Goal: Task Accomplishment & Management: Manage account settings

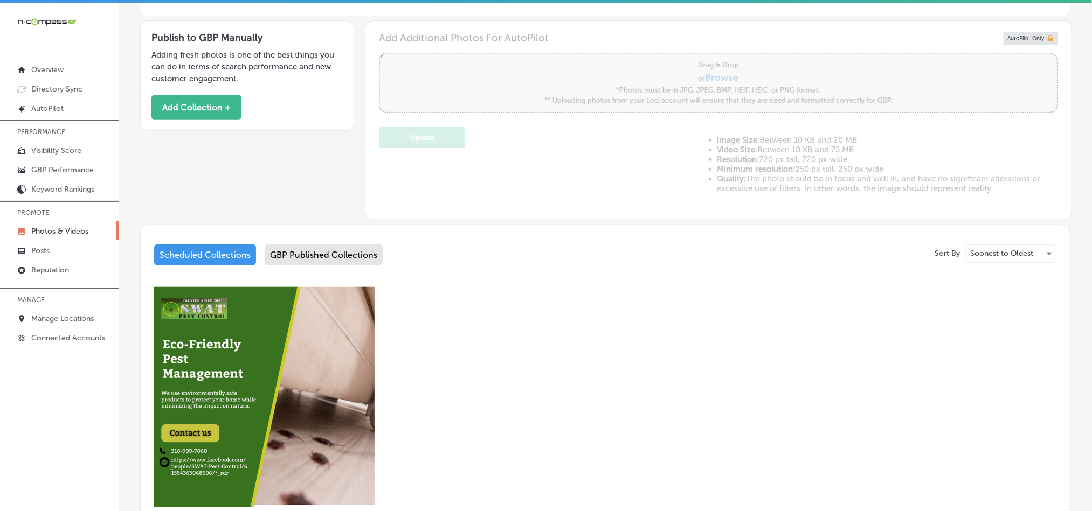
scroll to position [323, 0]
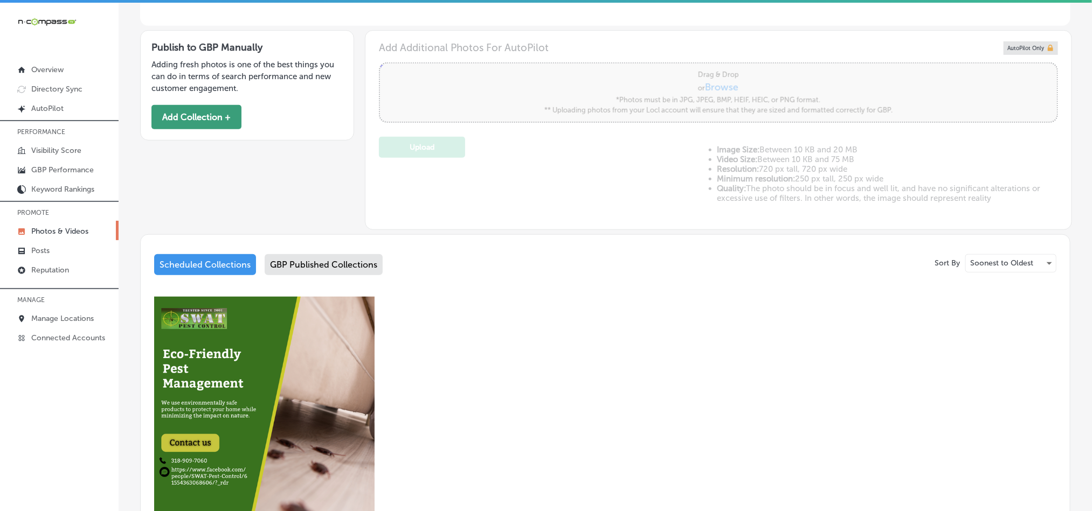
click at [178, 120] on button "Add Collection +" at bounding box center [196, 117] width 90 height 24
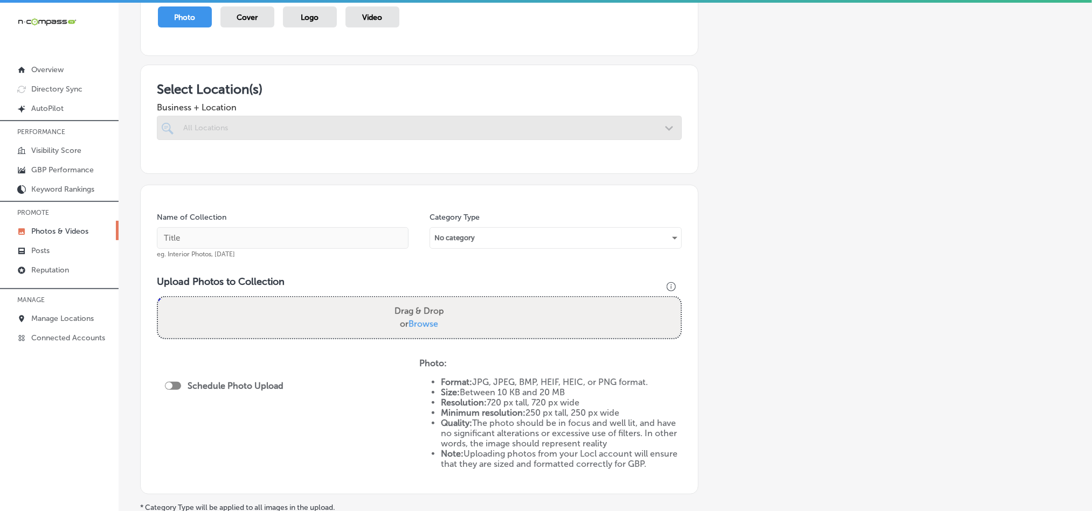
scroll to position [135, 0]
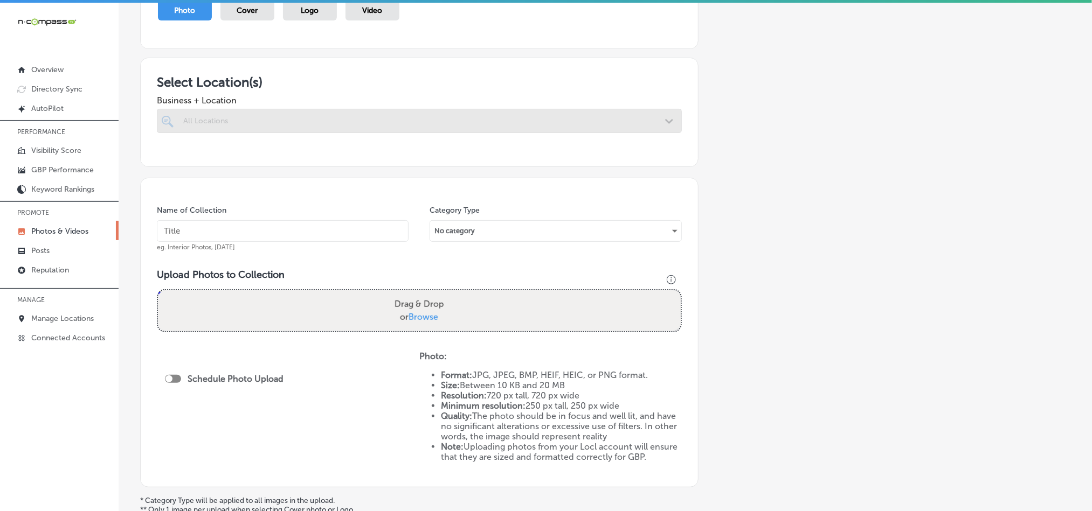
click at [618, 141] on div at bounding box center [419, 141] width 525 height 17
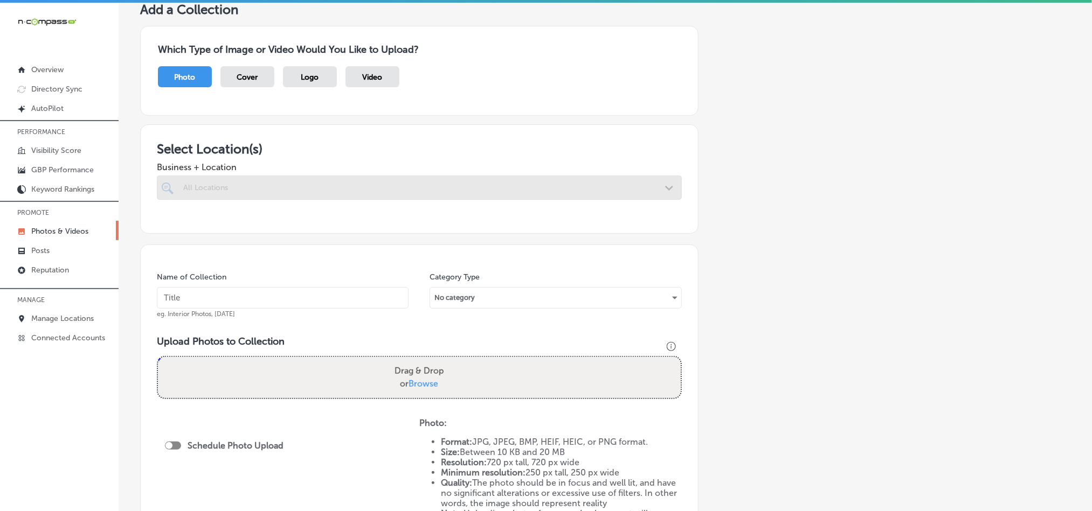
scroll to position [54, 0]
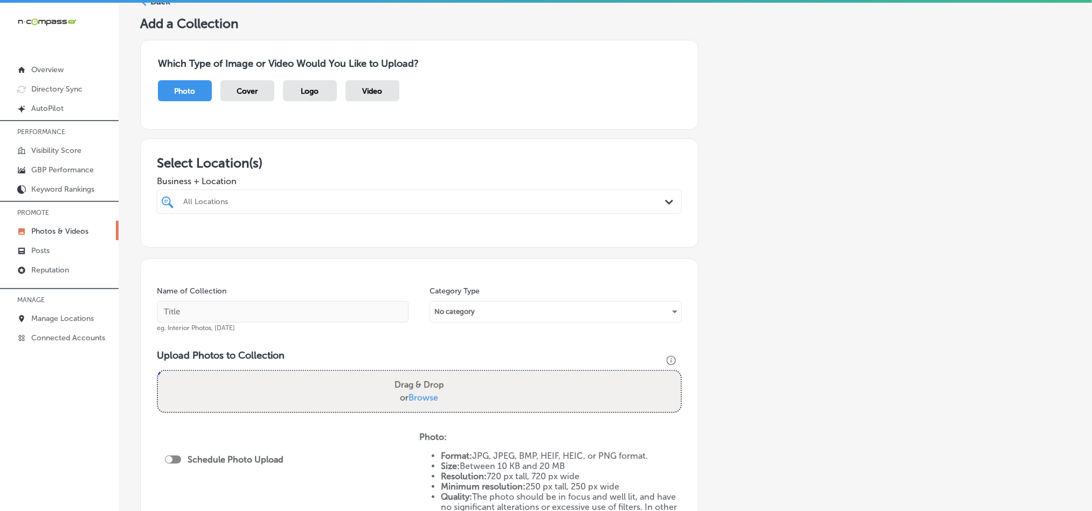
click at [665, 202] on polygon at bounding box center [669, 202] width 8 height 5
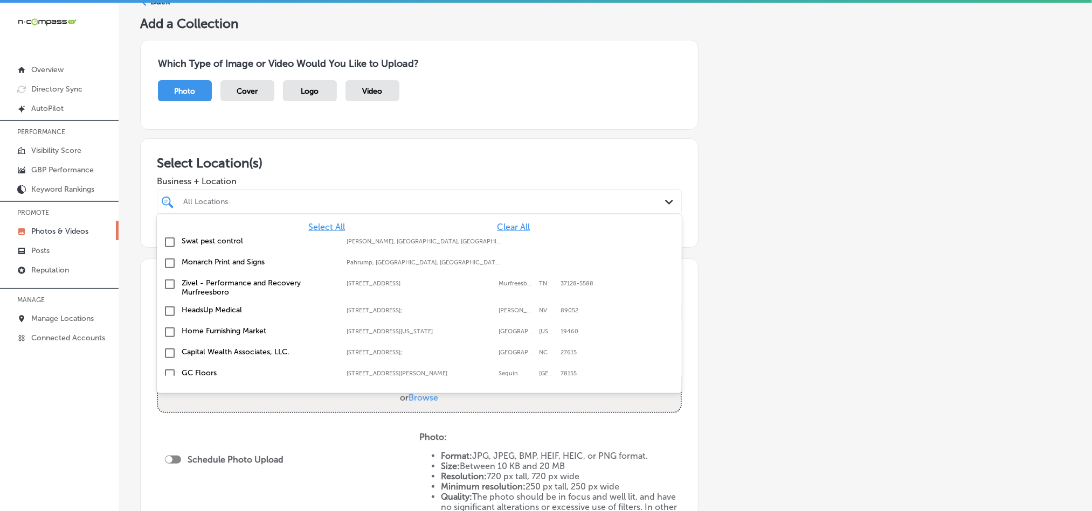
click at [497, 227] on span "Clear All" at bounding box center [513, 227] width 33 height 10
click at [493, 205] on div "All Locations" at bounding box center [424, 201] width 483 height 9
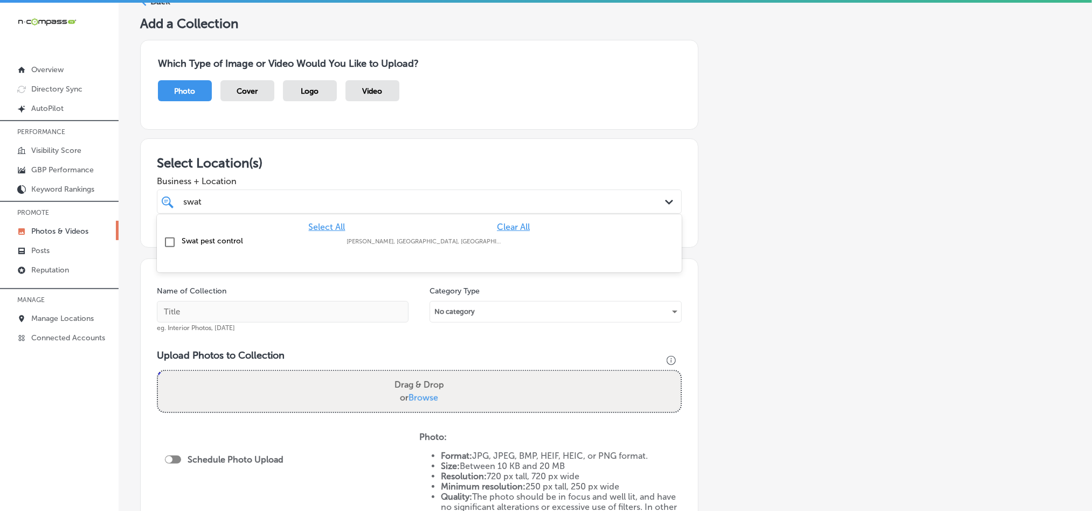
click at [170, 244] on input "checkbox" at bounding box center [169, 242] width 13 height 13
type input "swat"
click at [440, 149] on div "Select Location(s) Business + Location option focused, 2 of 161. 2 results avai…" at bounding box center [419, 193] width 558 height 109
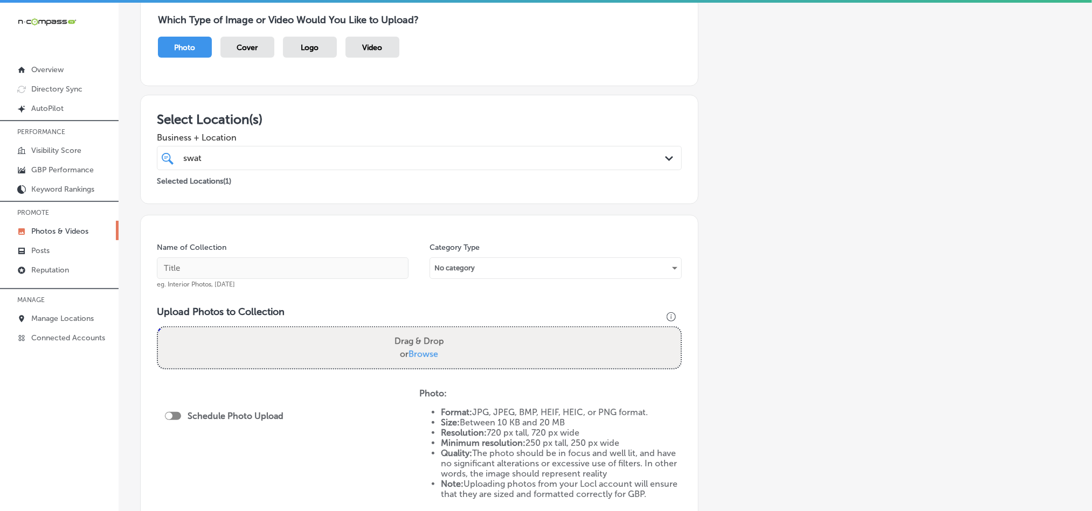
scroll to position [188, 0]
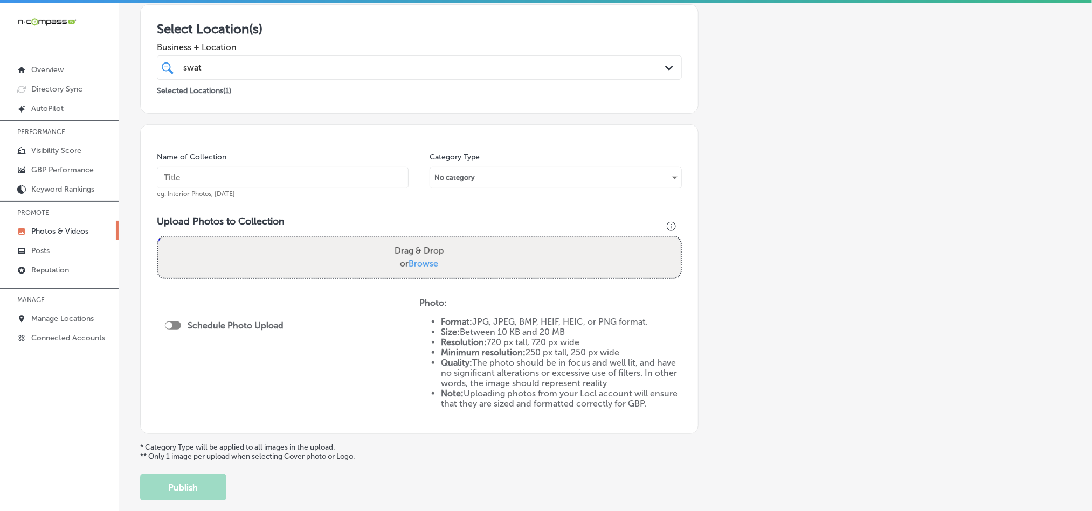
click at [249, 185] on input "text" at bounding box center [283, 178] width 252 height 22
click at [245, 176] on input "text" at bounding box center [283, 178] width 252 height 22
paste input "Swat-Pest-Control-Pest-control-services"
type input "Swat-Pest-Control-Pest-control-services"
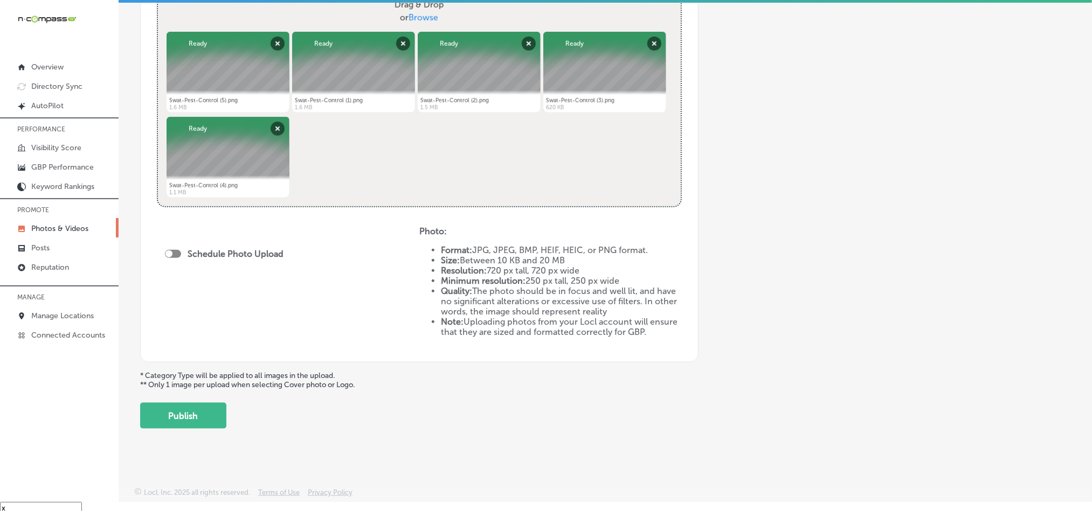
scroll to position [15, 0]
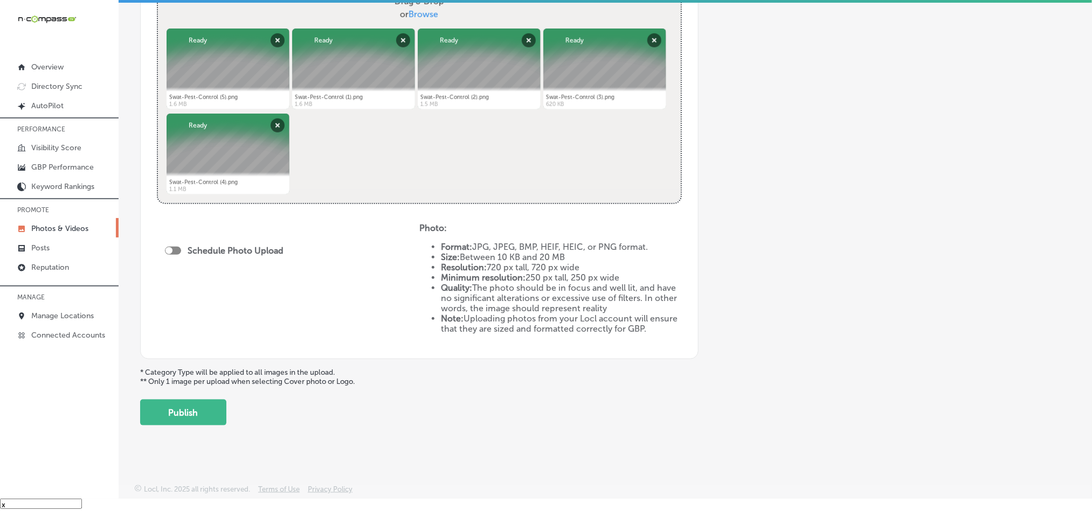
click at [175, 252] on div at bounding box center [173, 251] width 16 height 8
checkbox input "true"
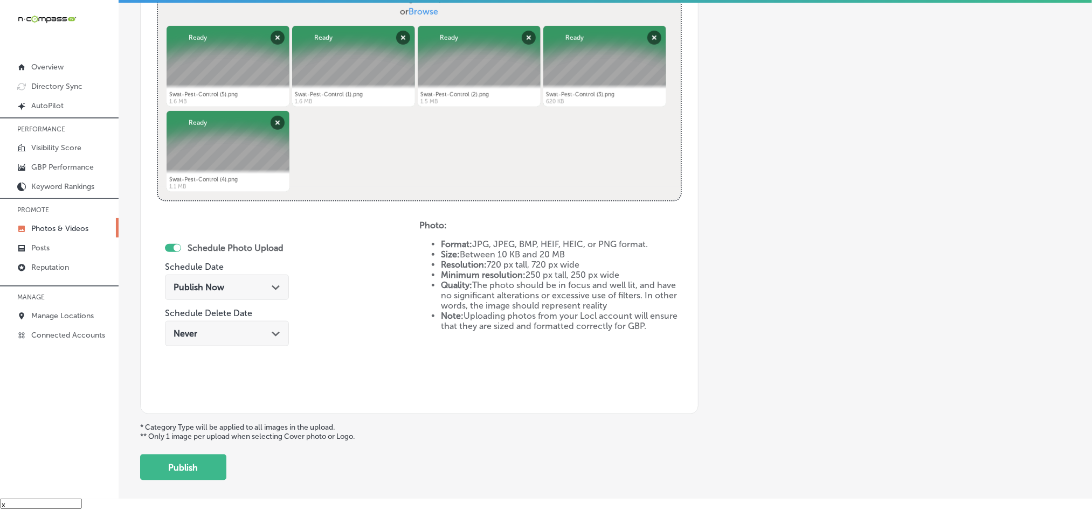
click at [272, 285] on div "Path Created with Sketch." at bounding box center [276, 286] width 9 height 9
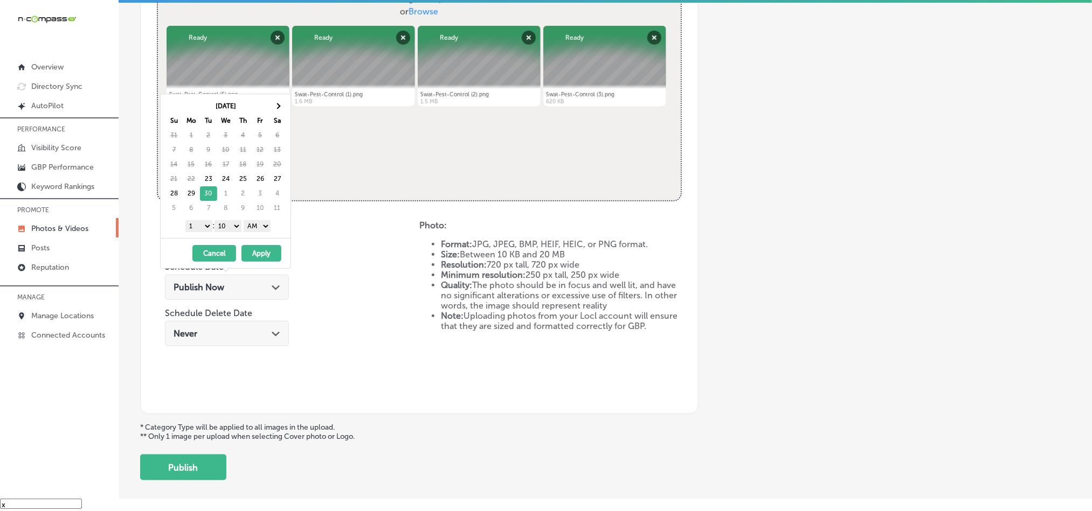
click at [199, 230] on select "1 2 3 4 5 6 7 8 9 10 11 12" at bounding box center [198, 226] width 27 height 12
click at [230, 225] on select "00 10 20 30 40 50" at bounding box center [227, 226] width 27 height 12
click at [251, 230] on select "AM PM" at bounding box center [257, 226] width 27 height 12
click at [257, 258] on button "Apply" at bounding box center [261, 253] width 40 height 17
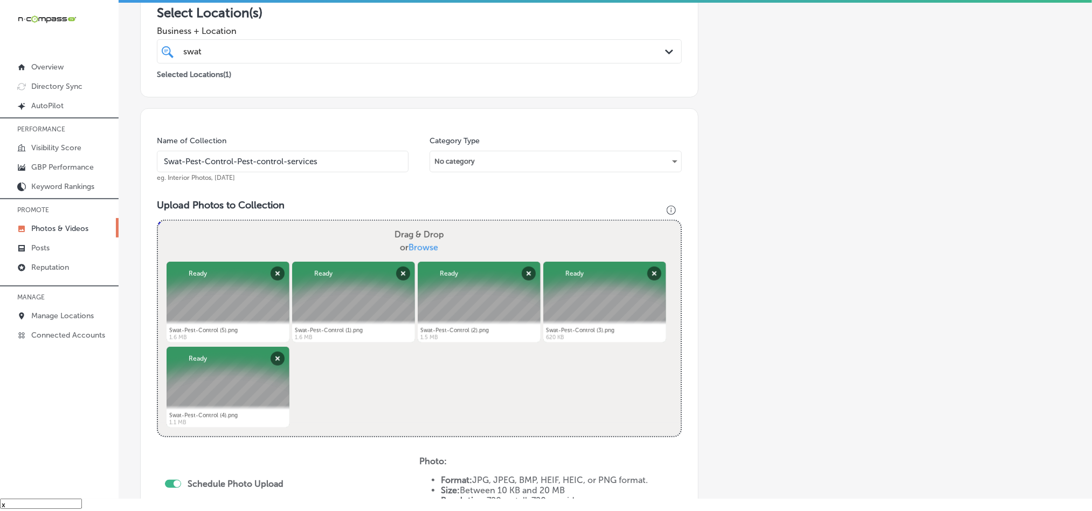
scroll to position [186, 0]
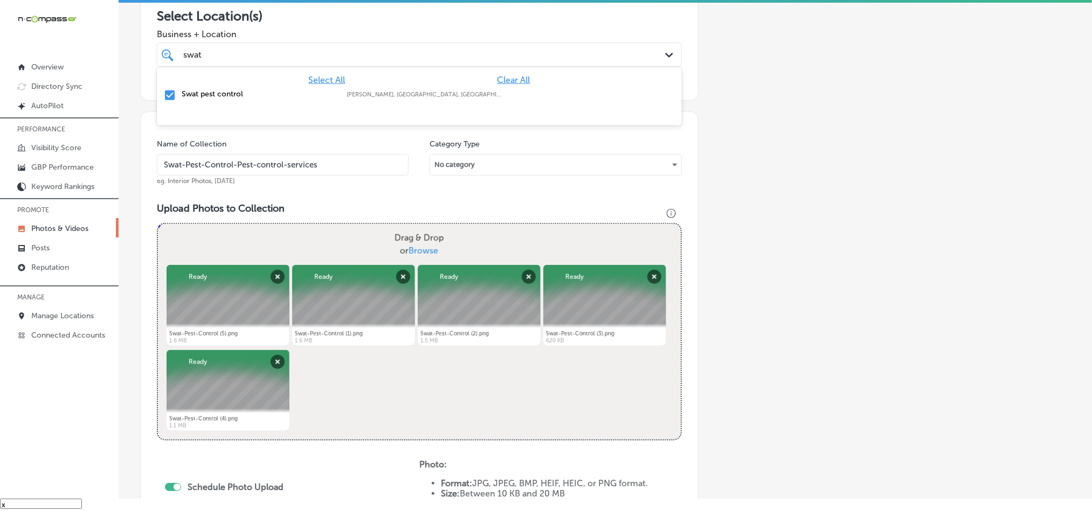
click at [312, 46] on div "swat swat" at bounding box center [419, 54] width 483 height 17
click at [340, 24] on div "Business + Location option focused, 1 of 161. 2 results available for search te…" at bounding box center [419, 45] width 525 height 43
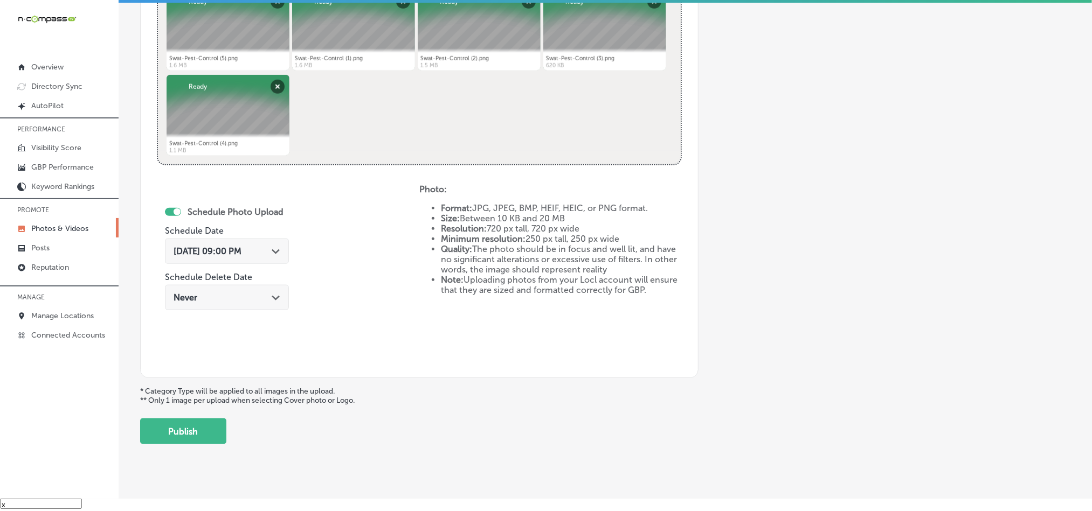
scroll to position [482, 0]
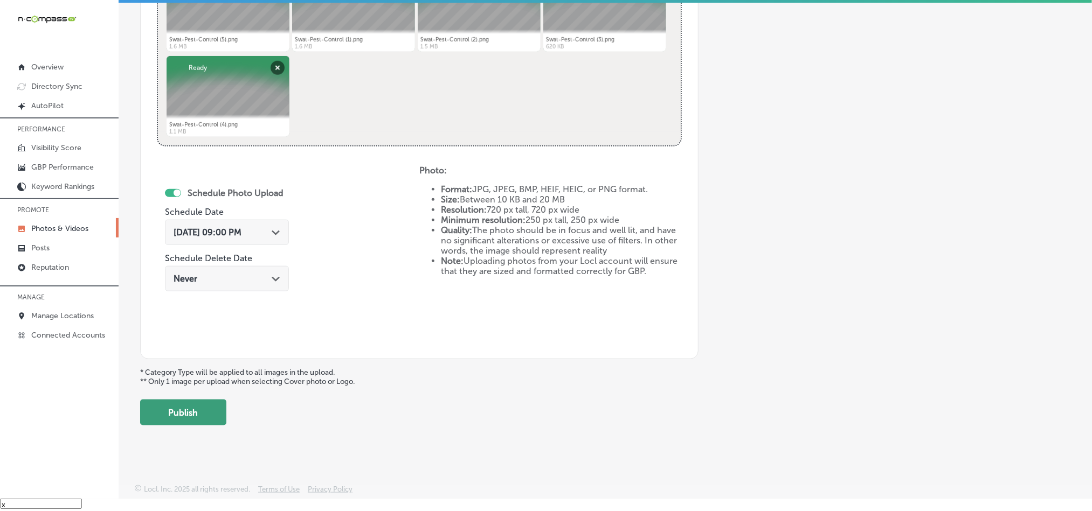
click at [195, 406] on button "Publish" at bounding box center [183, 413] width 86 height 26
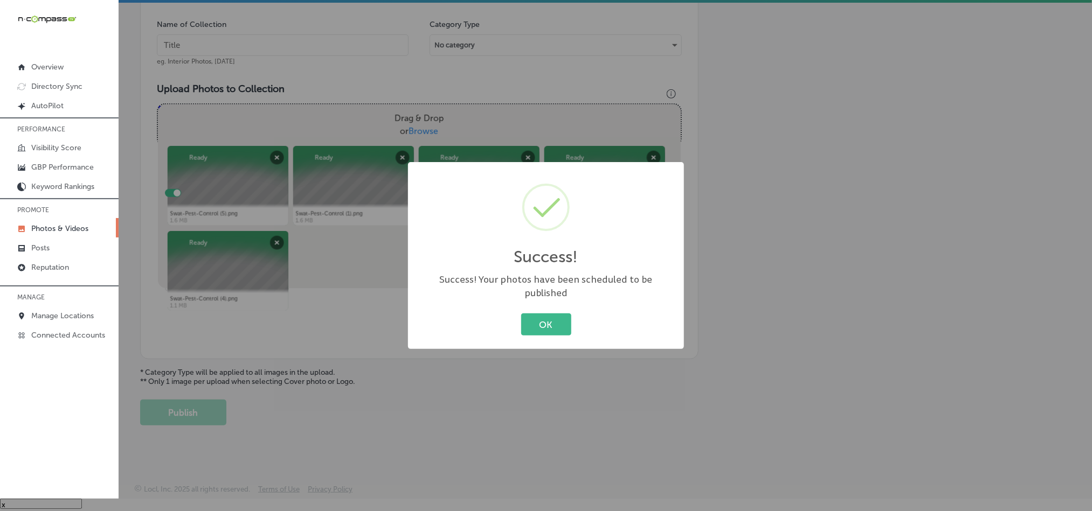
scroll to position [308, 0]
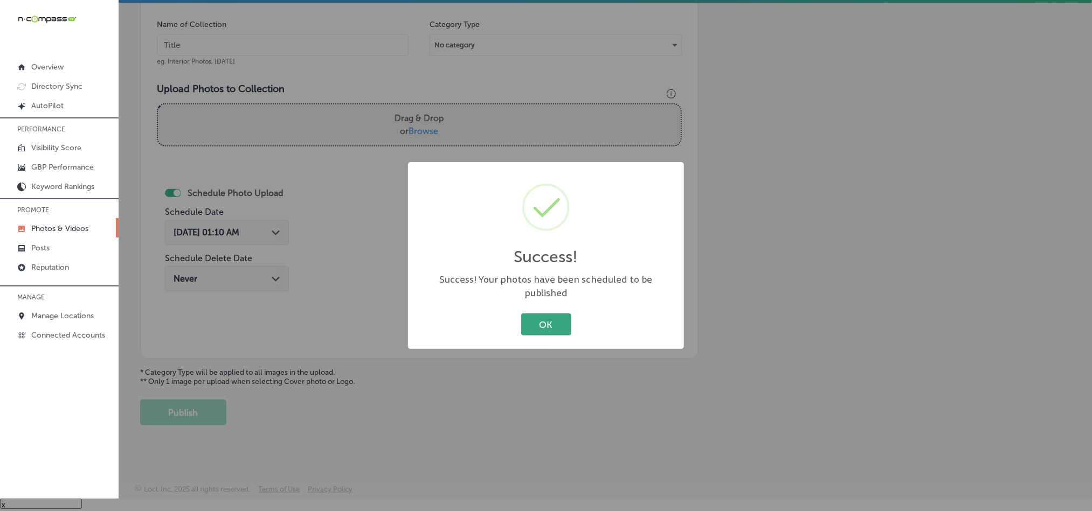
click at [555, 316] on button "OK" at bounding box center [546, 325] width 50 height 22
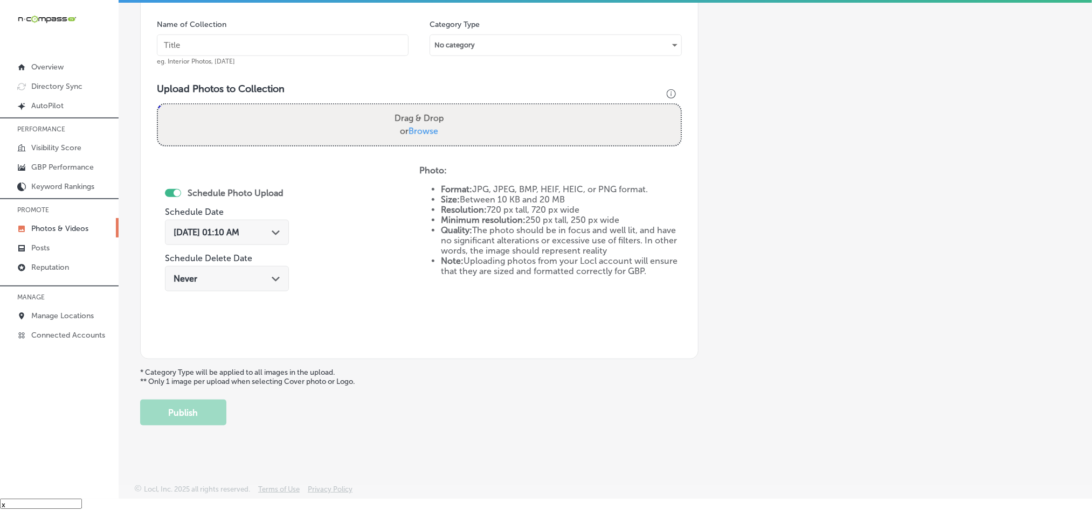
click at [239, 41] on input "text" at bounding box center [283, 45] width 252 height 22
paste input "Swat-Pest-Control-Pest-control-[PERSON_NAME]-[GEOGRAPHIC_DATA]"
type input "Swat-Pest-Control-Pest-control-[PERSON_NAME]-[GEOGRAPHIC_DATA]"
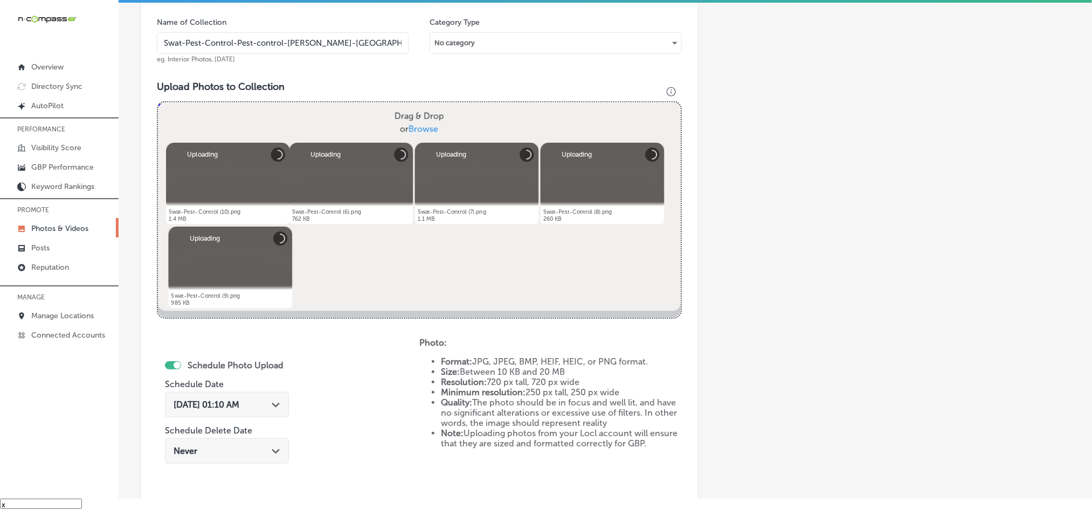
scroll to position [443, 0]
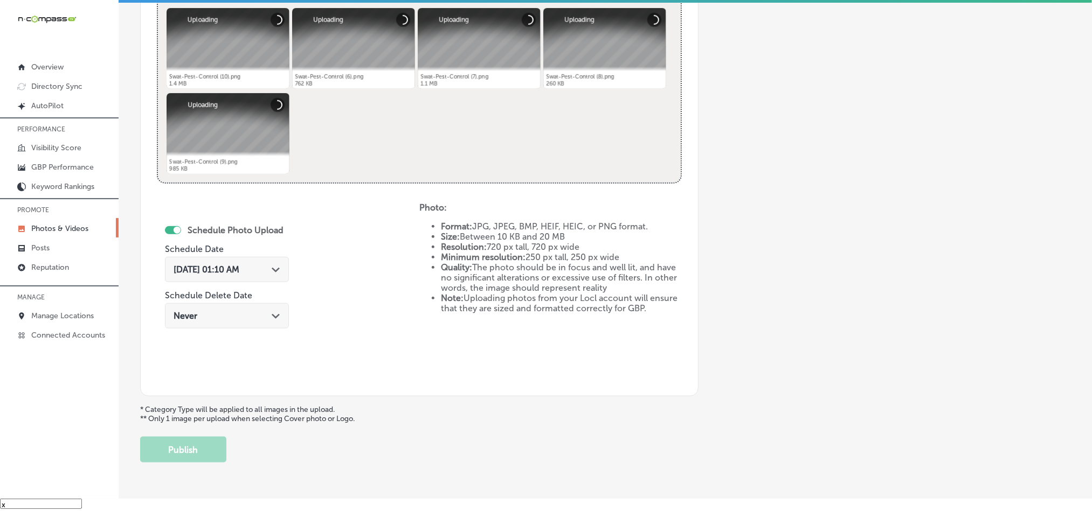
click at [258, 278] on div "[DATE] 01:10 AM Path Created with Sketch." at bounding box center [227, 269] width 124 height 25
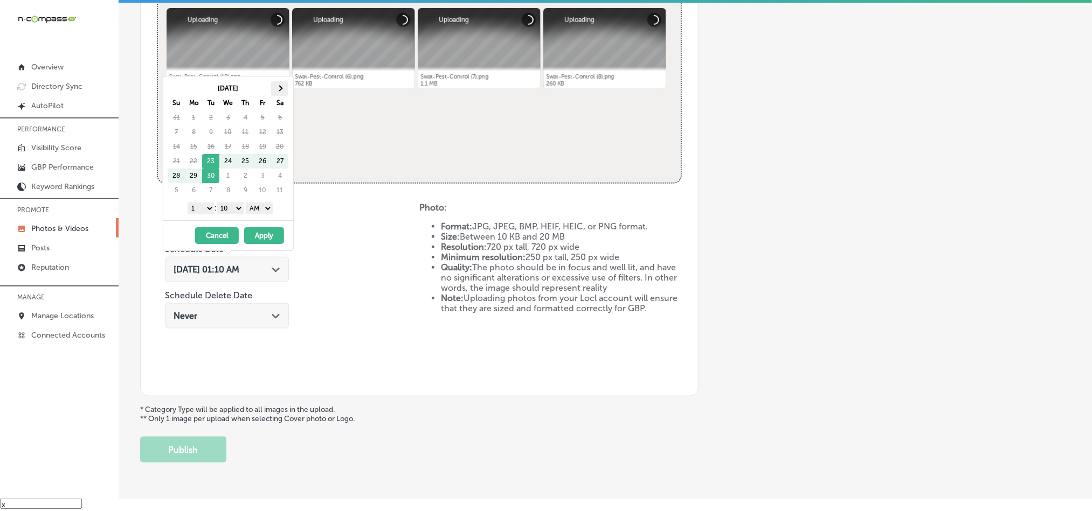
click at [282, 93] on th at bounding box center [279, 88] width 17 height 15
click at [204, 213] on select "1 2 3 4 5 6 7 8 9 10 11 12" at bounding box center [201, 209] width 27 height 12
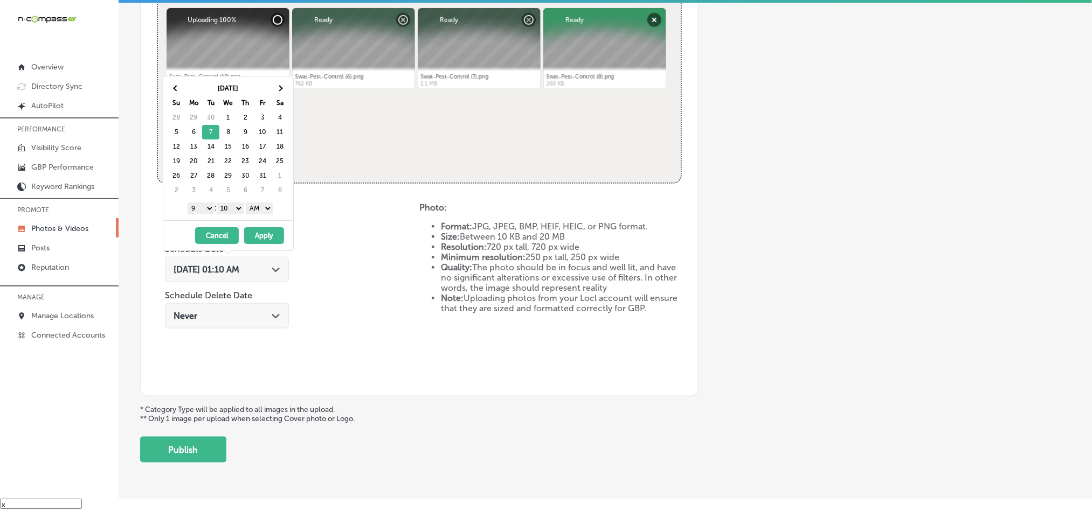
click at [230, 209] on select "00 10 20 30 40 50" at bounding box center [230, 209] width 27 height 12
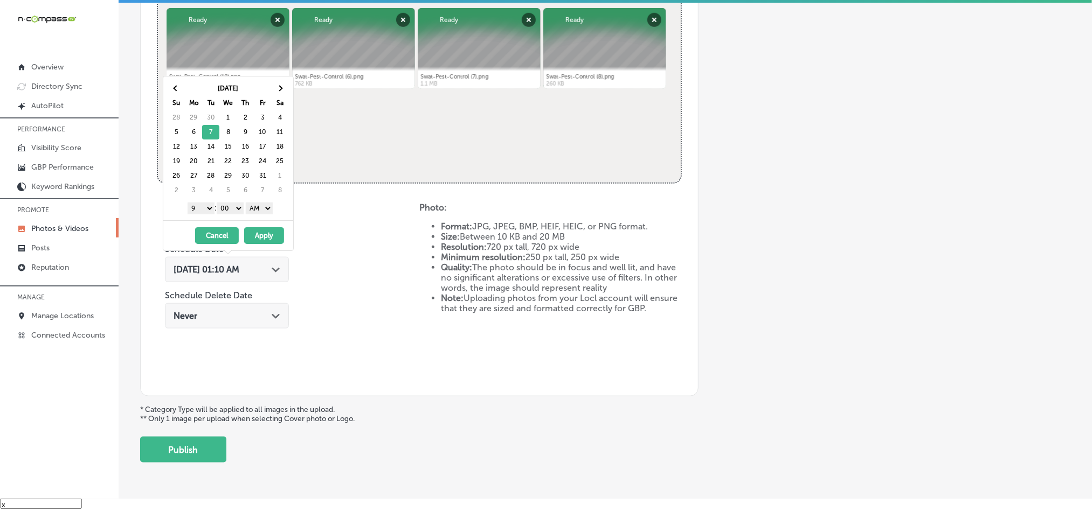
click at [266, 209] on select "AM PM" at bounding box center [259, 209] width 27 height 12
click at [258, 240] on button "Apply" at bounding box center [264, 235] width 40 height 17
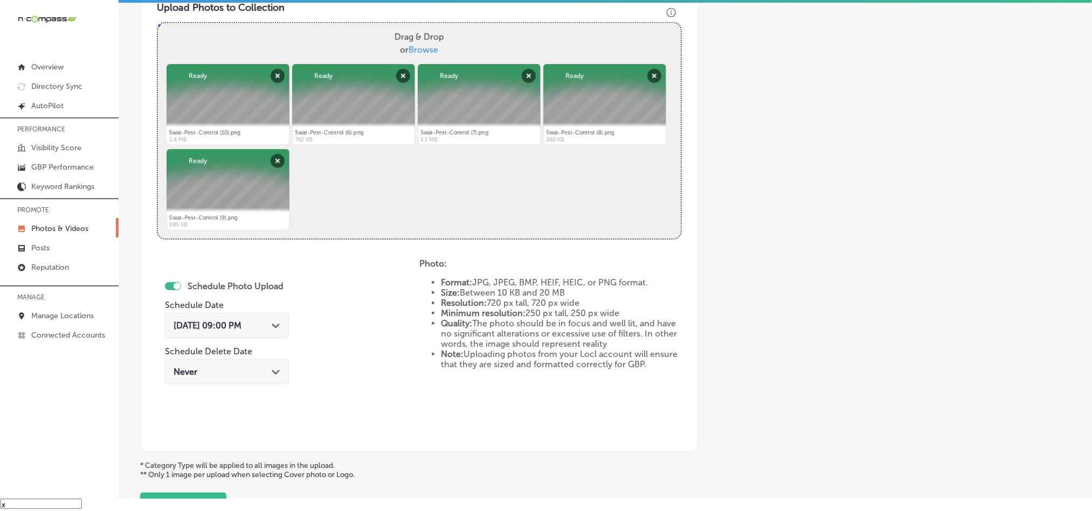
scroll to position [482, 0]
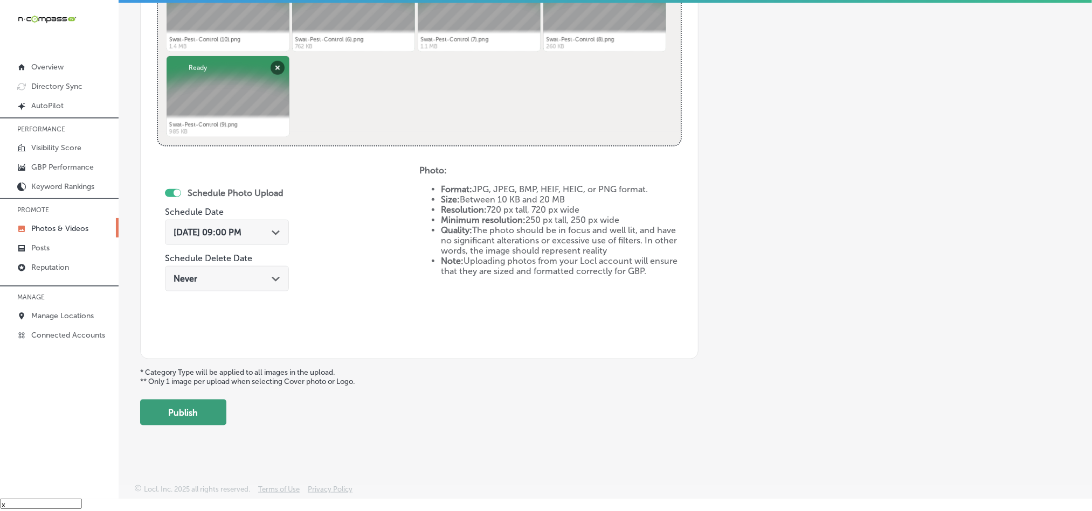
click at [170, 412] on button "Publish" at bounding box center [183, 413] width 86 height 26
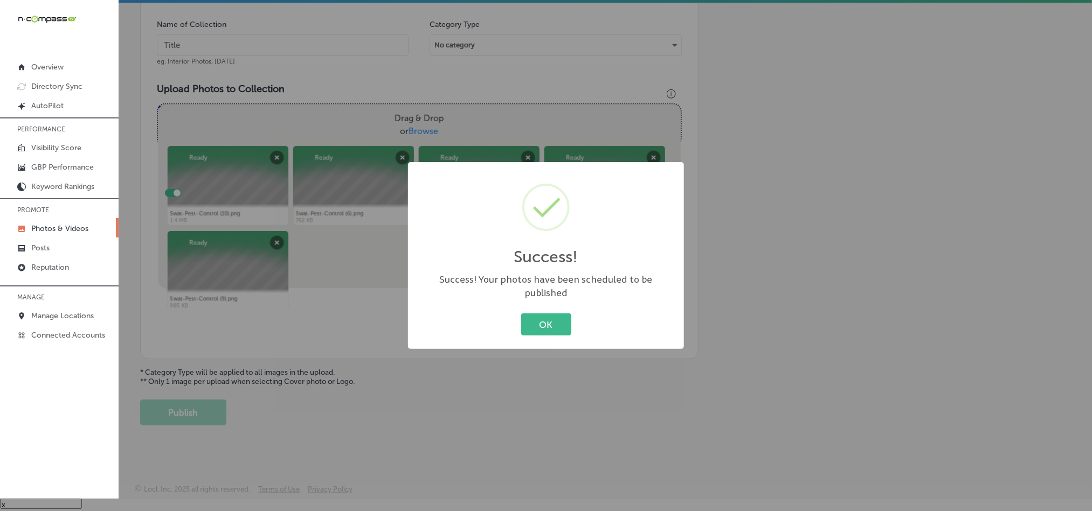
scroll to position [308, 0]
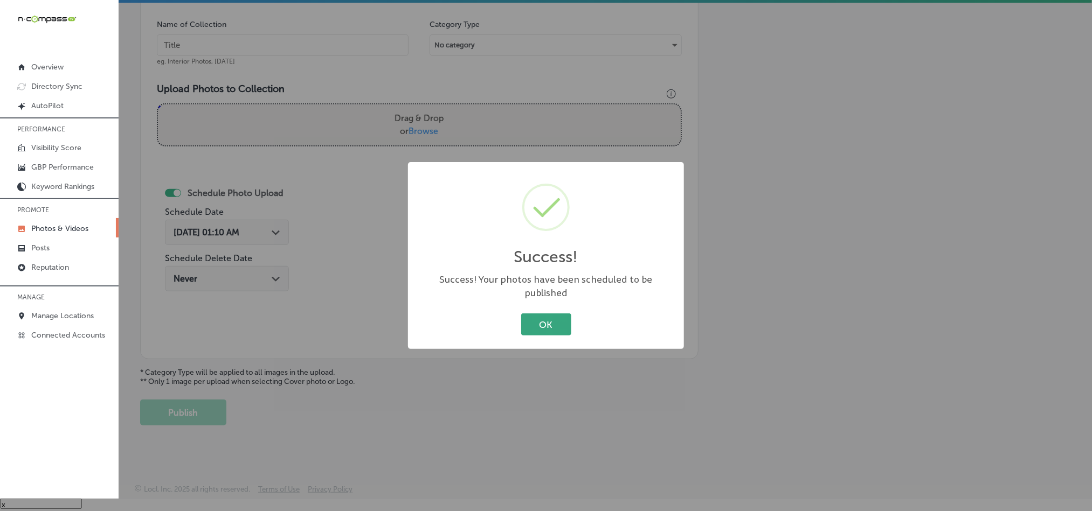
click at [537, 314] on button "OK" at bounding box center [546, 325] width 50 height 22
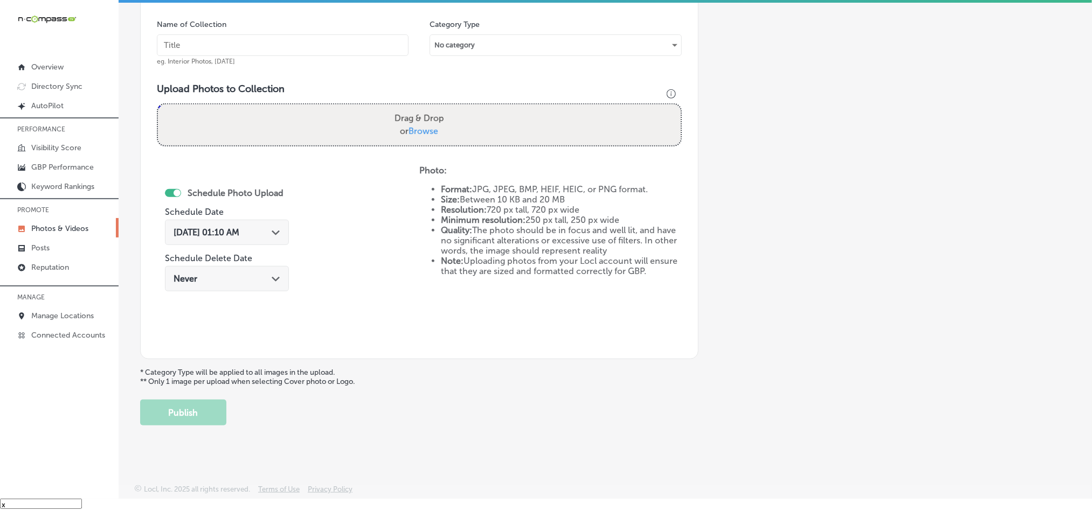
scroll to position [254, 0]
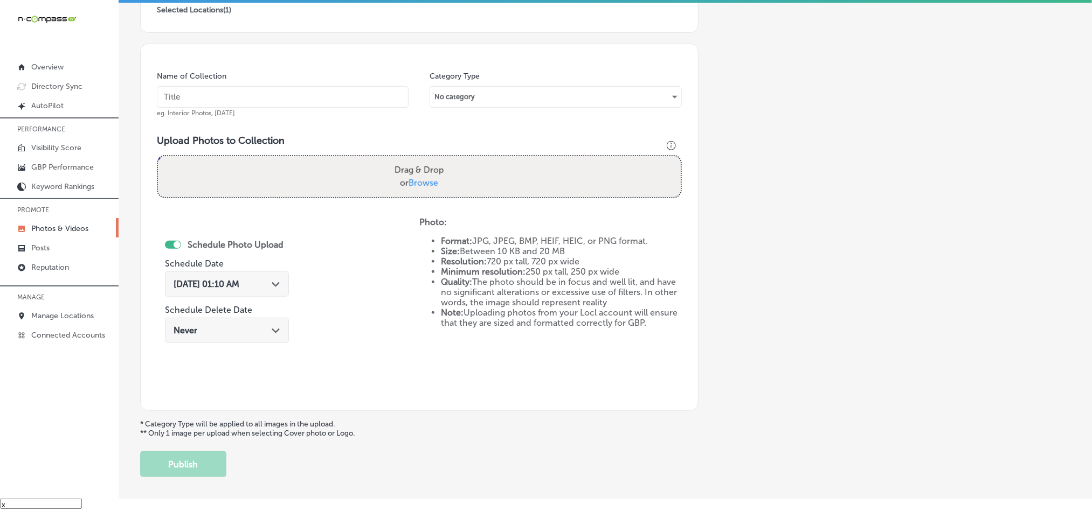
click at [273, 85] on div "Name of Collection eg. Interior Photos, [DATE]" at bounding box center [283, 94] width 252 height 46
paste input "Swat-Pest-Control-Local-pest-control"
type input "Swat-Pest-Control-Local-pest-control"
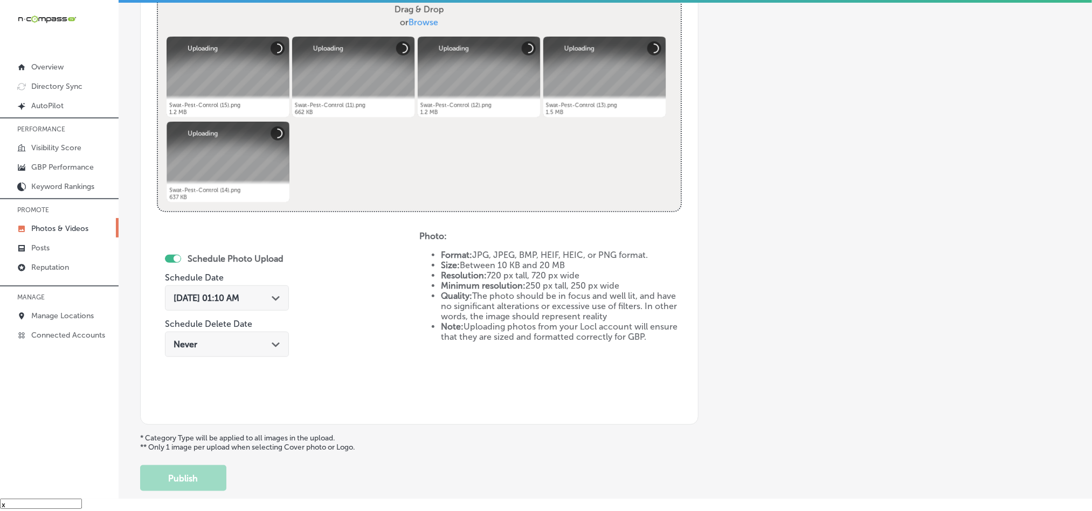
scroll to position [416, 0]
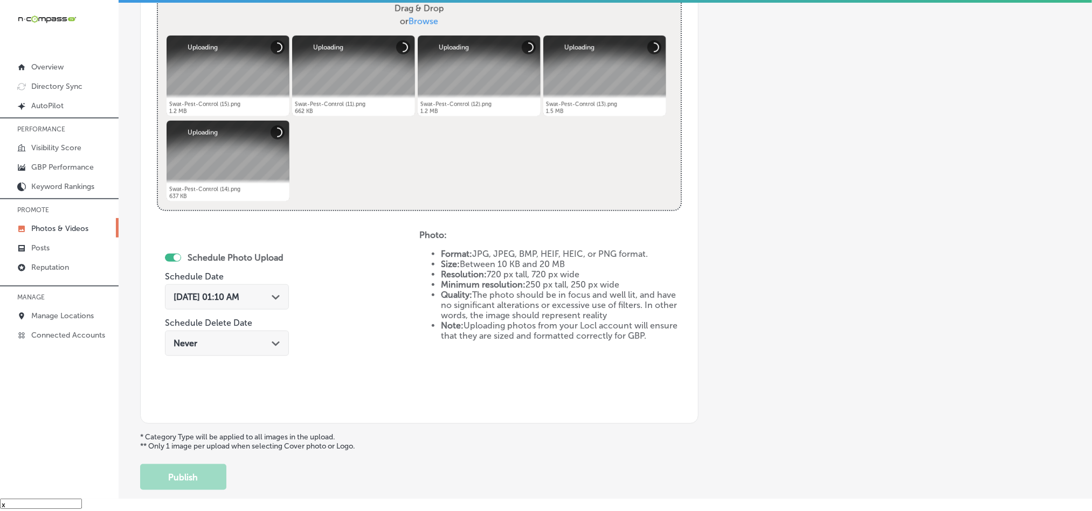
click at [239, 293] on span "[DATE] 01:10 AM" at bounding box center [207, 297] width 66 height 10
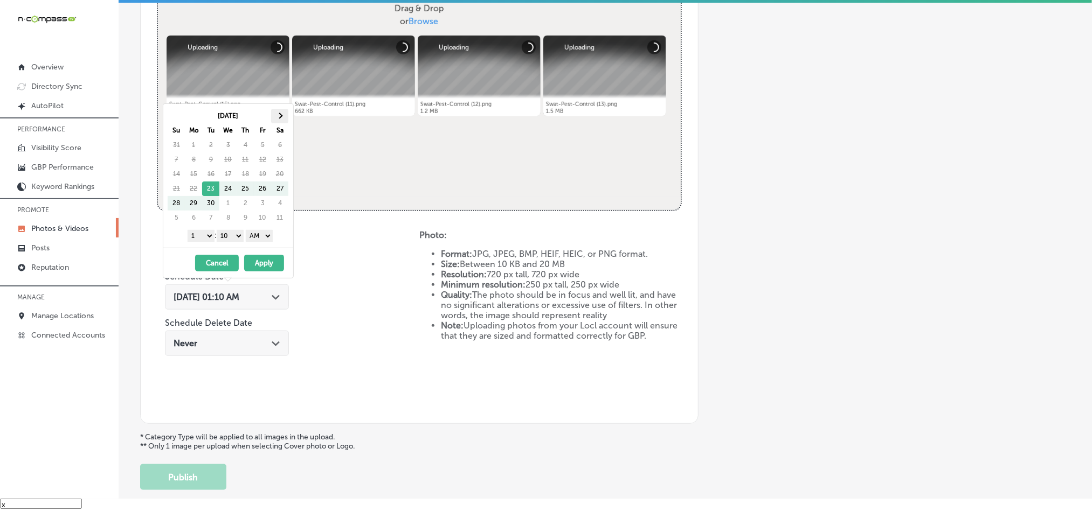
click at [281, 114] on th at bounding box center [279, 116] width 17 height 15
click at [204, 238] on select "1 2 3 4 5 6 7 8 9 10 11 12" at bounding box center [201, 236] width 27 height 12
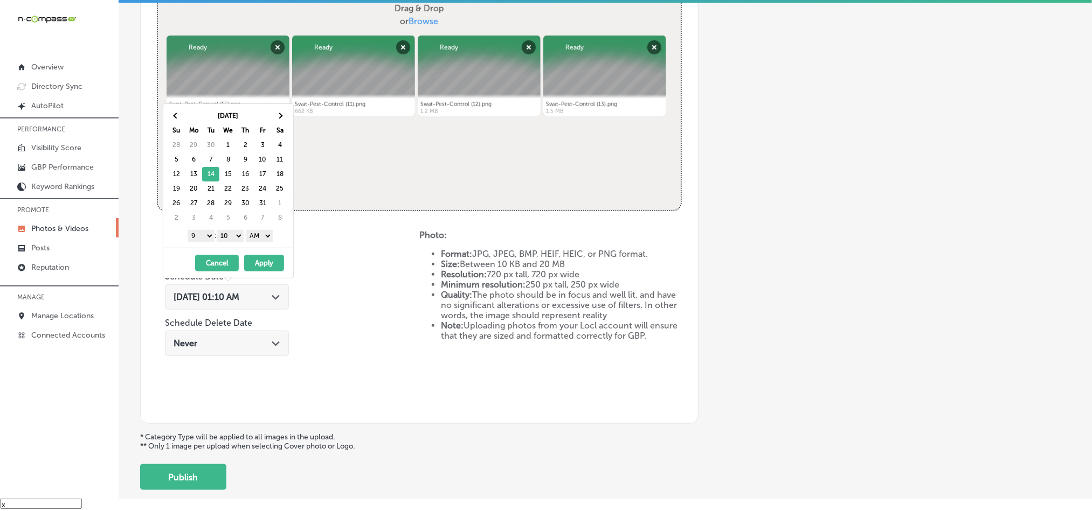
click at [228, 234] on select "00 10 20 30 40 50" at bounding box center [230, 236] width 27 height 12
click at [257, 237] on select "AM PM" at bounding box center [259, 236] width 27 height 12
click at [262, 267] on button "Apply" at bounding box center [264, 263] width 40 height 17
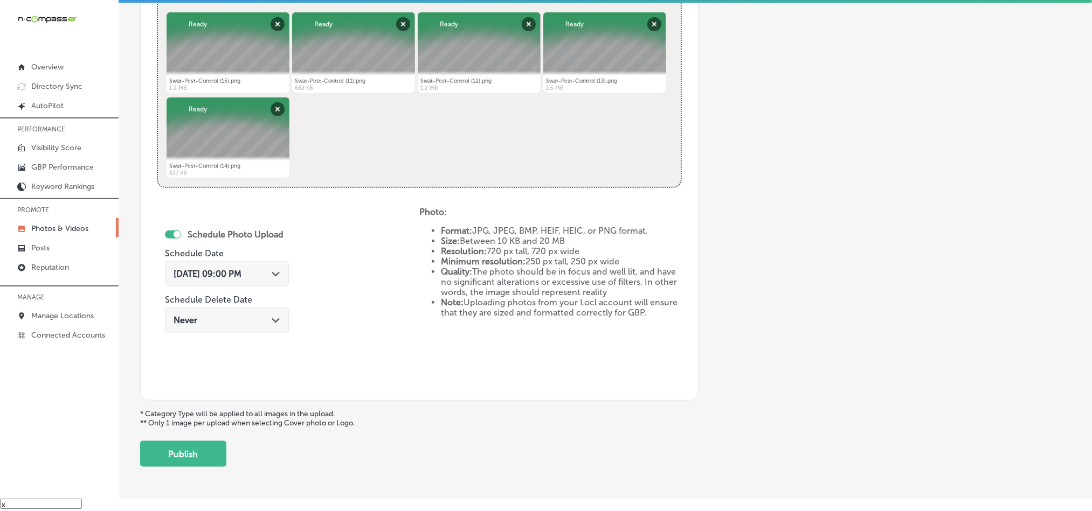
scroll to position [469, 0]
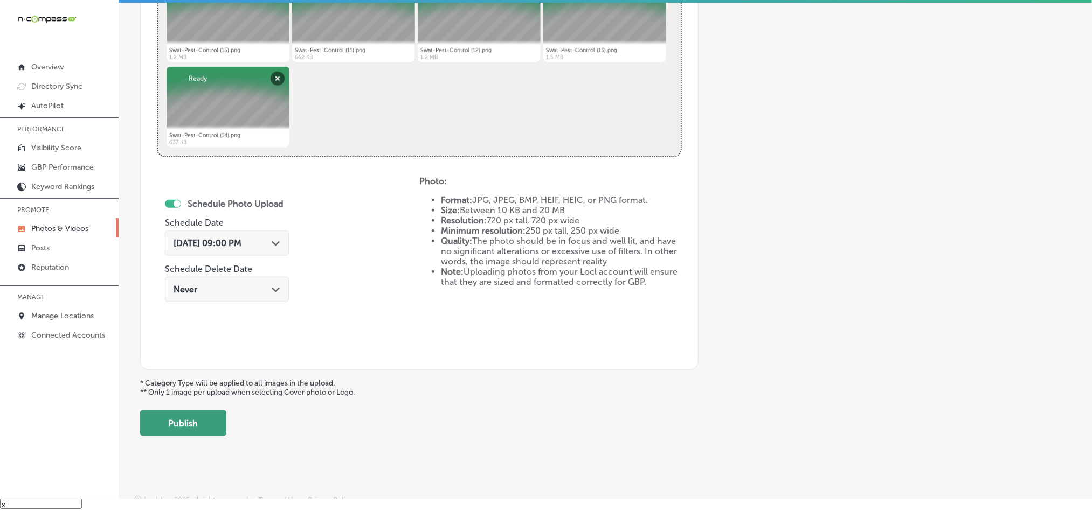
click at [188, 427] on button "Publish" at bounding box center [183, 424] width 86 height 26
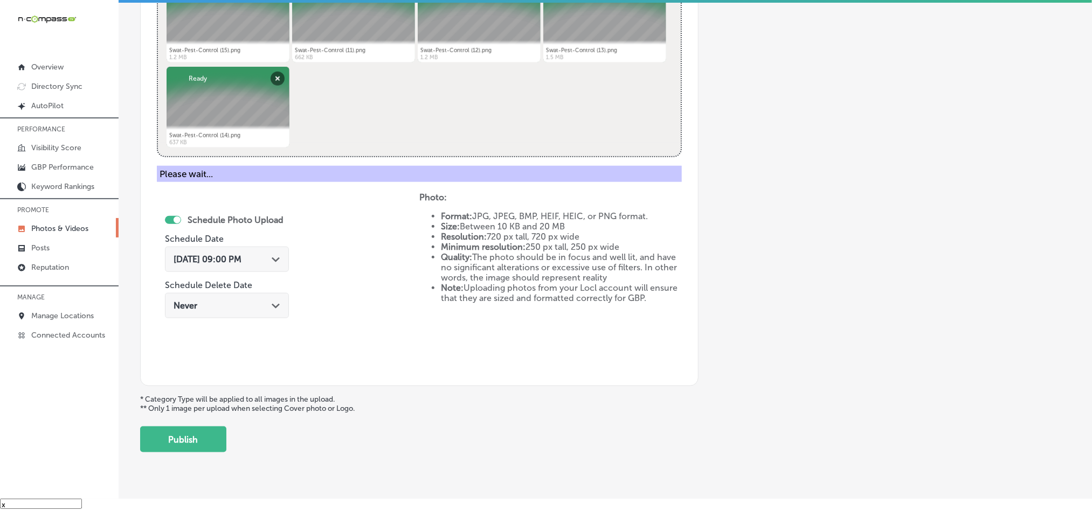
scroll to position [308, 0]
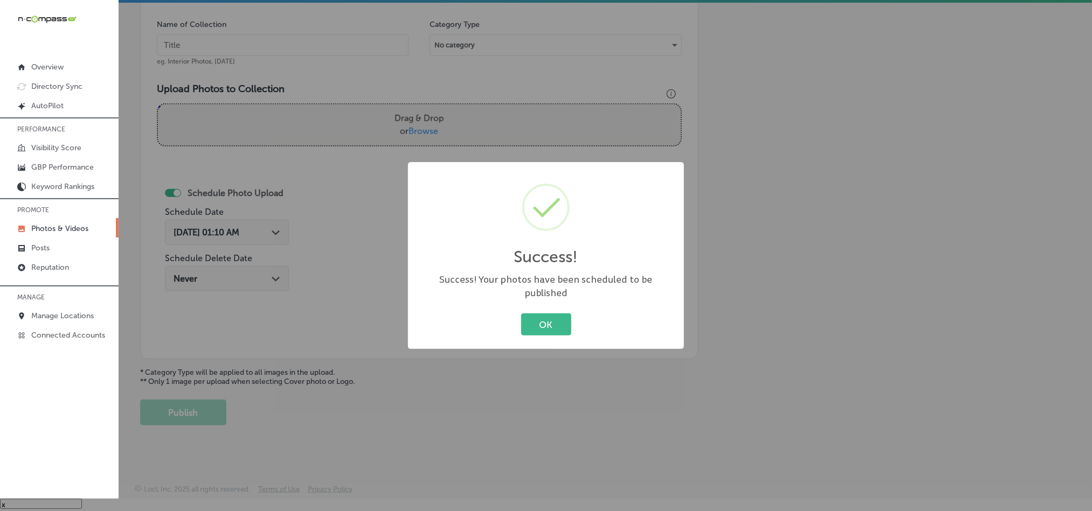
click at [520, 318] on div "OK Cancel" at bounding box center [546, 325] width 254 height 28
click at [546, 318] on button "OK" at bounding box center [546, 325] width 50 height 22
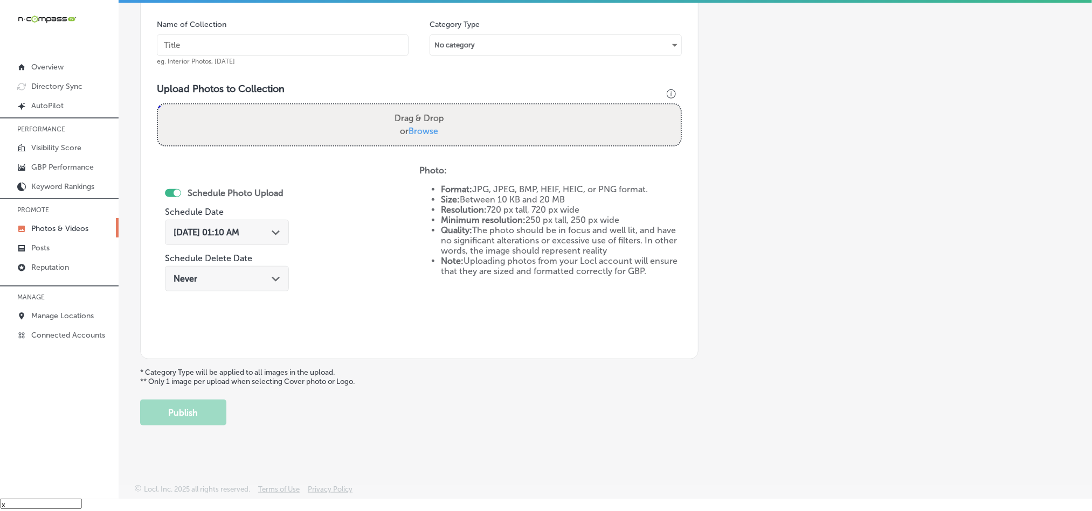
click at [243, 47] on input "text" at bounding box center [283, 45] width 252 height 22
paste input "Swat-Pest-Control-Exterminator-services"
type input "Swat-Pest-Control-Exterminator-services"
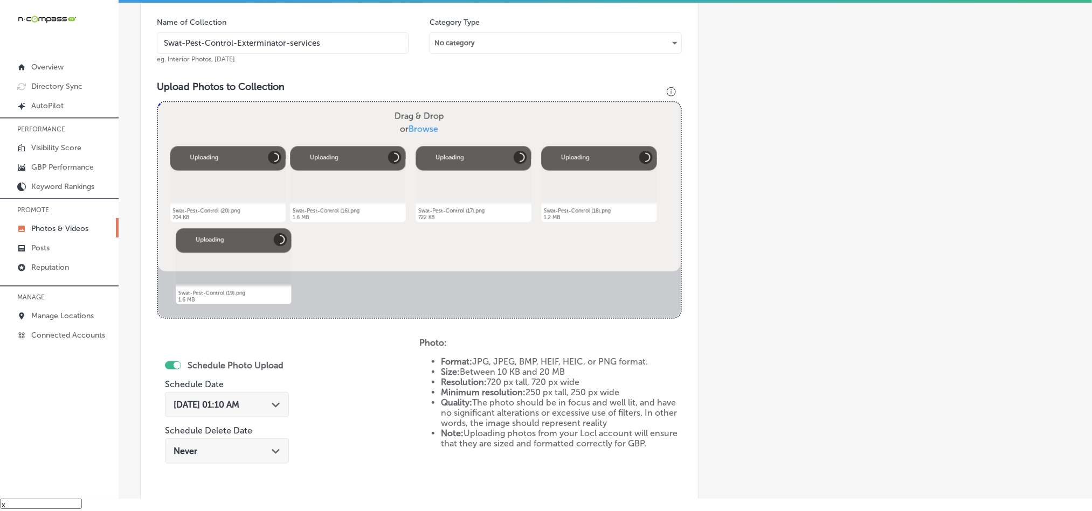
scroll to position [443, 0]
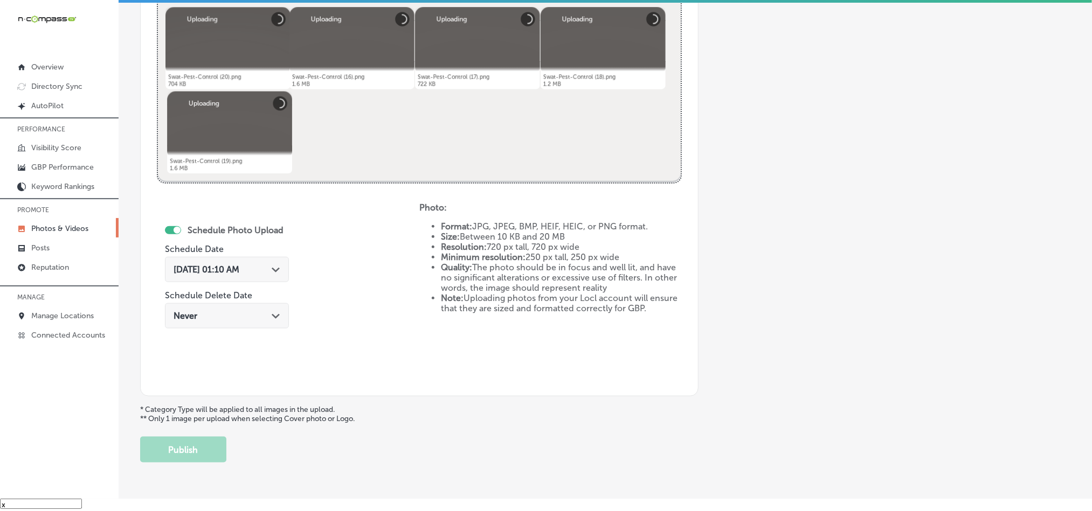
click at [276, 267] on div "Path Created with Sketch." at bounding box center [276, 269] width 9 height 9
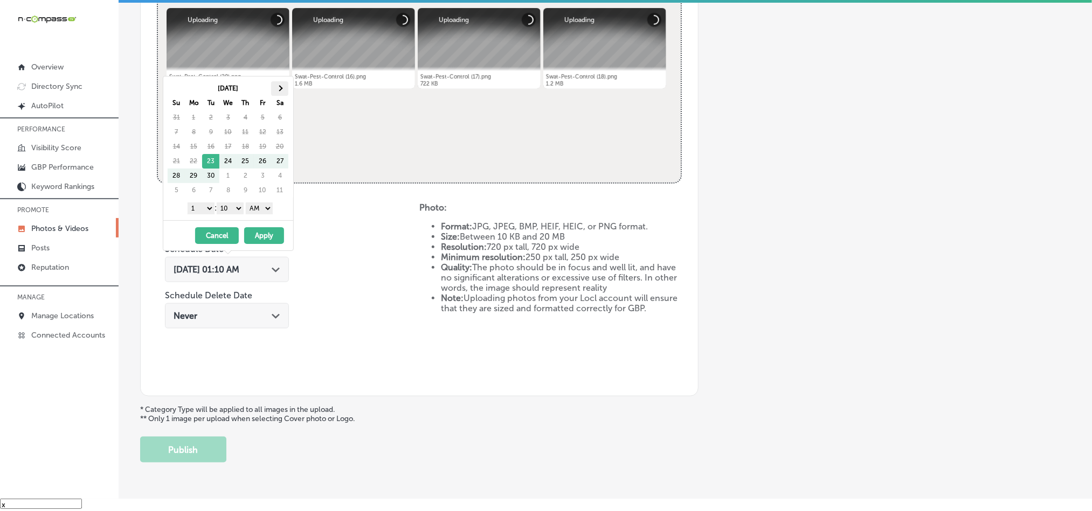
click at [282, 89] on span at bounding box center [280, 88] width 6 height 6
drag, startPoint x: 199, startPoint y: 209, endPoint x: 200, endPoint y: 214, distance: 5.6
click at [199, 209] on select "1 2 3 4 5 6 7 8 9 10 11 12" at bounding box center [201, 209] width 27 height 12
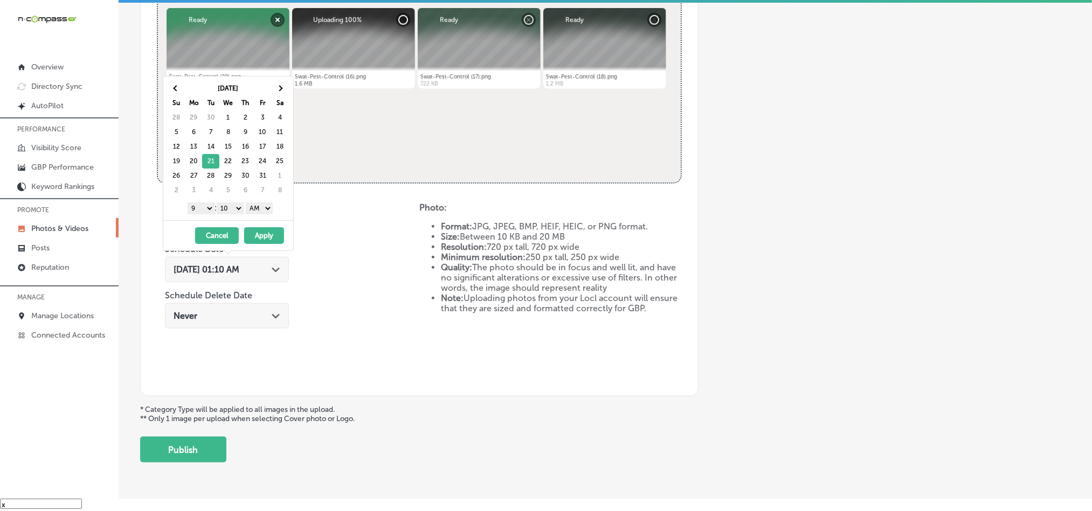
click at [225, 205] on select "00 10 20 30 40 50" at bounding box center [230, 209] width 27 height 12
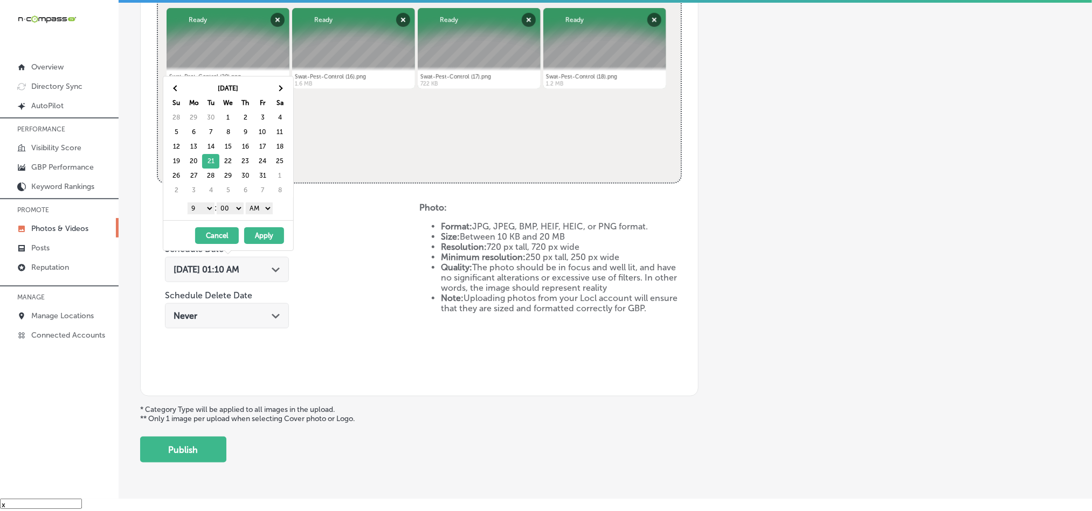
click at [261, 212] on select "AM PM" at bounding box center [259, 209] width 27 height 12
click at [265, 238] on button "Apply" at bounding box center [264, 235] width 40 height 17
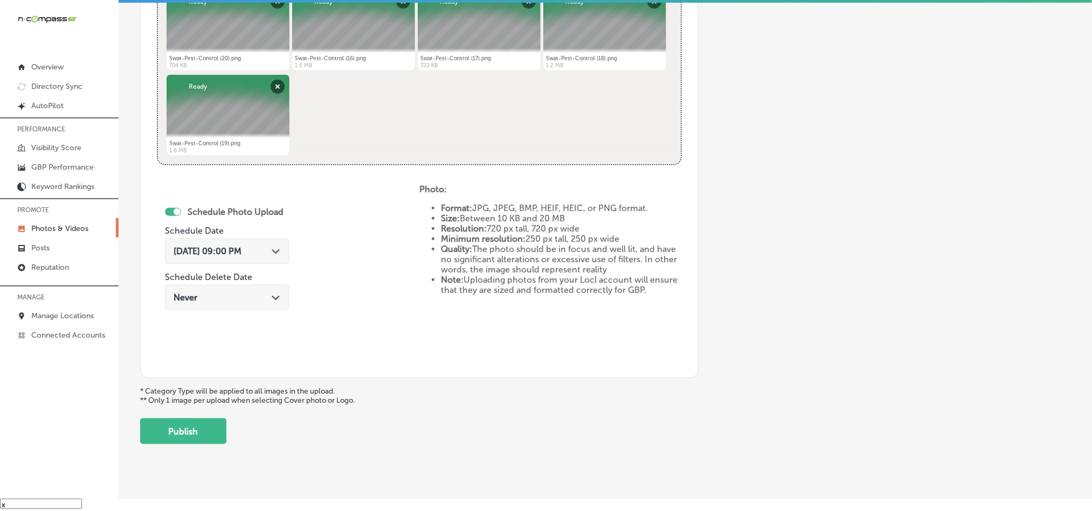
scroll to position [482, 0]
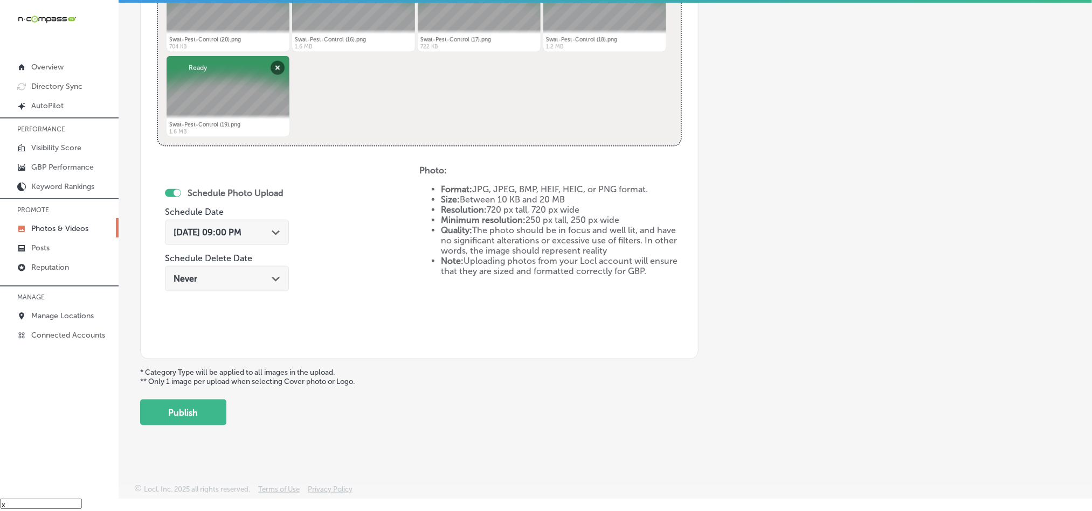
click at [183, 400] on button "Publish" at bounding box center [183, 413] width 86 height 26
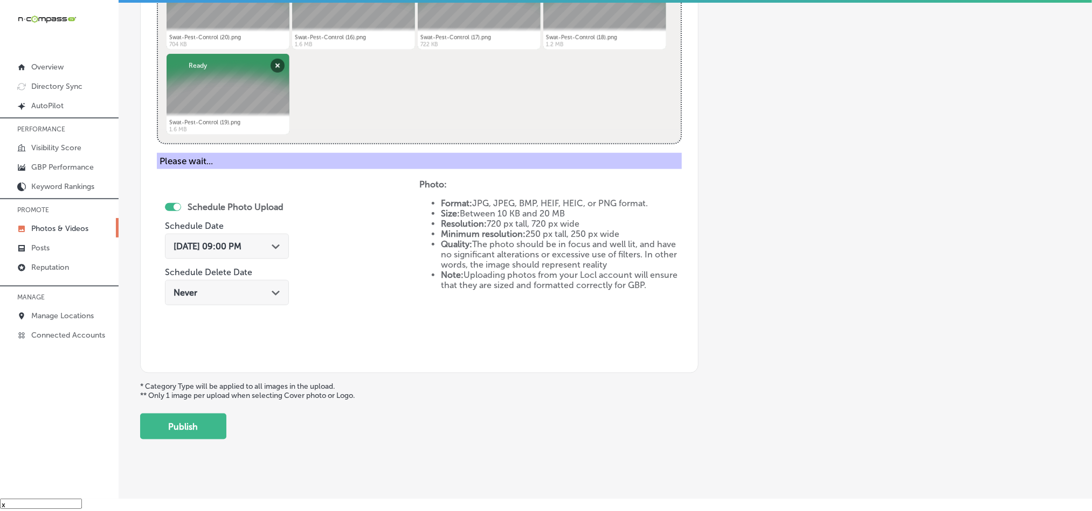
scroll to position [308, 0]
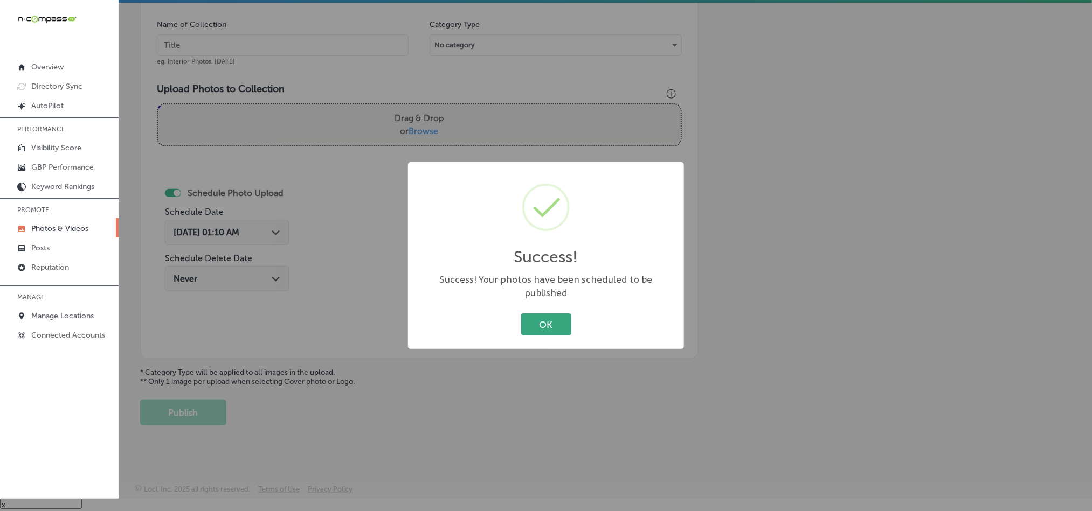
click at [545, 317] on button "OK" at bounding box center [546, 325] width 50 height 22
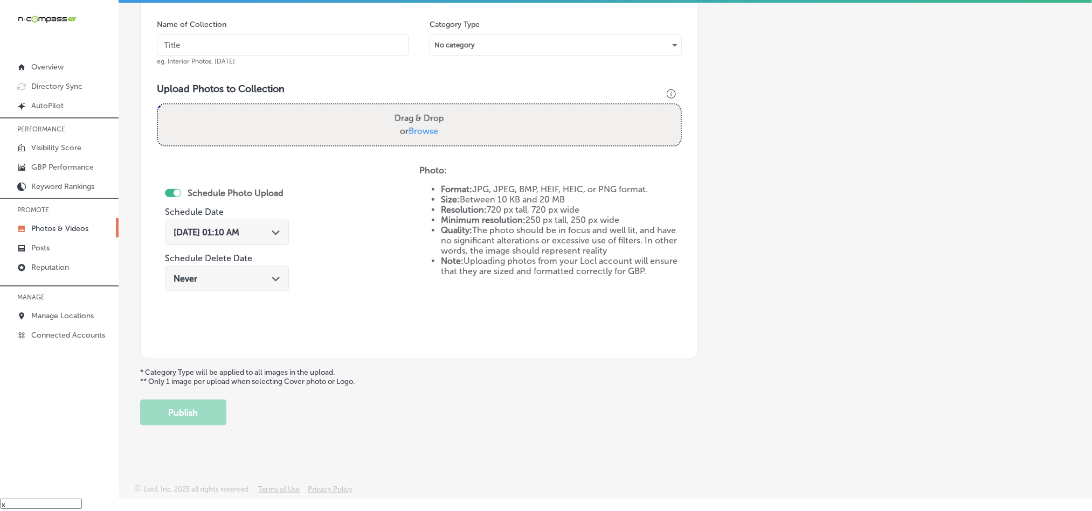
click at [322, 49] on input "text" at bounding box center [283, 45] width 252 height 22
paste input "Swat-Pest-Control-Rodent-control"
type input "Swat-Pest-Control-Rodent-control"
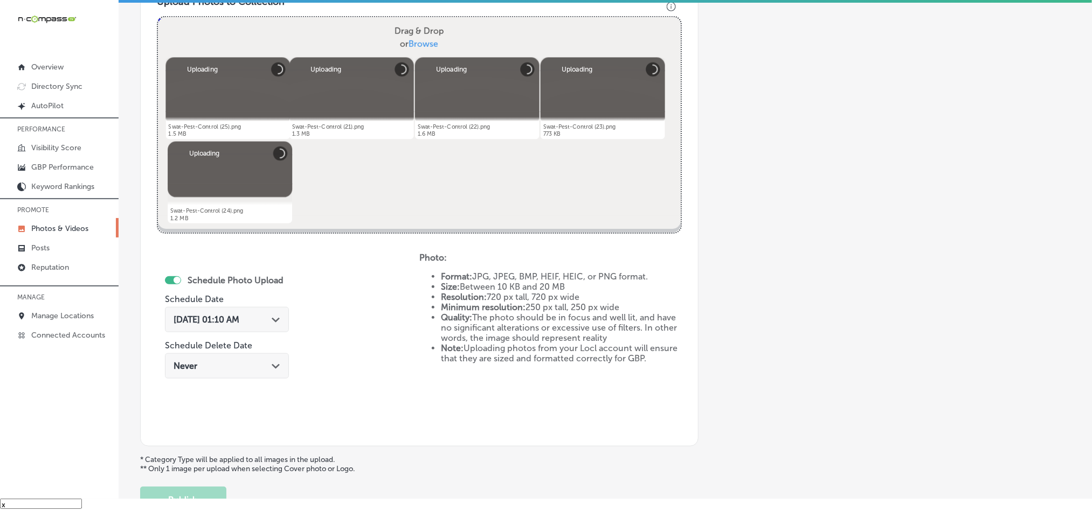
scroll to position [443, 0]
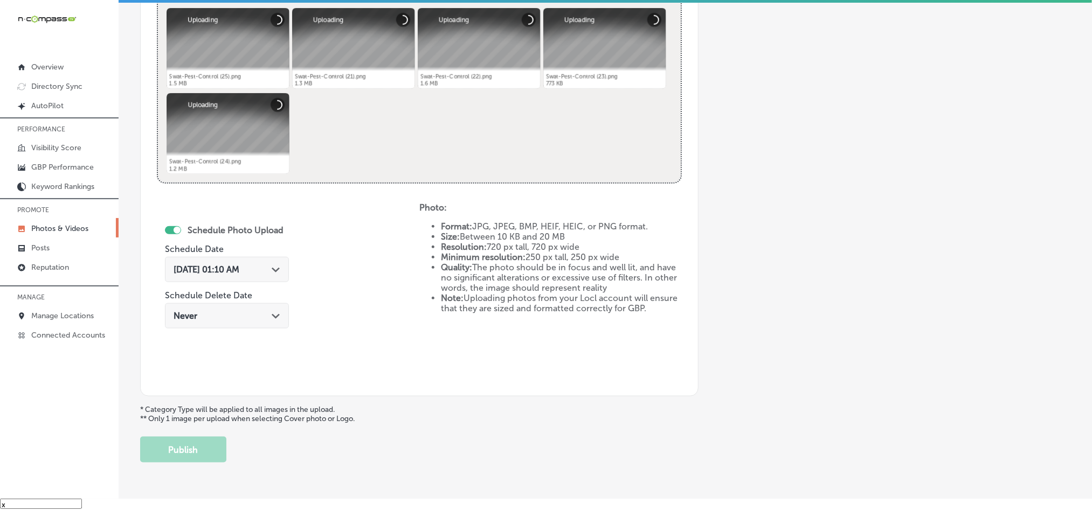
click at [267, 268] on div "[DATE] 01:10 AM Path Created with Sketch." at bounding box center [227, 270] width 107 height 10
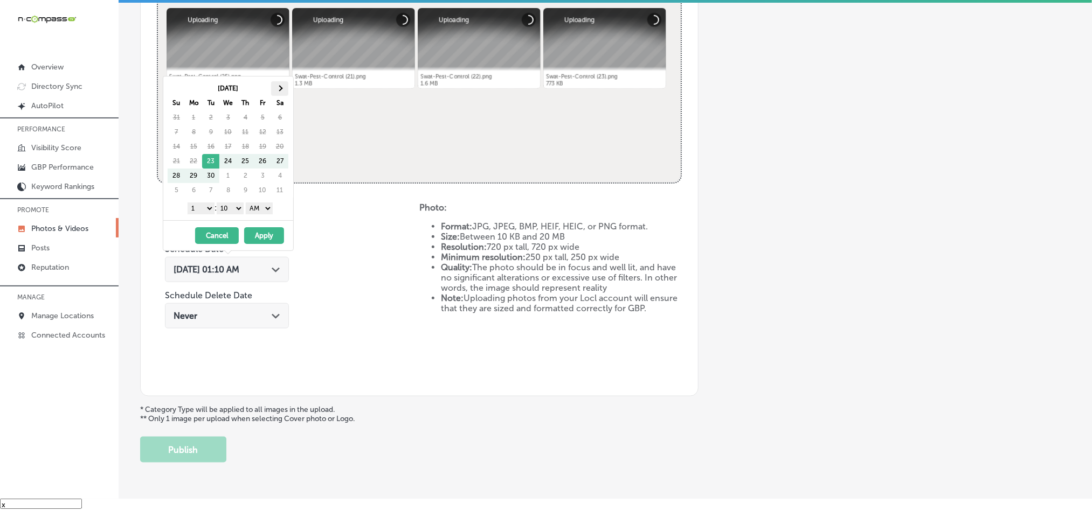
click at [282, 91] on th at bounding box center [279, 88] width 17 height 15
click at [201, 214] on select "1 2 3 4 5 6 7 8 9 10 11 12" at bounding box center [201, 209] width 27 height 12
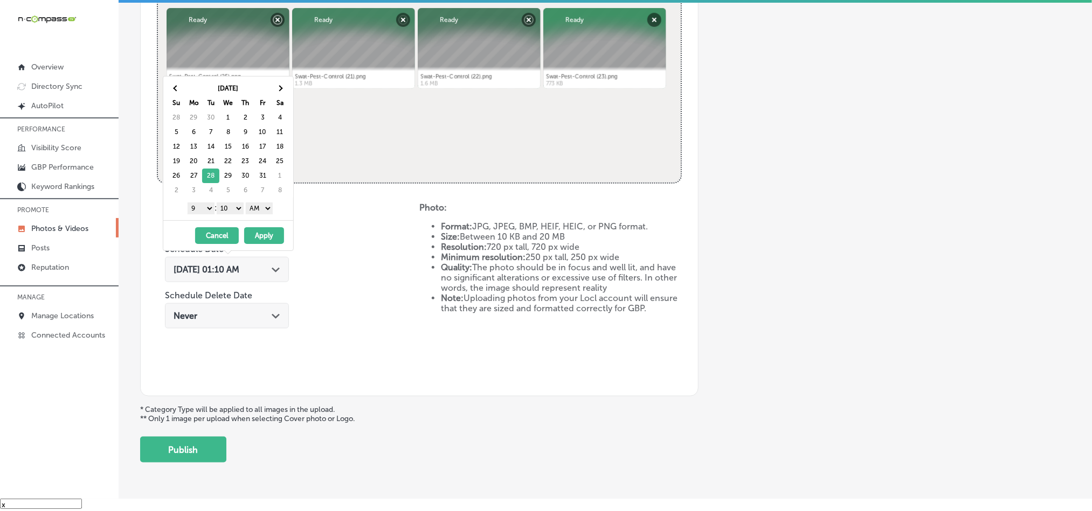
click at [234, 212] on select "00 10 20 30 40 50" at bounding box center [230, 209] width 27 height 12
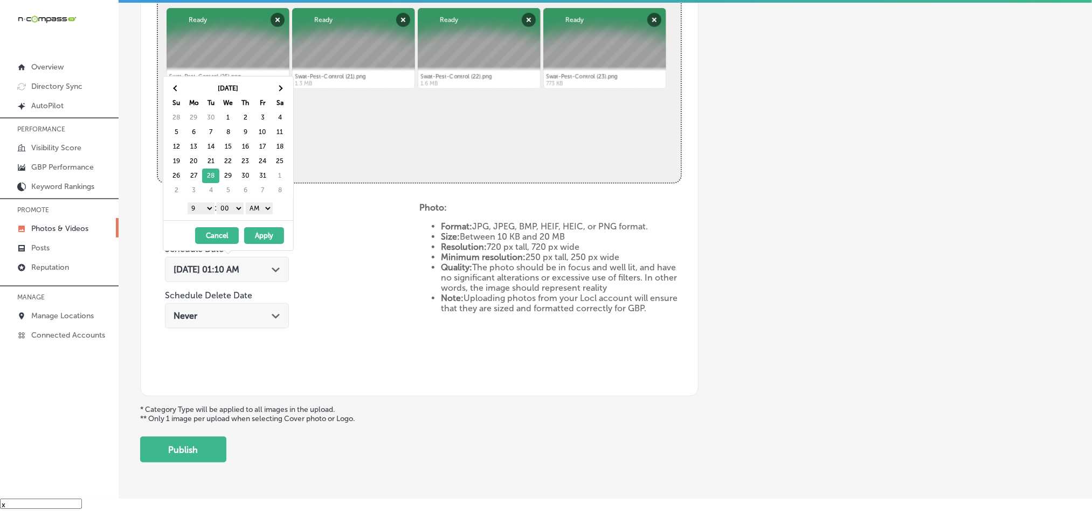
click at [260, 212] on select "AM PM" at bounding box center [259, 209] width 27 height 12
click at [260, 243] on button "Apply" at bounding box center [264, 235] width 40 height 17
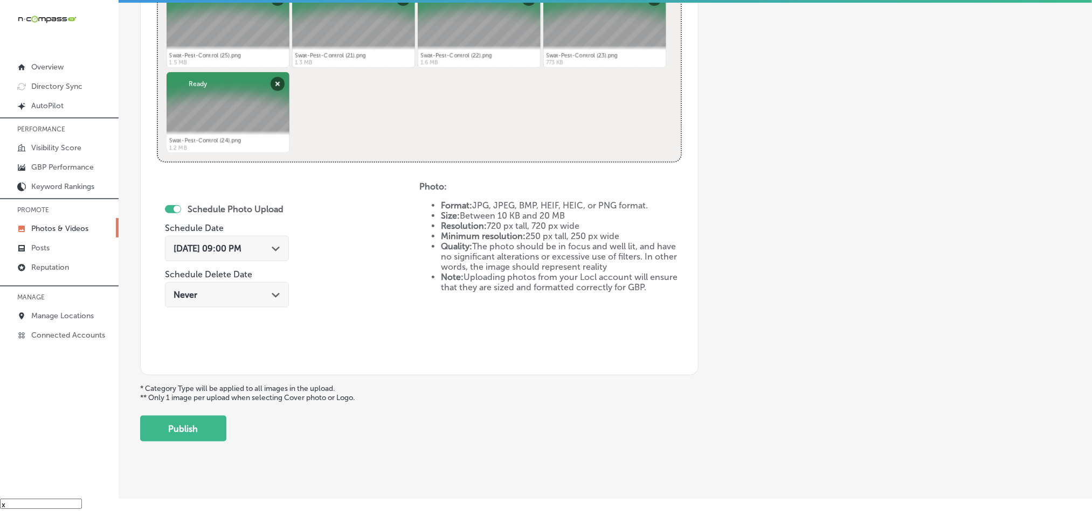
scroll to position [482, 0]
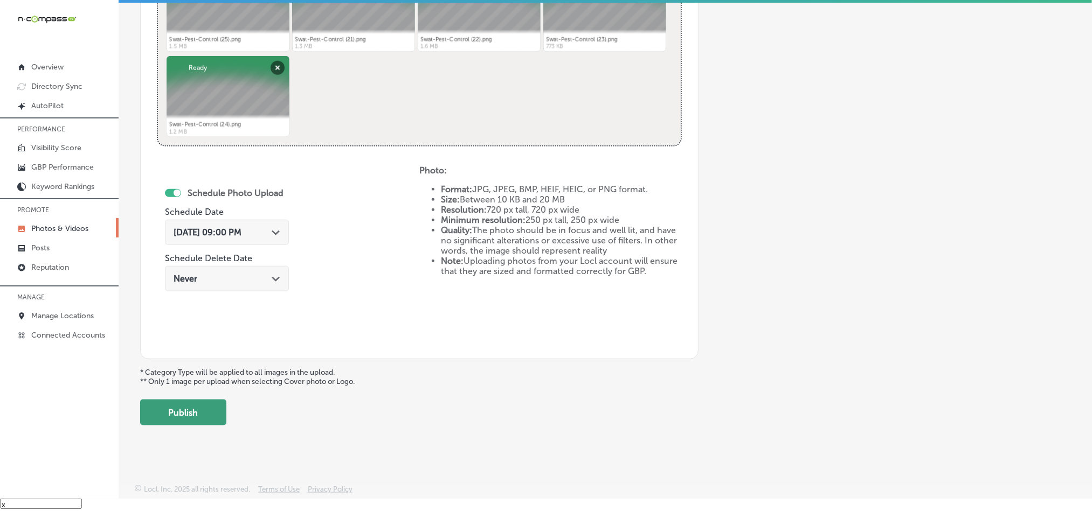
click at [199, 424] on button "Publish" at bounding box center [183, 413] width 86 height 26
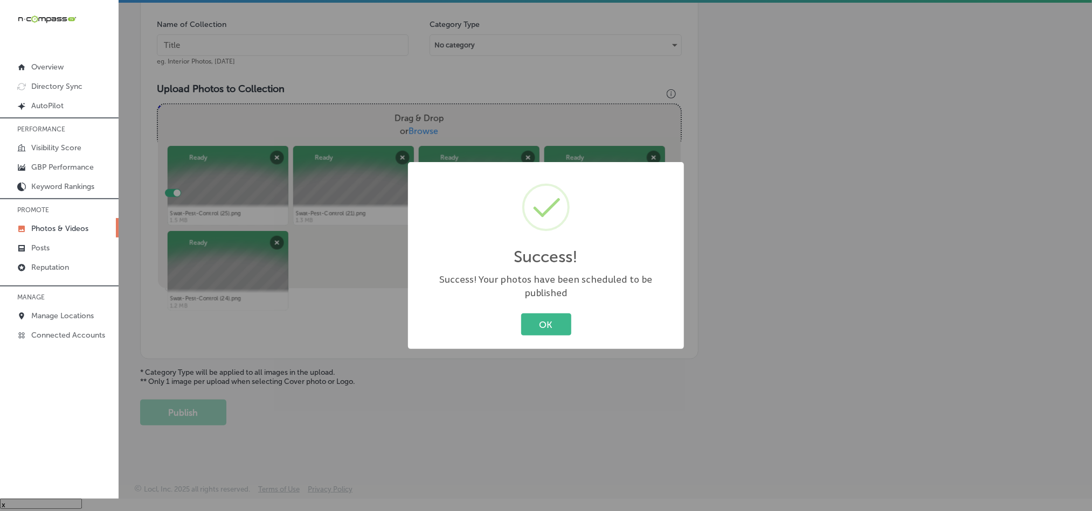
scroll to position [308, 0]
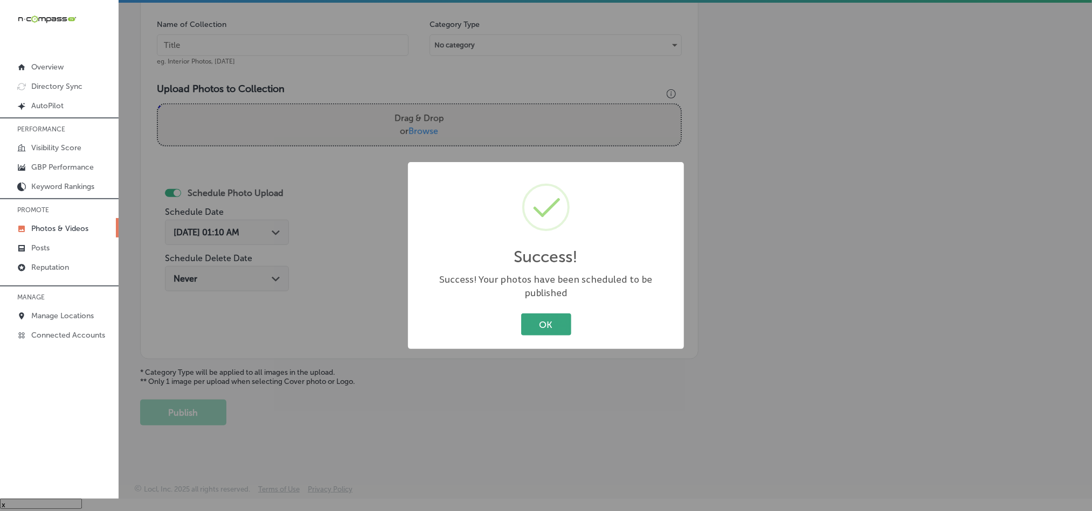
click at [537, 316] on button "OK" at bounding box center [546, 325] width 50 height 22
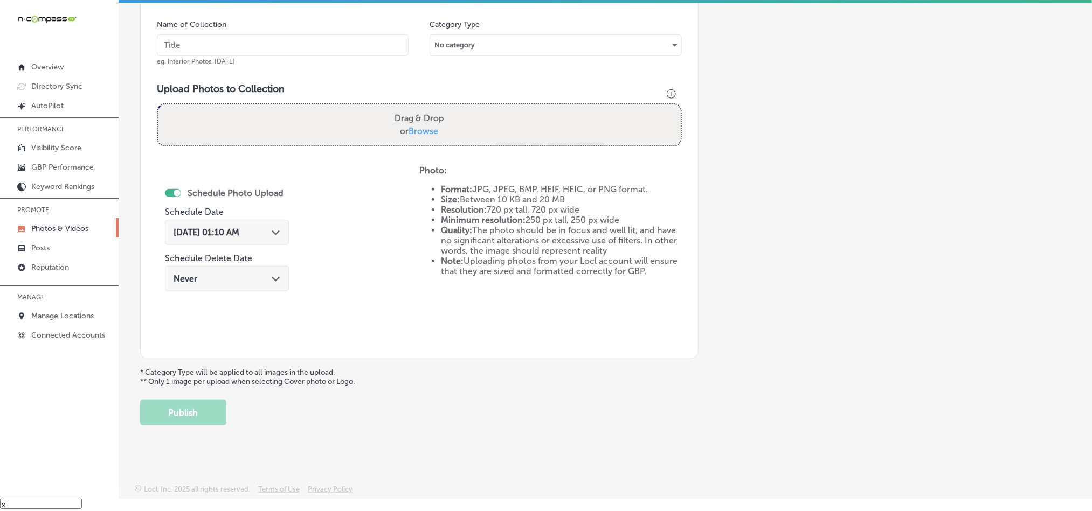
click at [283, 41] on input "text" at bounding box center [283, 45] width 252 height 22
paste input "Swat-Pest-Control-Termite-treatment"
type input "Swat-Pest-Control-Termite-treatment"
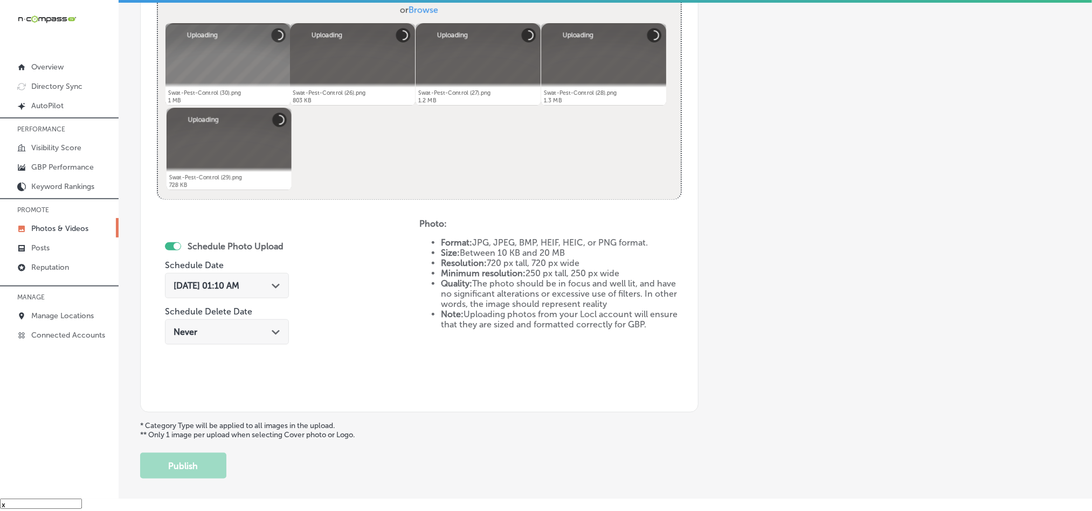
scroll to position [443, 0]
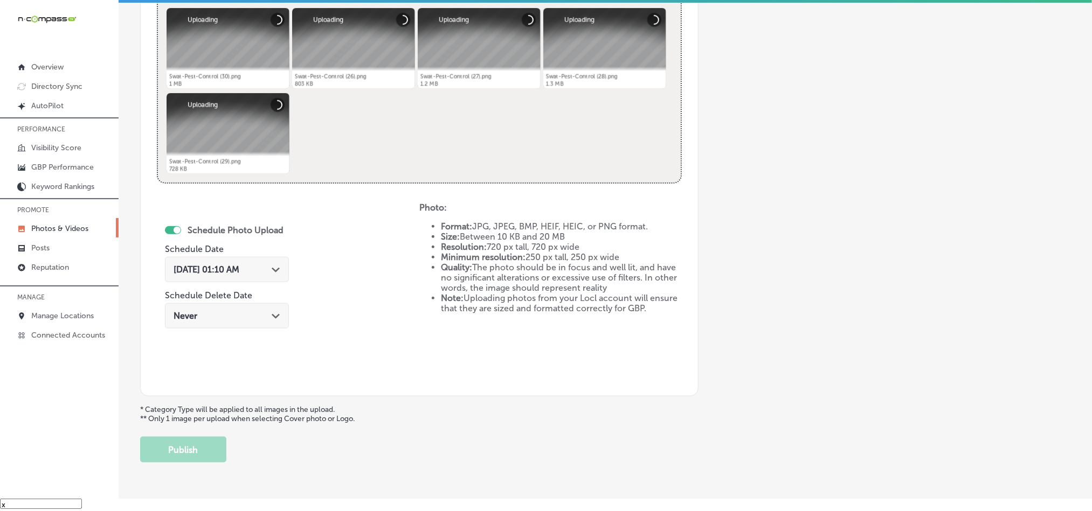
click at [274, 270] on icon "Path Created with Sketch." at bounding box center [276, 270] width 8 height 5
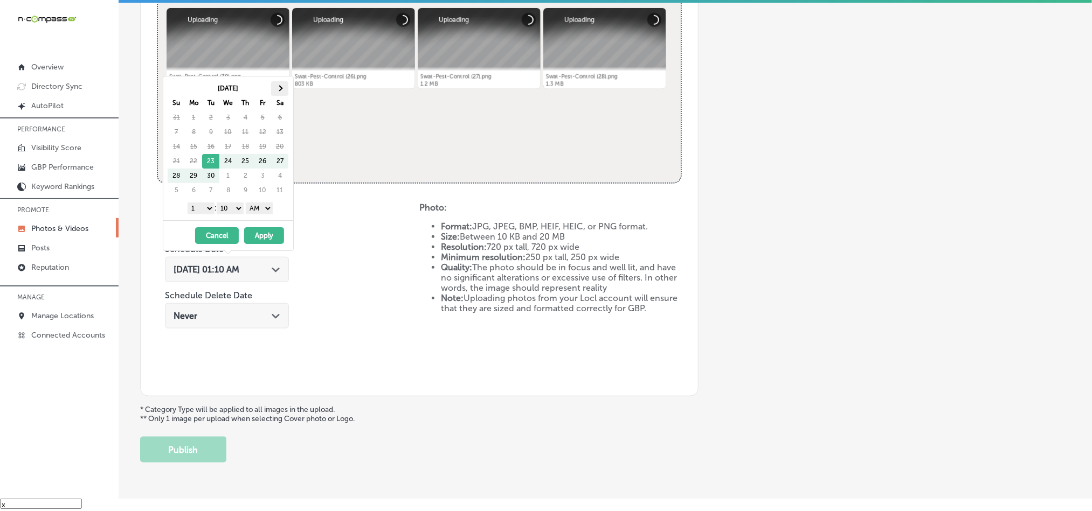
click at [280, 91] on span at bounding box center [280, 88] width 6 height 6
click at [207, 207] on select "1 2 3 4 5 6 7 8 9 10 11 12" at bounding box center [201, 209] width 27 height 12
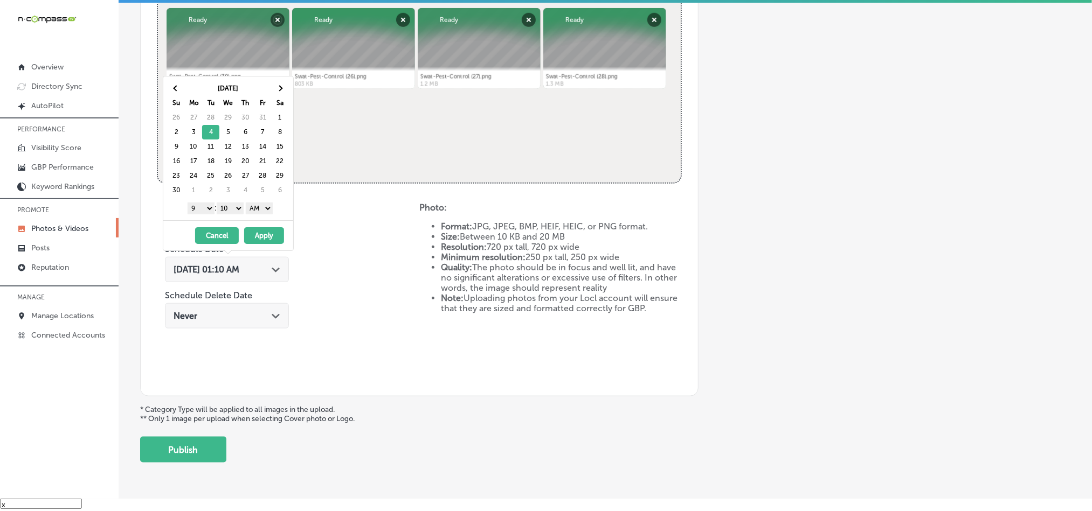
click at [226, 213] on select "00 10 20 30 40 50" at bounding box center [230, 209] width 27 height 12
click at [262, 209] on select "AM PM" at bounding box center [259, 209] width 27 height 12
click at [264, 244] on button "Apply" at bounding box center [264, 235] width 40 height 17
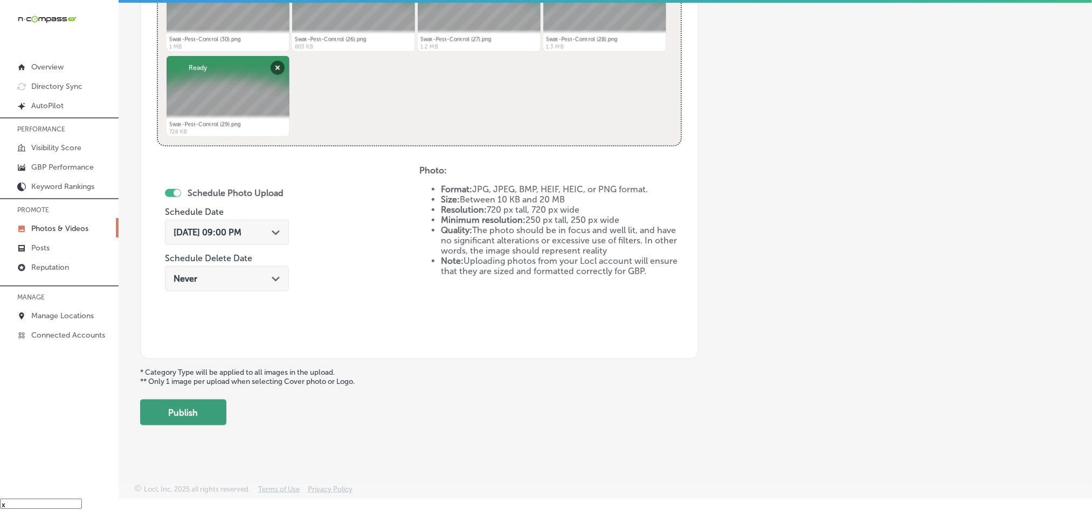
scroll to position [482, 0]
click at [180, 418] on button "Publish" at bounding box center [183, 413] width 86 height 26
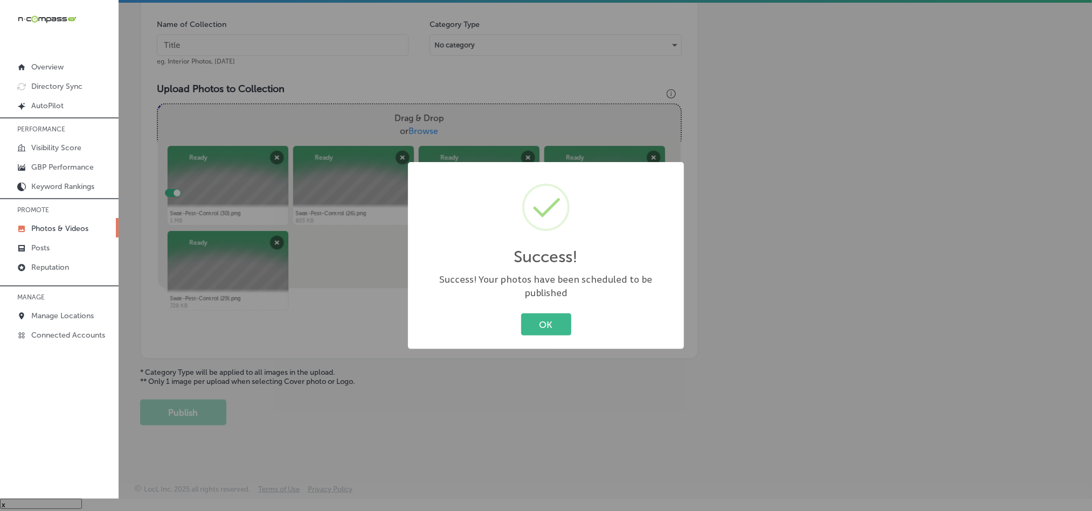
scroll to position [308, 0]
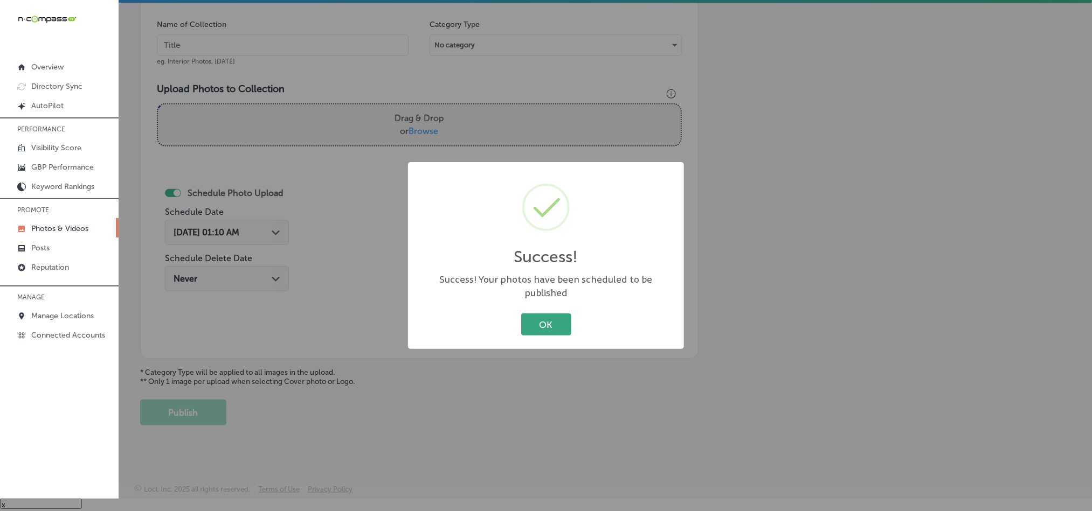
click at [549, 316] on button "OK" at bounding box center [546, 325] width 50 height 22
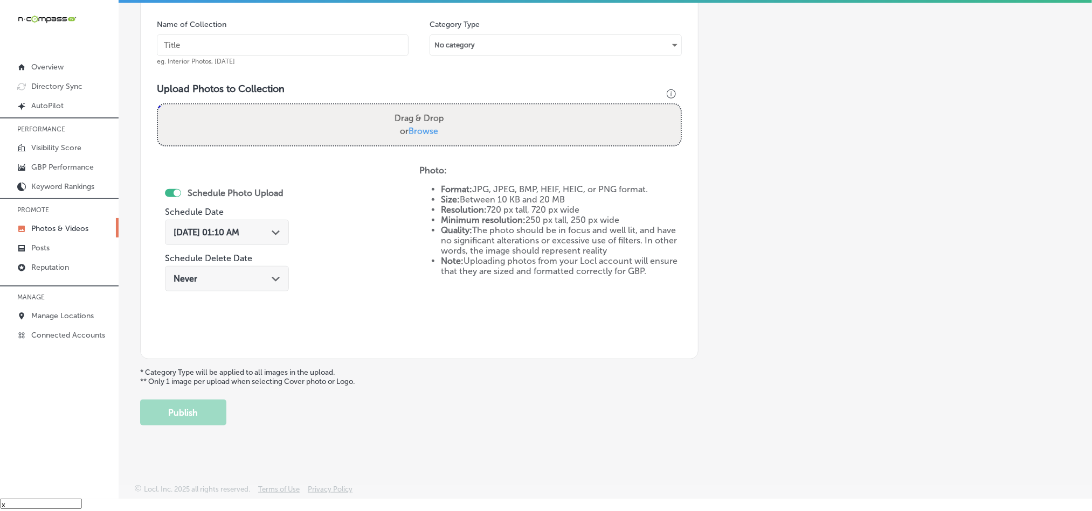
click at [273, 37] on input "text" at bounding box center [283, 45] width 252 height 22
paste input "Swat-Pest-Control-Pest-control-services"
type input "Swat-Pest-Control-Pest-control-services"
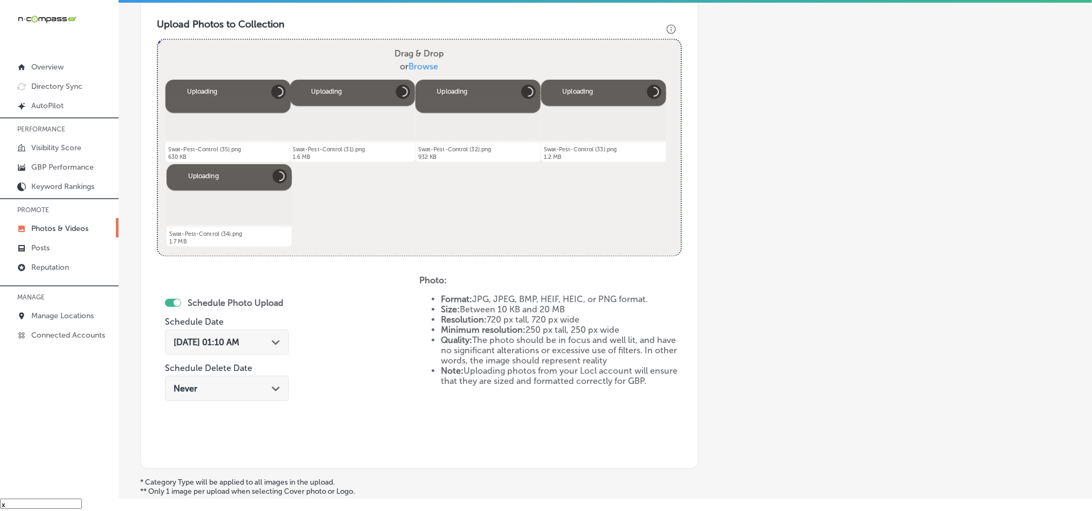
scroll to position [416, 0]
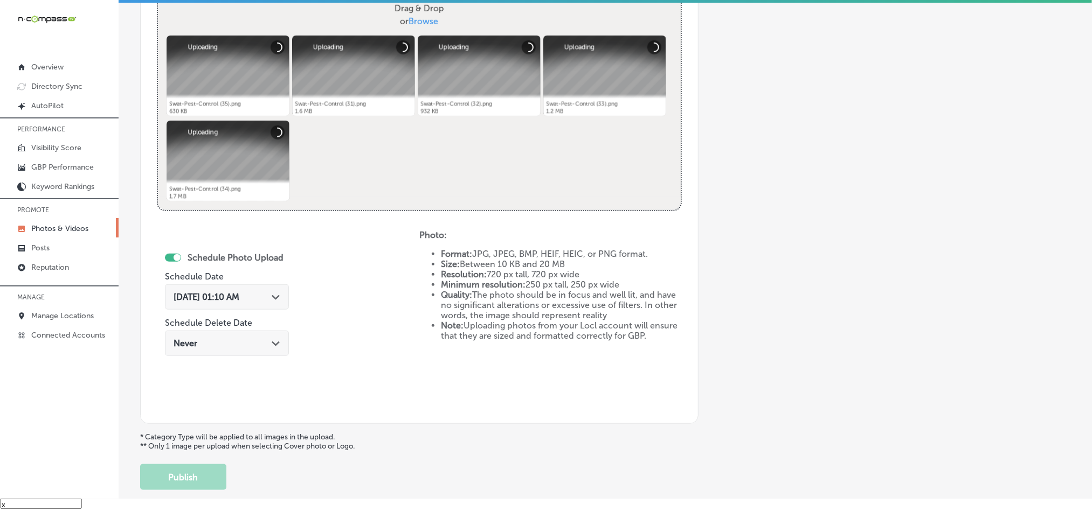
click at [277, 304] on div "[DATE] 01:10 AM Path Created with Sketch." at bounding box center [227, 297] width 124 height 25
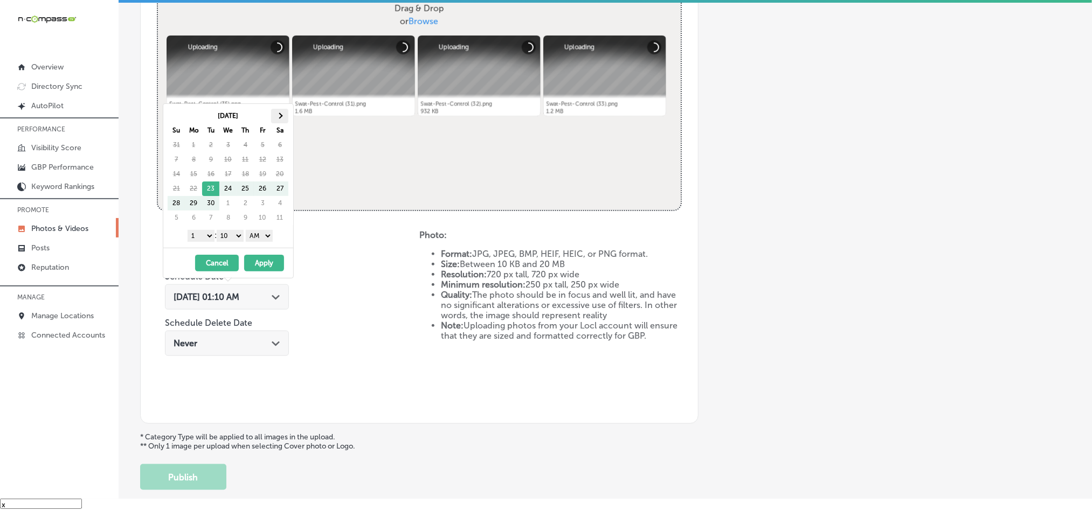
click at [277, 112] on th at bounding box center [279, 116] width 17 height 15
click at [193, 237] on select "1 2 3 4 5 6 7 8 9 10 11 12" at bounding box center [201, 236] width 27 height 12
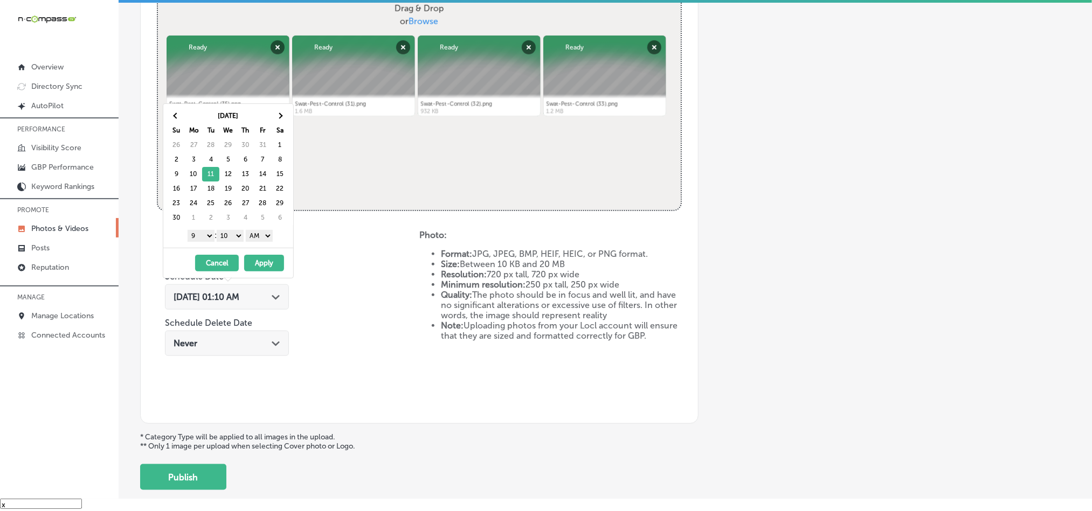
click at [236, 238] on select "00 10 20 30 40 50" at bounding box center [230, 236] width 27 height 12
click at [260, 235] on select "AM PM" at bounding box center [259, 236] width 27 height 12
click at [266, 264] on button "Apply" at bounding box center [264, 263] width 40 height 17
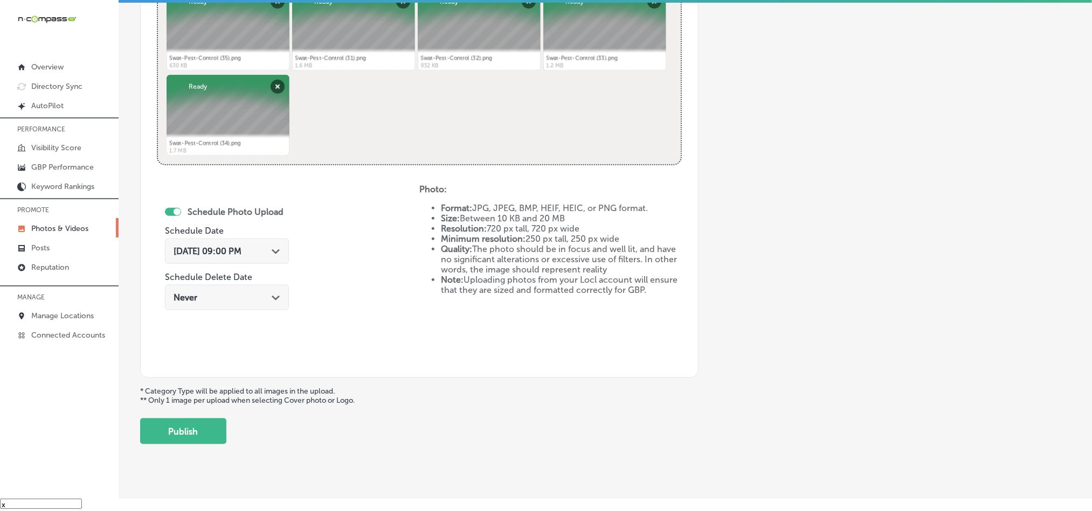
scroll to position [469, 0]
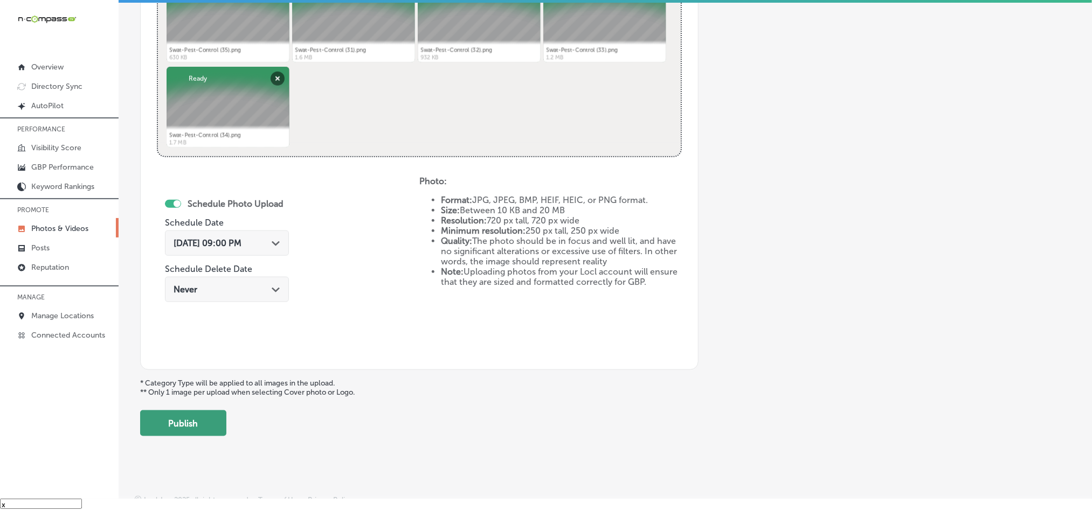
click at [193, 422] on button "Publish" at bounding box center [183, 424] width 86 height 26
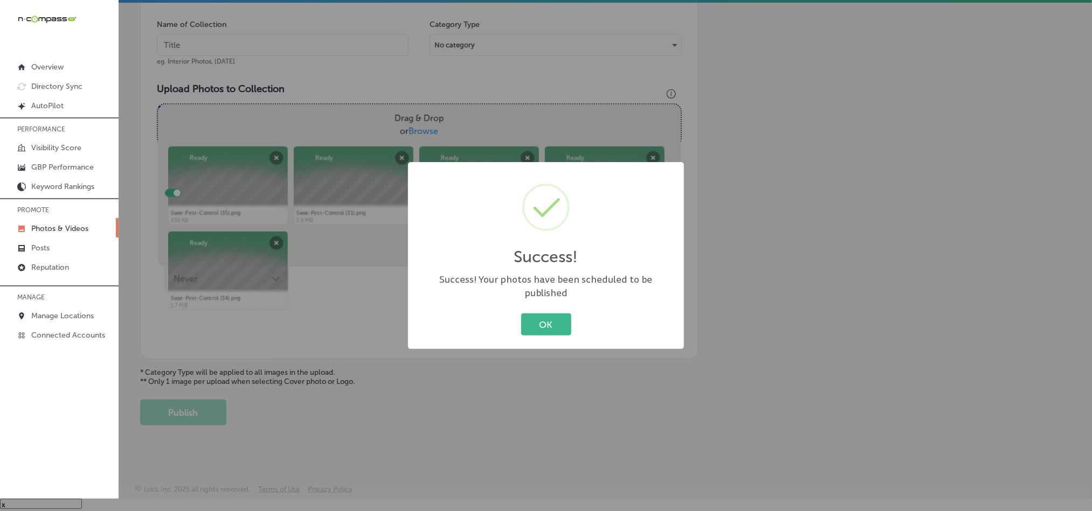
scroll to position [308, 0]
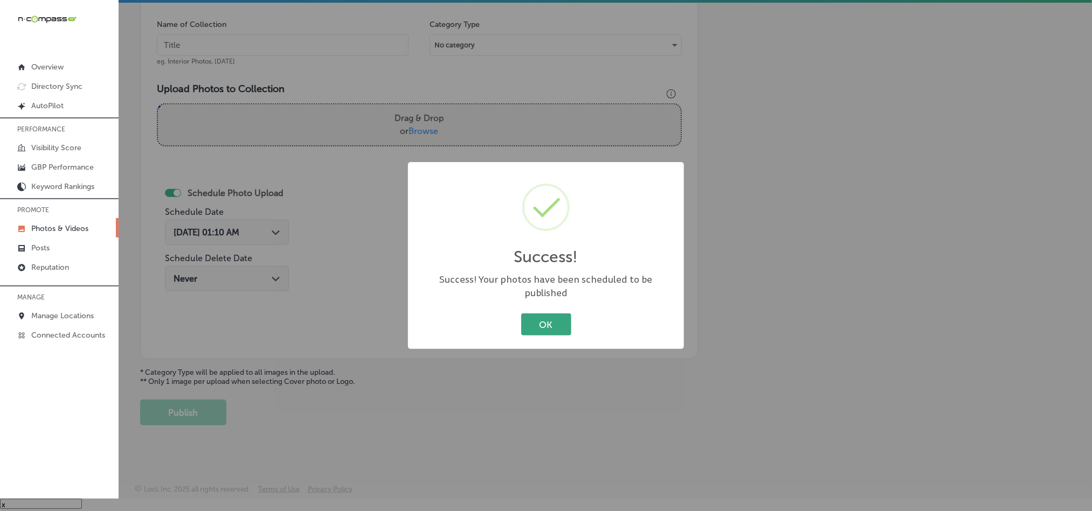
click at [550, 323] on button "OK" at bounding box center [546, 325] width 50 height 22
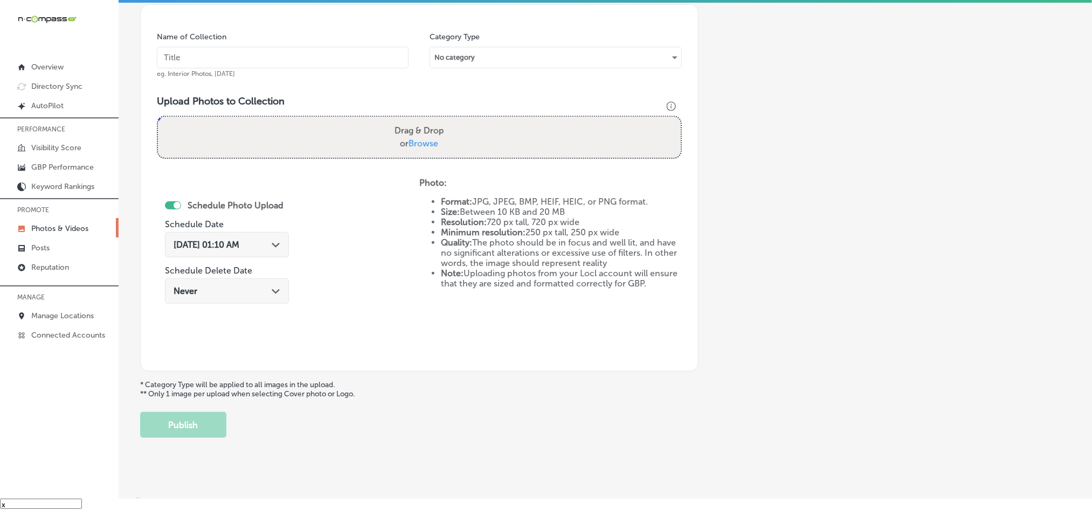
scroll to position [281, 0]
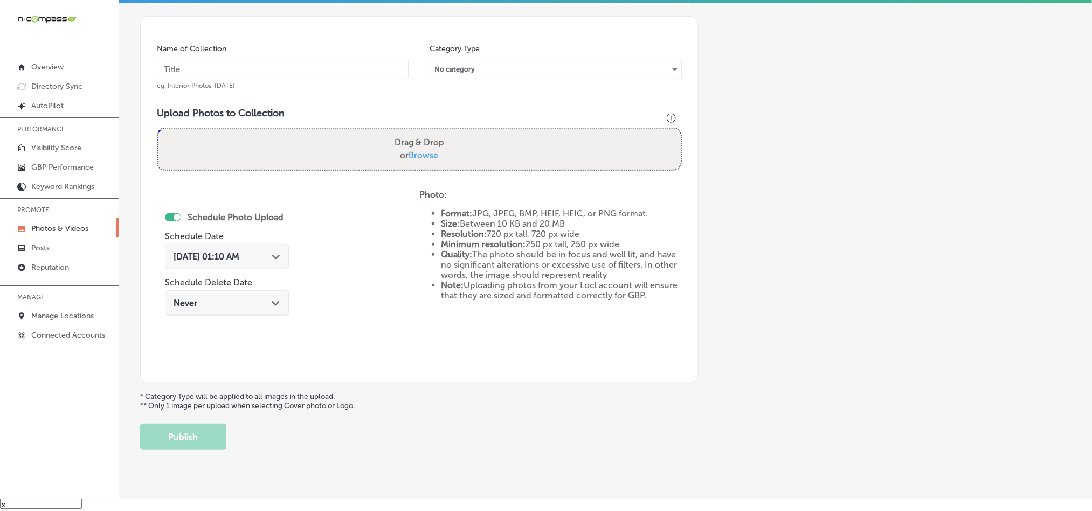
click at [301, 67] on input "text" at bounding box center [283, 70] width 252 height 22
paste input "Swat-Pest-Control-Pest-control-[PERSON_NAME]-[GEOGRAPHIC_DATA]"
type input "Swat-Pest-Control-Pest-control-[PERSON_NAME]-[GEOGRAPHIC_DATA]"
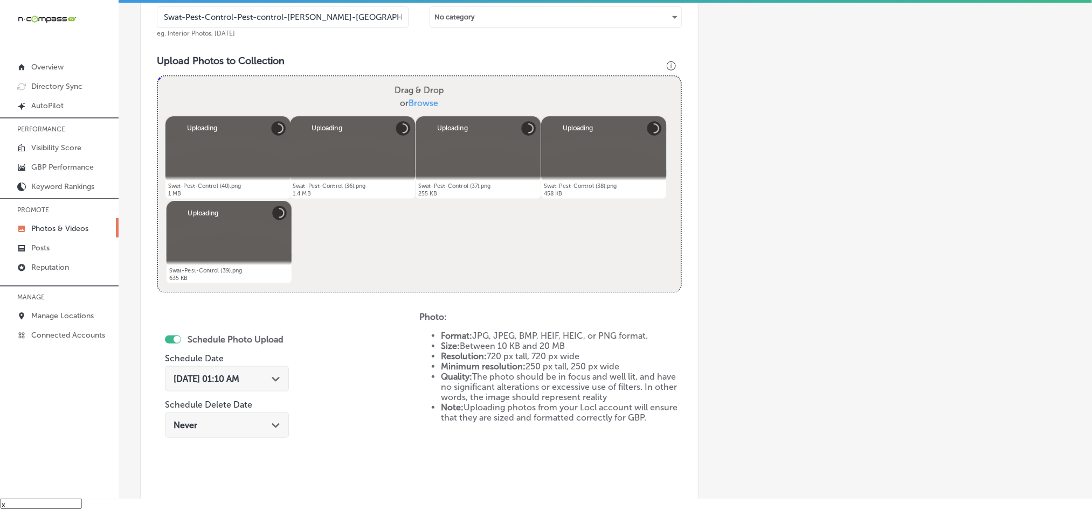
scroll to position [416, 0]
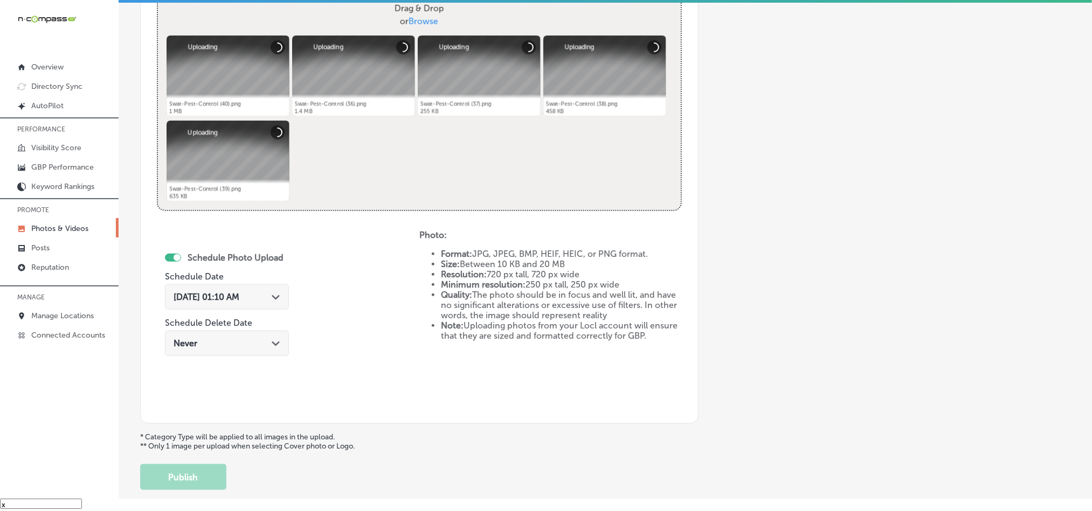
click at [280, 298] on polygon at bounding box center [276, 297] width 8 height 5
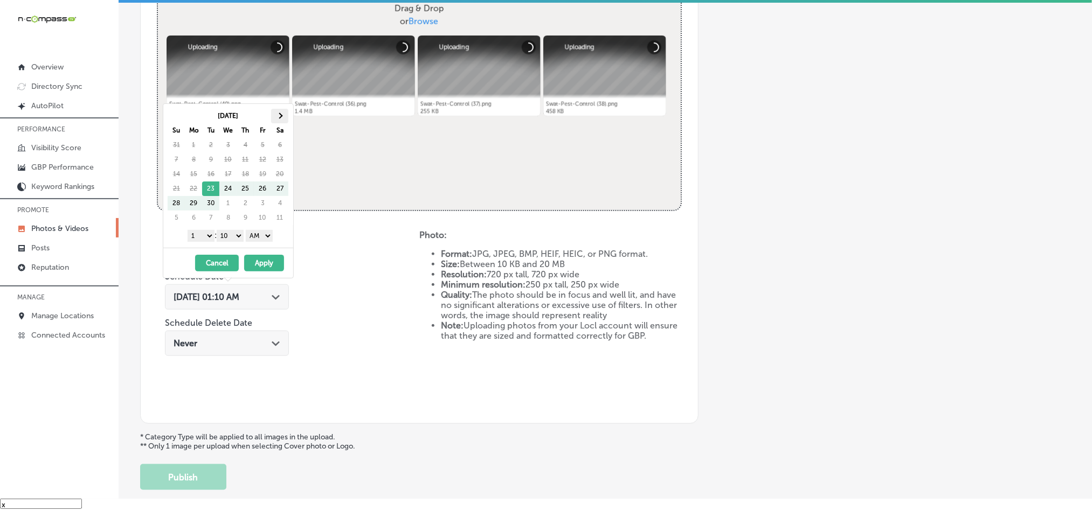
click at [280, 114] on span at bounding box center [280, 116] width 6 height 6
drag, startPoint x: 211, startPoint y: 191, endPoint x: 220, endPoint y: 202, distance: 14.6
click at [200, 241] on select "1 2 3 4 5 6 7 8 9 10 11 12" at bounding box center [201, 236] width 27 height 12
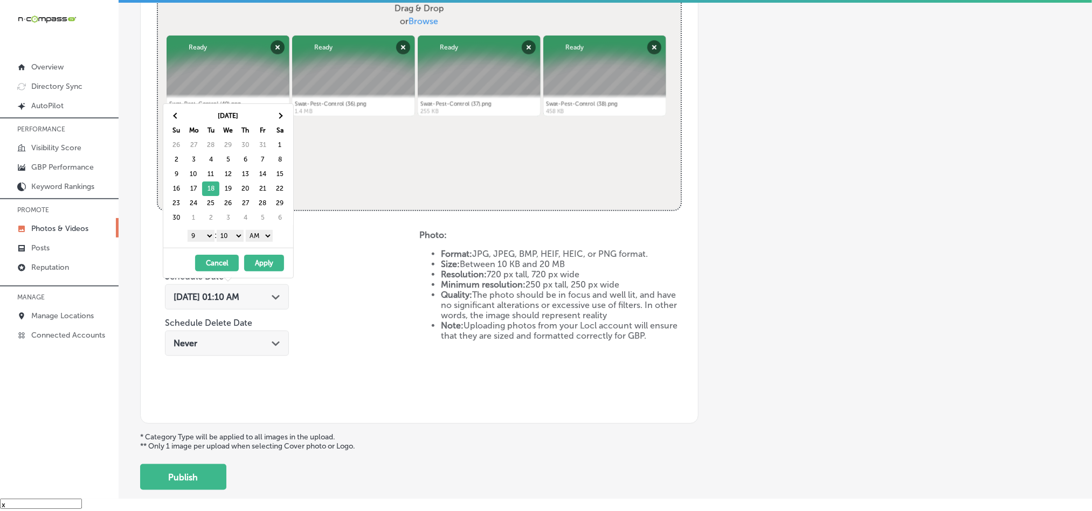
click at [233, 235] on select "00 10 20 30 40 50" at bounding box center [230, 236] width 27 height 12
click at [267, 237] on select "AM PM" at bounding box center [259, 236] width 27 height 12
click at [262, 264] on button "Apply" at bounding box center [264, 263] width 40 height 17
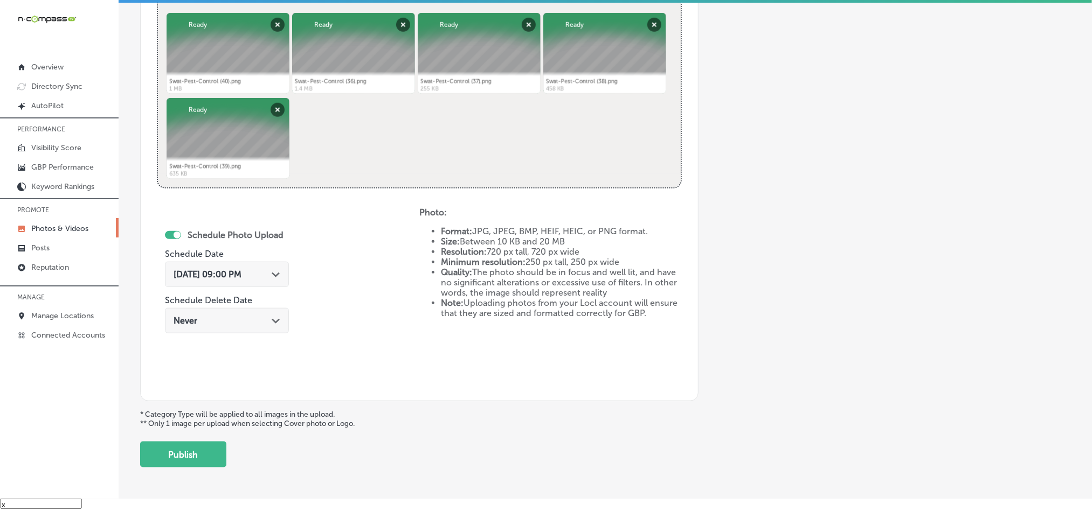
scroll to position [469, 0]
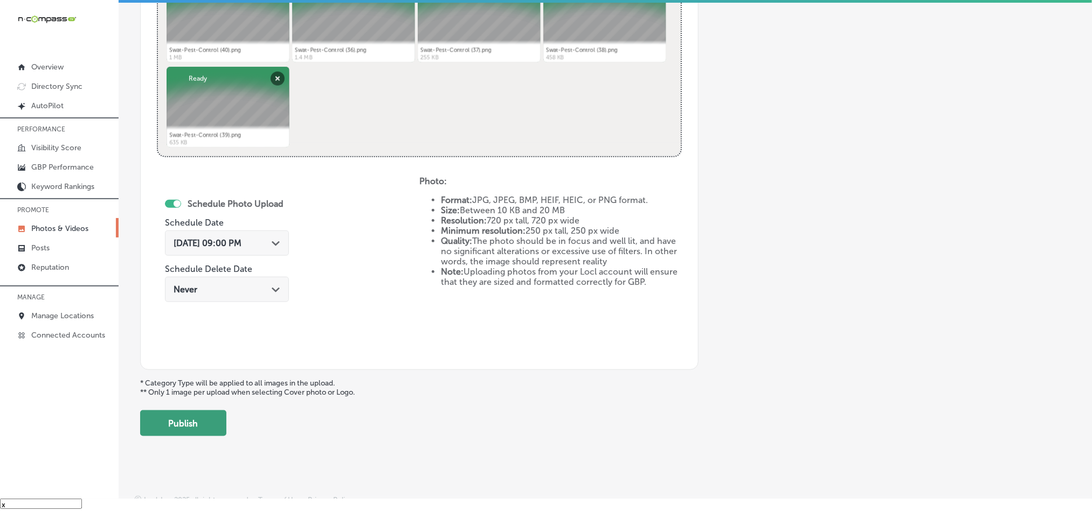
click at [196, 429] on button "Publish" at bounding box center [183, 424] width 86 height 26
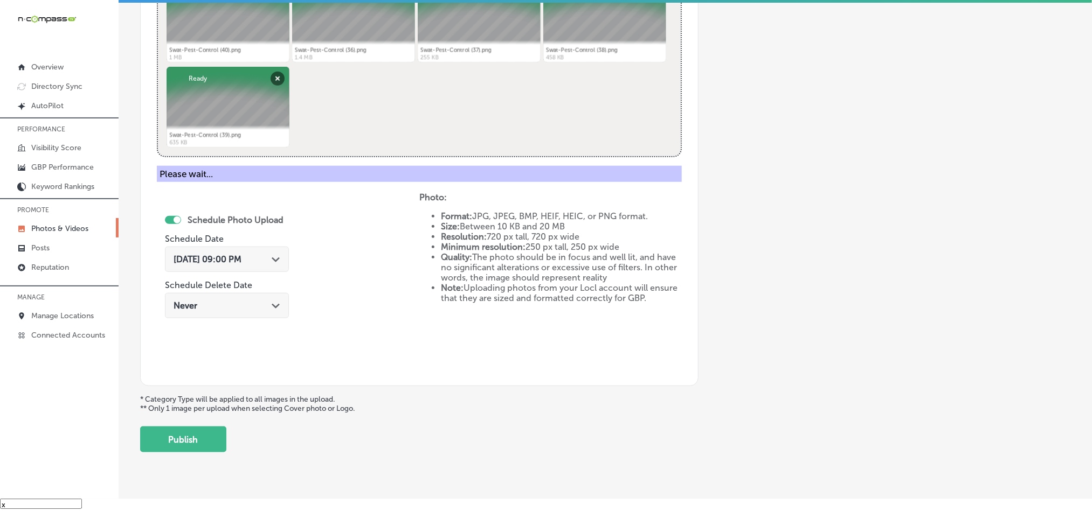
scroll to position [308, 0]
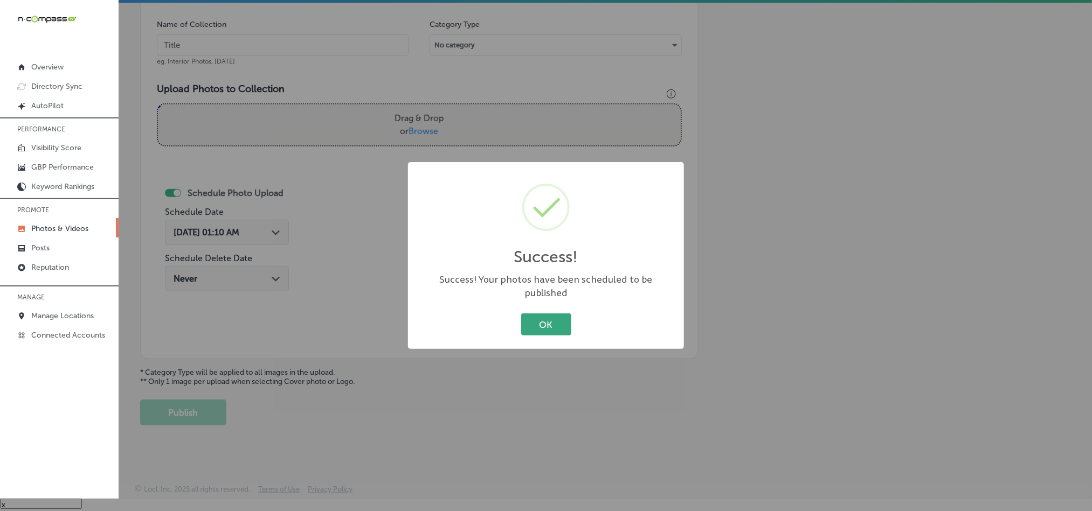
click at [540, 314] on button "OK" at bounding box center [546, 325] width 50 height 22
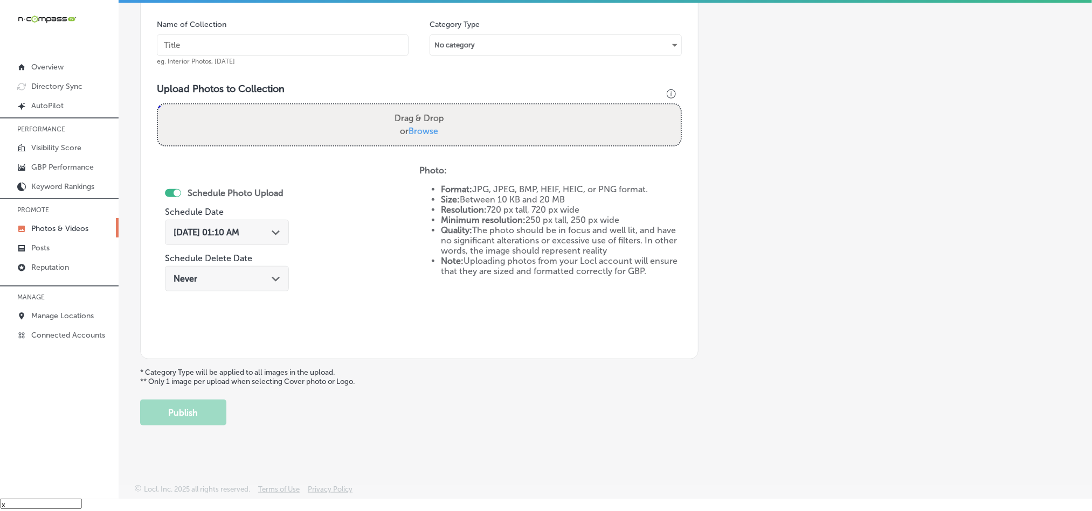
click at [279, 41] on input "text" at bounding box center [283, 45] width 252 height 22
paste input "Swat-Pest-Control-Local-pest-control"
type input "Swat-Pest-Control-Local-pest-control"
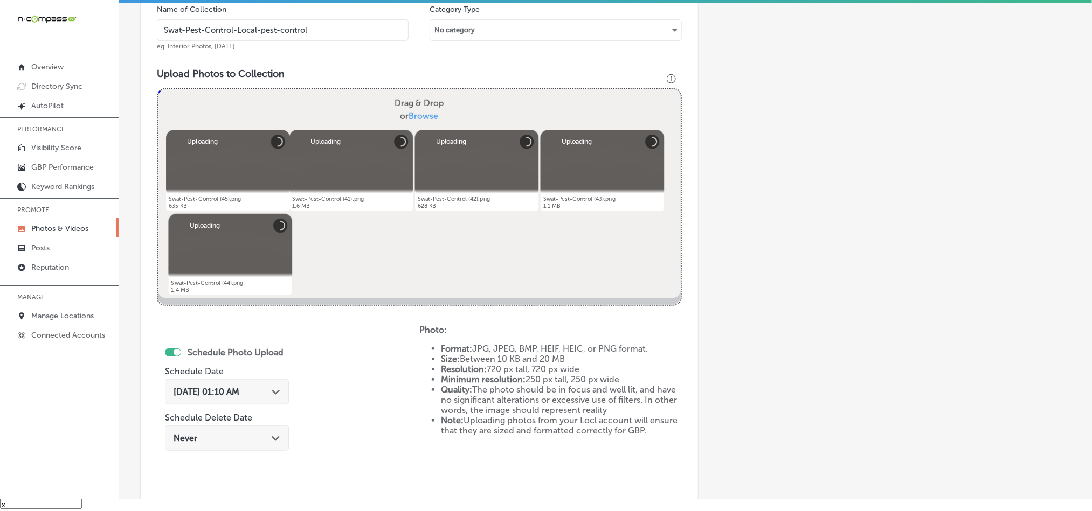
scroll to position [416, 0]
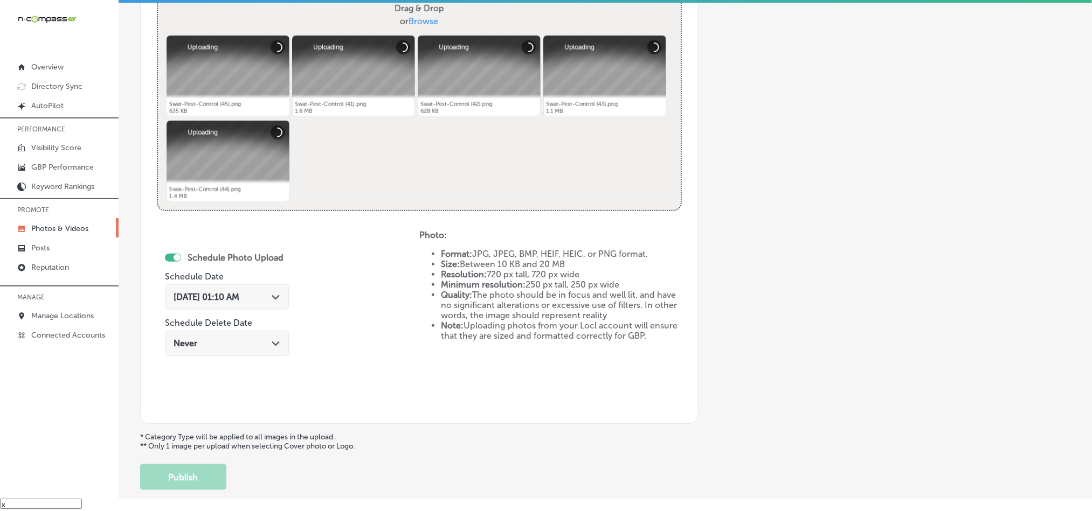
click at [278, 300] on icon "Path Created with Sketch." at bounding box center [276, 297] width 8 height 5
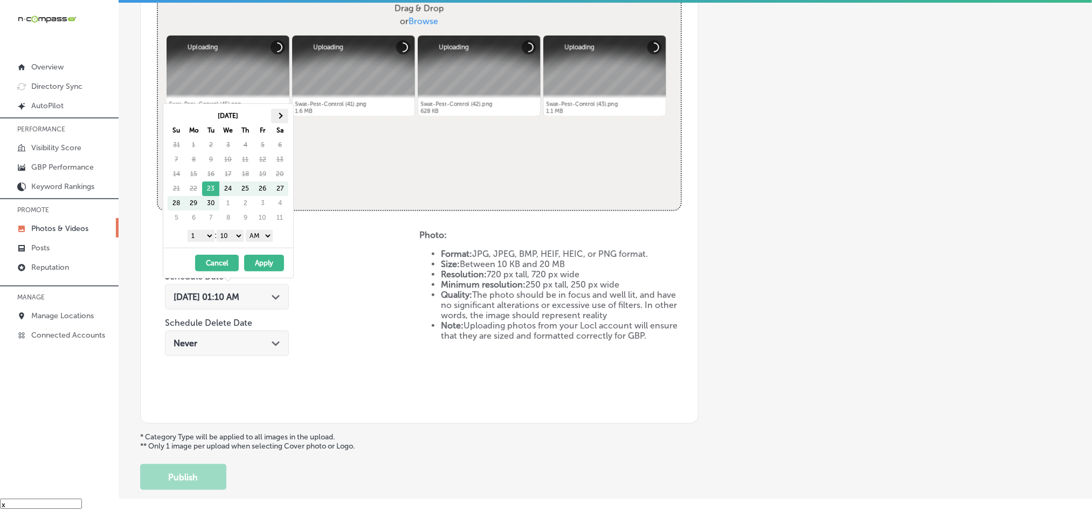
click at [281, 118] on span at bounding box center [280, 116] width 6 height 6
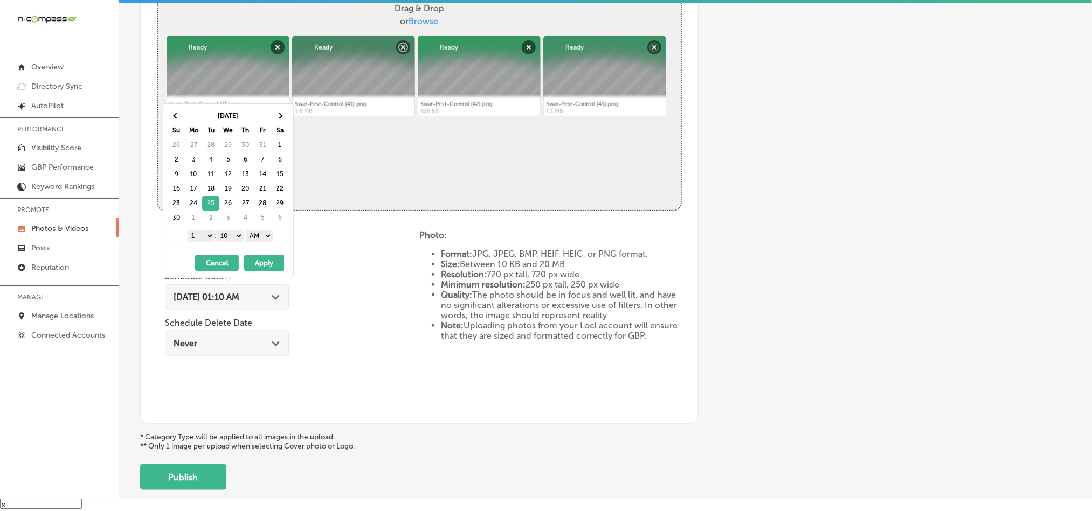
drag, startPoint x: 196, startPoint y: 236, endPoint x: 196, endPoint y: 243, distance: 6.5
click at [196, 236] on select "1 2 3 4 5 6 7 8 9 10 11 12" at bounding box center [201, 236] width 27 height 12
click at [225, 233] on select "00 10 20 30 40 50" at bounding box center [230, 236] width 27 height 12
click at [261, 234] on select "AM PM" at bounding box center [259, 236] width 27 height 12
click at [265, 270] on button "Apply" at bounding box center [264, 263] width 40 height 17
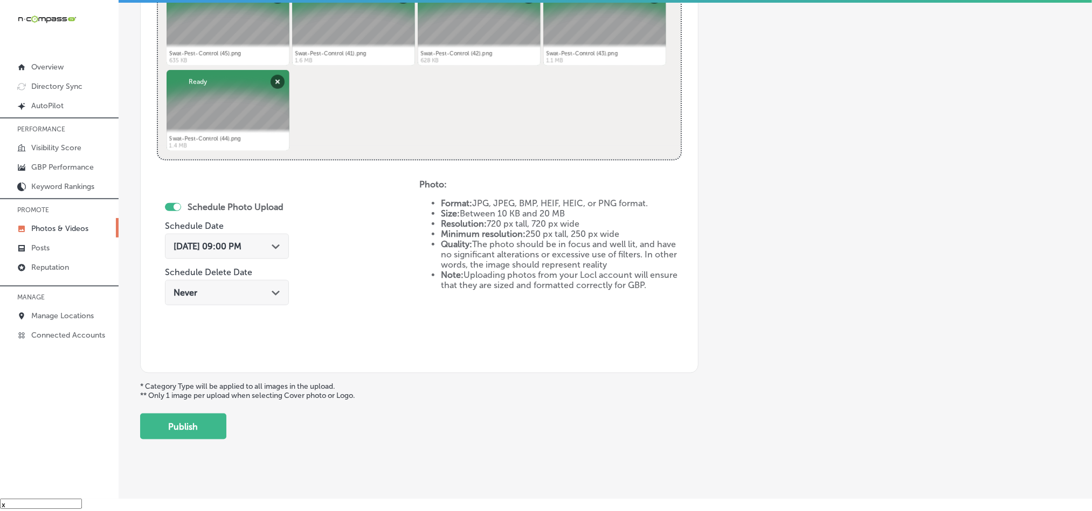
scroll to position [469, 0]
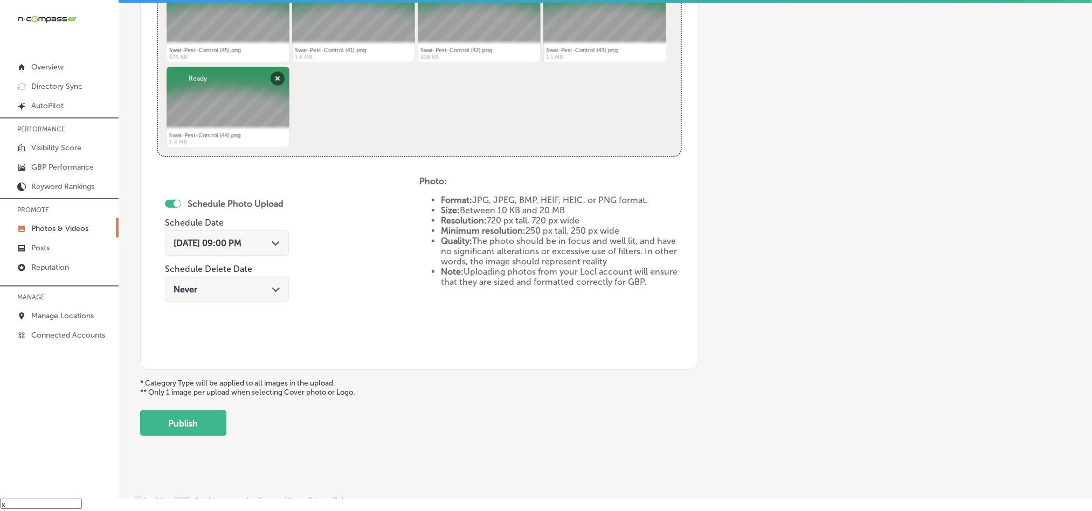
click at [185, 444] on div "Back Add a Collection Which Type of Image or Video Would You Like to Upload? Ph…" at bounding box center [605, 1] width 973 height 888
click at [189, 435] on button "Publish" at bounding box center [183, 424] width 86 height 26
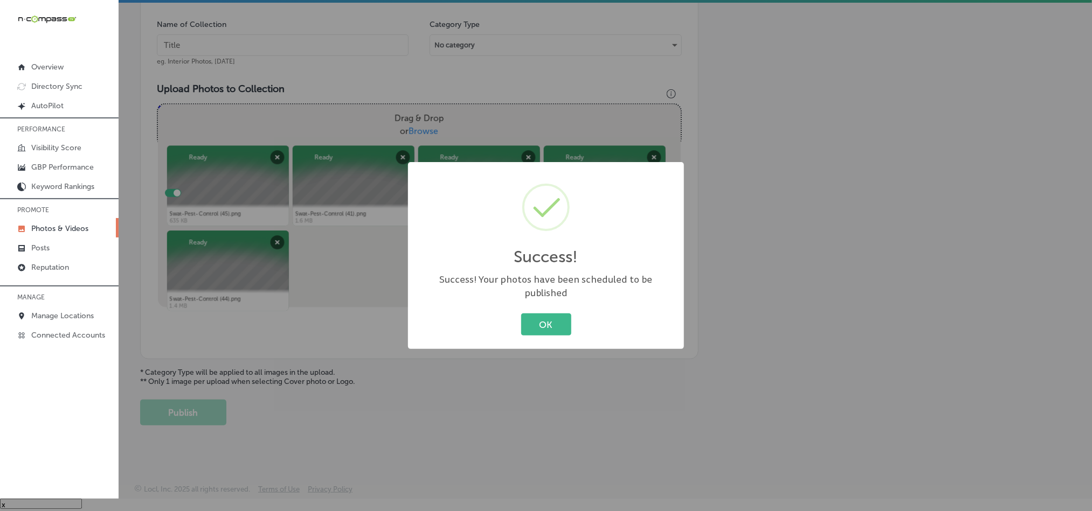
scroll to position [308, 0]
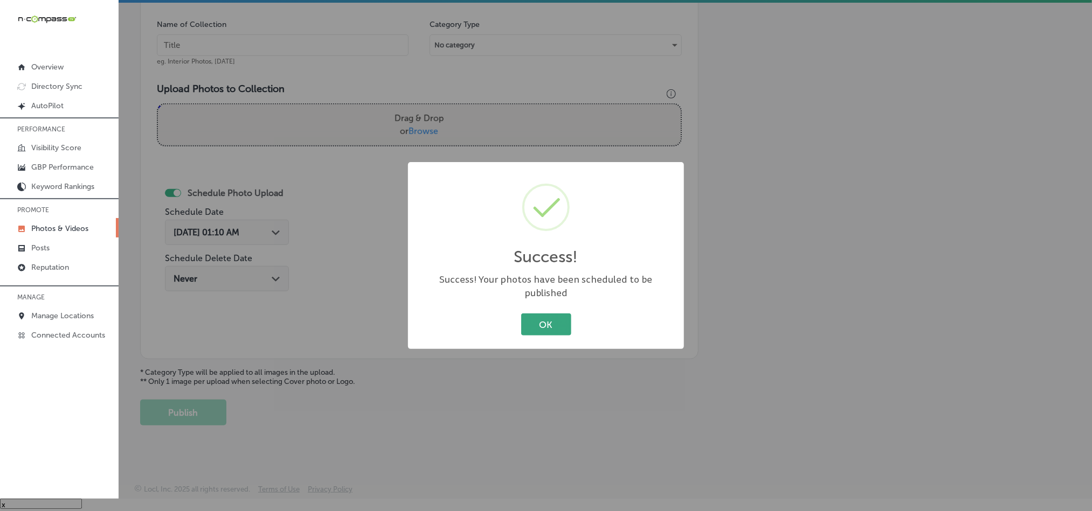
click at [539, 314] on button "OK" at bounding box center [546, 325] width 50 height 22
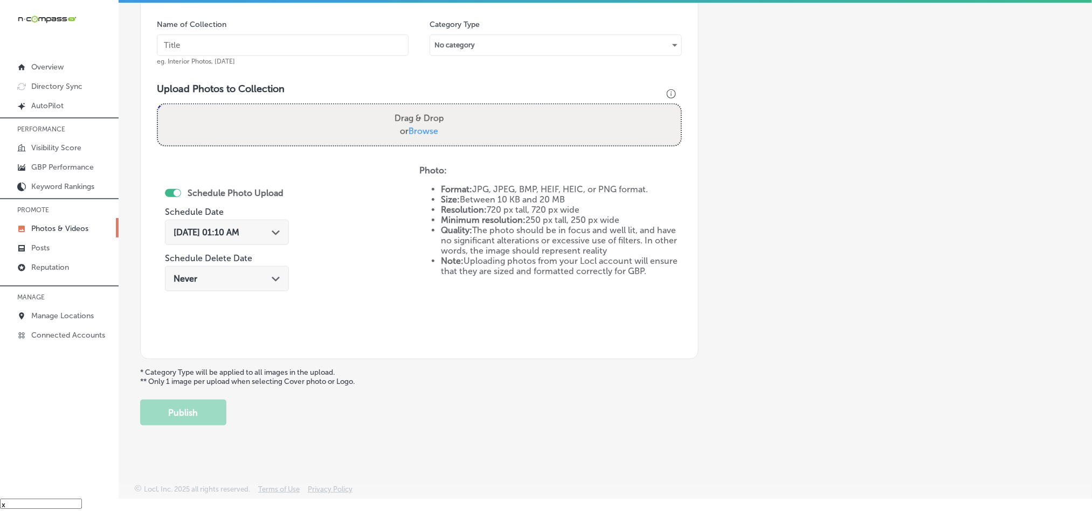
click at [264, 39] on input "text" at bounding box center [283, 45] width 252 height 22
paste input "Swat-Pest-Control-Exterminator-services"
type input "Swat-Pest-Control-Exterminator-services"
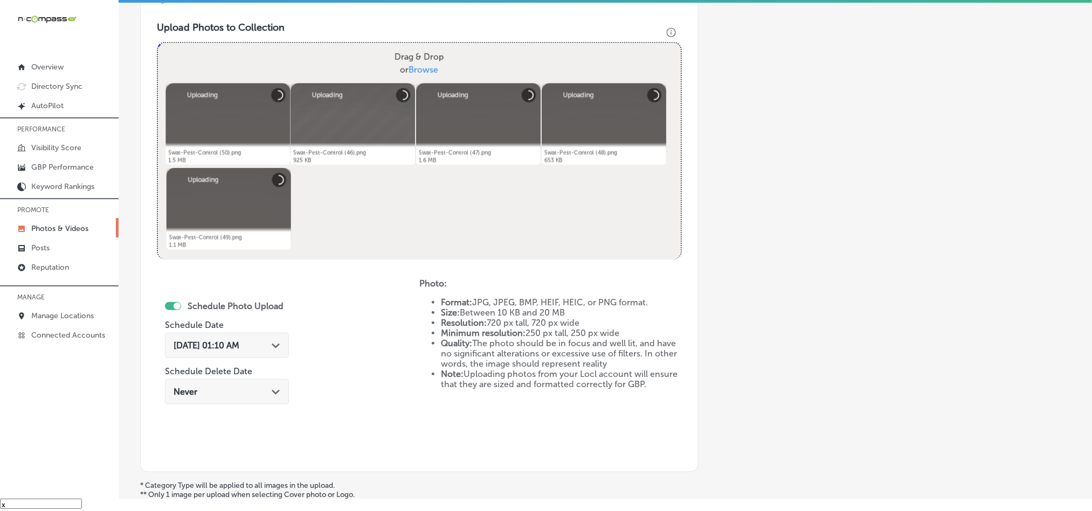
scroll to position [443, 0]
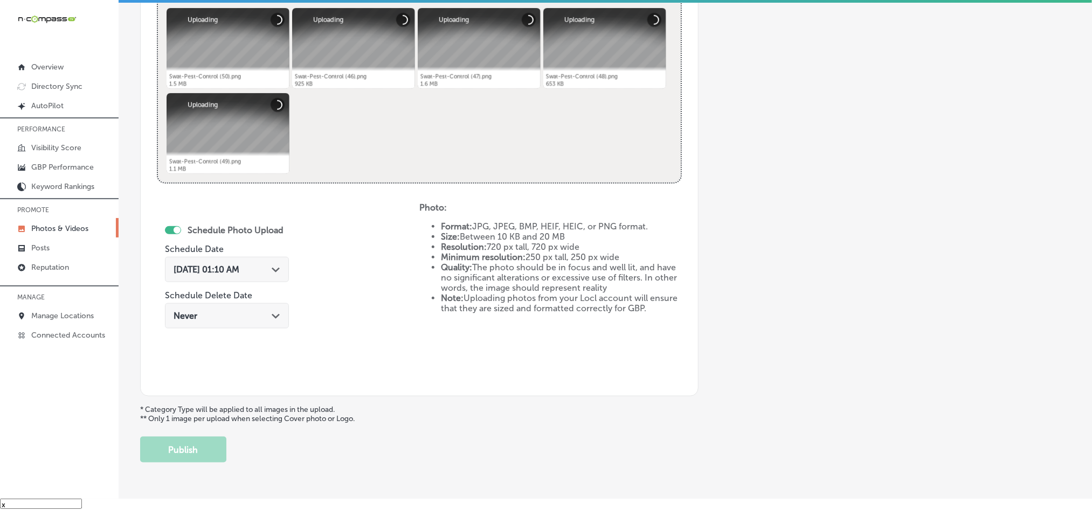
click at [272, 272] on div "[DATE] 01:10 AM Path Created with Sketch." at bounding box center [227, 270] width 107 height 10
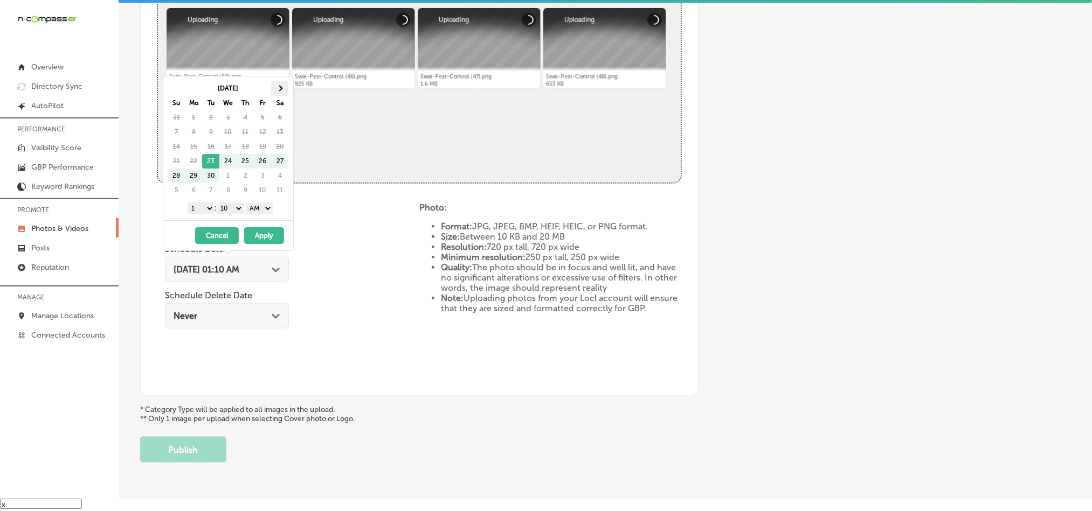
click at [285, 92] on th at bounding box center [279, 88] width 17 height 15
click at [283, 91] on th at bounding box center [279, 88] width 17 height 15
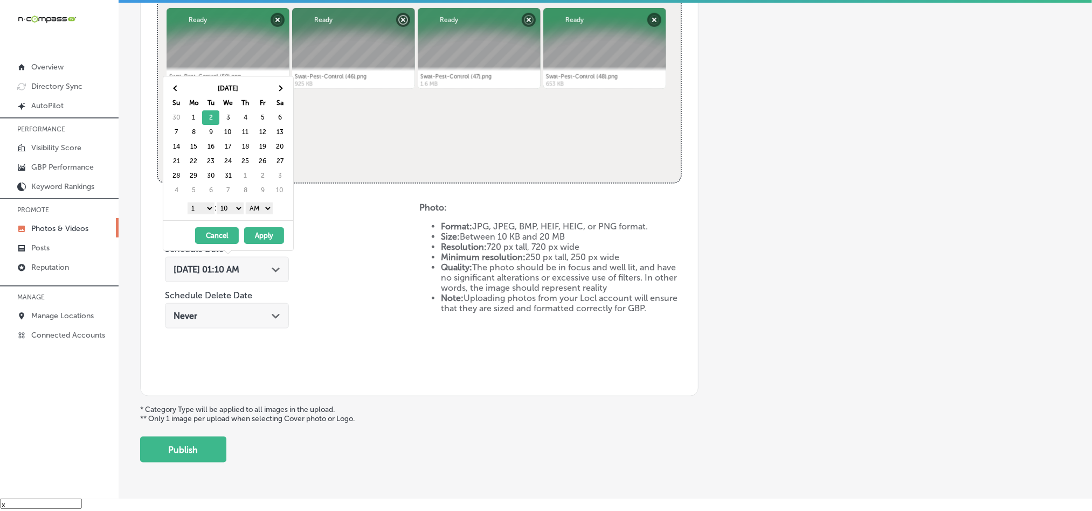
click at [206, 205] on select "1 2 3 4 5 6 7 8 9 10 11 12" at bounding box center [201, 209] width 27 height 12
click at [234, 209] on select "00 10 20 30 40 50" at bounding box center [230, 209] width 27 height 12
click at [262, 207] on select "AM PM" at bounding box center [259, 209] width 27 height 12
click at [269, 238] on button "Apply" at bounding box center [264, 235] width 40 height 17
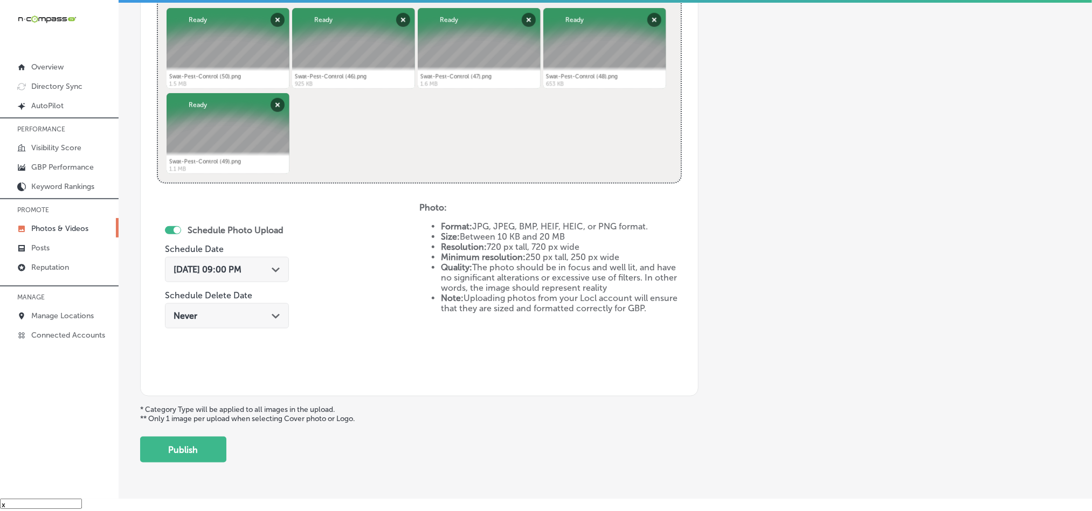
click at [191, 466] on div "Back Add a Collection Which Type of Image or Video Would You Like to Upload? Ph…" at bounding box center [605, 27] width 973 height 888
click at [191, 460] on button "Publish" at bounding box center [183, 450] width 86 height 26
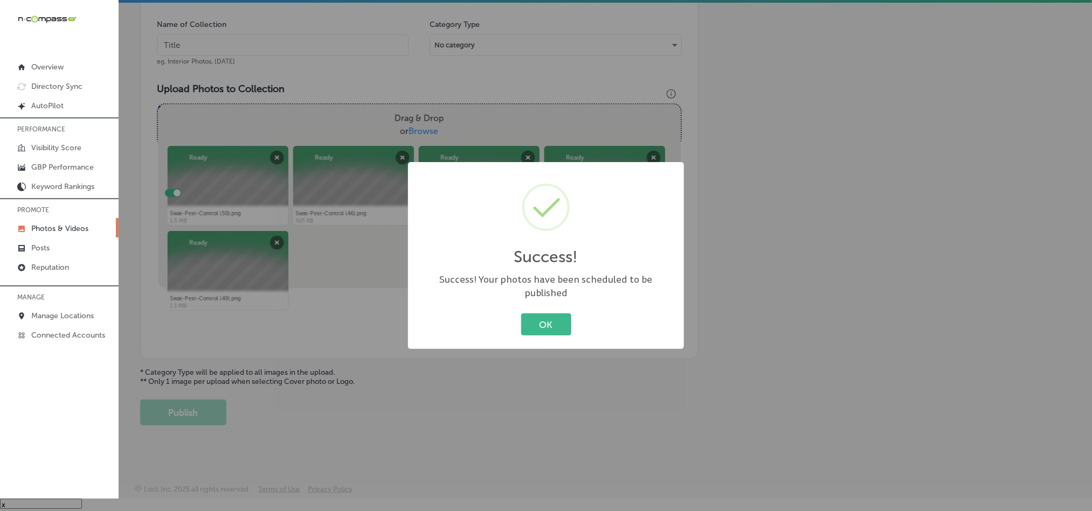
scroll to position [308, 0]
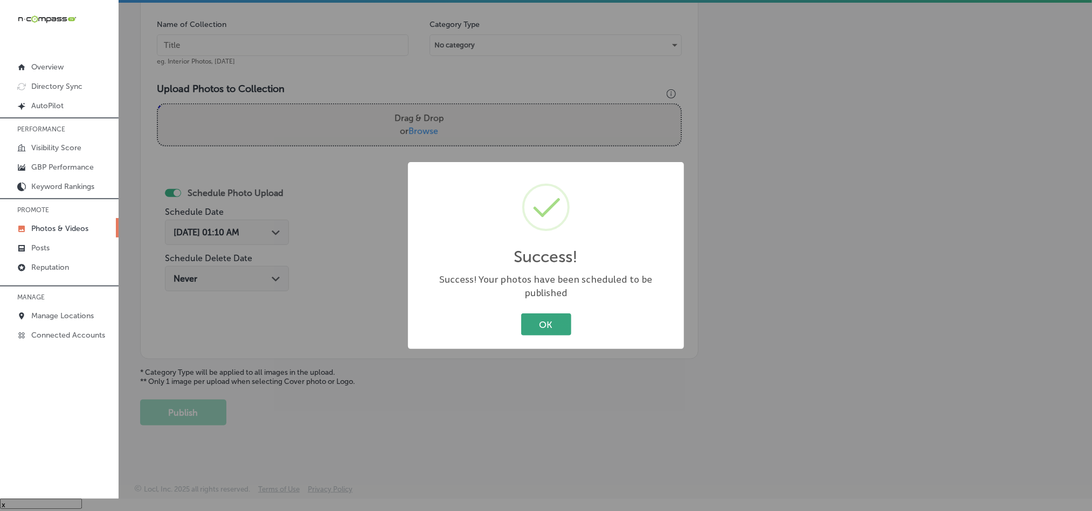
click at [550, 314] on button "OK" at bounding box center [546, 325] width 50 height 22
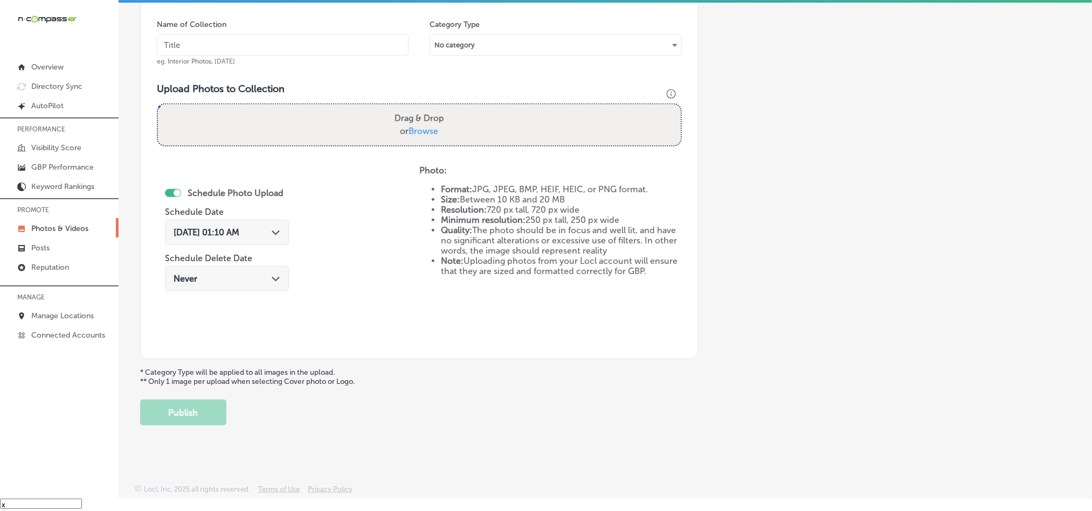
click at [294, 39] on input "text" at bounding box center [283, 45] width 252 height 22
paste input "Swat-Pest-Control-Rodent-control"
type input "Swat-Pest-Control-Rodent-control"
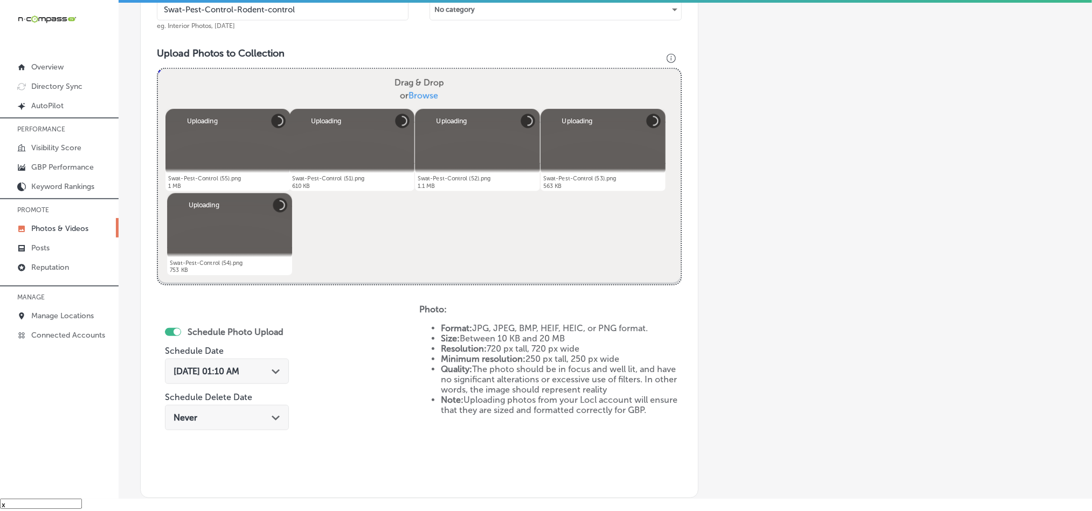
scroll to position [416, 0]
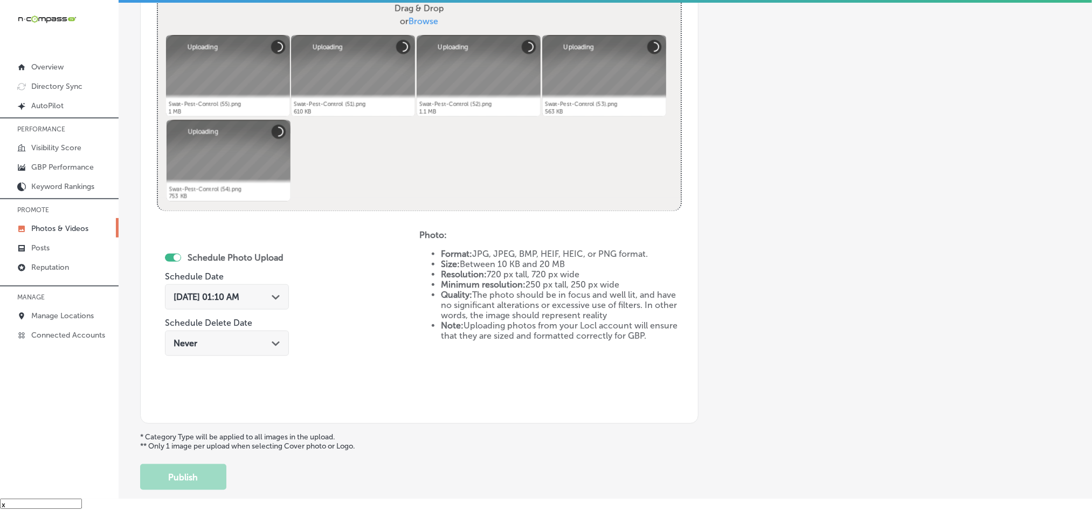
click at [267, 294] on div "[DATE] 01:10 AM Path Created with Sketch." at bounding box center [227, 297] width 107 height 10
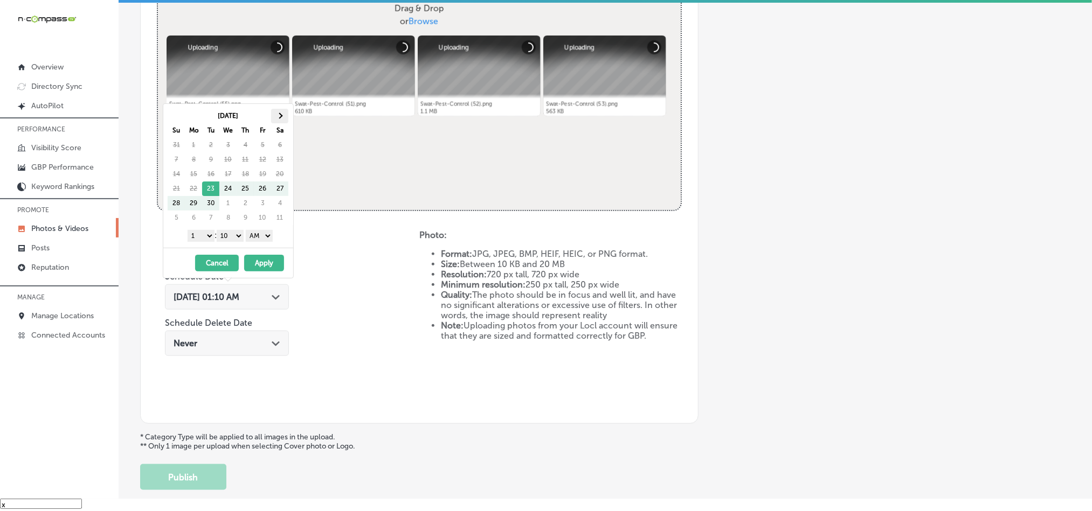
click at [282, 113] on th at bounding box center [279, 116] width 17 height 15
click at [204, 242] on select "1 2 3 4 5 6 7 8 9 10 11 12" at bounding box center [201, 236] width 27 height 12
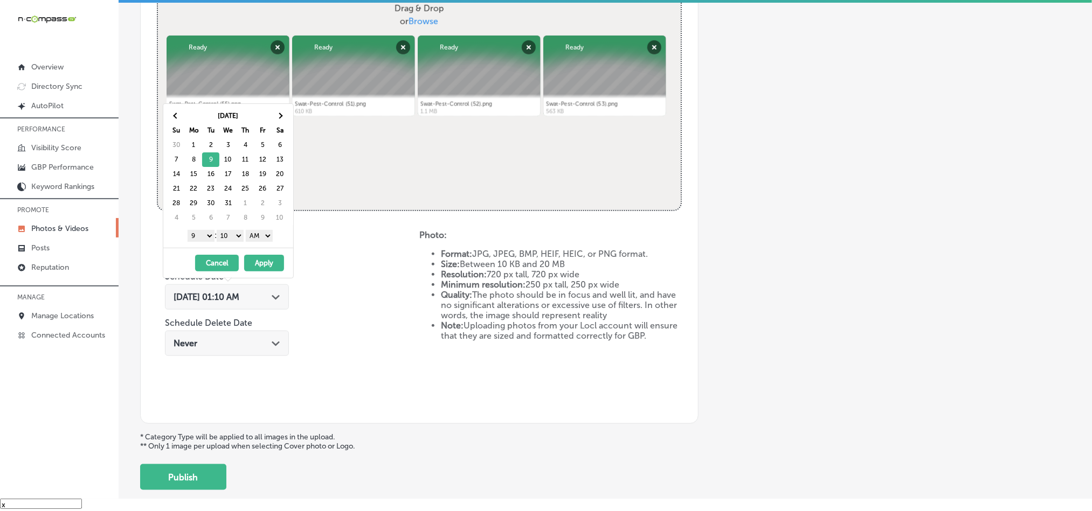
click at [228, 237] on select "00 10 20 30 40 50" at bounding box center [230, 236] width 27 height 12
click at [270, 237] on select "AM PM" at bounding box center [259, 236] width 27 height 12
click at [261, 259] on button "Apply" at bounding box center [264, 263] width 40 height 17
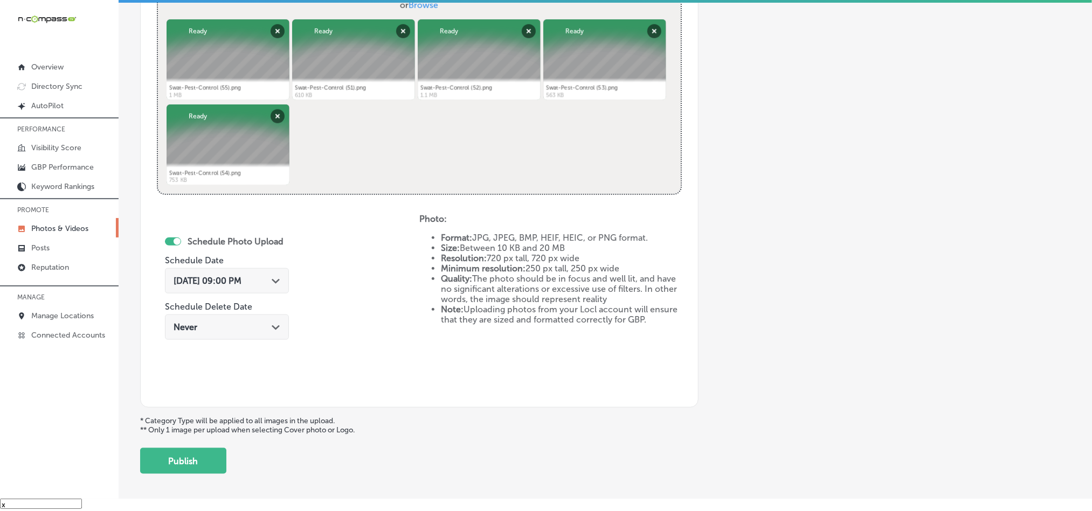
scroll to position [469, 0]
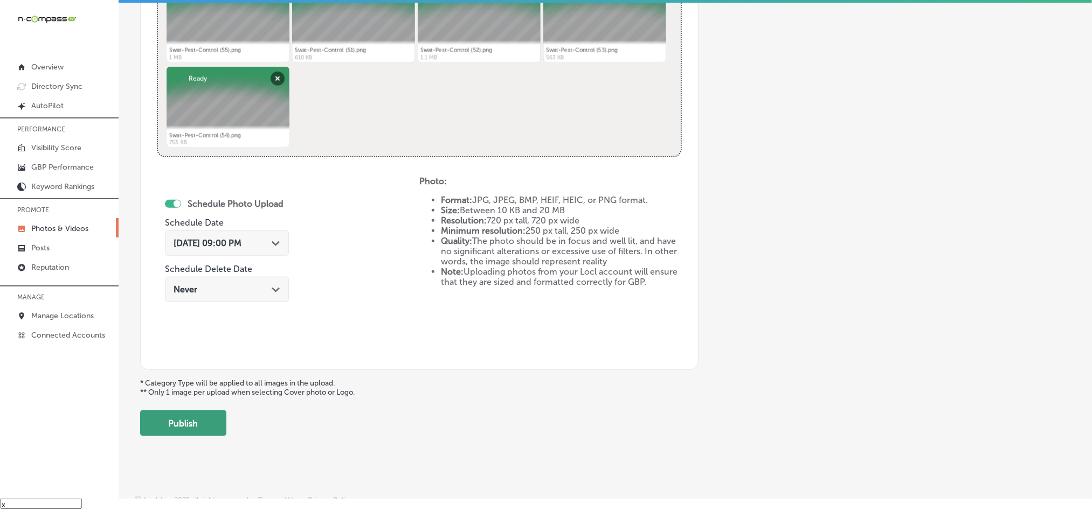
click at [191, 427] on button "Publish" at bounding box center [183, 424] width 86 height 26
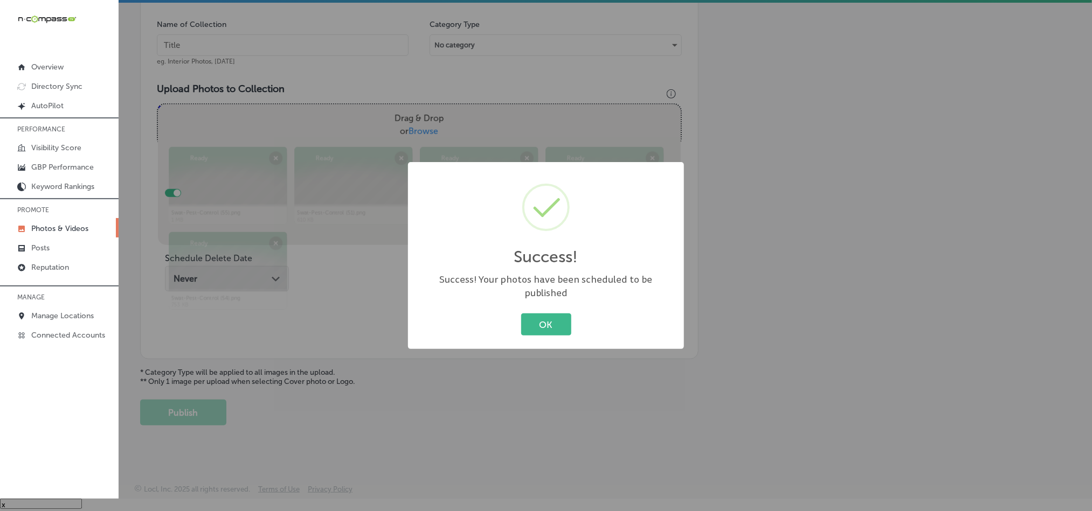
scroll to position [308, 0]
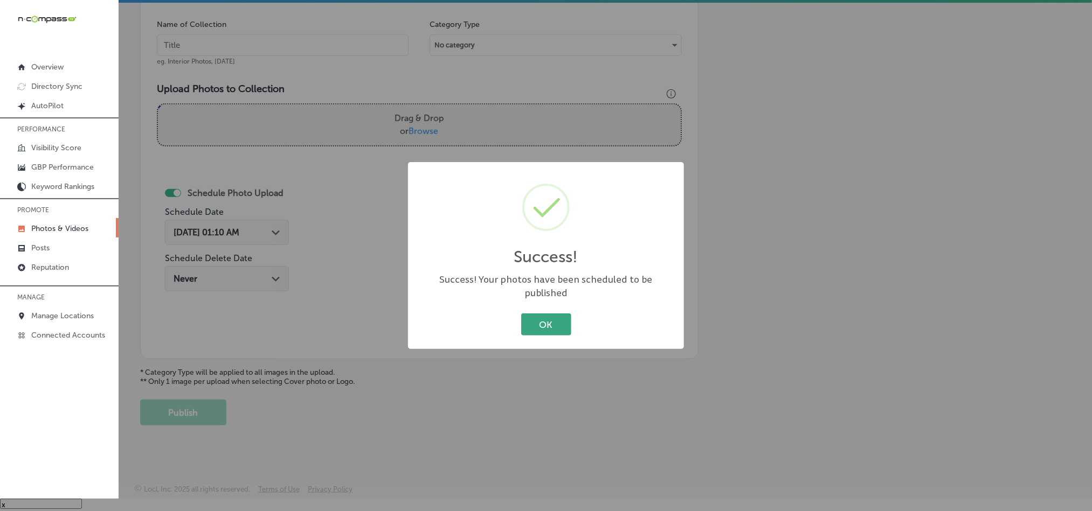
click at [532, 315] on button "OK" at bounding box center [546, 325] width 50 height 22
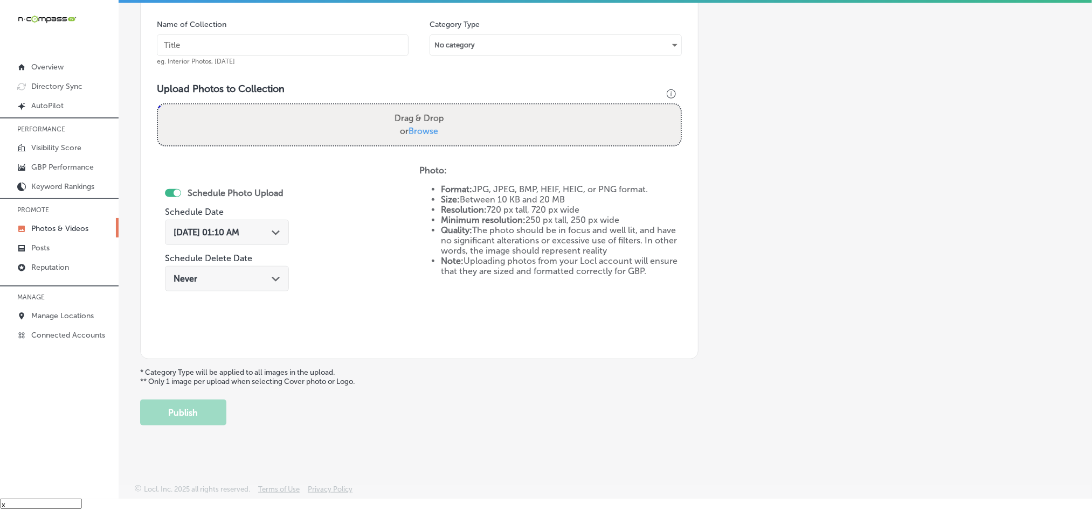
scroll to position [280, 0]
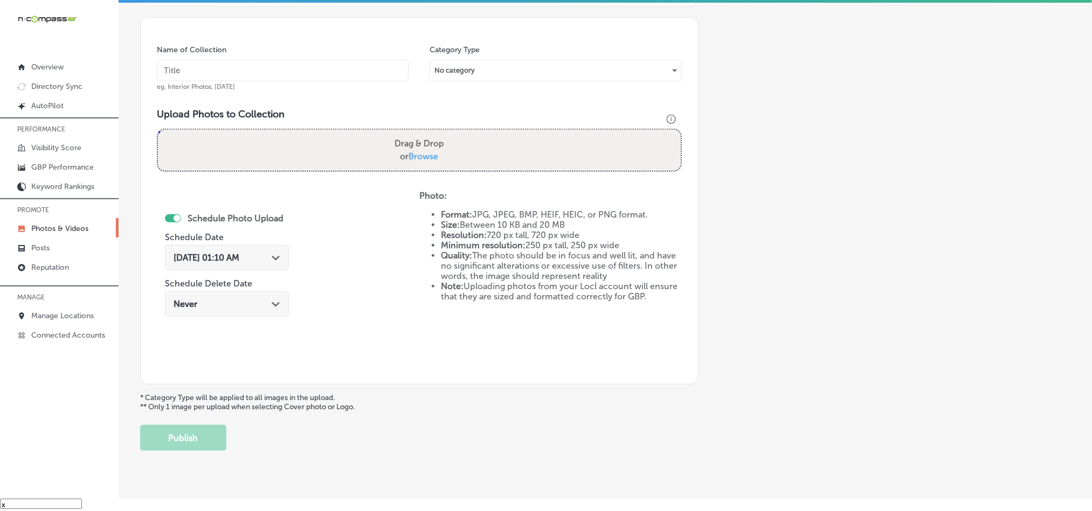
click at [199, 68] on input "text" at bounding box center [283, 71] width 252 height 22
paste input "Swat-Pest-Control-Termite-treatment"
type input "Swat-Pest-Control-Termite-treatment"
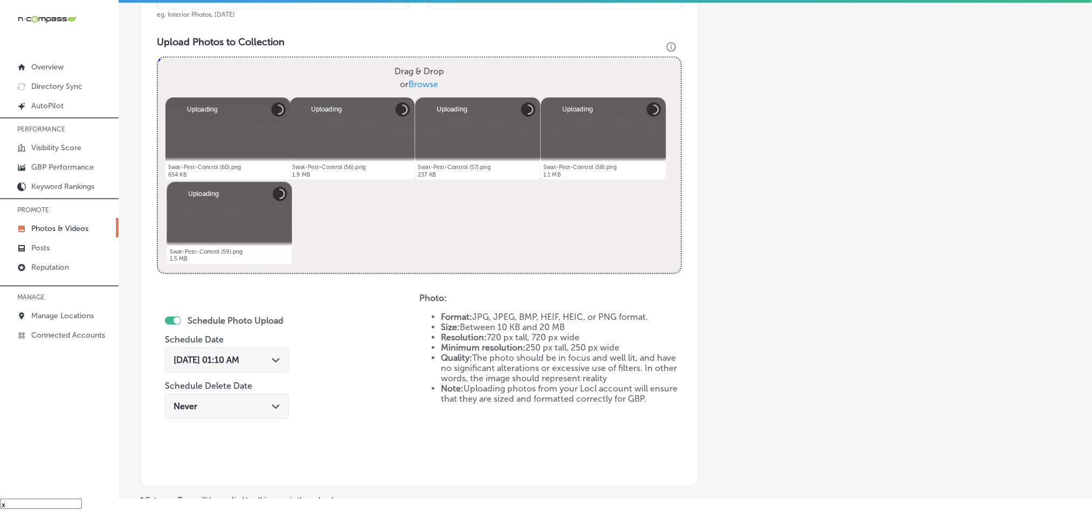
scroll to position [416, 0]
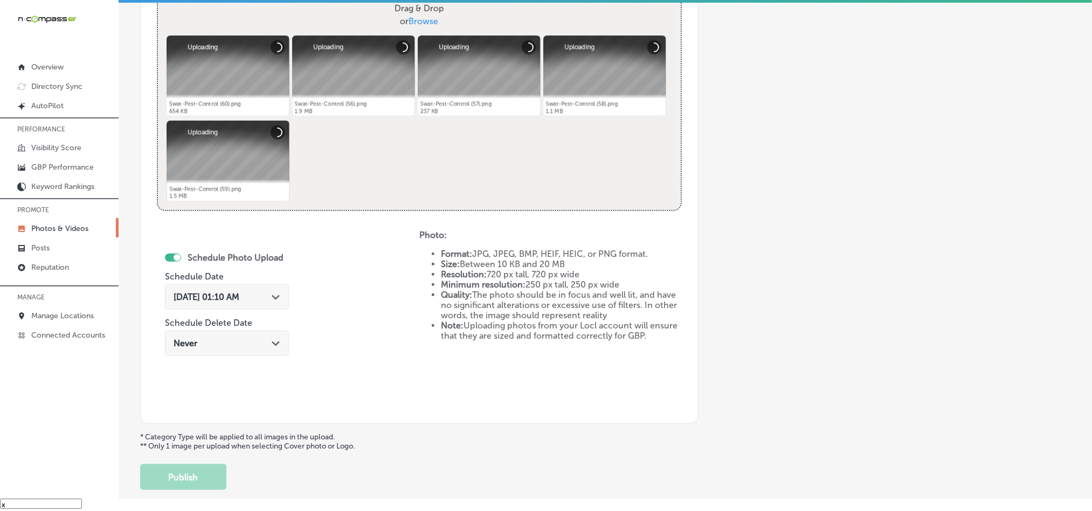
click at [267, 300] on div "[DATE] 01:10 AM Path Created with Sketch." at bounding box center [227, 297] width 107 height 10
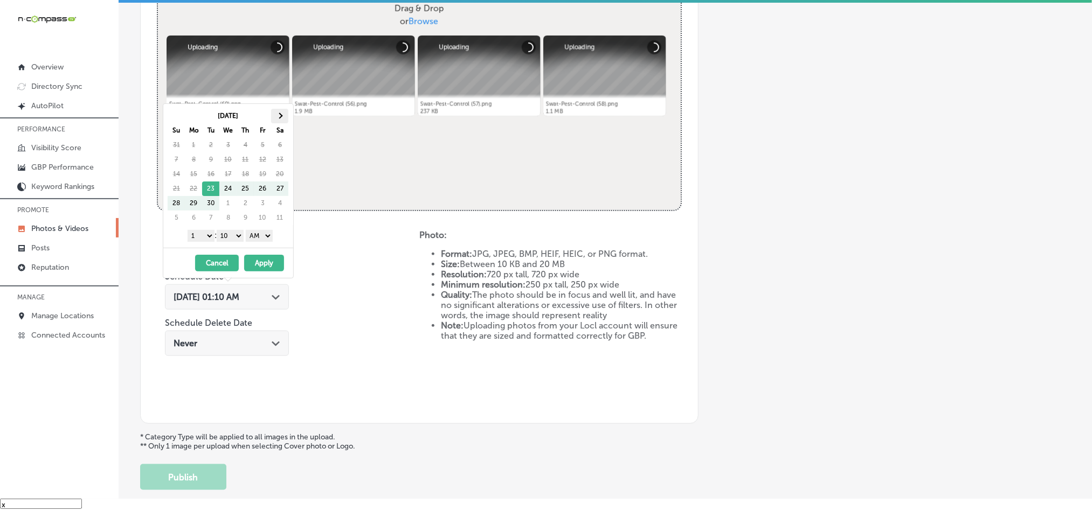
click at [280, 122] on th at bounding box center [279, 116] width 17 height 15
click at [280, 118] on span at bounding box center [280, 116] width 6 height 6
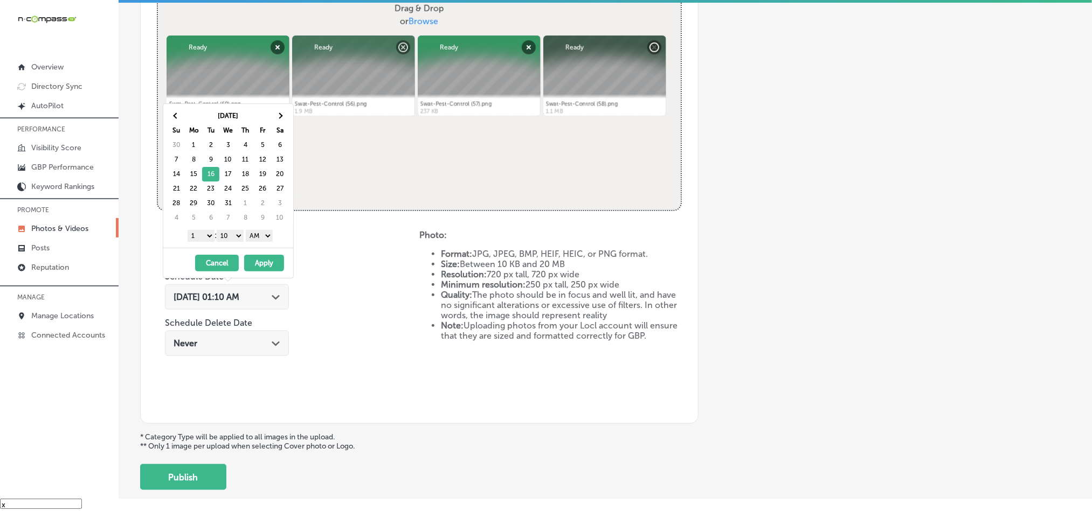
click at [199, 230] on div "1 2 3 4 5 6 7 8 9 10 11 12 : 00 10 20 30 40 50 AM PM" at bounding box center [231, 235] width 126 height 16
click at [199, 241] on select "1 2 3 4 5 6 7 8 9 10 11 12" at bounding box center [201, 236] width 27 height 12
click at [233, 239] on select "00 10 20 30 40 50" at bounding box center [230, 236] width 27 height 12
click at [264, 236] on select "AM PM" at bounding box center [259, 236] width 27 height 12
click at [267, 262] on button "Apply" at bounding box center [264, 263] width 40 height 17
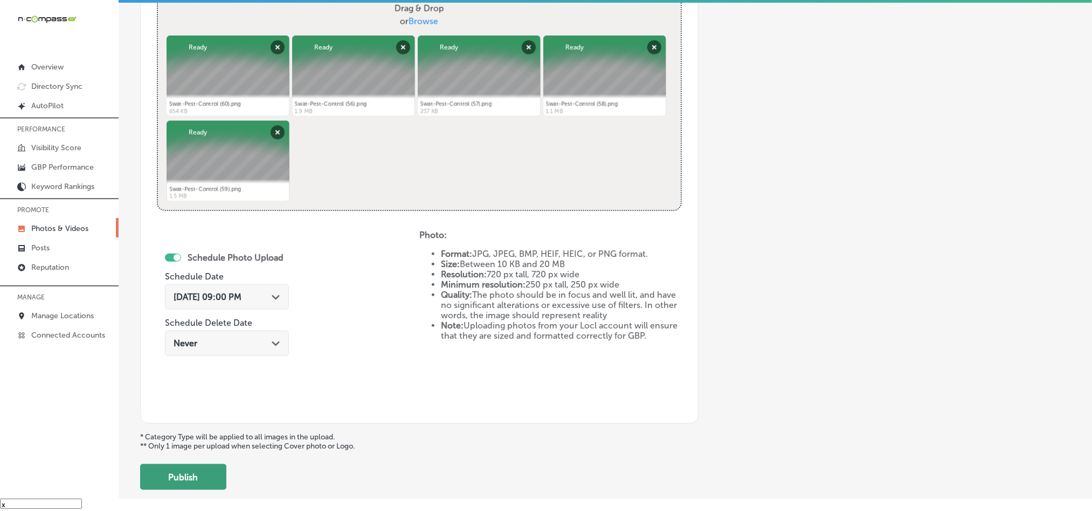
click at [193, 487] on button "Publish" at bounding box center [183, 478] width 86 height 26
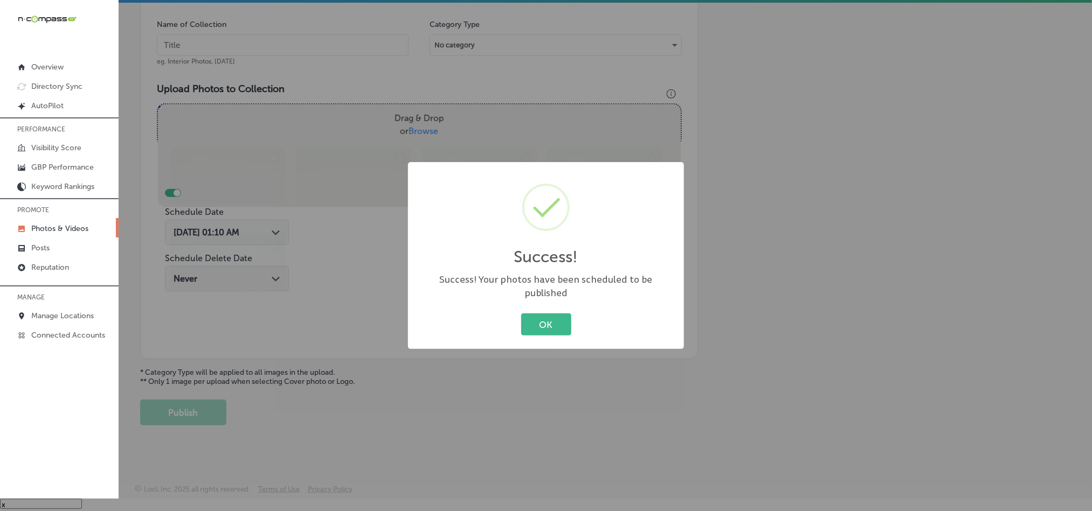
scroll to position [308, 0]
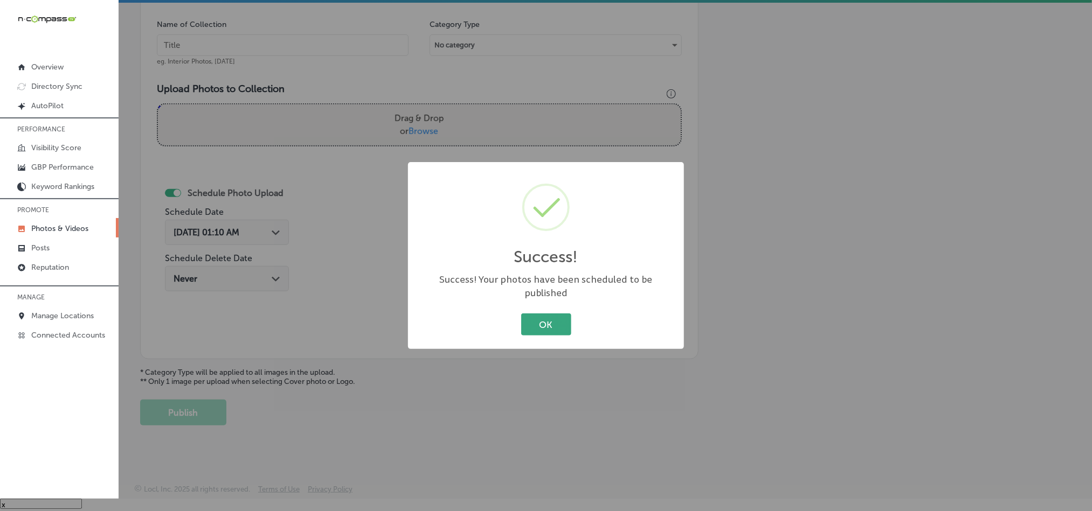
click at [552, 314] on button "OK" at bounding box center [546, 325] width 50 height 22
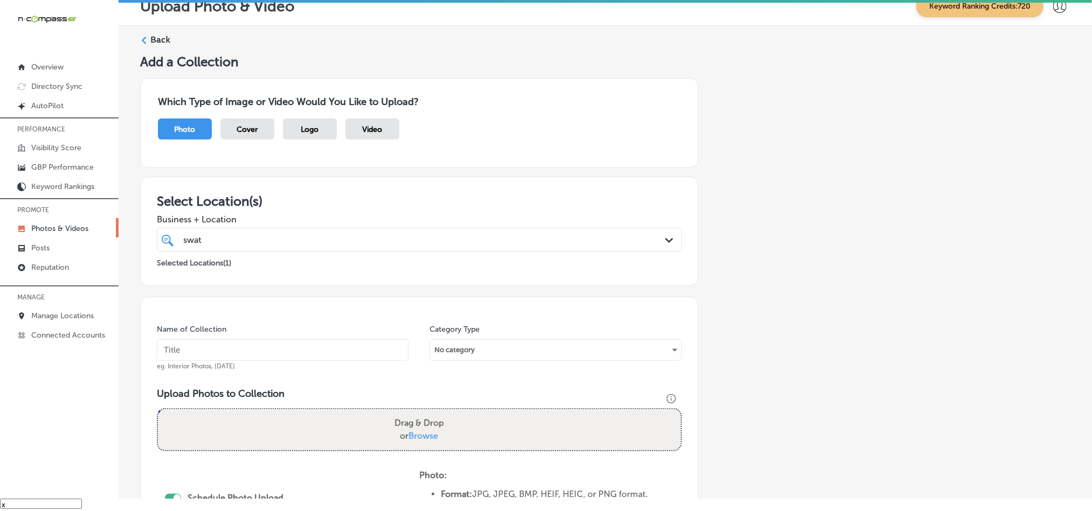
scroll to position [0, 0]
click at [158, 42] on label "Back" at bounding box center [160, 40] width 20 height 12
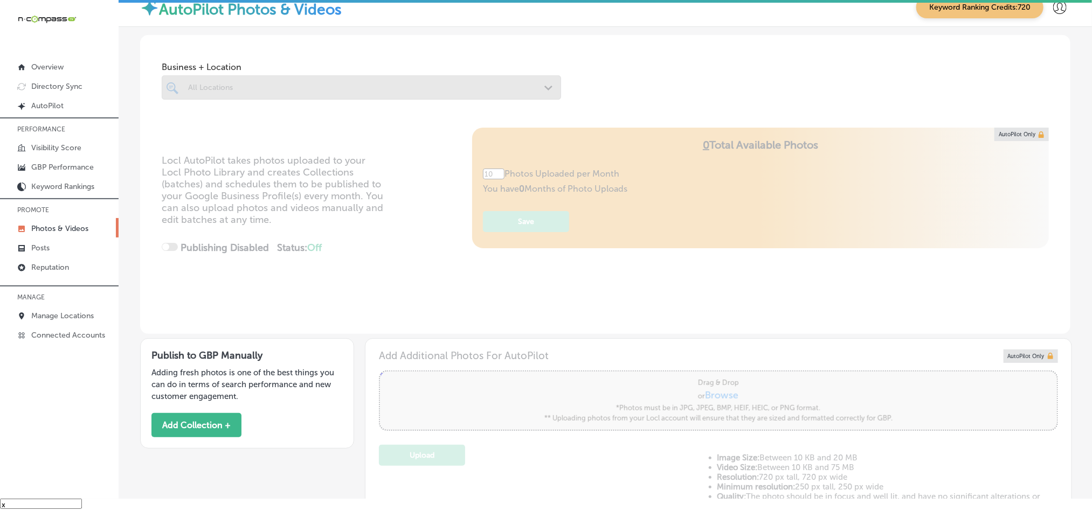
type input "5"
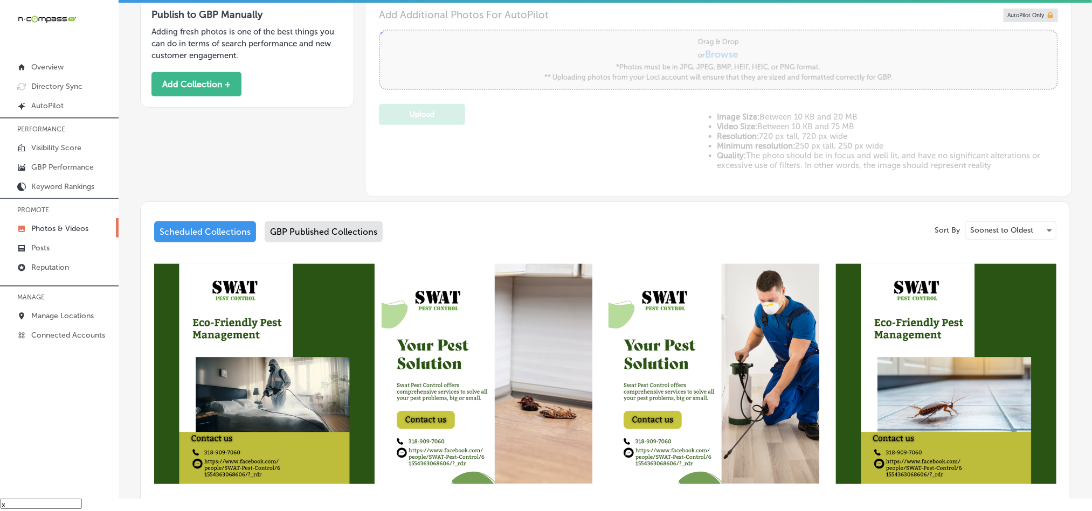
scroll to position [243, 0]
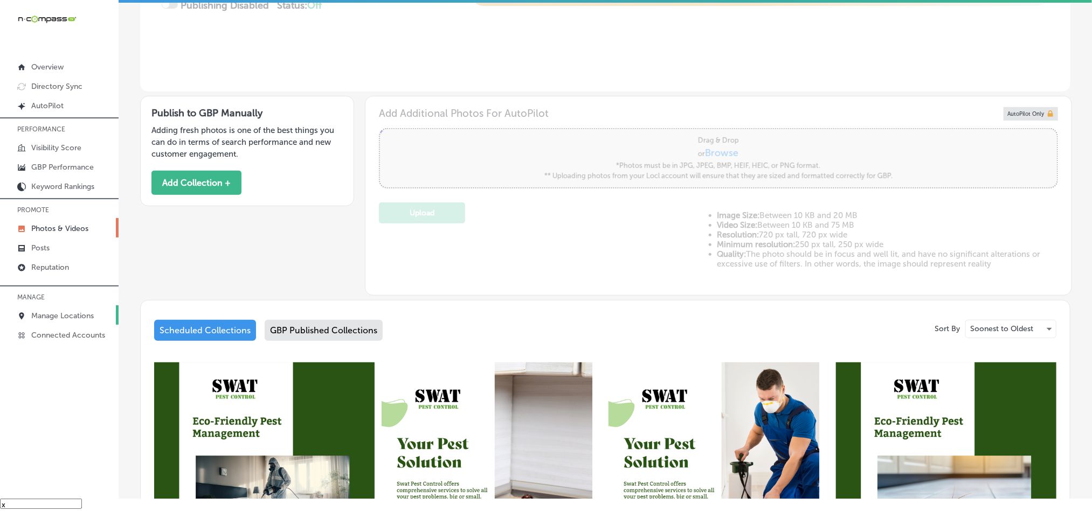
click at [64, 317] on p "Manage Locations" at bounding box center [62, 315] width 63 height 9
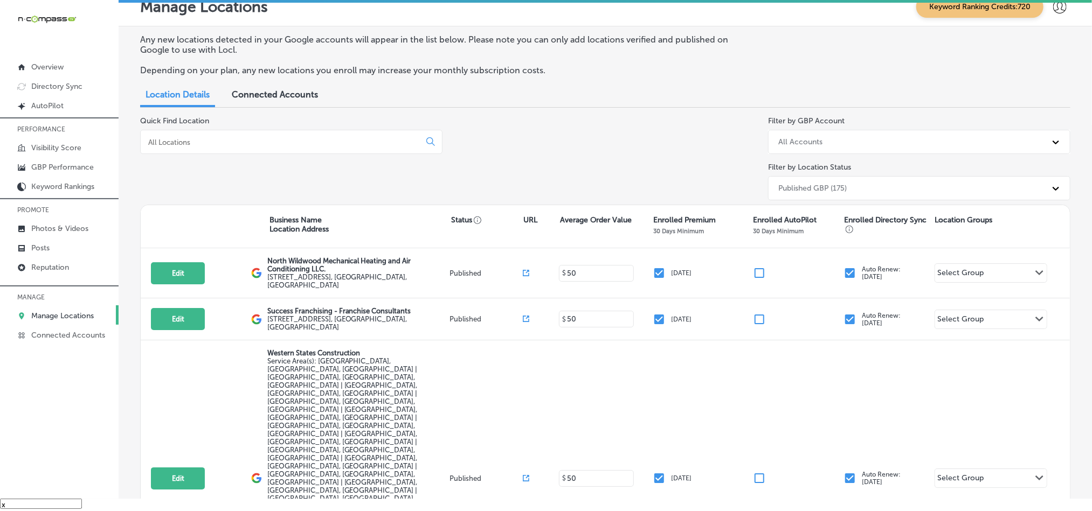
click at [230, 142] on input at bounding box center [282, 142] width 271 height 10
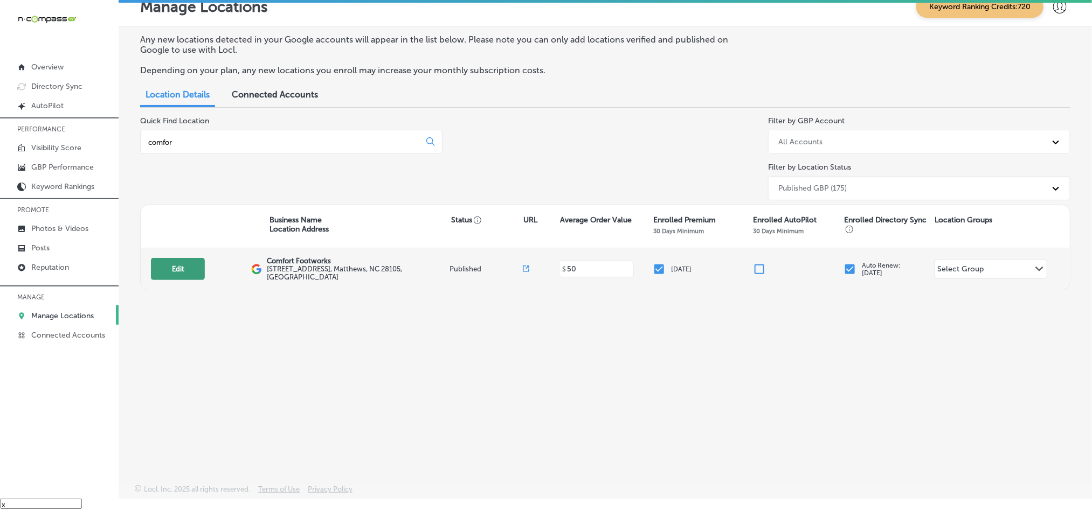
type input "comfor"
click at [194, 265] on button "Edit" at bounding box center [178, 269] width 54 height 22
select select "US"
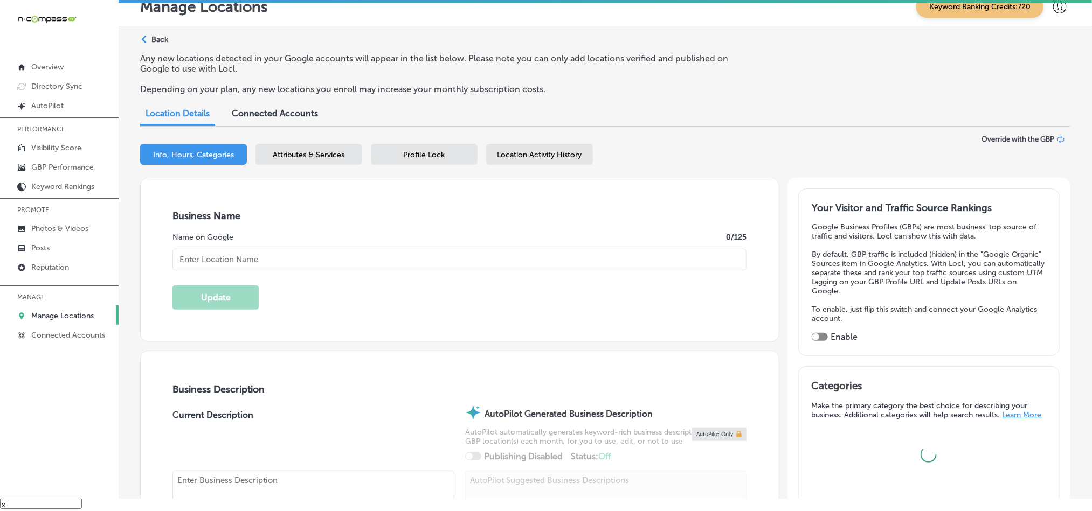
type input "Comfort Footworks"
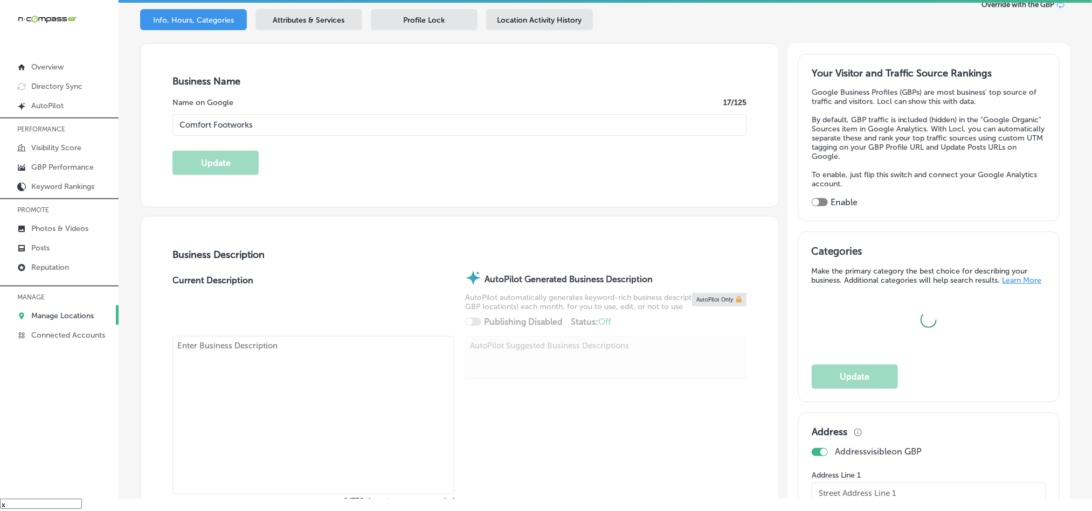
type textarea "Comfort Footworks in [GEOGRAPHIC_DATA], [GEOGRAPHIC_DATA] is the premier destin…"
type input "[STREET_ADDRESS]"
type input "[PERSON_NAME]"
type input "28105"
type input "US"
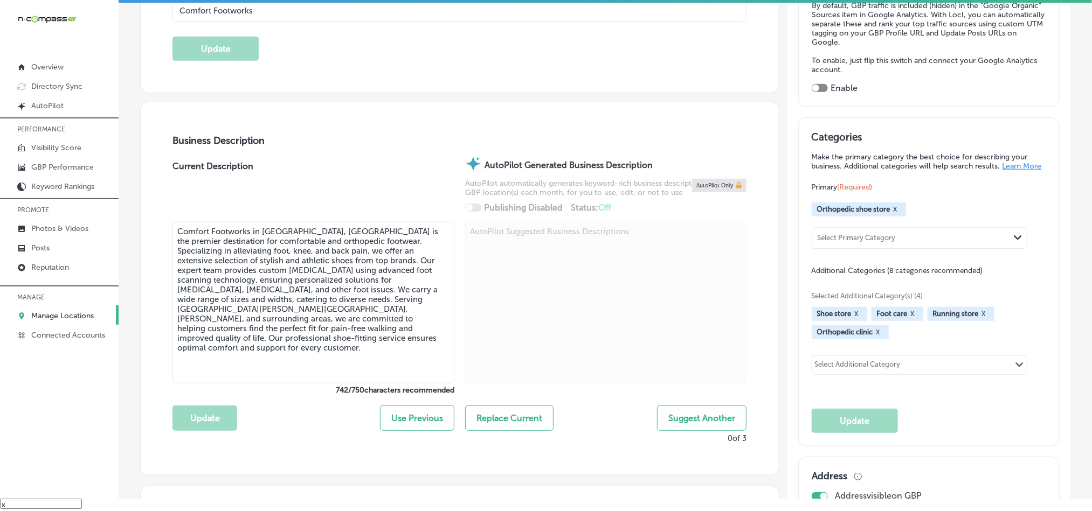
type input "[URL][DOMAIN_NAME]"
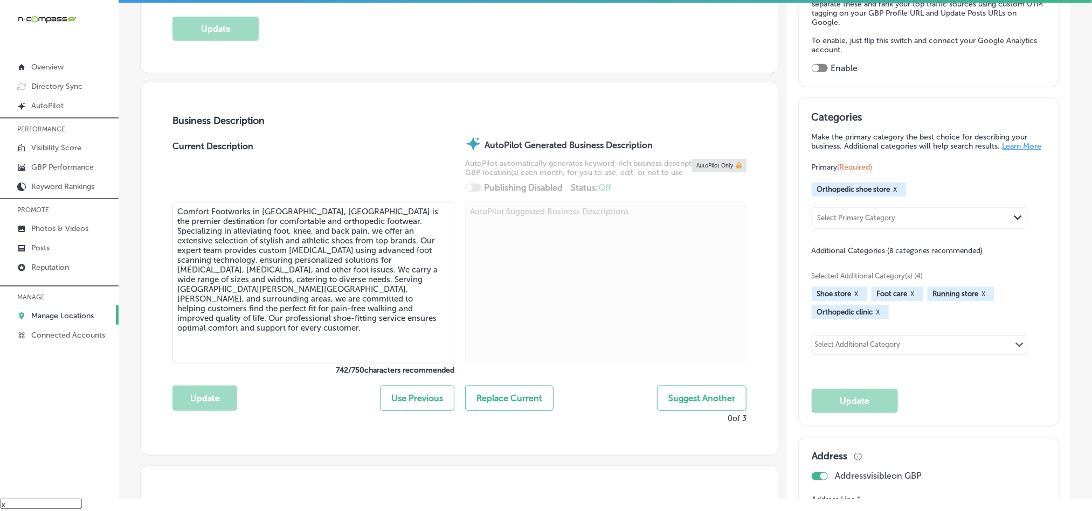
checkbox input "true"
type input "[PHONE_NUMBER]"
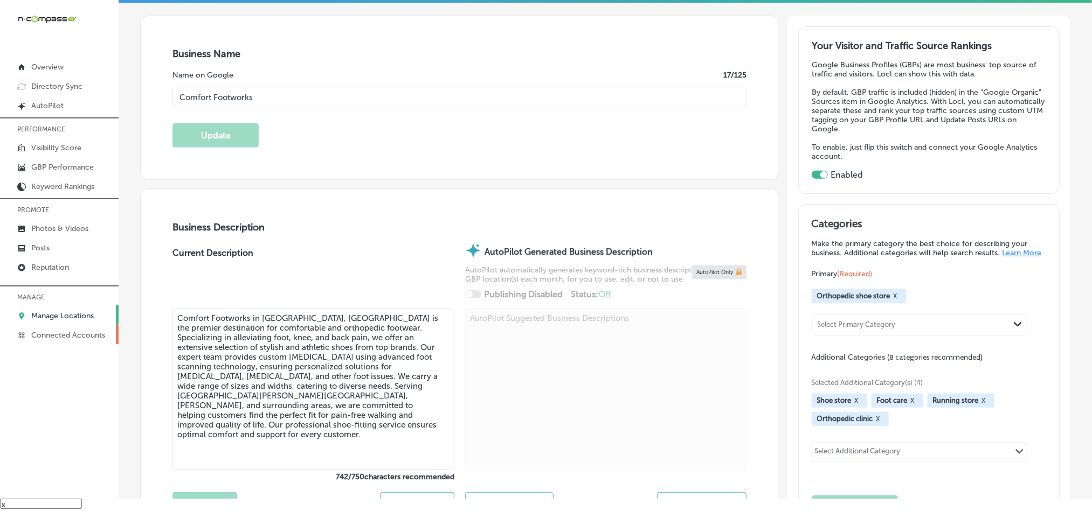
scroll to position [135, 0]
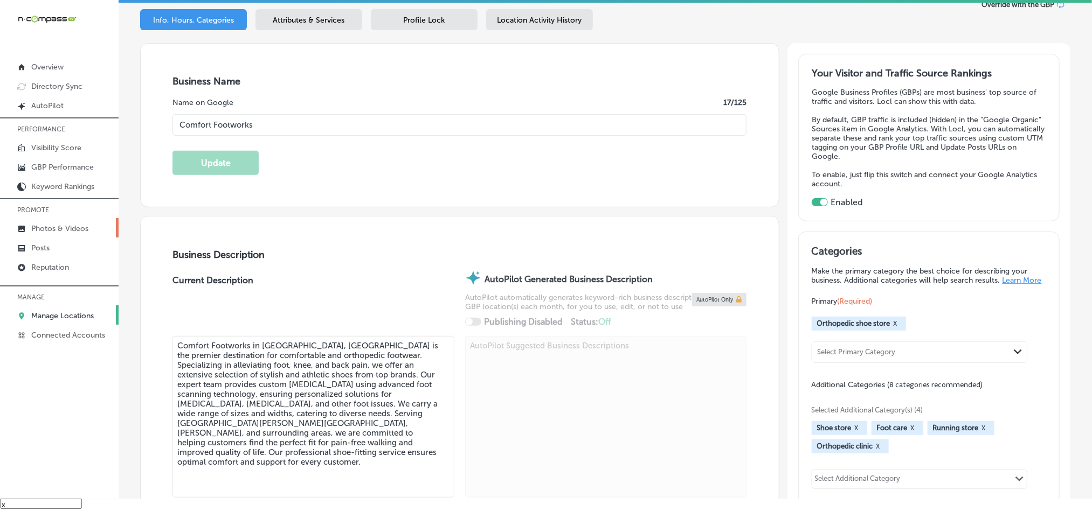
click at [49, 230] on p "Photos & Videos" at bounding box center [59, 228] width 57 height 9
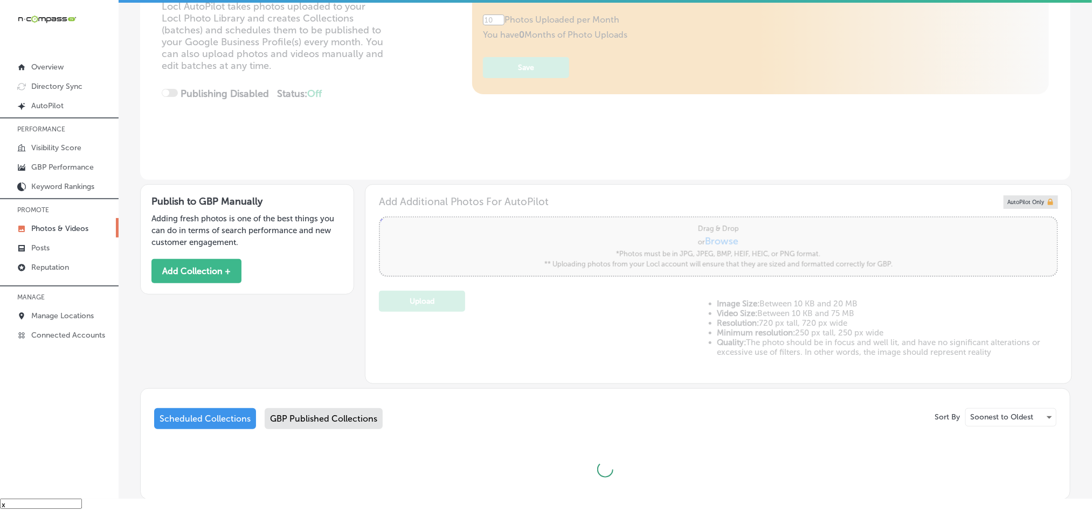
scroll to position [121, 0]
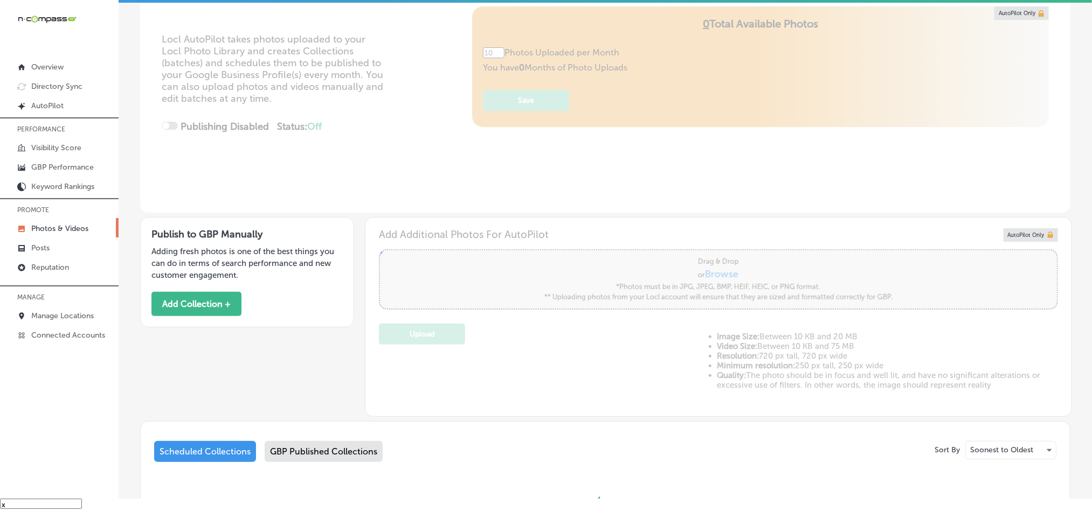
type input "5"
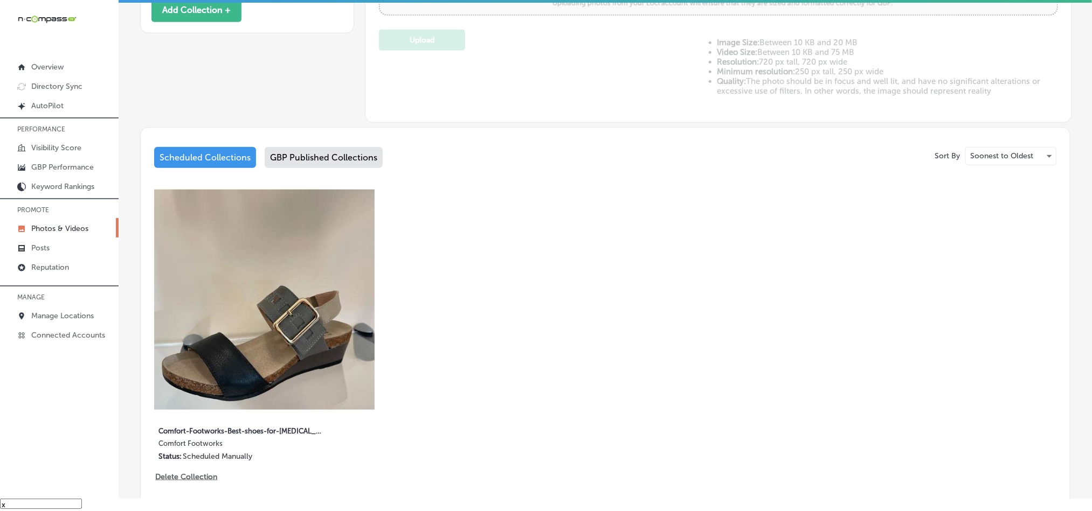
scroll to position [417, 0]
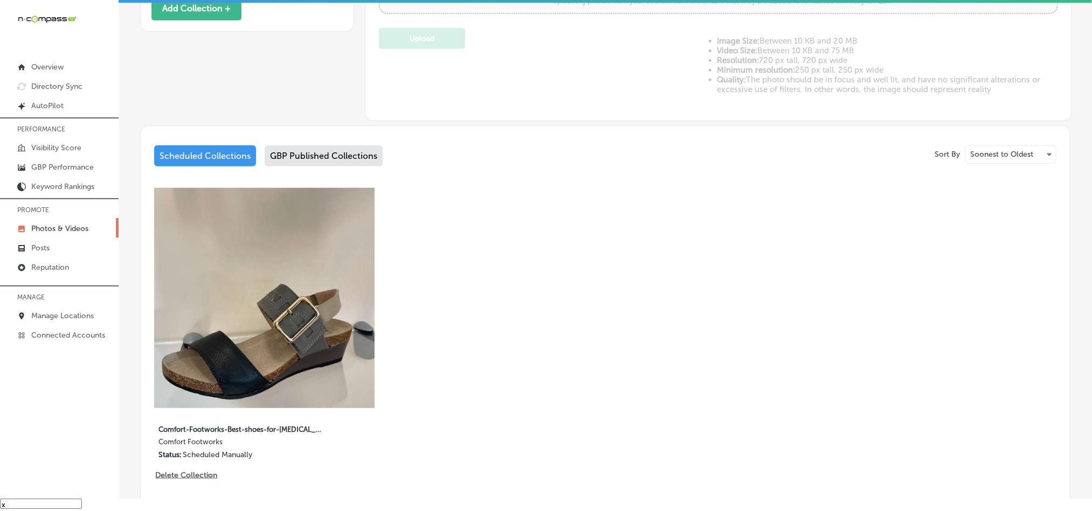
click at [299, 158] on div "GBP Published Collections" at bounding box center [324, 156] width 118 height 21
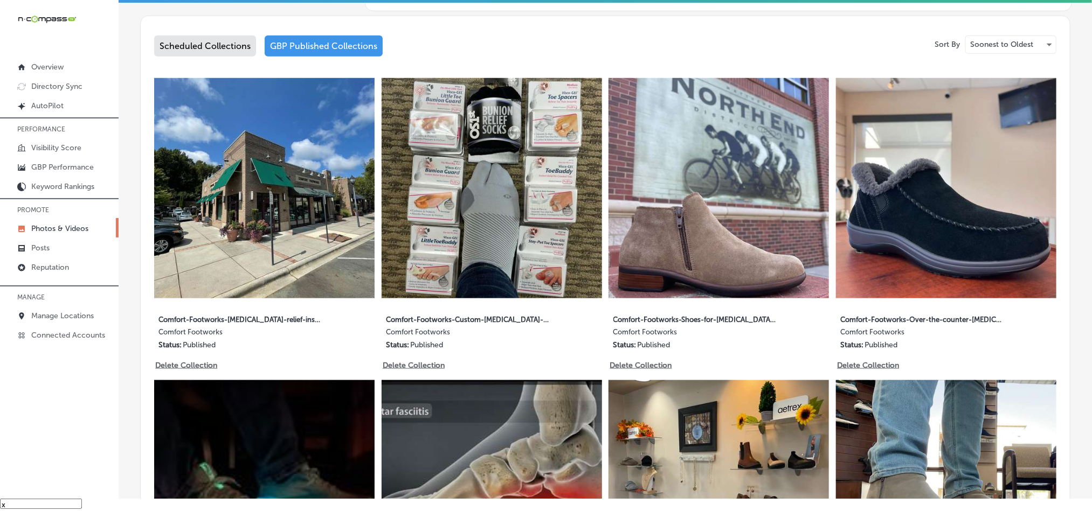
scroll to position [552, 0]
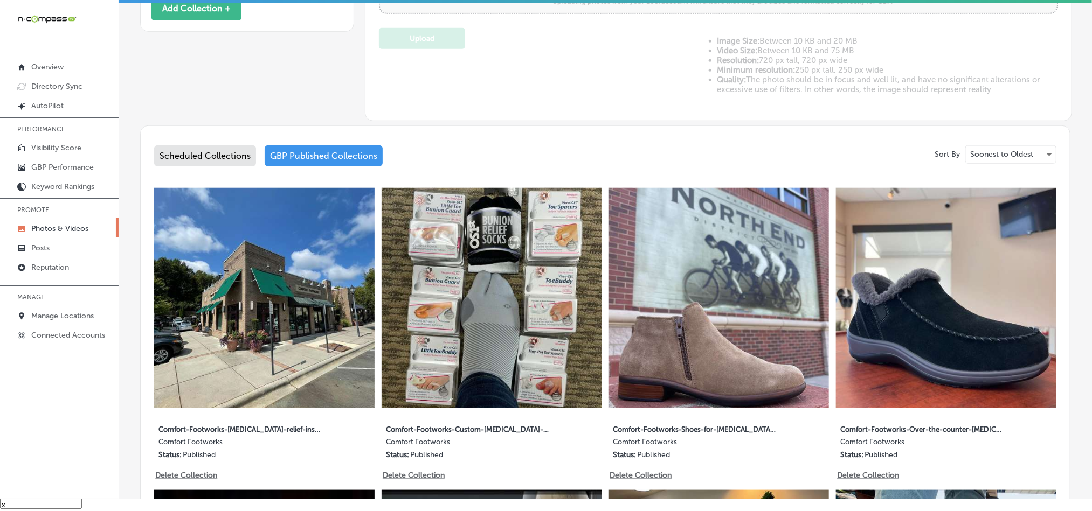
click at [212, 155] on div "Scheduled Collections" at bounding box center [205, 156] width 102 height 21
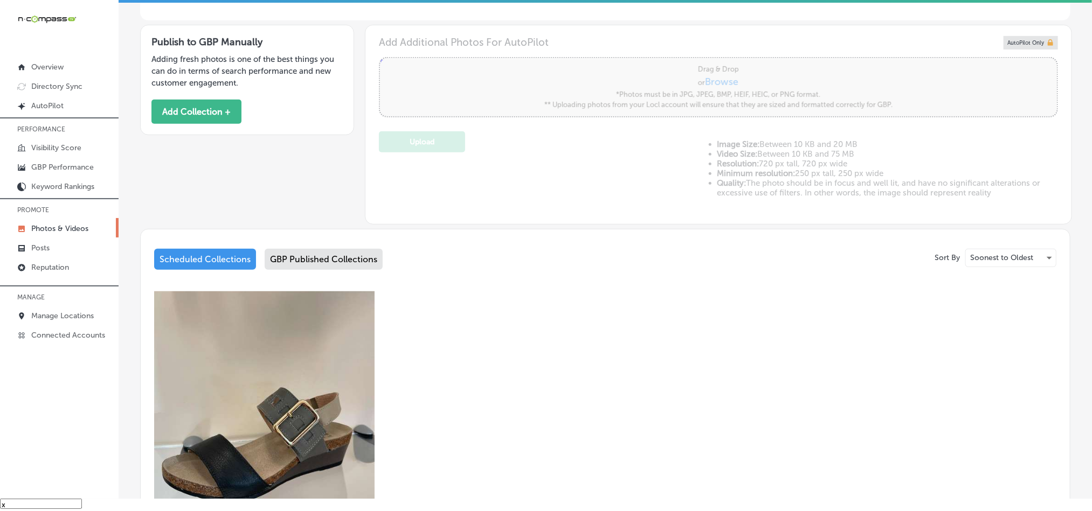
scroll to position [309, 0]
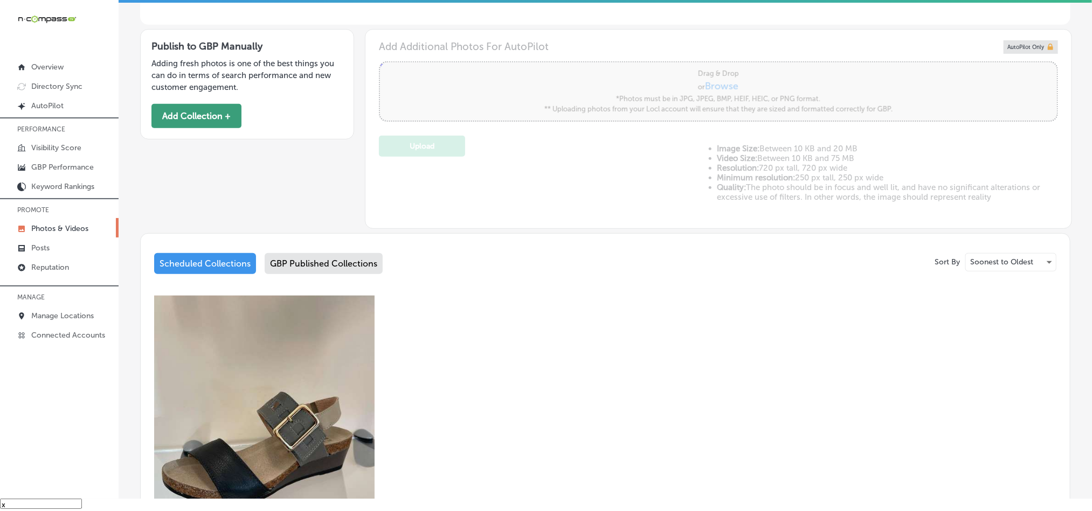
click at [199, 110] on button "Add Collection +" at bounding box center [196, 116] width 90 height 24
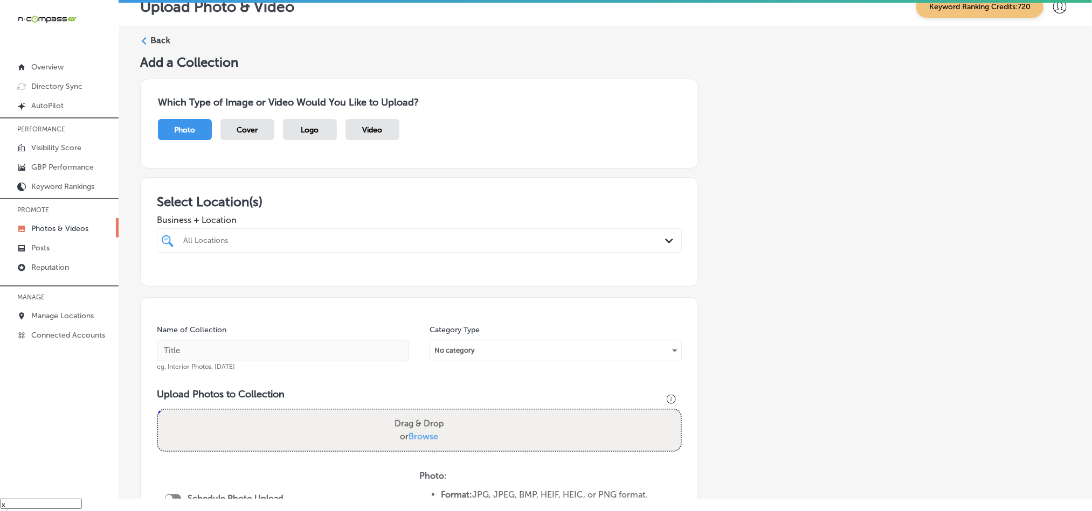
click at [435, 244] on div "All Locations" at bounding box center [424, 240] width 483 height 9
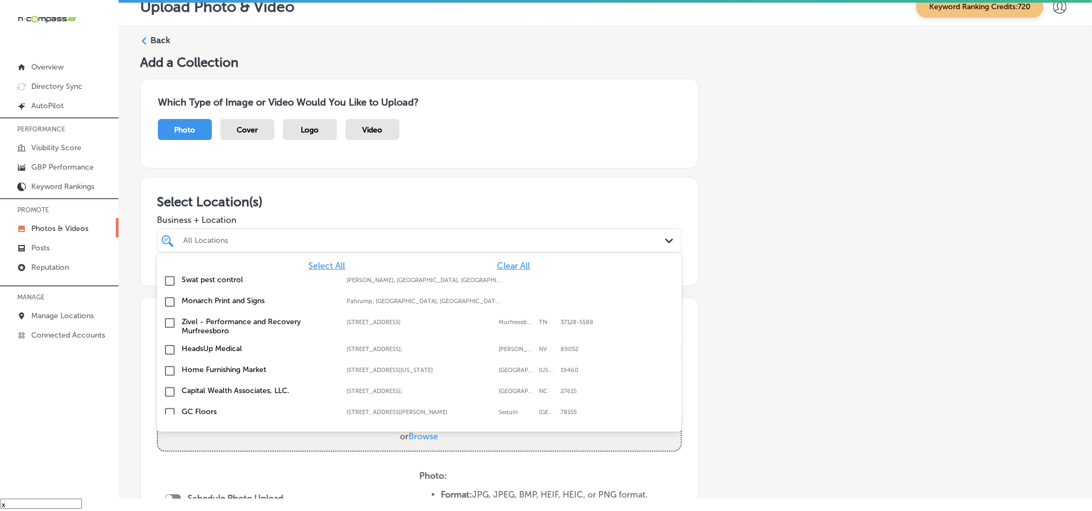
click at [497, 268] on span "Clear All" at bounding box center [513, 266] width 33 height 10
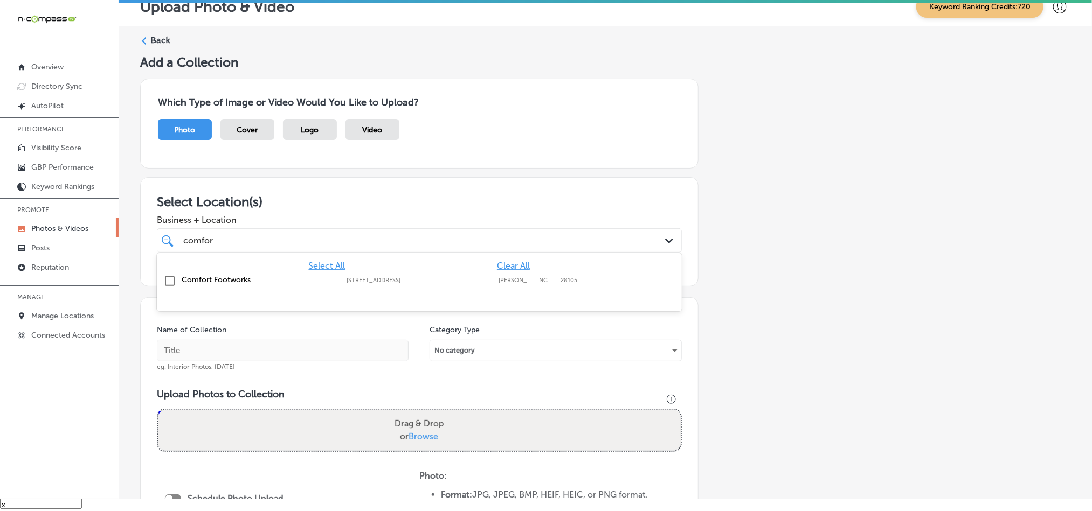
click at [167, 281] on input "checkbox" at bounding box center [169, 281] width 13 height 13
type input "comfor"
click at [437, 196] on h3 "Select Location(s)" at bounding box center [419, 202] width 525 height 16
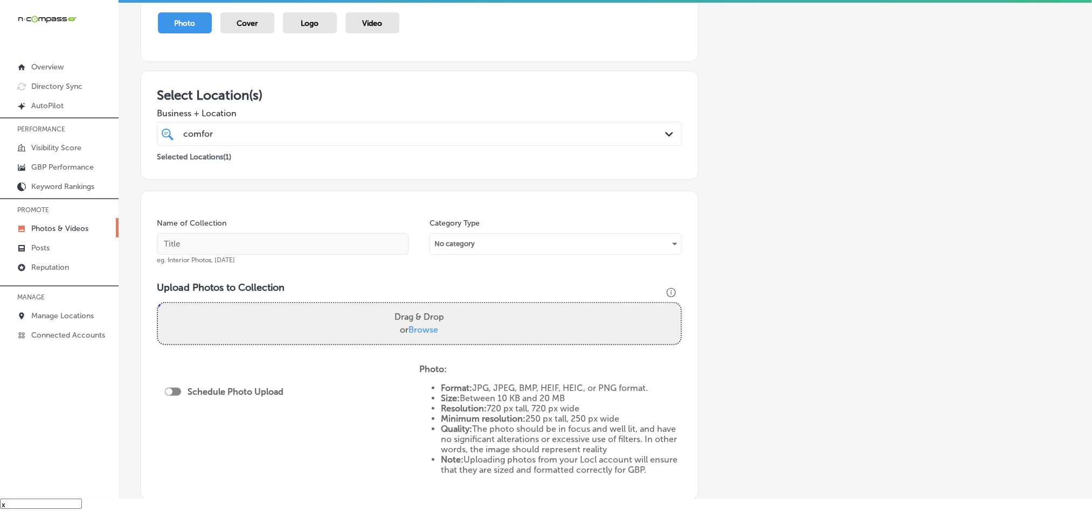
scroll to position [107, 0]
click at [234, 240] on input "text" at bounding box center [283, 244] width 252 height 22
paste input "Comfort-Footworks-Custom-[MEDICAL_DATA]-near-me"
type input "Comfort-Footworks-Custom-[MEDICAL_DATA]-near-me"
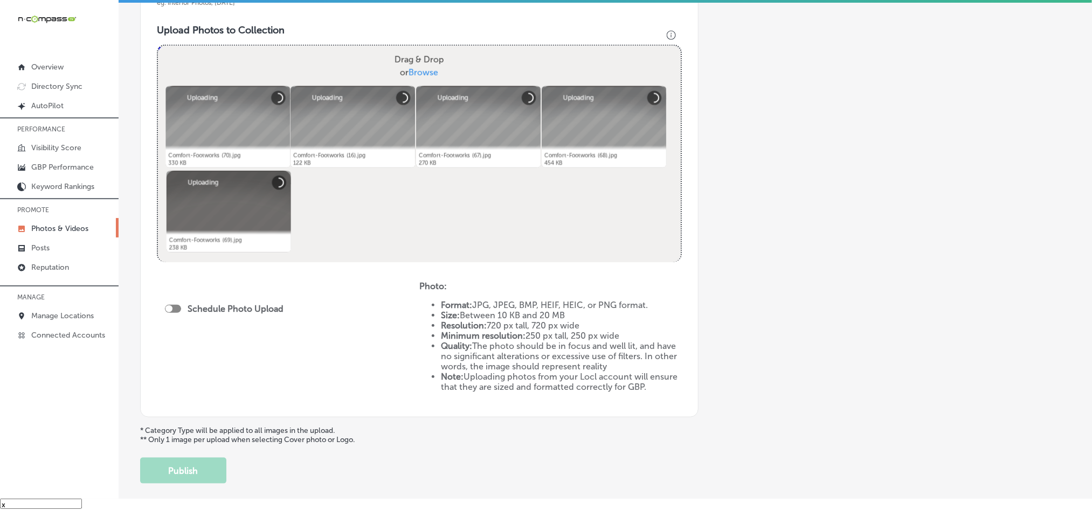
scroll to position [377, 0]
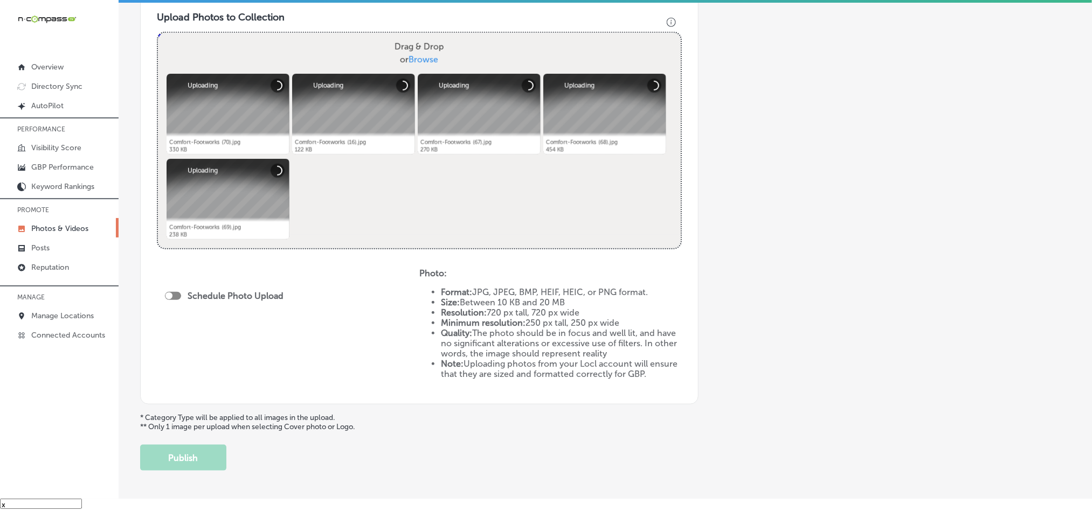
click at [175, 296] on div at bounding box center [173, 296] width 16 height 8
checkbox input "true"
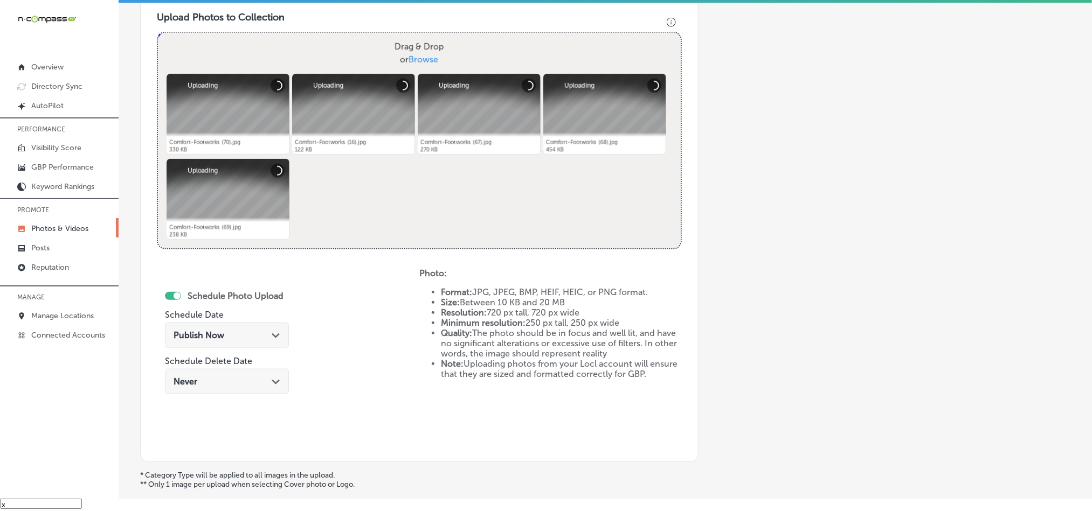
click at [260, 338] on div "Publish Now Path Created with Sketch." at bounding box center [227, 335] width 107 height 10
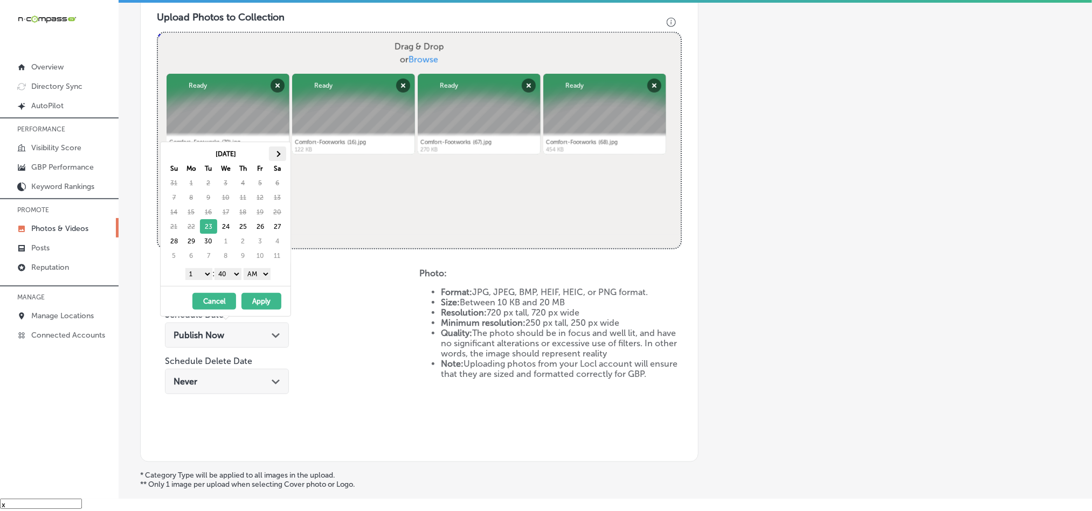
click at [280, 151] on th at bounding box center [277, 154] width 17 height 15
click at [199, 279] on select "1 2 3 4 5 6 7 8 9 10 11 12" at bounding box center [198, 274] width 27 height 12
click at [222, 276] on select "00 10 20 30 40 50" at bounding box center [227, 274] width 27 height 12
click at [254, 272] on select "AM PM" at bounding box center [257, 274] width 27 height 12
click at [262, 302] on button "Apply" at bounding box center [261, 301] width 40 height 17
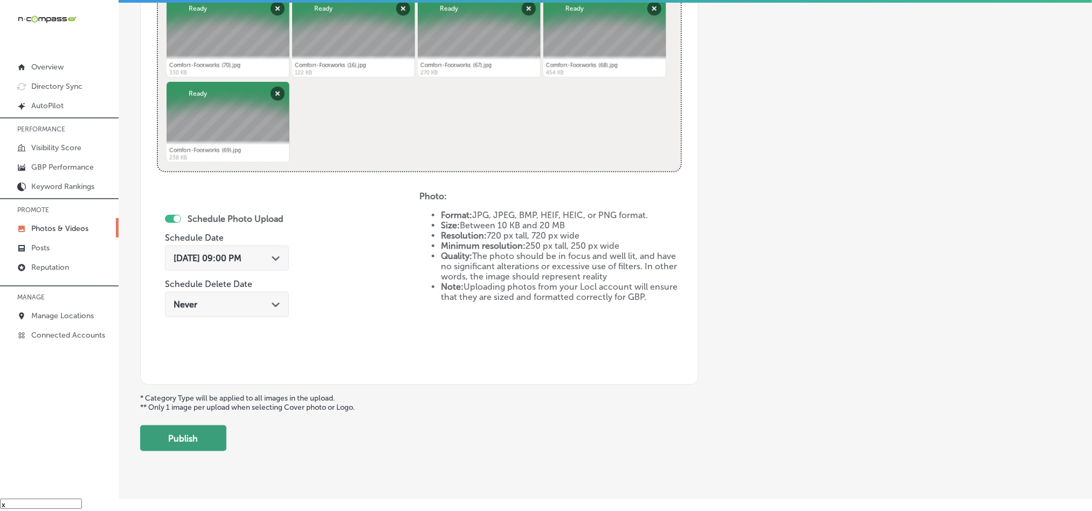
scroll to position [458, 0]
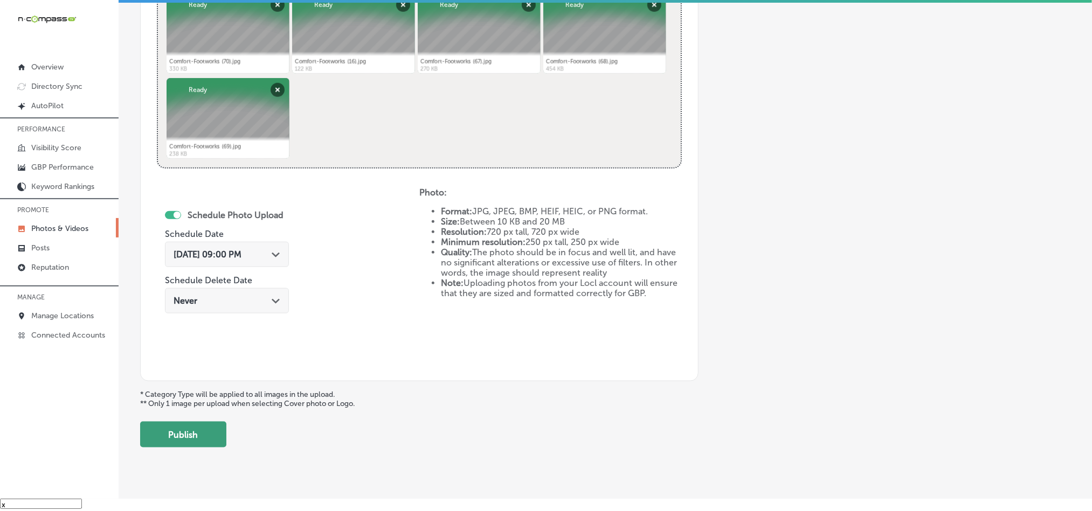
click at [197, 445] on button "Publish" at bounding box center [183, 435] width 86 height 26
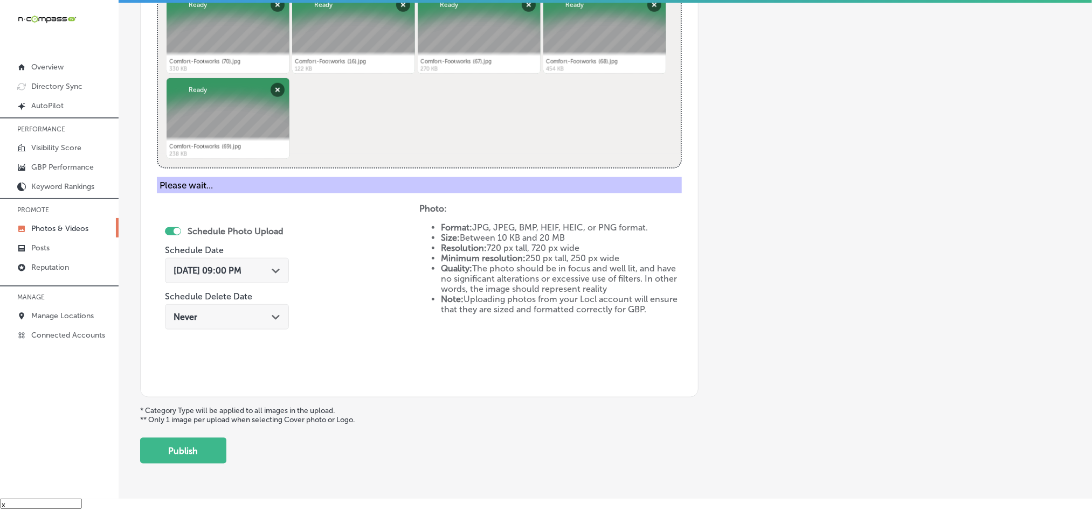
scroll to position [308, 0]
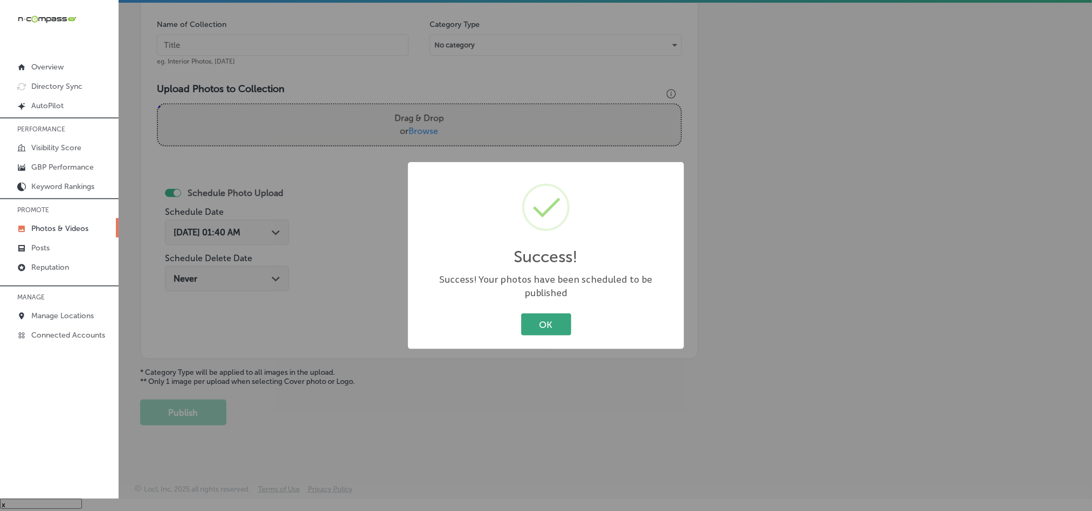
click at [548, 319] on button "OK" at bounding box center [546, 325] width 50 height 22
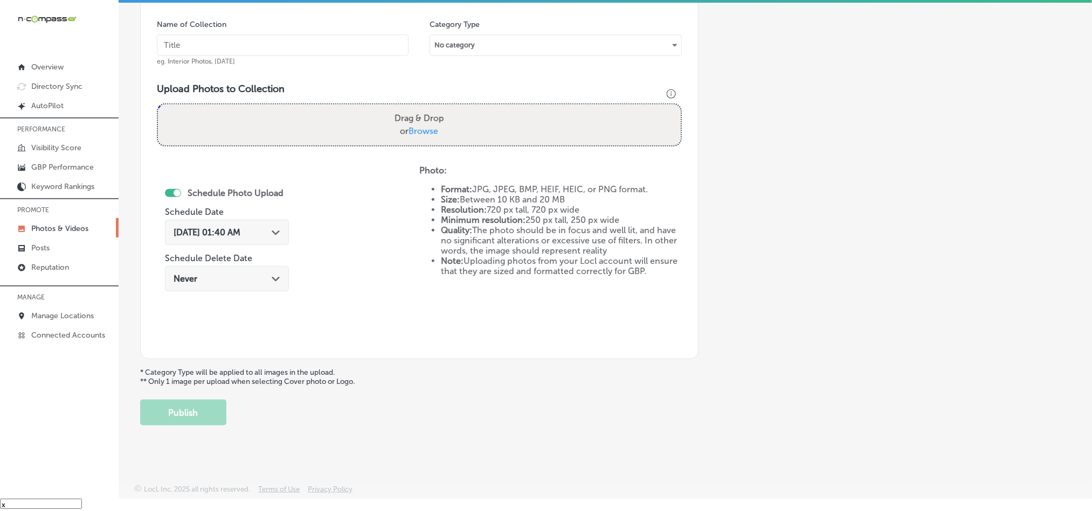
click at [254, 39] on input "text" at bounding box center [283, 45] width 252 height 22
paste input "Comfort-Footworks-[MEDICAL_DATA]-relief-insoles"
type input "Comfort-Footworks-[MEDICAL_DATA]-relief-insoles"
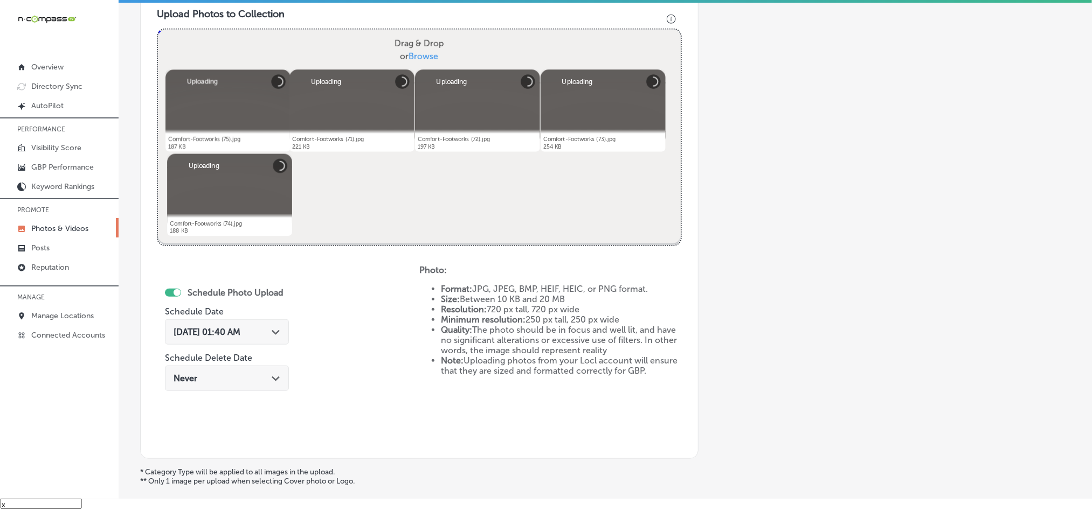
scroll to position [416, 0]
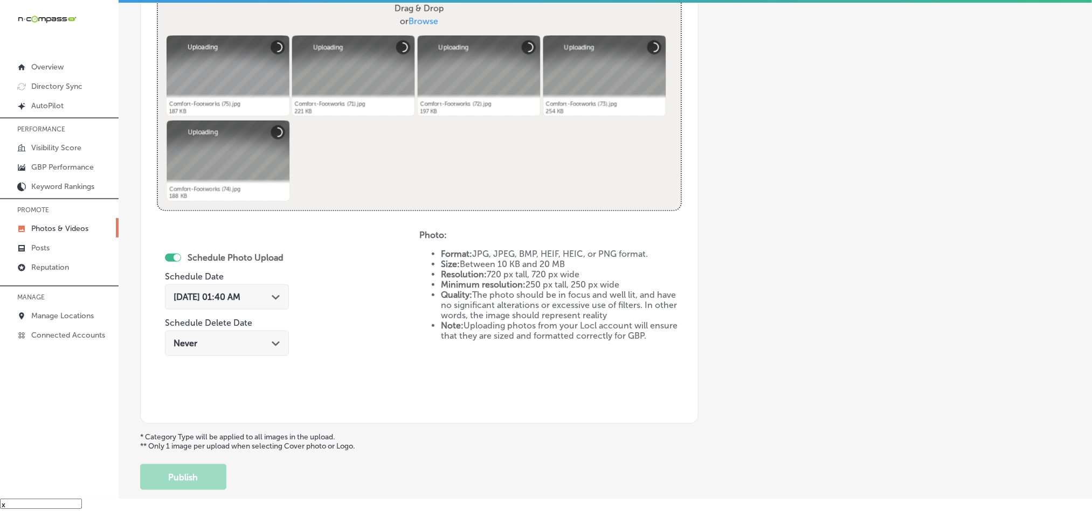
click at [278, 292] on div "[DATE] 01:40 AM Path Created with Sketch." at bounding box center [227, 297] width 124 height 25
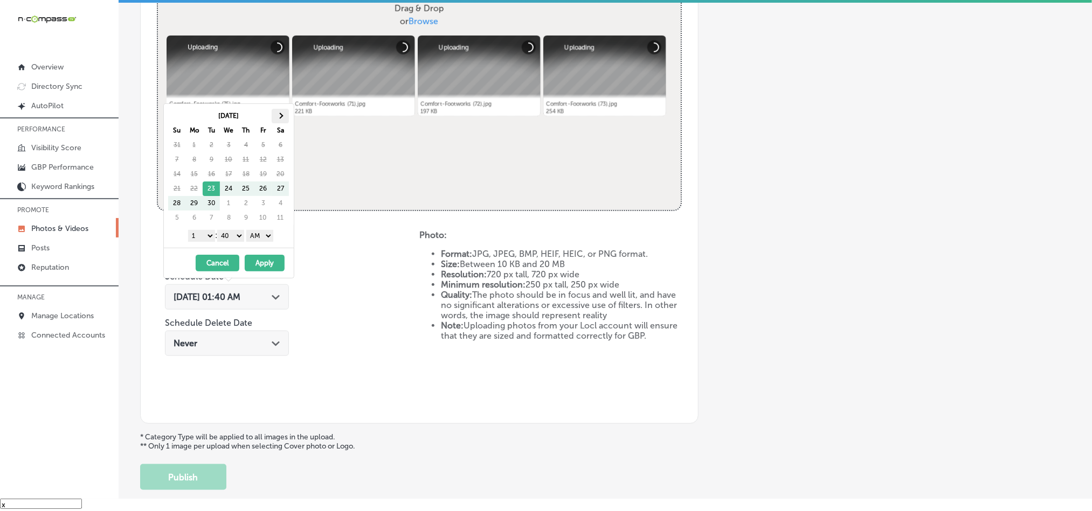
click at [283, 117] on span at bounding box center [281, 116] width 6 height 6
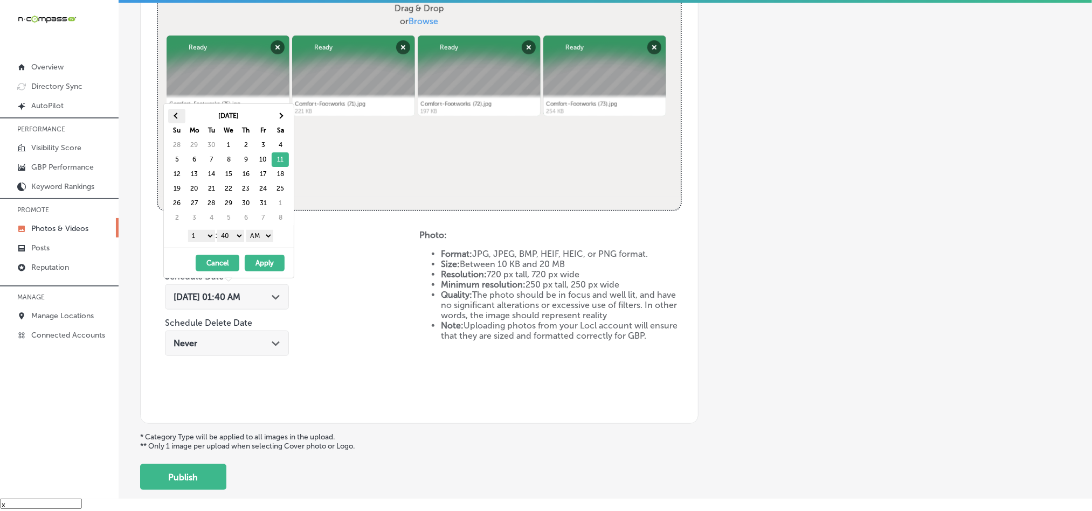
click at [176, 115] on span at bounding box center [177, 116] width 6 height 6
click at [285, 115] on th at bounding box center [280, 116] width 17 height 15
click at [207, 239] on select "1 2 3 4 5 6 7 8 9 10 11 12" at bounding box center [201, 236] width 27 height 12
click at [234, 241] on select "00 10 20 30 40 50" at bounding box center [230, 236] width 27 height 12
click at [253, 236] on select "AM PM" at bounding box center [259, 236] width 27 height 12
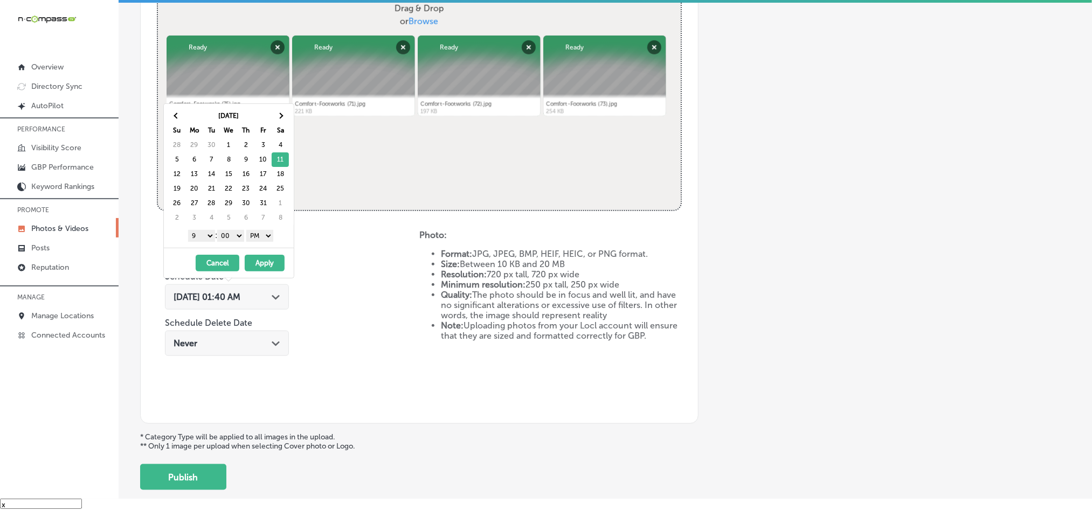
click at [259, 262] on button "Apply" at bounding box center [265, 263] width 40 height 17
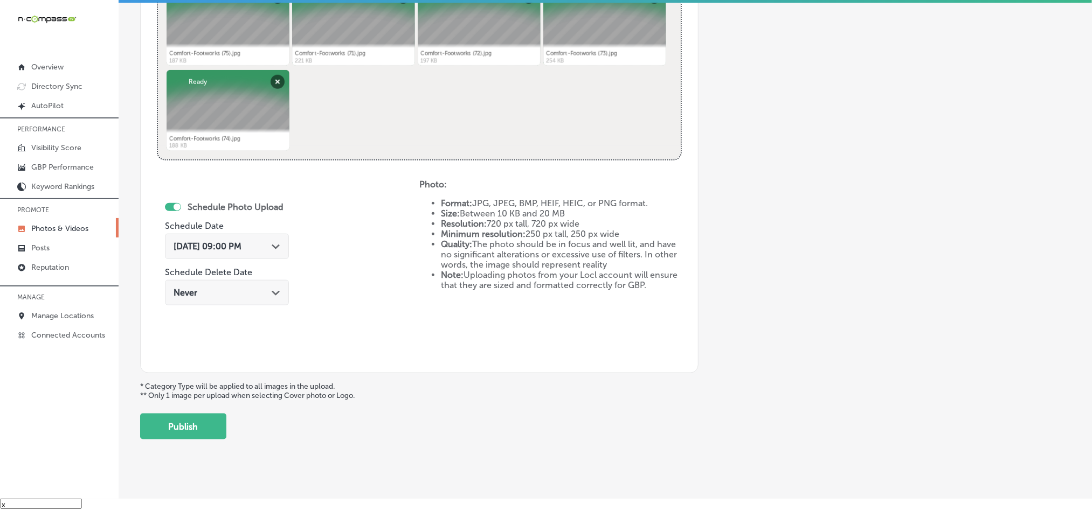
scroll to position [482, 0]
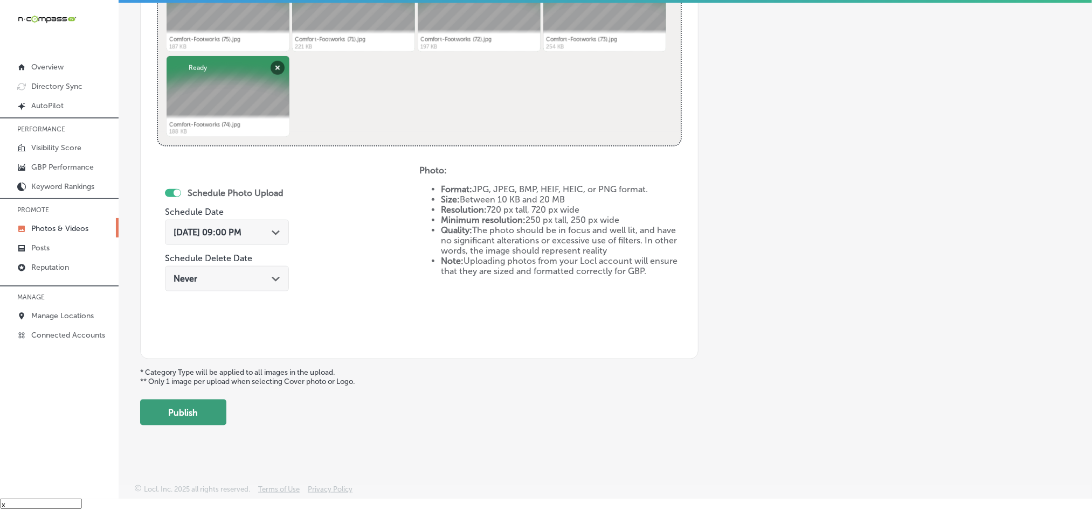
click at [196, 416] on button "Publish" at bounding box center [183, 413] width 86 height 26
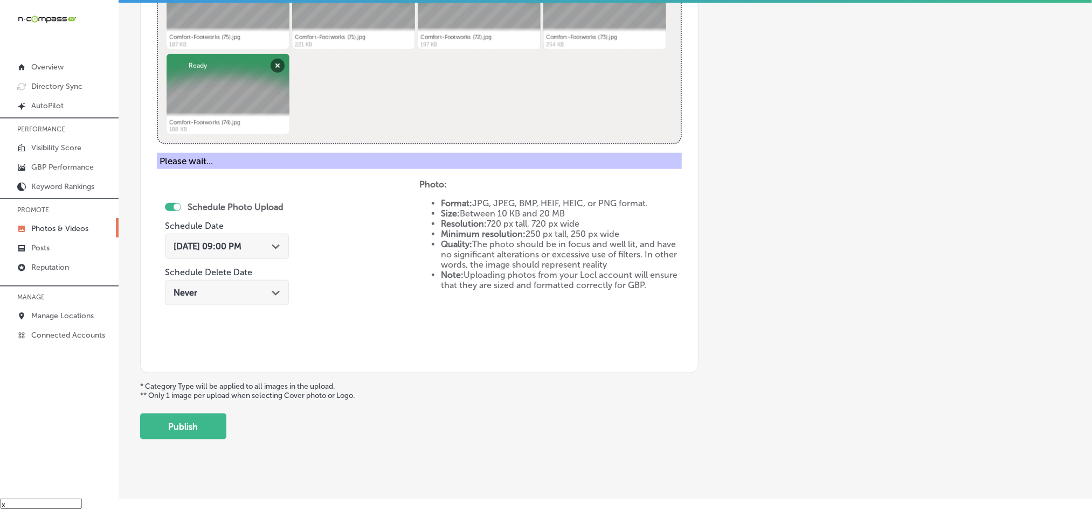
scroll to position [308, 0]
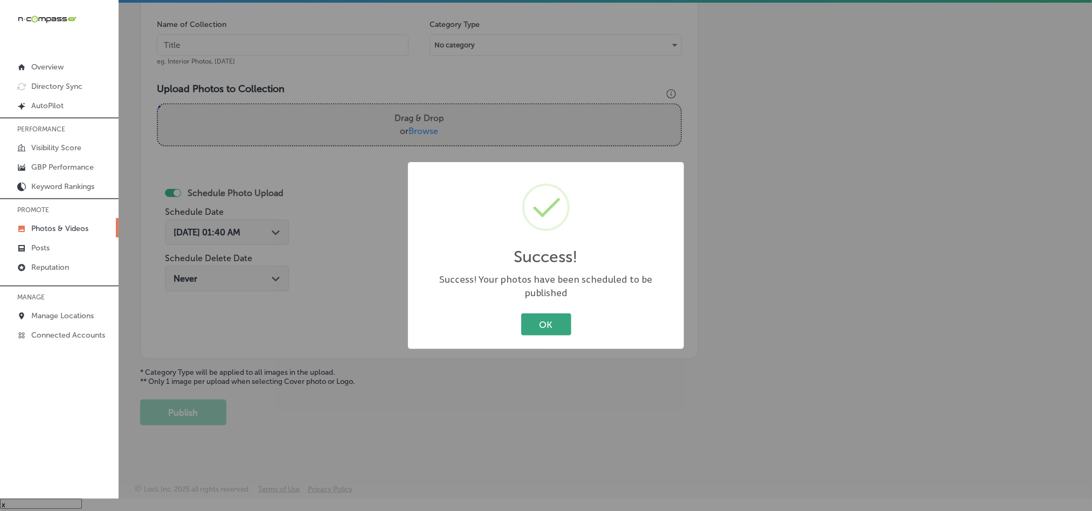
click at [545, 314] on button "OK" at bounding box center [546, 325] width 50 height 22
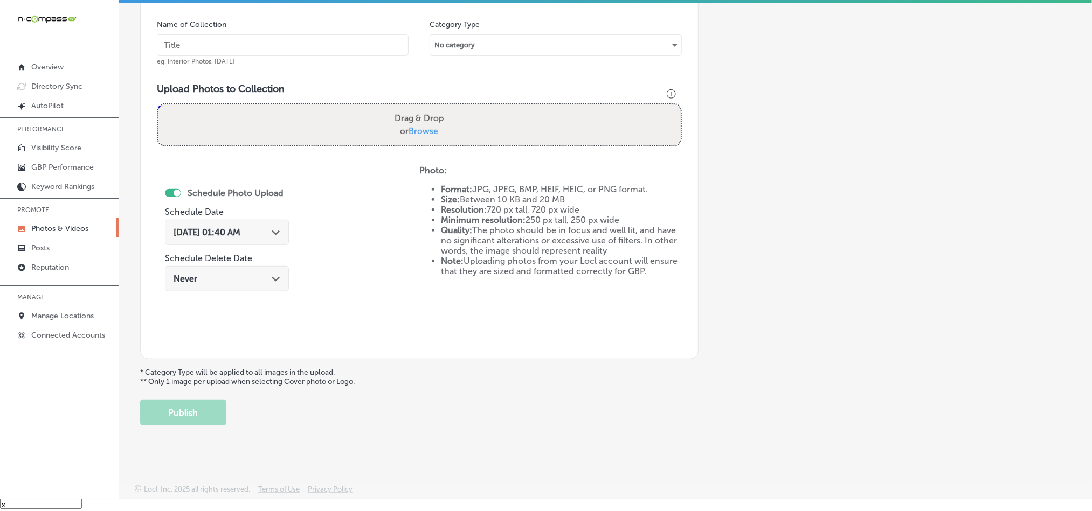
click at [286, 44] on input "text" at bounding box center [283, 45] width 252 height 22
paste input "Comfort-Footworks-Best-shoes-for-[MEDICAL_DATA]"
type input "Comfort-Footworks-Best-shoes-for-[MEDICAL_DATA]"
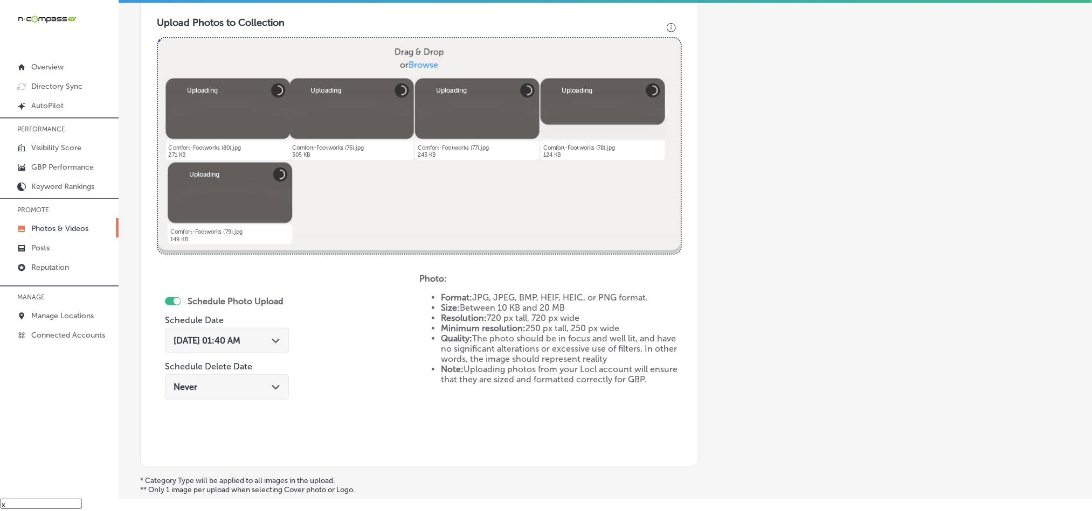
scroll to position [469, 0]
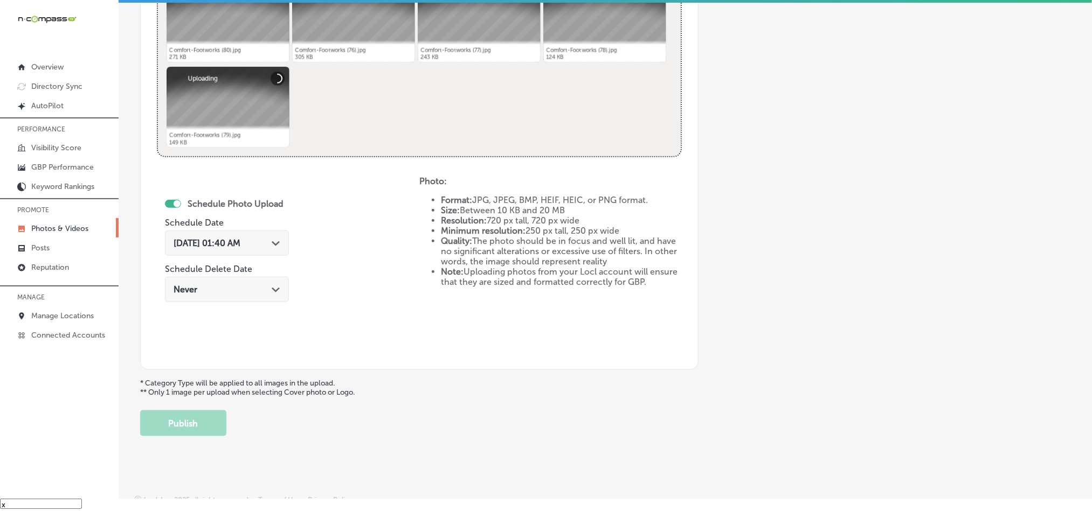
click at [270, 240] on div "[DATE] 01:40 AM Path Created with Sketch." at bounding box center [227, 243] width 107 height 10
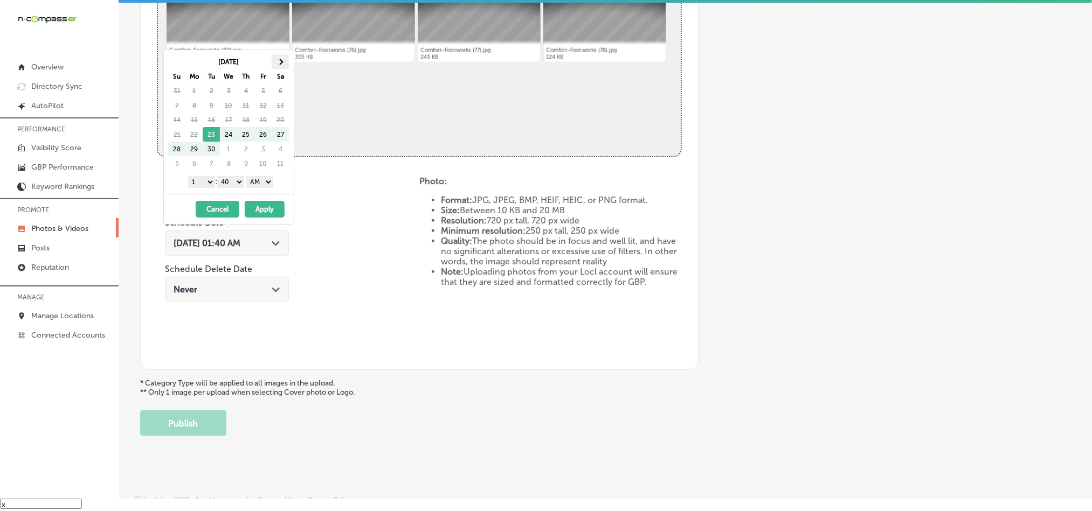
click at [285, 62] on th at bounding box center [280, 61] width 17 height 15
click at [205, 180] on select "1 2 3 4 5 6 7 8 9 10 11 12" at bounding box center [201, 182] width 27 height 12
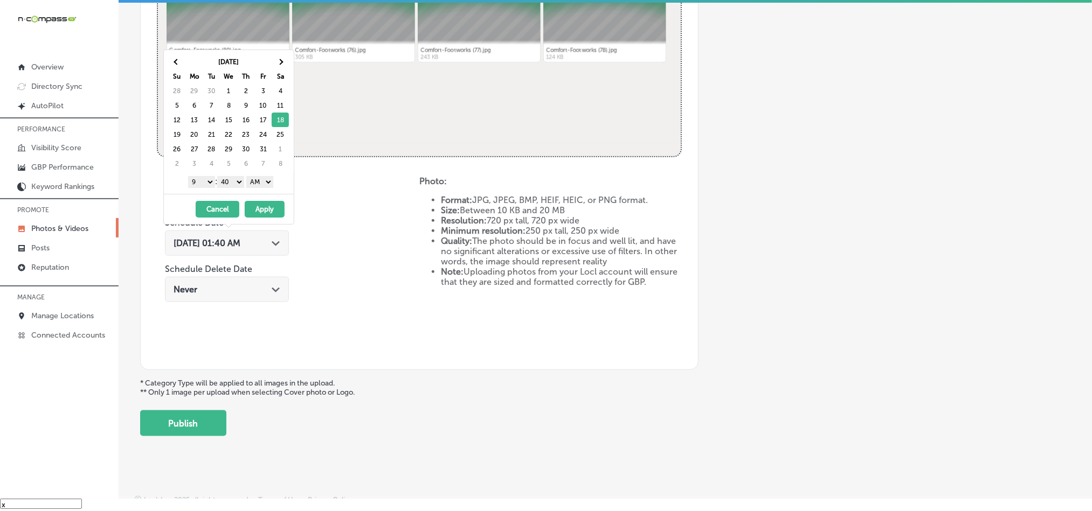
click at [230, 181] on select "00 10 20 30 40 50" at bounding box center [230, 182] width 27 height 12
click at [261, 178] on select "AM PM" at bounding box center [259, 182] width 27 height 12
click at [259, 218] on button "Apply" at bounding box center [265, 209] width 40 height 17
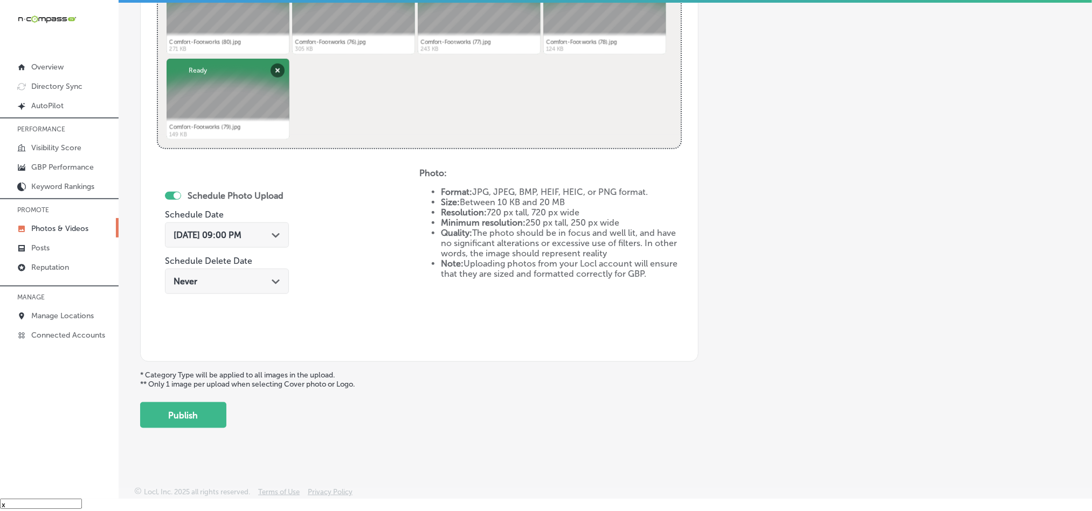
scroll to position [482, 0]
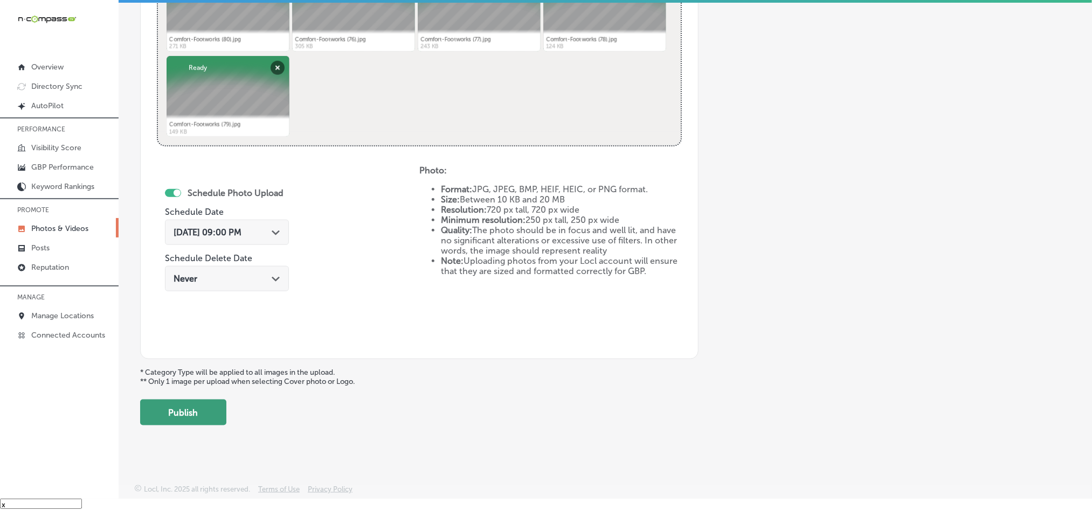
click at [190, 424] on button "Publish" at bounding box center [183, 413] width 86 height 26
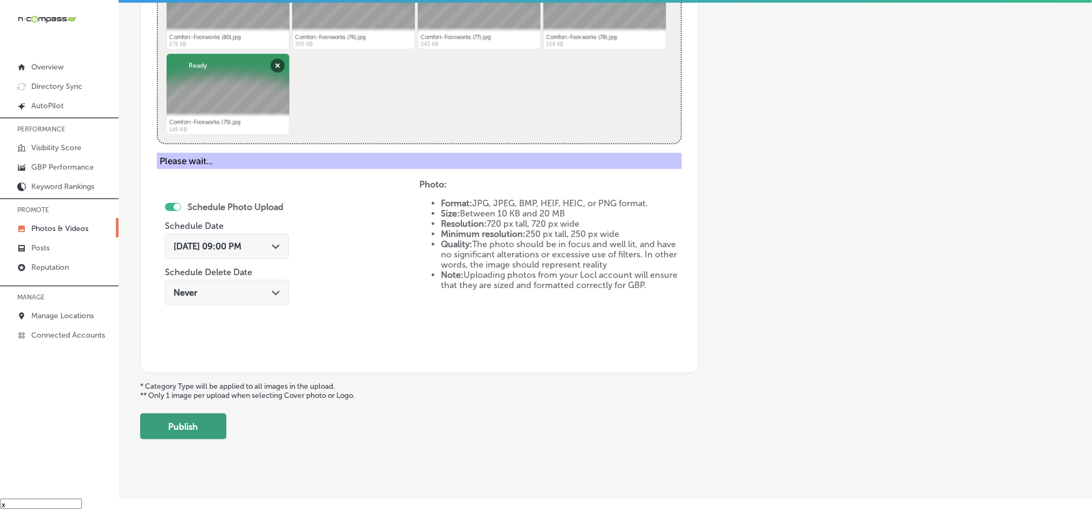
scroll to position [308, 0]
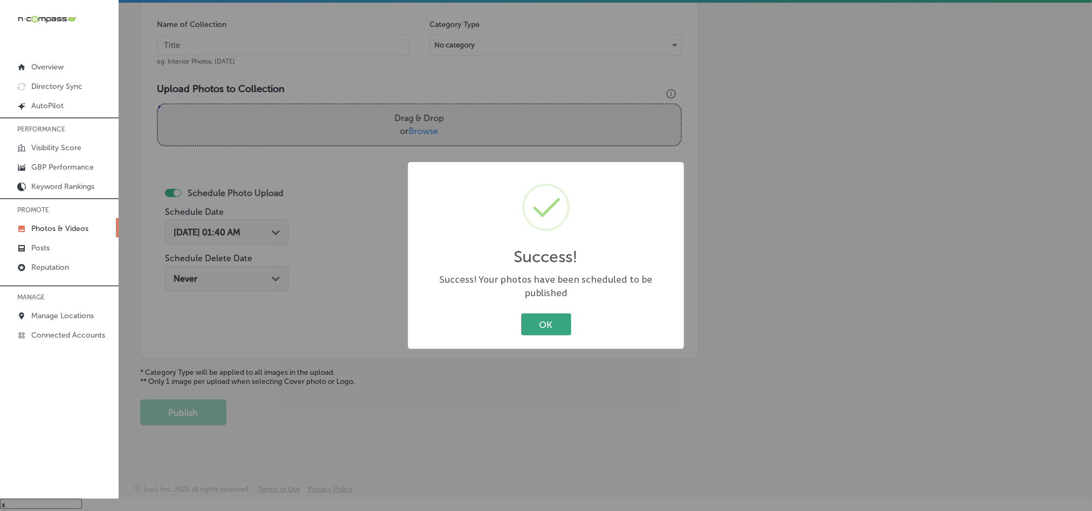
click at [536, 314] on button "OK" at bounding box center [546, 325] width 50 height 22
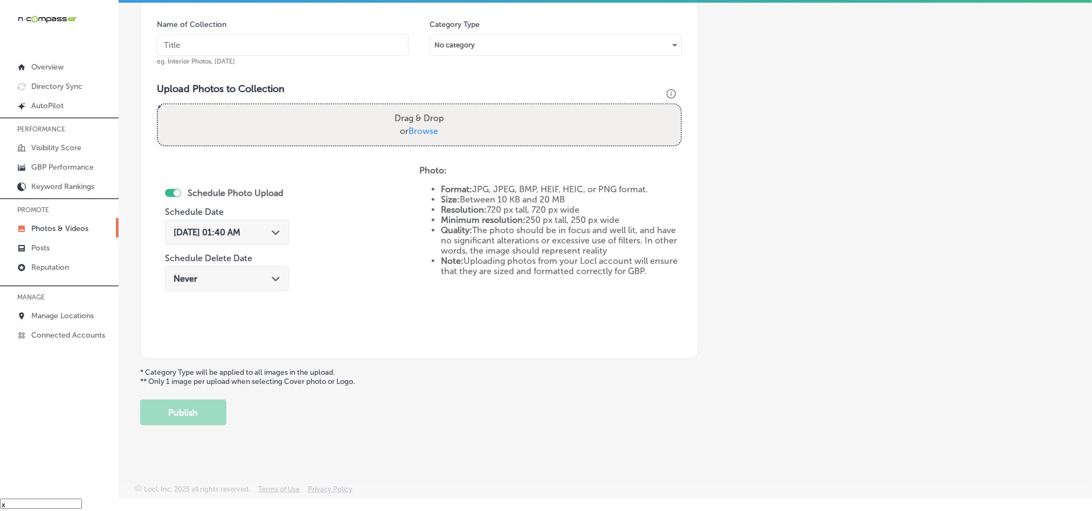
click at [326, 42] on input "text" at bounding box center [283, 45] width 252 height 22
paste input "Comfort-Footworks-Over-the-counter-[MEDICAL_DATA]"
type input "Comfort-Footworks-Over-the-counter-[MEDICAL_DATA]"
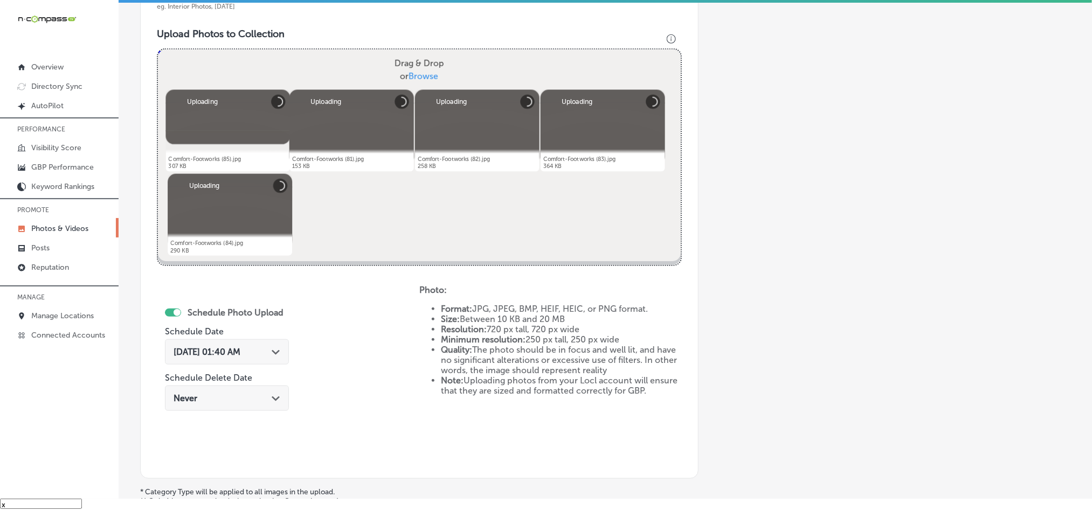
scroll to position [443, 0]
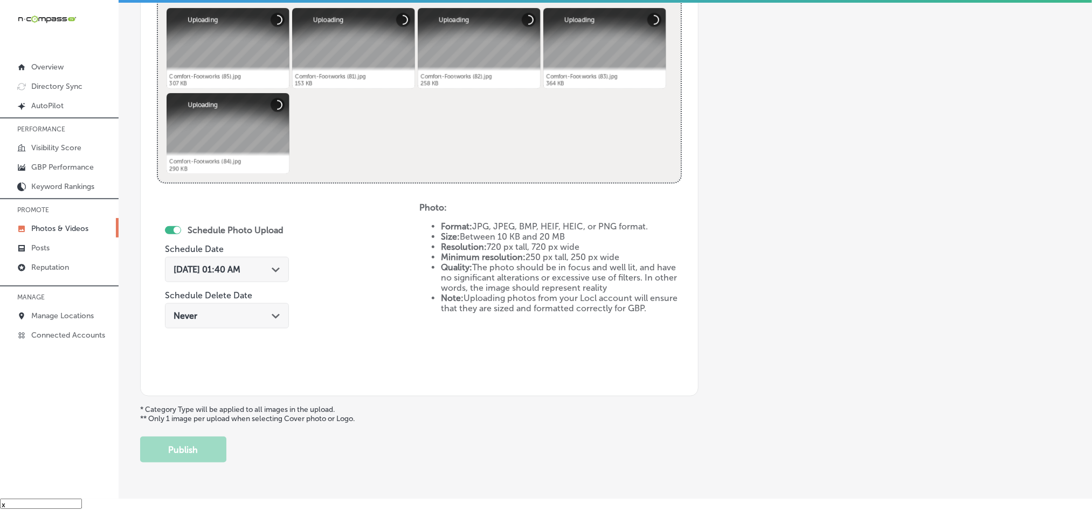
click at [272, 272] on div "[DATE] 01:40 AM Path Created with Sketch." at bounding box center [227, 270] width 107 height 10
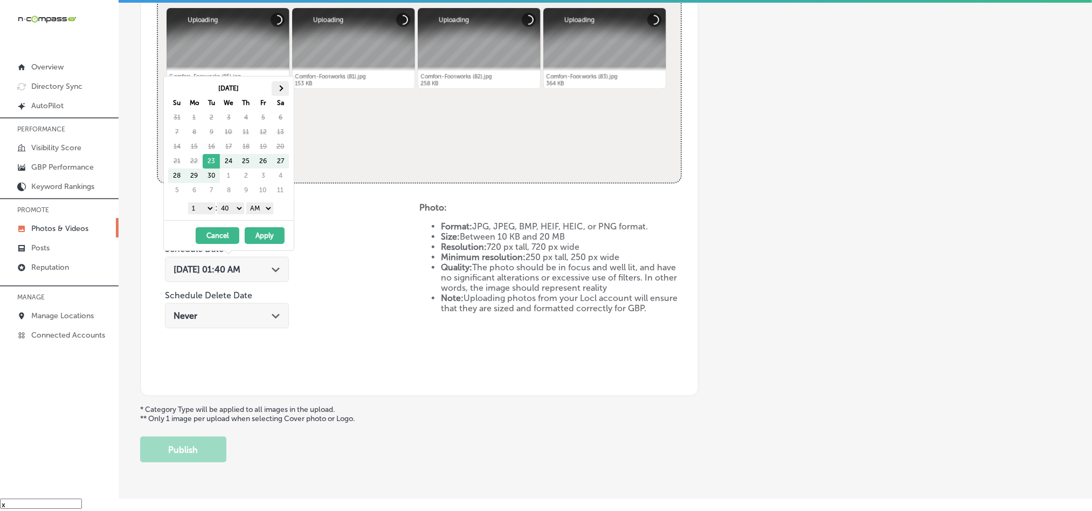
click at [278, 81] on th at bounding box center [280, 88] width 17 height 15
drag, startPoint x: 205, startPoint y: 204, endPoint x: 205, endPoint y: 213, distance: 9.2
click at [205, 204] on select "1 2 3 4 5 6 7 8 9 10 11 12" at bounding box center [201, 209] width 27 height 12
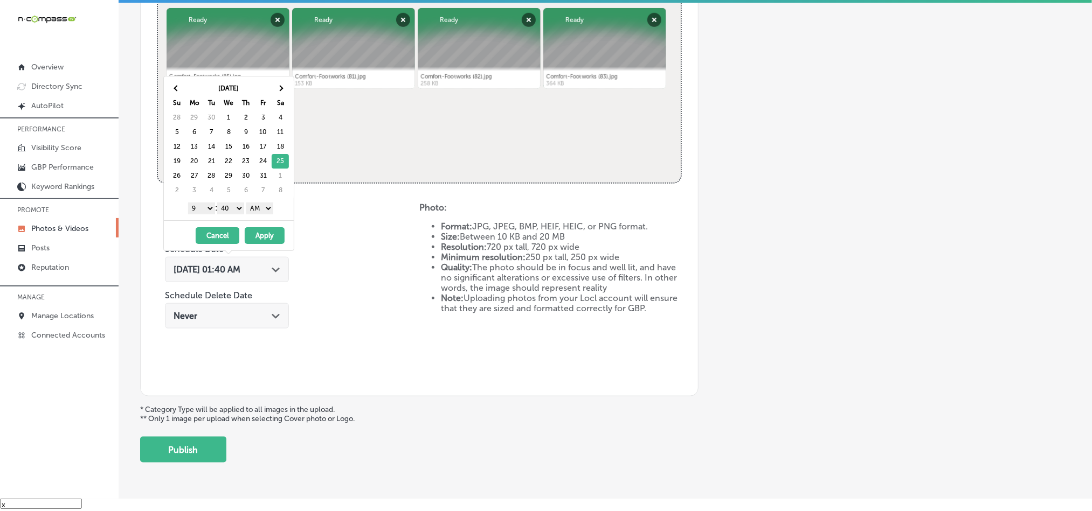
click at [226, 204] on select "00 10 20 30 40 50" at bounding box center [230, 209] width 27 height 12
click at [256, 212] on select "AM PM" at bounding box center [259, 209] width 27 height 12
click at [261, 234] on button "Apply" at bounding box center [265, 235] width 40 height 17
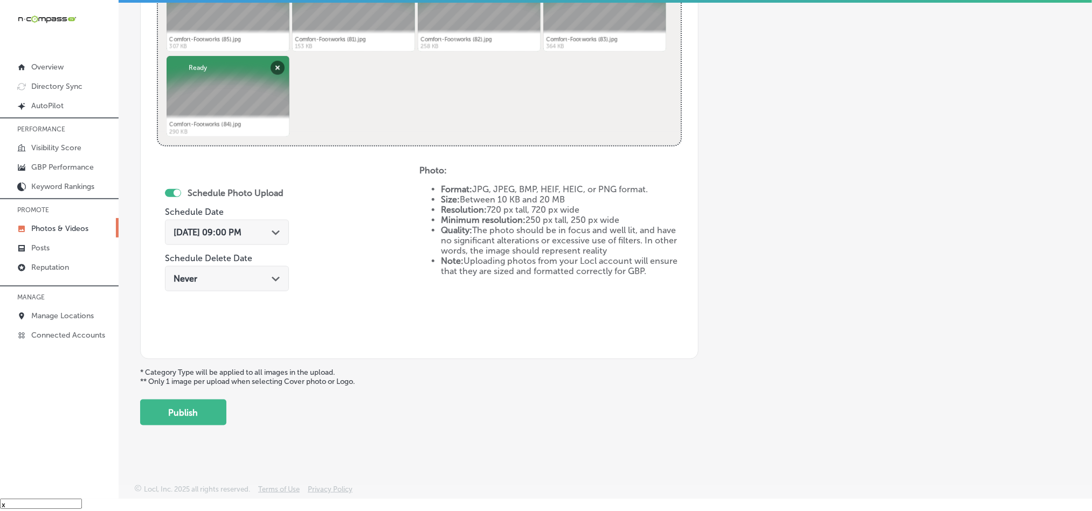
scroll to position [482, 0]
click at [201, 411] on button "Publish" at bounding box center [183, 413] width 86 height 26
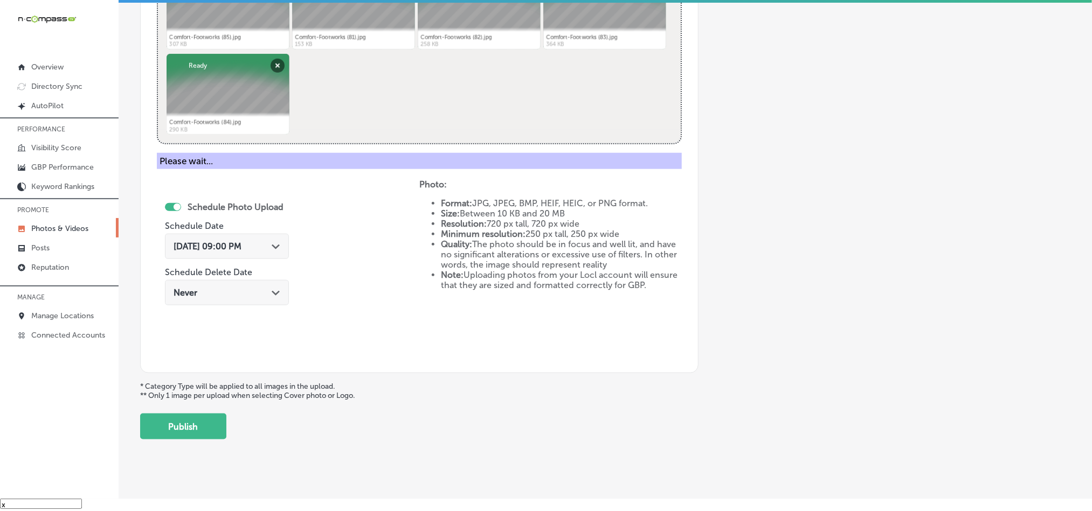
scroll to position [308, 0]
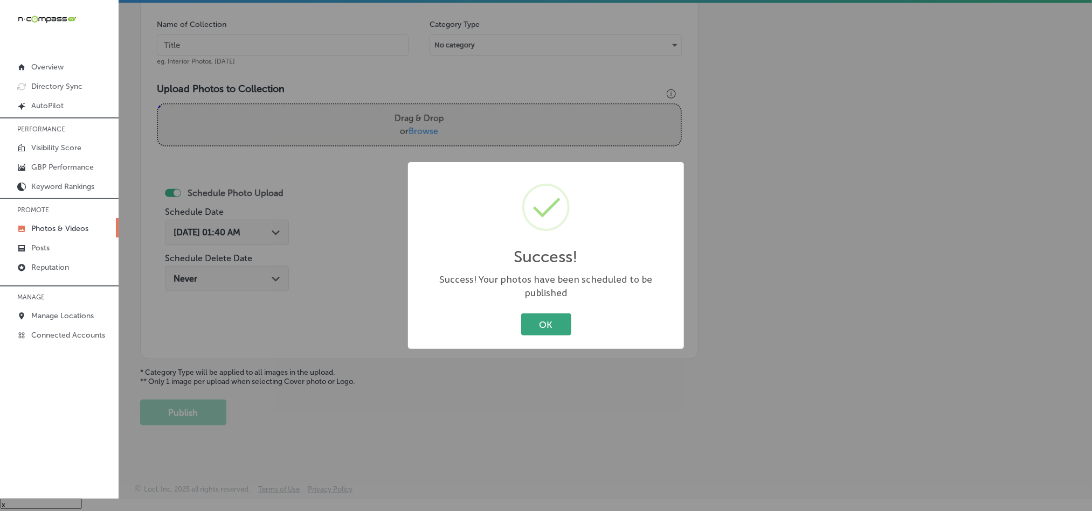
click at [542, 315] on button "OK" at bounding box center [546, 325] width 50 height 22
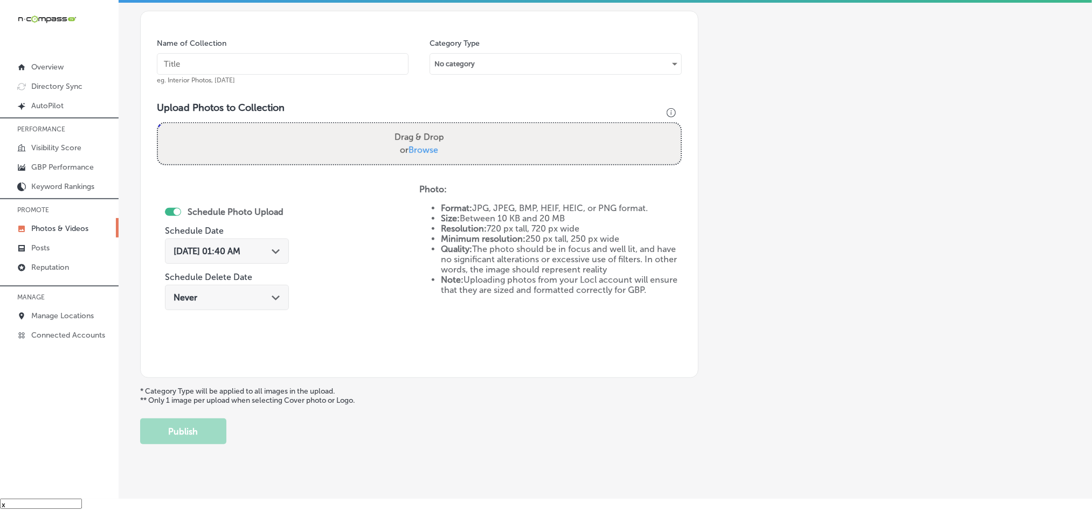
scroll to position [281, 0]
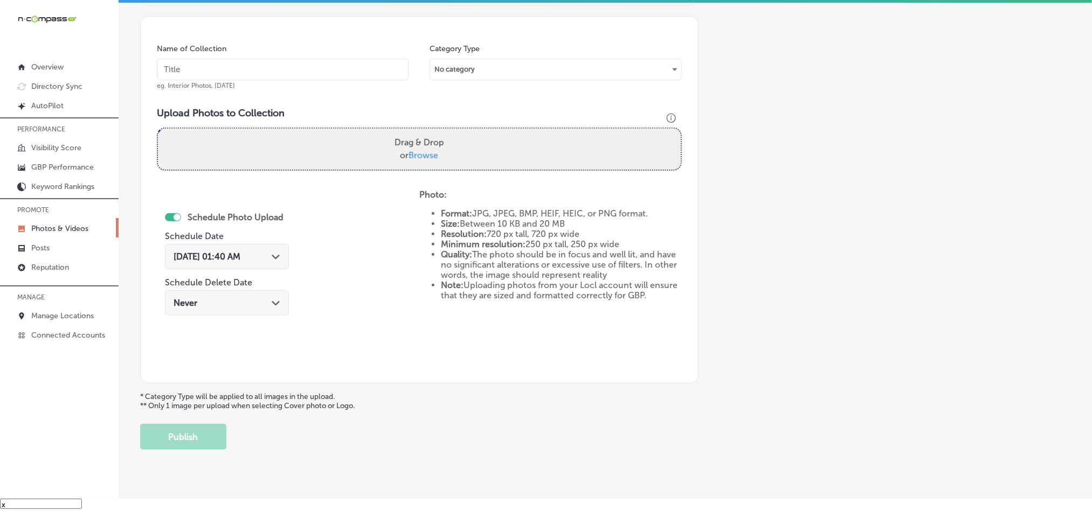
click at [250, 70] on input "text" at bounding box center [283, 70] width 252 height 22
paste input "Comfort-Footworks-Orthopedic-shoes-for-knee-and-back-pain"
type input "Comfort-Footworks-Orthopedic-shoes-for-knee-and-back-pain"
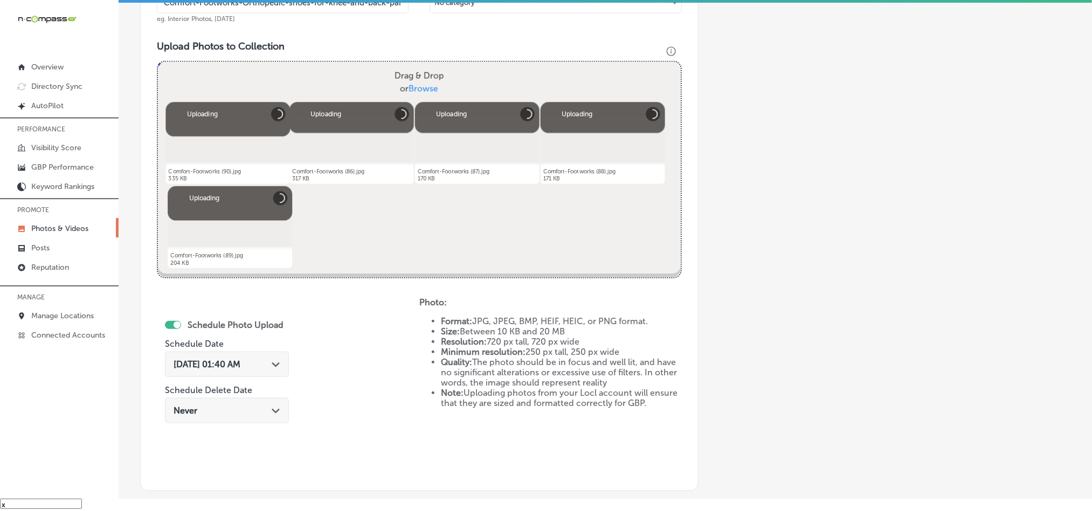
scroll to position [389, 0]
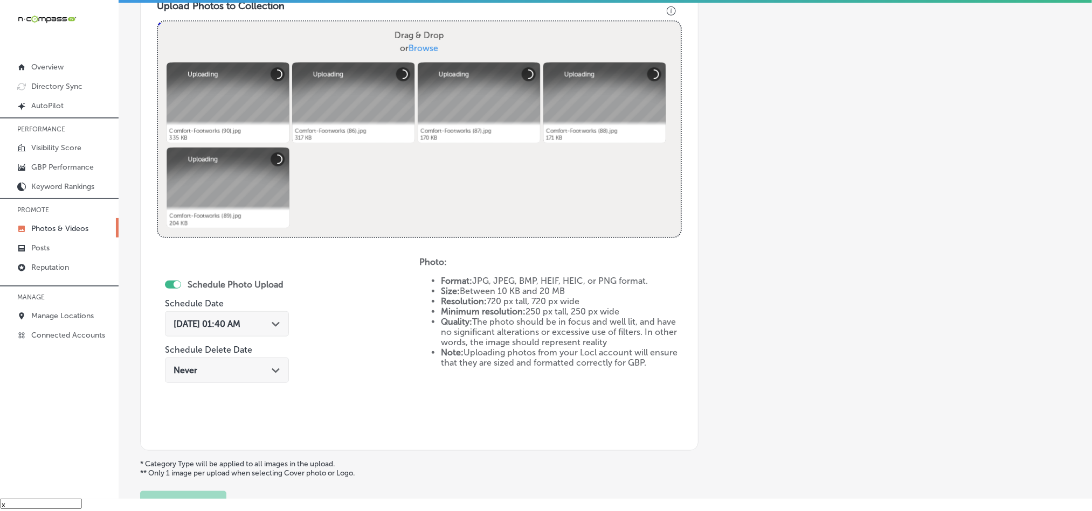
click at [274, 322] on div "[DATE] 01:40 AM Path Created with Sketch." at bounding box center [227, 324] width 107 height 10
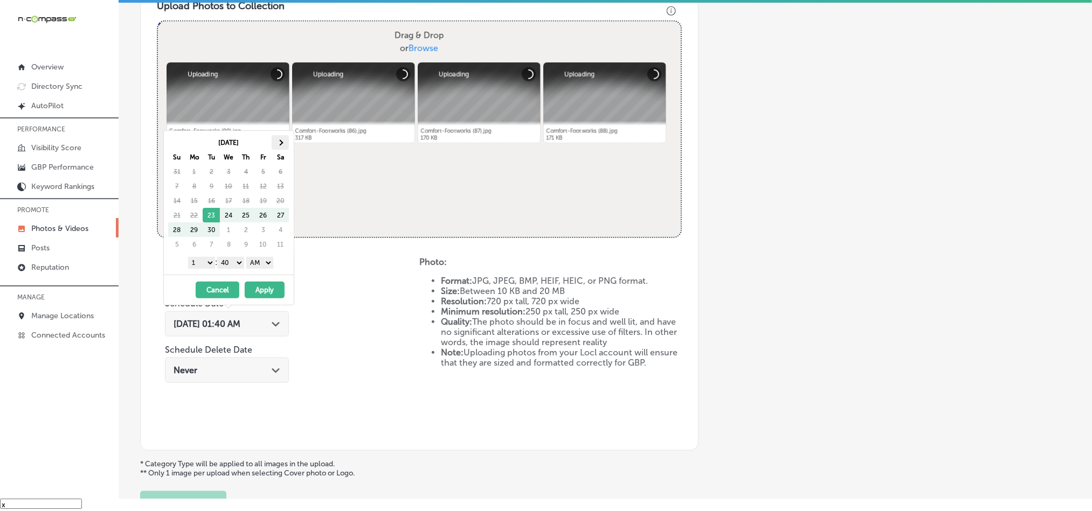
click at [281, 144] on span at bounding box center [281, 143] width 6 height 6
click at [282, 136] on th at bounding box center [280, 142] width 17 height 15
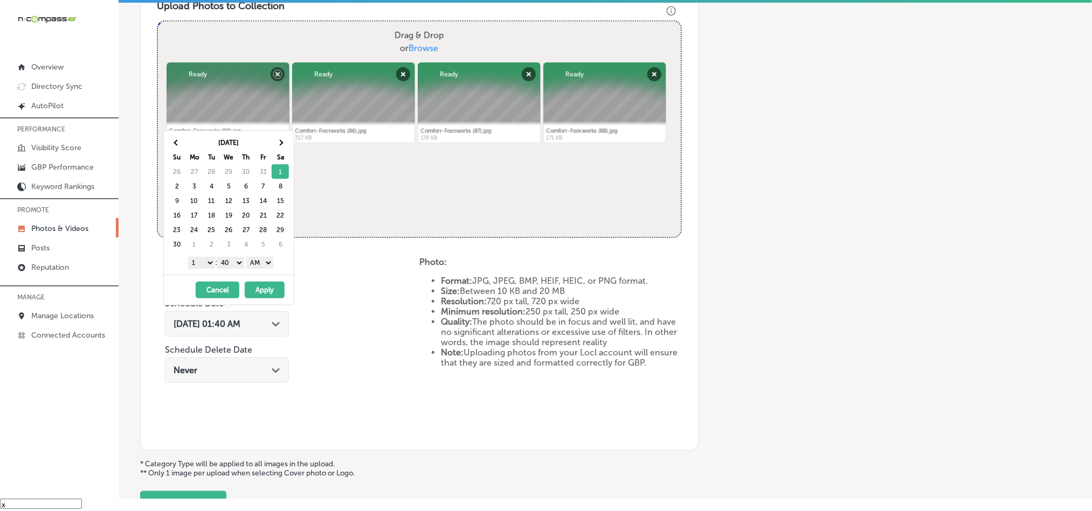
click at [204, 264] on select "1 2 3 4 5 6 7 8 9 10 11 12" at bounding box center [201, 263] width 27 height 12
drag, startPoint x: 235, startPoint y: 259, endPoint x: 235, endPoint y: 270, distance: 10.8
click at [235, 259] on select "00 10 20 30 40 50" at bounding box center [230, 263] width 27 height 12
click at [262, 264] on select "AM PM" at bounding box center [259, 263] width 27 height 12
click at [258, 291] on button "Apply" at bounding box center [265, 290] width 40 height 17
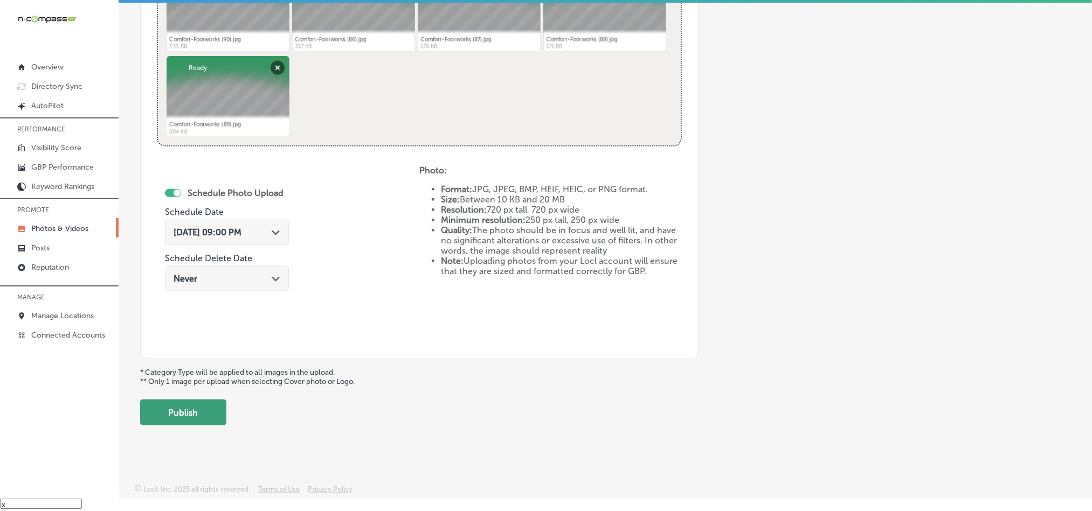
scroll to position [482, 0]
click at [192, 414] on button "Publish" at bounding box center [183, 413] width 86 height 26
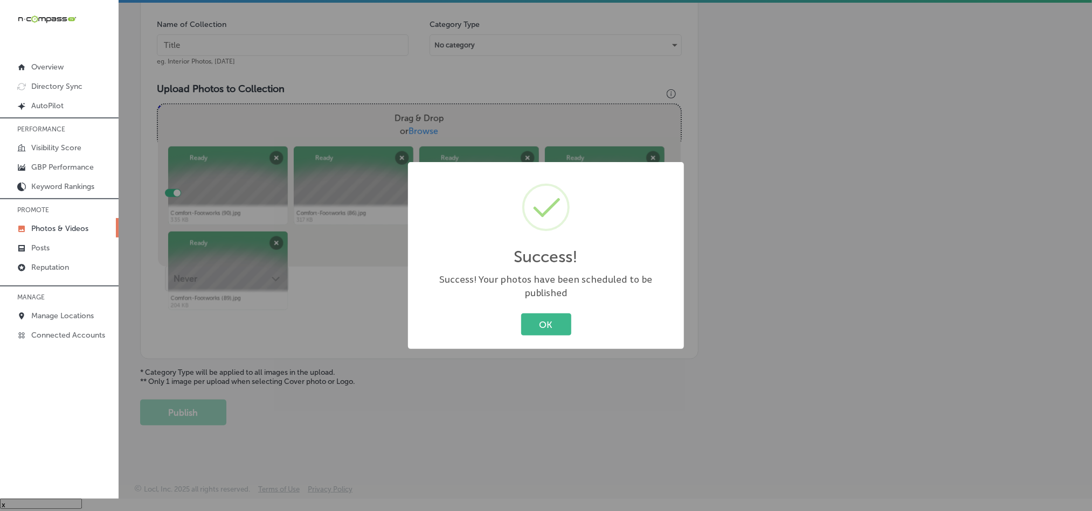
scroll to position [308, 0]
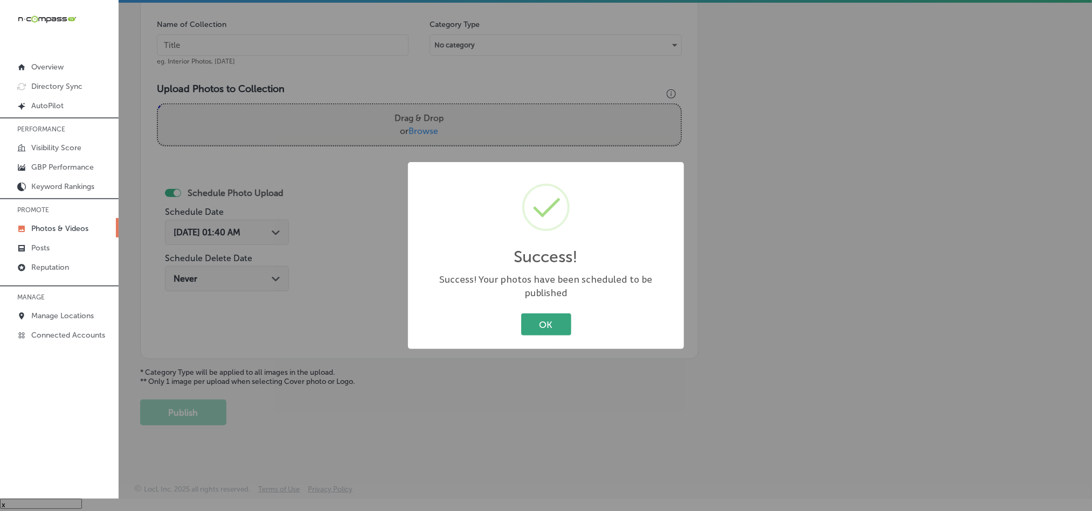
click at [545, 322] on button "OK" at bounding box center [546, 325] width 50 height 22
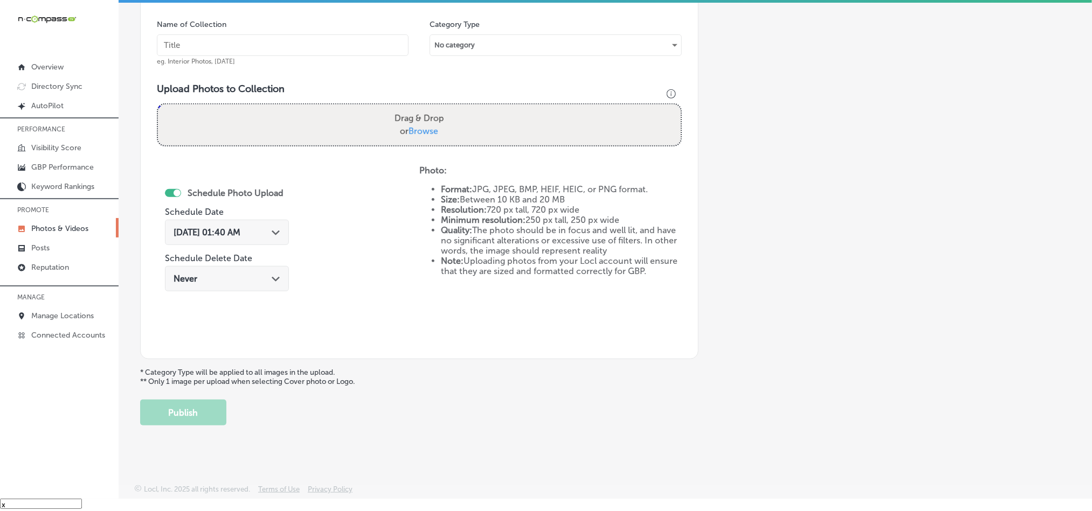
click at [264, 46] on input "text" at bounding box center [283, 45] width 252 height 22
paste input "Comfort-Footworks-Custom-[MEDICAL_DATA]-near-me"
type input "Comfort-Footworks-Custom-[MEDICAL_DATA]-near-me"
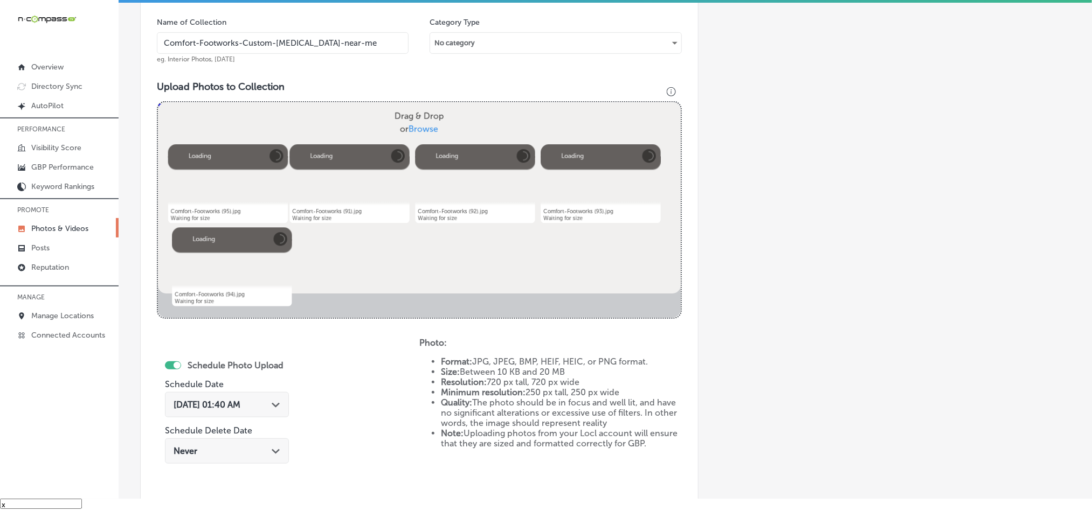
scroll to position [416, 0]
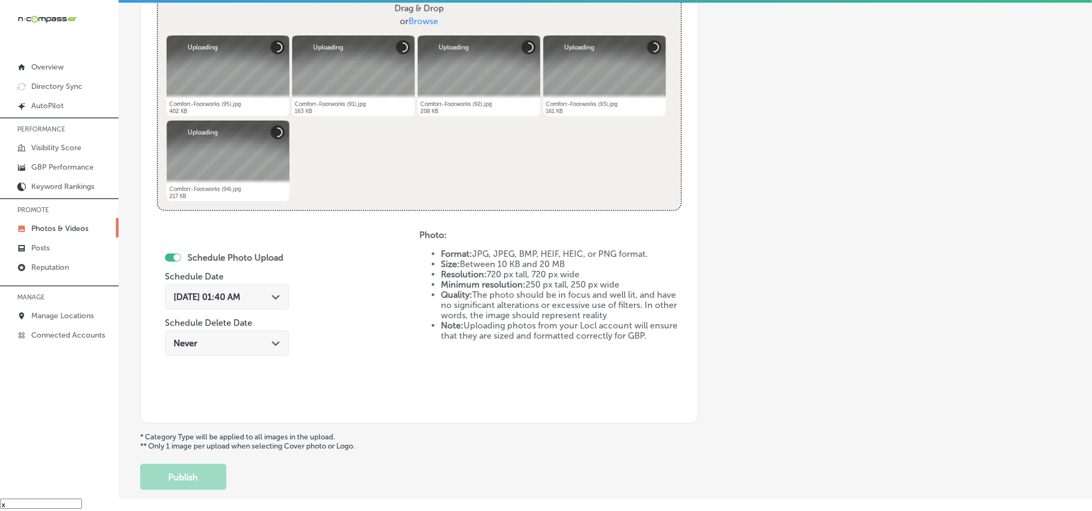
click at [270, 296] on div "[DATE] 01:40 AM Path Created with Sketch." at bounding box center [227, 297] width 107 height 10
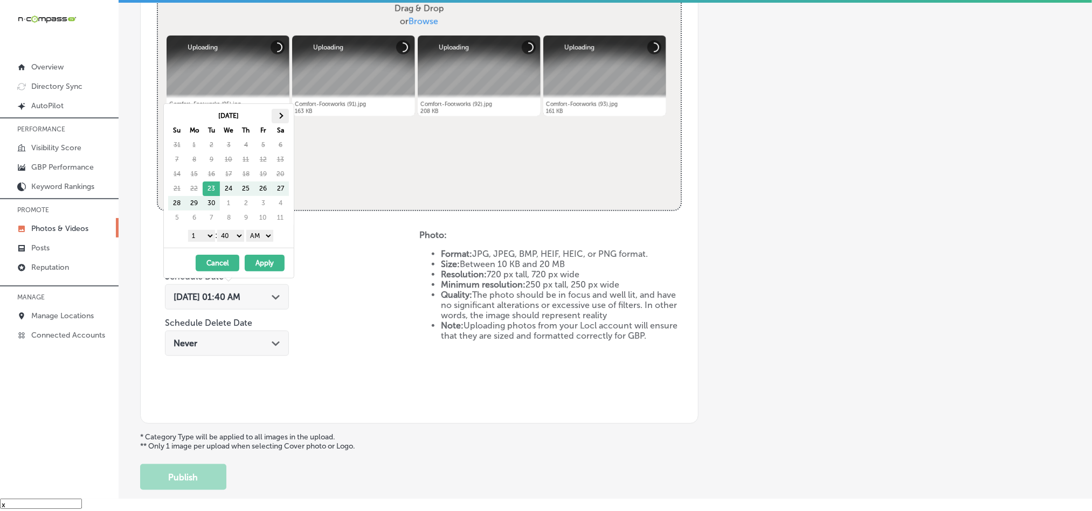
click at [286, 112] on th at bounding box center [280, 116] width 17 height 15
click at [285, 112] on th at bounding box center [280, 116] width 17 height 15
click at [206, 238] on select "1 2 3 4 5 6 7 8 9 10 11 12" at bounding box center [201, 236] width 27 height 12
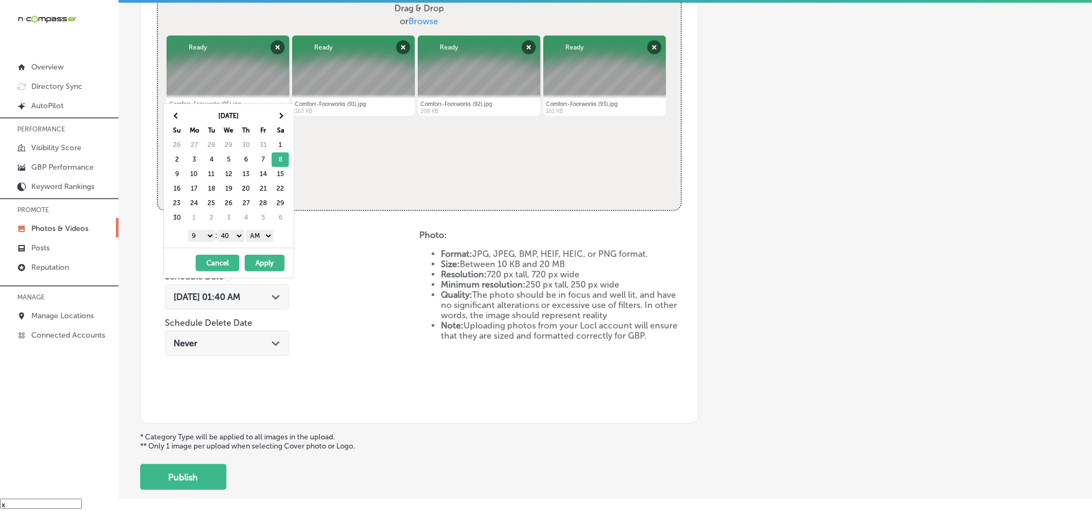
click at [230, 232] on select "00 10 20 30 40 50" at bounding box center [230, 236] width 27 height 12
click at [267, 231] on select "AM PM" at bounding box center [259, 236] width 27 height 12
click at [258, 259] on button "Apply" at bounding box center [265, 263] width 40 height 17
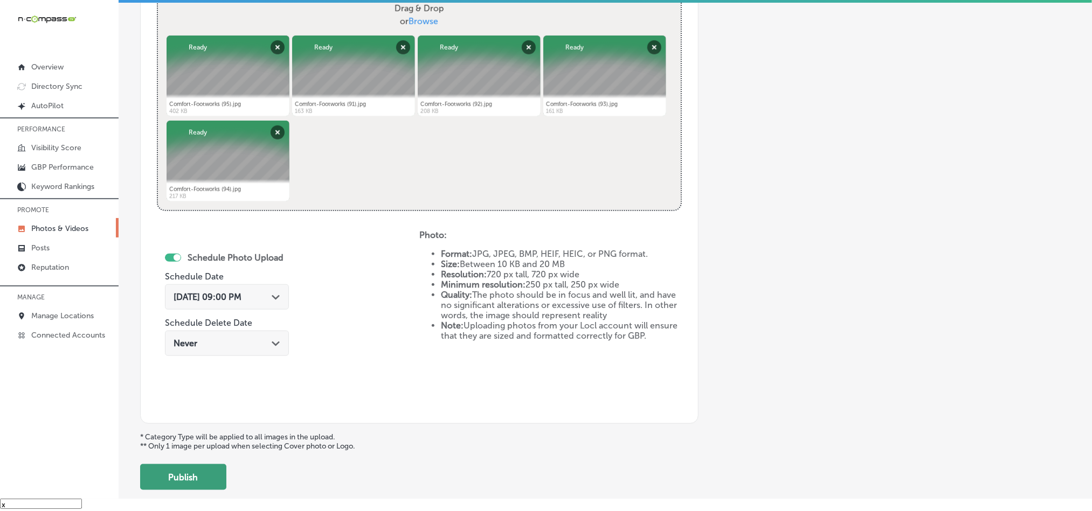
click at [177, 482] on button "Publish" at bounding box center [183, 478] width 86 height 26
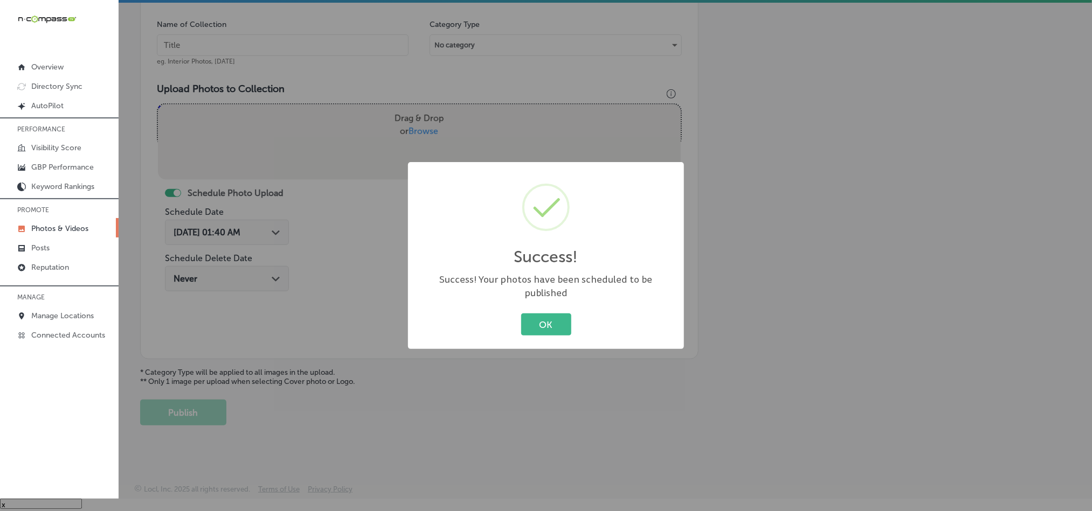
scroll to position [308, 0]
click at [545, 314] on button "OK" at bounding box center [546, 325] width 50 height 22
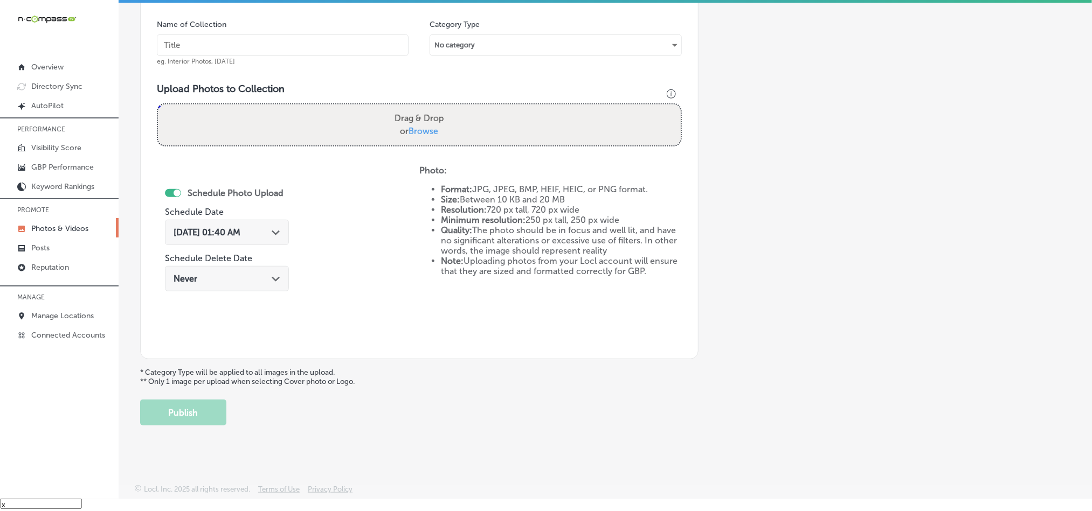
click at [302, 39] on input "text" at bounding box center [283, 45] width 252 height 22
paste input "Comfort-Footworks-[MEDICAL_DATA]-relief-insoles"
type input "Comfort-Footworks-[MEDICAL_DATA]-relief-insoles"
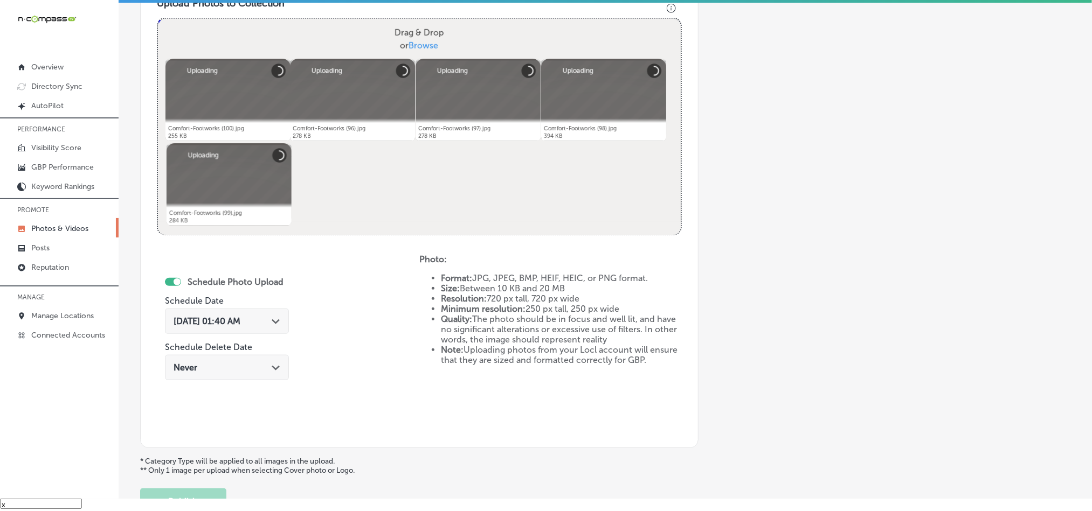
scroll to position [443, 0]
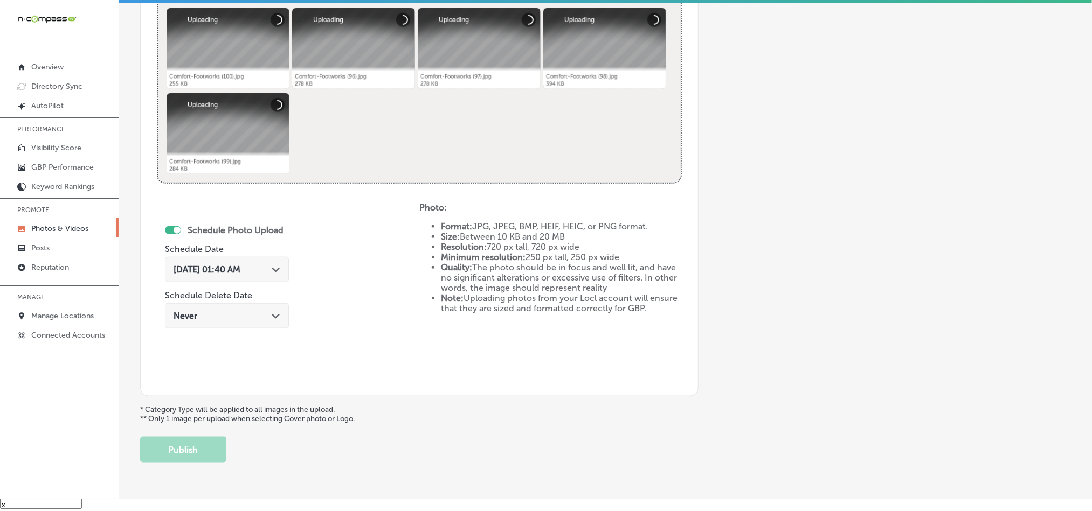
click at [280, 272] on polygon at bounding box center [276, 270] width 8 height 5
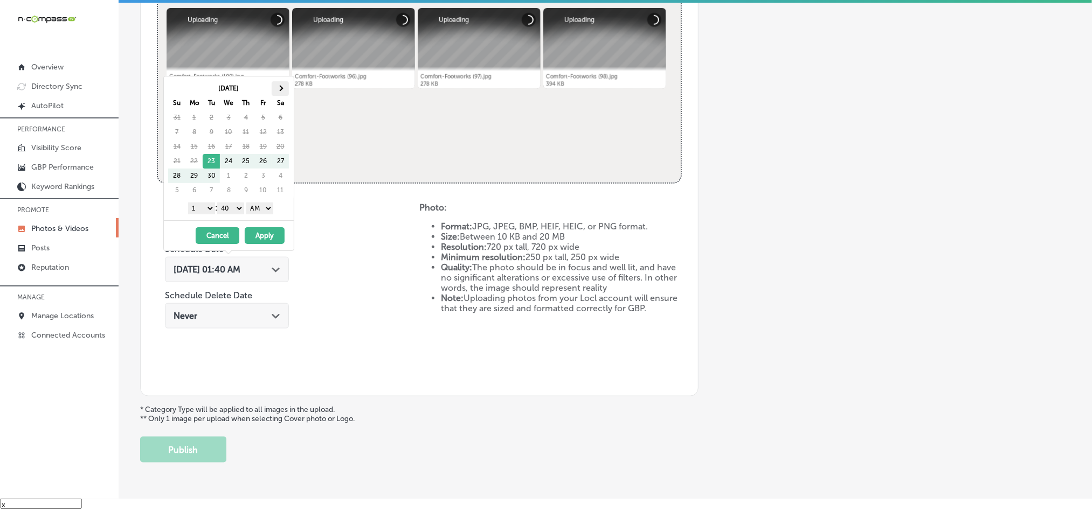
click at [283, 91] on th at bounding box center [280, 88] width 17 height 15
drag, startPoint x: 199, startPoint y: 207, endPoint x: 203, endPoint y: 212, distance: 5.7
click at [199, 207] on select "1 2 3 4 5 6 7 8 9 10 11 12" at bounding box center [201, 209] width 27 height 12
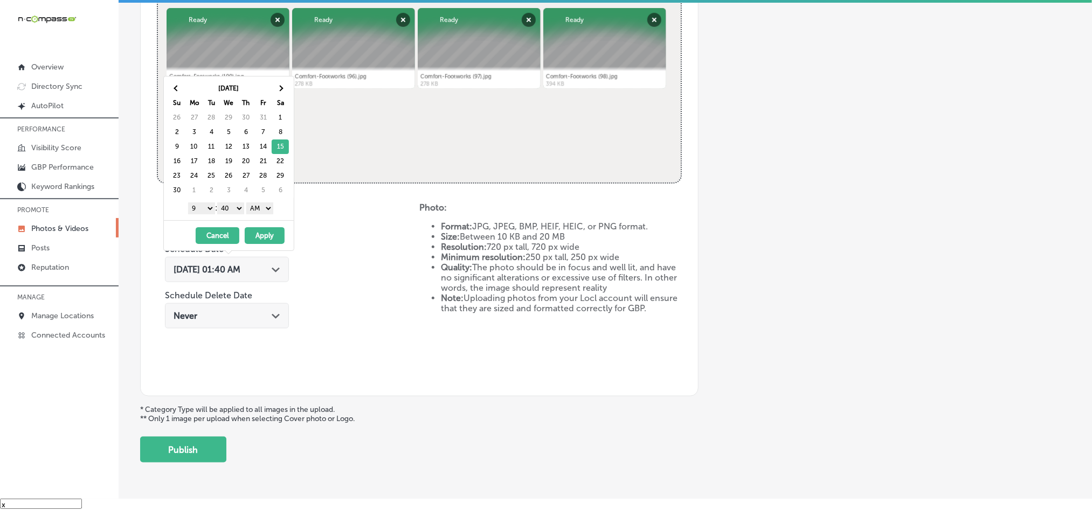
click at [234, 207] on select "00 10 20 30 40 50" at bounding box center [230, 209] width 27 height 12
click at [260, 207] on select "AM PM" at bounding box center [259, 209] width 27 height 12
click at [264, 238] on button "Apply" at bounding box center [265, 235] width 40 height 17
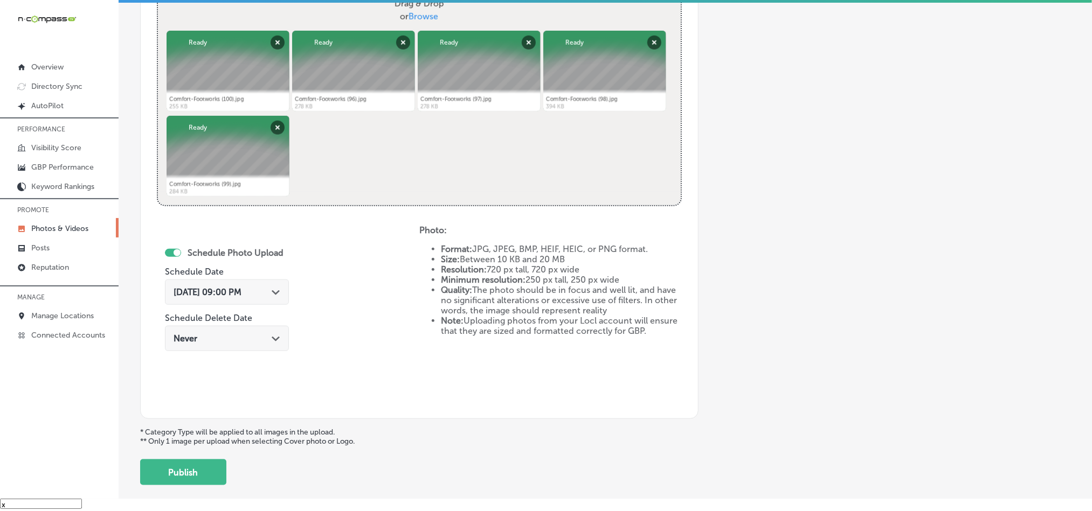
scroll to position [482, 0]
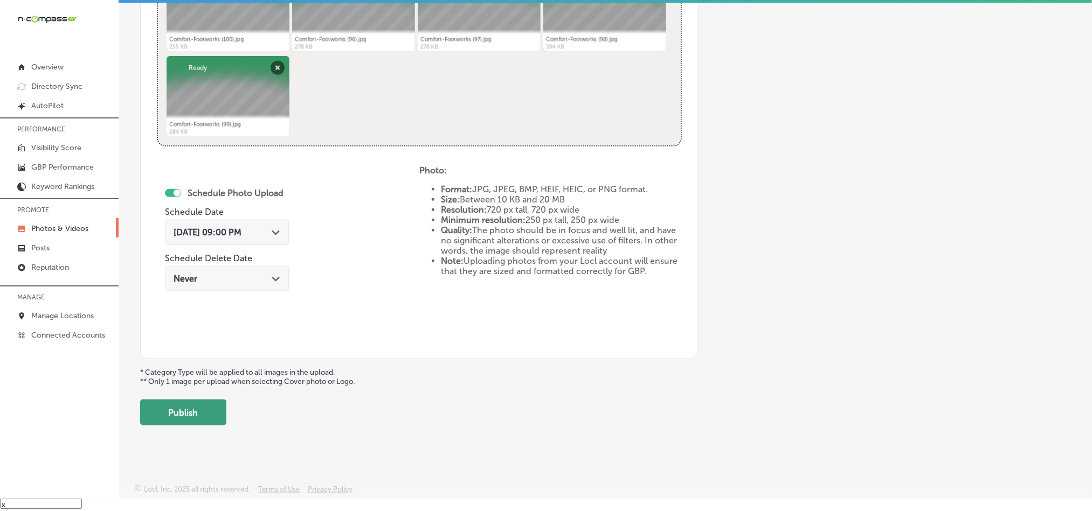
click at [186, 416] on button "Publish" at bounding box center [183, 413] width 86 height 26
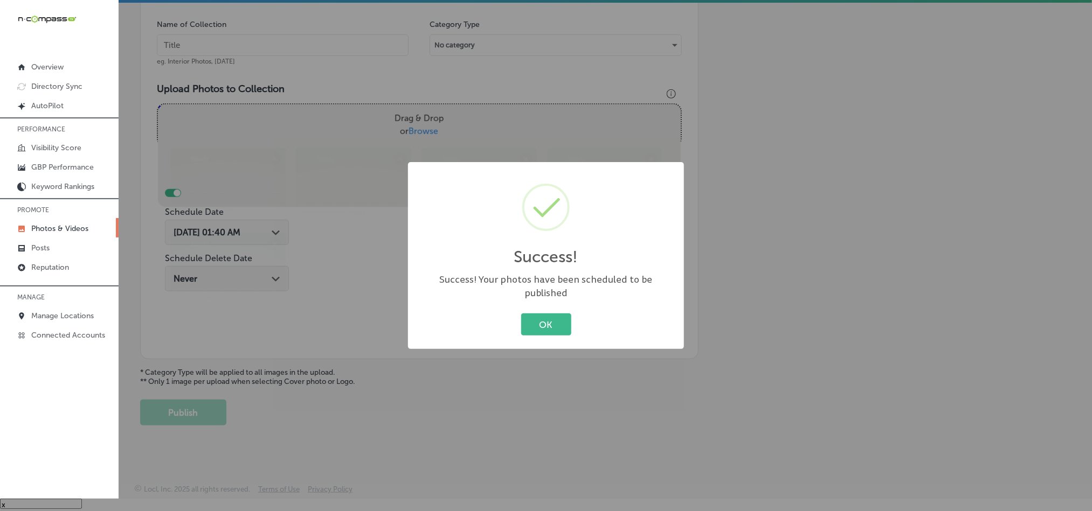
scroll to position [308, 0]
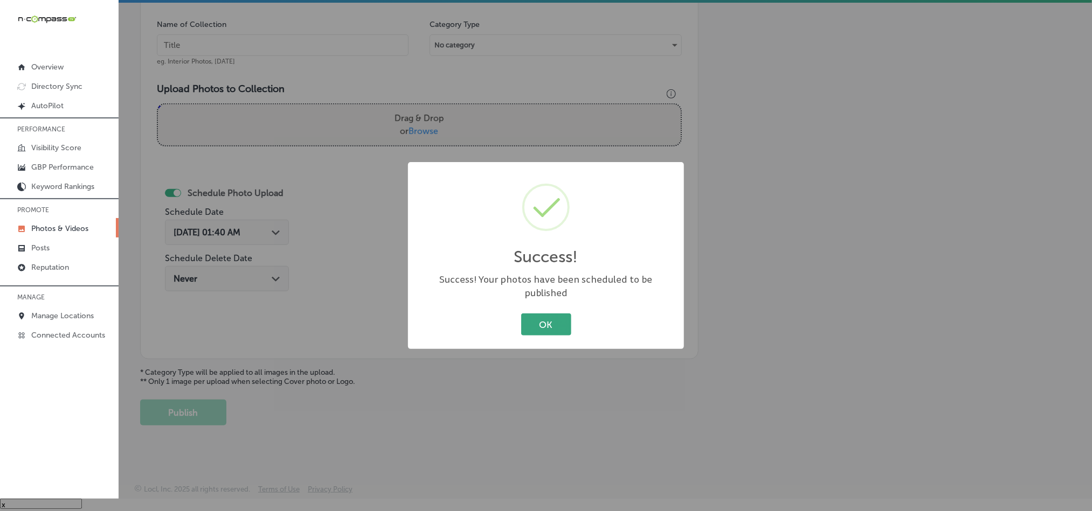
click at [524, 314] on button "OK" at bounding box center [546, 325] width 50 height 22
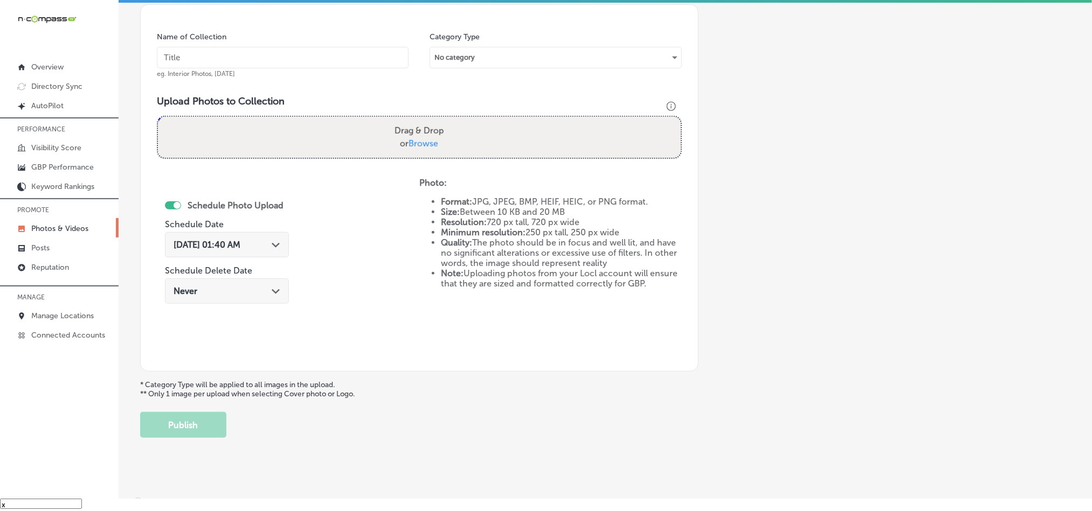
scroll to position [281, 0]
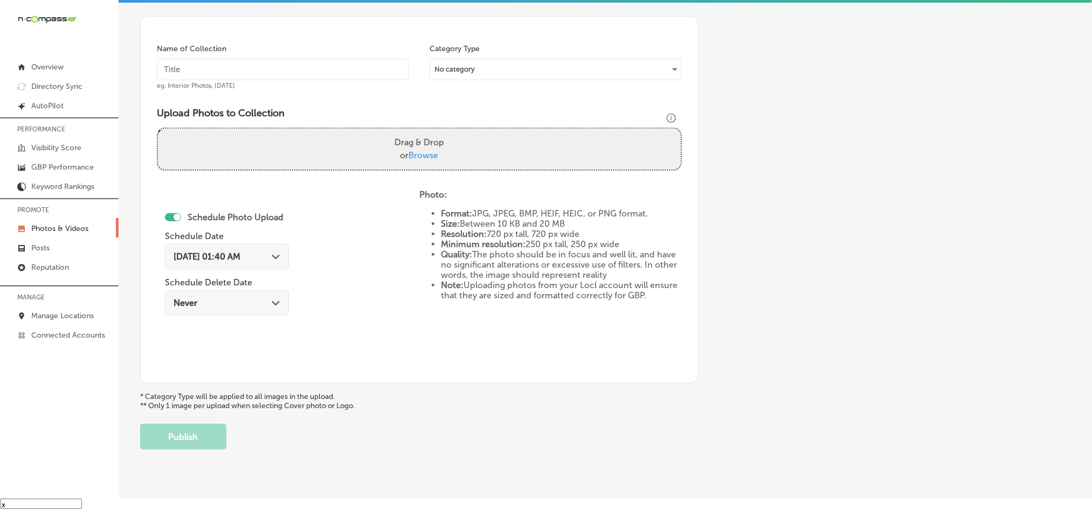
click at [287, 67] on input "text" at bounding box center [283, 70] width 252 height 22
paste input "Comfort-Footworks-Best-shoes-for-[MEDICAL_DATA]"
type input "Comfort-Footworks-Best-shoes-for-[MEDICAL_DATA]"
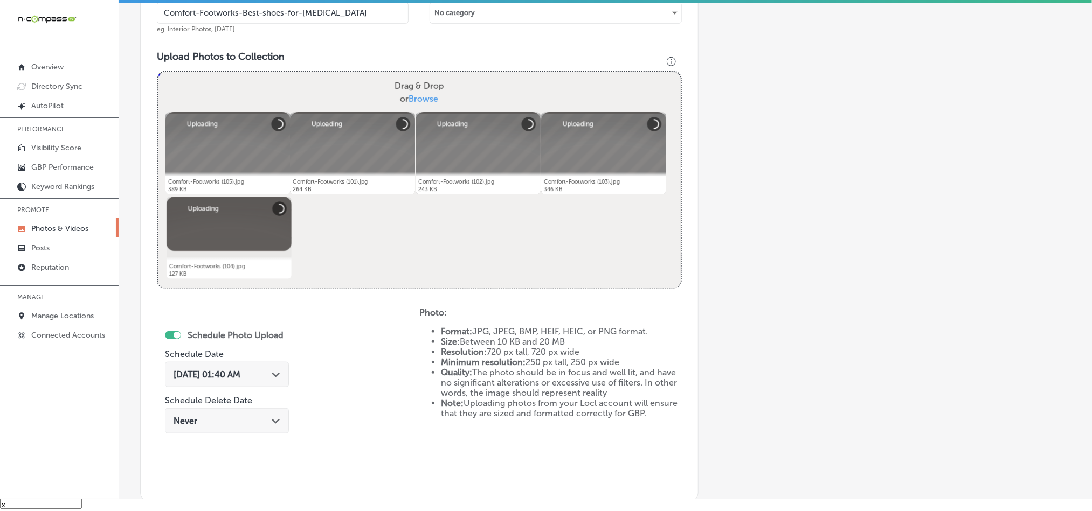
scroll to position [416, 0]
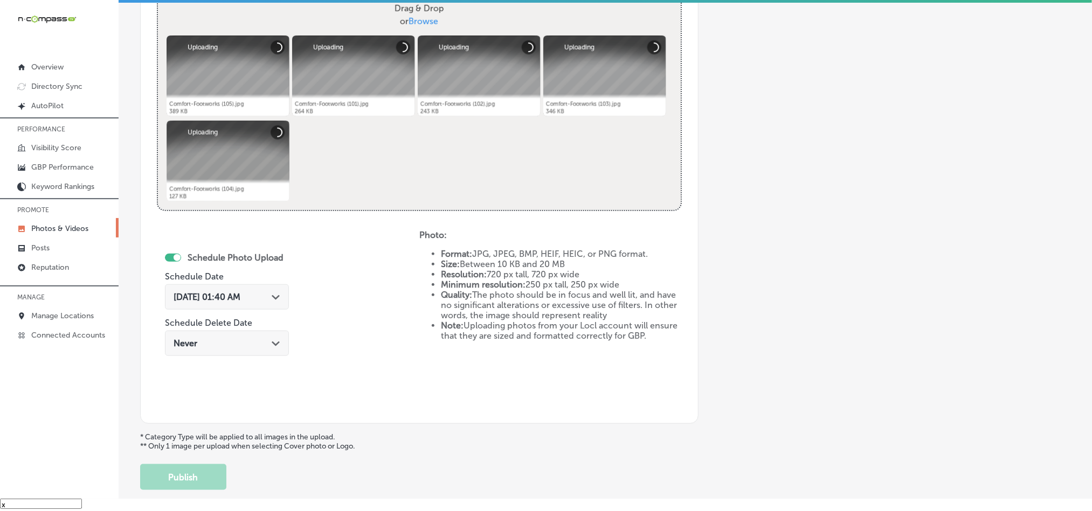
click at [275, 293] on div "Path Created with Sketch." at bounding box center [276, 296] width 9 height 9
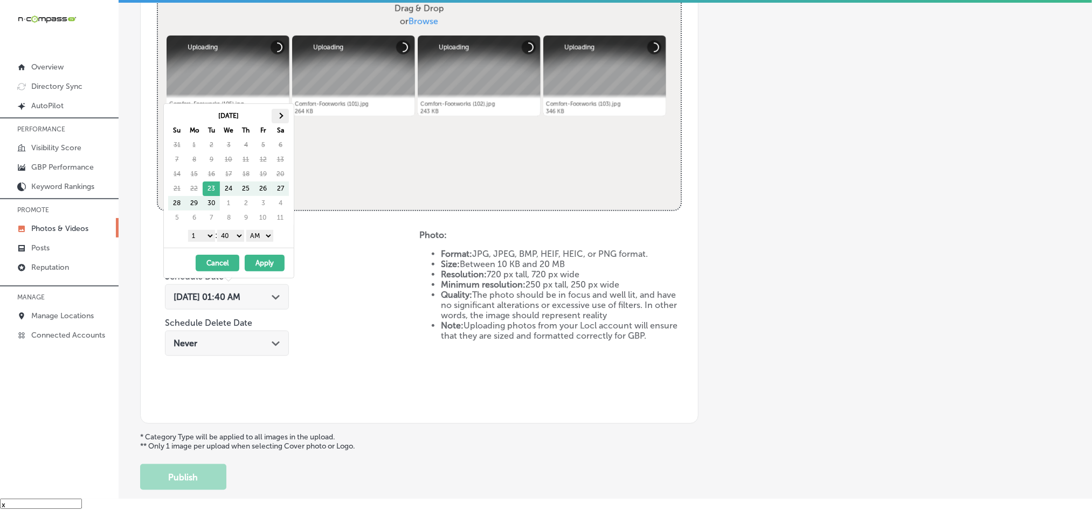
click at [280, 115] on span at bounding box center [281, 116] width 6 height 6
drag, startPoint x: 204, startPoint y: 235, endPoint x: 204, endPoint y: 241, distance: 6.5
click at [204, 235] on select "1 2 3 4 5 6 7 8 9 10 11 12" at bounding box center [201, 236] width 27 height 12
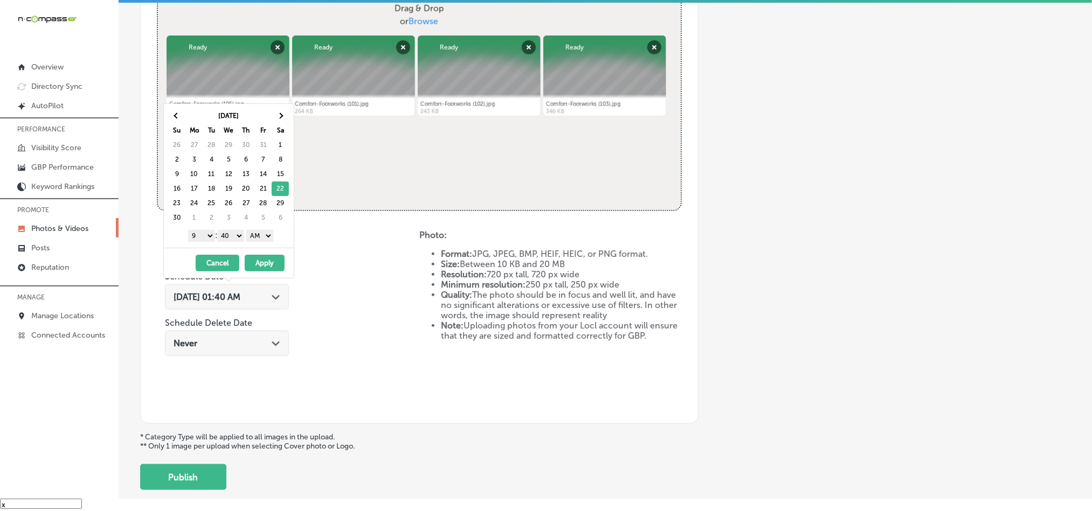
click at [233, 231] on select "00 10 20 30 40 50" at bounding box center [230, 236] width 27 height 12
click at [254, 239] on select "AM PM" at bounding box center [259, 236] width 27 height 12
click at [264, 264] on button "Apply" at bounding box center [265, 263] width 40 height 17
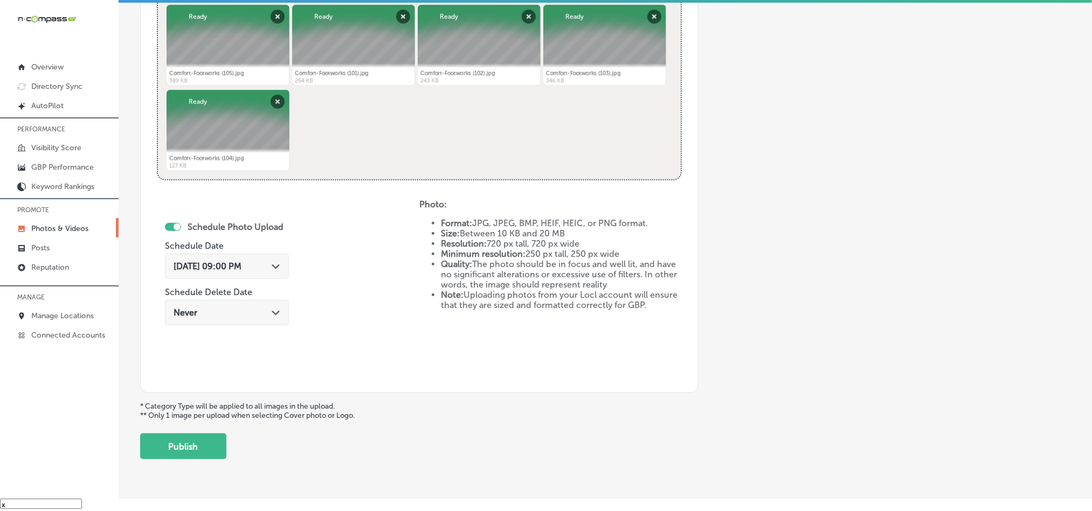
scroll to position [482, 0]
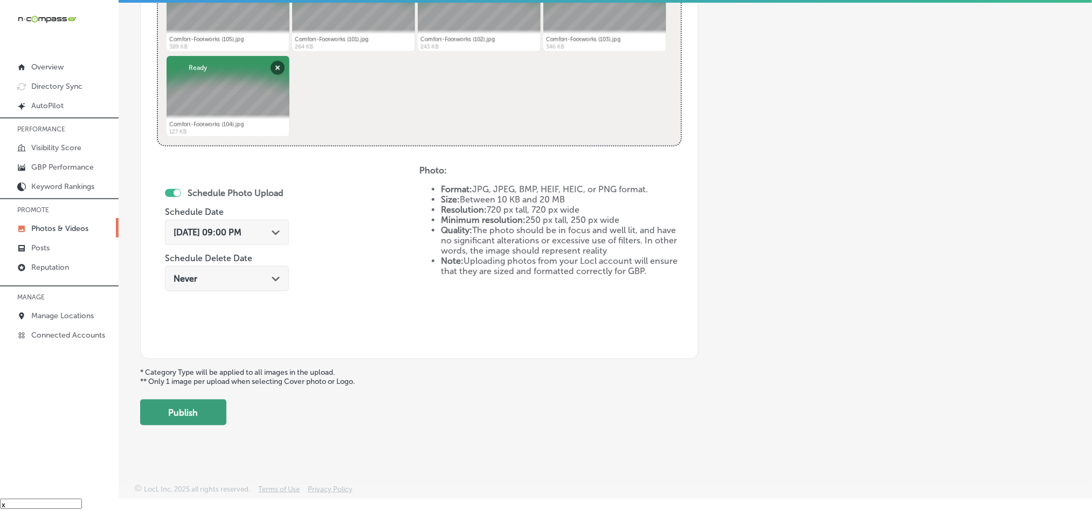
click at [178, 416] on button "Publish" at bounding box center [183, 413] width 86 height 26
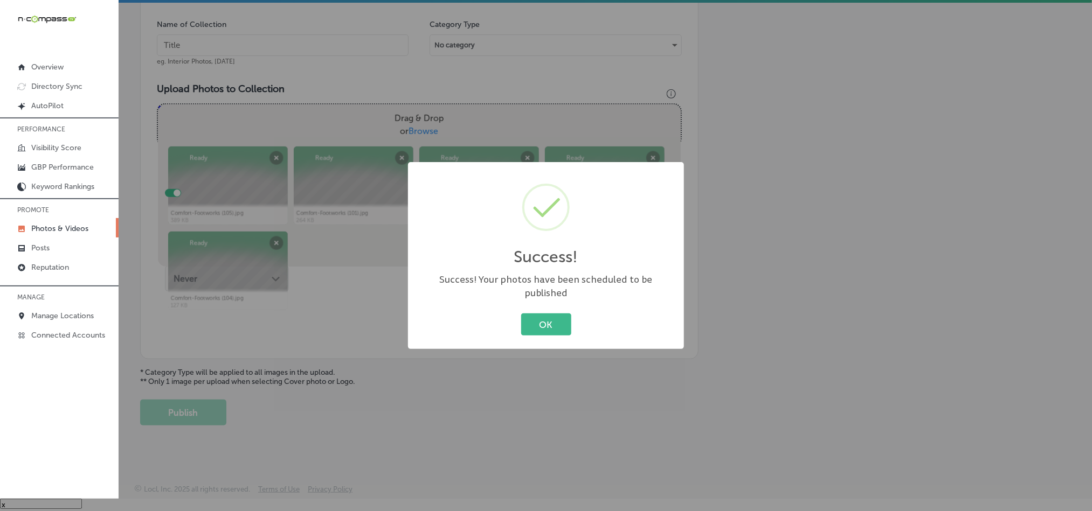
scroll to position [308, 0]
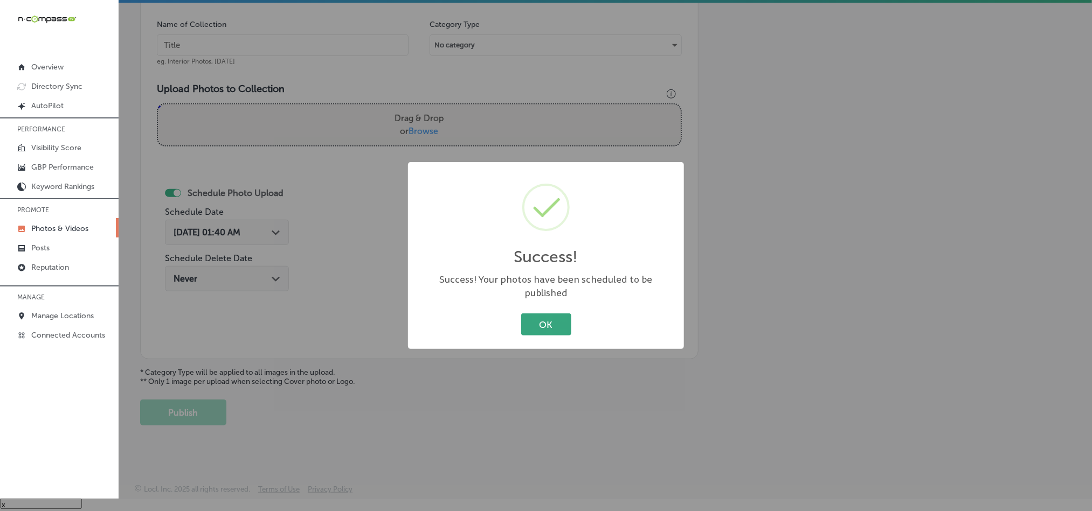
click at [541, 314] on button "OK" at bounding box center [546, 325] width 50 height 22
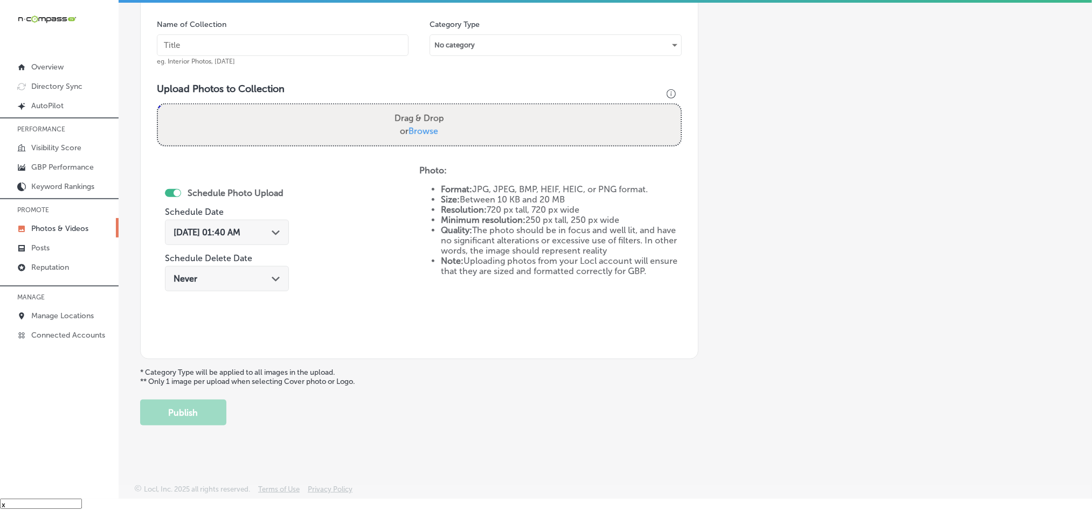
click at [298, 42] on input "text" at bounding box center [283, 45] width 252 height 22
paste input "Comfort-Footworks-Over-the-counter-[MEDICAL_DATA]"
type input "Comfort-Footworks-Over-the-counter-[MEDICAL_DATA]"
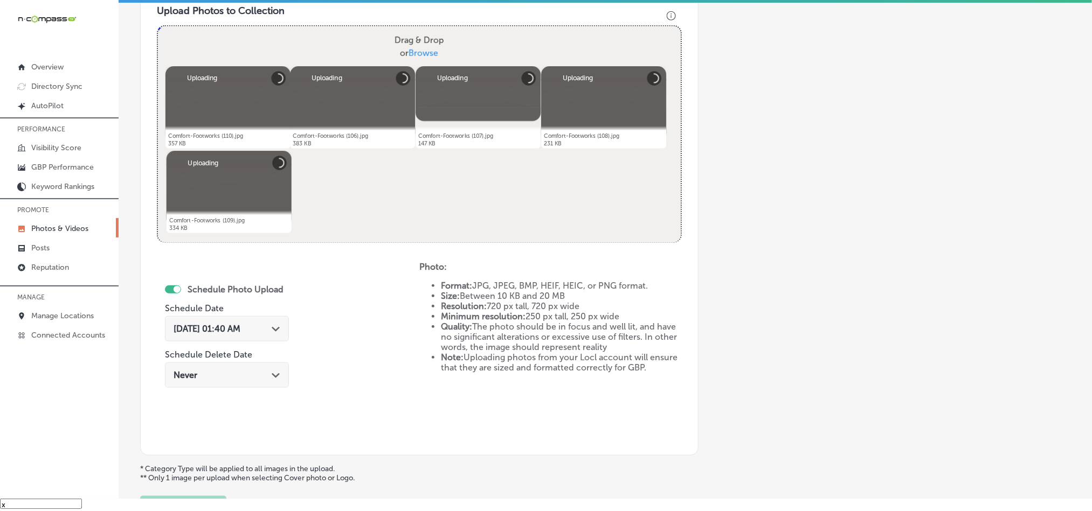
scroll to position [443, 0]
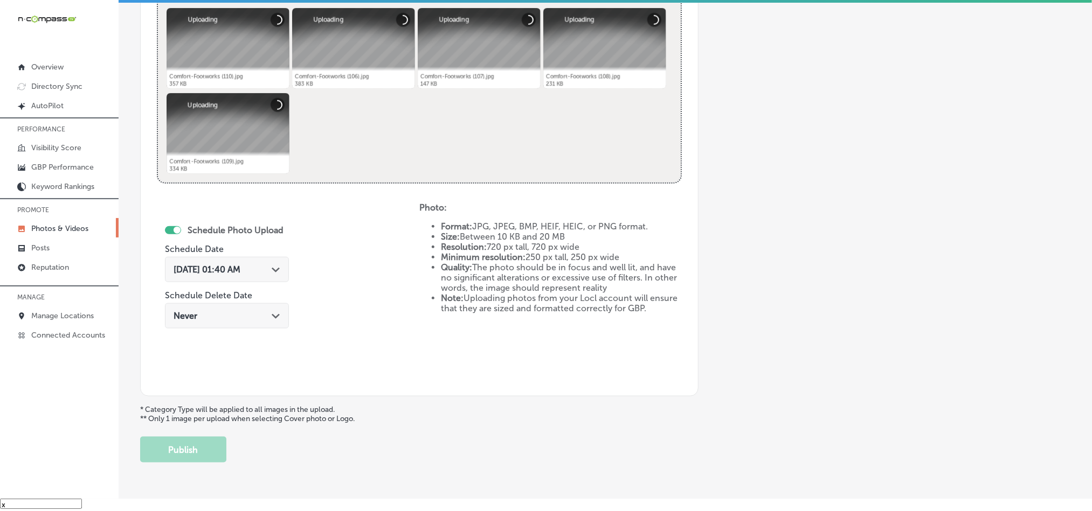
click at [277, 271] on polygon at bounding box center [276, 270] width 8 height 5
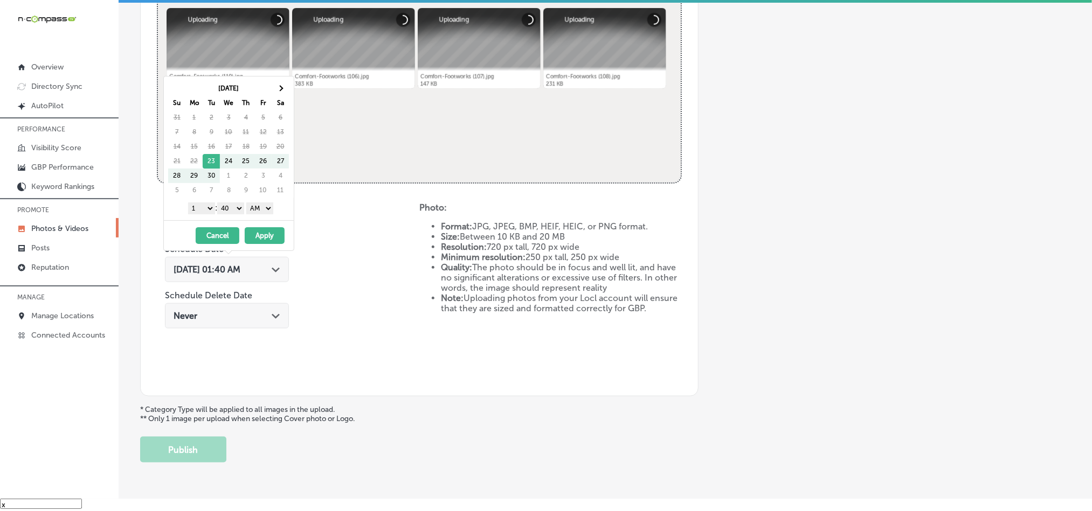
click at [280, 80] on div "[DATE] Su Mo Tu We Th Fr Sa 31 1 2 3 4 5 6 7 8 9 10 11 12 13 14 15 16 17 18 19 …" at bounding box center [229, 149] width 130 height 144
click at [280, 84] on th at bounding box center [280, 88] width 17 height 15
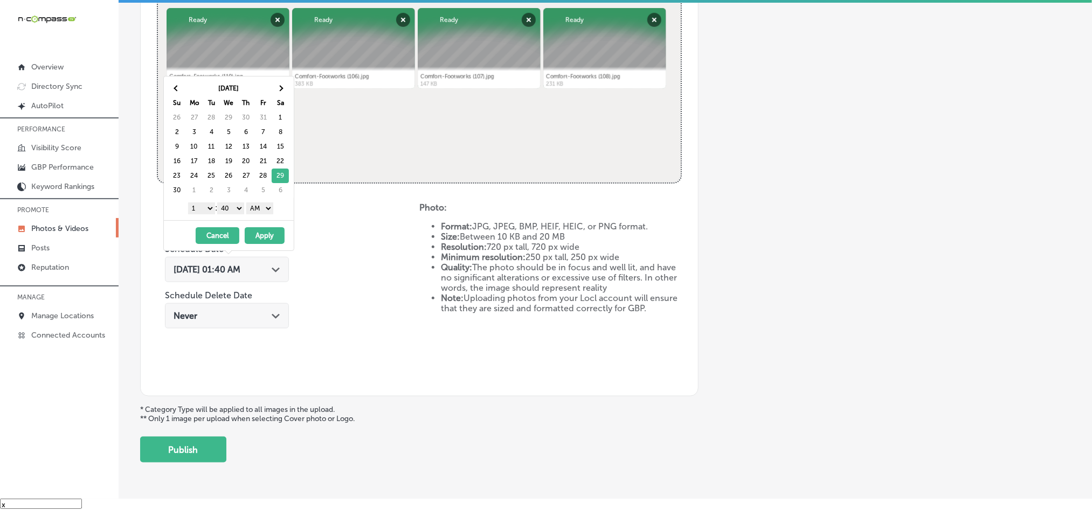
drag, startPoint x: 196, startPoint y: 204, endPoint x: 199, endPoint y: 214, distance: 10.2
click at [196, 204] on select "1 2 3 4 5 6 7 8 9 10 11 12" at bounding box center [201, 209] width 27 height 12
click at [238, 209] on select "00 10 20 30 40 50" at bounding box center [230, 209] width 27 height 12
click at [259, 209] on select "AM PM" at bounding box center [259, 209] width 27 height 12
click at [261, 233] on button "Apply" at bounding box center [265, 235] width 40 height 17
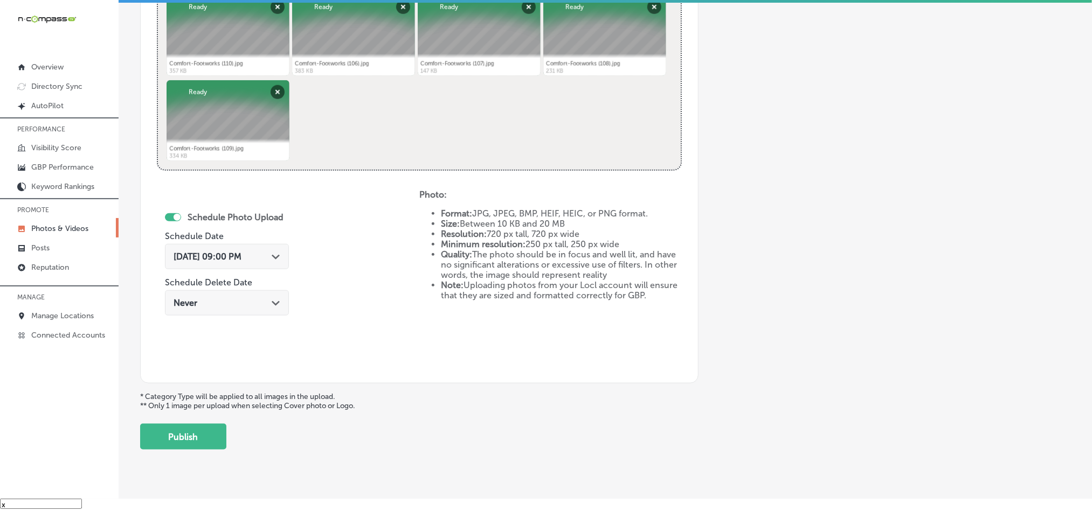
scroll to position [482, 0]
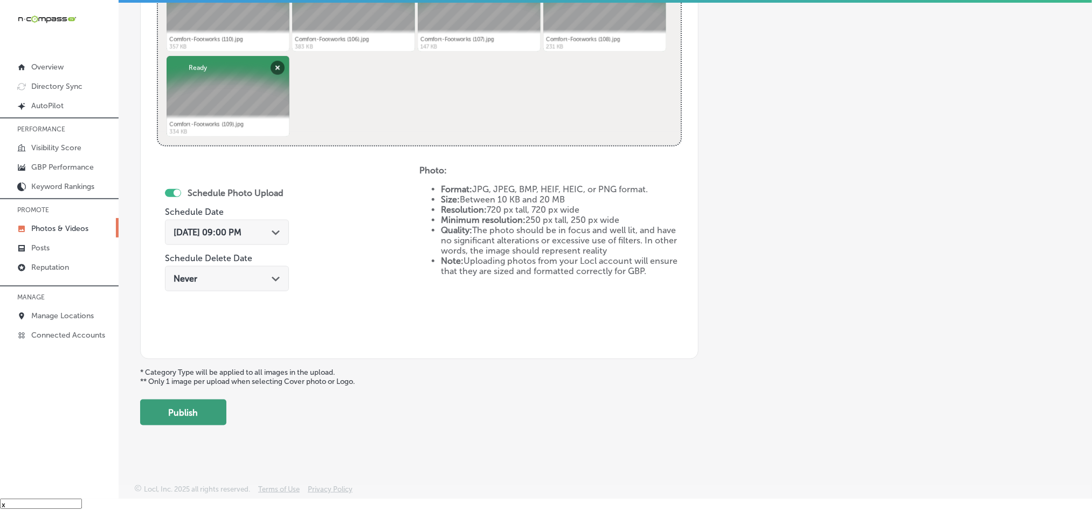
click at [201, 406] on button "Publish" at bounding box center [183, 413] width 86 height 26
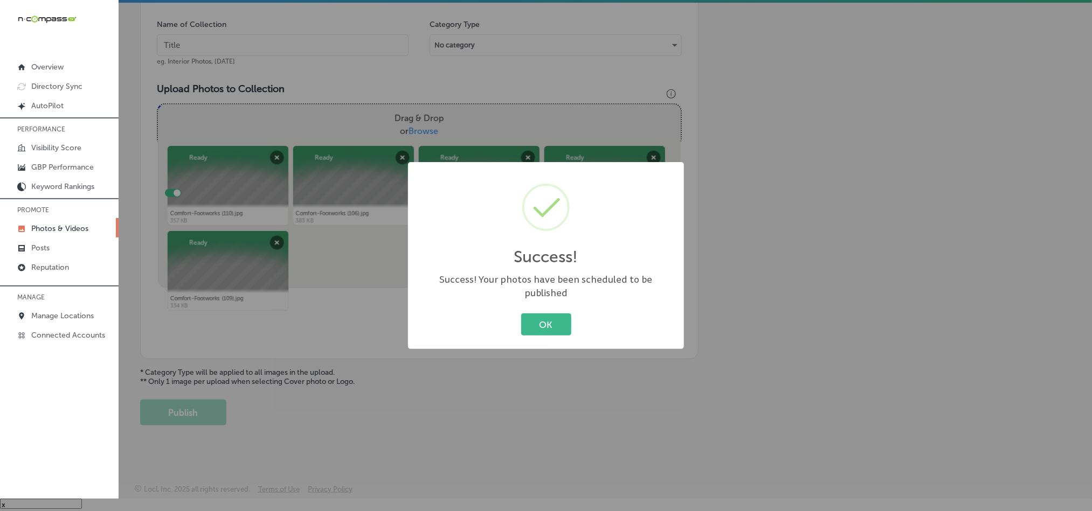
scroll to position [308, 0]
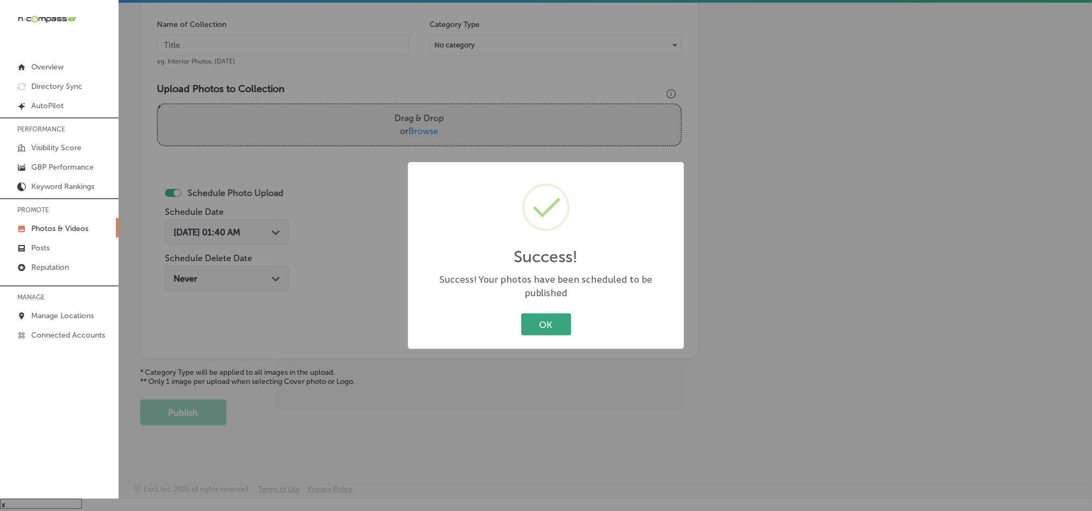
click at [552, 318] on button "OK" at bounding box center [546, 325] width 50 height 22
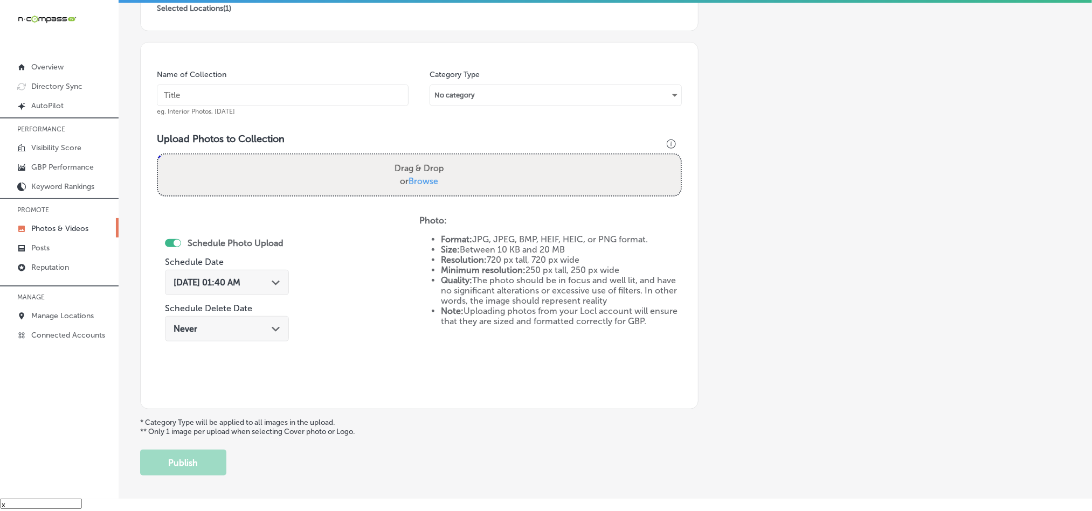
scroll to position [254, 0]
click at [285, 102] on input "text" at bounding box center [283, 97] width 252 height 22
paste input "Comfort-Footworks-Orthopedic-shoes-for-knee-and-back-pain"
type input "Comfort-Footworks-Orthopedic-shoes-for-knee-and-back-pain"
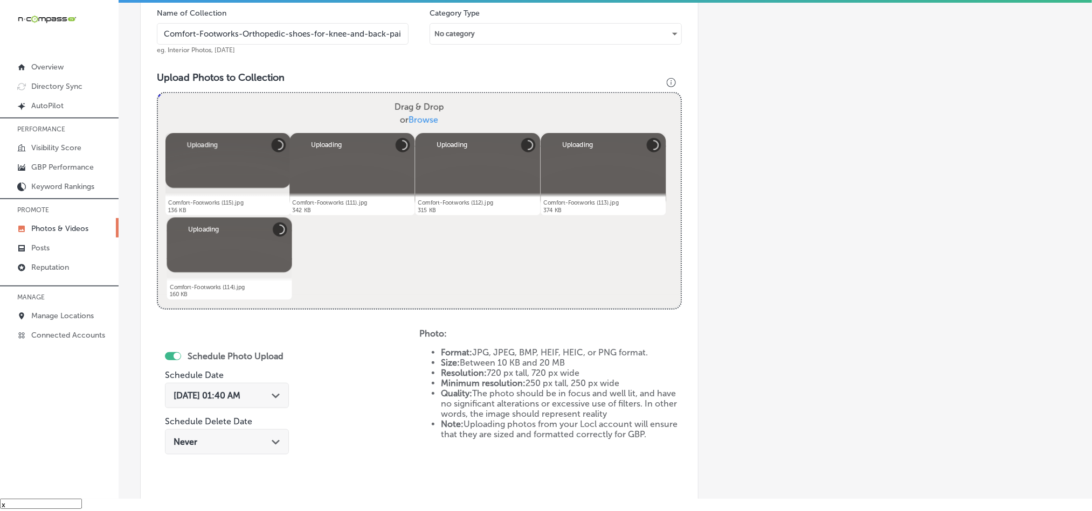
scroll to position [389, 0]
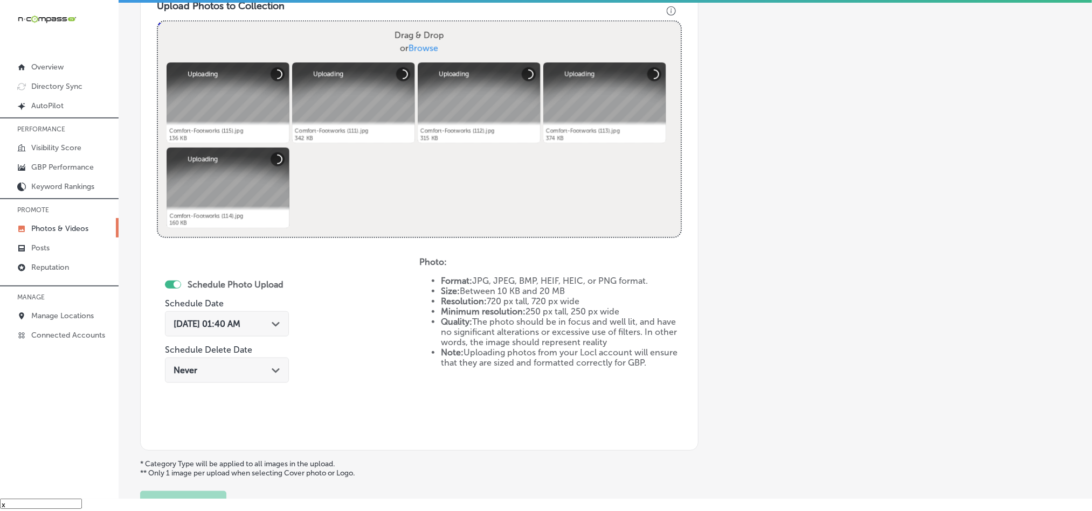
click at [280, 326] on icon "Path Created with Sketch." at bounding box center [276, 324] width 8 height 5
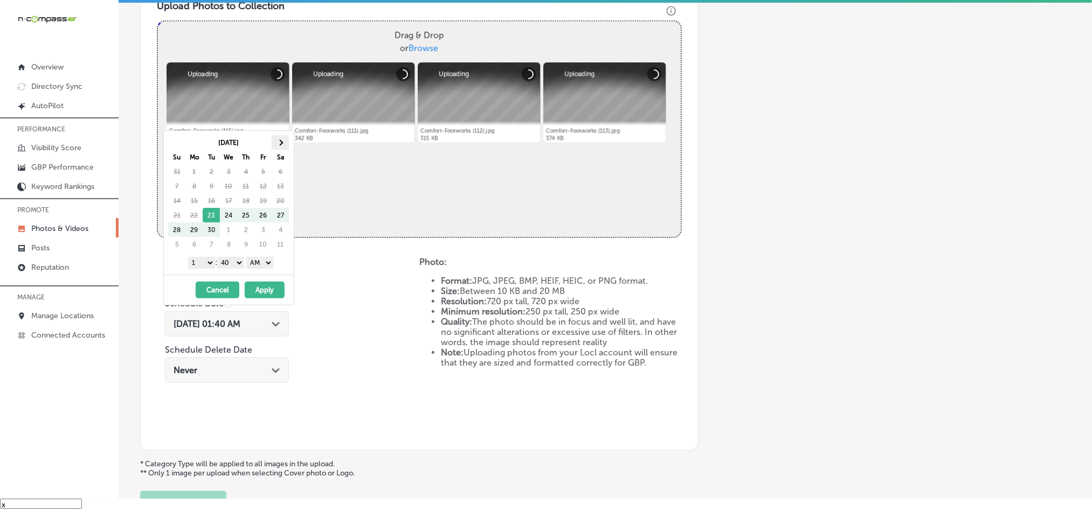
click at [280, 144] on span at bounding box center [281, 143] width 6 height 6
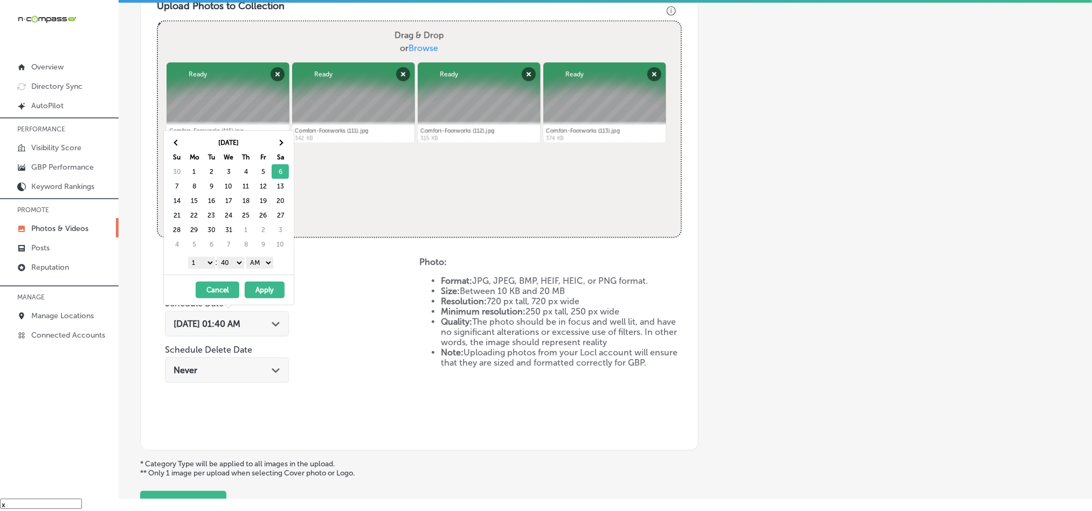
drag, startPoint x: 209, startPoint y: 262, endPoint x: 209, endPoint y: 268, distance: 5.9
click at [209, 262] on select "1 2 3 4 5 6 7 8 9 10 11 12" at bounding box center [201, 263] width 27 height 12
click at [233, 267] on select "00 10 20 30 40 50" at bounding box center [230, 263] width 27 height 12
click at [257, 264] on select "AM PM" at bounding box center [259, 263] width 27 height 12
click at [267, 285] on button "Apply" at bounding box center [265, 290] width 40 height 17
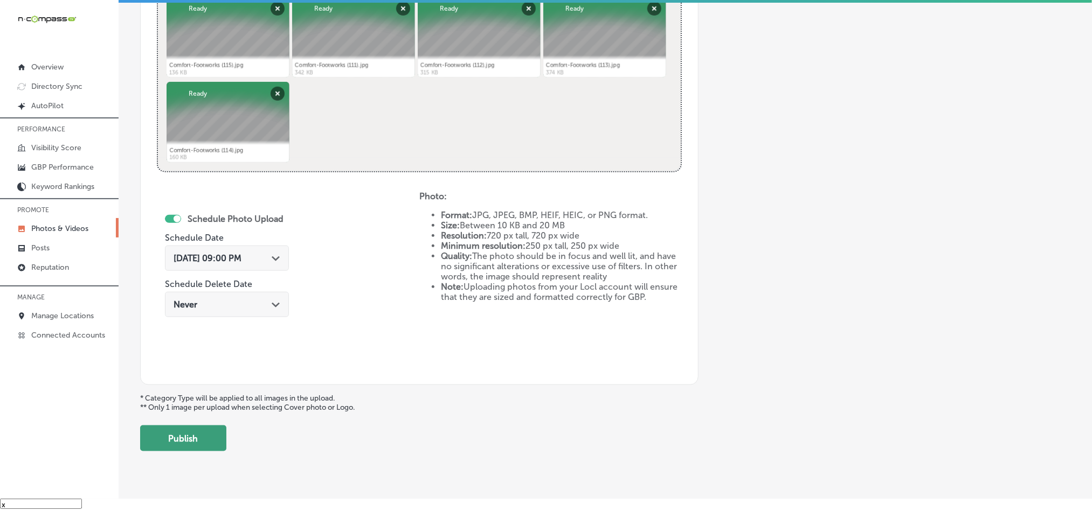
scroll to position [469, 0]
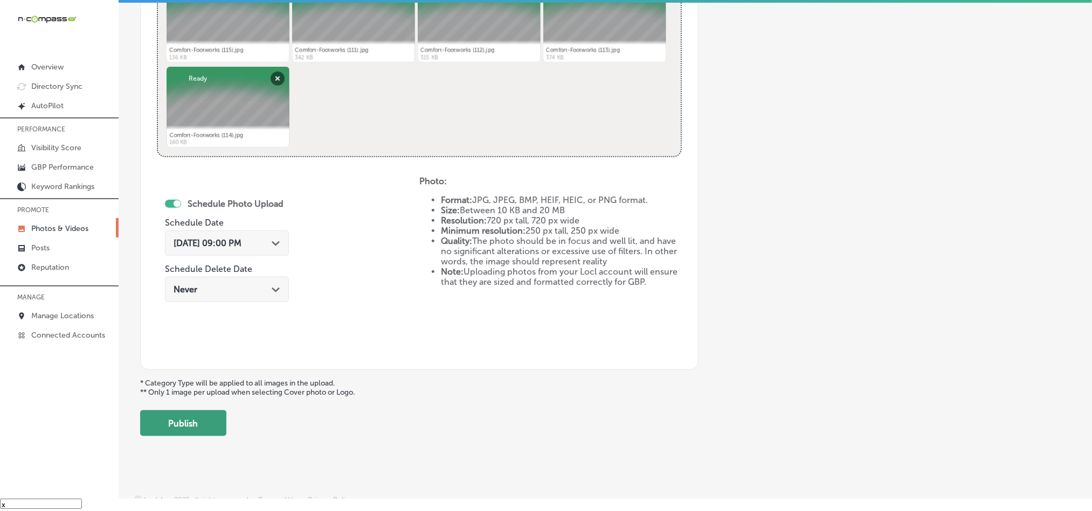
click at [196, 430] on button "Publish" at bounding box center [183, 424] width 86 height 26
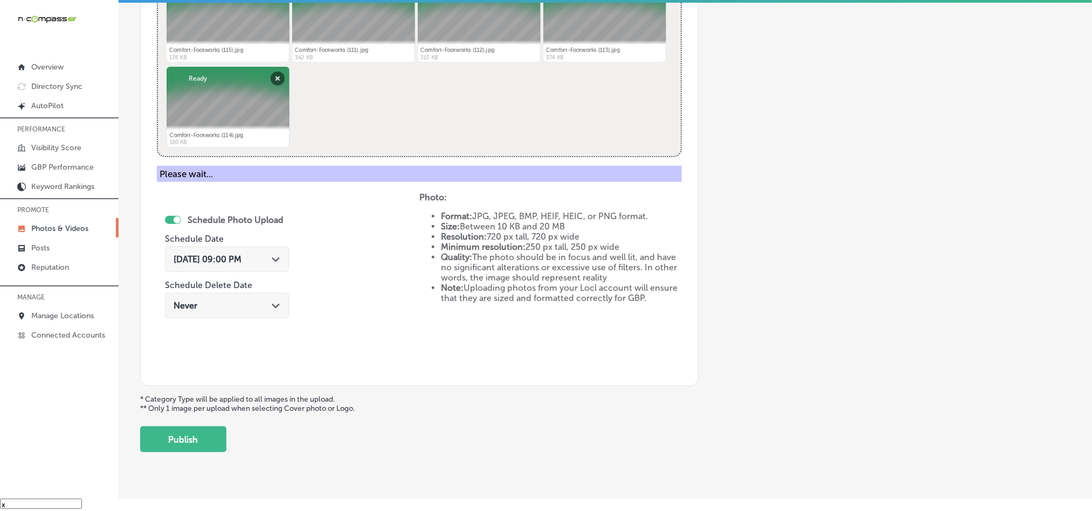
scroll to position [308, 0]
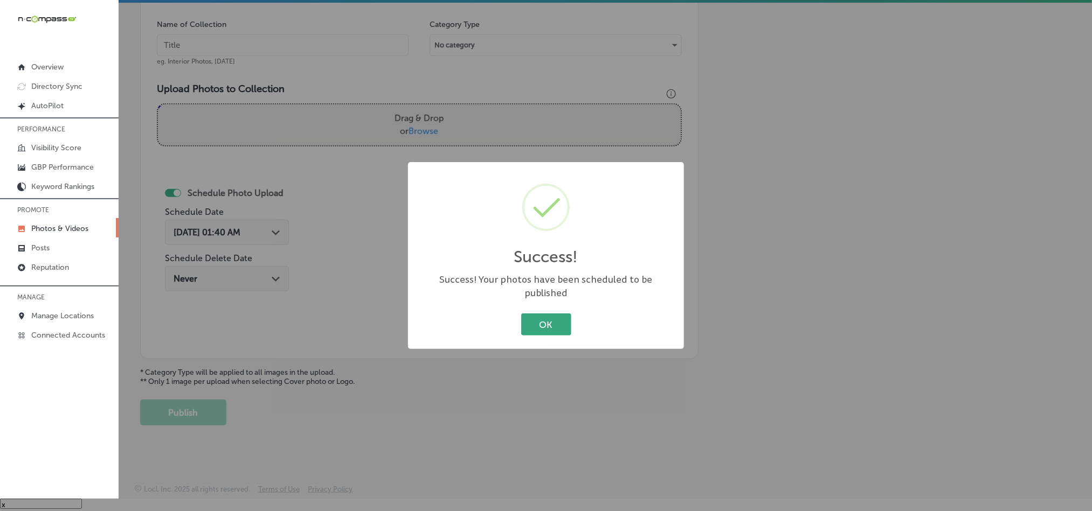
click at [547, 314] on button "OK" at bounding box center [546, 325] width 50 height 22
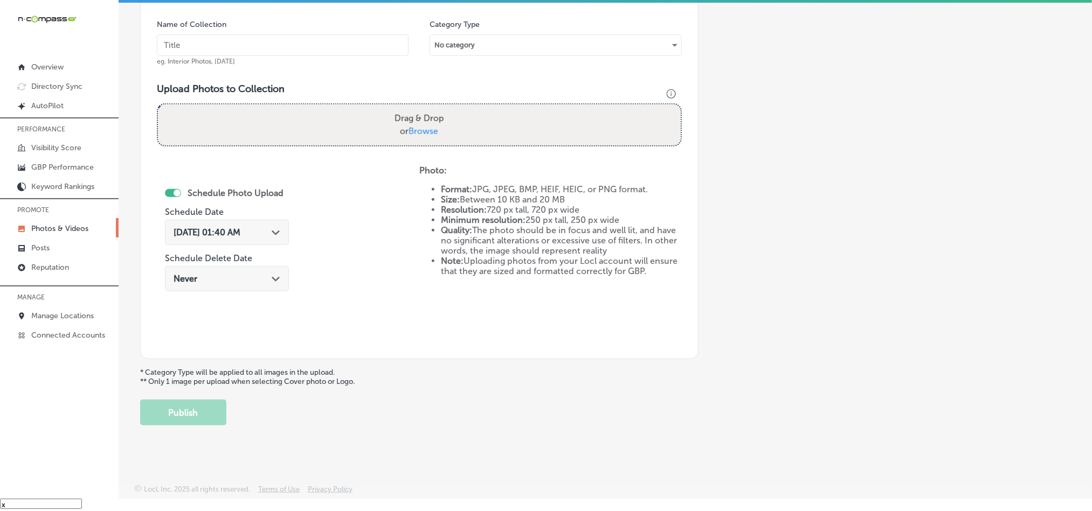
click at [289, 31] on div "Name of Collection eg. Interior Photos, [DATE]" at bounding box center [283, 42] width 252 height 46
click at [288, 46] on input "text" at bounding box center [283, 45] width 252 height 22
paste input "Comfort-Footworks-Custom-[MEDICAL_DATA]-near-me"
type input "Comfort-Footworks-Custom-[MEDICAL_DATA]-near-me"
click at [356, 316] on div "Schedule Photo Upload Schedule Date [DATE] 01:40 AM Path Created with Sketch. S…" at bounding box center [288, 253] width 262 height 177
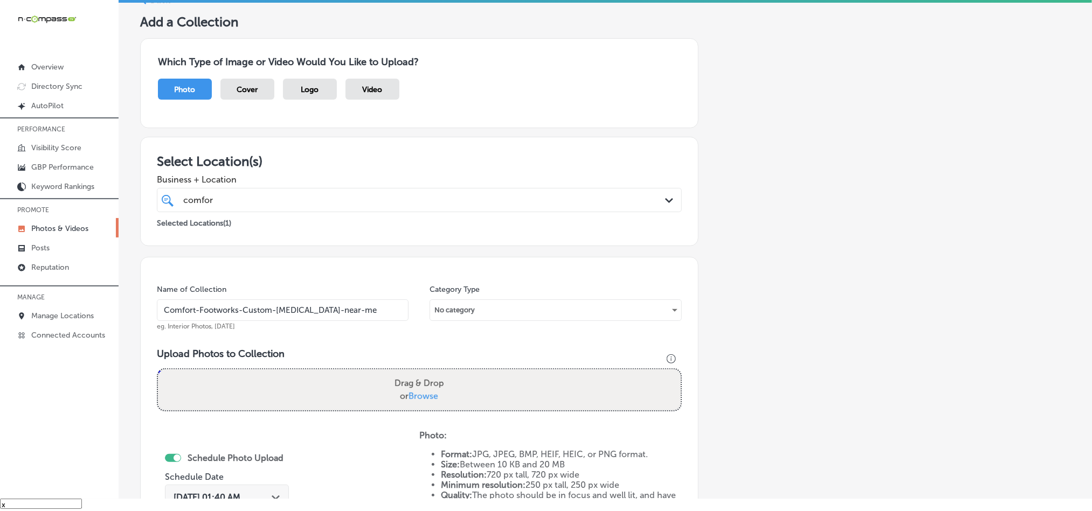
scroll to position [0, 0]
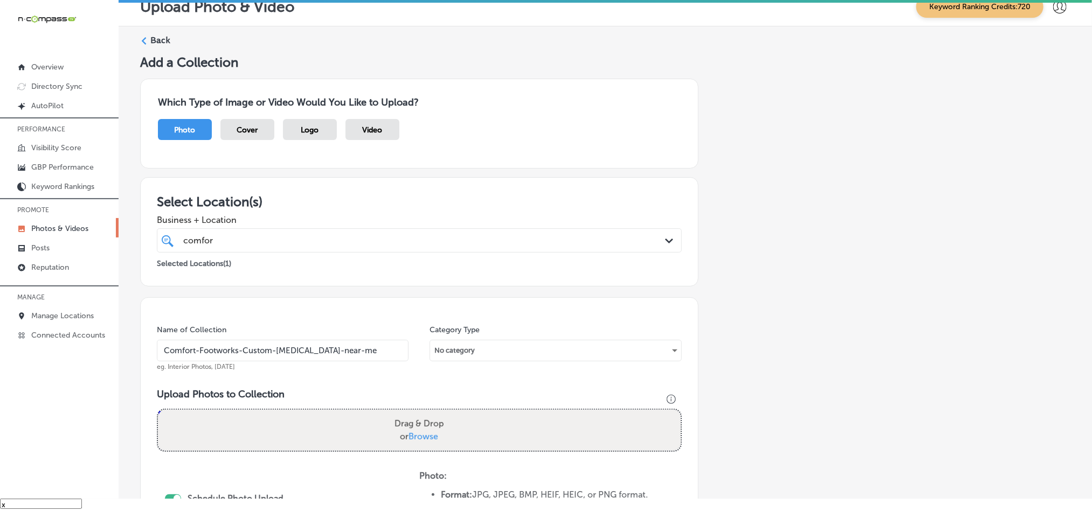
click at [146, 42] on icon at bounding box center [144, 41] width 8 height 8
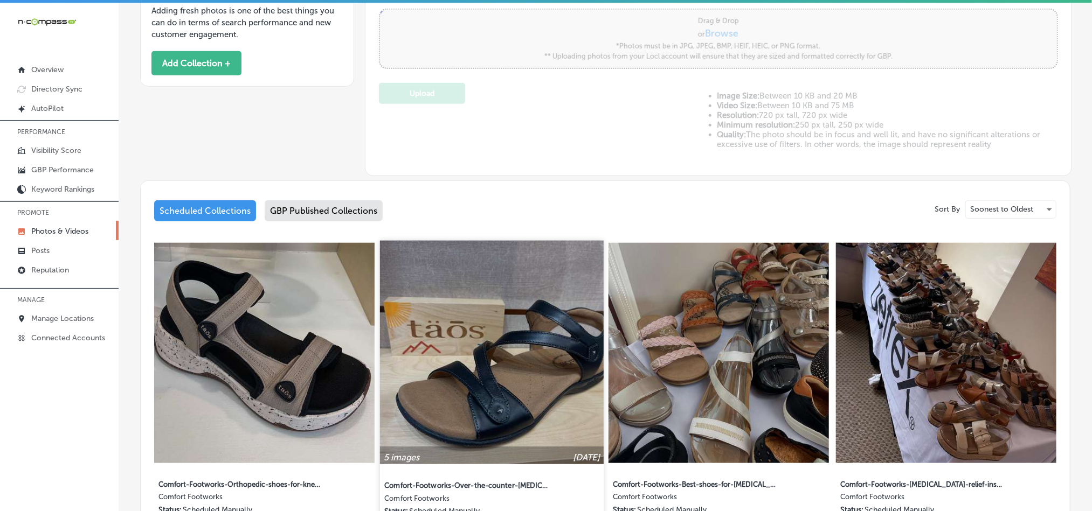
type input "5"
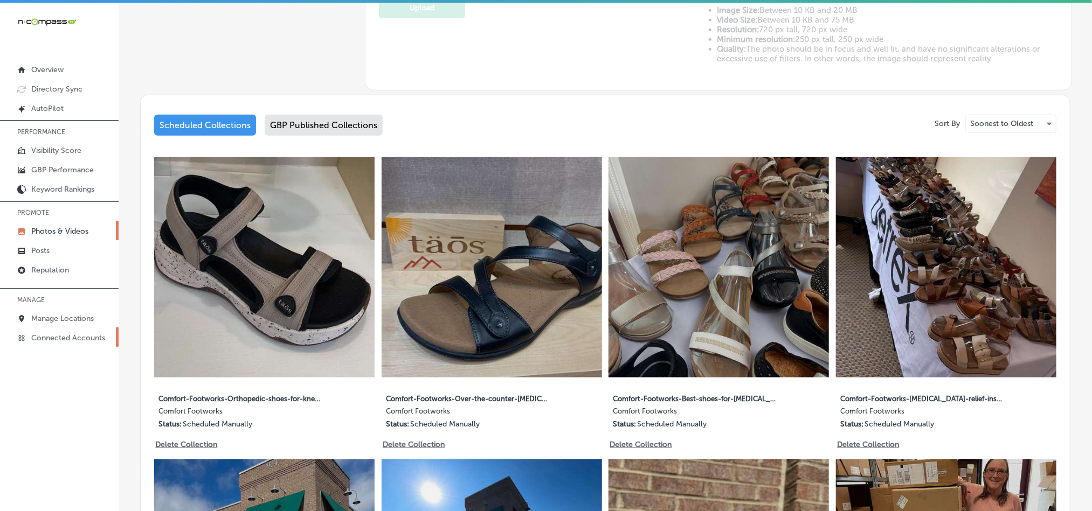
scroll to position [458, 0]
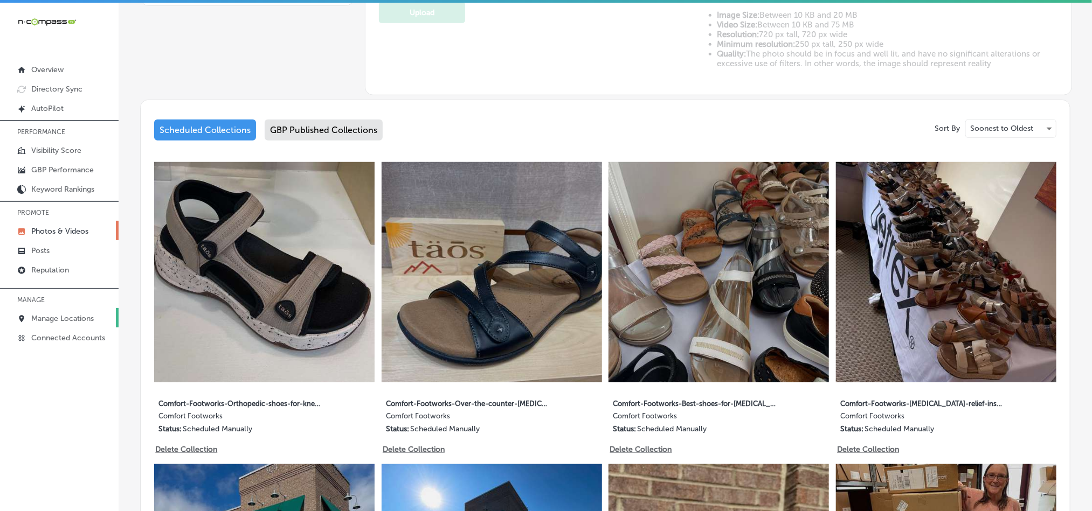
click at [54, 319] on p "Manage Locations" at bounding box center [62, 318] width 63 height 9
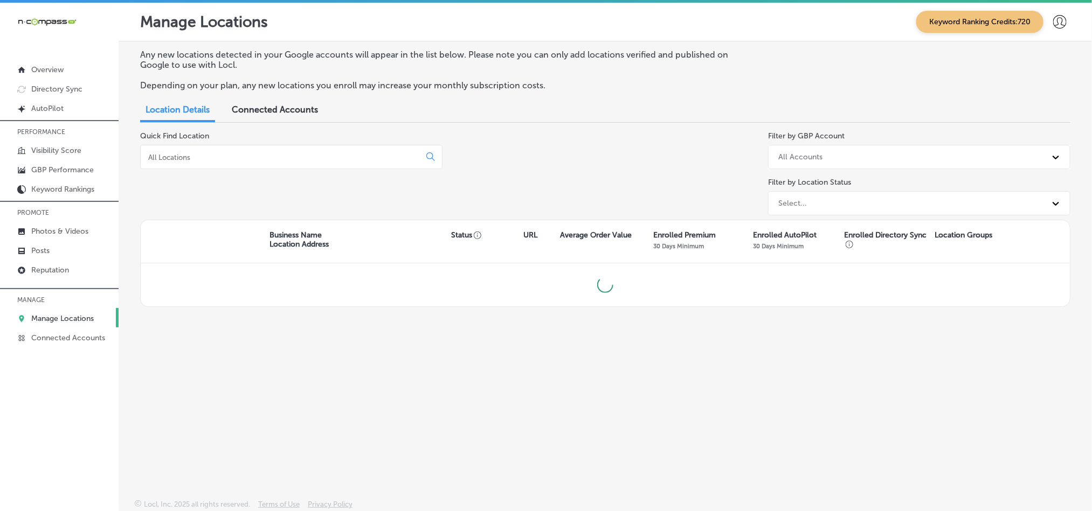
click at [241, 144] on div "Quick Find Location" at bounding box center [291, 175] width 302 height 88
click at [248, 167] on div at bounding box center [291, 157] width 302 height 24
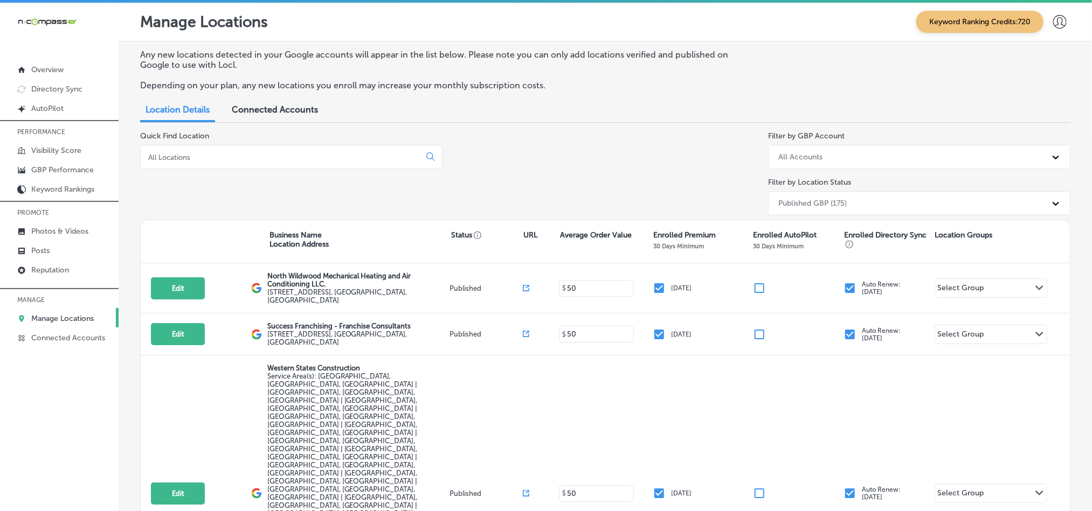
click at [252, 157] on input at bounding box center [282, 158] width 271 height 10
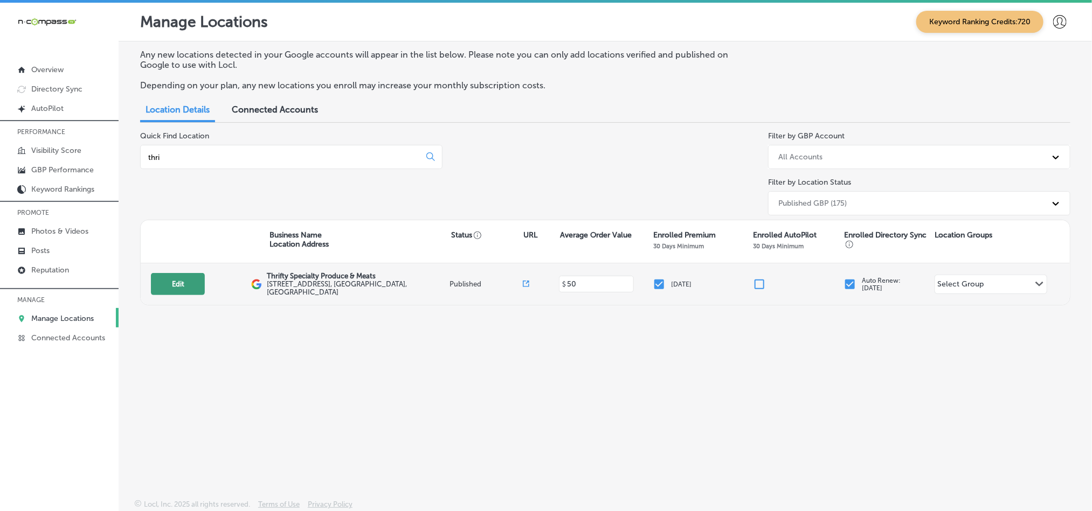
type input "thri"
click at [196, 282] on button "Edit" at bounding box center [178, 284] width 54 height 22
select select "US"
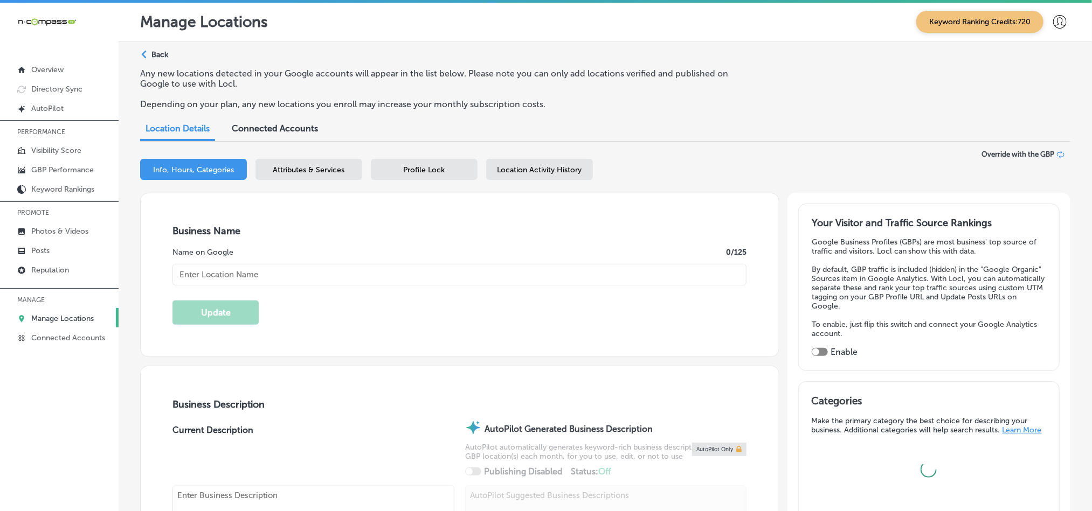
checkbox input "true"
type textarea "Thrifty Specialty Produce & Meats is a gourmet grocery store serving the [GEOGR…"
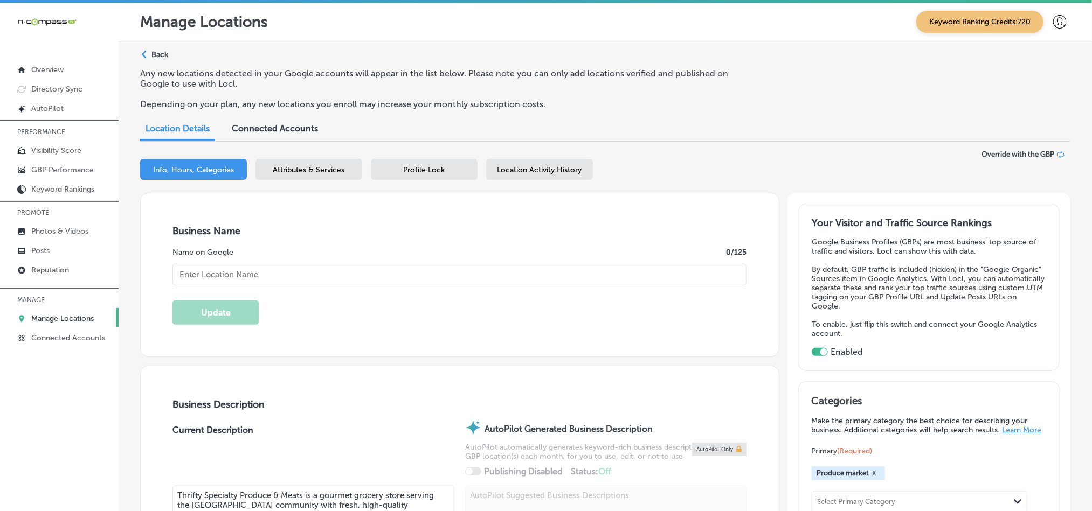
type input "[STREET_ADDRESS]"
type input "[GEOGRAPHIC_DATA]"
type input "32905"
type input "US"
type input "[URL][DOMAIN_NAME]"
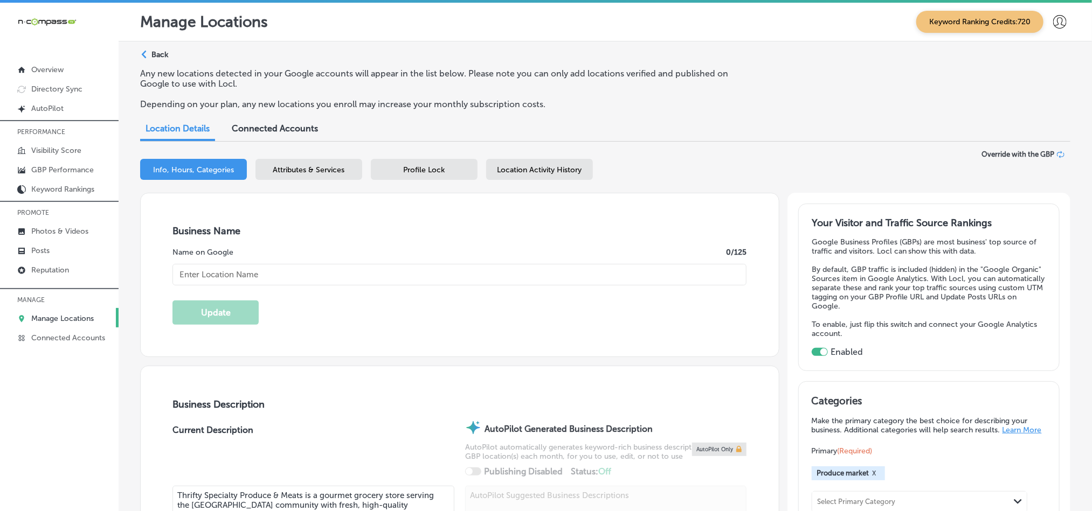
type input "Thrifty Specialty Produce & Meats"
type input "[PHONE_NUMBER]"
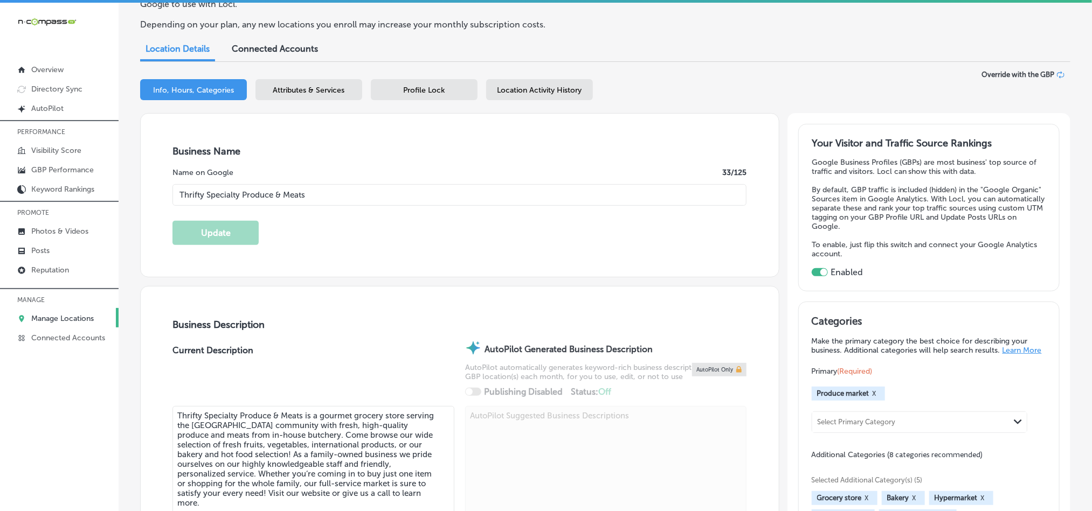
scroll to position [81, 0]
click at [45, 228] on p "Photos & Videos" at bounding box center [59, 231] width 57 height 9
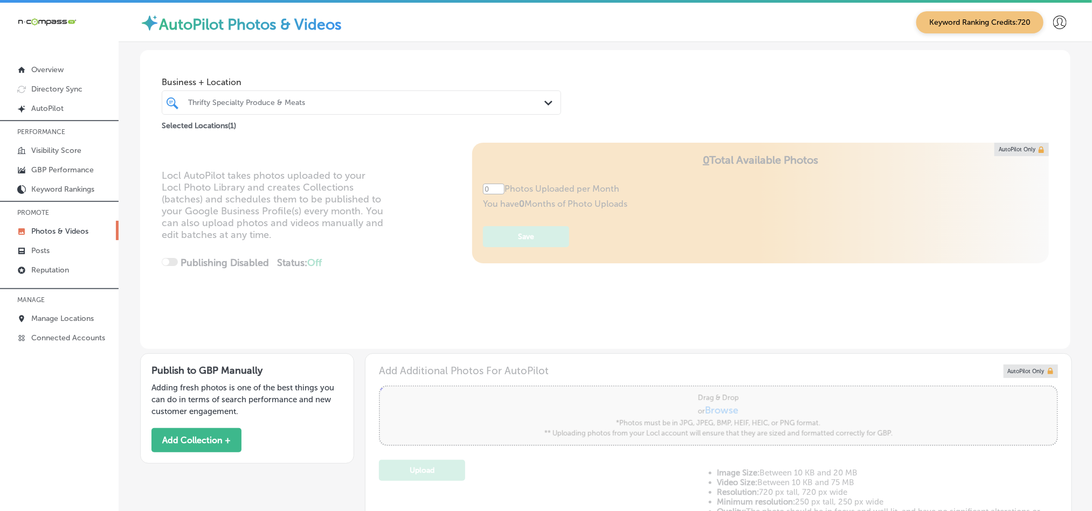
type input "5"
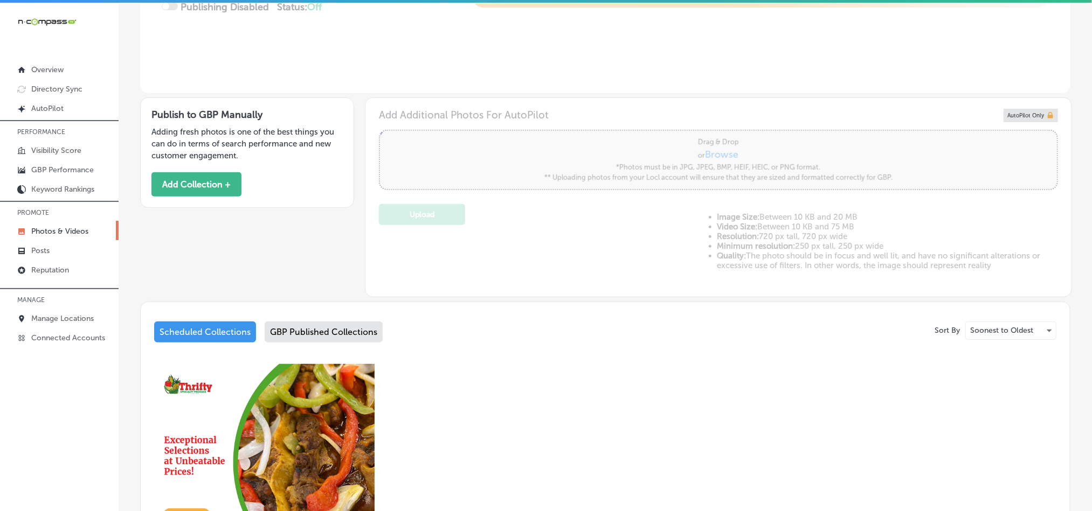
scroll to position [243, 0]
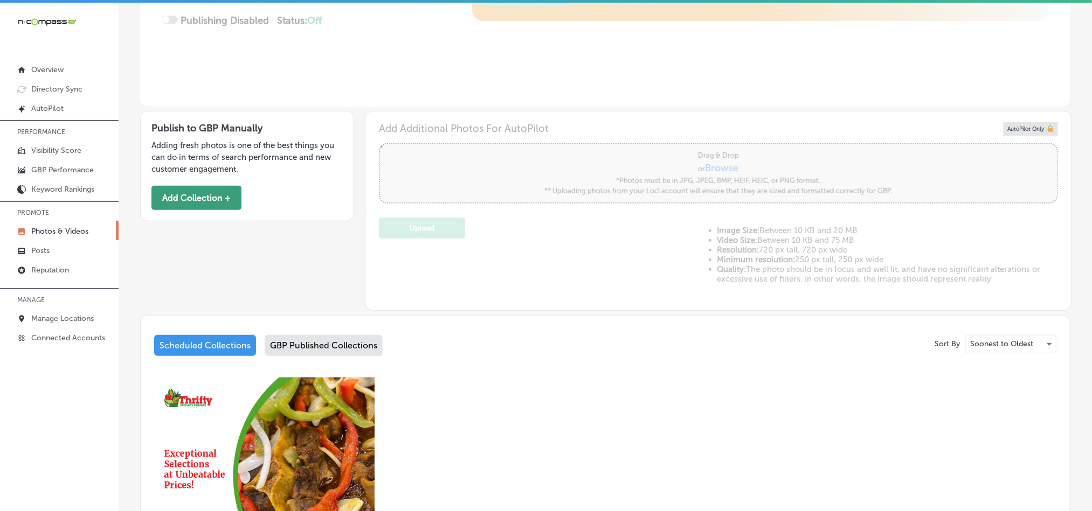
click at [199, 196] on button "Add Collection +" at bounding box center [196, 198] width 90 height 24
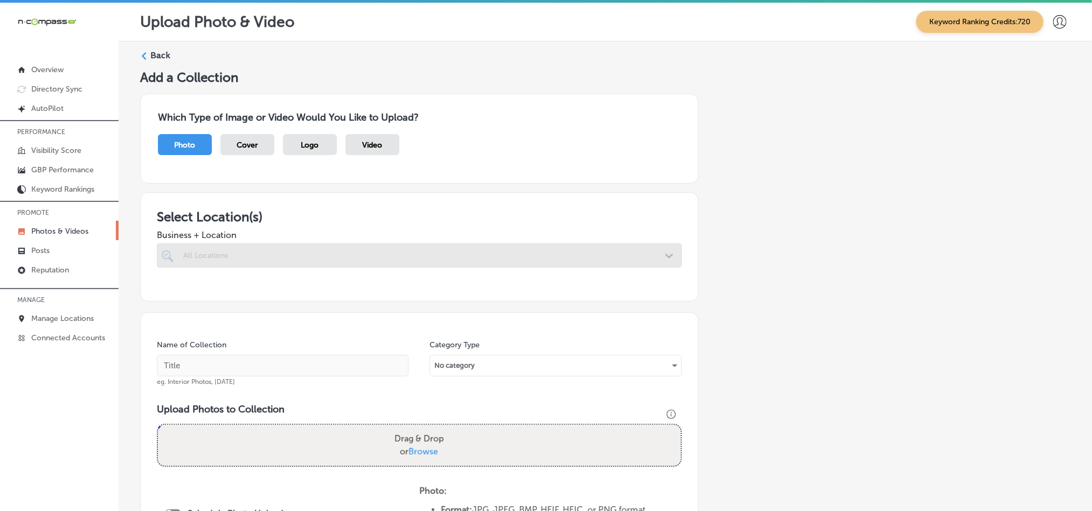
click at [406, 249] on div at bounding box center [419, 256] width 525 height 24
click at [443, 254] on div at bounding box center [419, 256] width 525 height 24
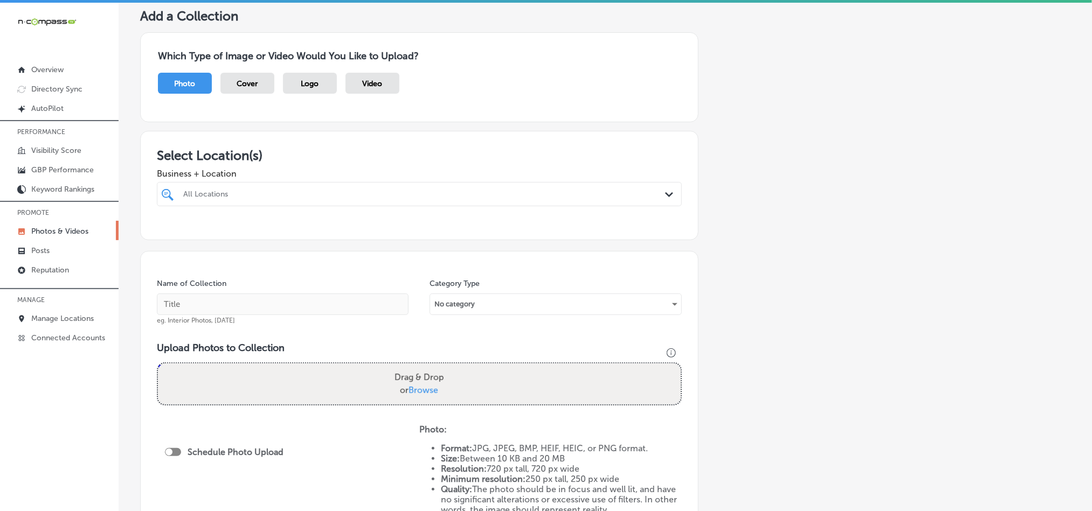
scroll to position [81, 0]
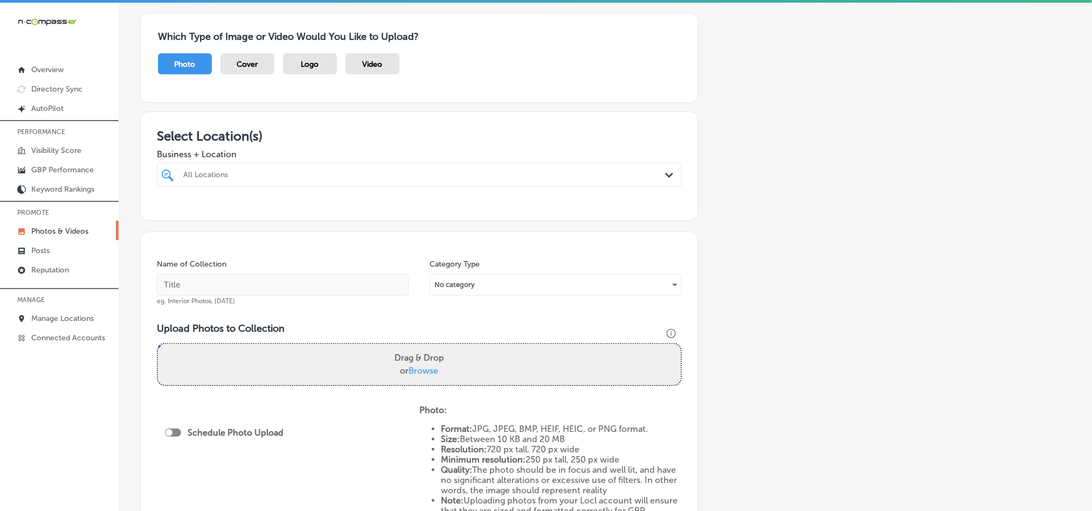
click at [540, 177] on div "All Locations" at bounding box center [424, 174] width 483 height 9
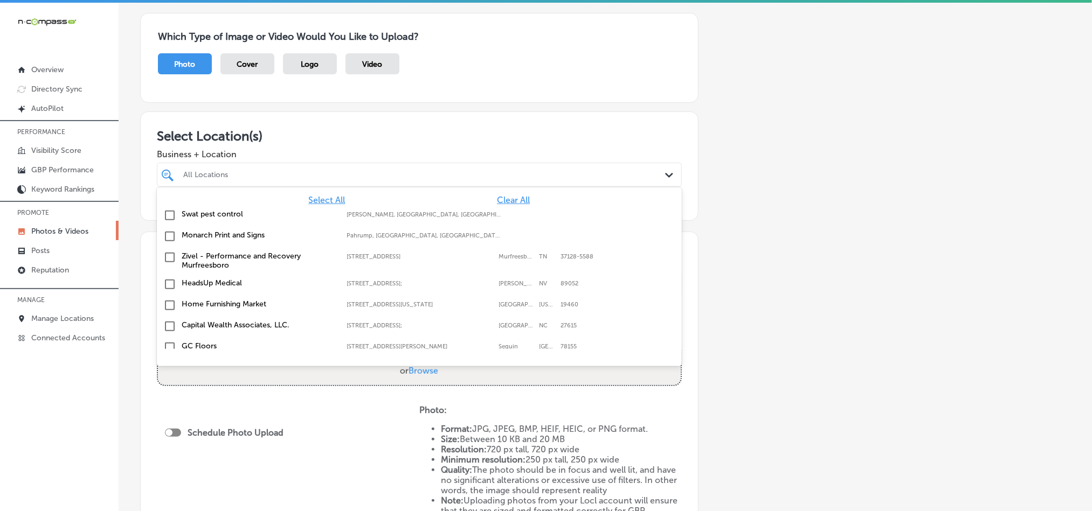
click at [497, 205] on span "Clear All" at bounding box center [513, 200] width 33 height 10
click at [497, 204] on span "Clear All" at bounding box center [513, 200] width 33 height 10
click at [488, 183] on div "All Locations" at bounding box center [419, 175] width 483 height 17
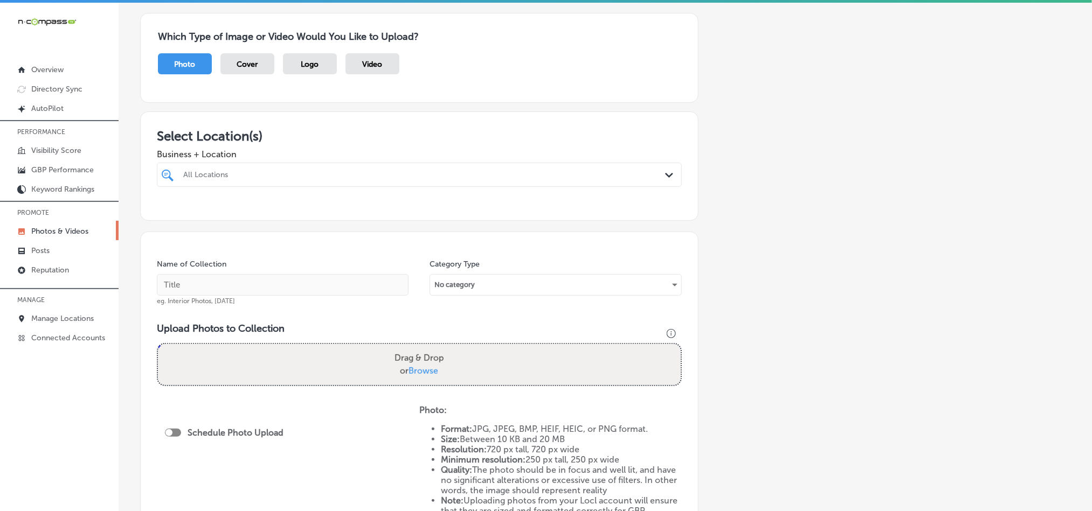
click at [487, 176] on div "All Locations" at bounding box center [424, 174] width 483 height 9
click at [170, 215] on input "checkbox" at bounding box center [169, 215] width 13 height 13
type input "thri"
click at [408, 121] on div "Select Location(s) Business + Location thri thri Path Created with Sketch. Sele…" at bounding box center [419, 166] width 558 height 109
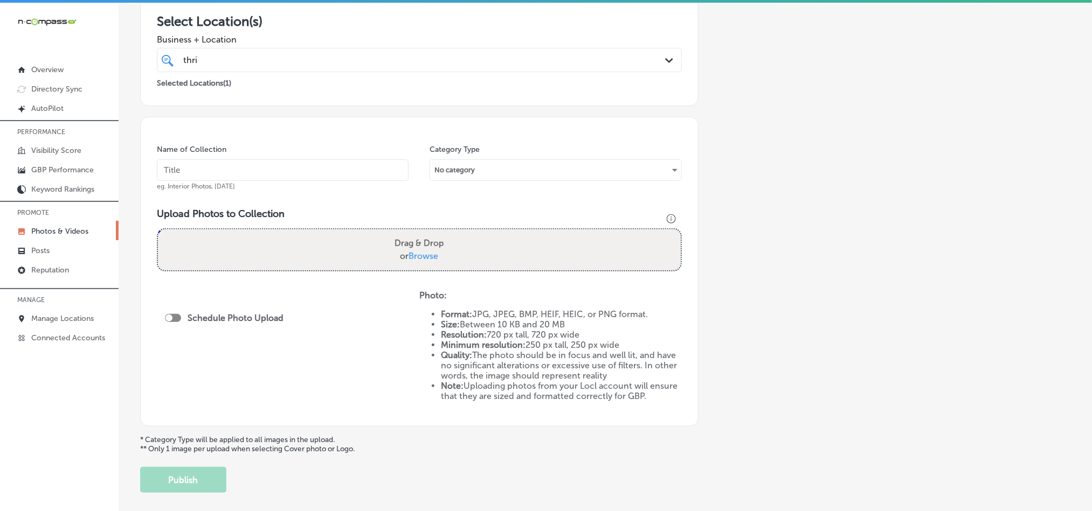
scroll to position [188, 0]
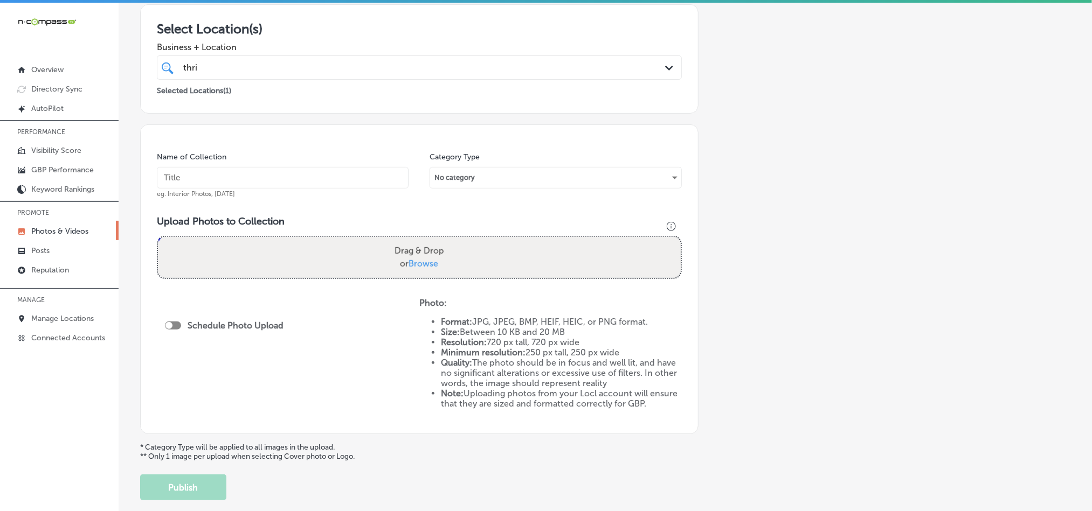
click at [424, 73] on div "thri thri" at bounding box center [395, 67] width 427 height 15
click at [423, 29] on h3 "Select Location(s)" at bounding box center [419, 29] width 525 height 16
drag, startPoint x: 320, startPoint y: 173, endPoint x: 337, endPoint y: 188, distance: 22.5
click at [320, 173] on input "text" at bounding box center [283, 178] width 252 height 22
click at [313, 174] on input "text" at bounding box center [283, 178] width 252 height 22
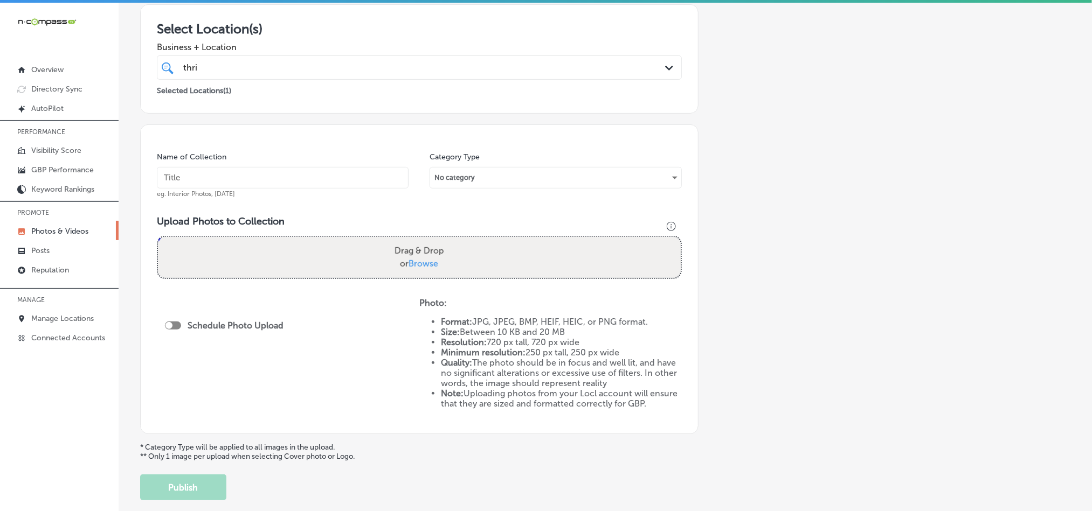
paste input "Thrifty-Specialty-Produce-&-Meats-Palm-Bay-Grocery-store"
type input "Thrifty-Specialty-Produce-&-Meats-Palm-Bay-Grocery-store"
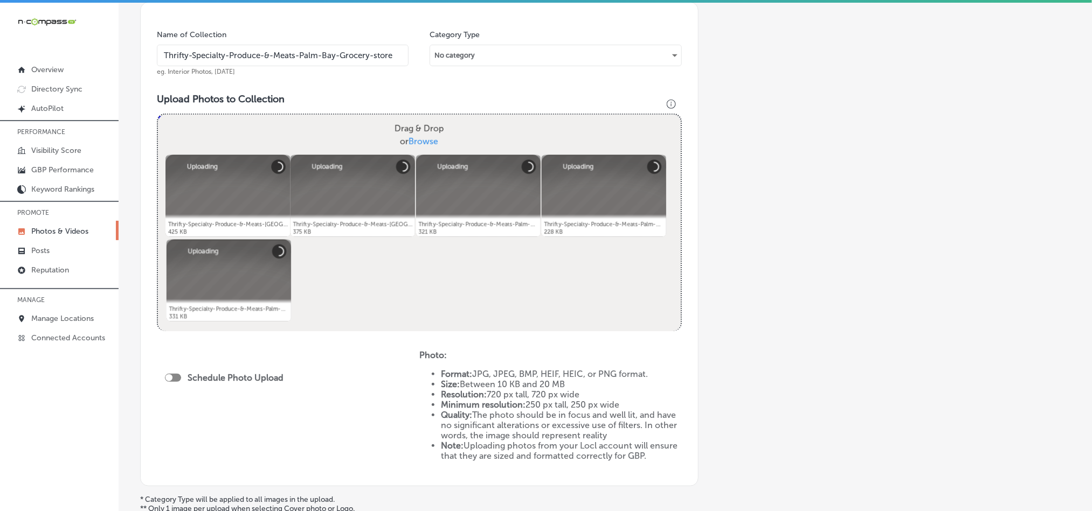
scroll to position [350, 0]
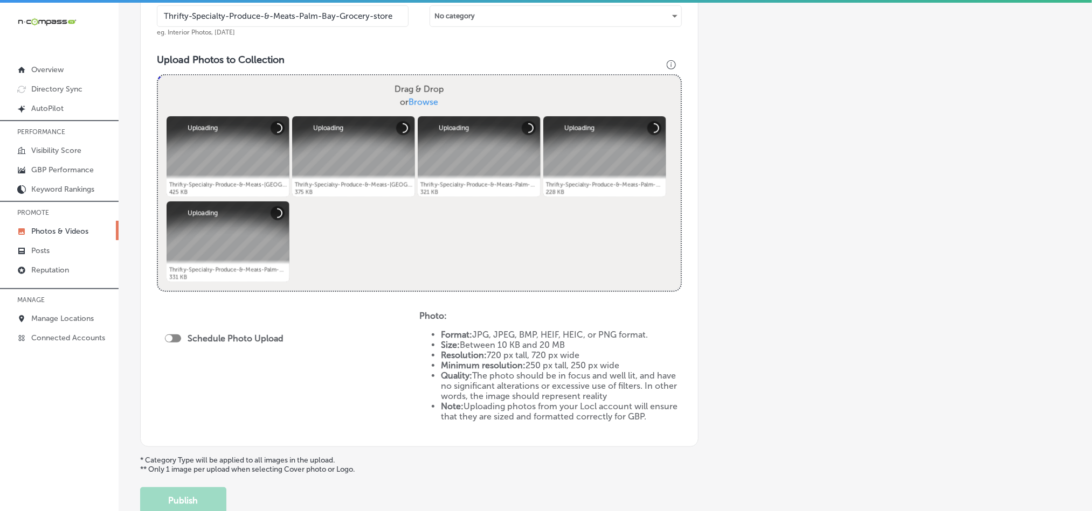
click at [170, 338] on div at bounding box center [168, 338] width 7 height 7
checkbox input "true"
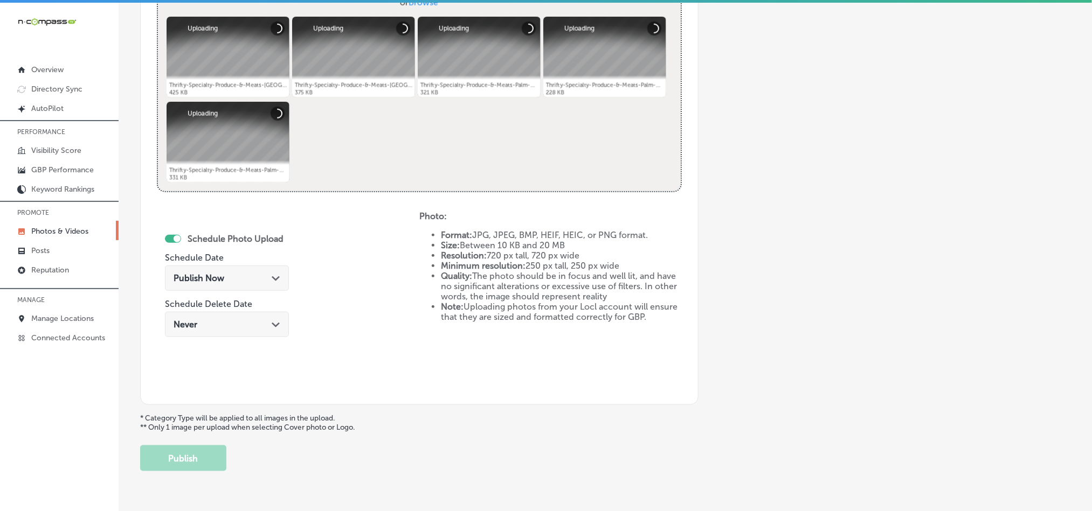
scroll to position [482, 0]
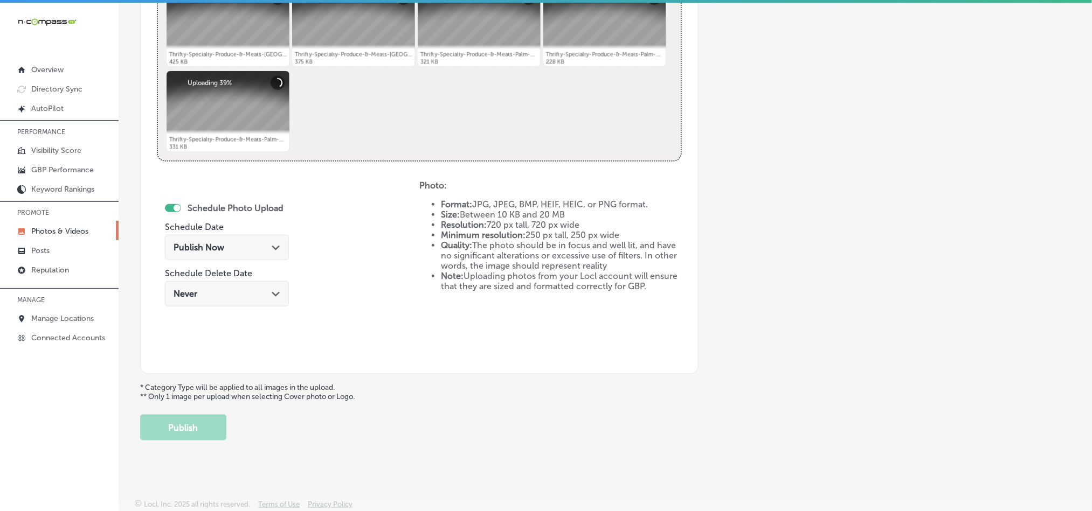
click at [272, 246] on polygon at bounding box center [276, 248] width 8 height 5
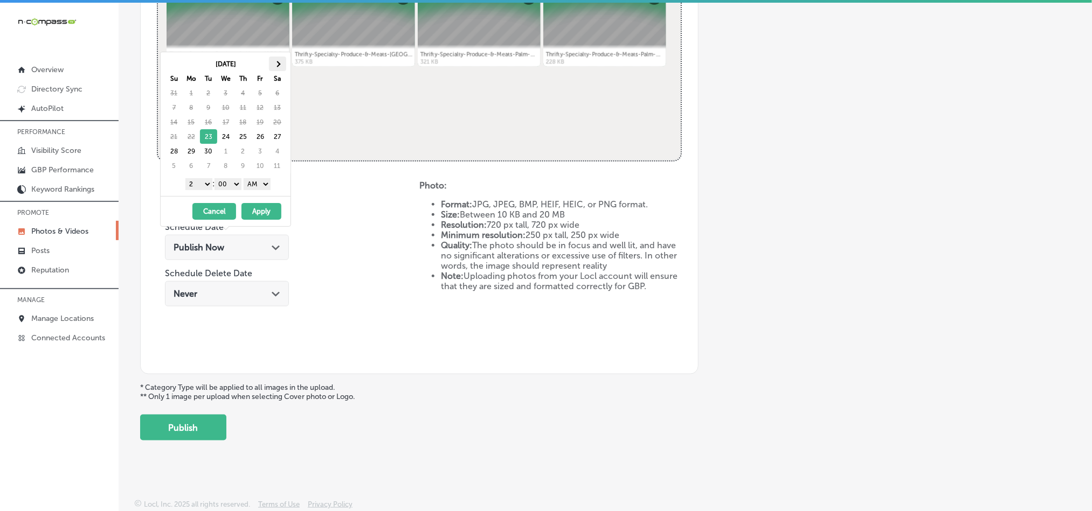
click at [279, 60] on th at bounding box center [277, 64] width 17 height 15
click at [197, 188] on select "1 2 3 4 5 6 7 8 9 10 11 12" at bounding box center [198, 184] width 27 height 12
click at [259, 188] on select "AM PM" at bounding box center [257, 184] width 27 height 12
click at [256, 213] on button "Apply" at bounding box center [261, 211] width 40 height 17
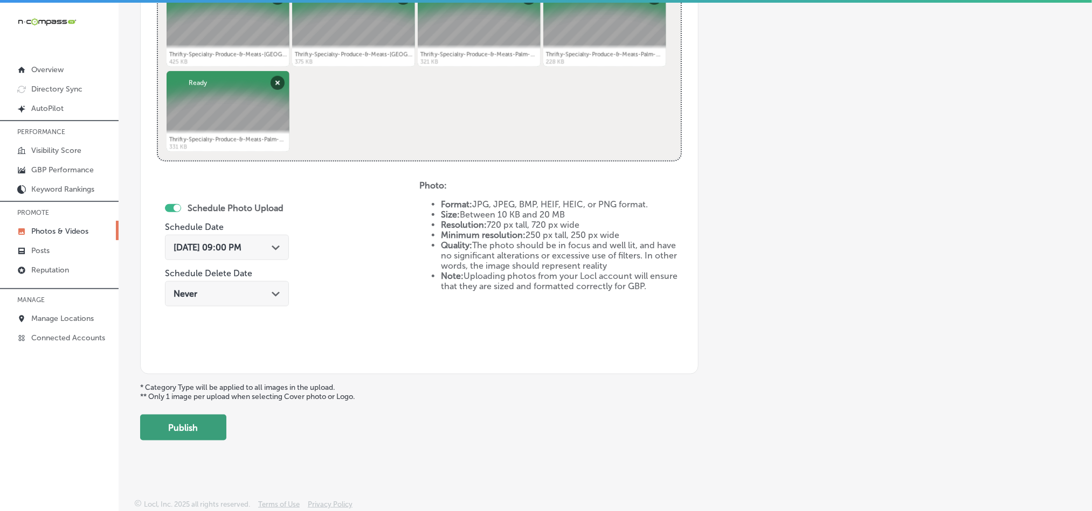
click at [183, 432] on button "Publish" at bounding box center [183, 428] width 86 height 26
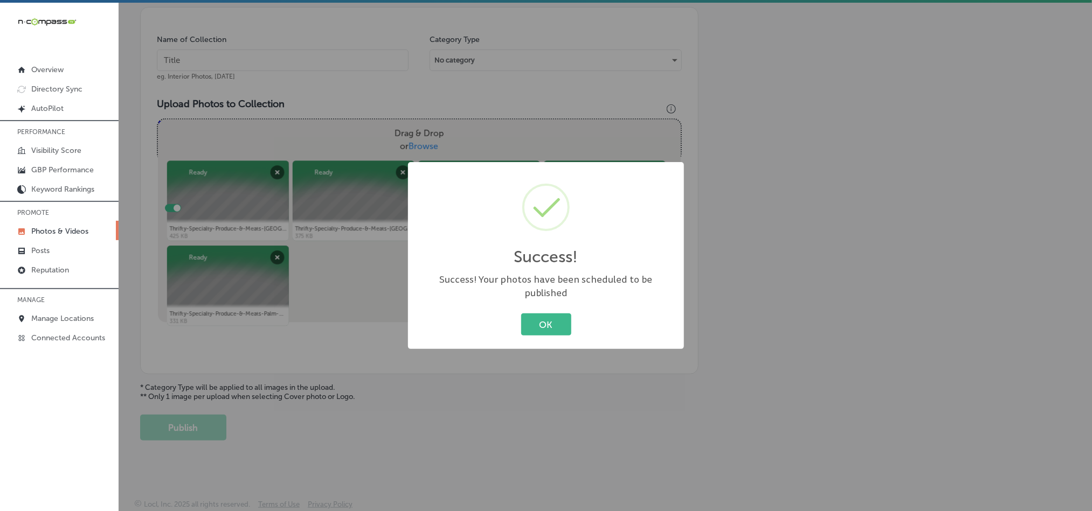
scroll to position [308, 0]
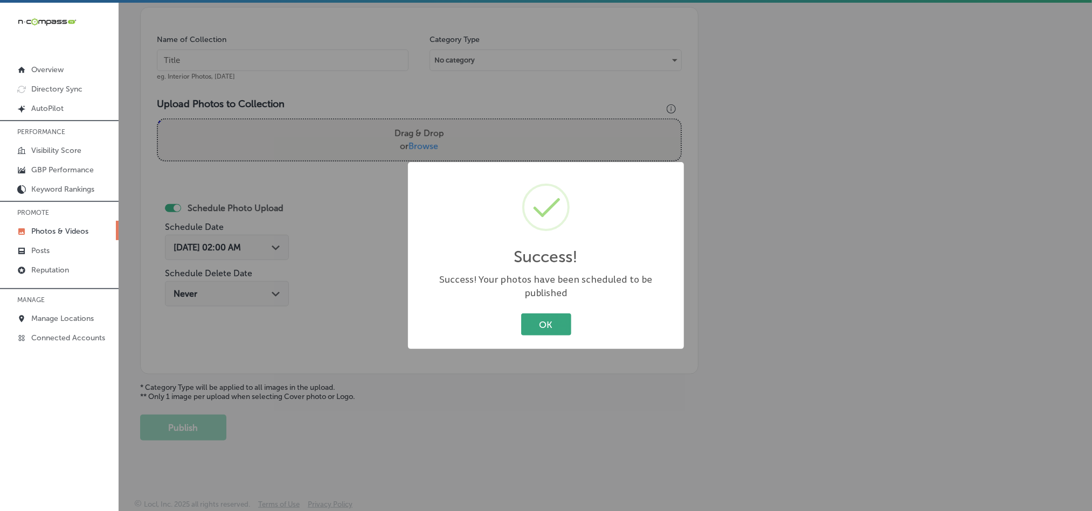
click at [547, 314] on button "OK" at bounding box center [546, 325] width 50 height 22
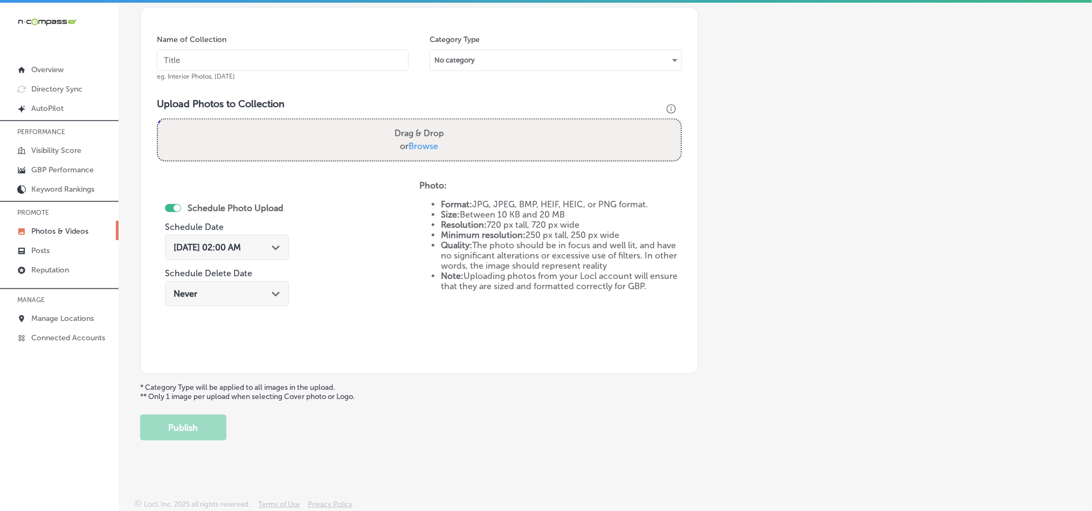
click at [291, 54] on input "text" at bounding box center [283, 61] width 252 height 22
paste input "Thrifty-Specialty-Produce-&-Meats-Palm-Bay-Specialty-meats"
type input "Thrifty-Specialty-Produce-&-Meats-Palm-Bay-Specialty-meats"
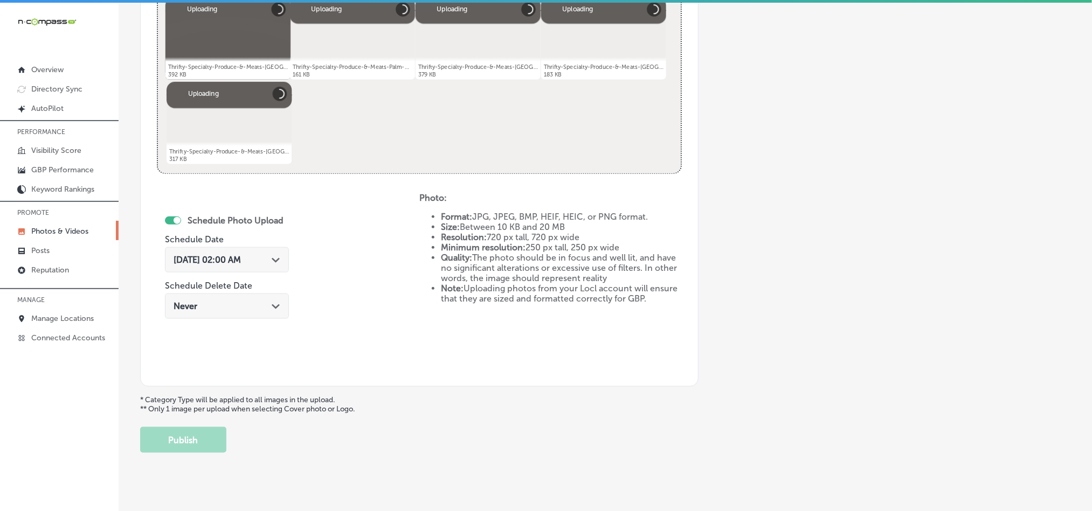
scroll to position [469, 0]
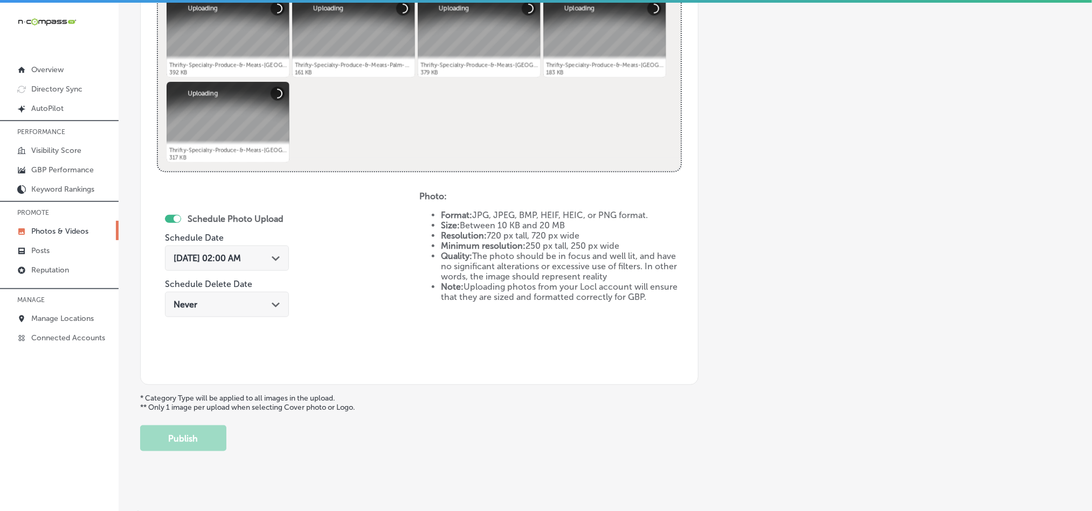
click at [280, 264] on div "[DATE] 02:00 AM Path Created with Sketch." at bounding box center [227, 258] width 107 height 10
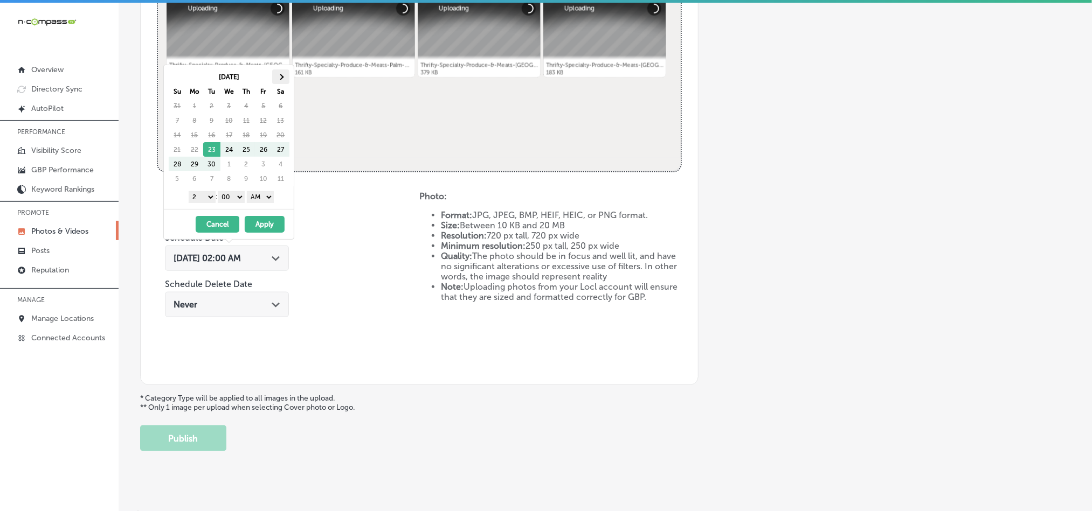
click at [282, 75] on th at bounding box center [280, 77] width 17 height 15
click at [201, 198] on select "1 2 3 4 5 6 7 8 9 10 11 12" at bounding box center [202, 197] width 27 height 12
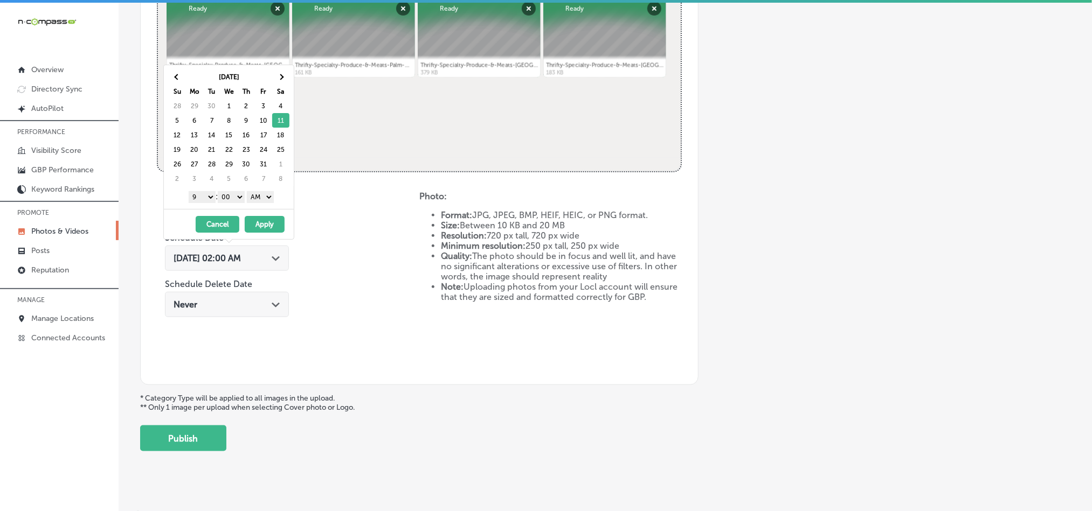
drag, startPoint x: 264, startPoint y: 196, endPoint x: 267, endPoint y: 204, distance: 8.2
click at [264, 196] on select "AM PM" at bounding box center [260, 197] width 27 height 12
click at [265, 225] on button "Apply" at bounding box center [265, 224] width 40 height 17
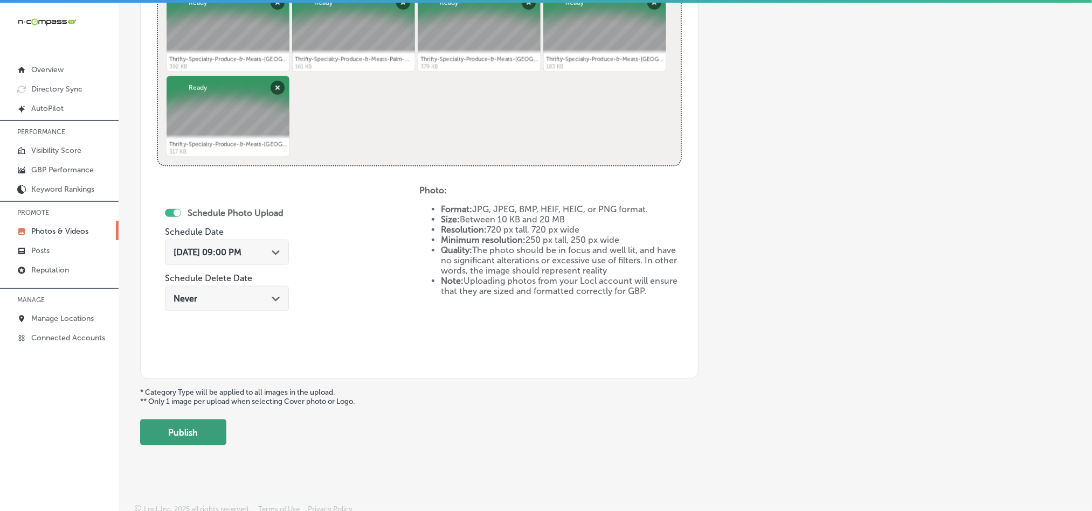
scroll to position [482, 0]
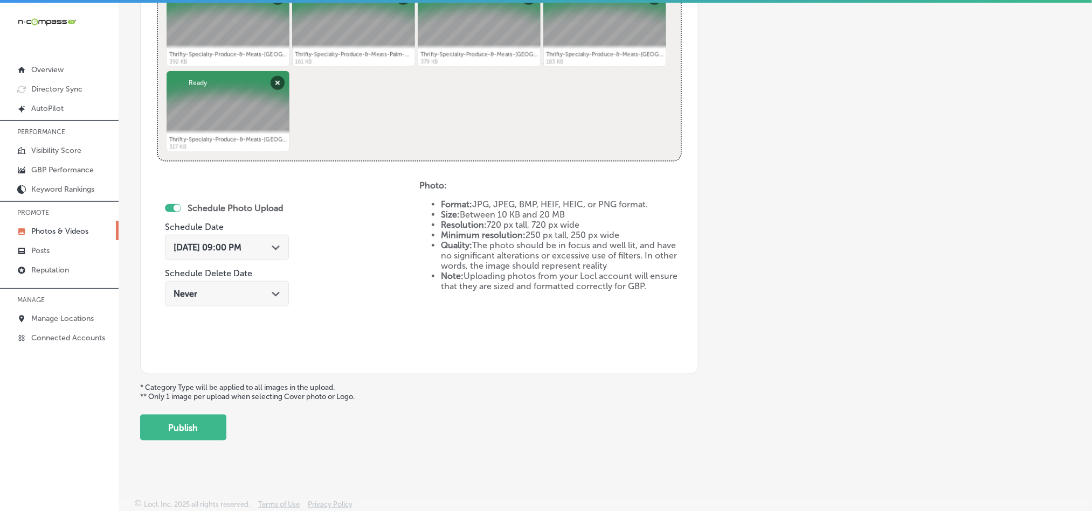
click at [186, 424] on button "Publish" at bounding box center [183, 428] width 86 height 26
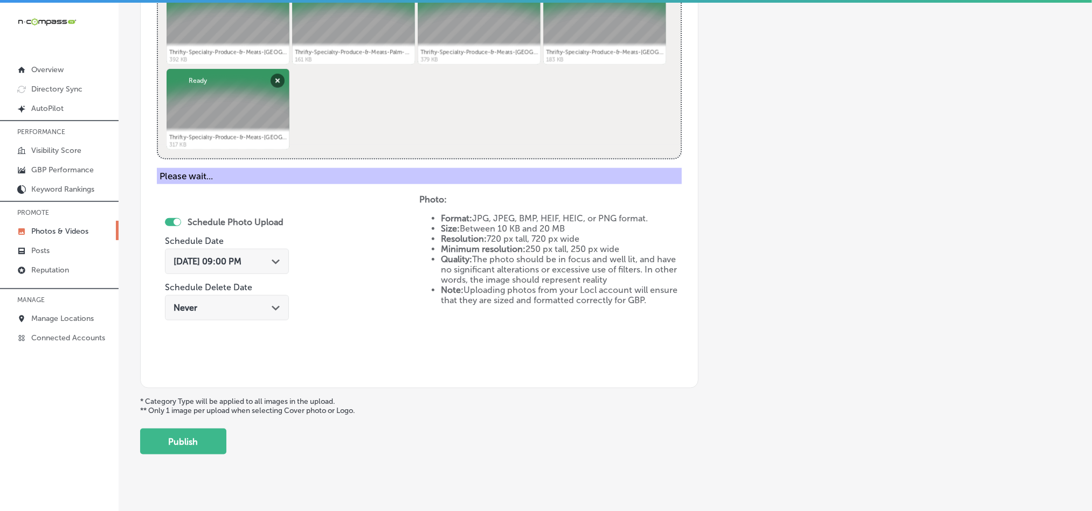
scroll to position [308, 0]
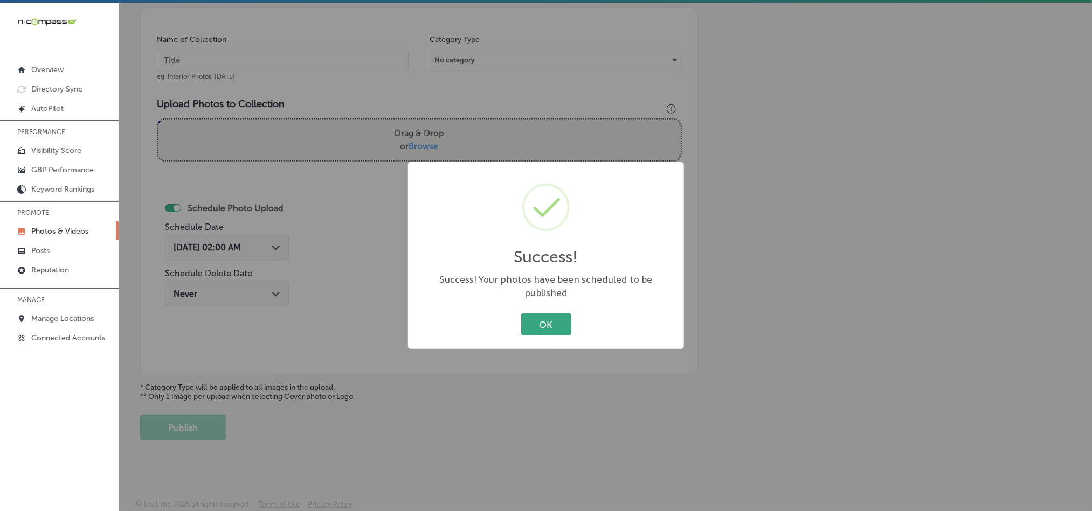
click at [562, 316] on button "OK" at bounding box center [546, 325] width 50 height 22
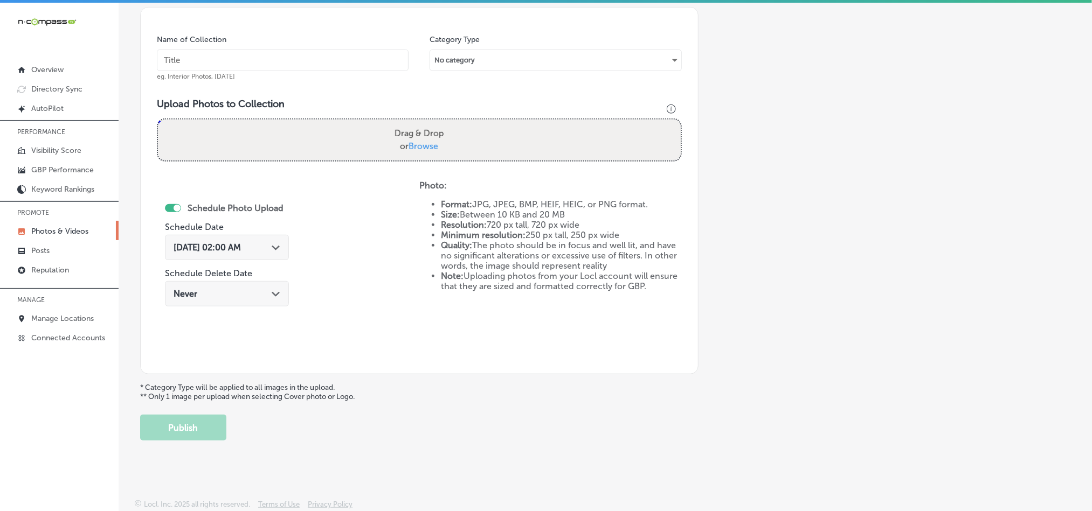
click at [306, 61] on input "text" at bounding box center [283, 61] width 252 height 22
paste input "Thrifty-Specialty-Produce-&-Meats-Palm-Bay-Fresh-seafood"
type input "Thrifty-Specialty-Produce-&-Meats-Palm-Bay-Fresh-seafood"
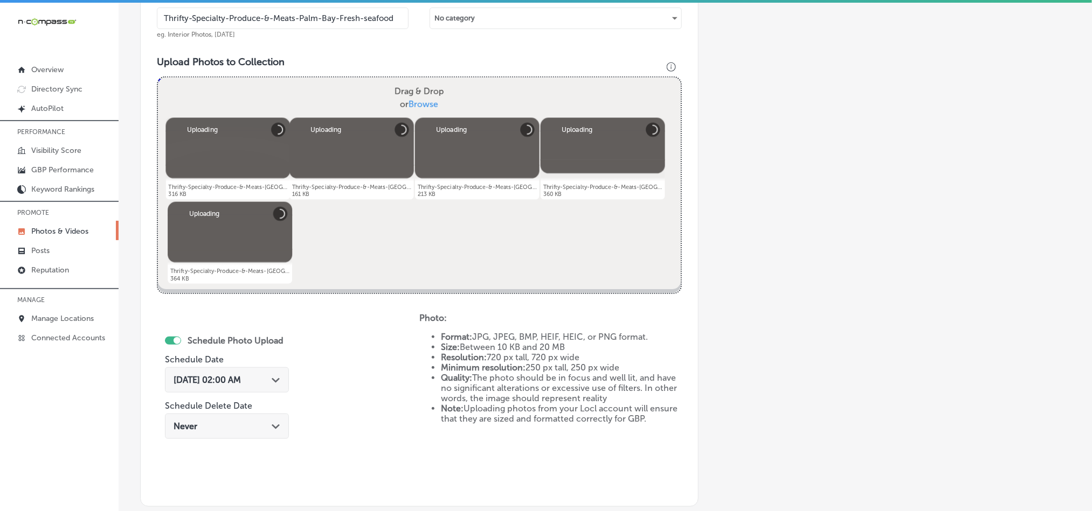
scroll to position [443, 0]
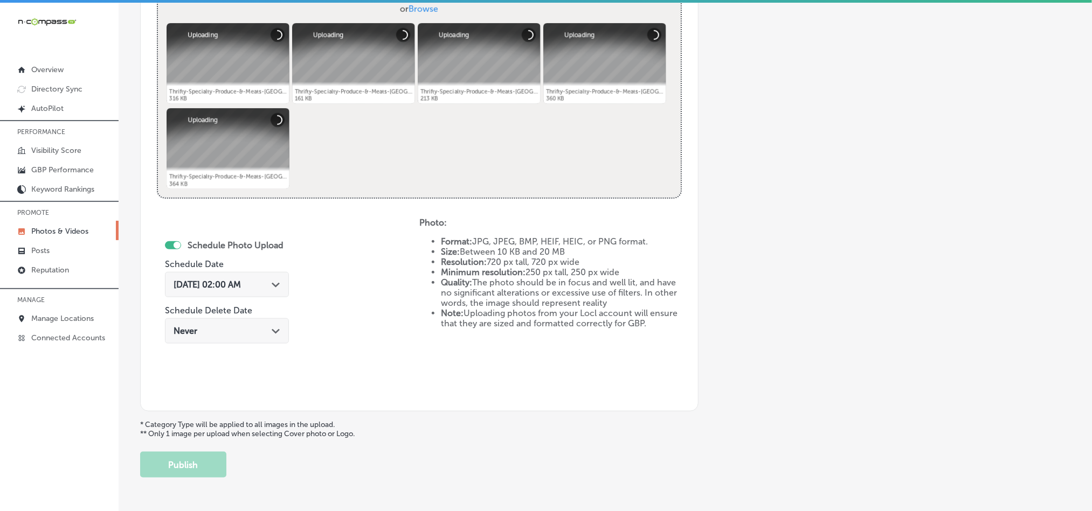
click at [280, 285] on icon "Path Created with Sketch." at bounding box center [276, 285] width 8 height 5
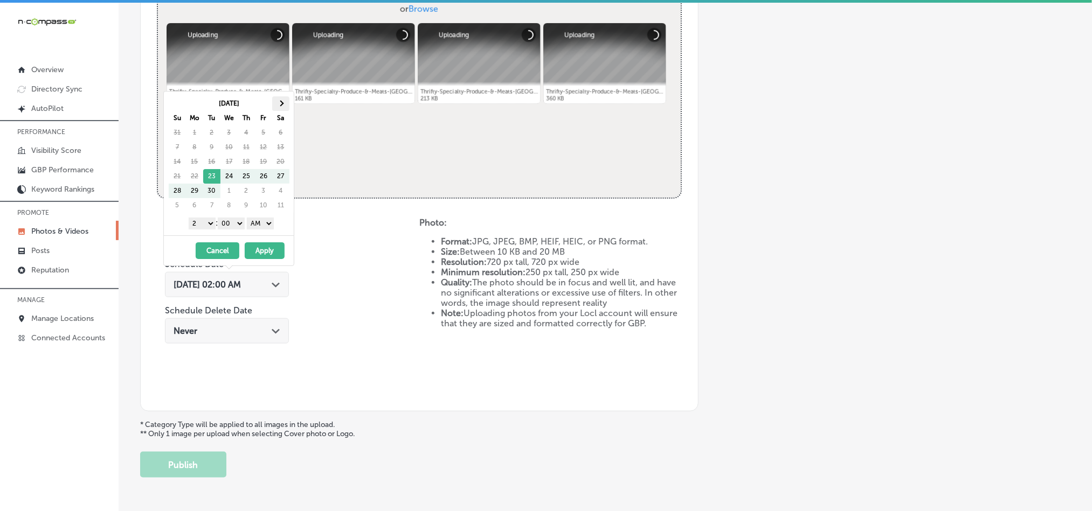
click at [282, 107] on th at bounding box center [280, 103] width 17 height 15
click at [199, 222] on select "1 2 3 4 5 6 7 8 9 10 11 12" at bounding box center [202, 224] width 27 height 12
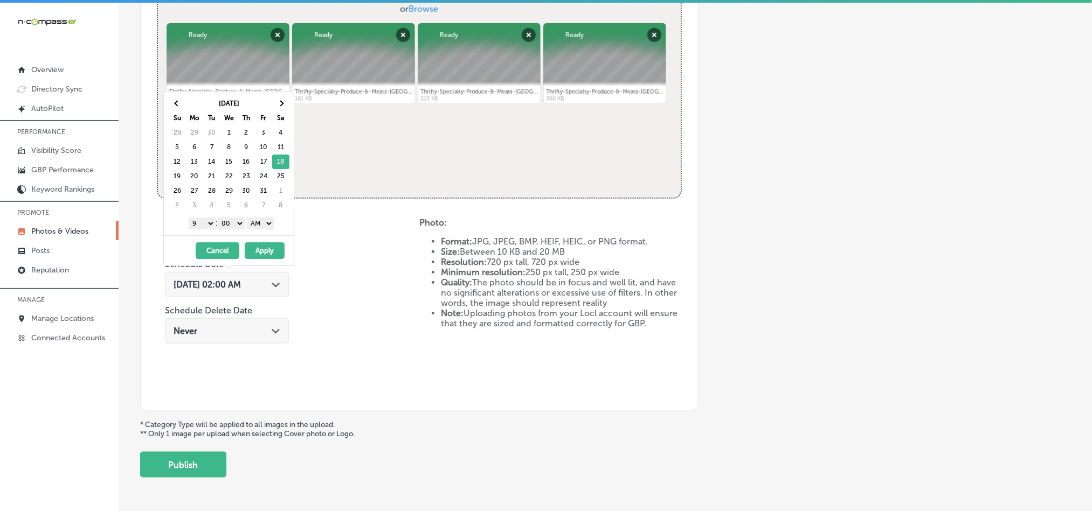
click at [274, 226] on select "AM PM" at bounding box center [260, 224] width 27 height 12
click at [260, 254] on button "Apply" at bounding box center [265, 251] width 40 height 17
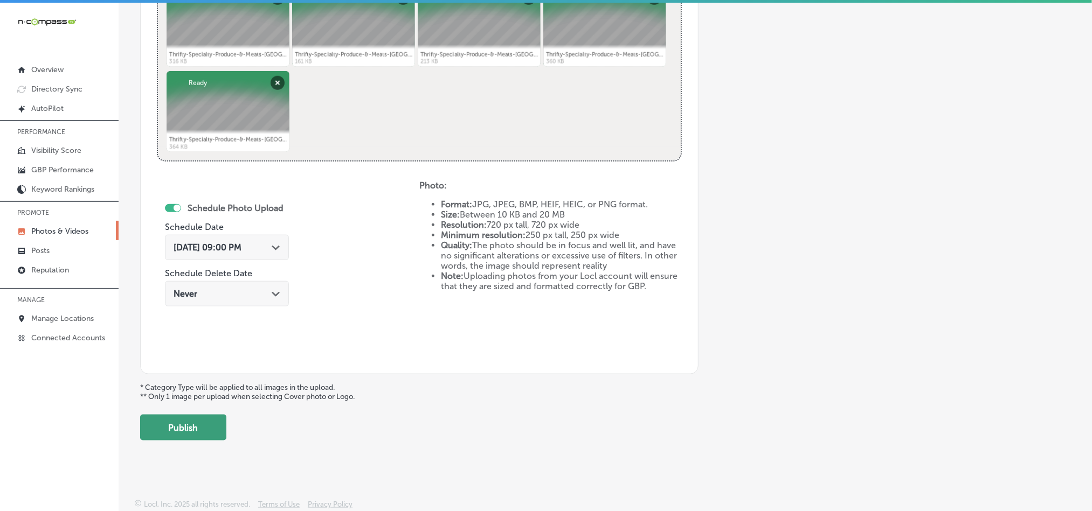
scroll to position [482, 0]
click at [217, 425] on button "Publish" at bounding box center [183, 428] width 86 height 26
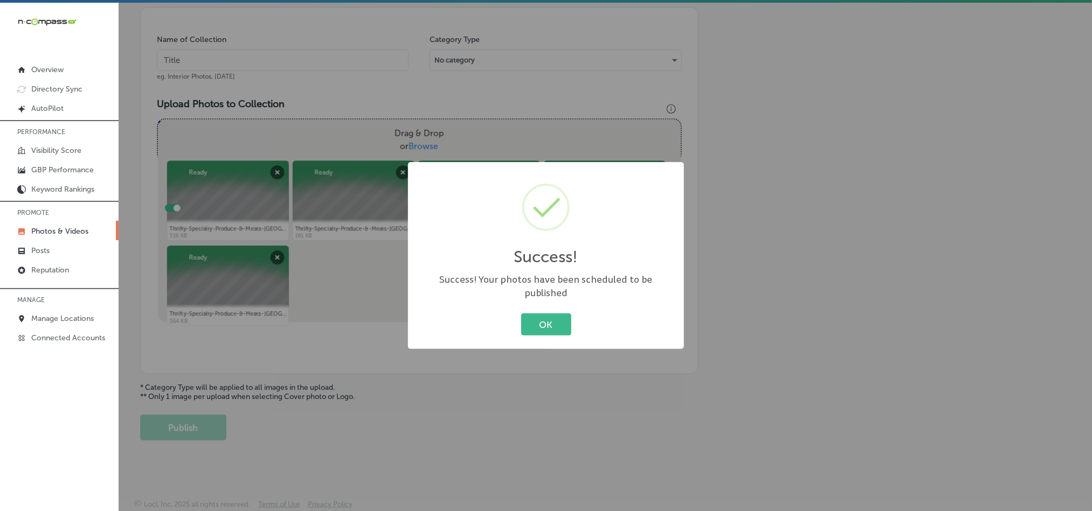
scroll to position [308, 0]
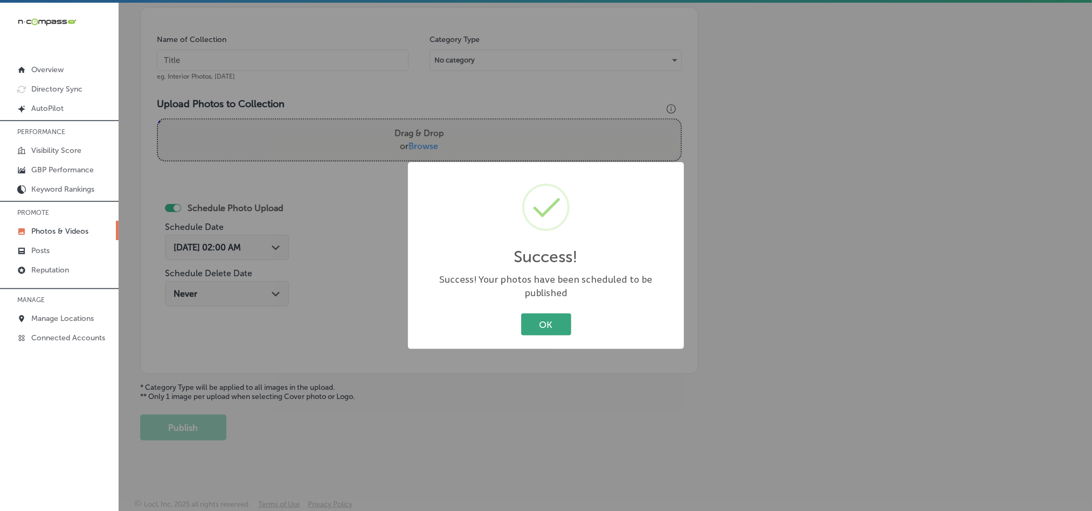
click at [538, 318] on button "OK" at bounding box center [546, 325] width 50 height 22
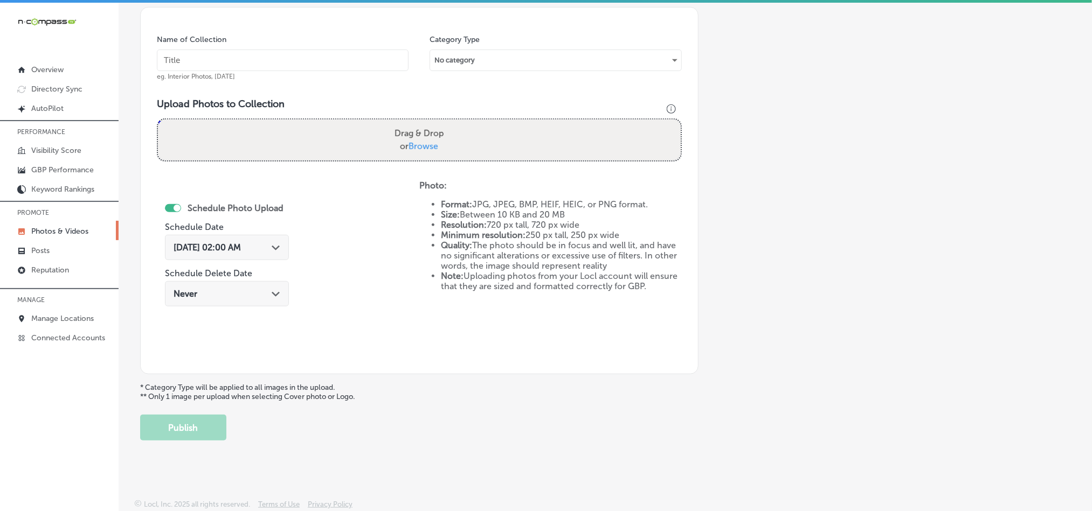
click at [251, 57] on input "text" at bounding box center [283, 61] width 252 height 22
paste input "Thrifty-Specialty-Produce-&-Meats-[GEOGRAPHIC_DATA]-Local-produce"
type input "Thrifty-Specialty-Produce-&-Meats-[GEOGRAPHIC_DATA]-Local-produce"
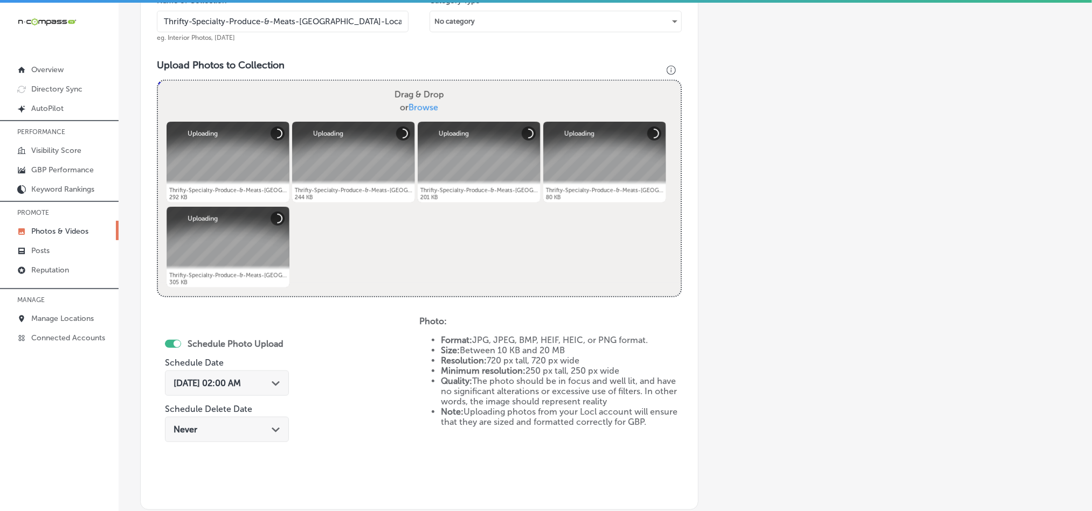
scroll to position [416, 0]
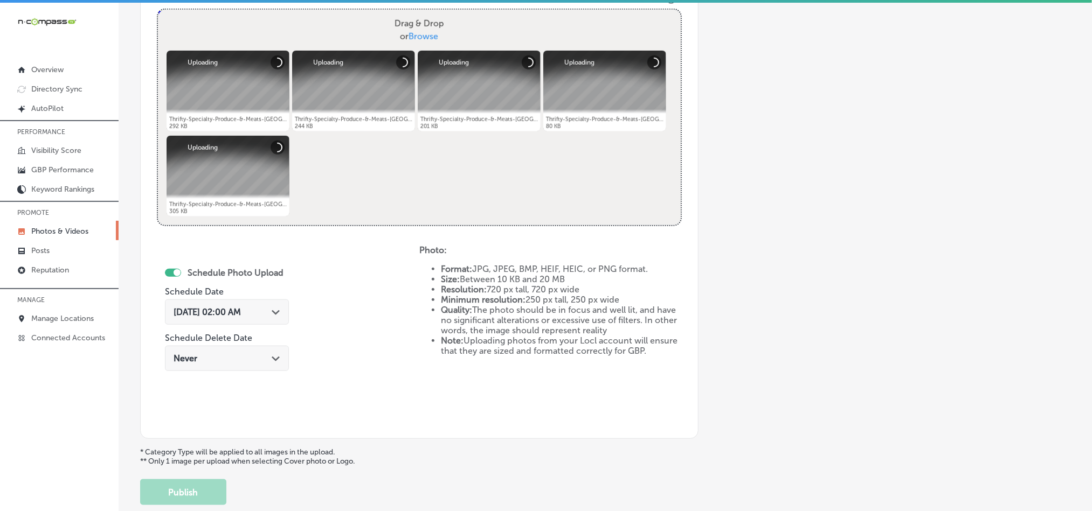
click at [274, 311] on div "[DATE] 02:00 AM Path Created with Sketch." at bounding box center [227, 312] width 107 height 10
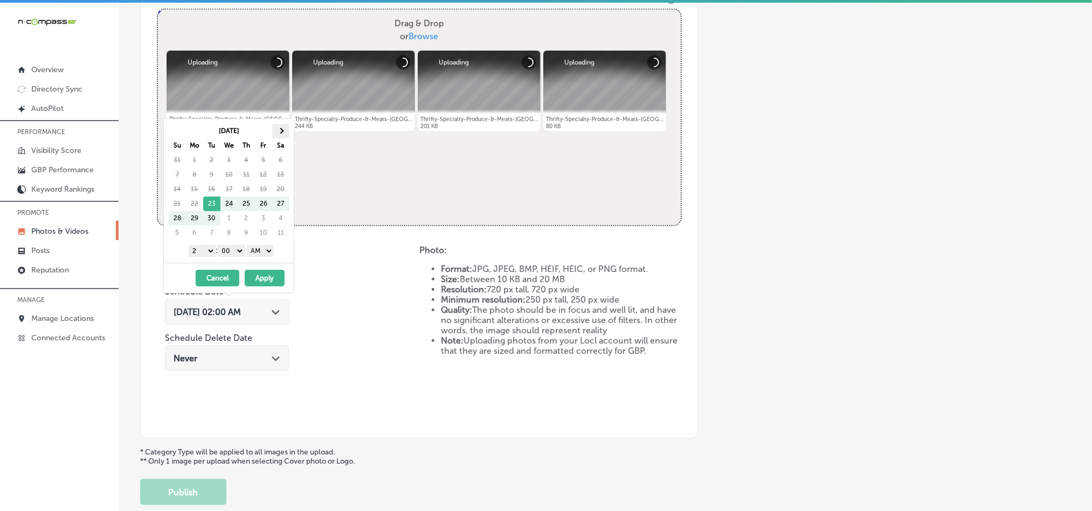
click at [282, 129] on th at bounding box center [280, 131] width 17 height 15
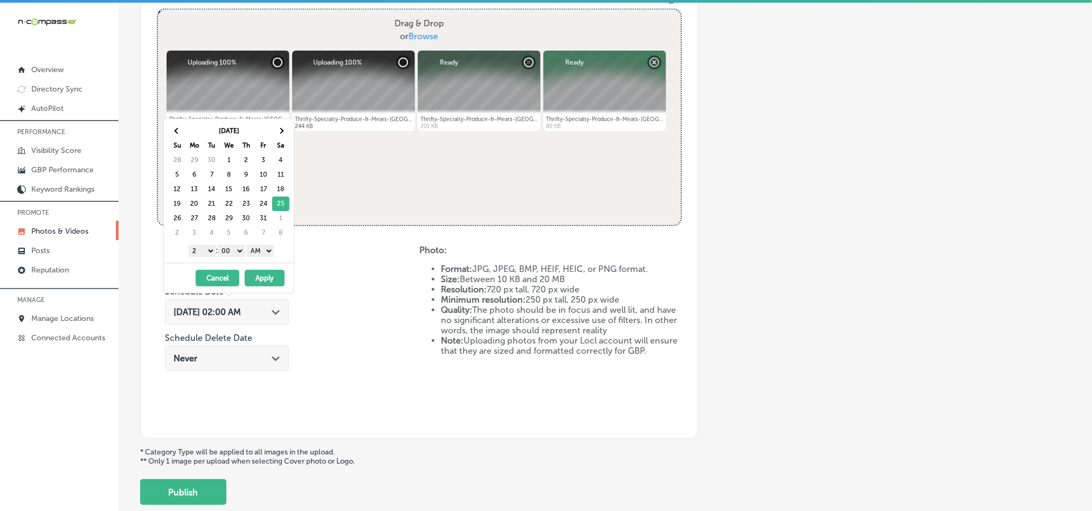
click at [199, 246] on div "1 2 3 4 5 6 7 8 9 10 11 12 : 00 10 20 30 40 50 AM PM" at bounding box center [231, 251] width 126 height 16
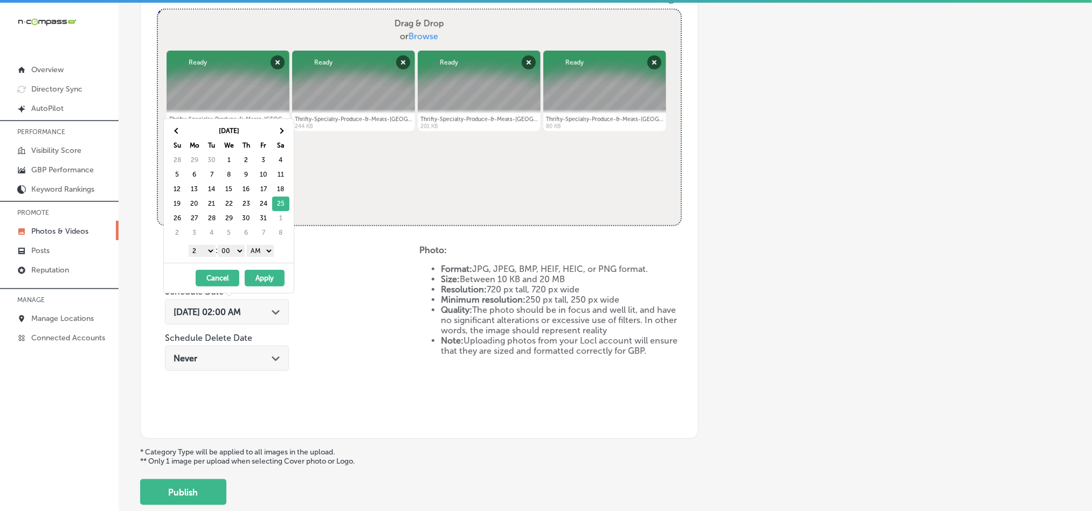
drag, startPoint x: 199, startPoint y: 251, endPoint x: 200, endPoint y: 258, distance: 6.7
click at [199, 251] on select "1 2 3 4 5 6 7 8 9 10 11 12" at bounding box center [202, 251] width 27 height 12
drag, startPoint x: 254, startPoint y: 249, endPoint x: 256, endPoint y: 255, distance: 6.7
click at [254, 249] on select "AM PM" at bounding box center [260, 251] width 27 height 12
click at [266, 277] on button "Apply" at bounding box center [265, 278] width 40 height 17
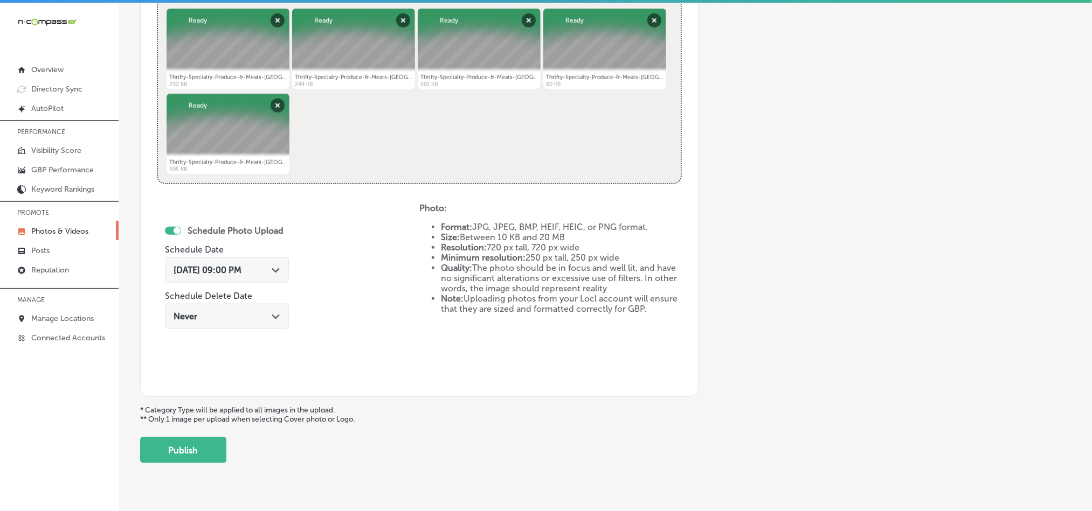
scroll to position [482, 0]
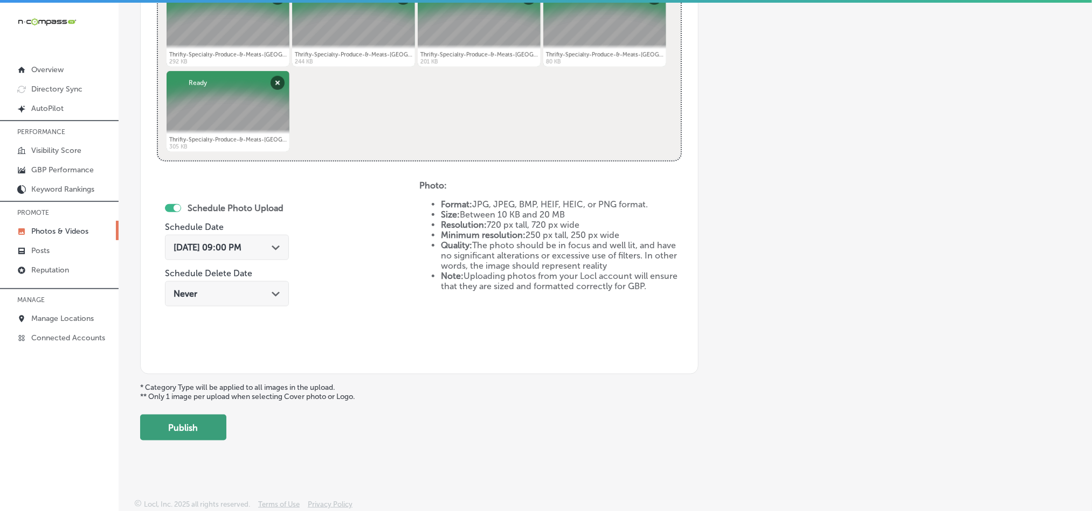
click at [202, 430] on button "Publish" at bounding box center [183, 428] width 86 height 26
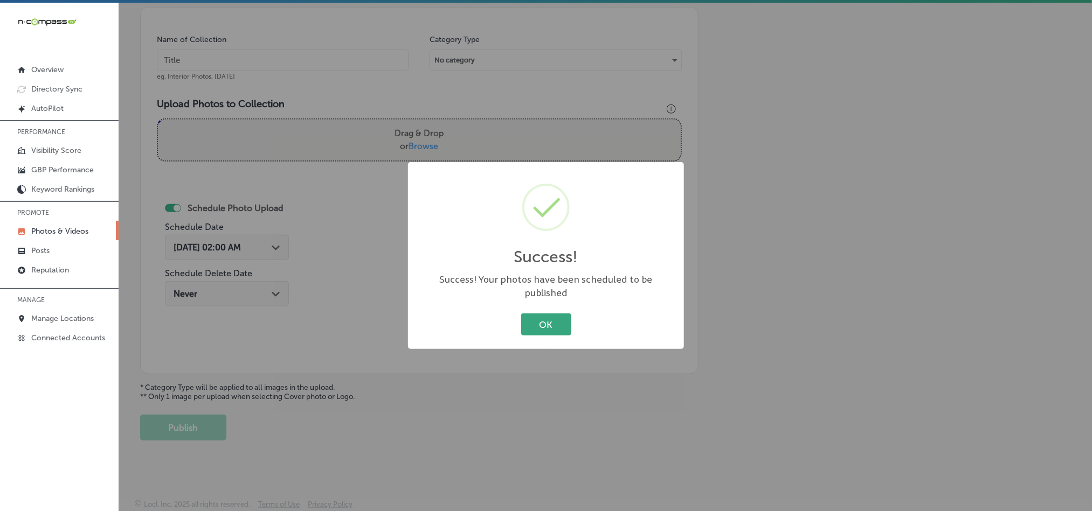
click at [524, 322] on button "OK" at bounding box center [546, 325] width 50 height 22
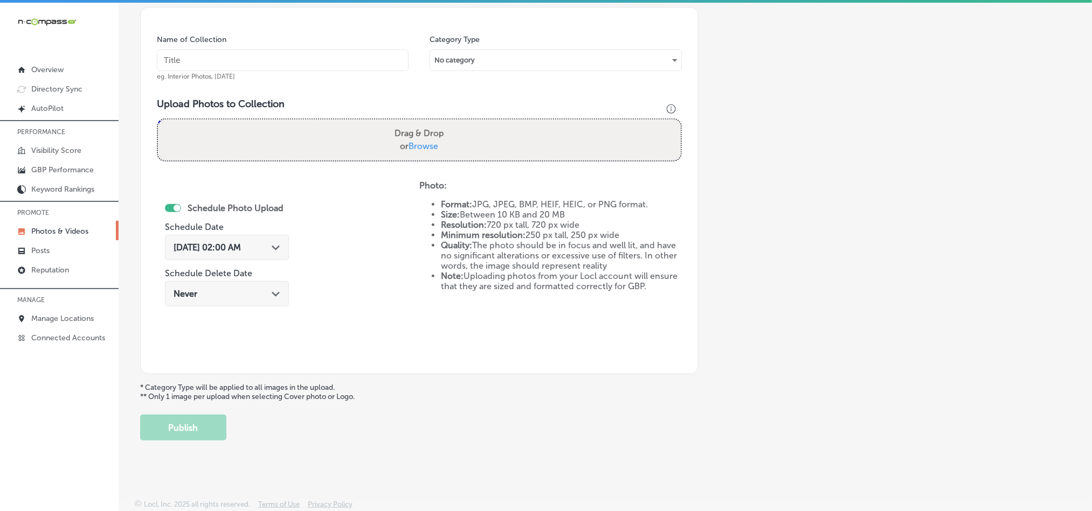
scroll to position [254, 0]
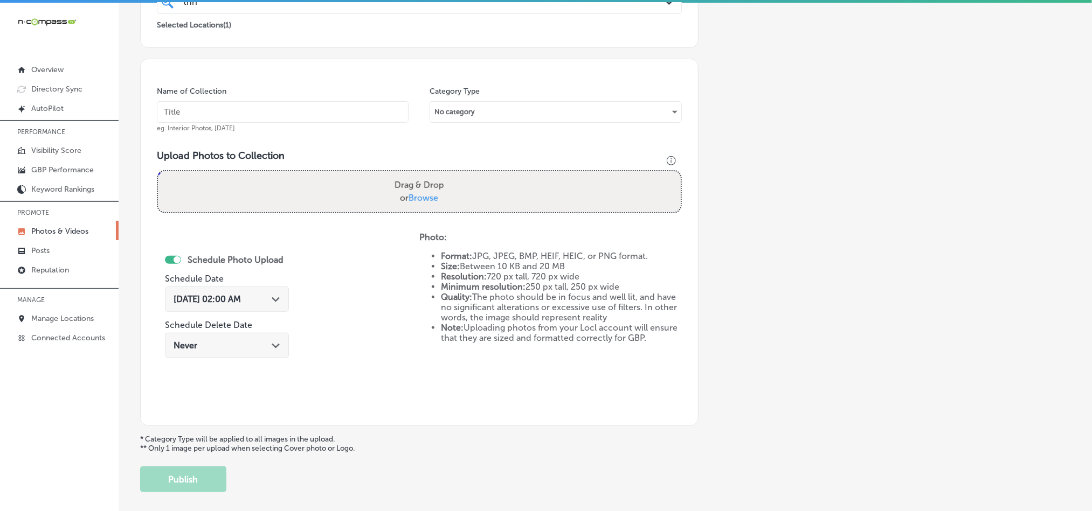
click at [240, 116] on input "text" at bounding box center [283, 112] width 252 height 22
paste input "Thrifty-Specialty-Produce-&-Meats-Palm-Bay-Full-service-butcher"
type input "Thrifty-Specialty-Produce-&-Meats-Palm-Bay-Full-service-butcher"
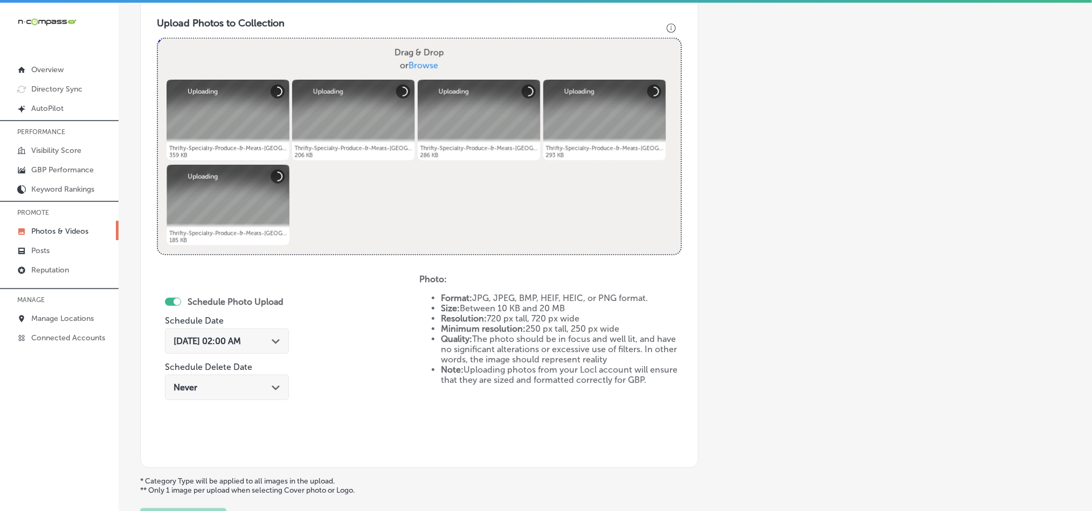
scroll to position [389, 0]
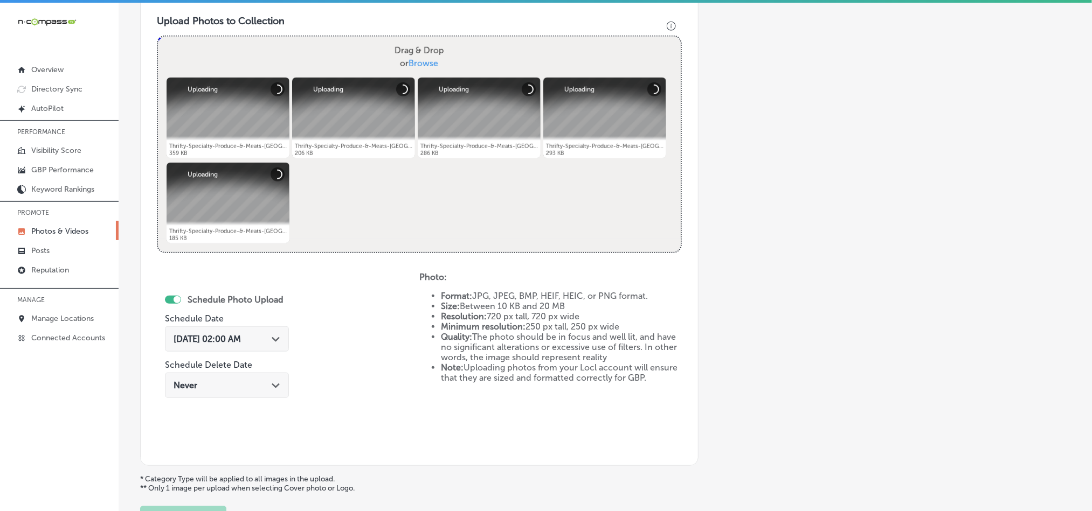
click at [273, 340] on div "[DATE] 02:00 AM Path Created with Sketch." at bounding box center [227, 339] width 107 height 10
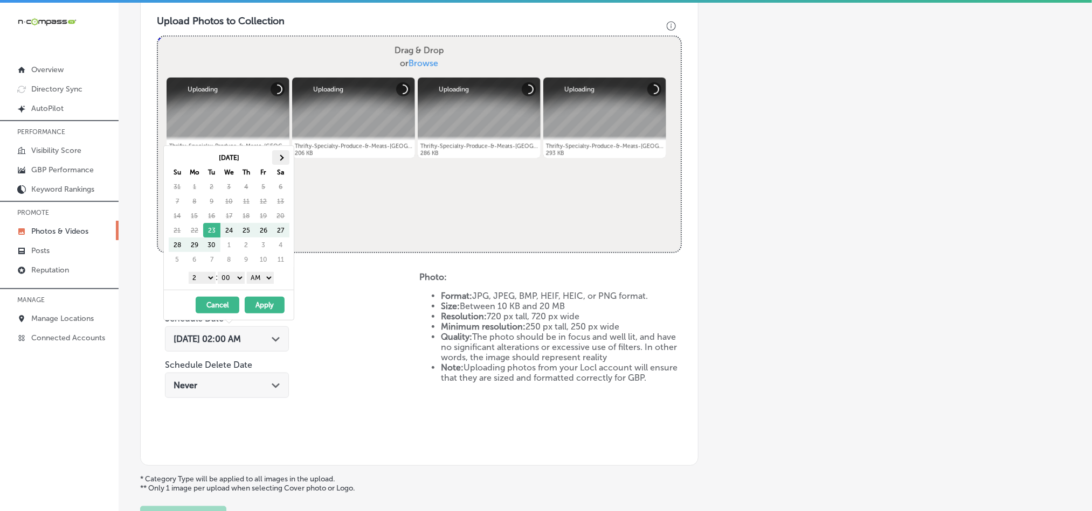
click at [281, 155] on th at bounding box center [280, 157] width 17 height 15
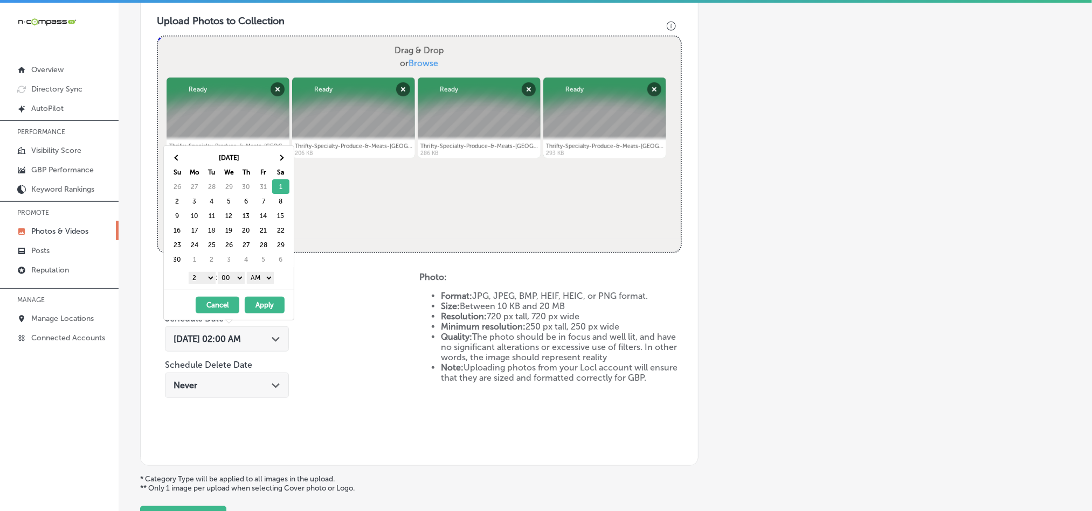
drag, startPoint x: 204, startPoint y: 278, endPoint x: 210, endPoint y: 324, distance: 46.3
click at [204, 278] on select "1 2 3 4 5 6 7 8 9 10 11 12" at bounding box center [202, 278] width 27 height 12
click at [253, 279] on select "AM PM" at bounding box center [260, 278] width 27 height 12
click at [260, 299] on button "Apply" at bounding box center [265, 305] width 40 height 17
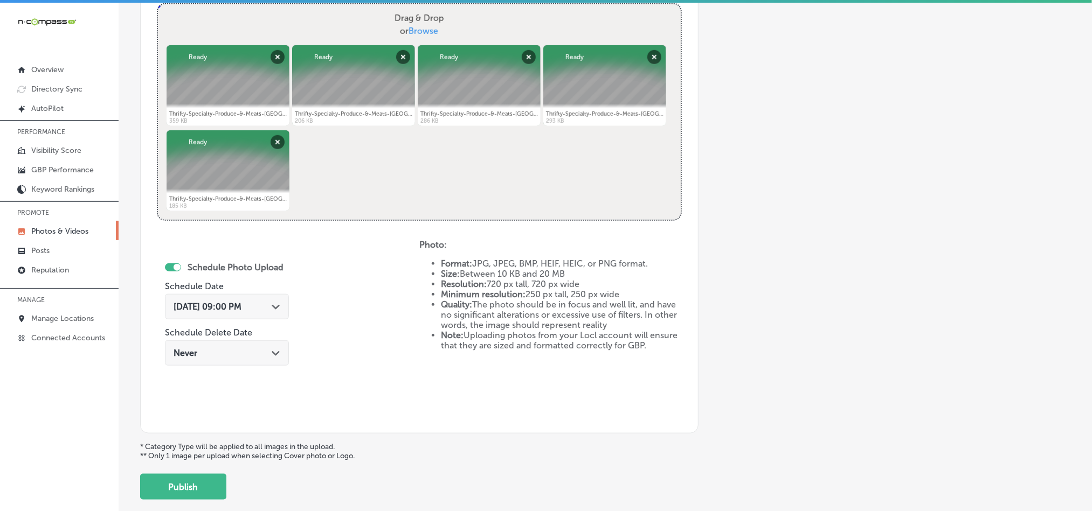
scroll to position [443, 0]
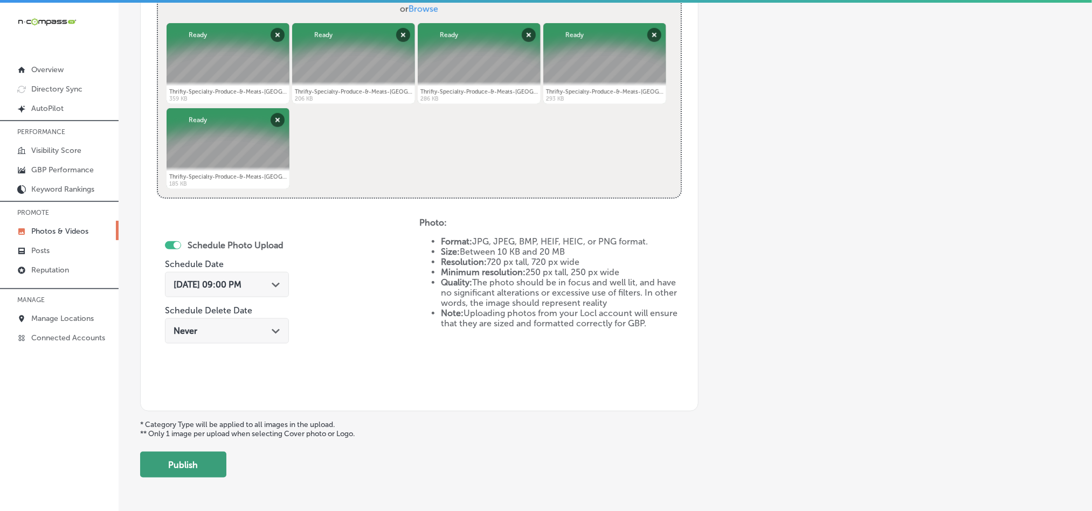
click at [199, 461] on button "Publish" at bounding box center [183, 465] width 86 height 26
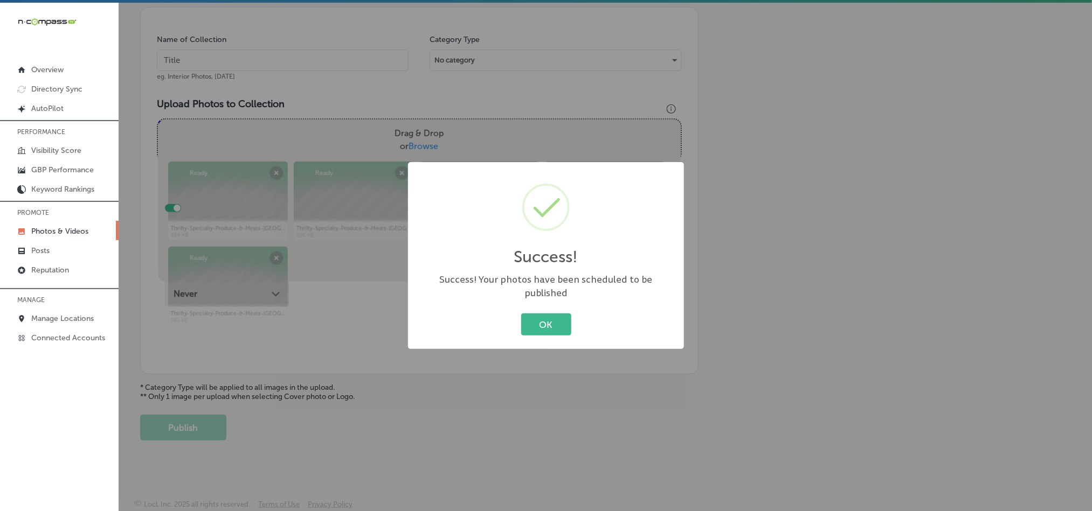
scroll to position [308, 0]
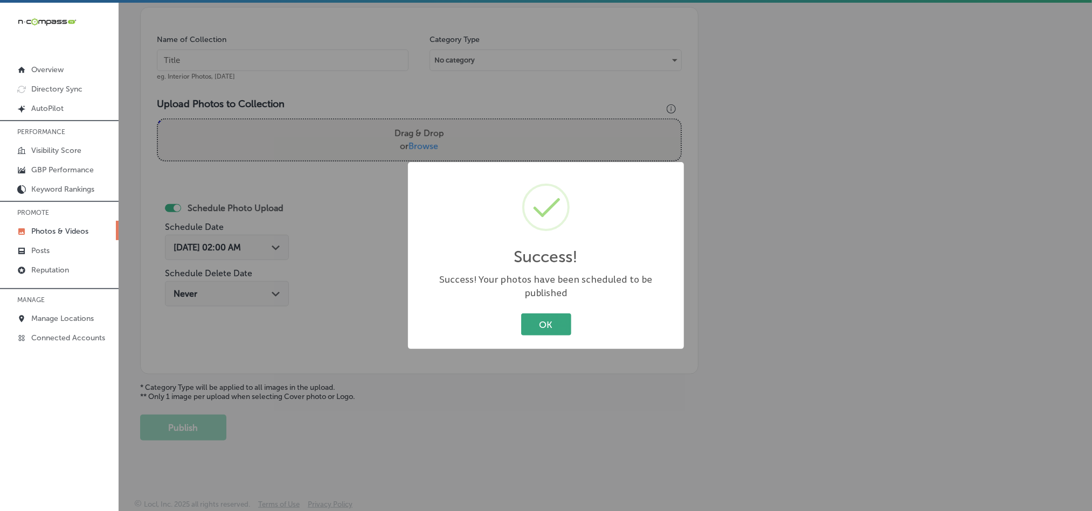
click at [553, 314] on button "OK" at bounding box center [546, 325] width 50 height 22
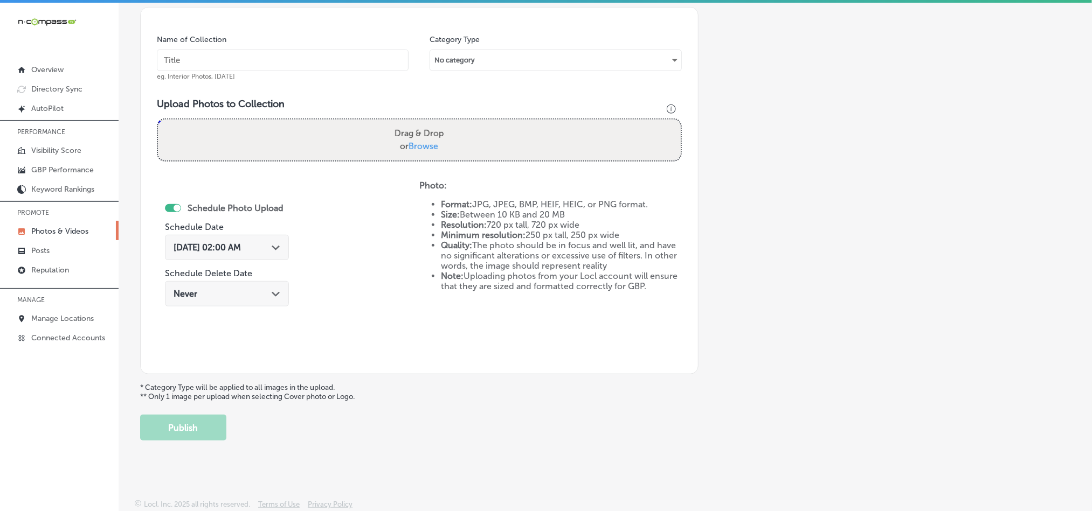
click at [211, 58] on input "text" at bounding box center [283, 61] width 252 height 22
paste input "Thrifty-Specialty-Produce-&-Meats-Palm-Bay-Grocery-store"
type input "Thrifty-Specialty-Produce-&-Meats-Palm-Bay-Grocery-store"
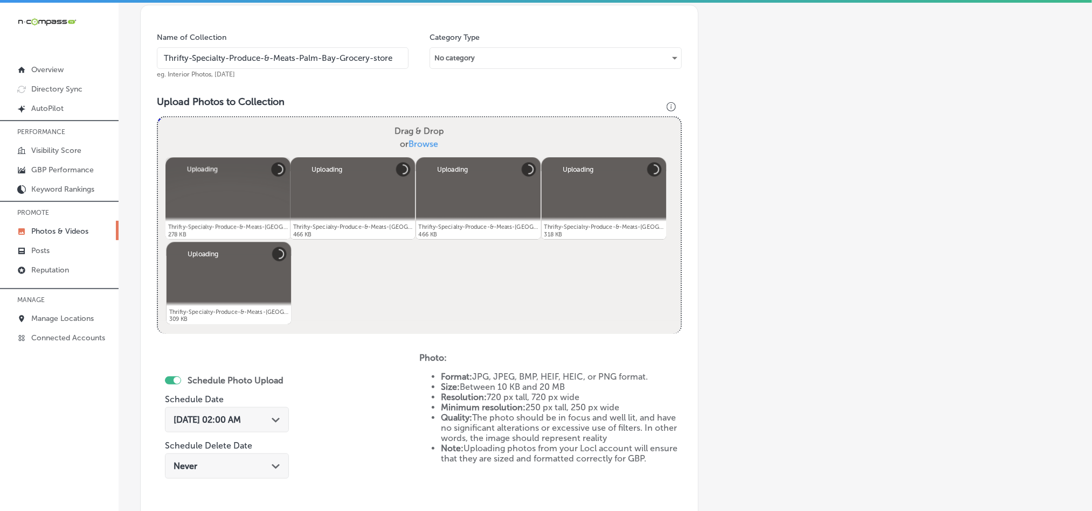
scroll to position [442, 0]
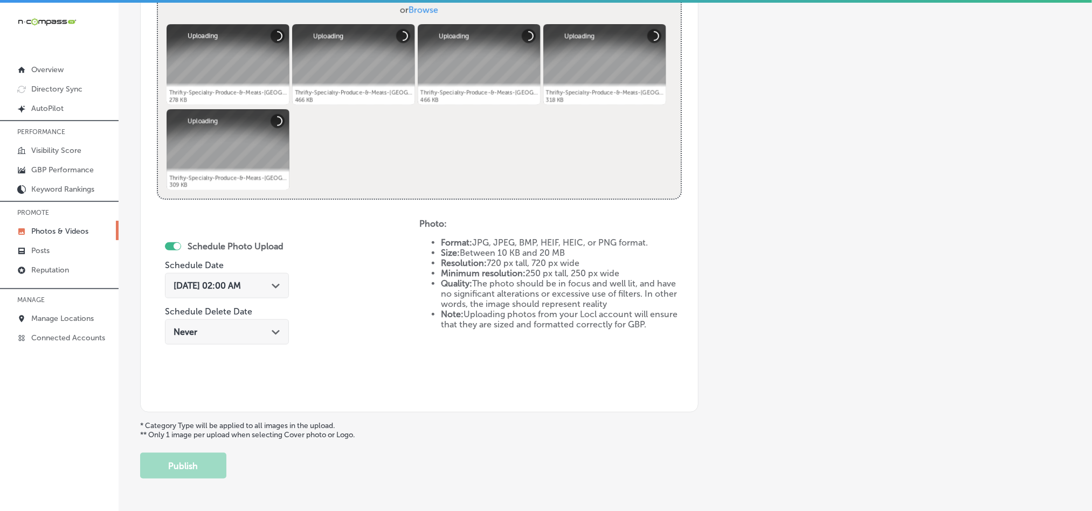
click at [275, 280] on div "[DATE] 02:00 AM Path Created with Sketch." at bounding box center [227, 285] width 124 height 25
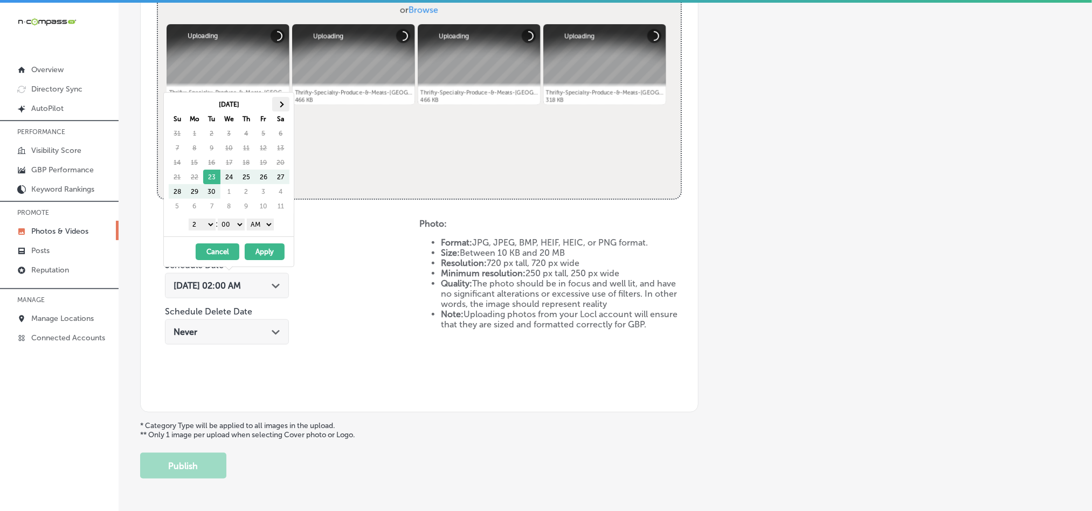
click at [283, 107] on th at bounding box center [280, 104] width 17 height 15
click at [283, 104] on th at bounding box center [280, 104] width 17 height 15
click at [209, 227] on select "1 2 3 4 5 6 7 8 9 10 11 12" at bounding box center [202, 225] width 27 height 12
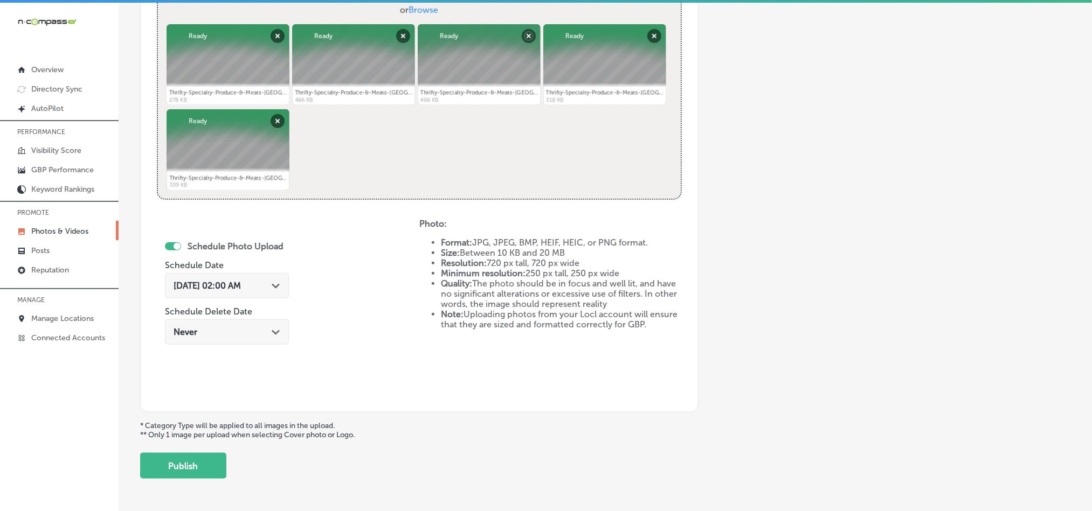
click at [185, 396] on div "Schedule Photo Upload Schedule Date [DATE] 02:00 AM Path Created with Sketch. S…" at bounding box center [288, 307] width 262 height 177
click at [241, 291] on span "[DATE] 02:00 AM" at bounding box center [207, 286] width 67 height 10
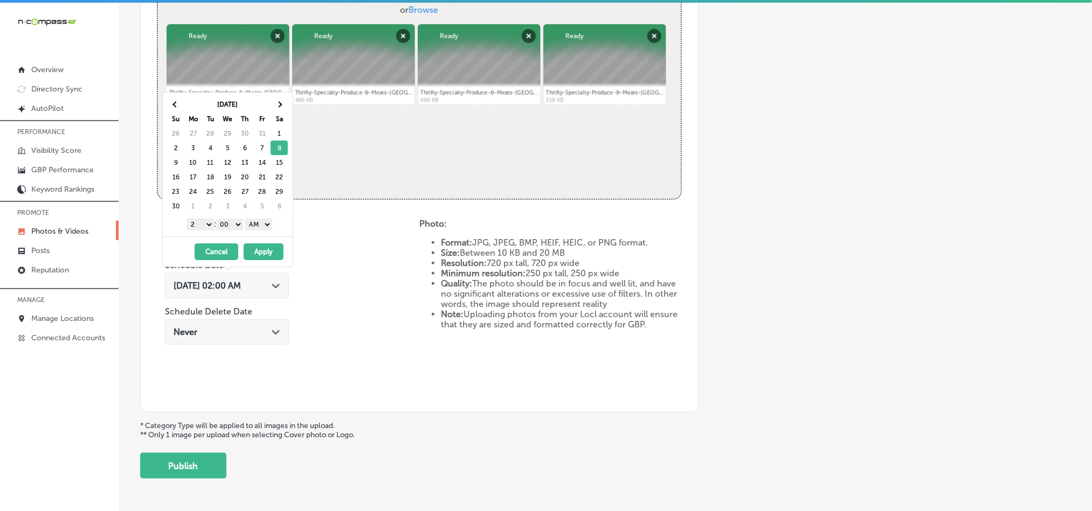
click at [206, 226] on select "1 2 3 4 5 6 7 8 9 10 11 12" at bounding box center [200, 225] width 27 height 12
click at [257, 225] on select "AM PM" at bounding box center [258, 225] width 27 height 12
click at [259, 258] on button "Apply" at bounding box center [264, 252] width 40 height 17
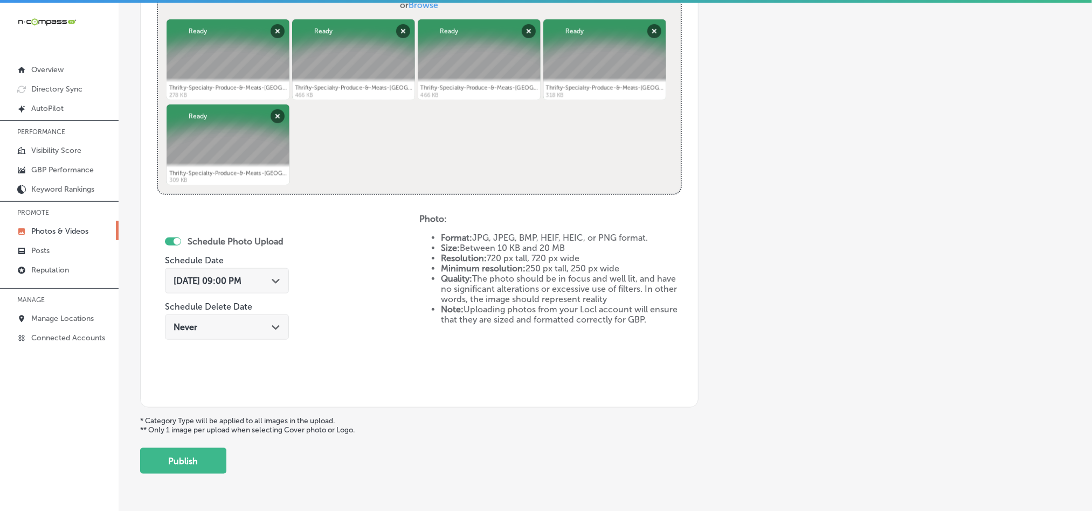
scroll to position [482, 0]
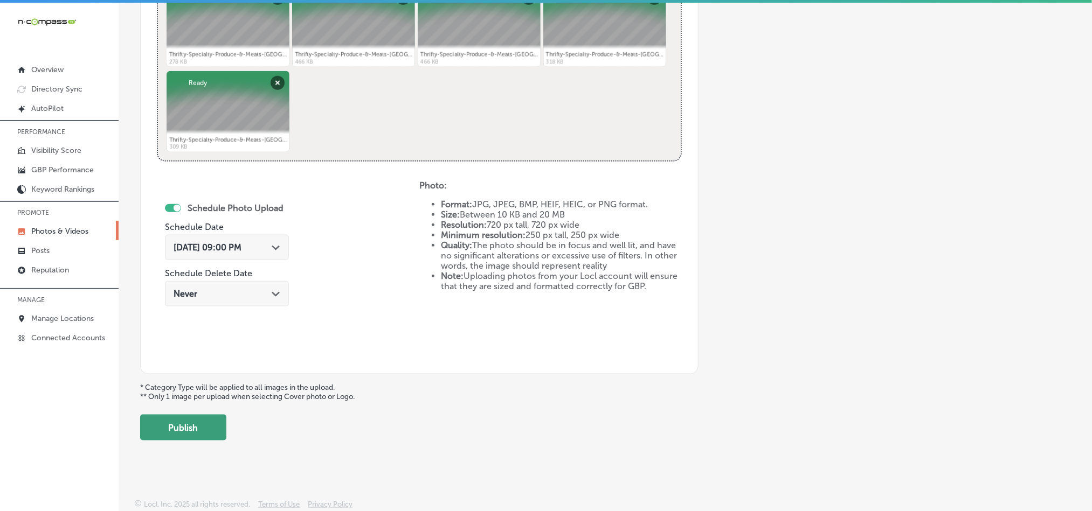
click at [203, 427] on button "Publish" at bounding box center [183, 428] width 86 height 26
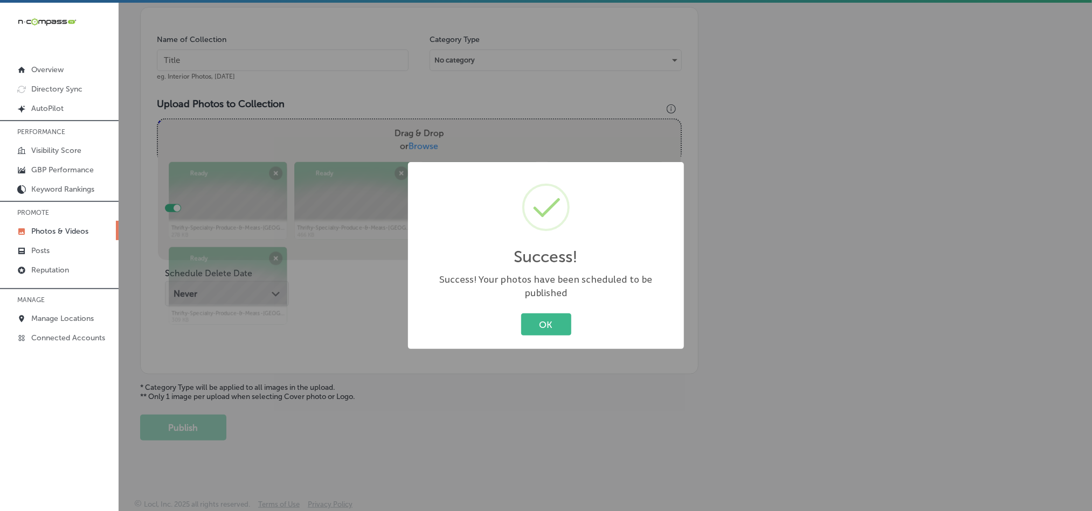
scroll to position [308, 0]
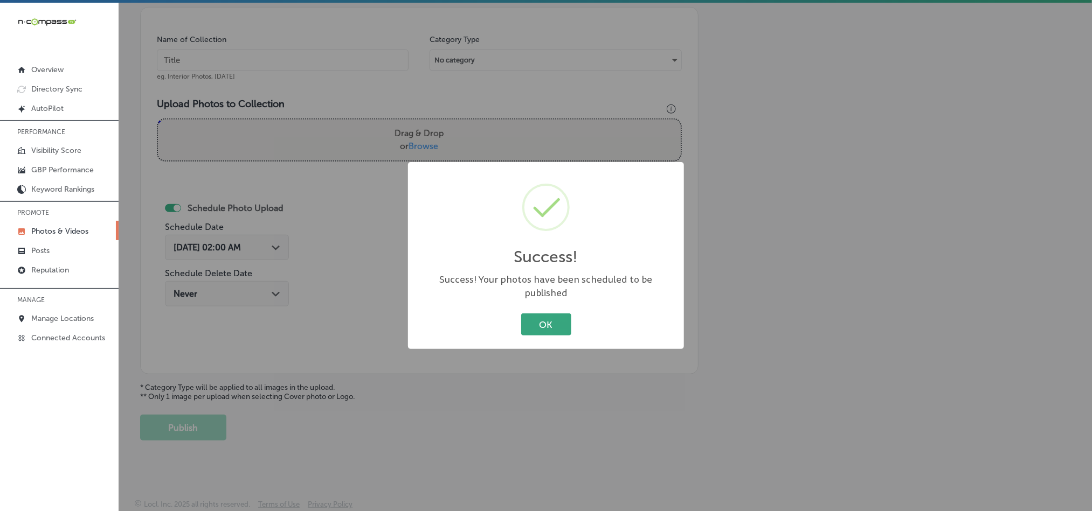
click at [540, 322] on button "OK" at bounding box center [546, 325] width 50 height 22
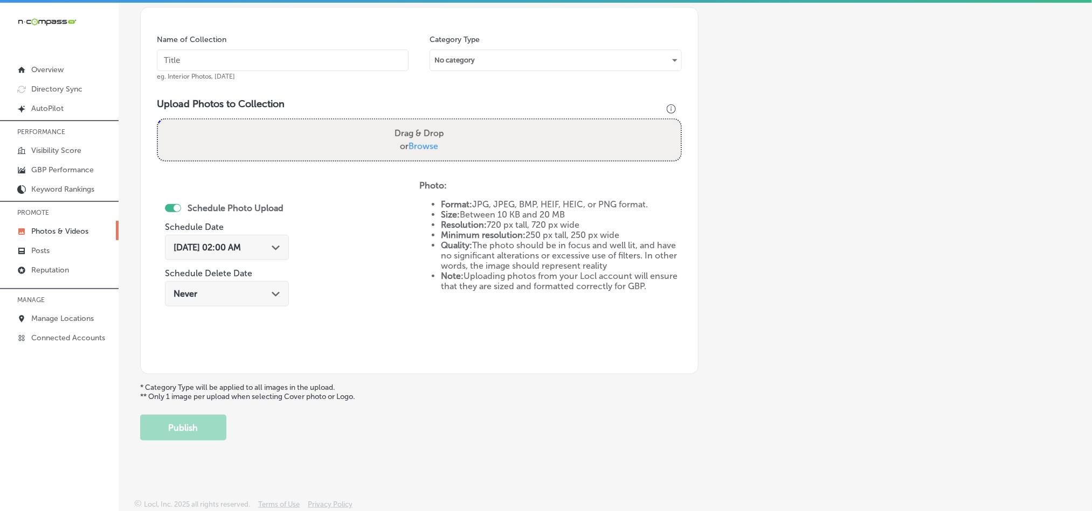
click at [247, 60] on input "text" at bounding box center [283, 61] width 252 height 22
paste input "Thrifty-Specialty-Produce-&-Meats-Palm-Bay-Specialty-meats"
type input "Thrifty-Specialty-Produce-&-Meats-Palm-Bay-Specialty-meats"
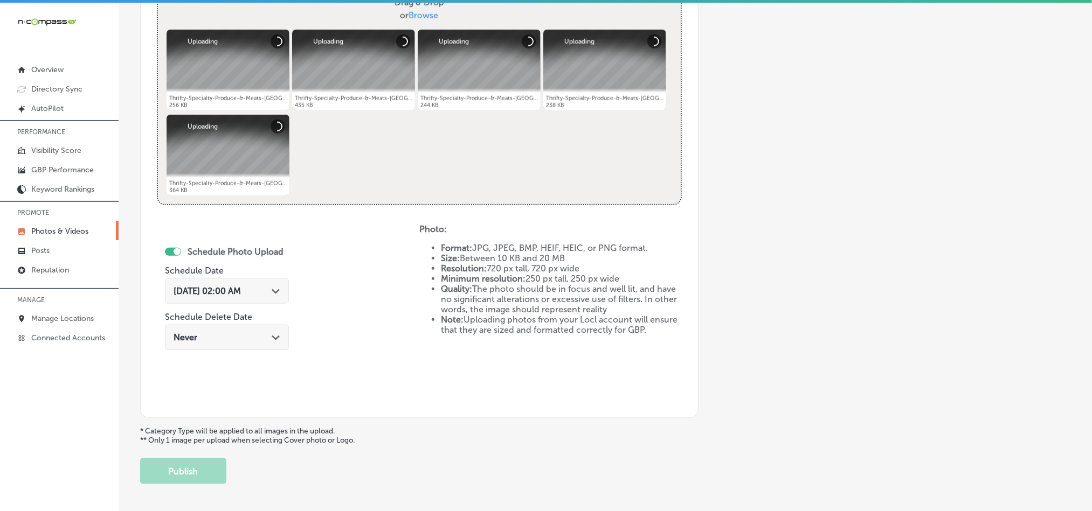
scroll to position [482, 0]
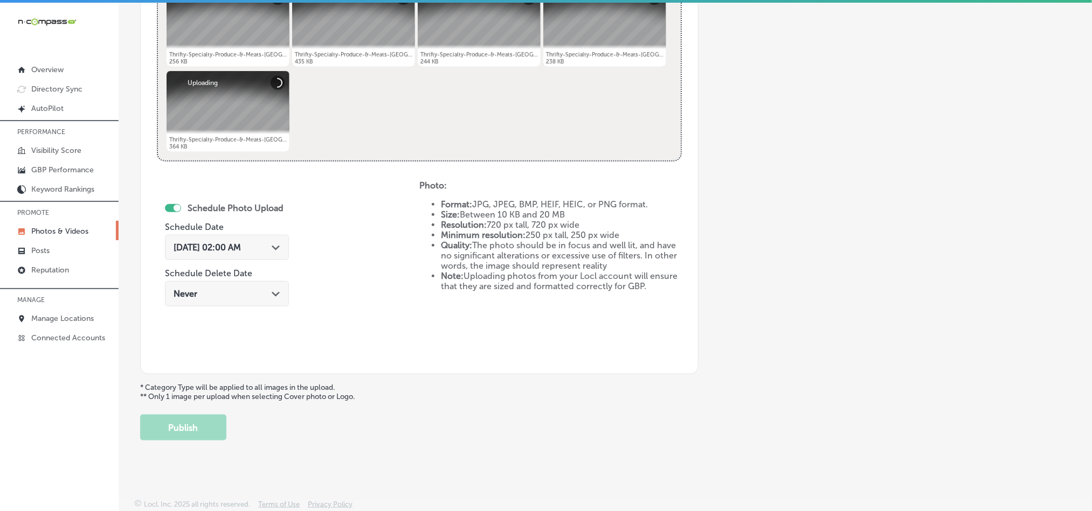
click at [279, 246] on polygon at bounding box center [276, 248] width 8 height 5
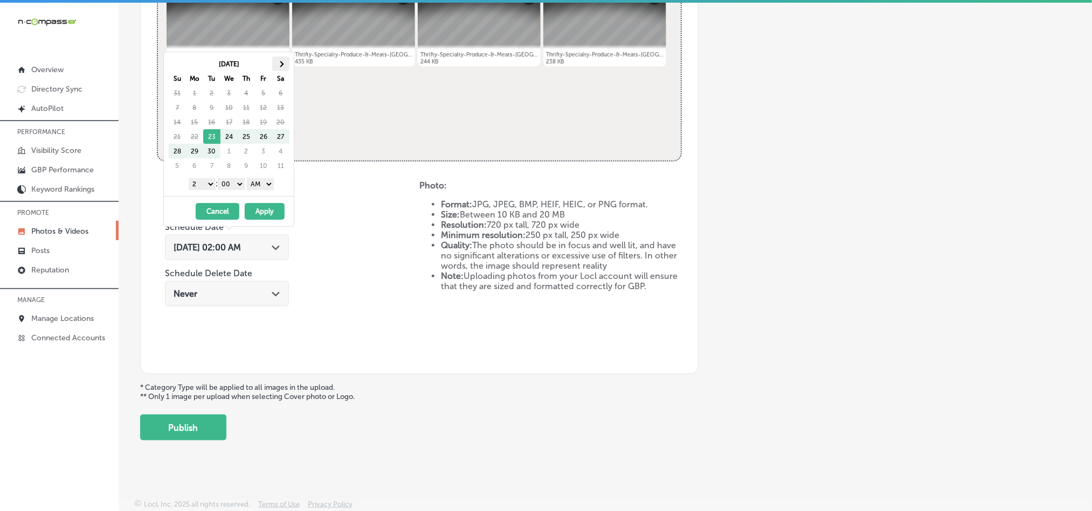
click at [281, 65] on span at bounding box center [281, 64] width 6 height 6
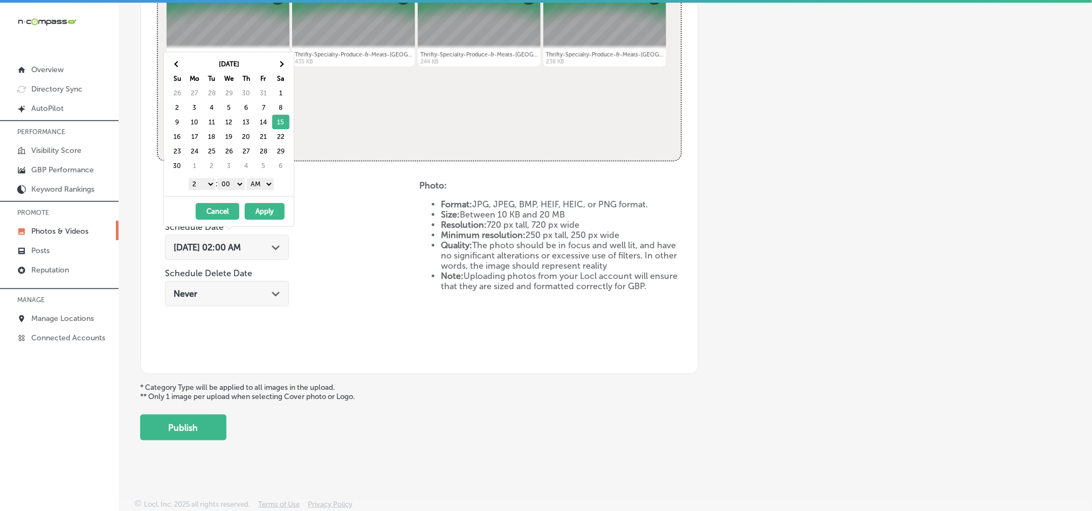
click at [203, 188] on select "1 2 3 4 5 6 7 8 9 10 11 12" at bounding box center [202, 184] width 27 height 12
drag, startPoint x: 264, startPoint y: 185, endPoint x: 264, endPoint y: 191, distance: 6.0
click at [264, 185] on select "AM PM" at bounding box center [260, 184] width 27 height 12
click at [257, 212] on button "Apply" at bounding box center [265, 211] width 40 height 17
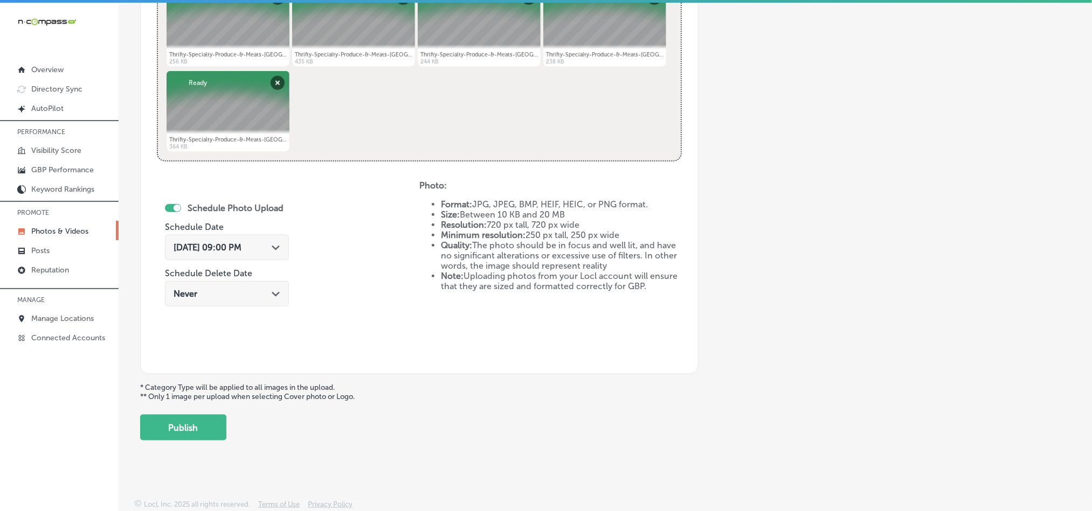
click at [202, 431] on button "Publish" at bounding box center [183, 428] width 86 height 26
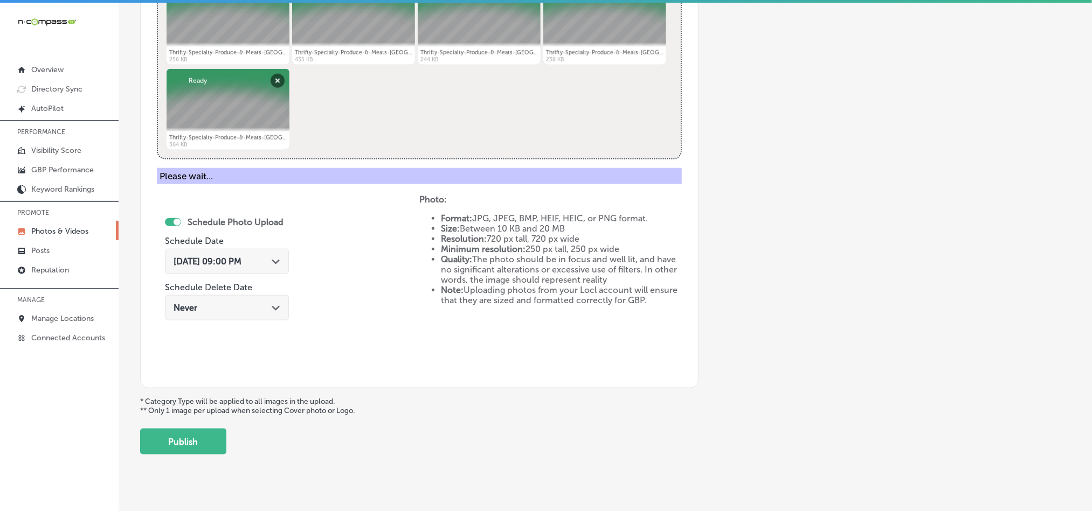
scroll to position [308, 0]
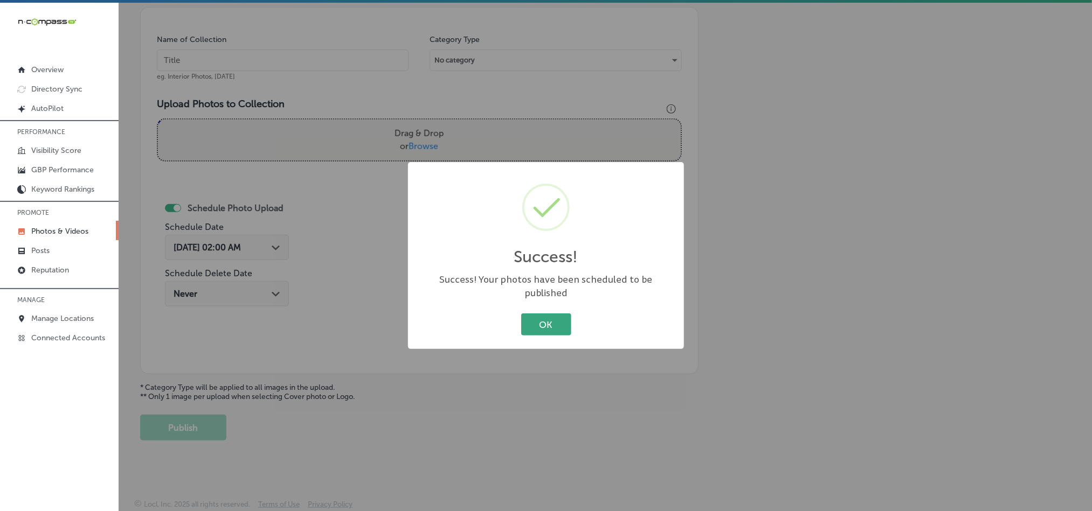
click at [551, 314] on button "OK" at bounding box center [546, 325] width 50 height 22
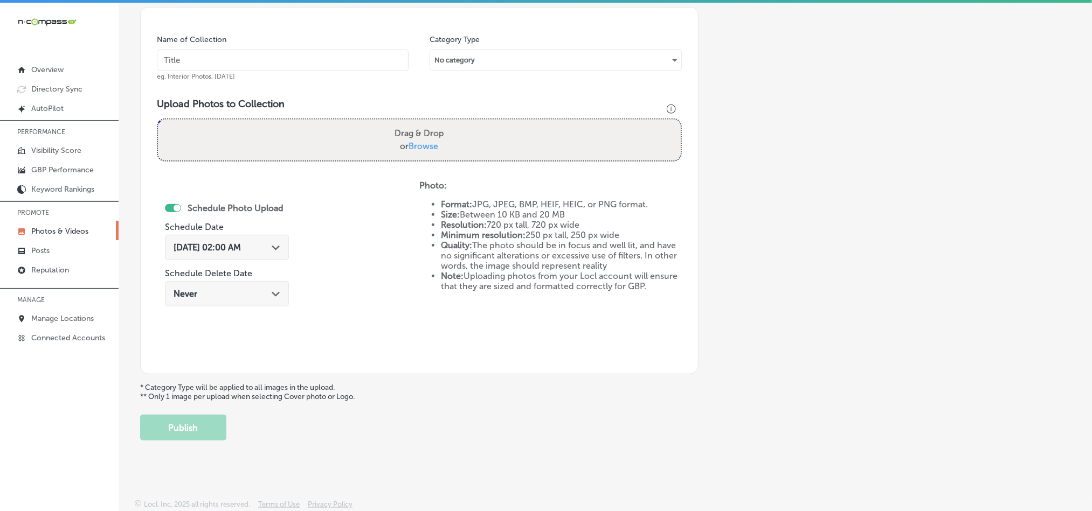
click at [243, 50] on input "text" at bounding box center [283, 61] width 252 height 22
paste input "Thrifty-Specialty-Produce-&-Meats-Palm-Bay-Fresh-seafood"
type input "Thrifty-Specialty-Produce-&-Meats-Palm-Bay-Fresh-seafood"
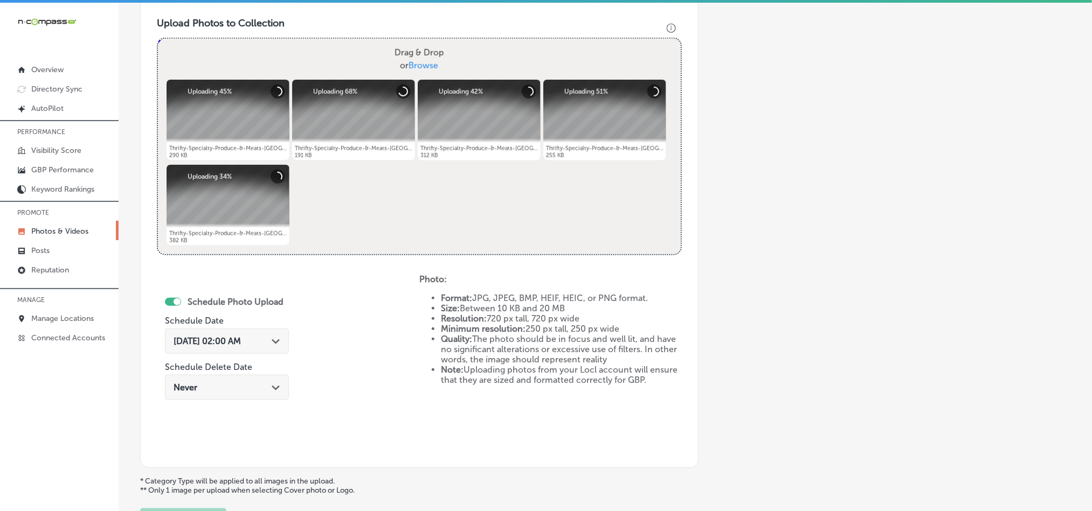
scroll to position [416, 0]
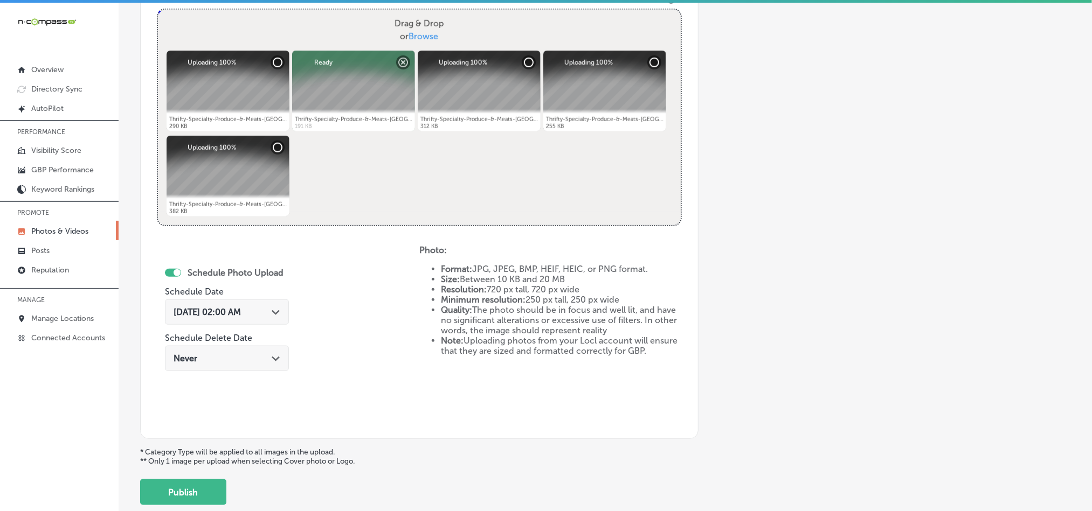
click at [280, 314] on icon "Path Created with Sketch." at bounding box center [276, 312] width 8 height 5
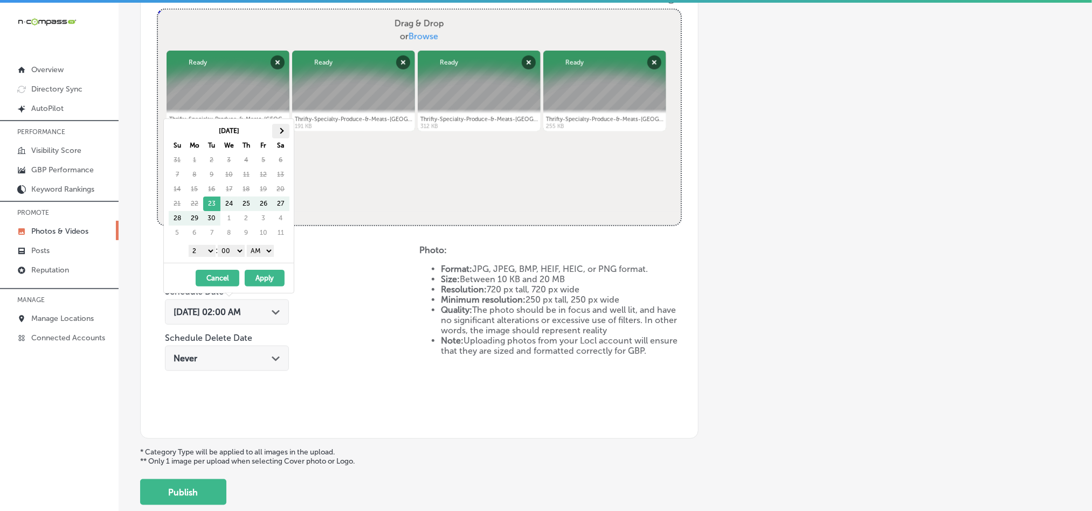
click at [283, 133] on th at bounding box center [280, 131] width 17 height 15
click at [204, 254] on select "1 2 3 4 5 6 7 8 9 10 11 12" at bounding box center [202, 251] width 27 height 12
click at [259, 250] on select "AM PM" at bounding box center [260, 251] width 27 height 12
click at [264, 283] on button "Apply" at bounding box center [265, 278] width 40 height 17
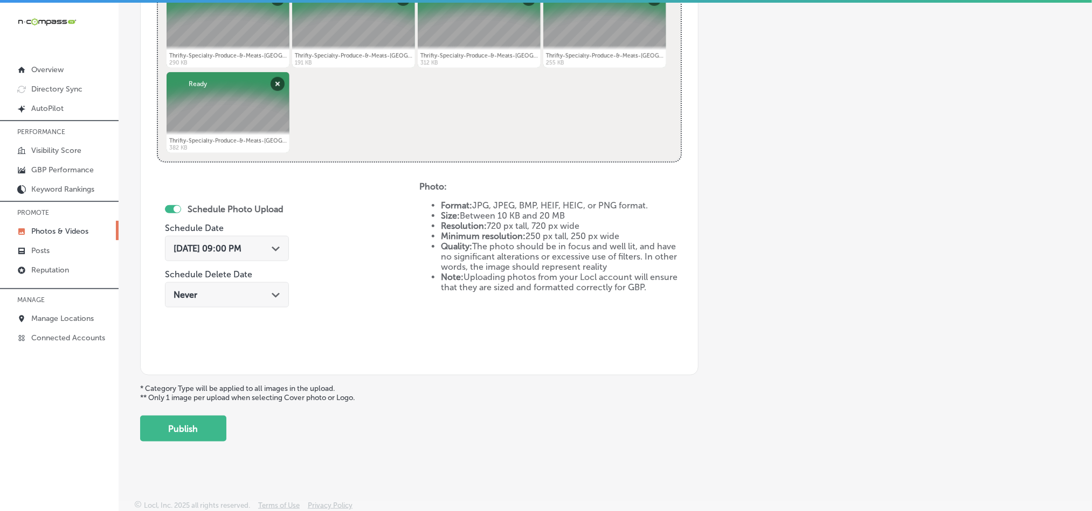
scroll to position [482, 0]
click at [201, 428] on button "Publish" at bounding box center [183, 428] width 86 height 26
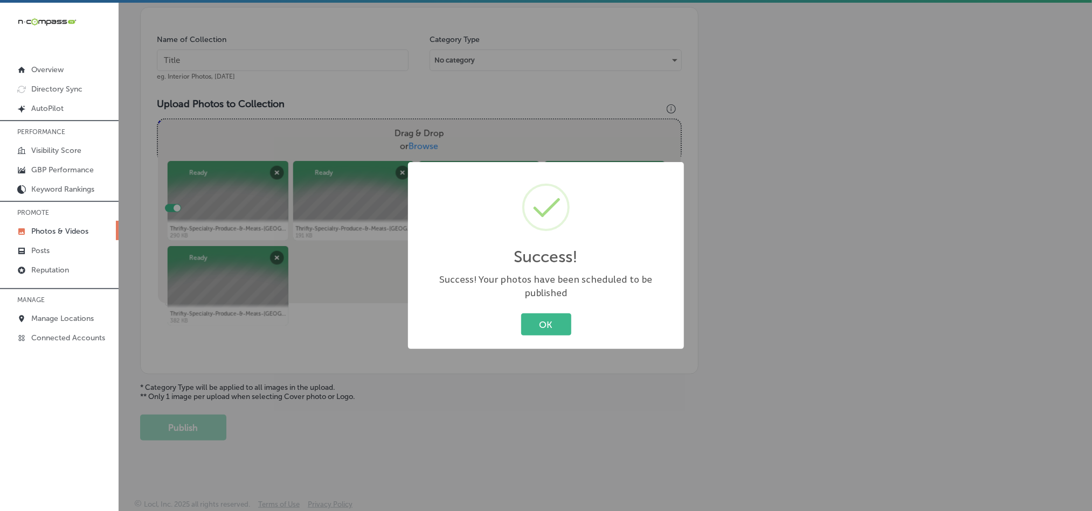
scroll to position [308, 0]
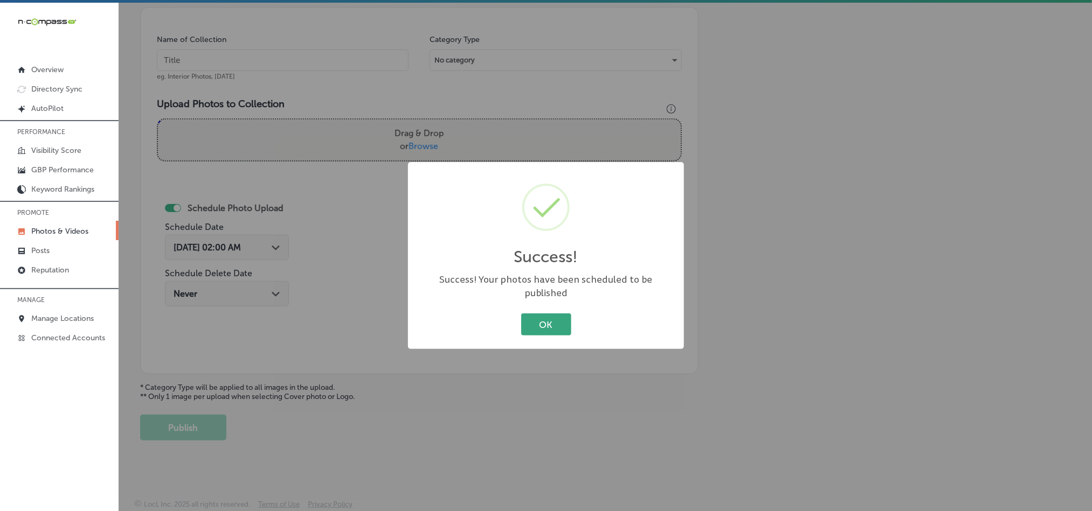
click at [541, 314] on button "OK" at bounding box center [546, 325] width 50 height 22
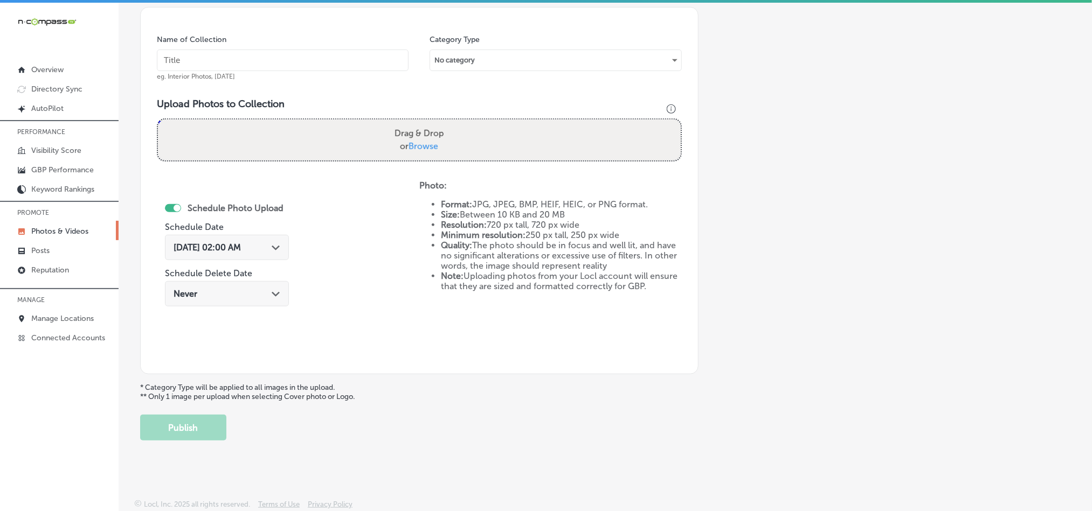
click at [293, 60] on input "text" at bounding box center [283, 61] width 252 height 22
paste input "Thrifty-Specialty-Produce-&-Meats-[GEOGRAPHIC_DATA]-Local-produce"
type input "Thrifty-Specialty-Produce-&-Meats-[GEOGRAPHIC_DATA]-Local-produce"
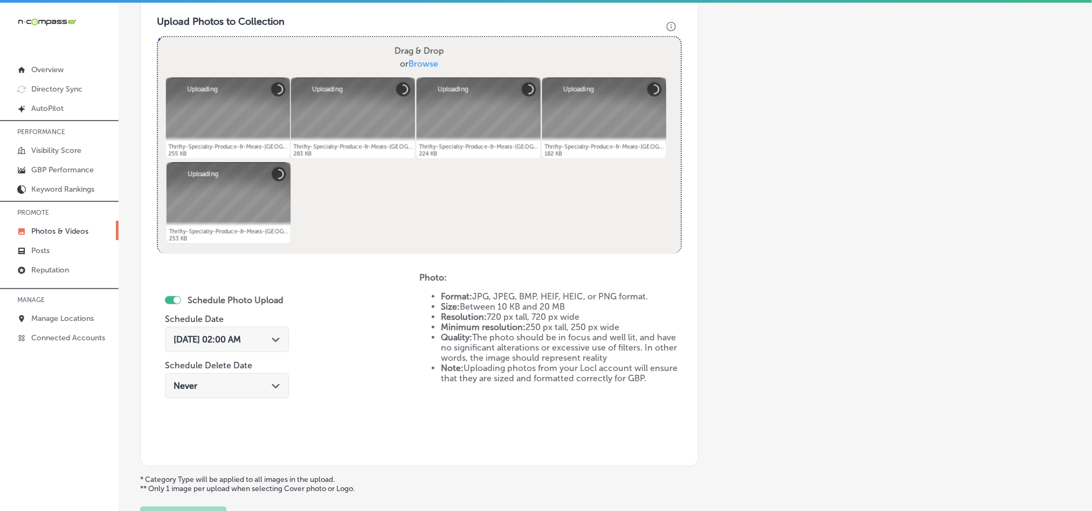
scroll to position [443, 0]
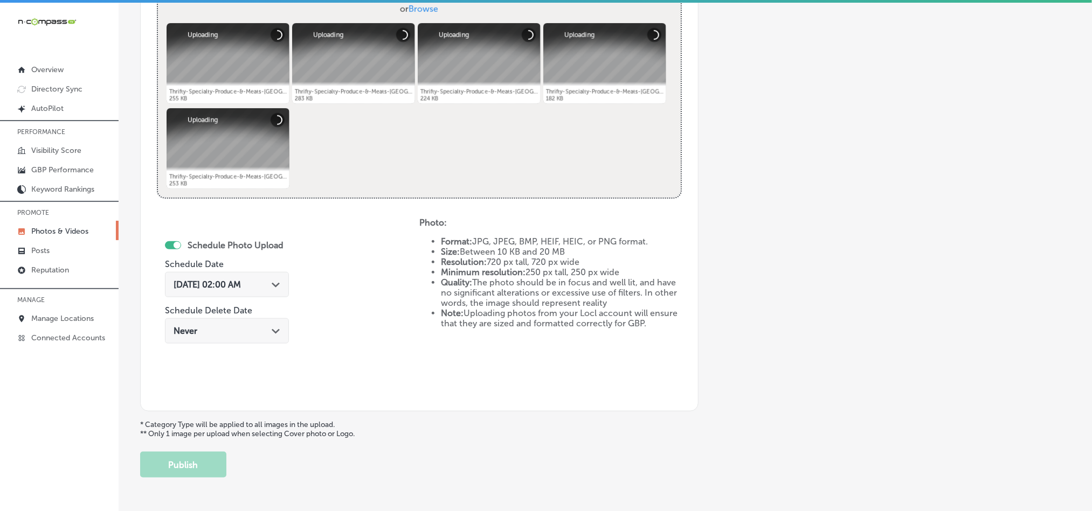
click at [280, 282] on div "Path Created with Sketch." at bounding box center [276, 284] width 9 height 9
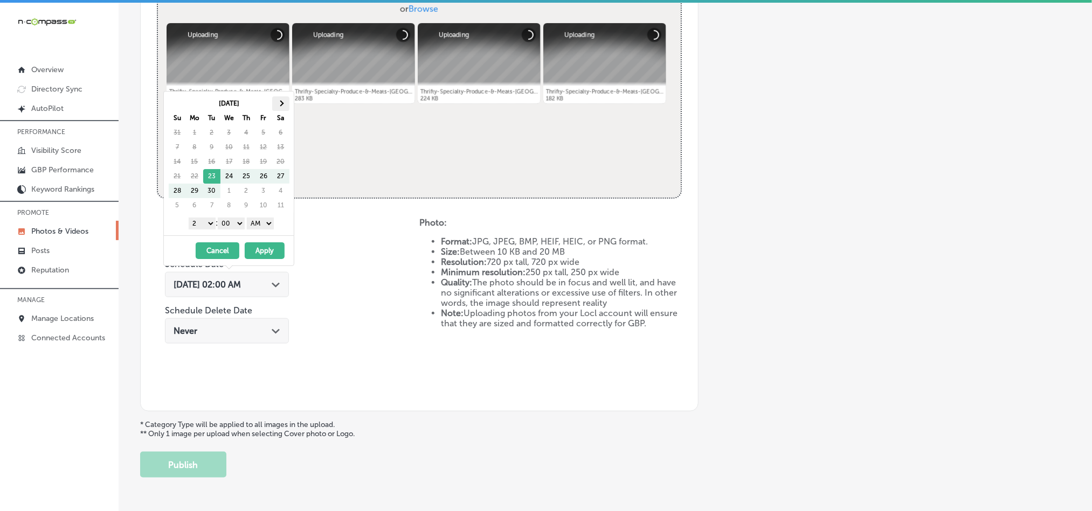
click at [281, 98] on th at bounding box center [280, 103] width 17 height 15
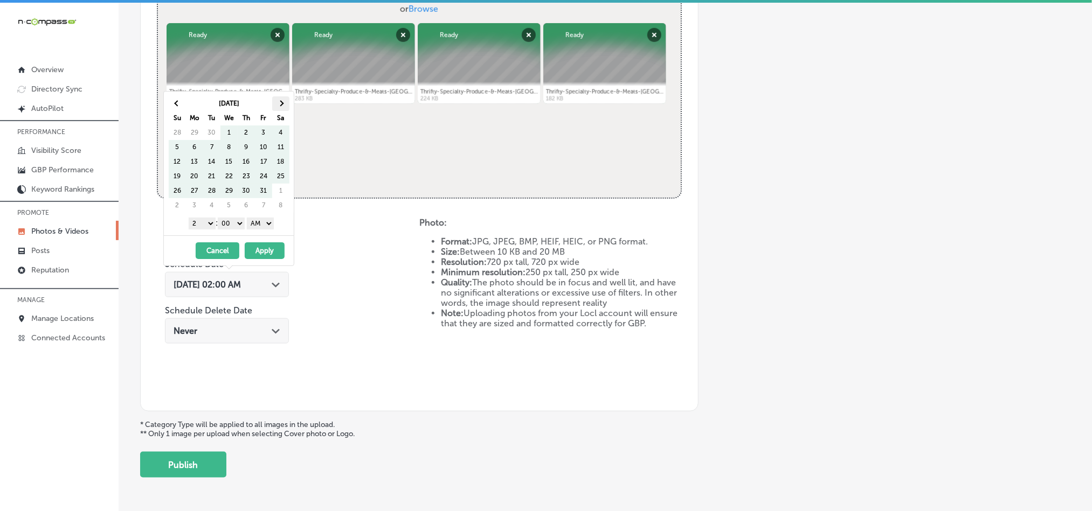
click at [282, 103] on span at bounding box center [281, 103] width 6 height 6
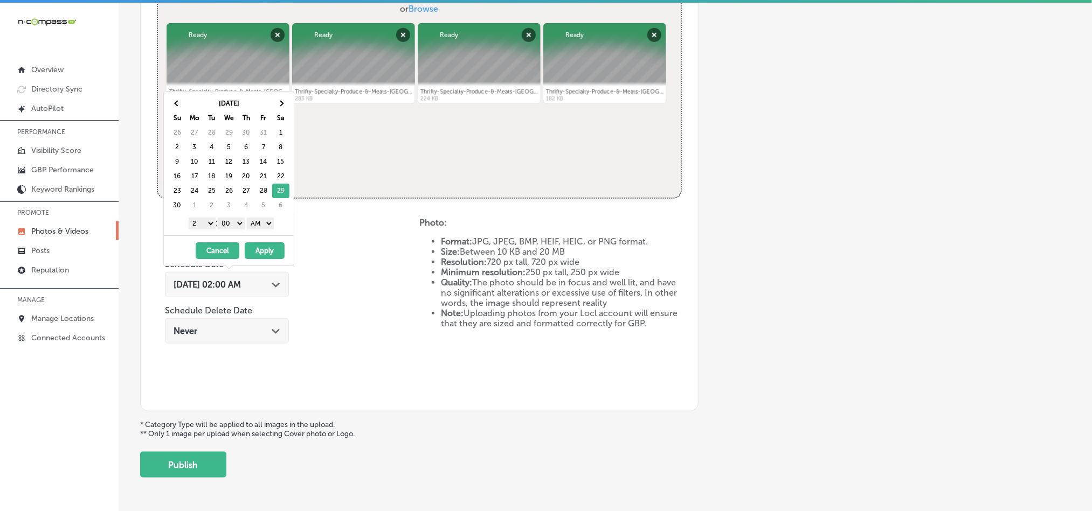
click at [204, 224] on select "1 2 3 4 5 6 7 8 9 10 11 12" at bounding box center [202, 224] width 27 height 12
click at [259, 225] on select "AM PM" at bounding box center [260, 224] width 27 height 12
click at [260, 251] on button "Apply" at bounding box center [265, 251] width 40 height 17
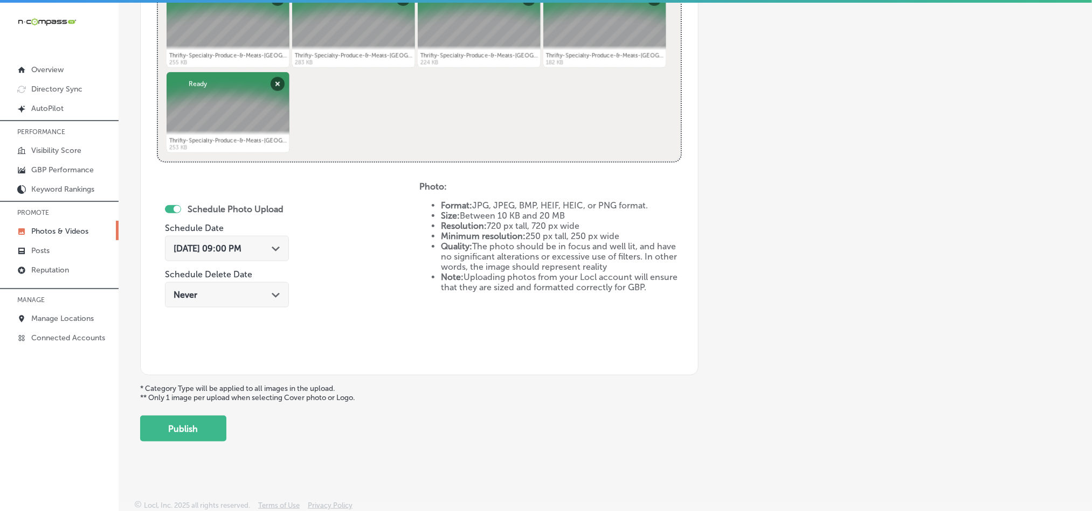
scroll to position [482, 0]
click at [189, 428] on button "Publish" at bounding box center [183, 428] width 86 height 26
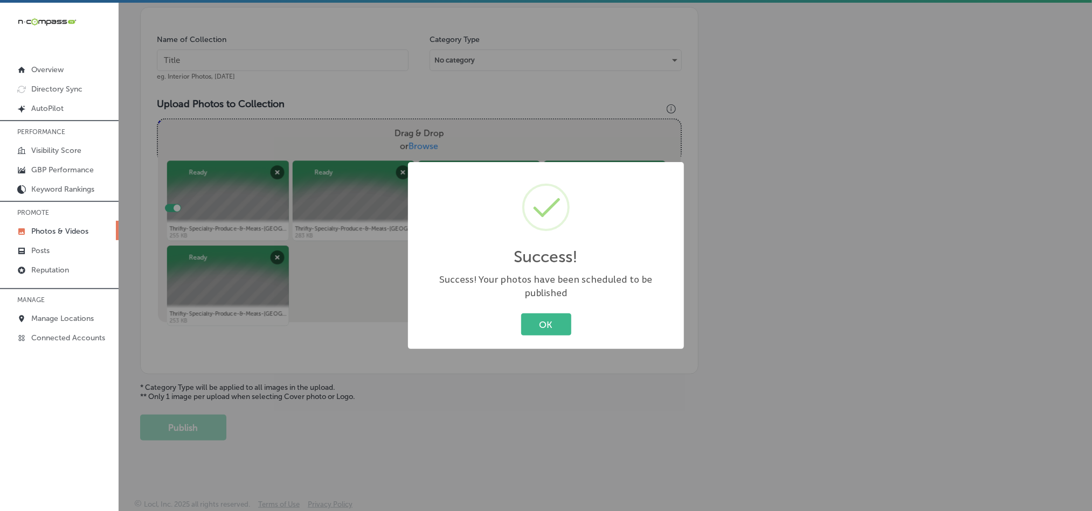
scroll to position [308, 0]
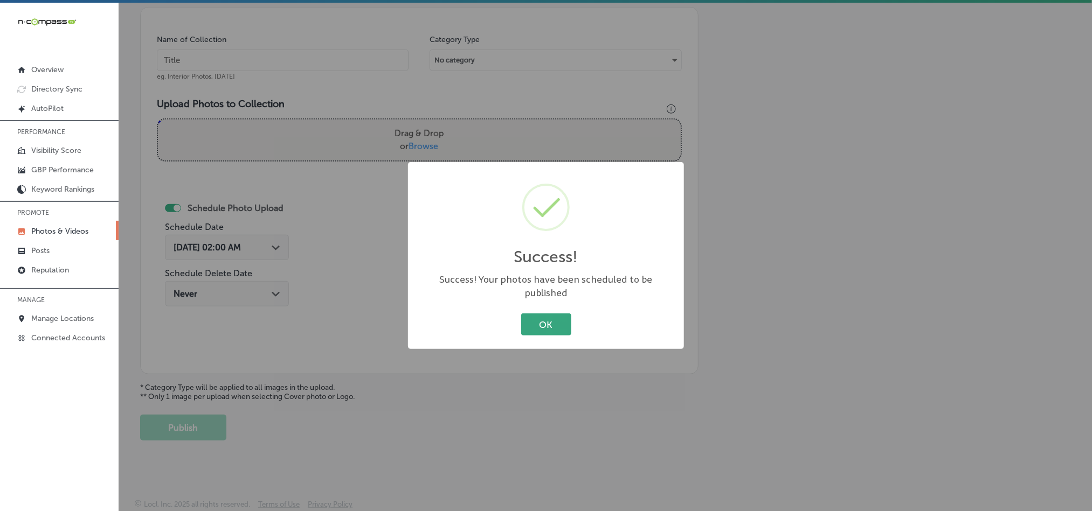
click at [546, 314] on button "OK" at bounding box center [546, 325] width 50 height 22
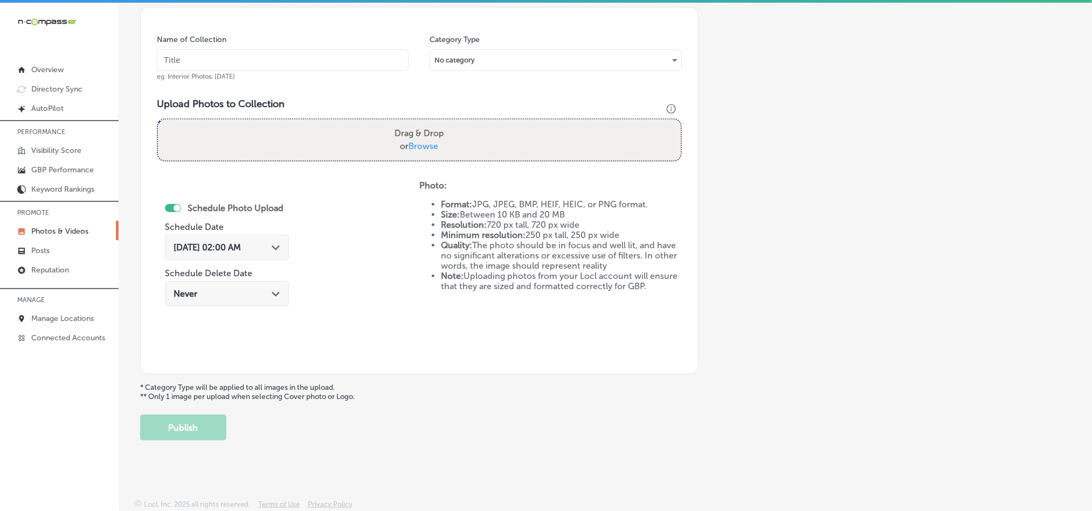
click at [300, 60] on input "text" at bounding box center [283, 61] width 252 height 22
paste input "Thrifty-Specialty-Produce-&-Meats-Palm-Bay-Full-service-butcher"
type input "Thrifty-Specialty-Produce-&-Meats-Palm-Bay-Full-service-butcher"
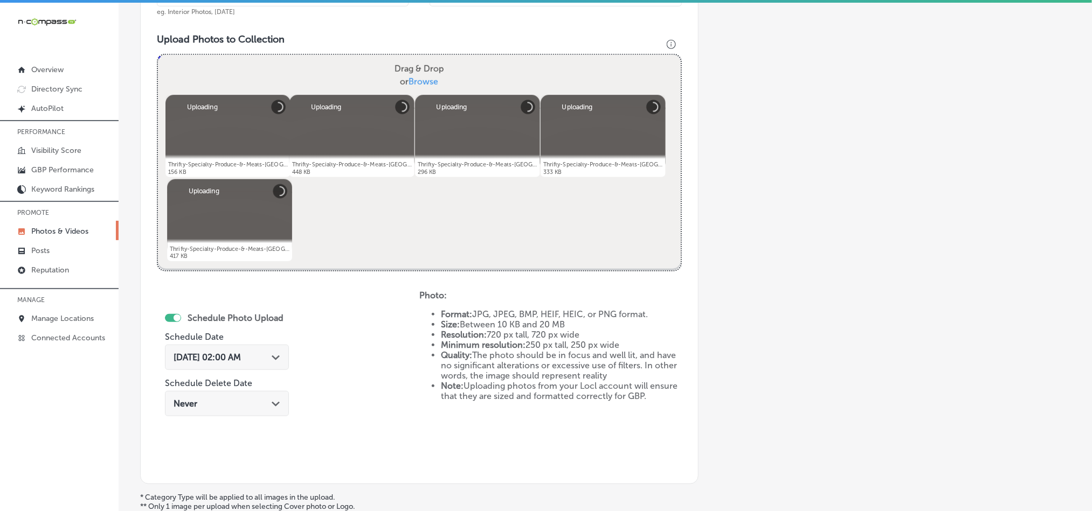
scroll to position [416, 0]
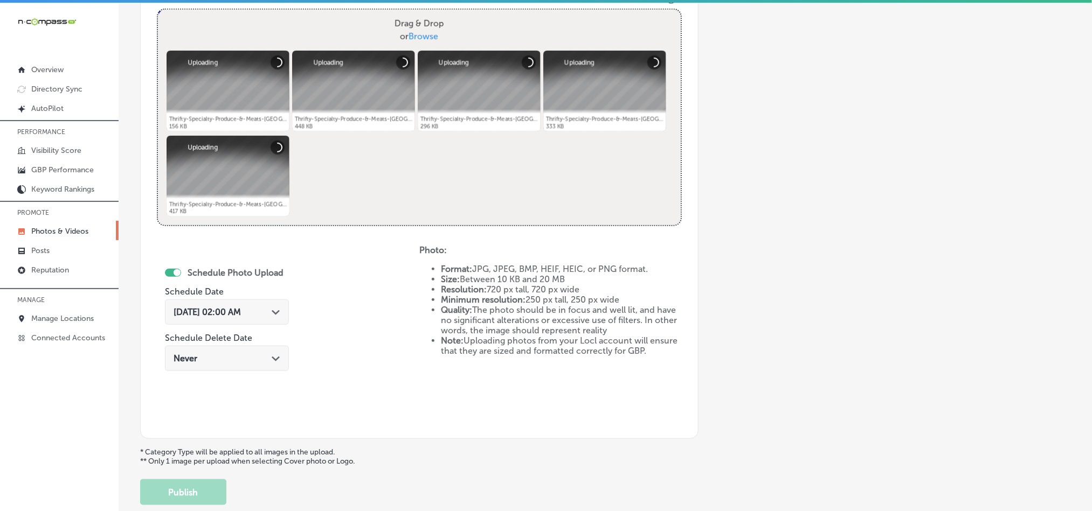
click at [274, 317] on div "[DATE] 02:00 AM Path Created with Sketch." at bounding box center [227, 312] width 107 height 10
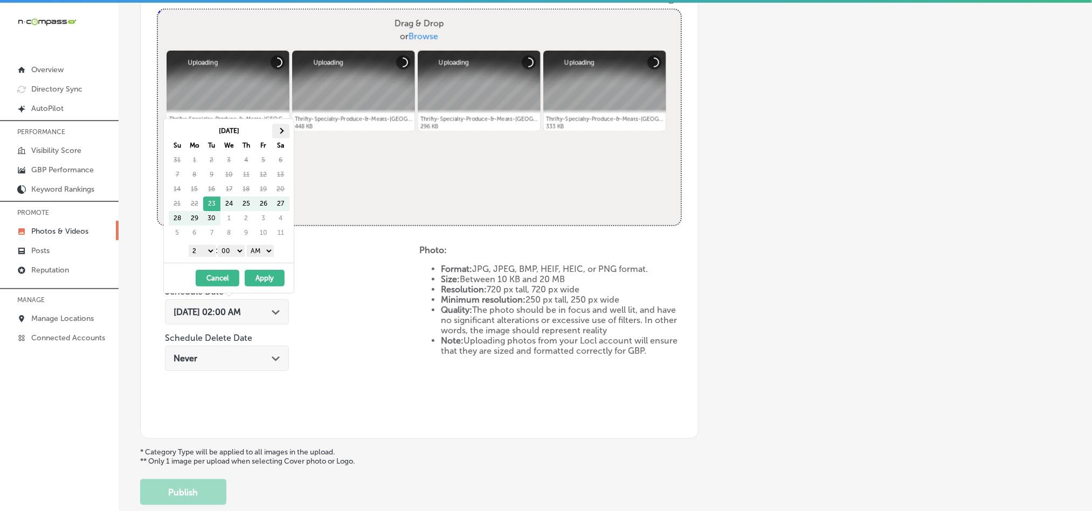
click at [286, 129] on th at bounding box center [280, 131] width 17 height 15
click at [281, 128] on th at bounding box center [280, 131] width 17 height 15
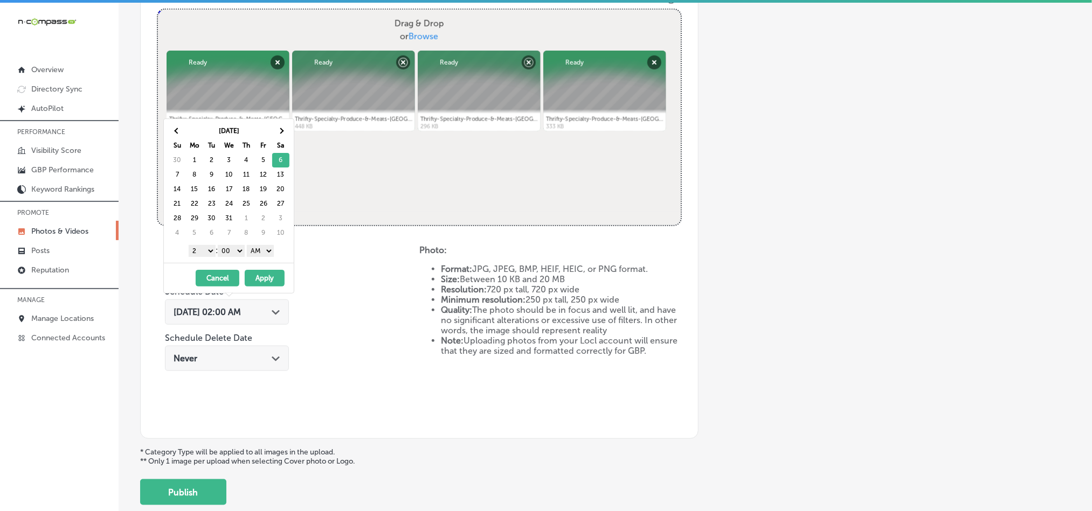
click at [192, 251] on select "1 2 3 4 5 6 7 8 9 10 11 12" at bounding box center [202, 251] width 27 height 12
click at [259, 251] on select "AM PM" at bounding box center [260, 251] width 27 height 12
click at [260, 280] on button "Apply" at bounding box center [265, 278] width 40 height 17
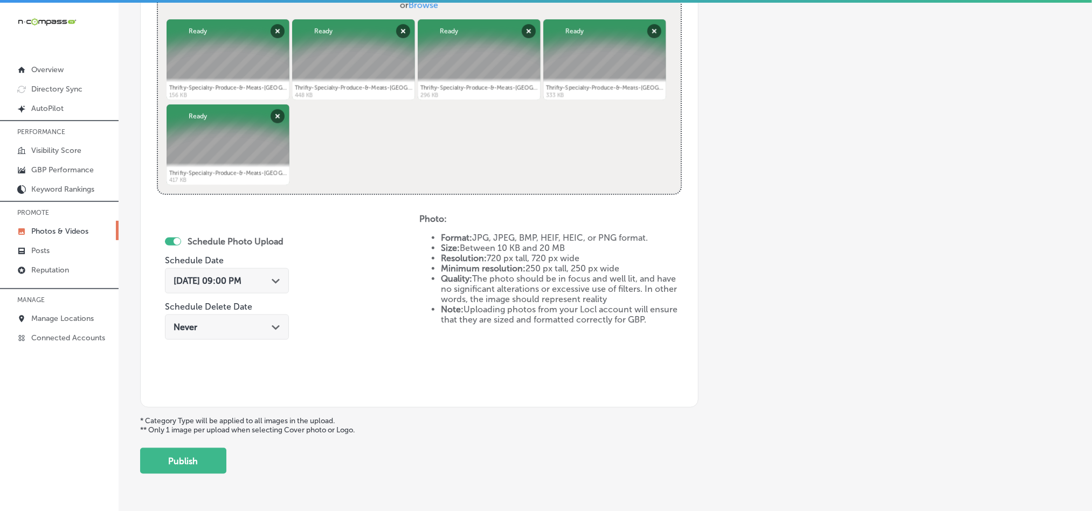
scroll to position [469, 0]
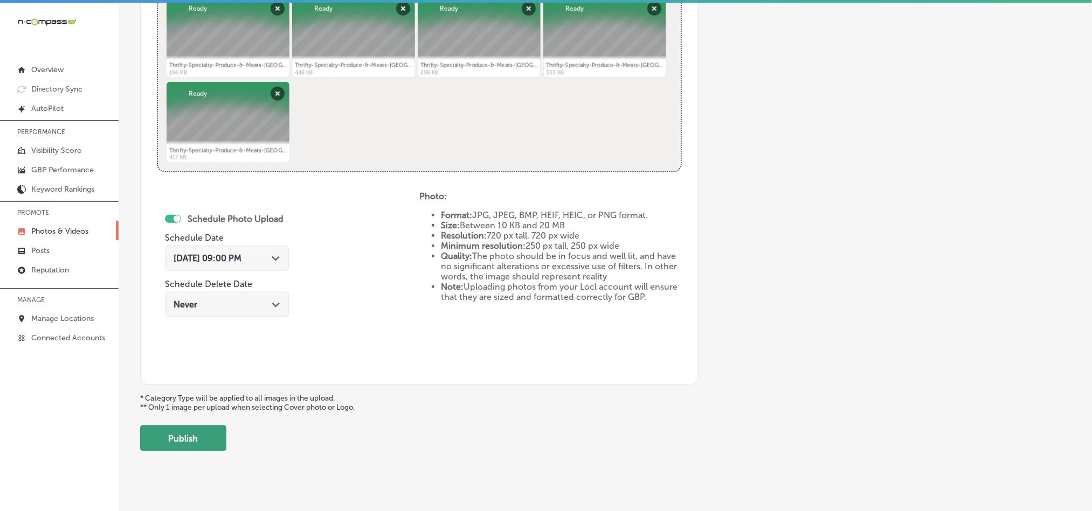
click at [199, 441] on button "Publish" at bounding box center [183, 439] width 86 height 26
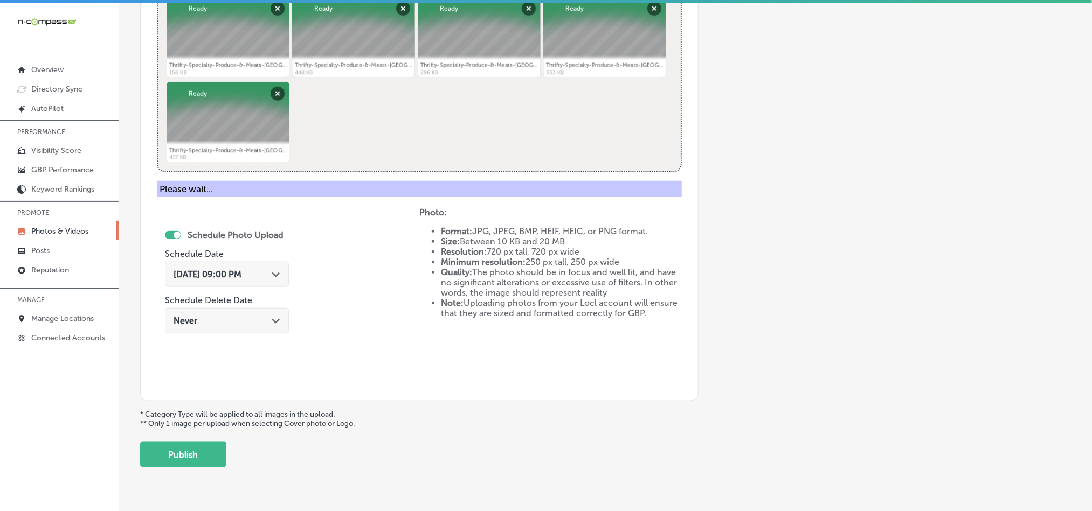
scroll to position [308, 0]
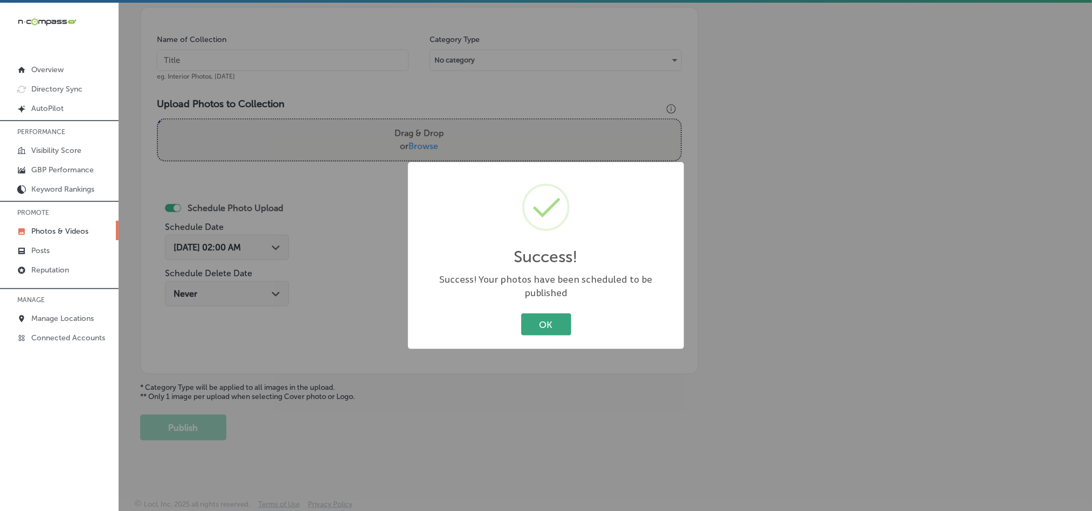
click at [547, 315] on button "OK" at bounding box center [546, 325] width 50 height 22
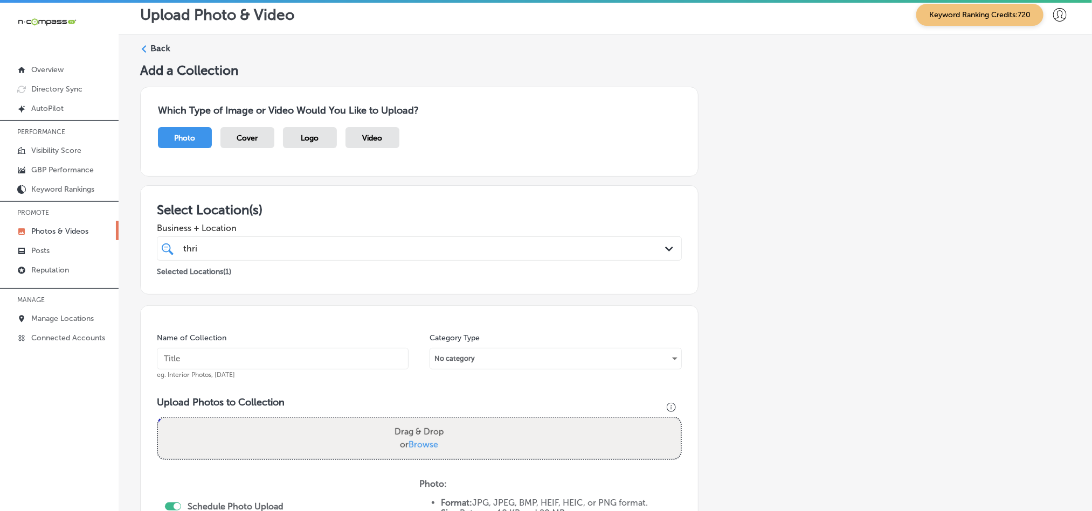
scroll to position [0, 0]
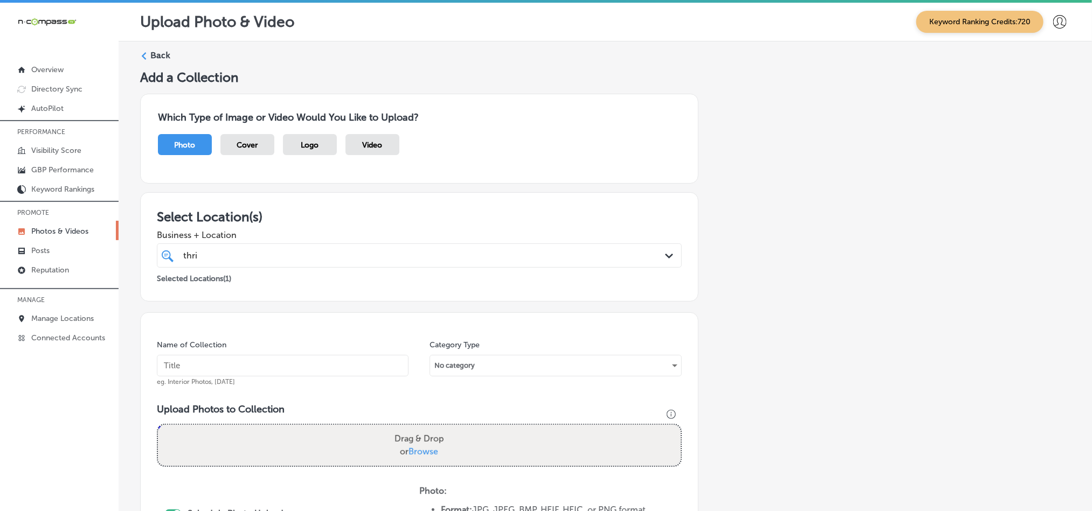
click at [155, 51] on label "Back" at bounding box center [160, 56] width 20 height 12
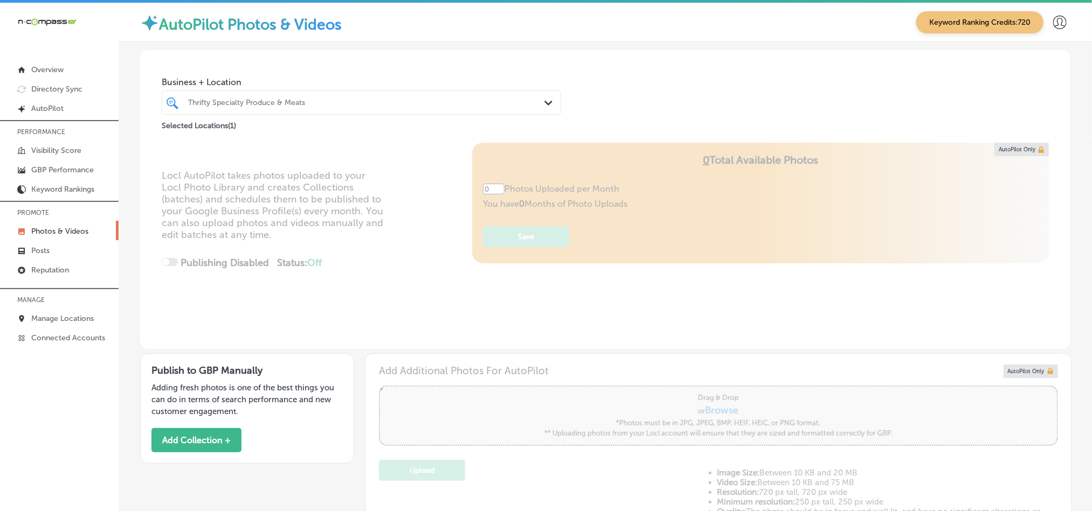
type input "5"
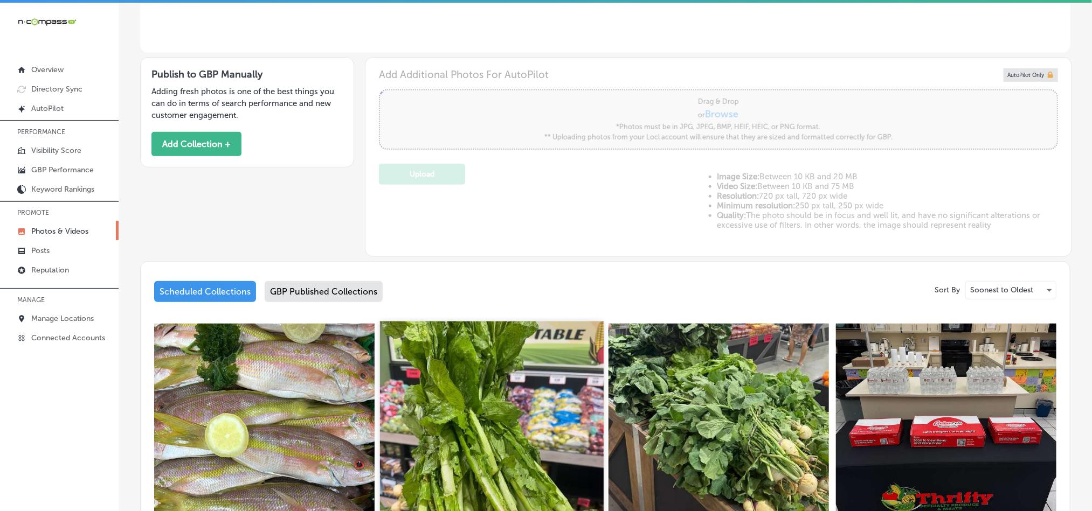
scroll to position [377, 0]
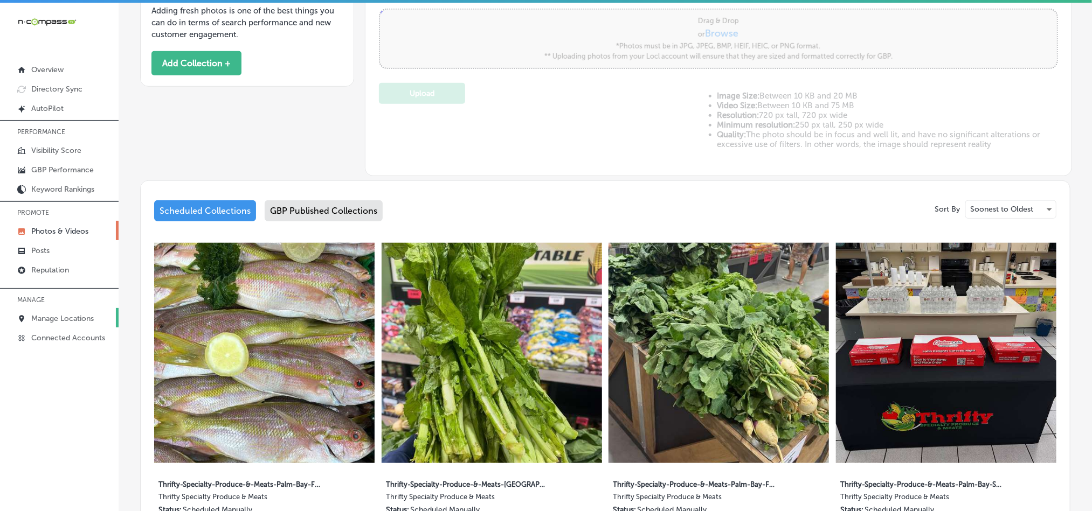
click at [51, 324] on link "Manage Locations" at bounding box center [59, 317] width 119 height 19
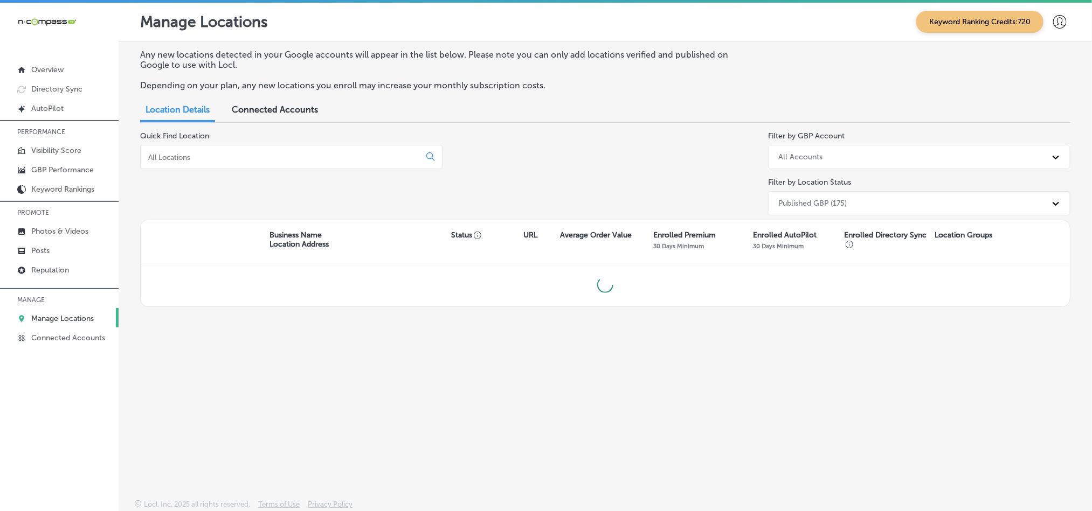
click at [249, 149] on div at bounding box center [291, 157] width 302 height 24
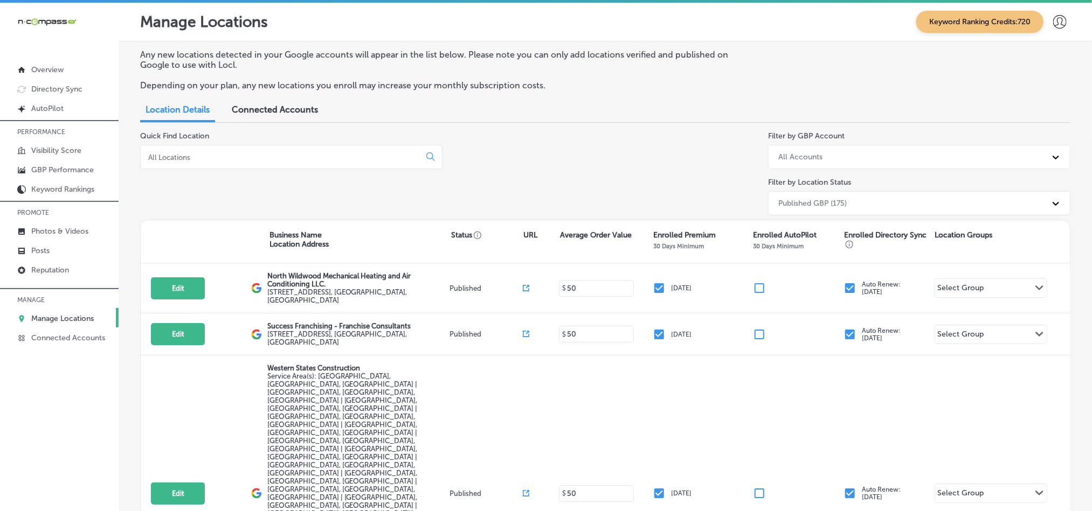
click at [249, 157] on input at bounding box center [282, 158] width 271 height 10
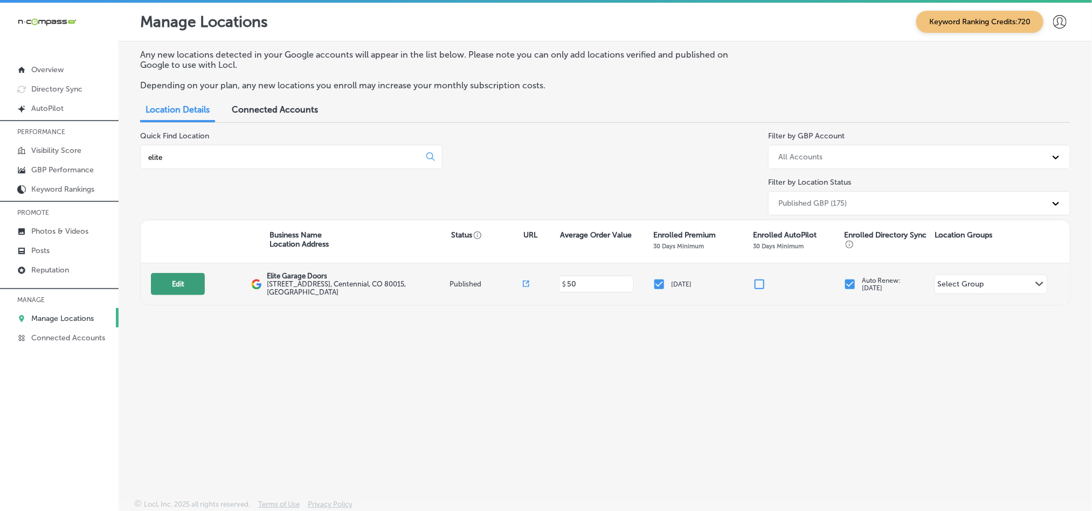
type input "elite"
click at [163, 281] on button "Edit" at bounding box center [178, 284] width 54 height 22
select select "US"
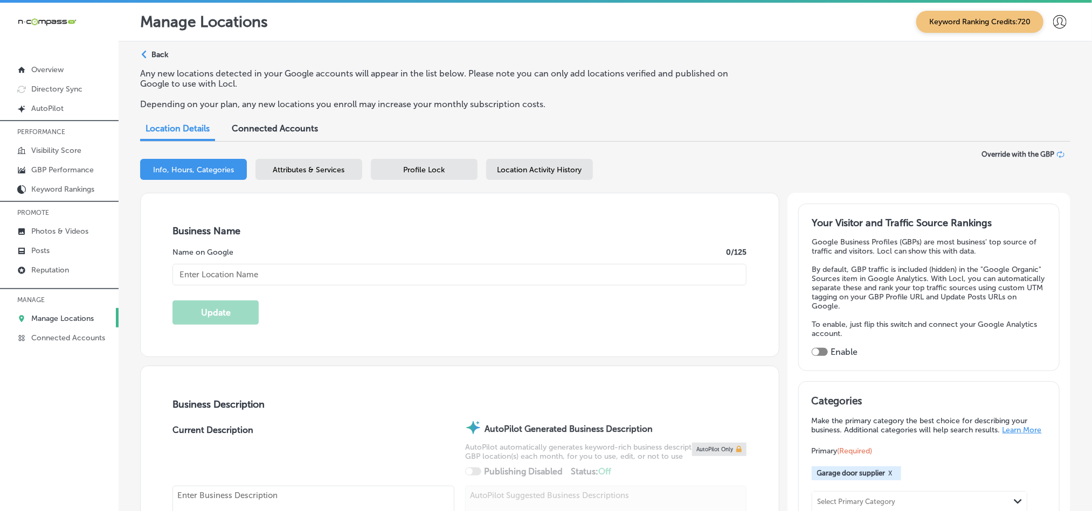
checkbox input "true"
type input "Elite Garage Doors"
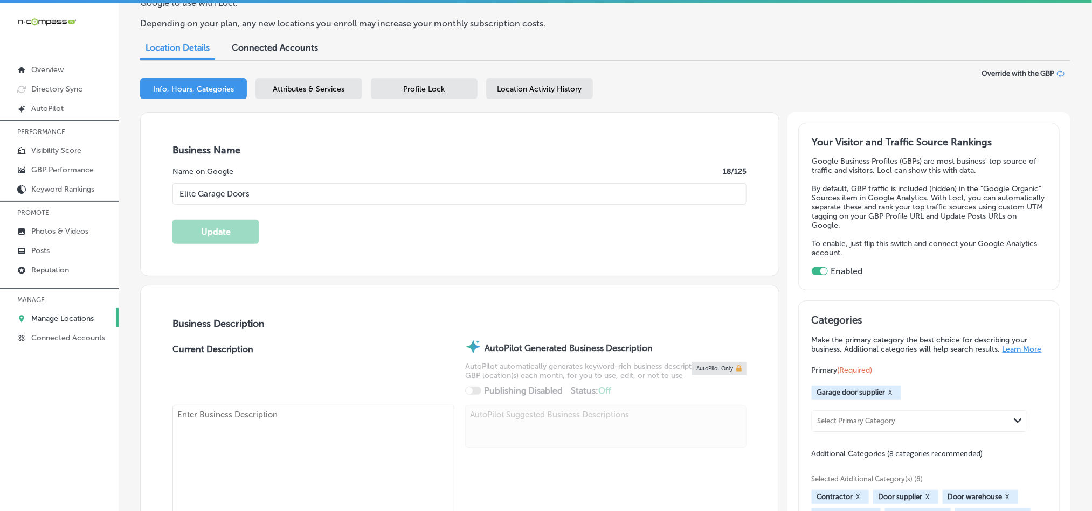
type input "[STREET_ADDRESS]"
type input "Centennial"
type input "80015"
type input "US"
type input "[URL][DOMAIN_NAME]"
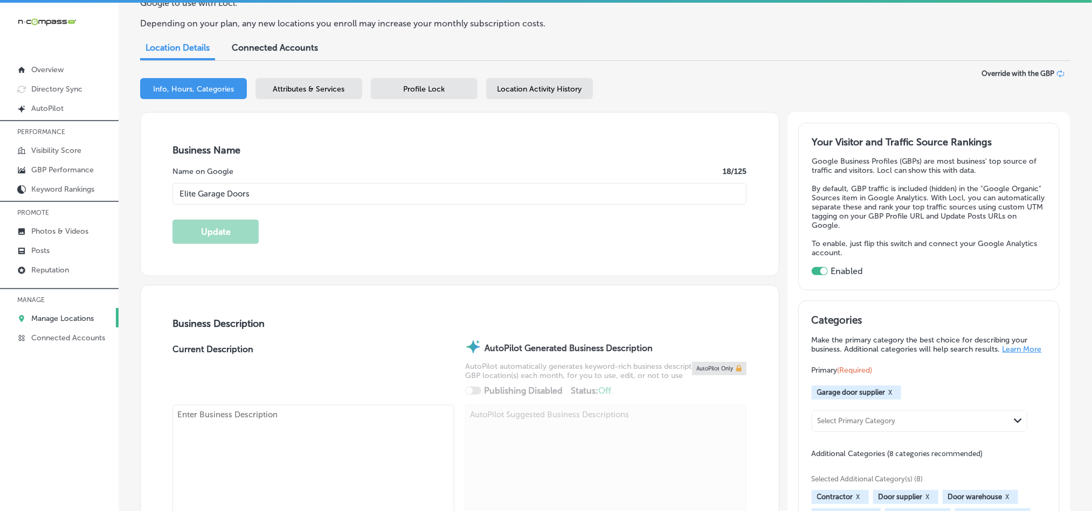
type textarea "Elite Garage Doors, located in [GEOGRAPHIC_DATA], [GEOGRAPHIC_DATA], offers hig…"
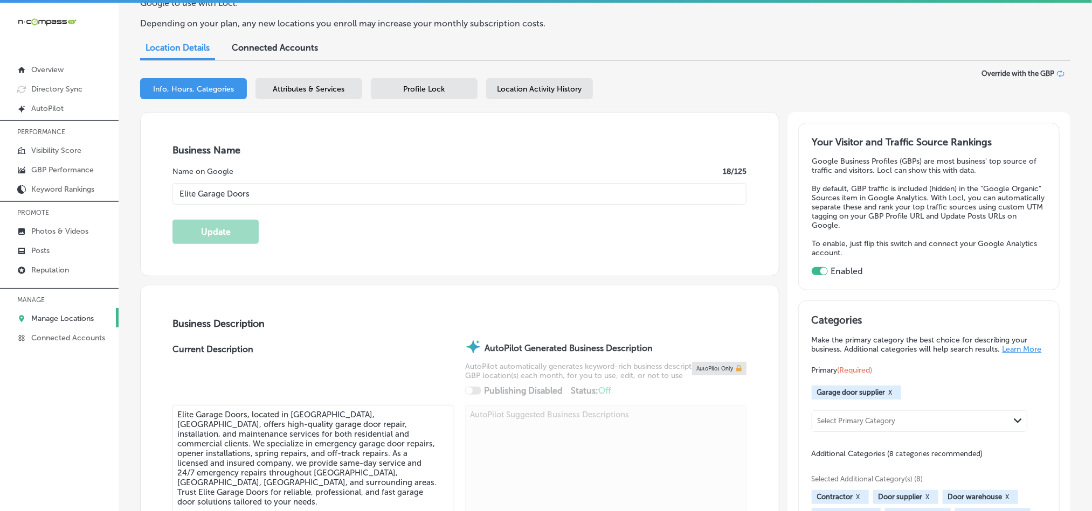
type input "[PHONE_NUMBER]"
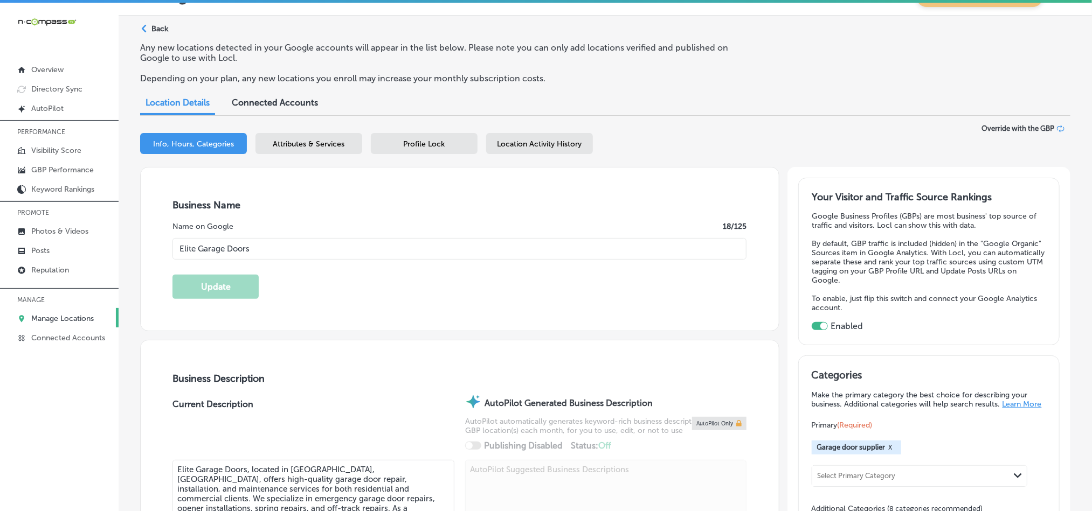
scroll to position [107, 0]
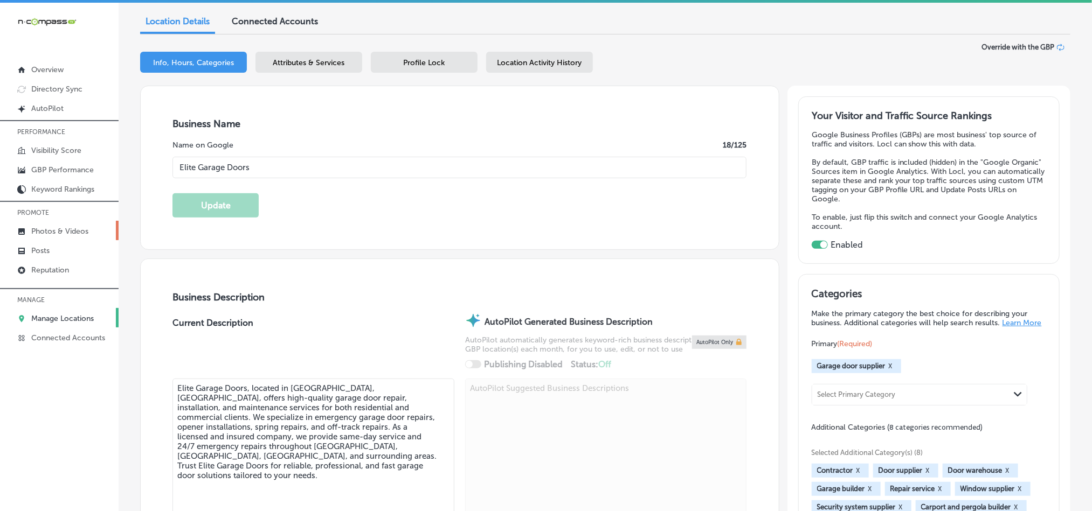
click at [47, 232] on p "Photos & Videos" at bounding box center [59, 231] width 57 height 9
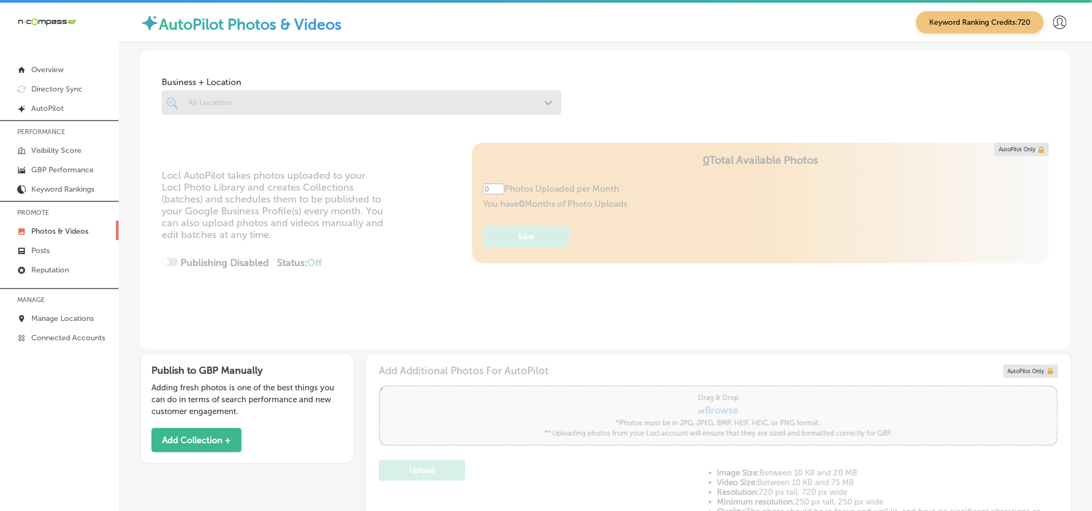
type input "5"
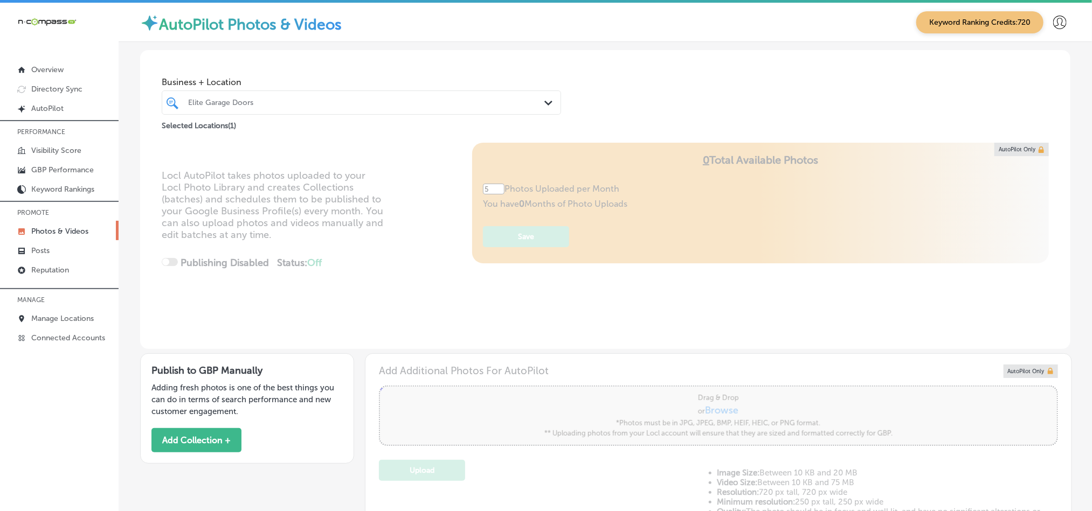
click at [310, 101] on div "Elite Garage Doors" at bounding box center [366, 102] width 357 height 9
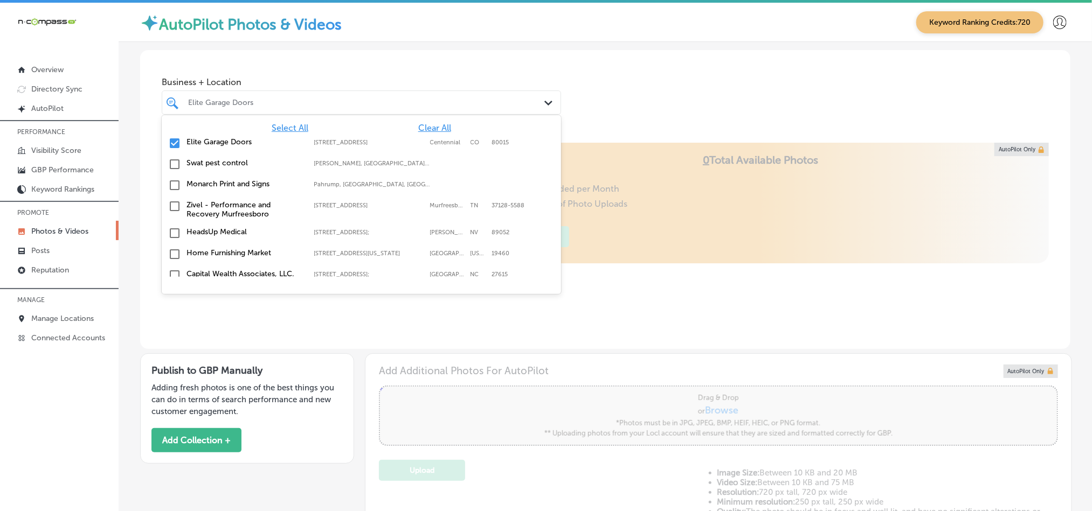
click at [642, 86] on div "Business + Location option focused, 1 of 161. 161 results available. Use Up and…" at bounding box center [605, 91] width 930 height 82
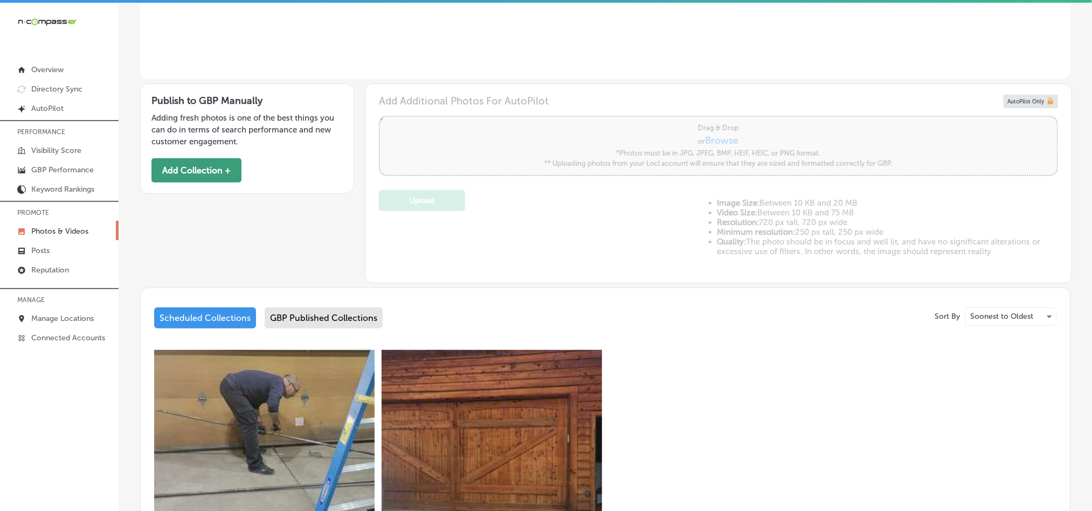
scroll to position [262, 0]
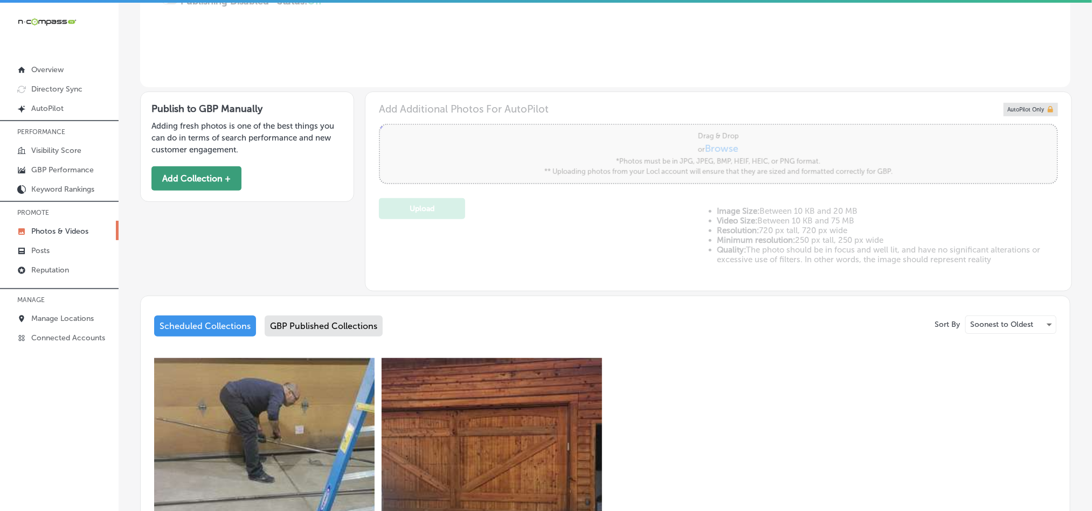
click at [203, 177] on button "Add Collection +" at bounding box center [196, 179] width 90 height 24
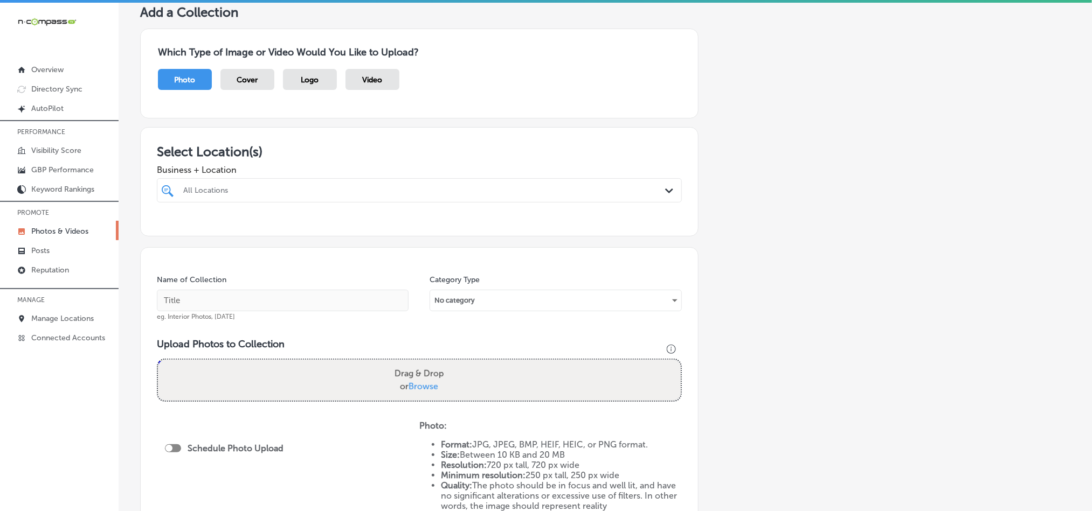
scroll to position [81, 0]
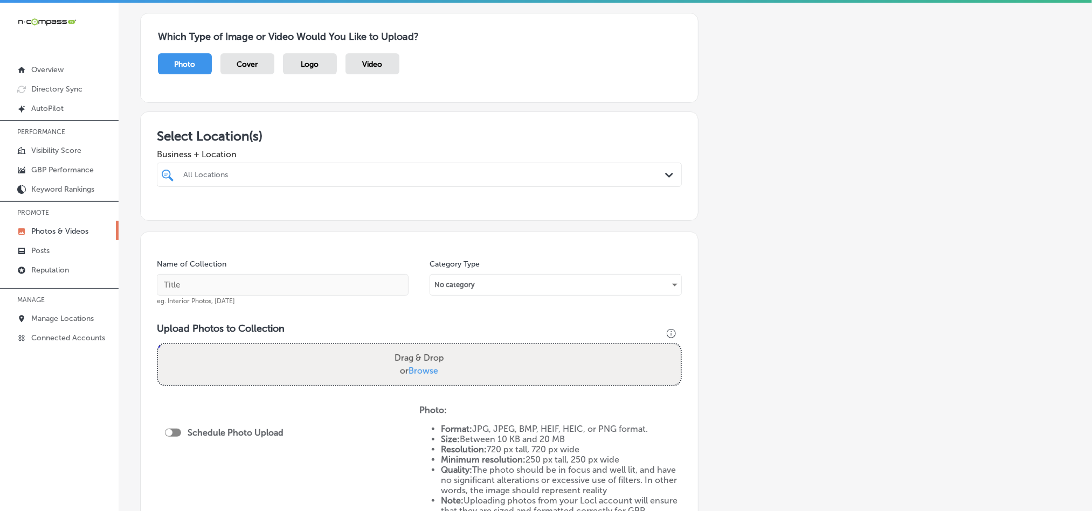
click at [359, 174] on div "All Locations" at bounding box center [424, 174] width 483 height 9
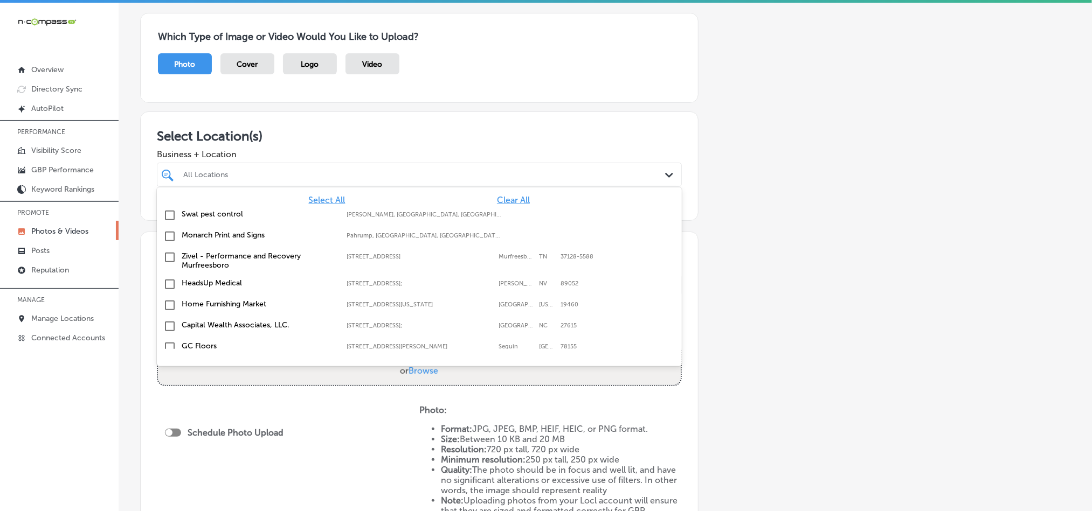
click at [497, 199] on span "Clear All" at bounding box center [513, 200] width 33 height 10
click at [473, 174] on div "All Locations" at bounding box center [424, 174] width 483 height 9
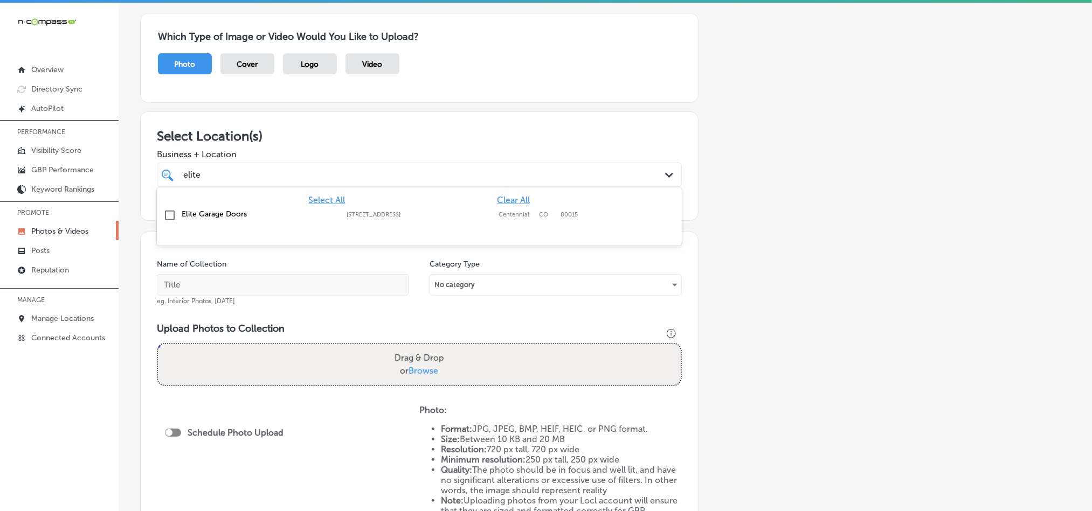
click at [167, 215] on input "checkbox" at bounding box center [169, 215] width 13 height 13
type input "elite"
click at [477, 129] on h3 "Select Location(s)" at bounding box center [419, 136] width 525 height 16
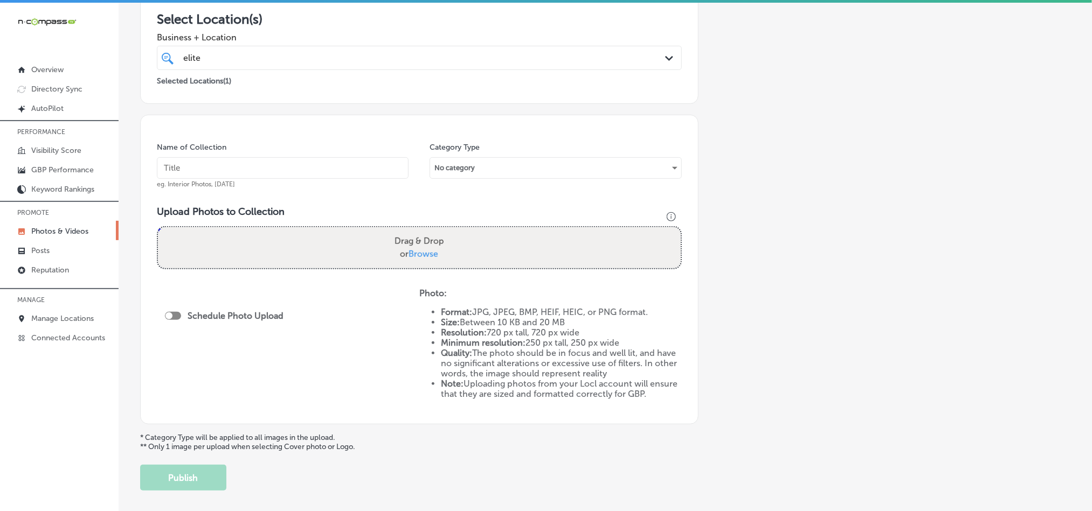
scroll to position [188, 0]
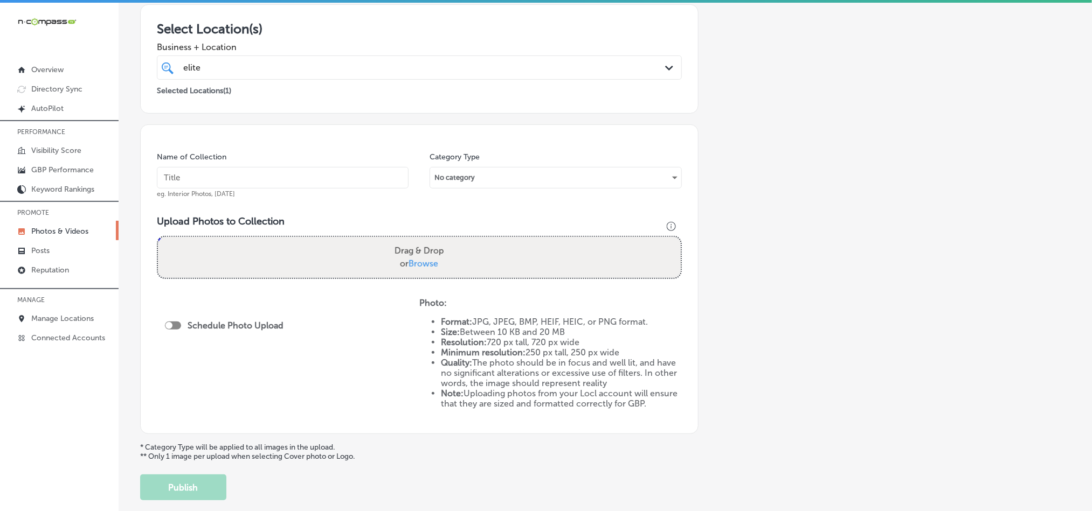
click at [298, 174] on input "text" at bounding box center [283, 178] width 252 height 22
click at [319, 178] on input "text" at bounding box center [283, 178] width 252 height 22
paste input "Elite-Garage-Doors-Garage-door-repair"
type input "Elite-Garage-Doors-Garage-door-repair"
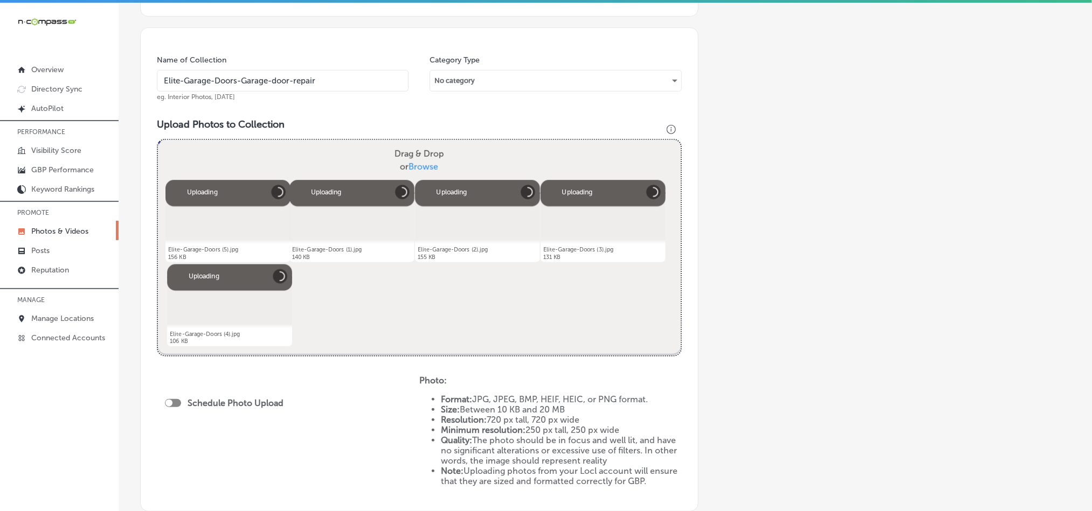
scroll to position [323, 0]
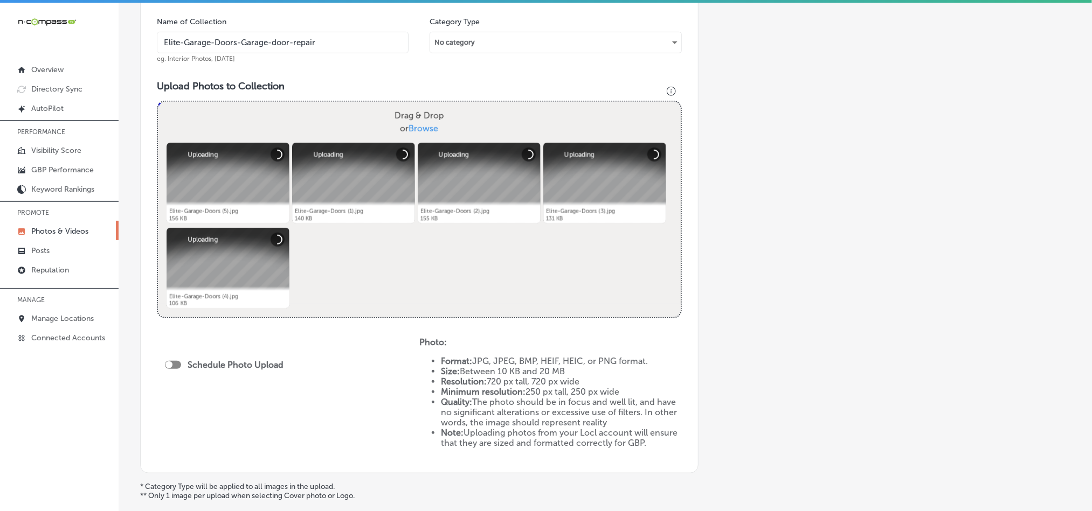
click at [178, 361] on div at bounding box center [173, 365] width 16 height 8
checkbox input "true"
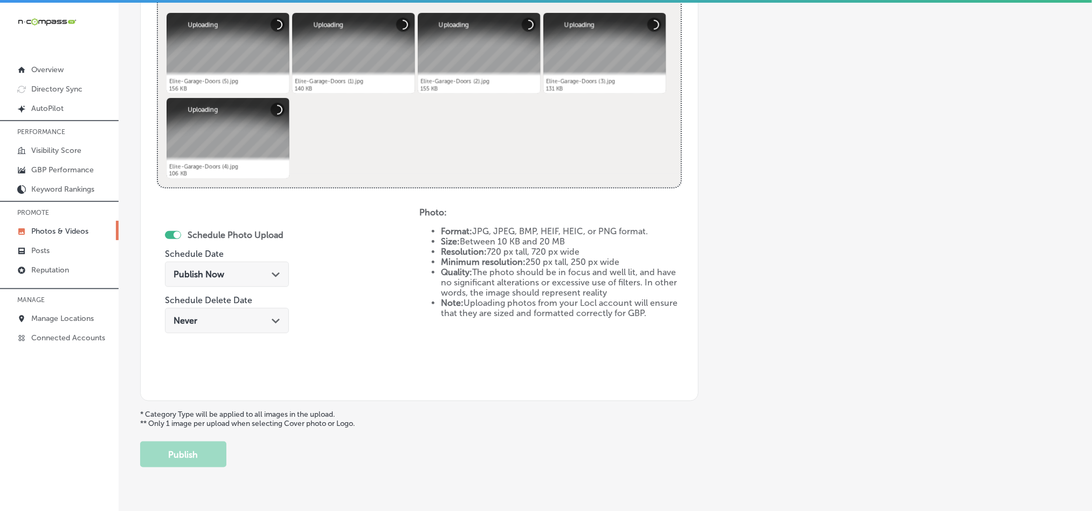
scroll to position [458, 0]
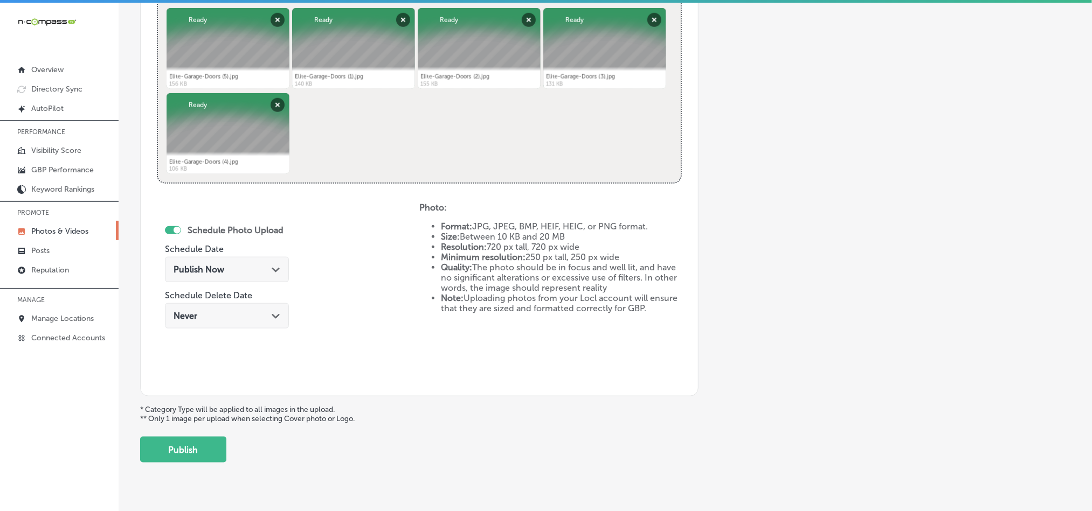
click at [274, 264] on div "Publish Now Path Created with Sketch." at bounding box center [227, 269] width 124 height 25
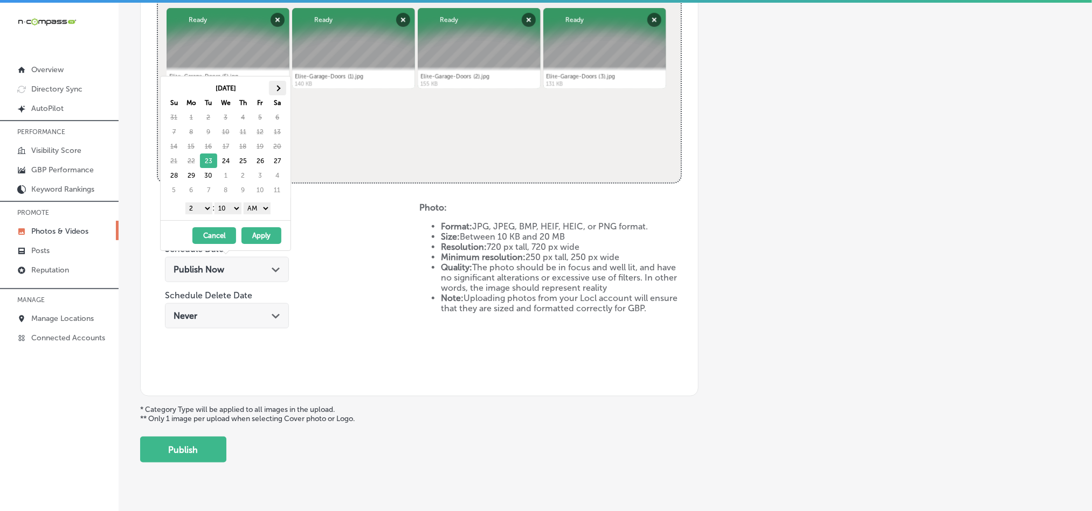
click at [275, 89] on span at bounding box center [277, 88] width 6 height 6
click at [199, 209] on select "1 2 3 4 5 6 7 8 9 10 11 12" at bounding box center [198, 209] width 27 height 12
drag, startPoint x: 237, startPoint y: 204, endPoint x: 231, endPoint y: 215, distance: 12.5
click at [237, 204] on select "00 10 20 30 40 50" at bounding box center [227, 209] width 27 height 12
click at [256, 210] on select "AM PM" at bounding box center [257, 209] width 27 height 12
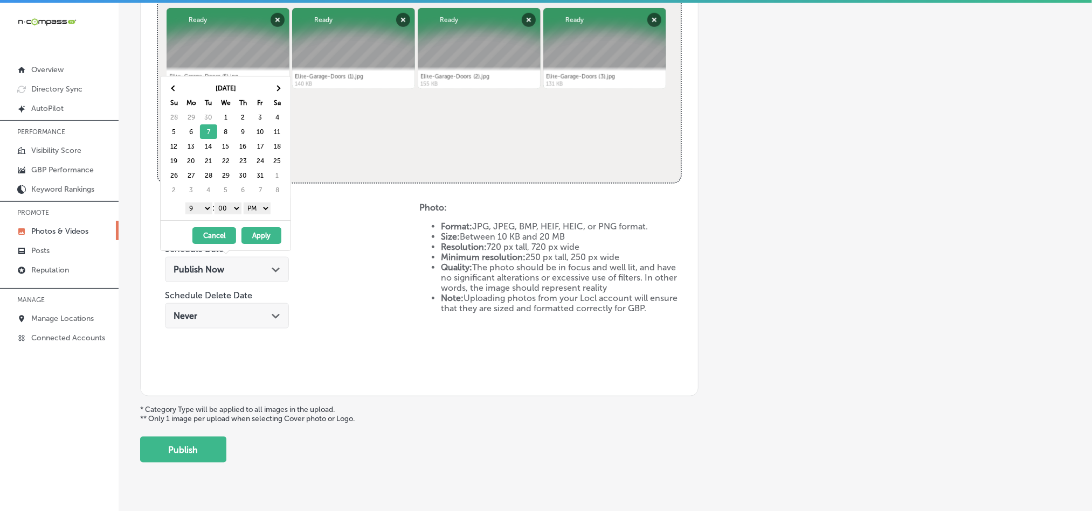
click at [258, 239] on button "Apply" at bounding box center [261, 235] width 40 height 17
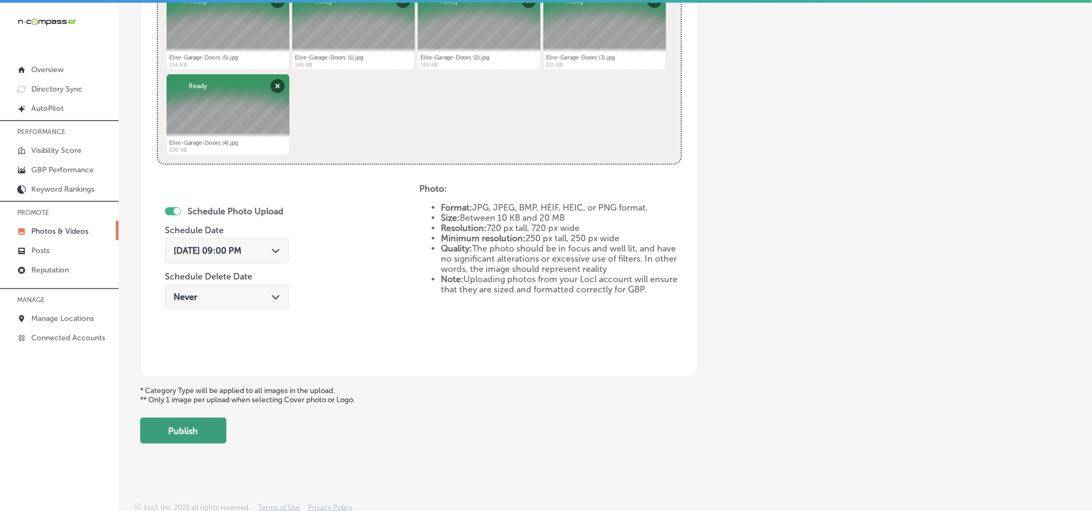
scroll to position [482, 0]
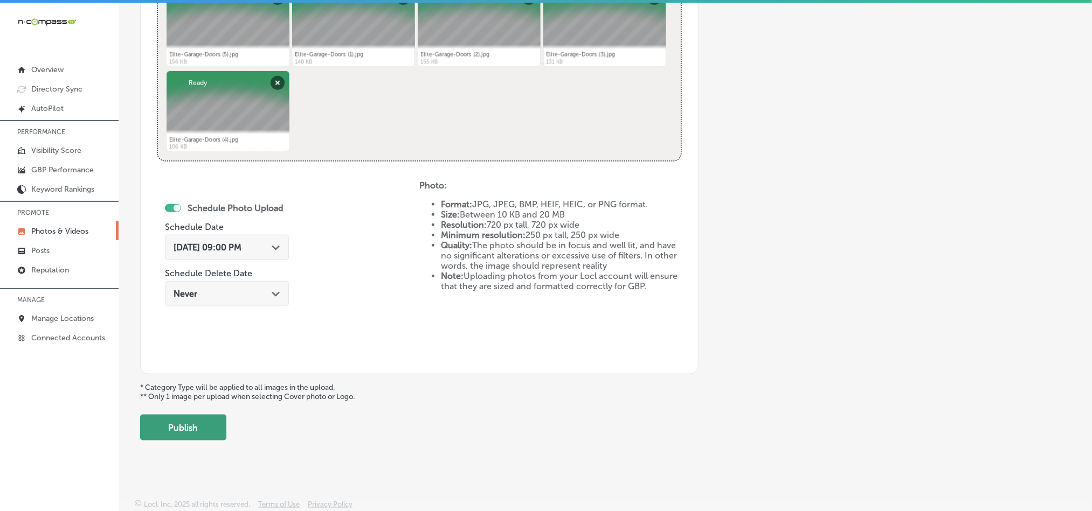
click at [202, 430] on button "Publish" at bounding box center [183, 428] width 86 height 26
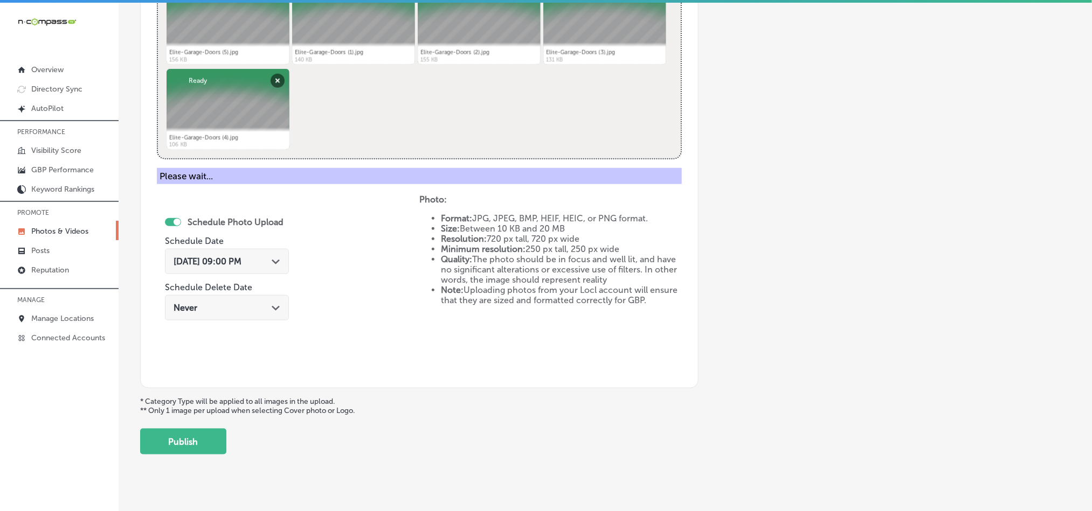
scroll to position [308, 0]
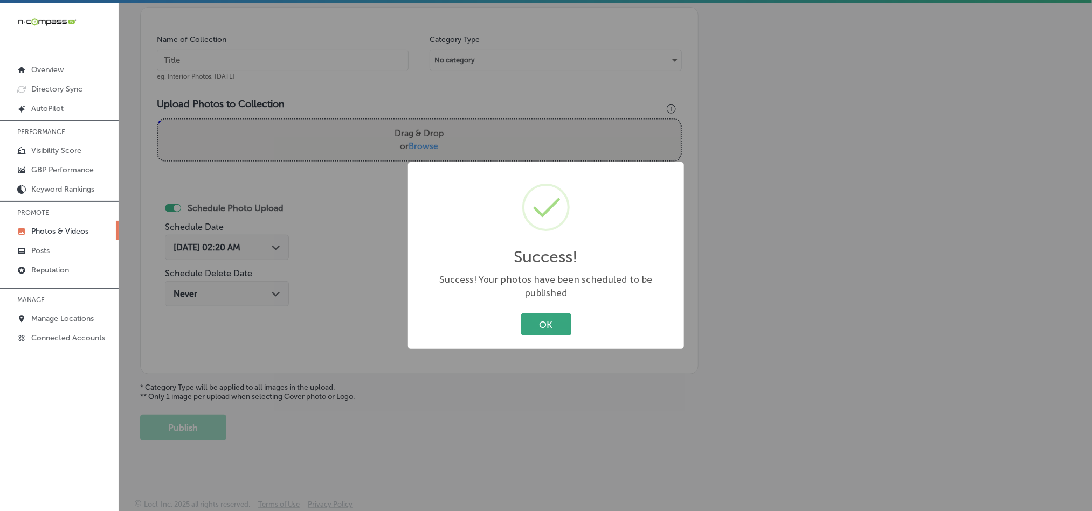
click at [552, 317] on button "OK" at bounding box center [546, 325] width 50 height 22
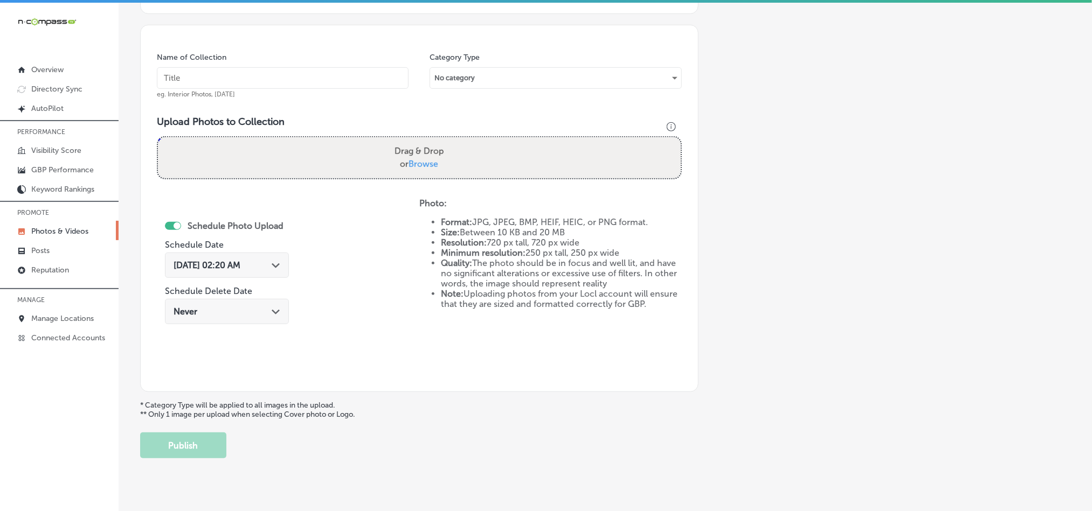
scroll to position [254, 0]
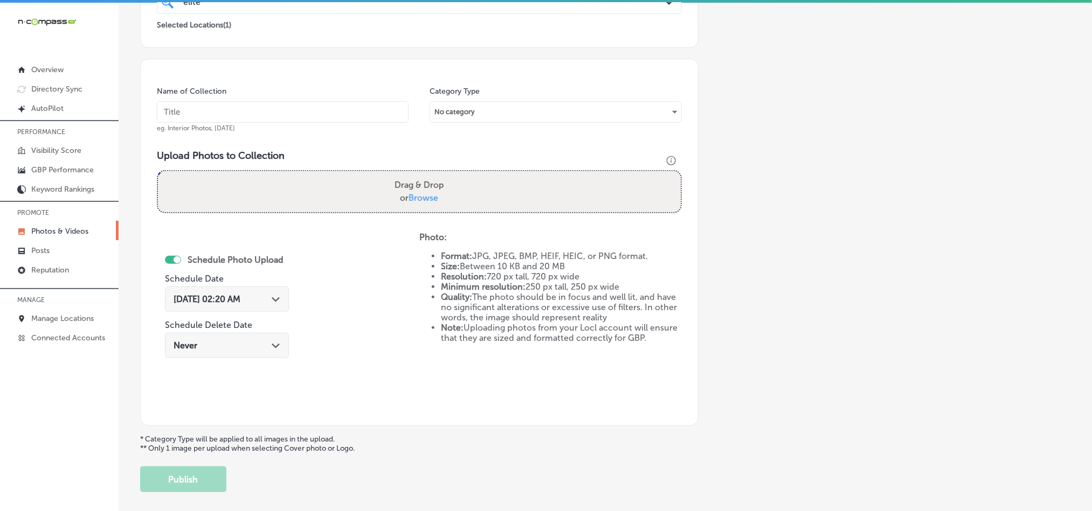
click at [205, 114] on input "text" at bounding box center [283, 112] width 252 height 22
paste input "Elite-Garage-Doors-Emergency-garage-door-repair"
type input "Elite-Garage-Doors-Emergency-garage-door-repair"
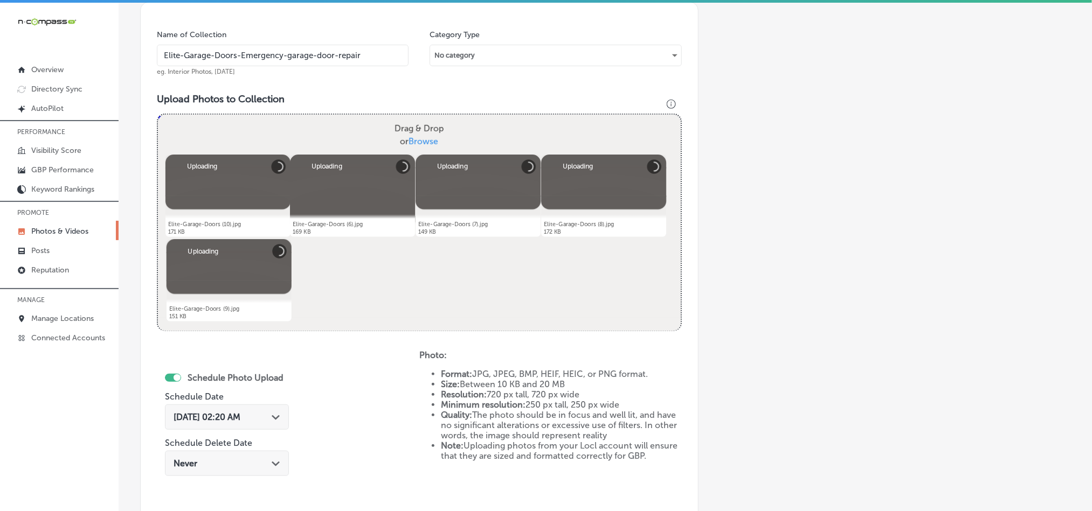
scroll to position [389, 0]
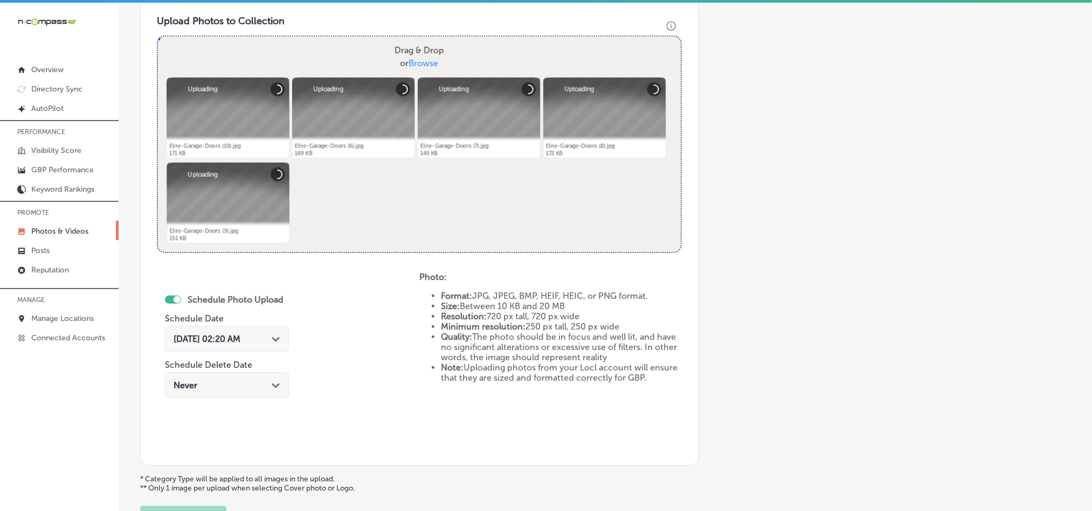
click at [273, 338] on div "[DATE] 02:20 AM Path Created with Sketch." at bounding box center [227, 339] width 107 height 10
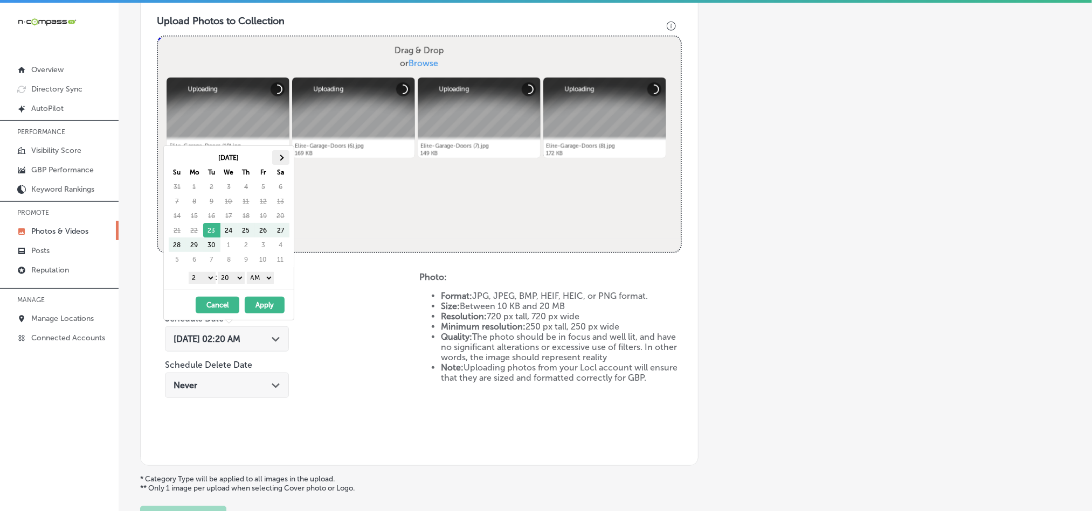
click at [282, 158] on span at bounding box center [281, 158] width 6 height 6
click at [204, 284] on select "1 2 3 4 5 6 7 8 9 10 11 12" at bounding box center [202, 278] width 27 height 12
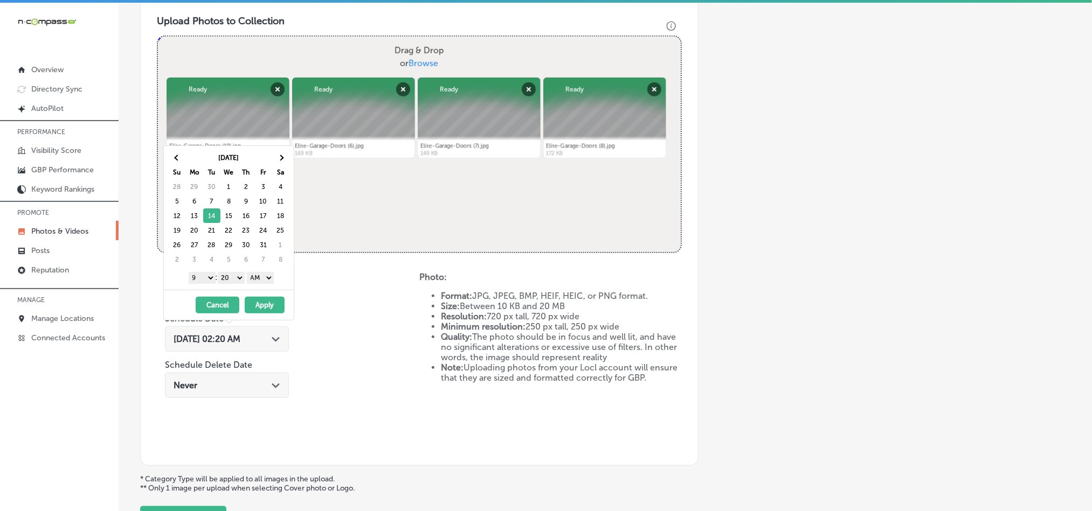
click at [230, 278] on select "00 10 20 30 40 50" at bounding box center [231, 278] width 27 height 12
click at [264, 275] on select "AM PM" at bounding box center [260, 278] width 27 height 12
click at [264, 306] on button "Apply" at bounding box center [265, 305] width 40 height 17
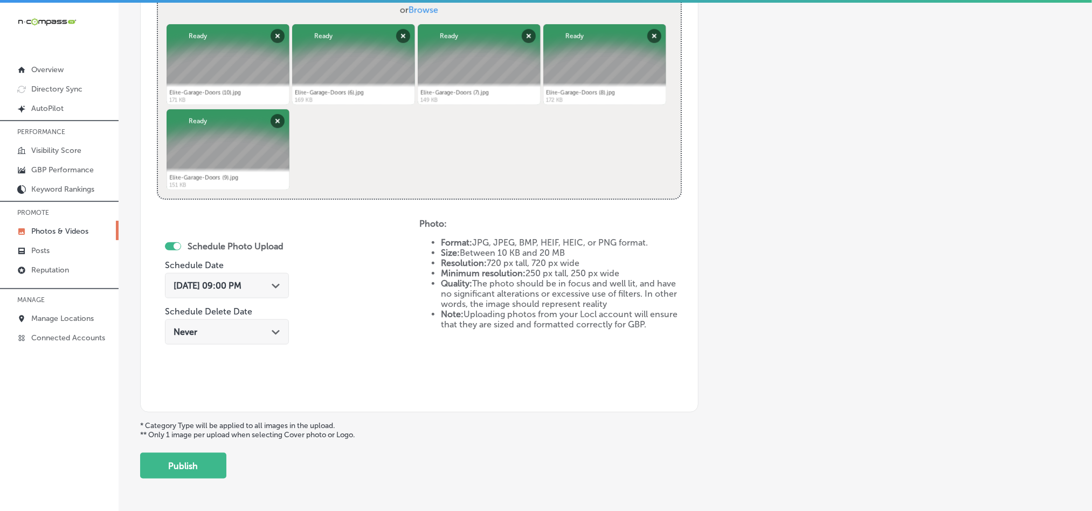
scroll to position [443, 0]
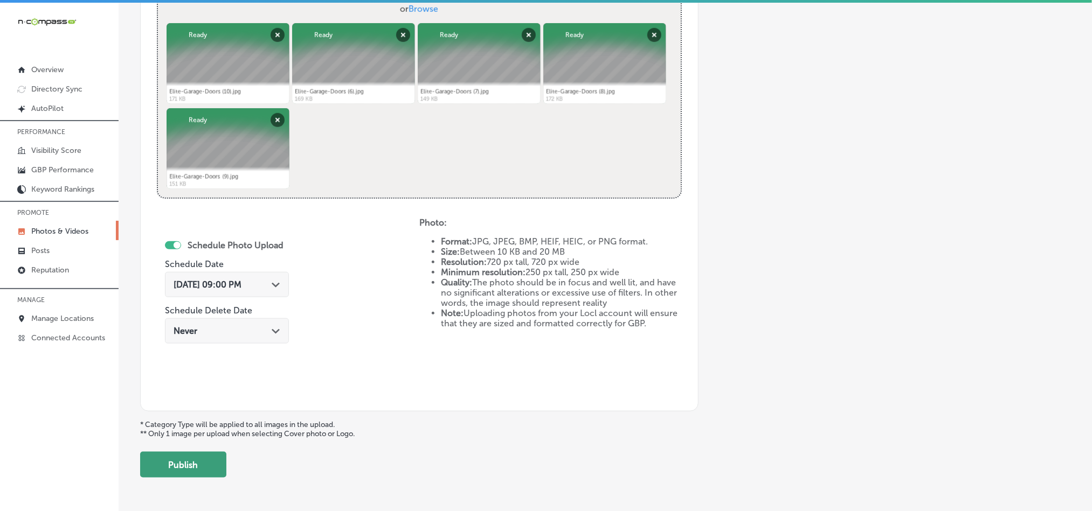
click at [202, 478] on button "Publish" at bounding box center [183, 465] width 86 height 26
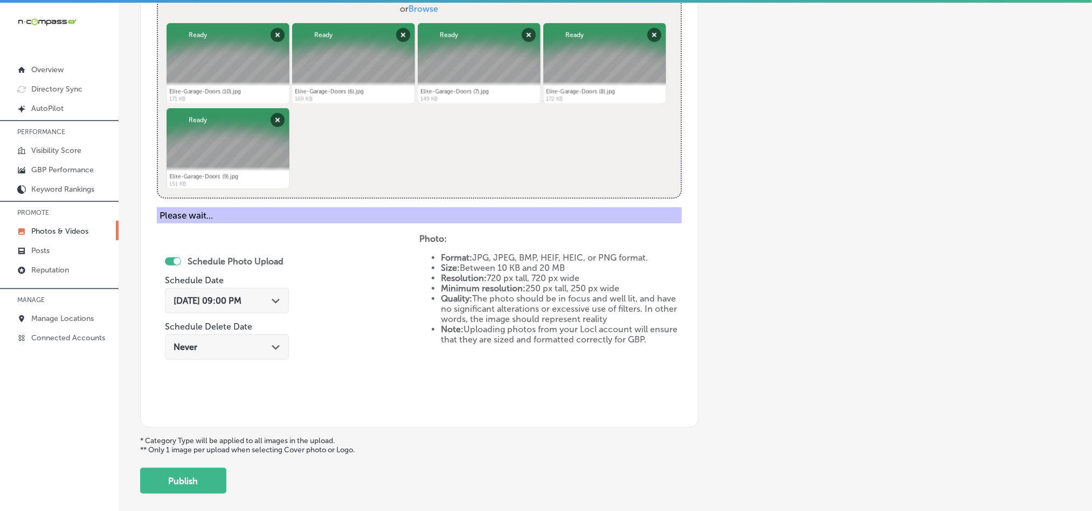
scroll to position [308, 0]
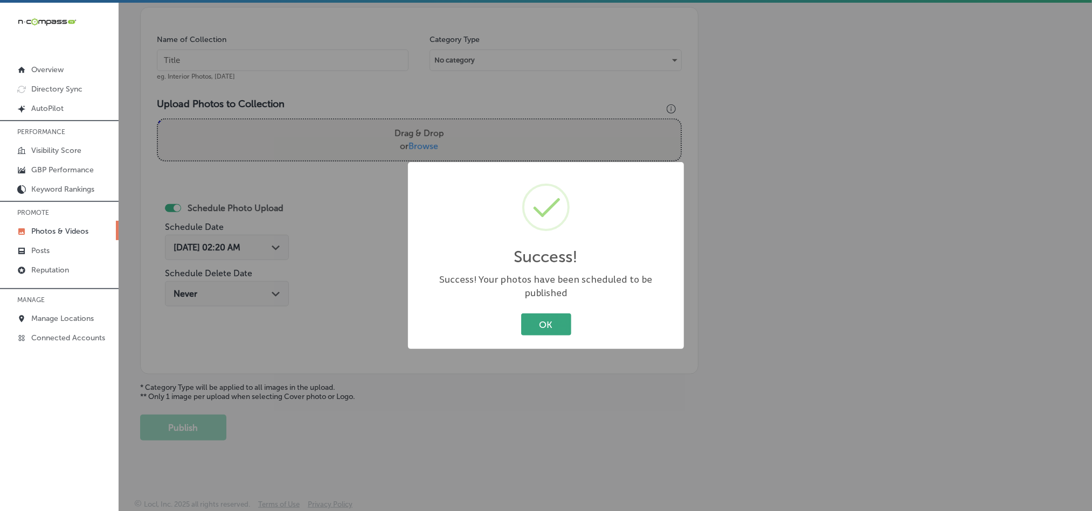
click at [550, 317] on button "OK" at bounding box center [546, 325] width 50 height 22
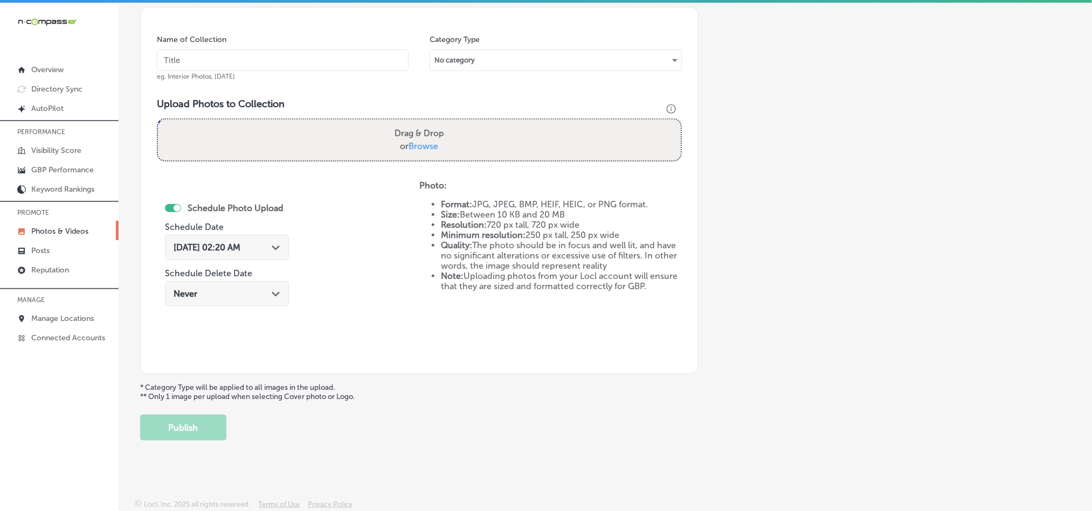
click at [328, 58] on input "text" at bounding box center [283, 61] width 252 height 22
paste input "Elite-Garage-Doors-Garage-door-installation"
type input "Elite-Garage-Doors-Garage-door-installation"
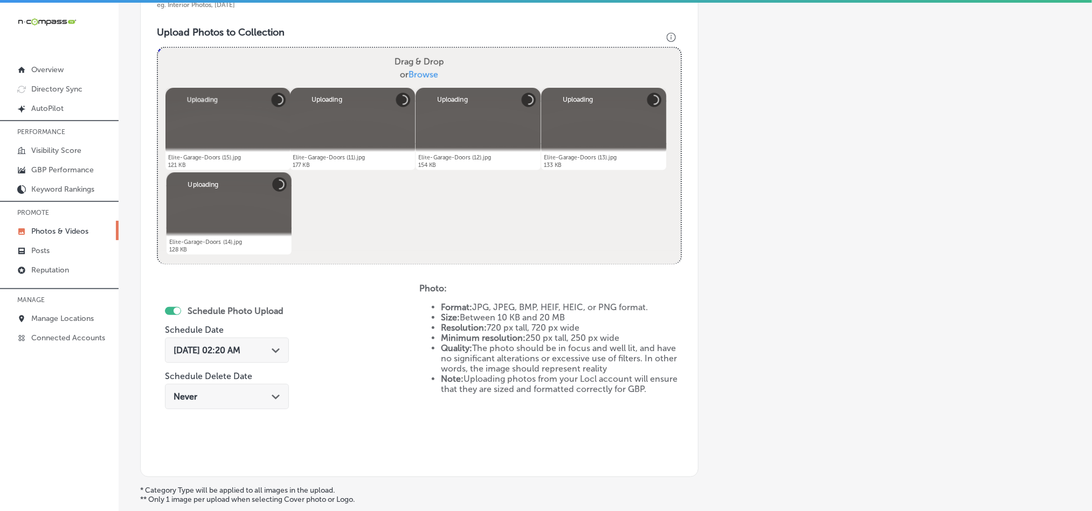
scroll to position [469, 0]
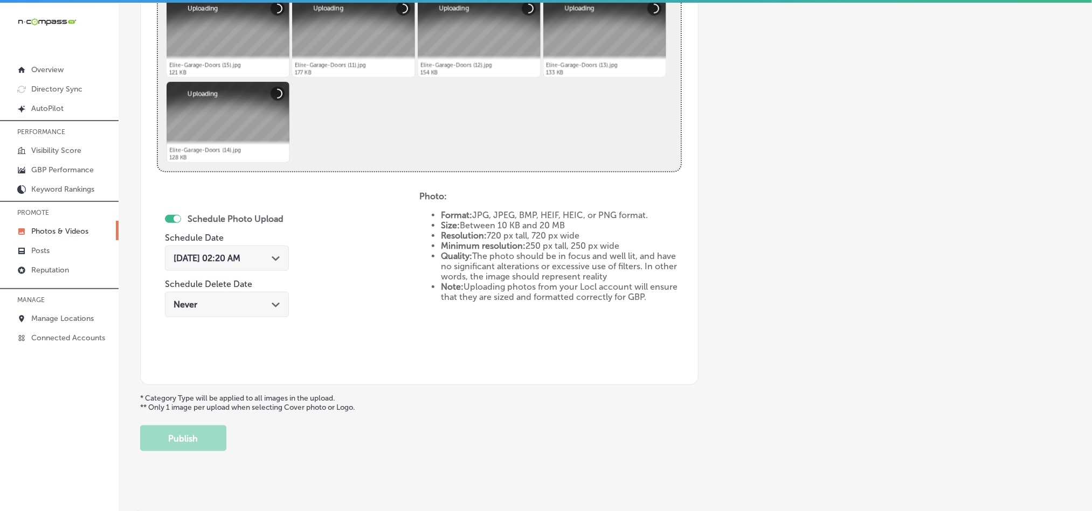
click at [275, 264] on div "[DATE] 02:20 AM Path Created with Sketch." at bounding box center [227, 258] width 107 height 10
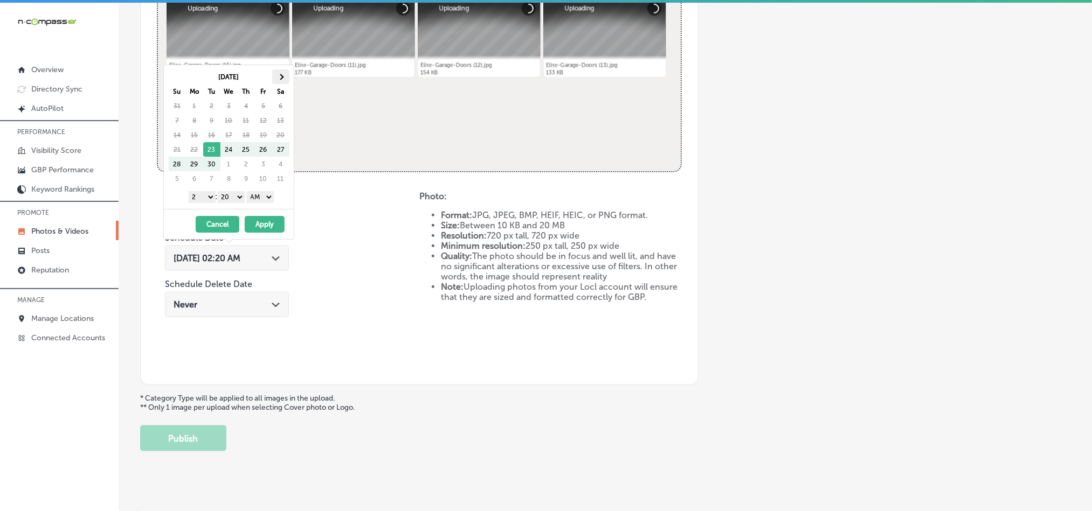
click at [279, 73] on th at bounding box center [280, 77] width 17 height 15
click at [202, 196] on select "1 2 3 4 5 6 7 8 9 10 11 12" at bounding box center [202, 197] width 27 height 12
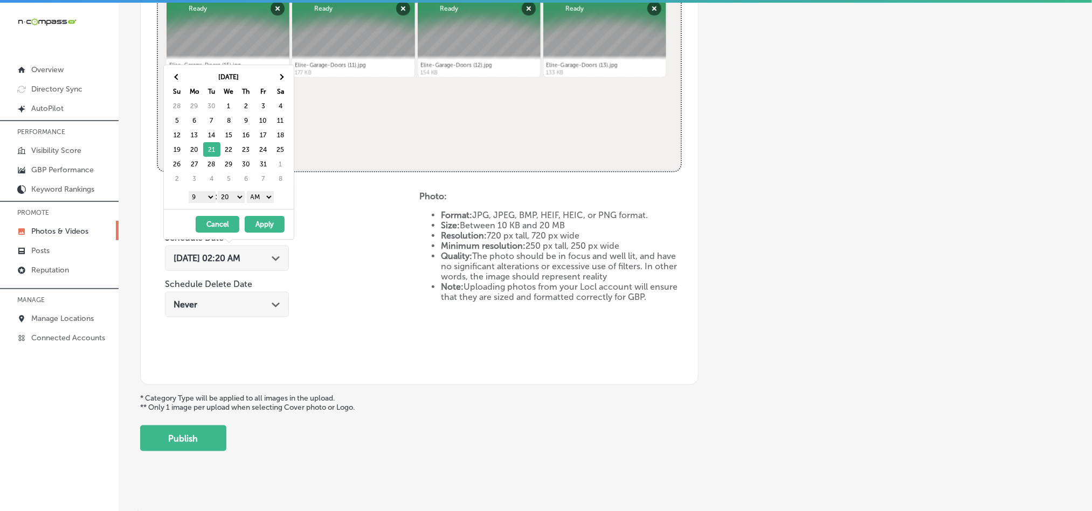
click at [230, 195] on select "00 10 20 30 40 50" at bounding box center [231, 197] width 27 height 12
click at [253, 197] on select "AM PM" at bounding box center [260, 197] width 27 height 12
click at [261, 228] on button "Apply" at bounding box center [265, 224] width 40 height 17
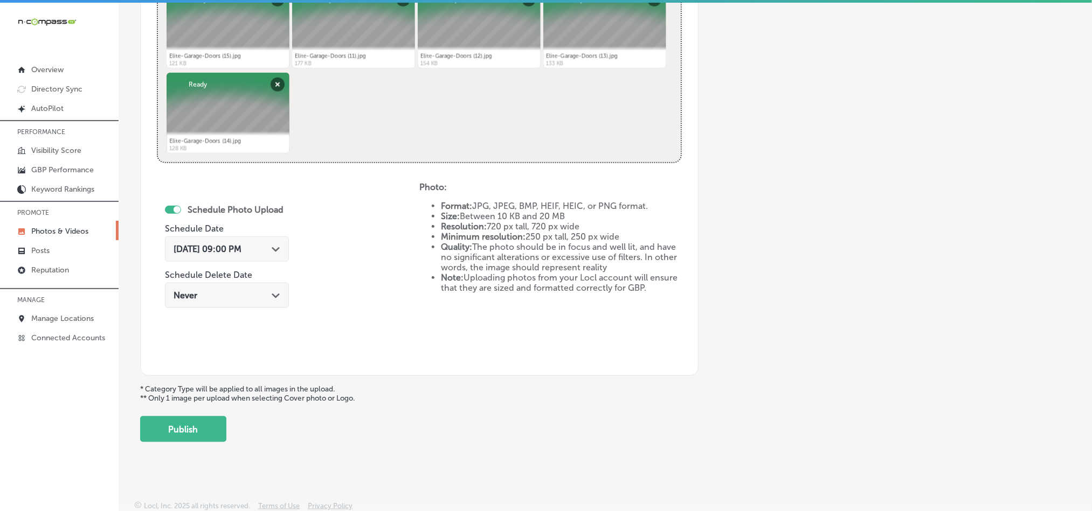
scroll to position [482, 0]
click at [196, 444] on div "Back Add a Collection Which Type of Image or Video Would You Like to Upload? Ph…" at bounding box center [605, 5] width 973 height 888
click at [200, 435] on button "Publish" at bounding box center [183, 428] width 86 height 26
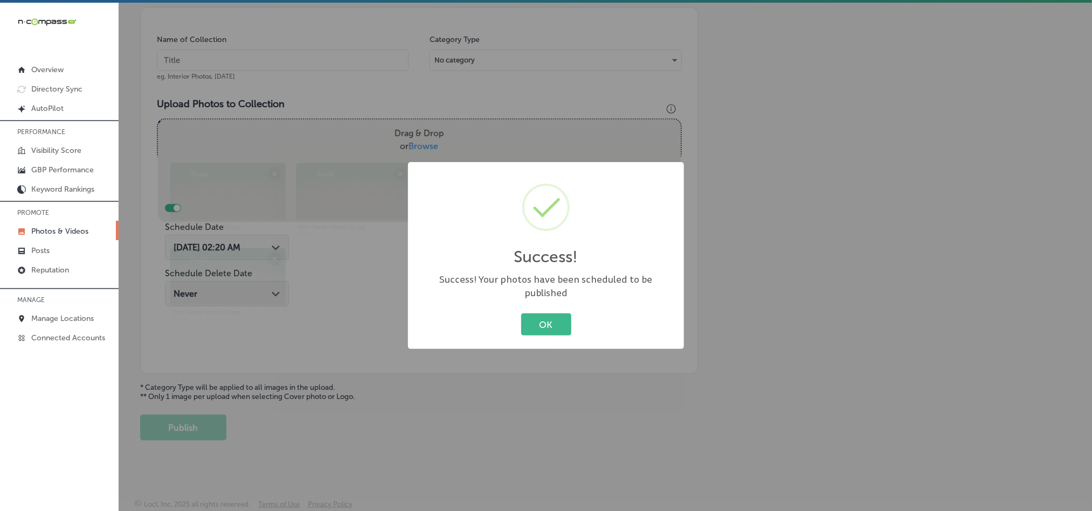
scroll to position [308, 0]
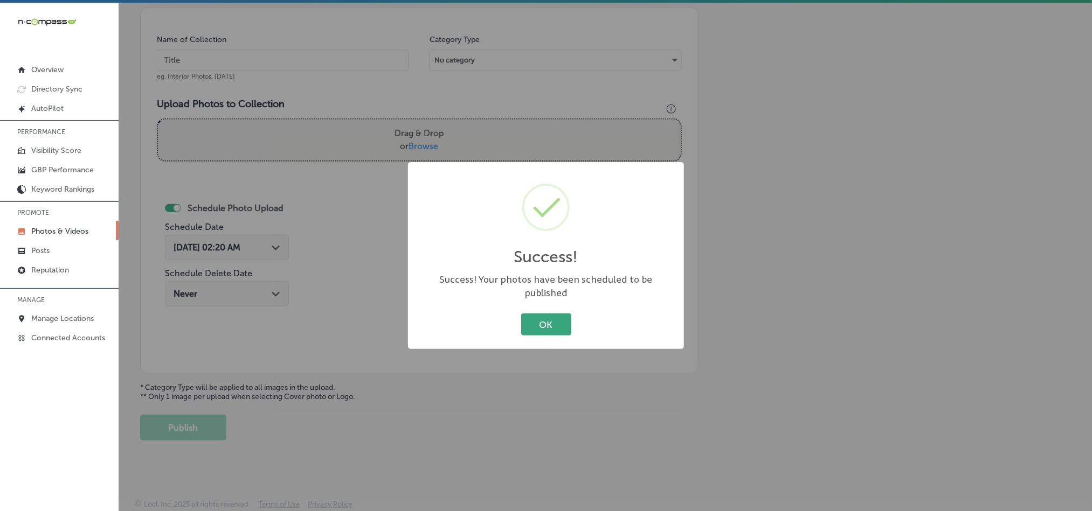
click at [542, 315] on button "OK" at bounding box center [546, 325] width 50 height 22
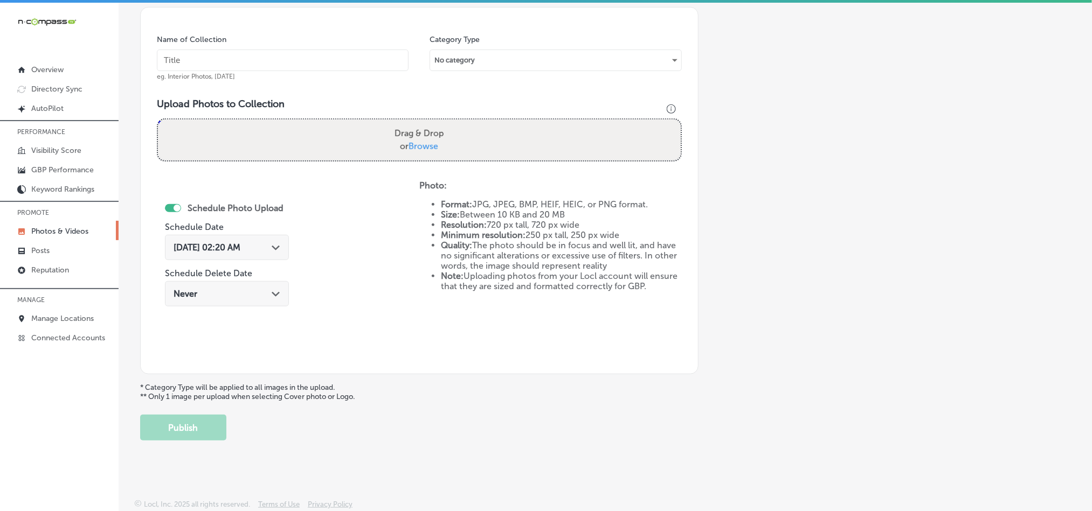
click at [249, 54] on input "text" at bounding box center [283, 61] width 252 height 22
paste input "Elite-Garage-Doors-Garage-door-opener-installation"
type input "Elite-Garage-Doors-Garage-door-opener-installation"
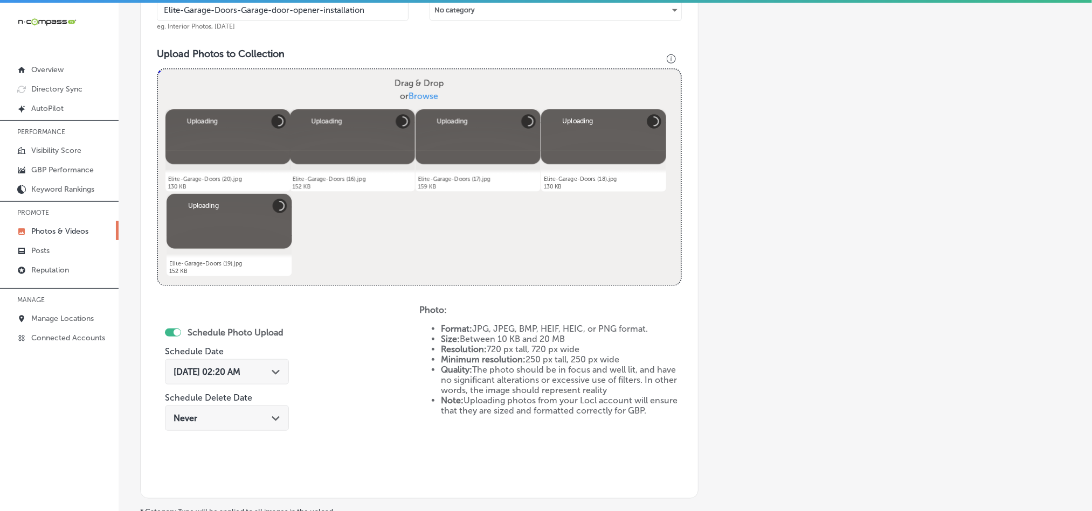
scroll to position [416, 0]
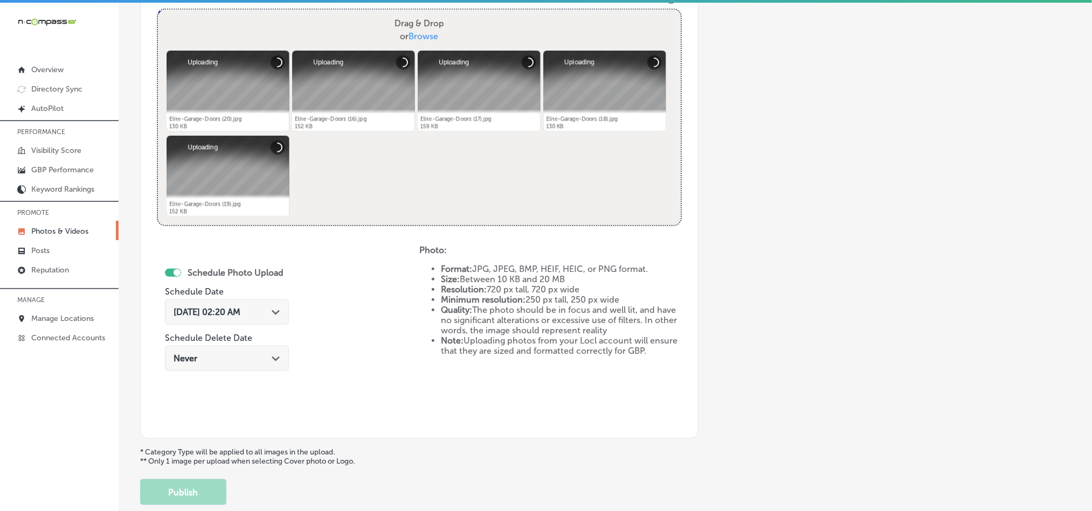
click at [277, 310] on div "Path Created with Sketch." at bounding box center [276, 311] width 9 height 9
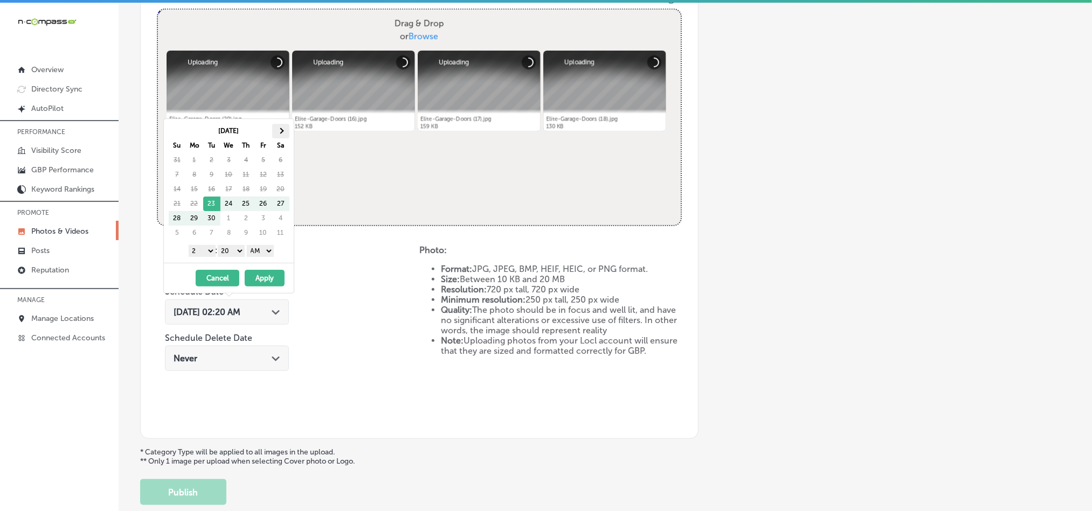
click at [285, 128] on th at bounding box center [280, 131] width 17 height 15
drag, startPoint x: 209, startPoint y: 253, endPoint x: 209, endPoint y: 259, distance: 5.9
click at [209, 253] on select "1 2 3 4 5 6 7 8 9 10 11 12" at bounding box center [202, 251] width 27 height 12
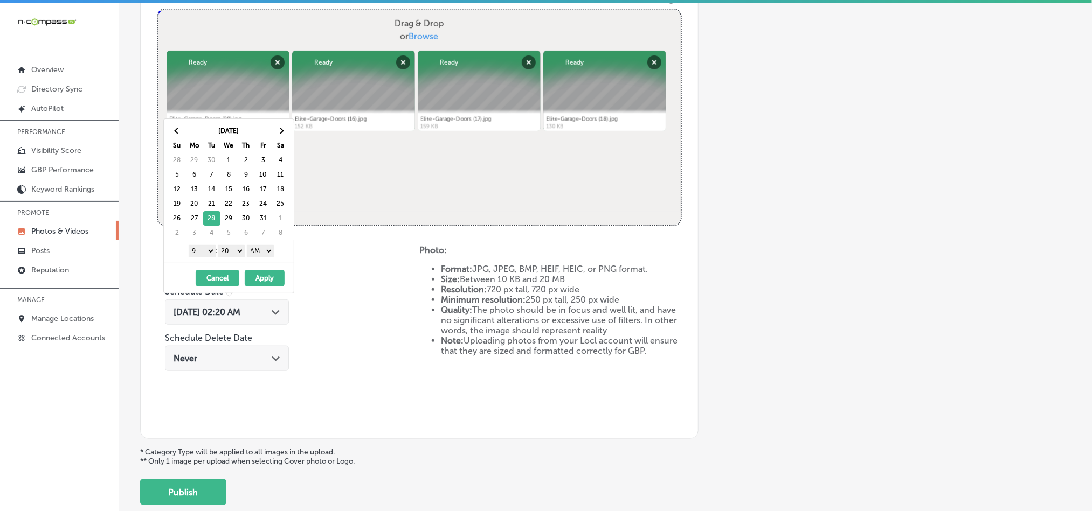
drag, startPoint x: 225, startPoint y: 252, endPoint x: 228, endPoint y: 258, distance: 6.0
click at [226, 252] on select "00 10 20 30 40 50" at bounding box center [231, 251] width 27 height 12
click at [262, 255] on select "AM PM" at bounding box center [260, 251] width 27 height 12
click at [259, 285] on button "Apply" at bounding box center [265, 278] width 40 height 17
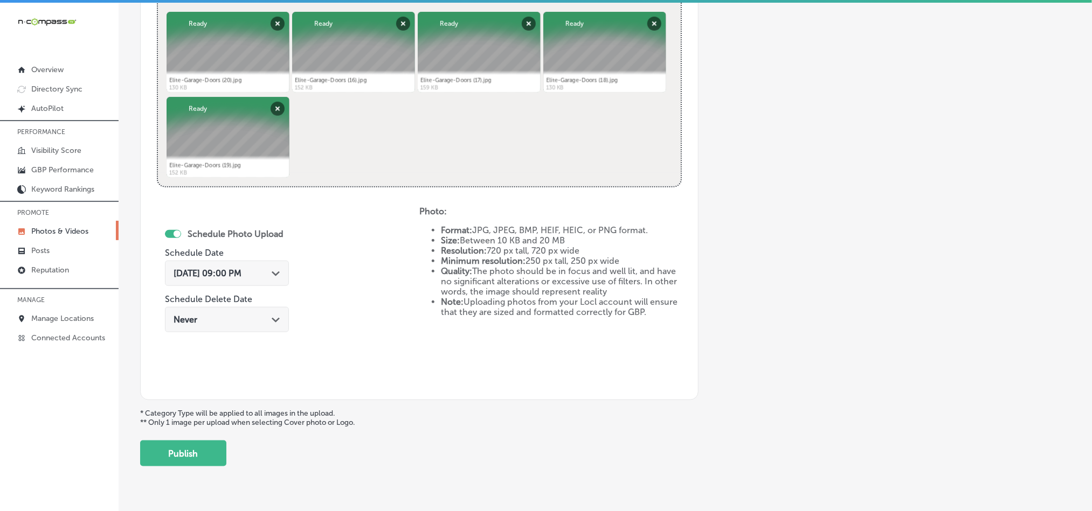
scroll to position [469, 0]
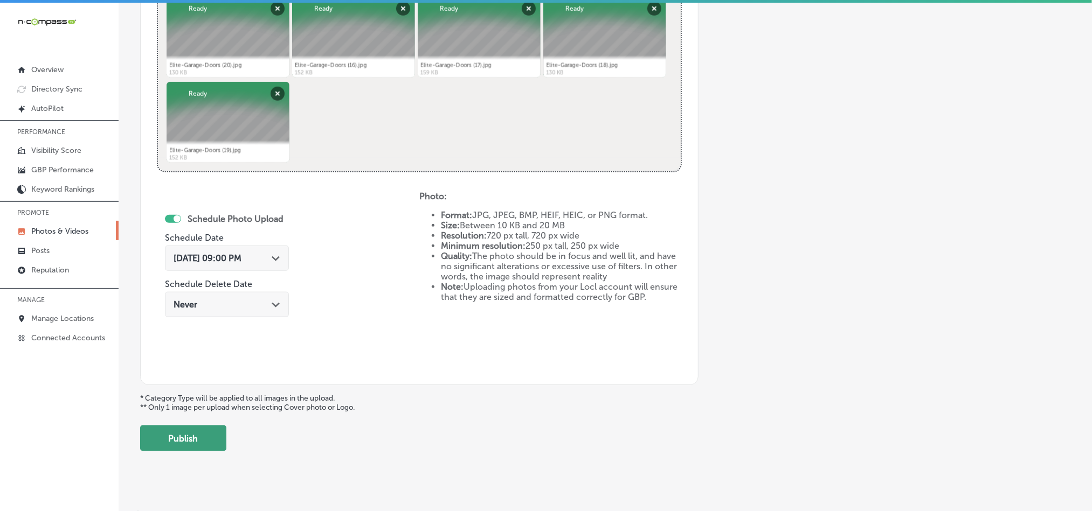
click at [196, 448] on button "Publish" at bounding box center [183, 439] width 86 height 26
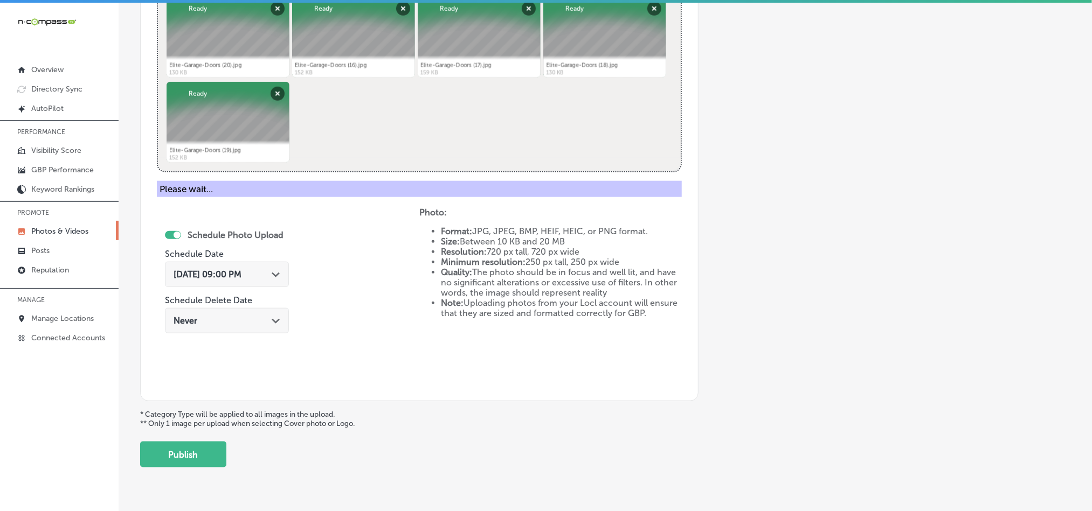
scroll to position [308, 0]
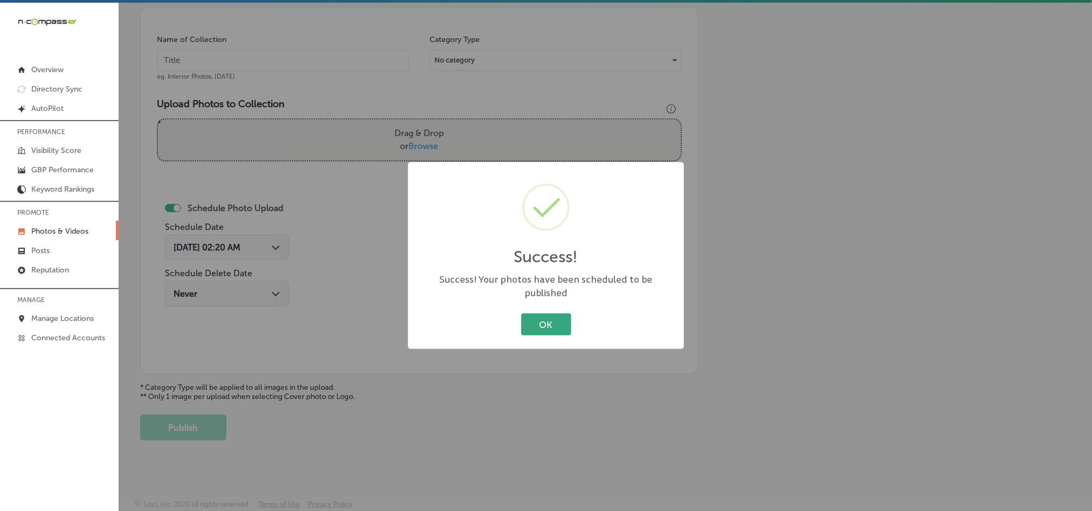
click at [551, 314] on button "OK" at bounding box center [546, 325] width 50 height 22
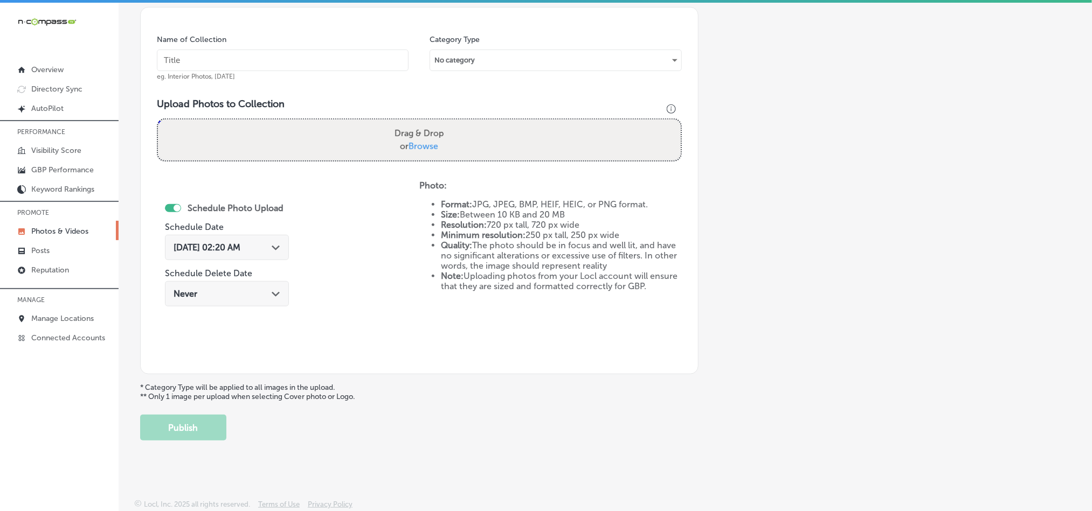
click at [282, 59] on input "text" at bounding box center [283, 61] width 252 height 22
paste input "Elite-Garage-Doors-Spring-repair"
type input "Elite-Garage-Doors-Spring-repair"
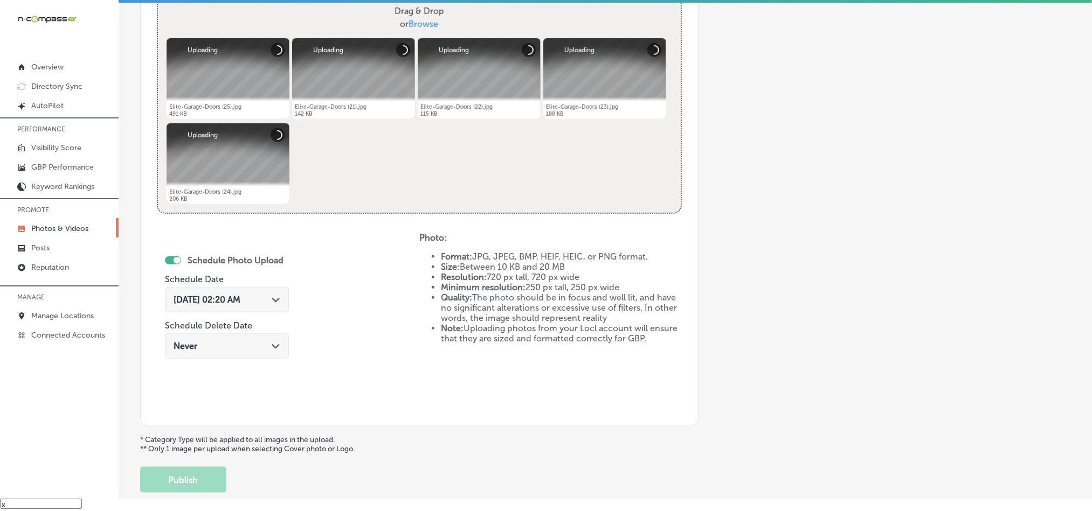
scroll to position [416, 0]
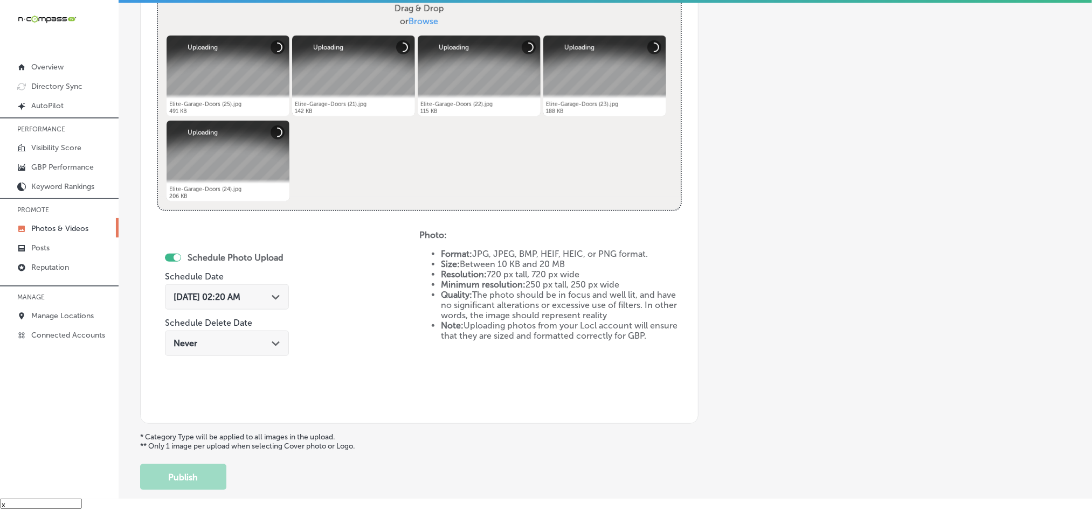
click at [279, 304] on div "[DATE] 02:20 AM Path Created with Sketch." at bounding box center [227, 297] width 124 height 25
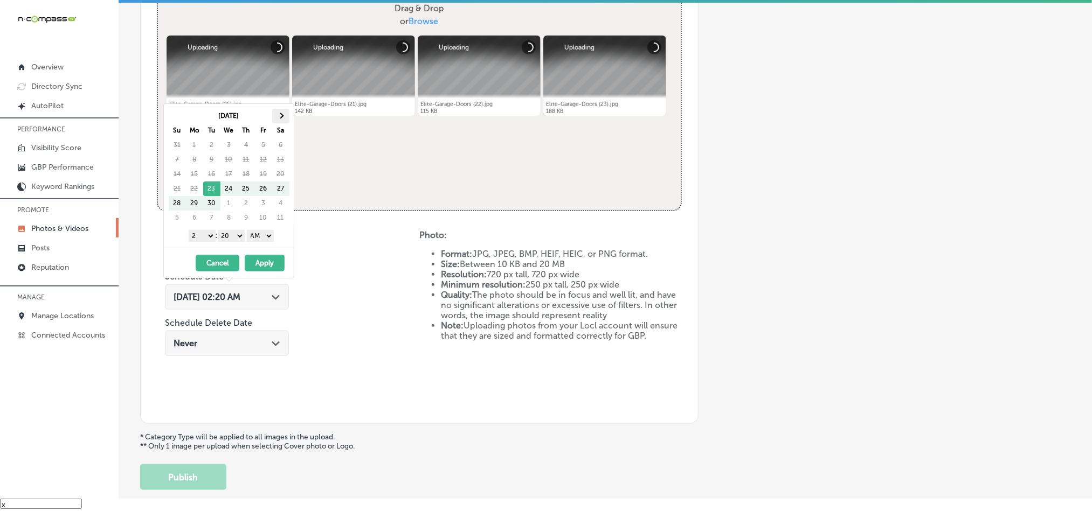
click at [280, 118] on span at bounding box center [281, 116] width 6 height 6
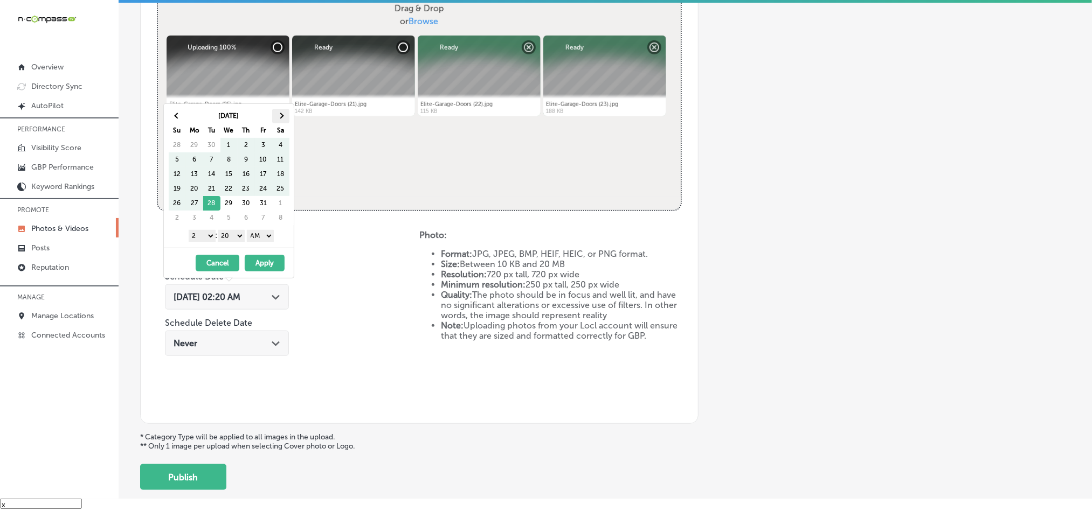
click at [280, 117] on span at bounding box center [281, 116] width 6 height 6
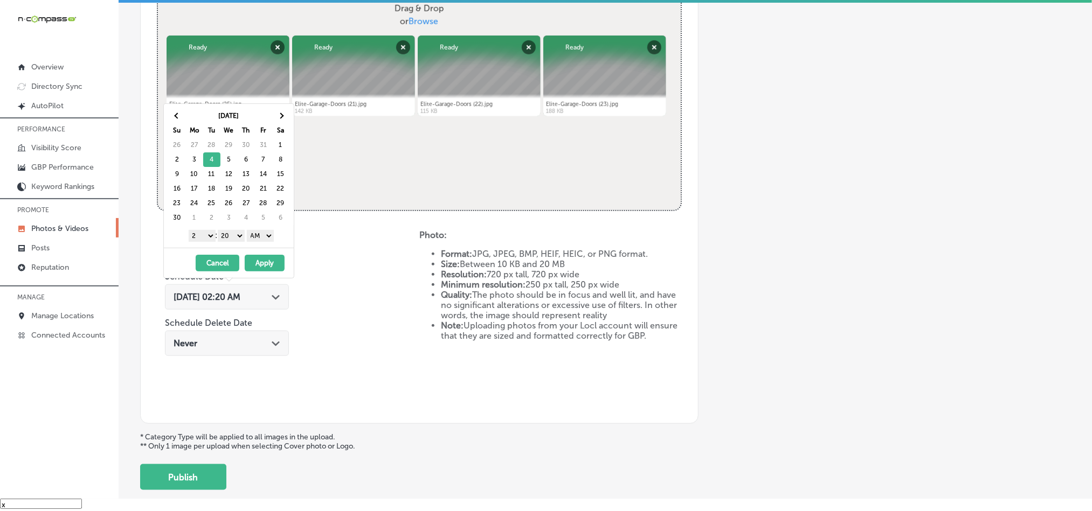
click at [196, 238] on select "1 2 3 4 5 6 7 8 9 10 11 12" at bounding box center [202, 236] width 27 height 12
drag, startPoint x: 231, startPoint y: 235, endPoint x: 231, endPoint y: 243, distance: 8.1
click at [231, 234] on select "00 10 20 30 40 50" at bounding box center [231, 236] width 27 height 12
drag, startPoint x: 259, startPoint y: 234, endPoint x: 264, endPoint y: 241, distance: 8.2
click at [259, 234] on select "AM PM" at bounding box center [260, 236] width 27 height 12
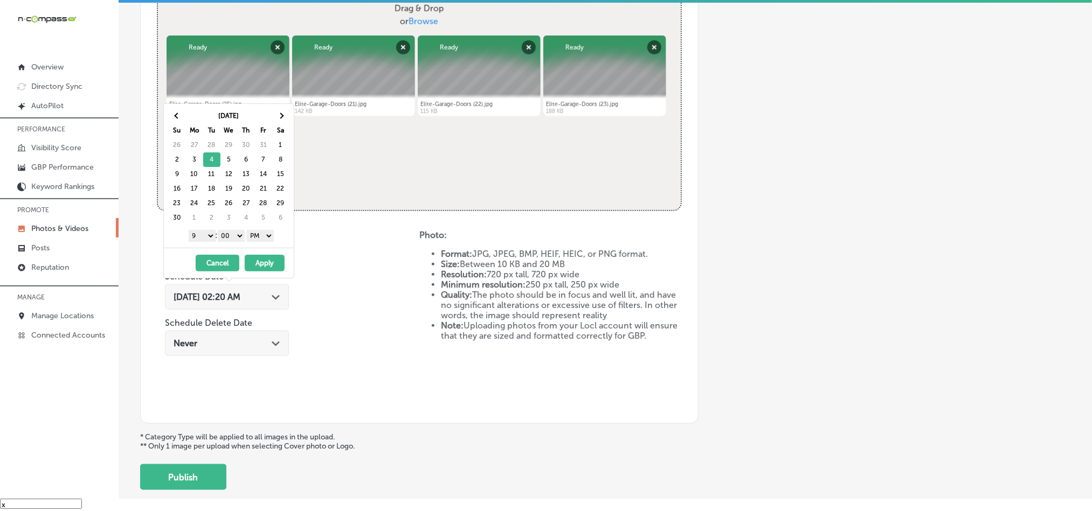
click at [264, 261] on button "Apply" at bounding box center [265, 263] width 40 height 17
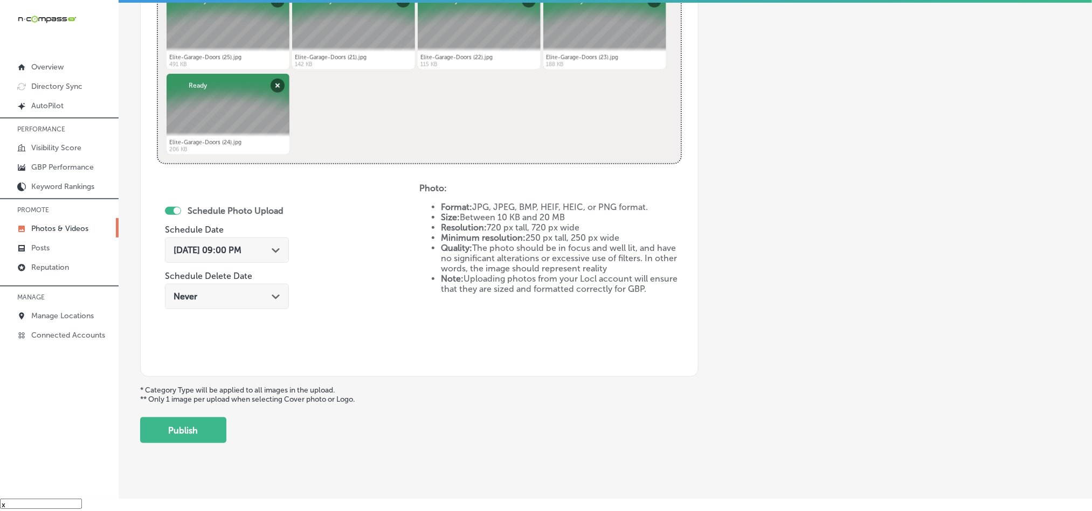
scroll to position [482, 0]
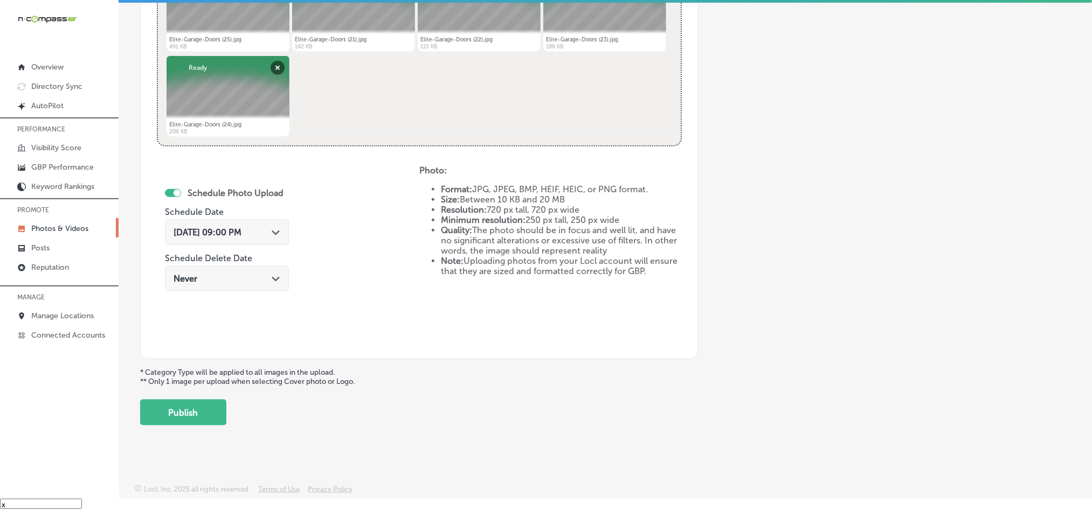
click at [194, 407] on button "Publish" at bounding box center [183, 413] width 86 height 26
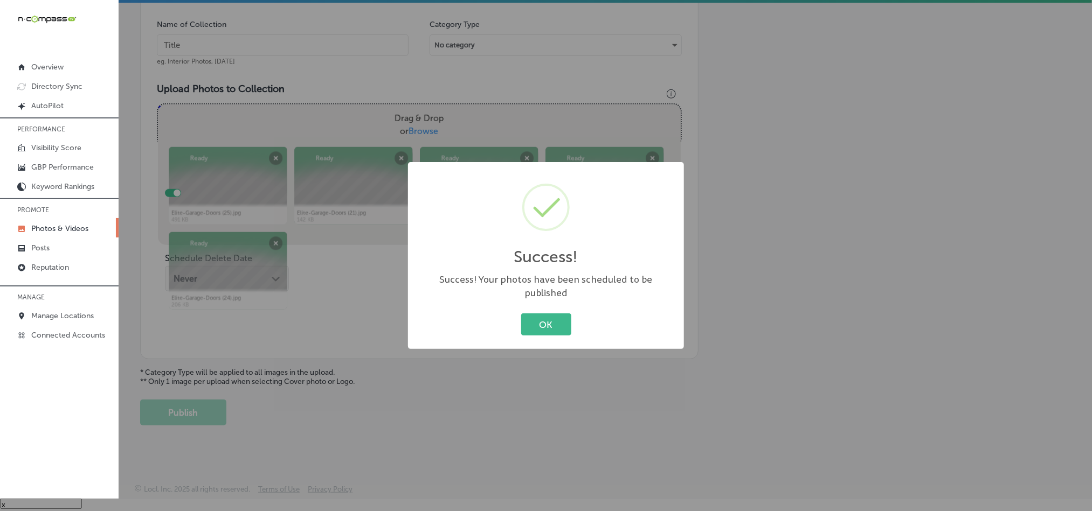
scroll to position [308, 0]
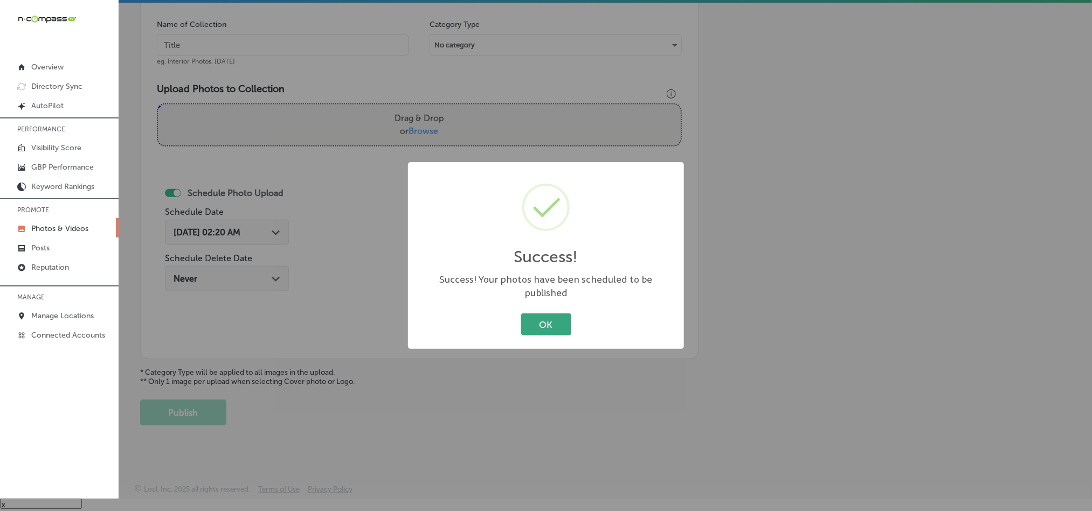
click at [529, 314] on button "OK" at bounding box center [546, 325] width 50 height 22
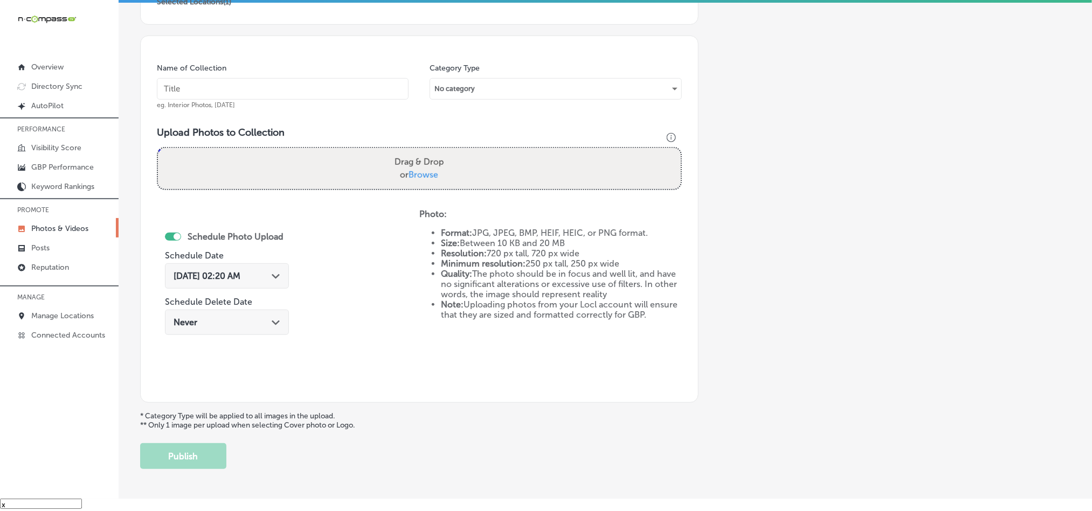
scroll to position [254, 0]
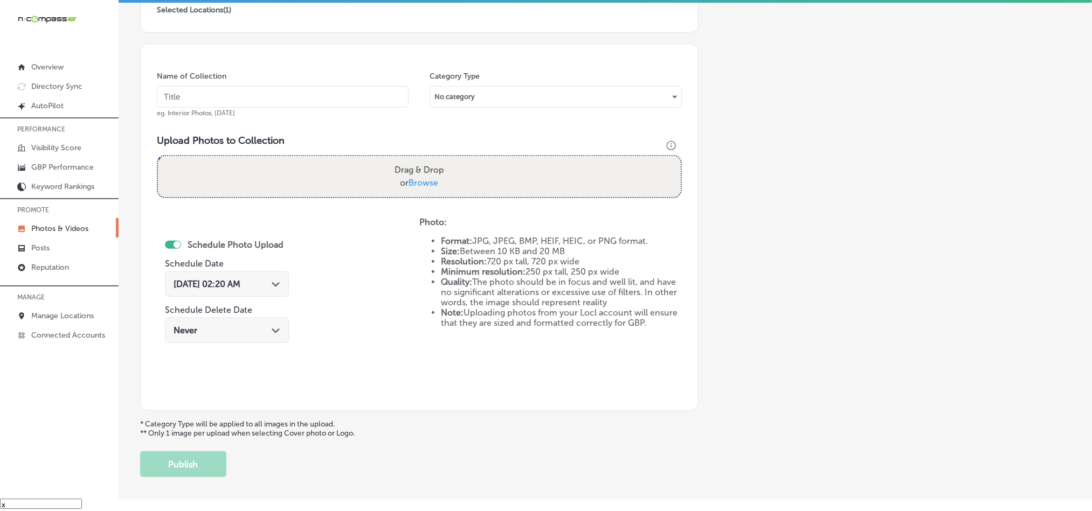
click at [264, 92] on input "text" at bounding box center [283, 97] width 252 height 22
paste input "Elite-Garage-Doors-Garage-door-repair"
type input "Elite-Garage-Doors-Garage-door-repair"
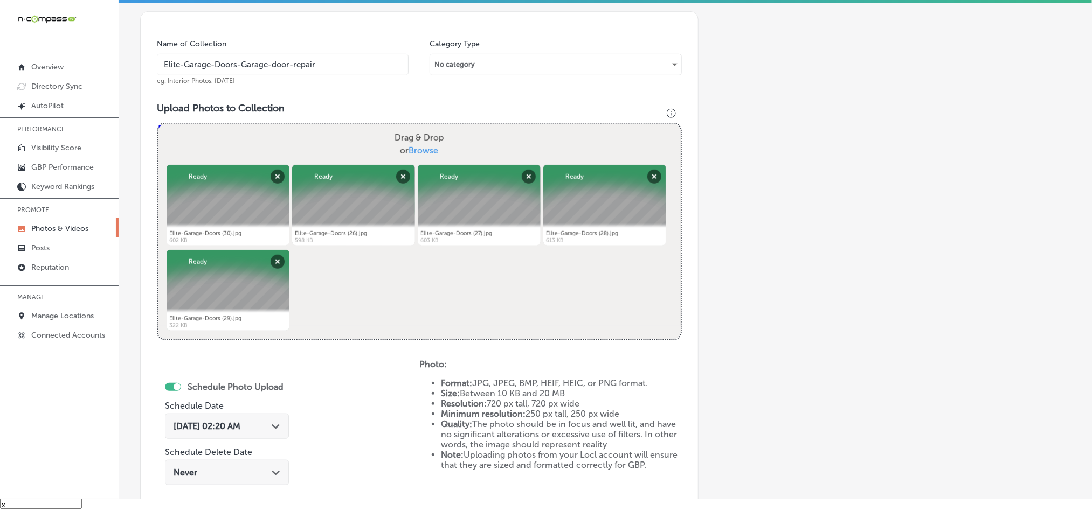
scroll to position [389, 0]
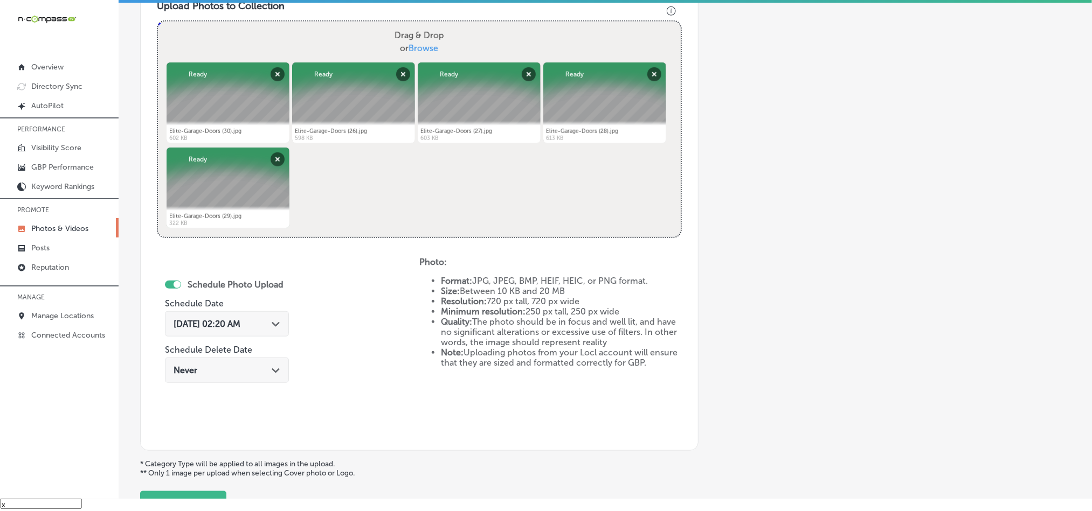
click at [272, 317] on div "[DATE] 02:20 AM Path Created with Sketch." at bounding box center [227, 323] width 124 height 25
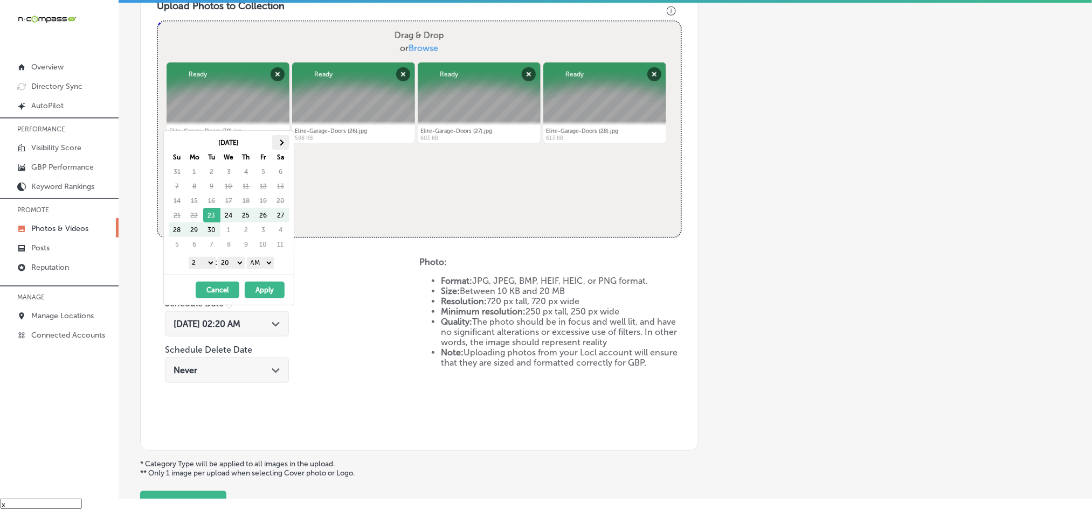
click at [278, 141] on th at bounding box center [280, 142] width 17 height 15
click at [202, 256] on div "1 2 3 4 5 6 7 8 9 10 11 12 : 00 10 20 30 40 50 AM PM" at bounding box center [231, 262] width 126 height 16
click at [203, 252] on table "[DATE] Su Mo Tu We Th Fr Sa 26 27 28 29 30 31 1 2 3 4 5 6 7 8 9 10 11 12 13 14 …" at bounding box center [228, 193] width 121 height 117
click at [207, 268] on select "1 2 3 4 5 6 7 8 9 10 11 12" at bounding box center [202, 263] width 27 height 12
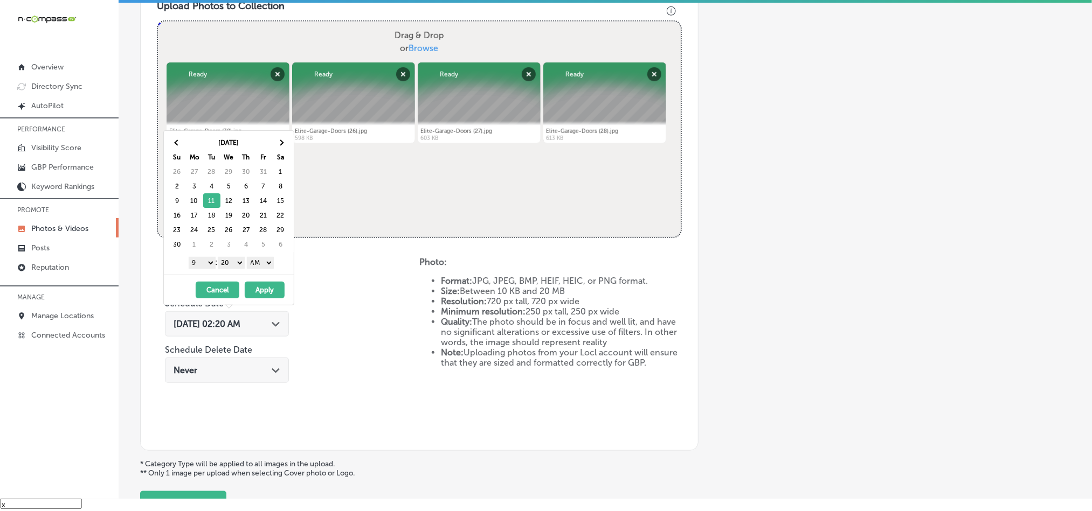
drag, startPoint x: 228, startPoint y: 261, endPoint x: 231, endPoint y: 270, distance: 9.7
click at [228, 261] on select "00 10 20 30 40 50" at bounding box center [231, 263] width 27 height 12
click at [264, 264] on select "AM PM" at bounding box center [260, 263] width 27 height 12
click at [262, 291] on button "Apply" at bounding box center [265, 290] width 40 height 17
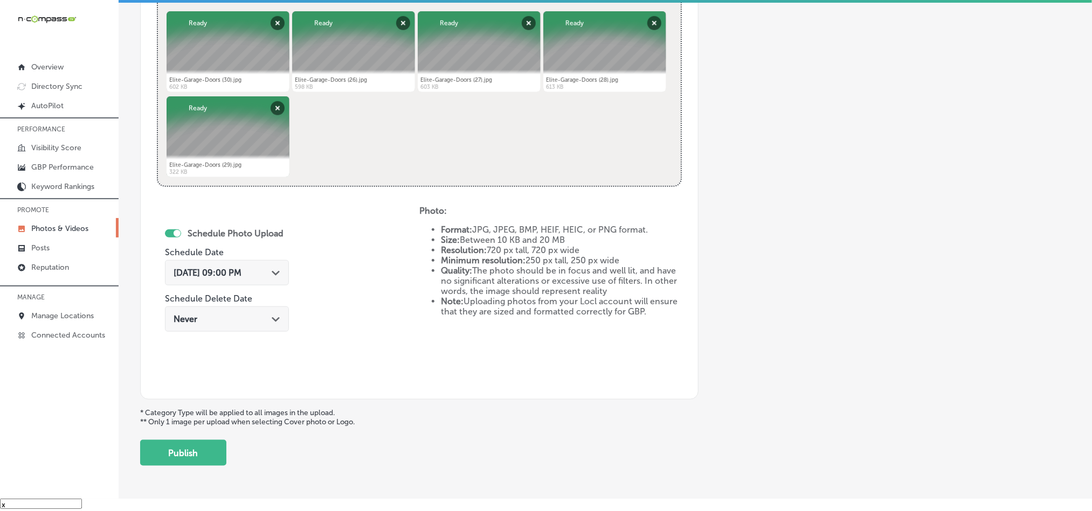
scroll to position [443, 0]
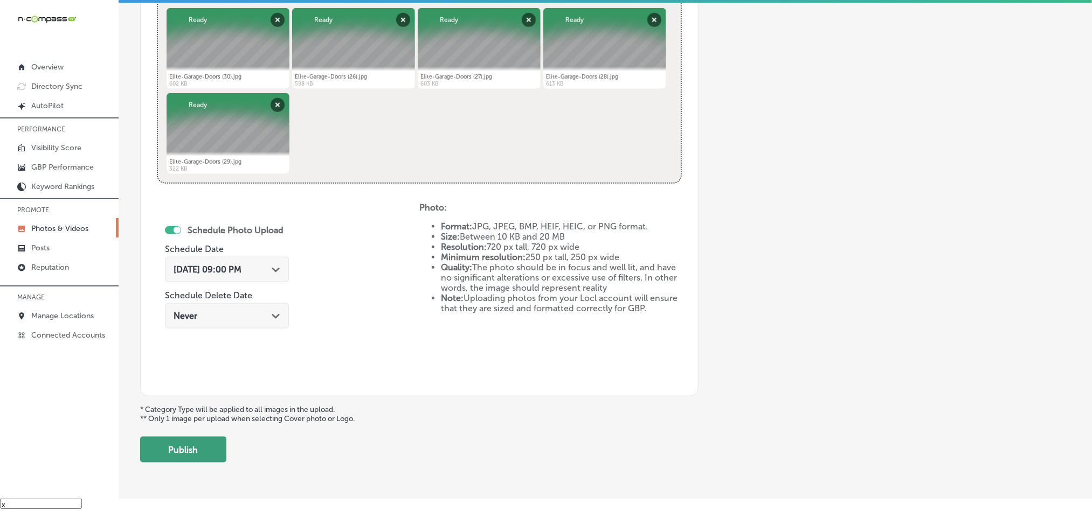
click at [188, 453] on button "Publish" at bounding box center [183, 450] width 86 height 26
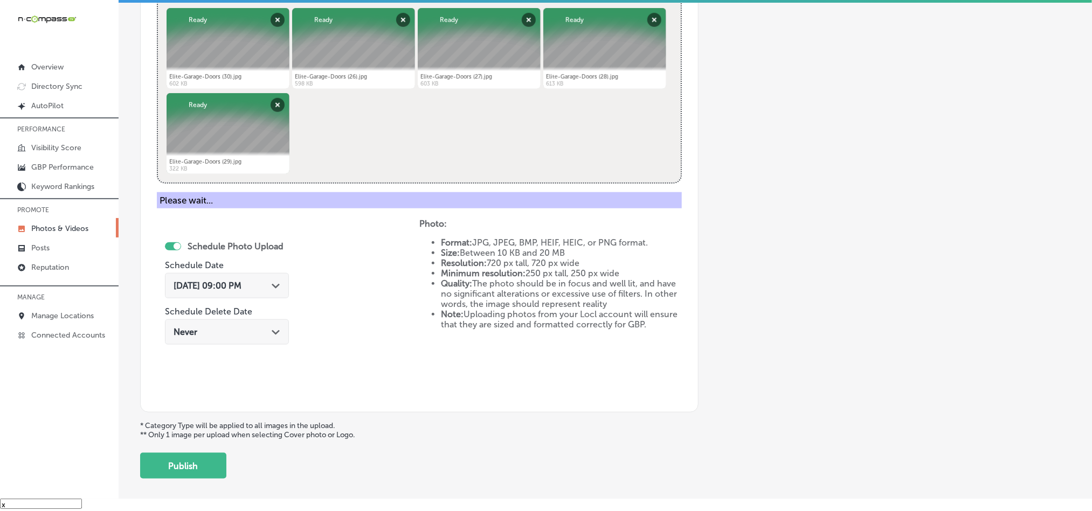
scroll to position [308, 0]
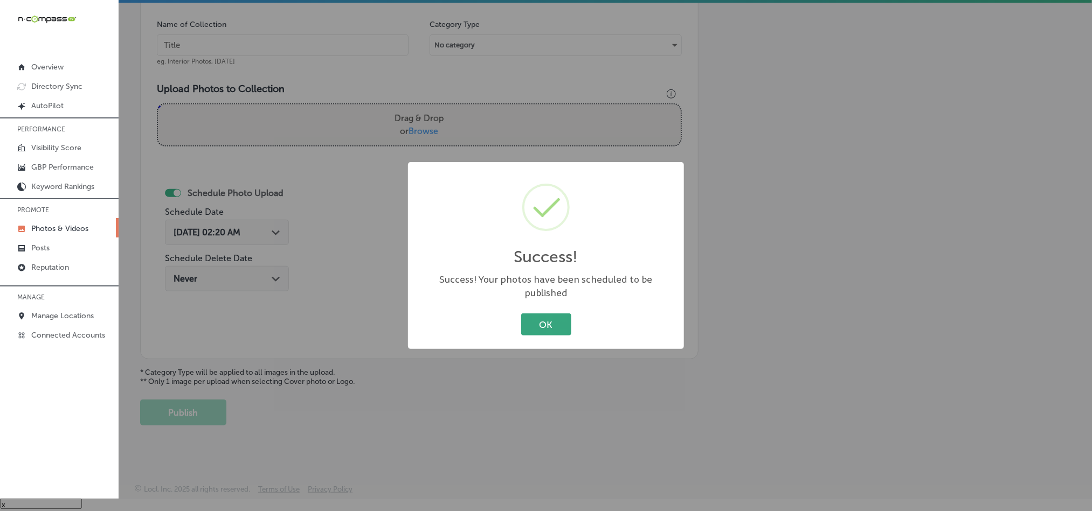
click at [545, 318] on button "OK" at bounding box center [546, 325] width 50 height 22
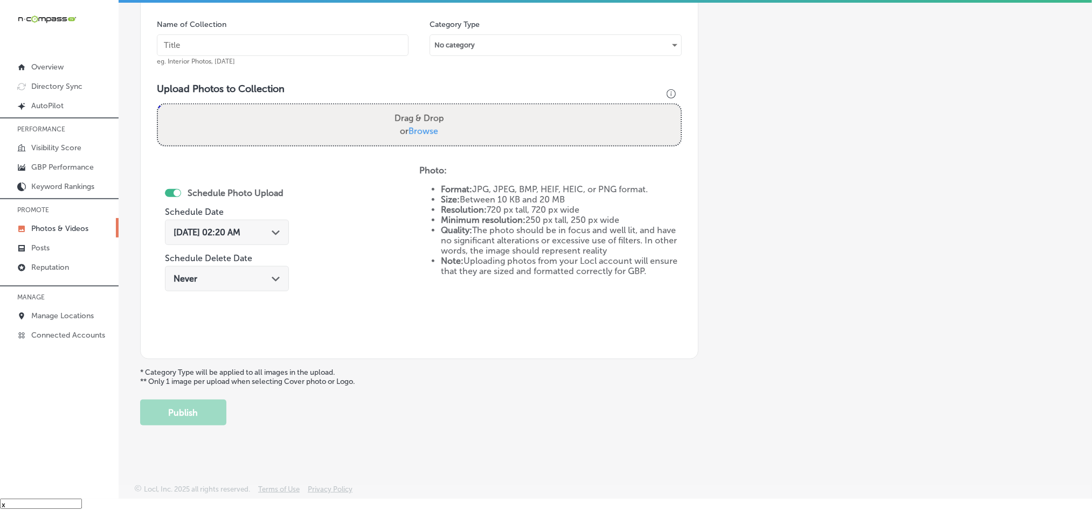
click at [256, 45] on input "text" at bounding box center [283, 45] width 252 height 22
paste input "Elite-Garage-Doors-Emergency-garage-door-repair"
type input "Elite-Garage-Doors-Emergency-garage-door-repair"
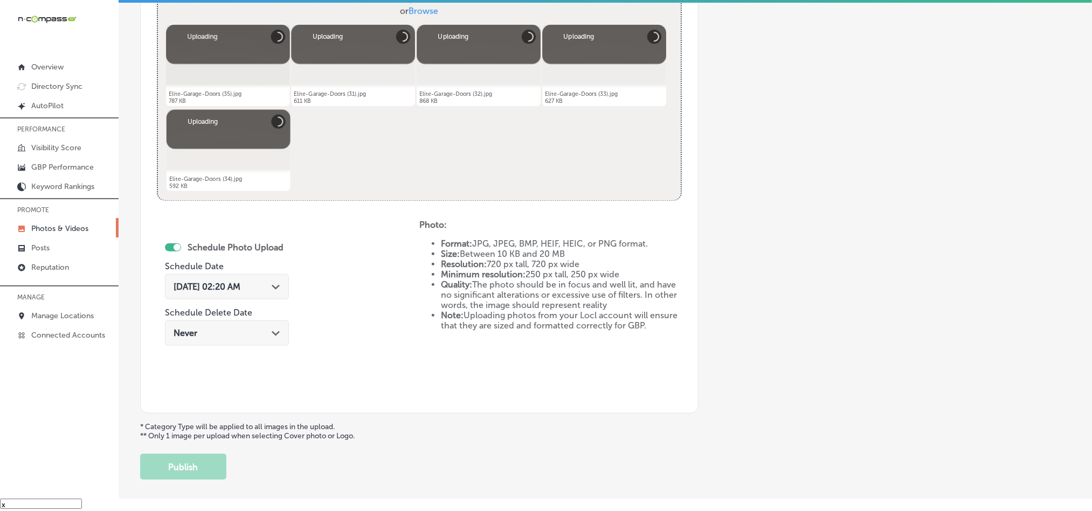
scroll to position [442, 0]
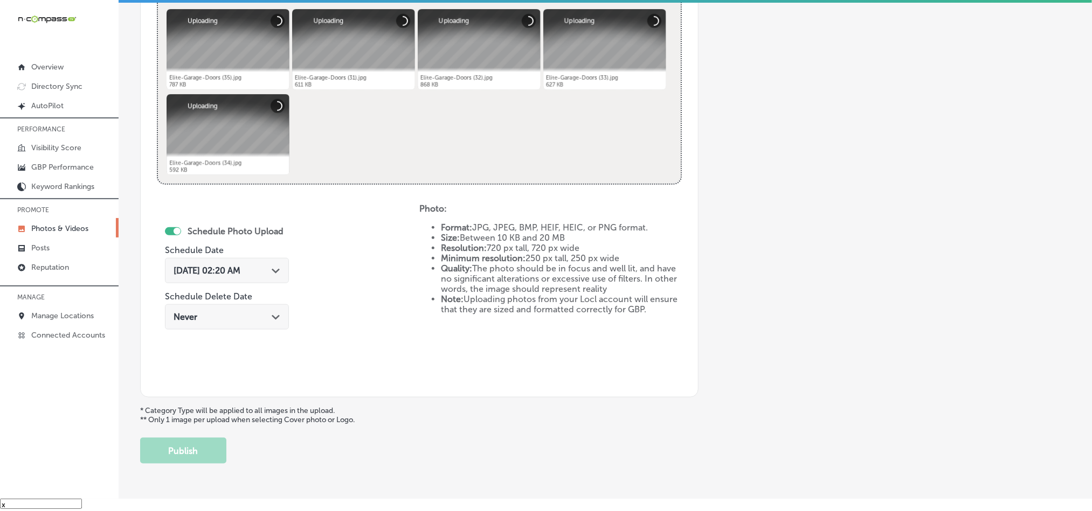
click at [280, 270] on icon "Path Created with Sketch." at bounding box center [276, 271] width 8 height 5
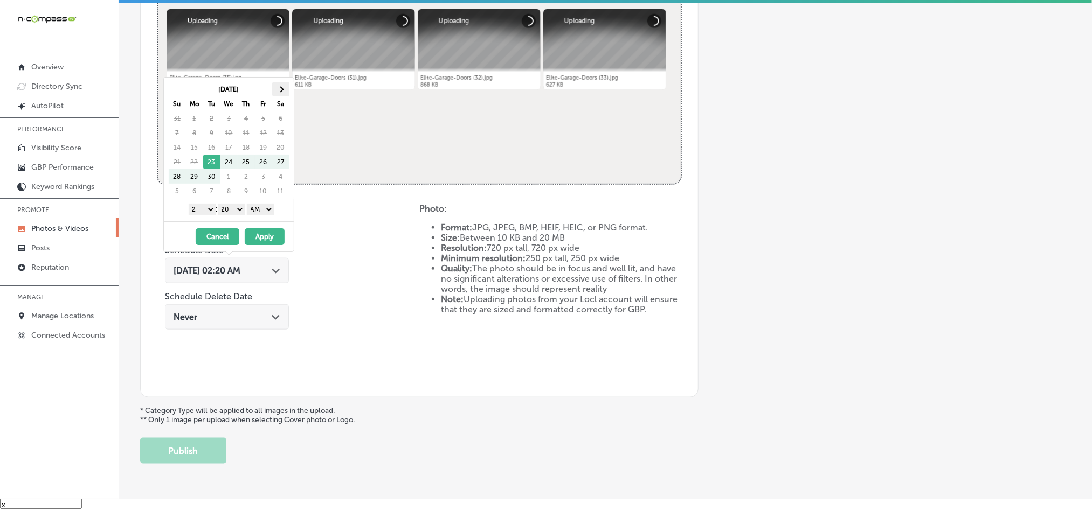
click at [280, 89] on span at bounding box center [281, 89] width 6 height 6
click at [203, 211] on select "1 2 3 4 5 6 7 8 9 10 11 12" at bounding box center [202, 210] width 27 height 12
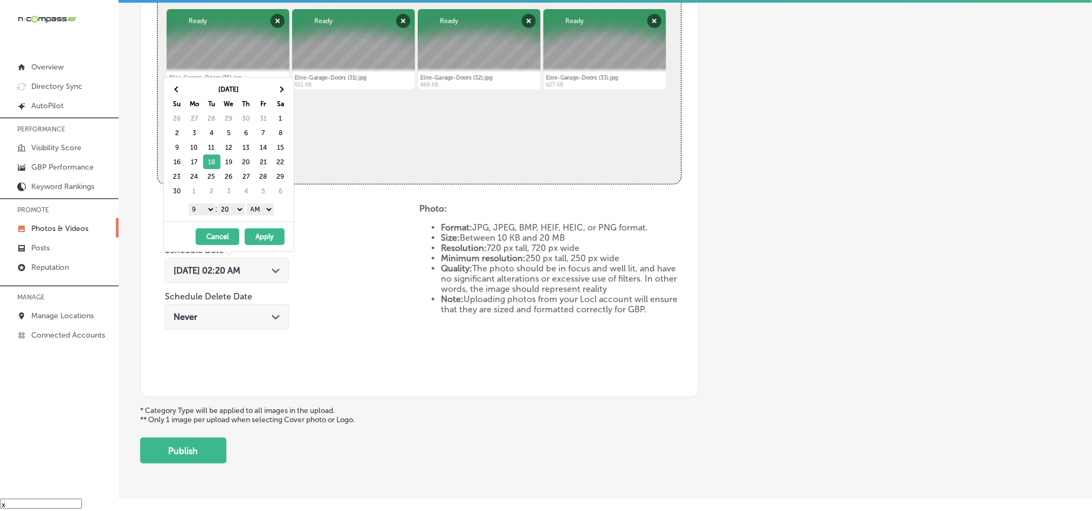
click at [234, 212] on select "00 10 20 30 40 50" at bounding box center [231, 210] width 27 height 12
click at [262, 206] on select "AM PM" at bounding box center [260, 210] width 27 height 12
click at [264, 232] on button "Apply" at bounding box center [265, 236] width 40 height 17
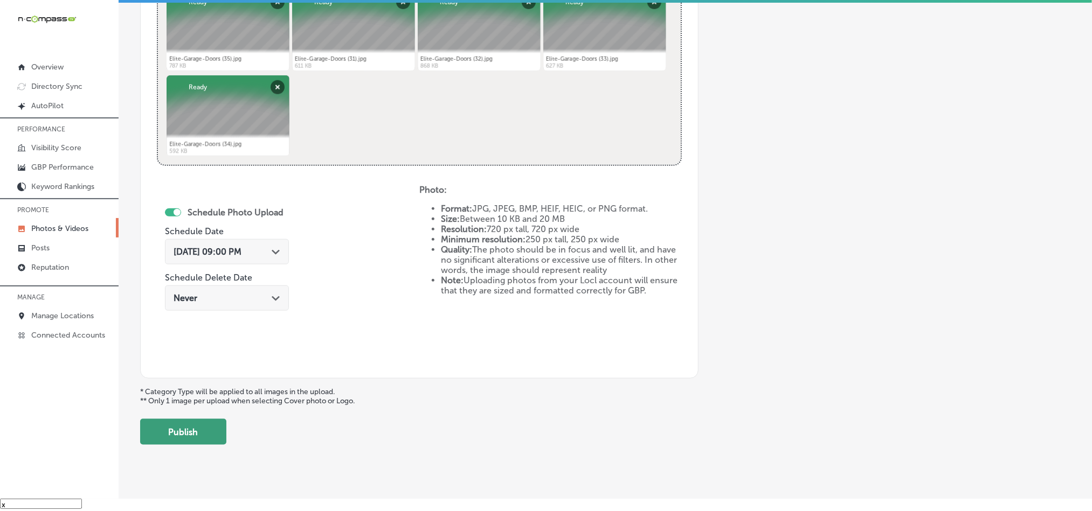
scroll to position [482, 0]
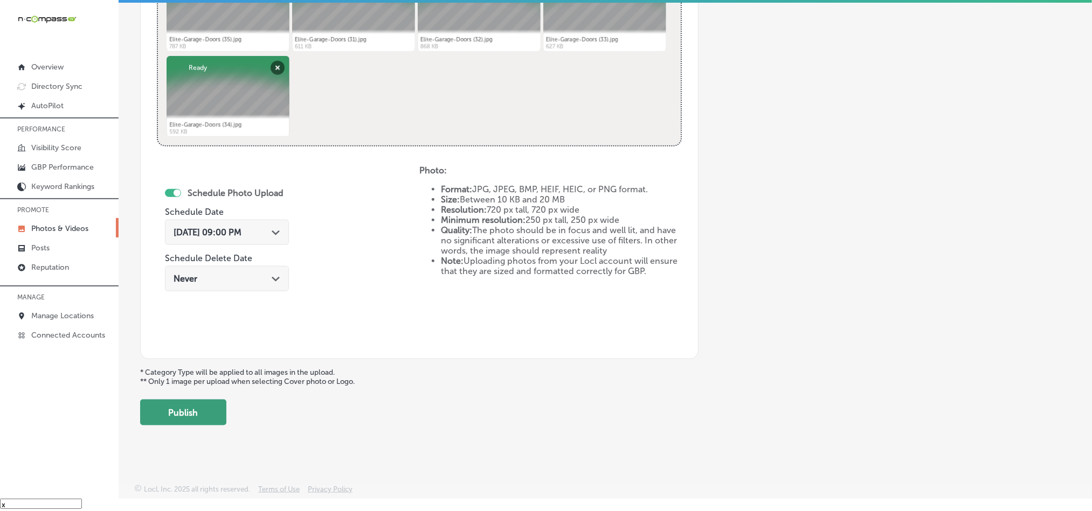
click at [199, 410] on button "Publish" at bounding box center [183, 413] width 86 height 26
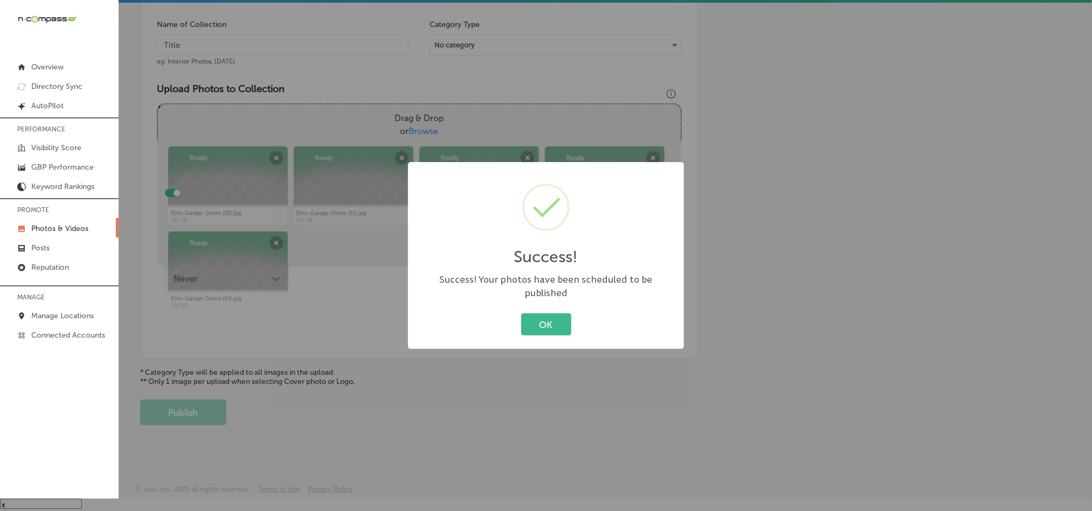
scroll to position [308, 0]
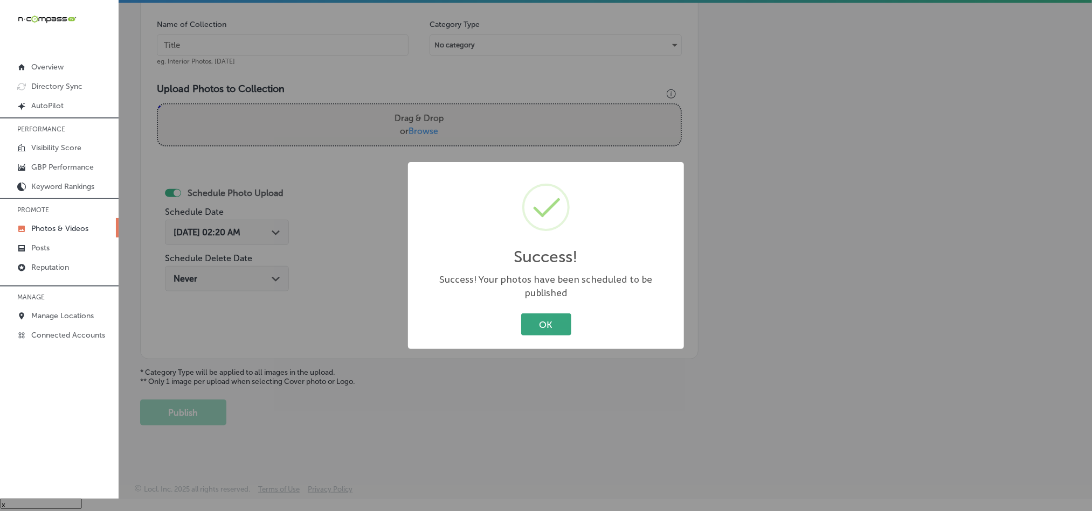
click at [528, 314] on button "OK" at bounding box center [546, 325] width 50 height 22
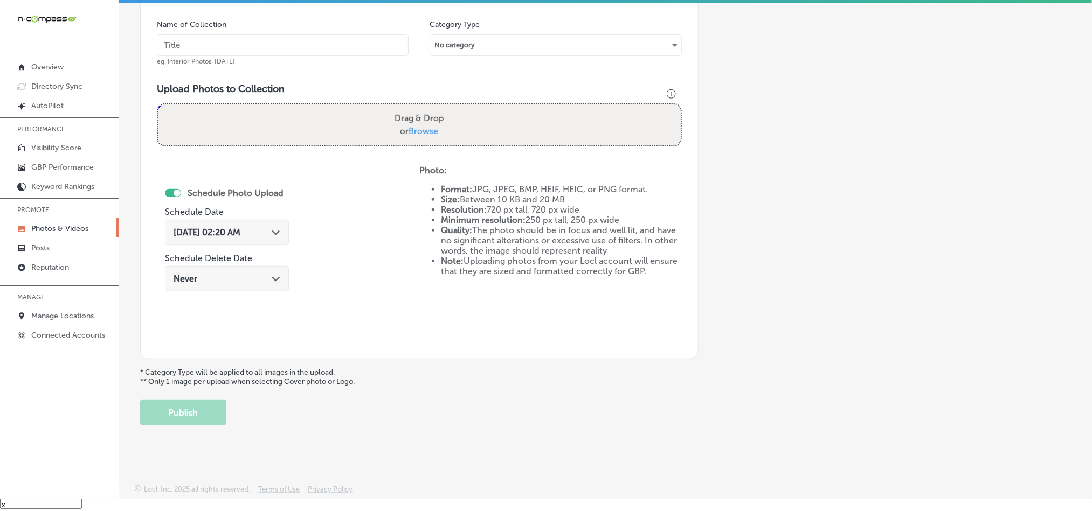
click at [314, 39] on input "text" at bounding box center [283, 45] width 252 height 22
paste input "Elite-Garage-Doors-Garage-door-installation"
type input "Elite-Garage-Doors-Garage-door-installation"
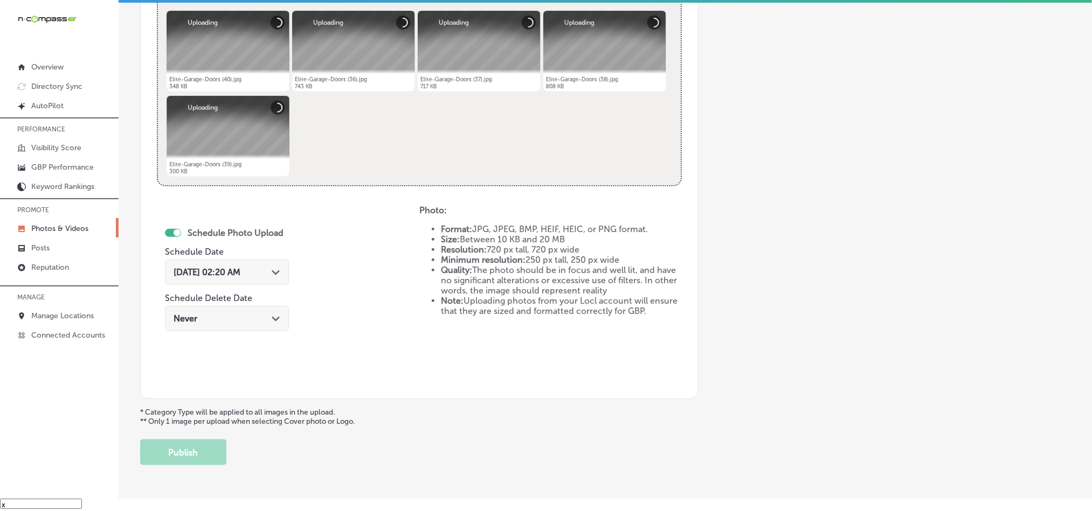
scroll to position [443, 0]
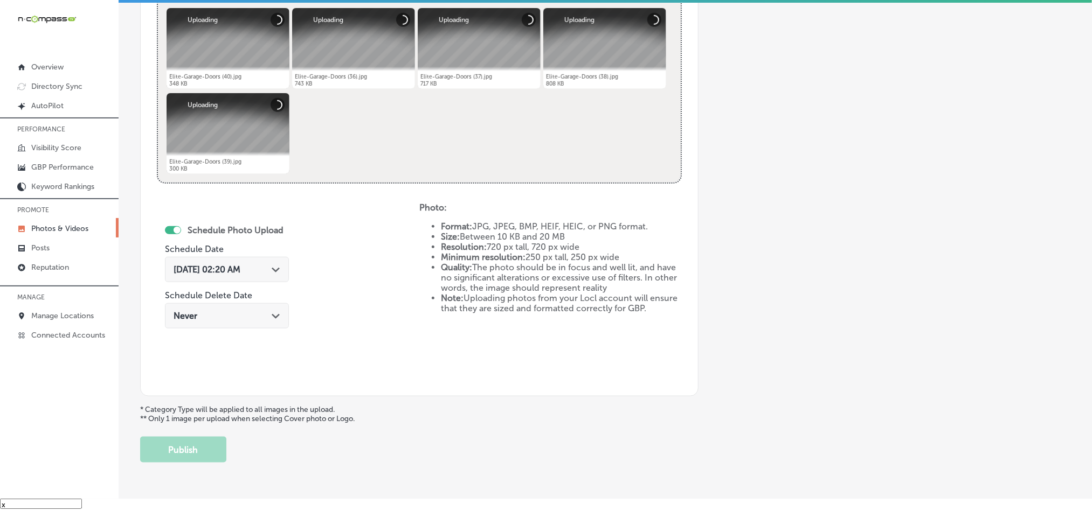
click at [280, 273] on icon "Path Created with Sketch." at bounding box center [276, 270] width 8 height 5
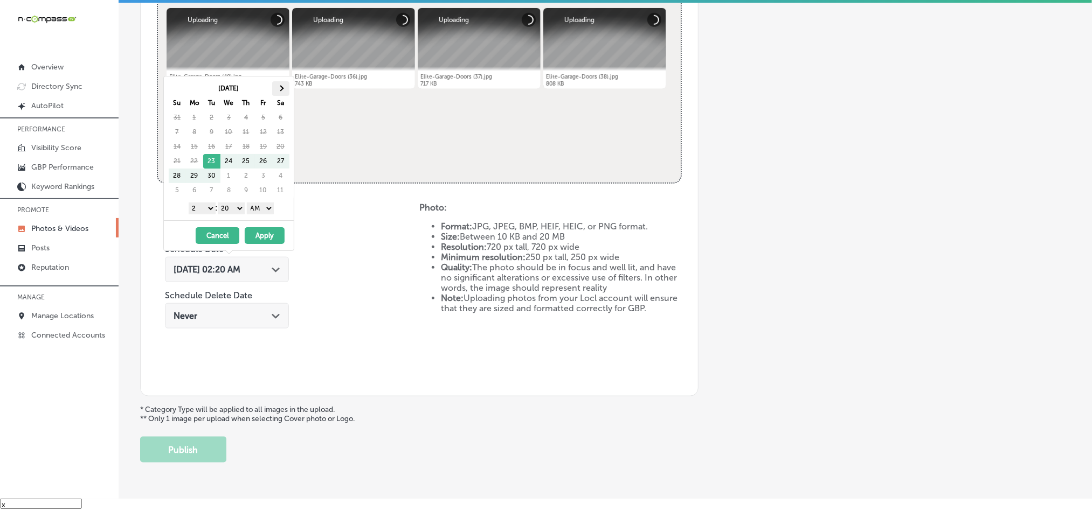
click at [282, 93] on th at bounding box center [280, 88] width 17 height 15
click at [202, 207] on select "1 2 3 4 5 6 7 8 9 10 11 12" at bounding box center [202, 209] width 27 height 12
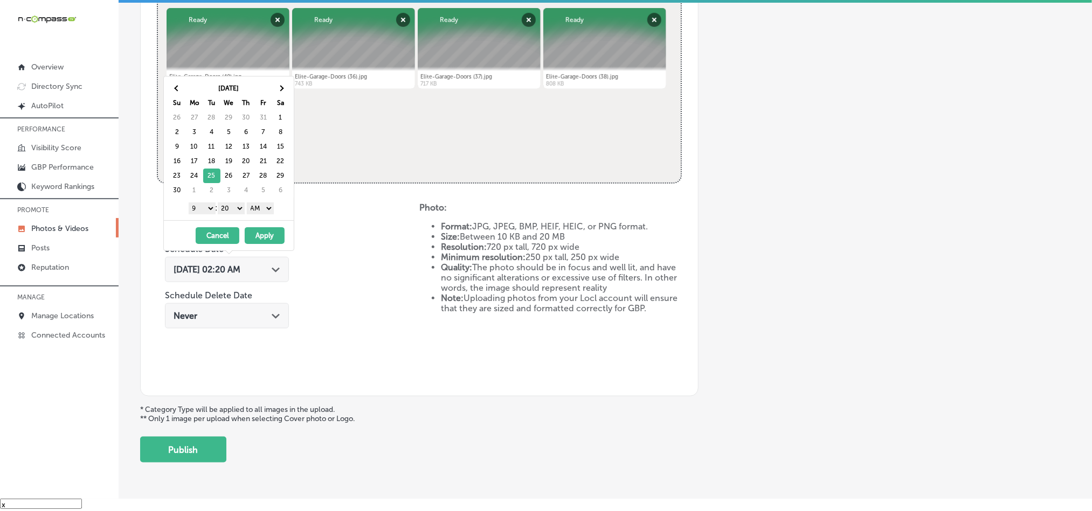
click at [231, 203] on div "1 2 3 4 5 6 7 8 9 10 11 12 : 00 10 20 30 40 50 AM PM" at bounding box center [231, 208] width 126 height 16
click at [231, 212] on select "00 10 20 30 40 50" at bounding box center [231, 209] width 27 height 12
drag, startPoint x: 264, startPoint y: 206, endPoint x: 264, endPoint y: 214, distance: 8.1
click at [264, 206] on select "AM PM" at bounding box center [260, 209] width 27 height 12
click at [258, 238] on button "Apply" at bounding box center [265, 235] width 40 height 17
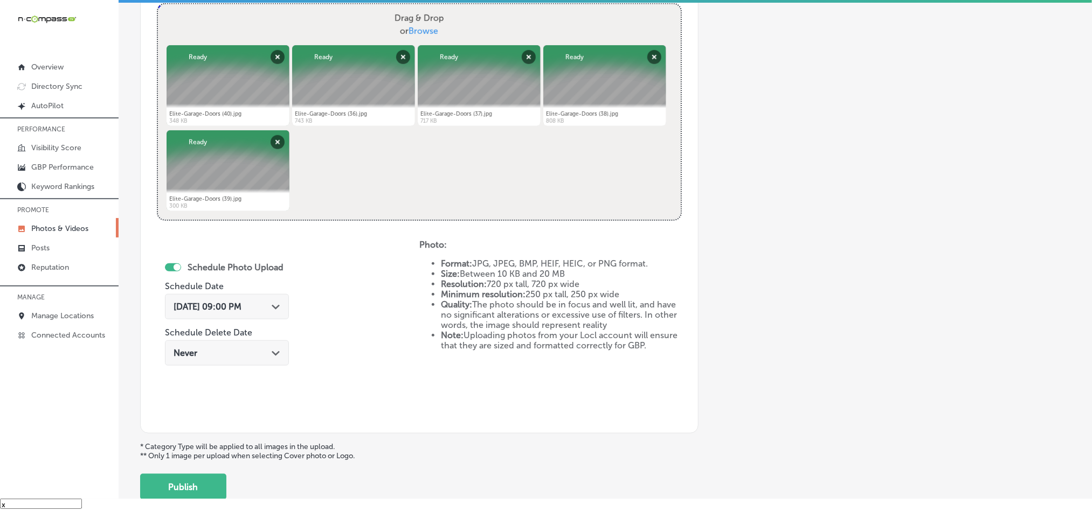
scroll to position [482, 0]
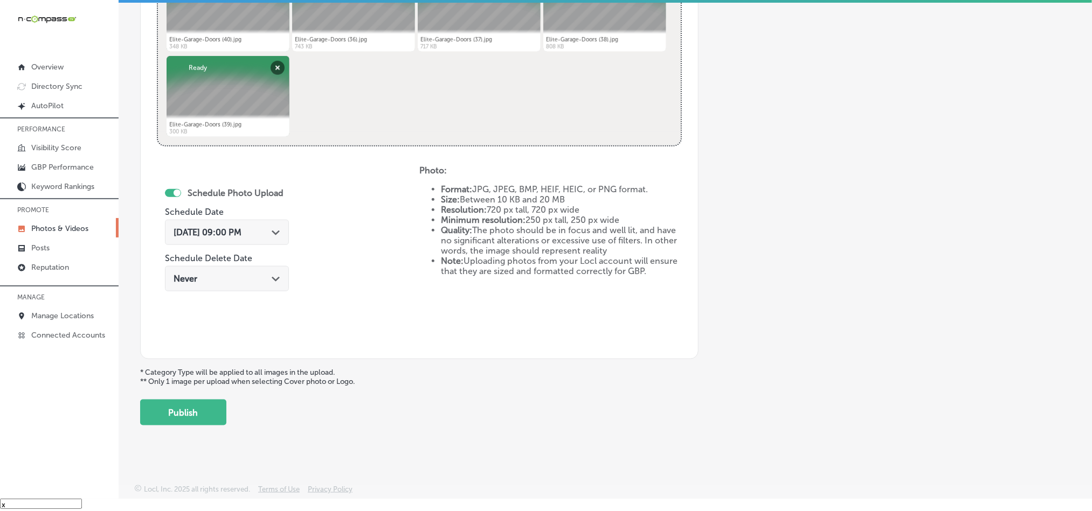
click at [201, 423] on button "Publish" at bounding box center [183, 413] width 86 height 26
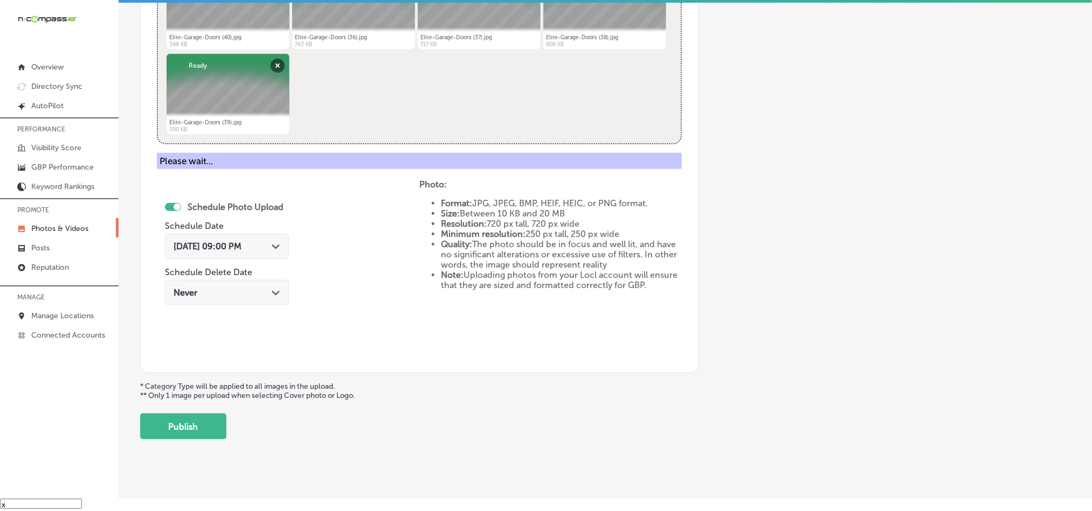
scroll to position [308, 0]
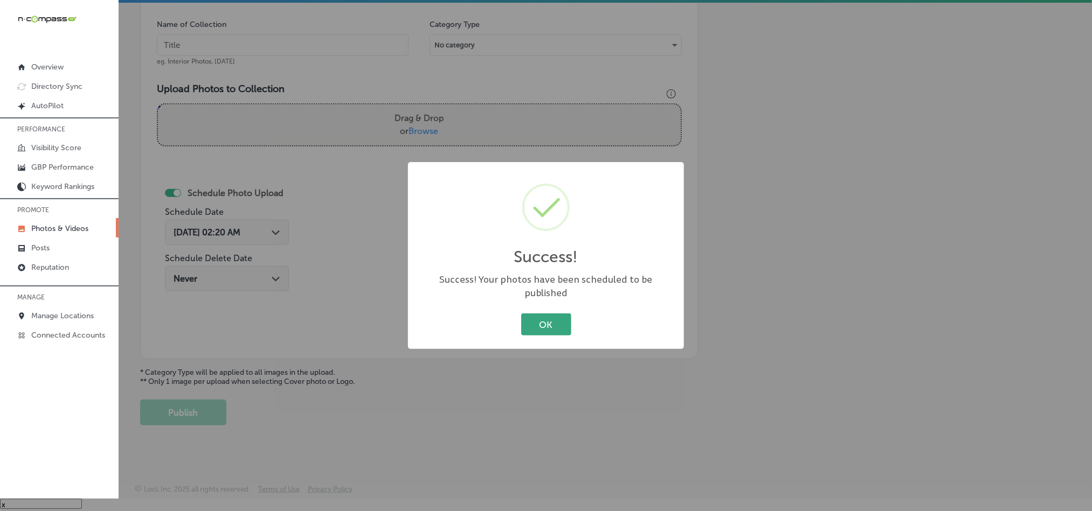
click at [547, 314] on button "OK" at bounding box center [546, 325] width 50 height 22
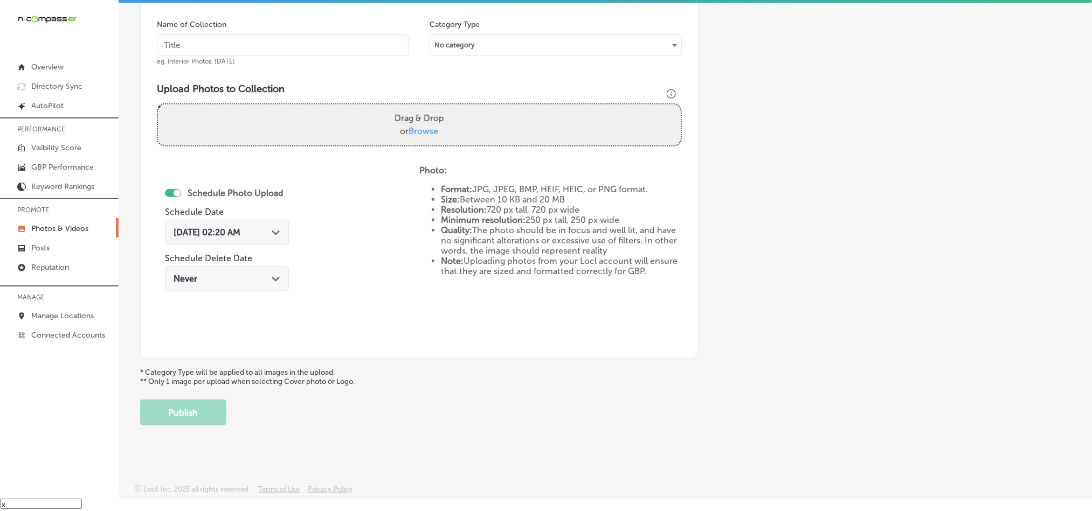
click at [201, 47] on input "text" at bounding box center [283, 45] width 252 height 22
paste input "Elite-Garage-Doors-Garage-door-opener-installation"
type input "Elite-Garage-Doors-Garage-door-opener-installation"
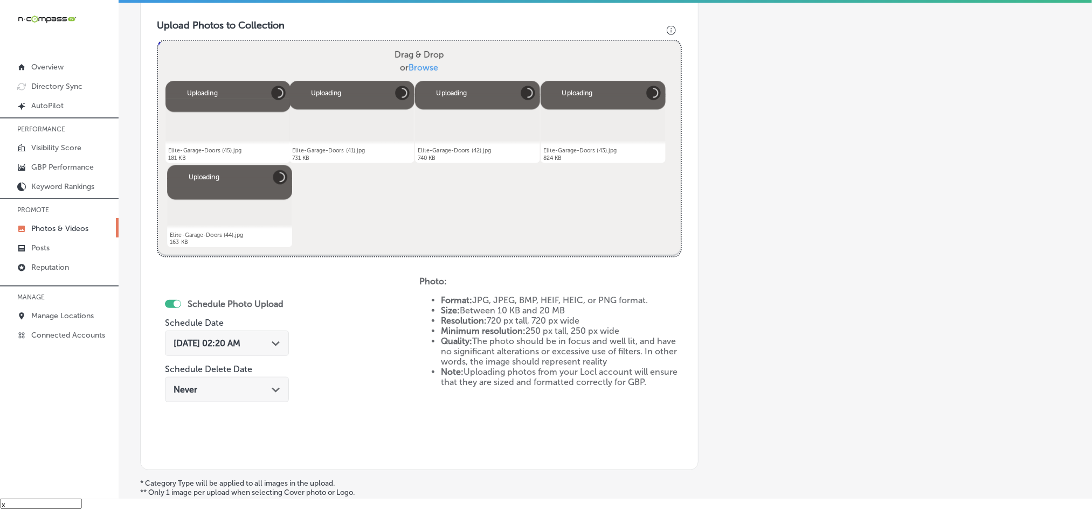
scroll to position [416, 0]
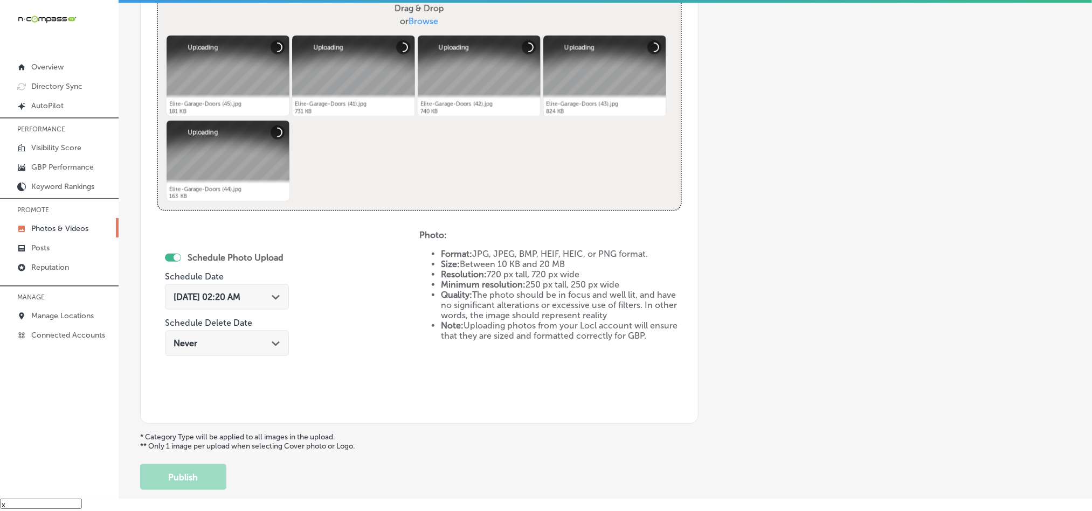
click at [276, 296] on icon "Path Created with Sketch." at bounding box center [276, 297] width 8 height 5
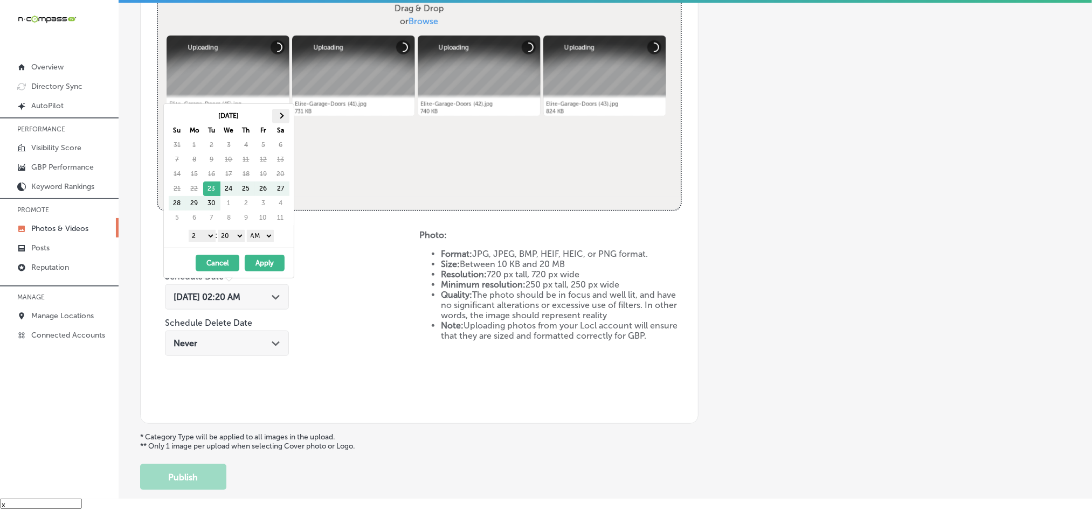
click at [280, 120] on th at bounding box center [280, 116] width 17 height 15
click at [280, 112] on th at bounding box center [280, 116] width 17 height 15
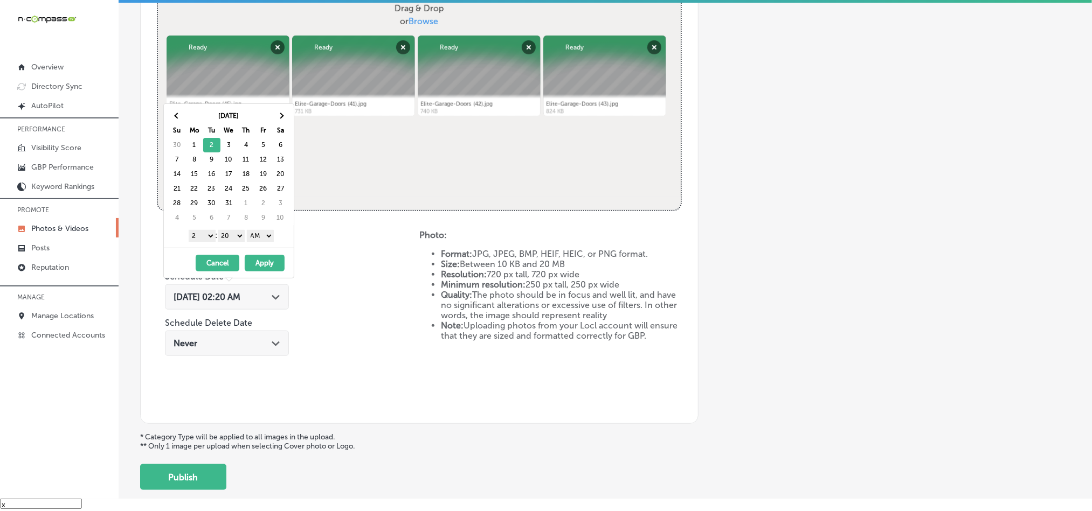
click at [207, 238] on select "1 2 3 4 5 6 7 8 9 10 11 12" at bounding box center [202, 236] width 27 height 12
click at [236, 239] on select "00 10 20 30 40 50" at bounding box center [231, 236] width 27 height 12
drag, startPoint x: 259, startPoint y: 235, endPoint x: 259, endPoint y: 243, distance: 7.6
click at [259, 235] on select "AM PM" at bounding box center [260, 236] width 27 height 12
click at [259, 269] on button "Apply" at bounding box center [265, 263] width 40 height 17
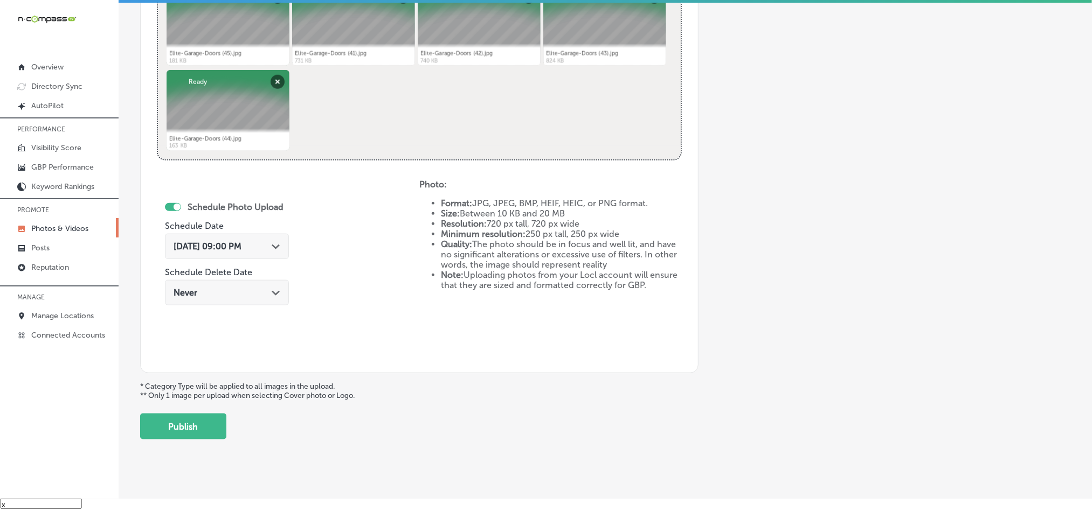
scroll to position [469, 0]
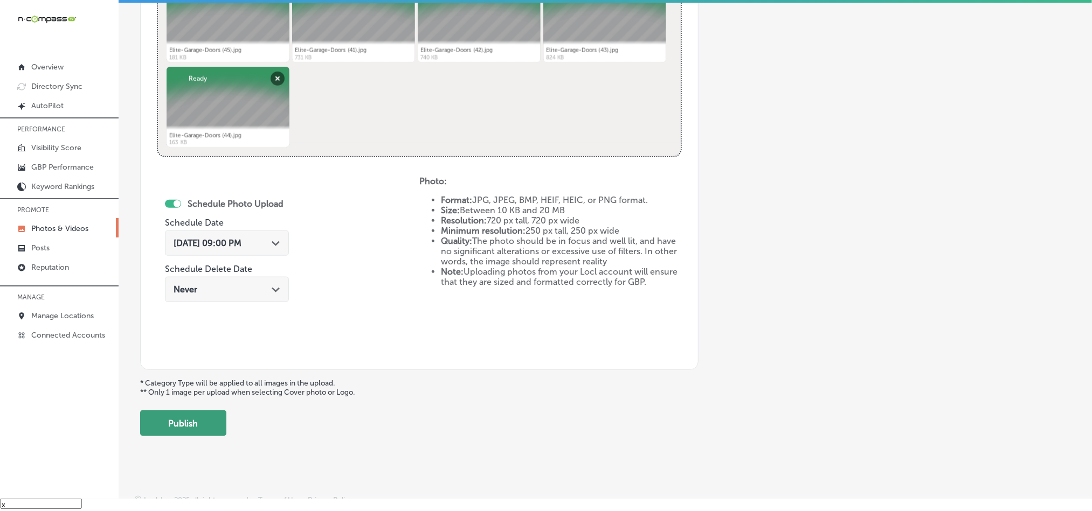
click at [182, 419] on button "Publish" at bounding box center [183, 424] width 86 height 26
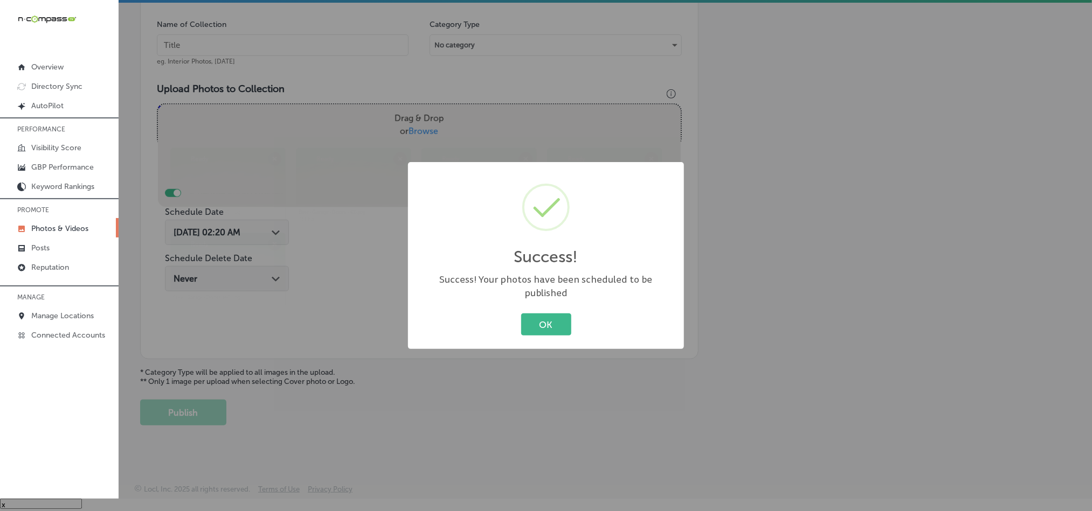
scroll to position [308, 0]
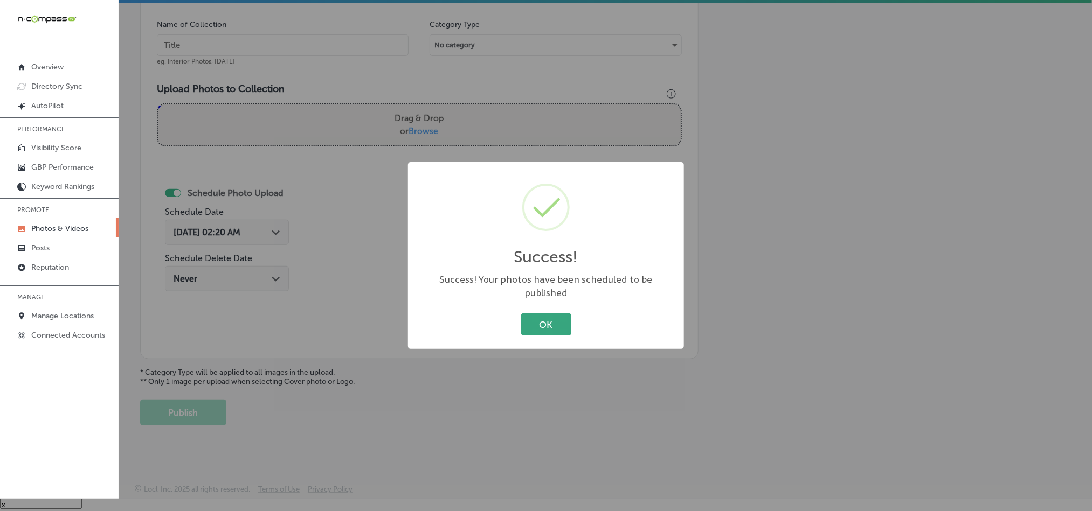
click at [543, 315] on button "OK" at bounding box center [546, 325] width 50 height 22
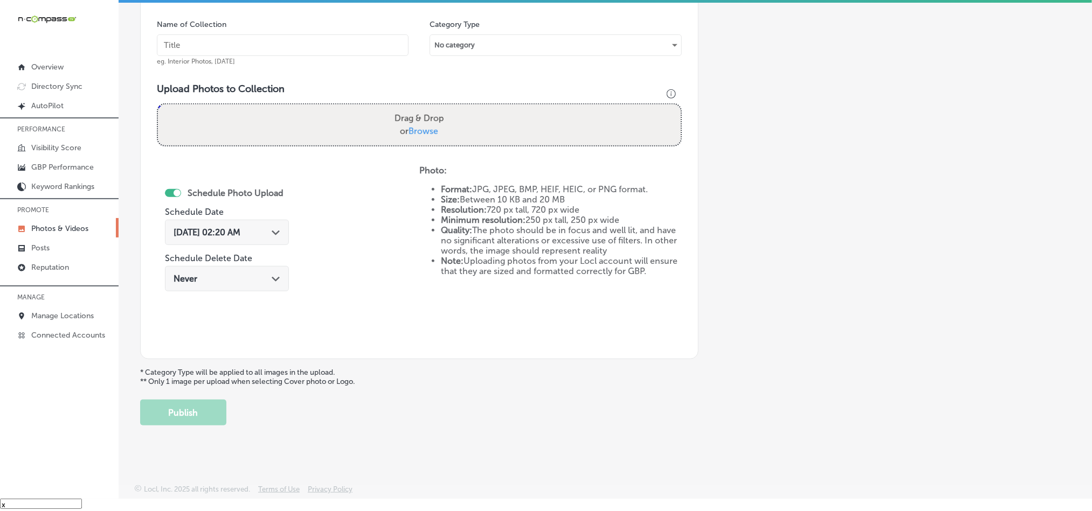
click at [247, 44] on input "text" at bounding box center [283, 45] width 252 height 22
paste input "Elite-Garage-Doors-Spring-repair"
type input "Elite-Garage-Doors-Spring-repair"
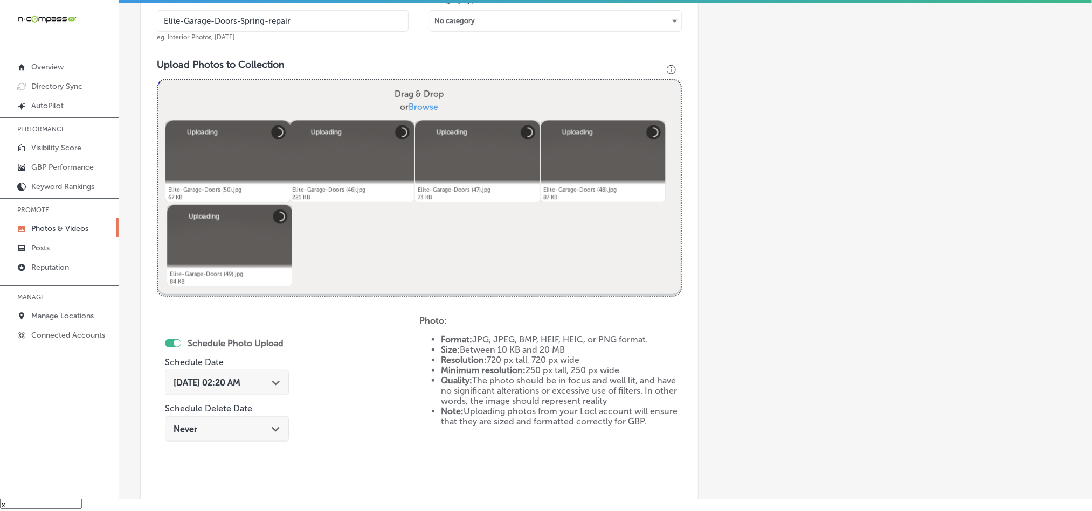
scroll to position [416, 0]
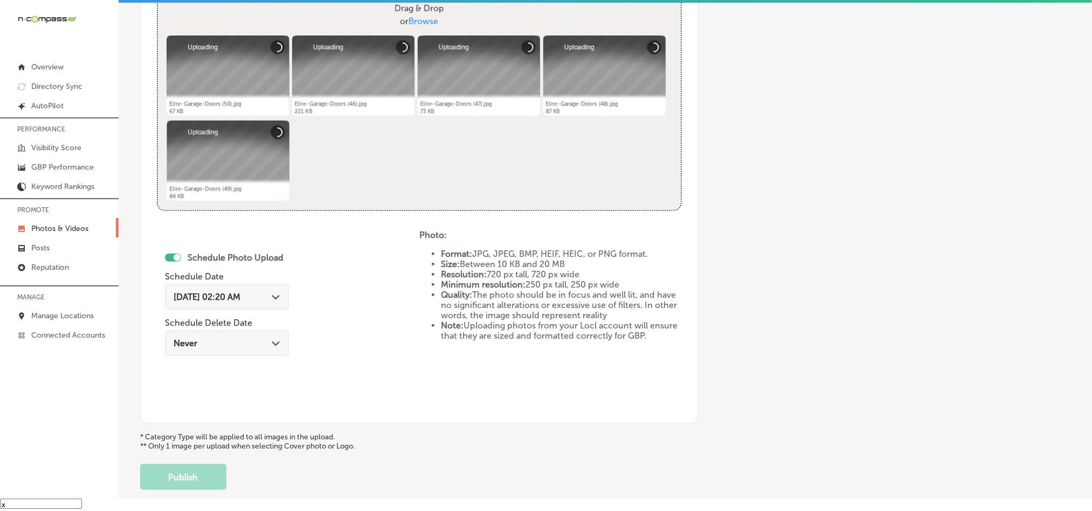
click at [280, 297] on icon "Path Created with Sketch." at bounding box center [276, 297] width 8 height 5
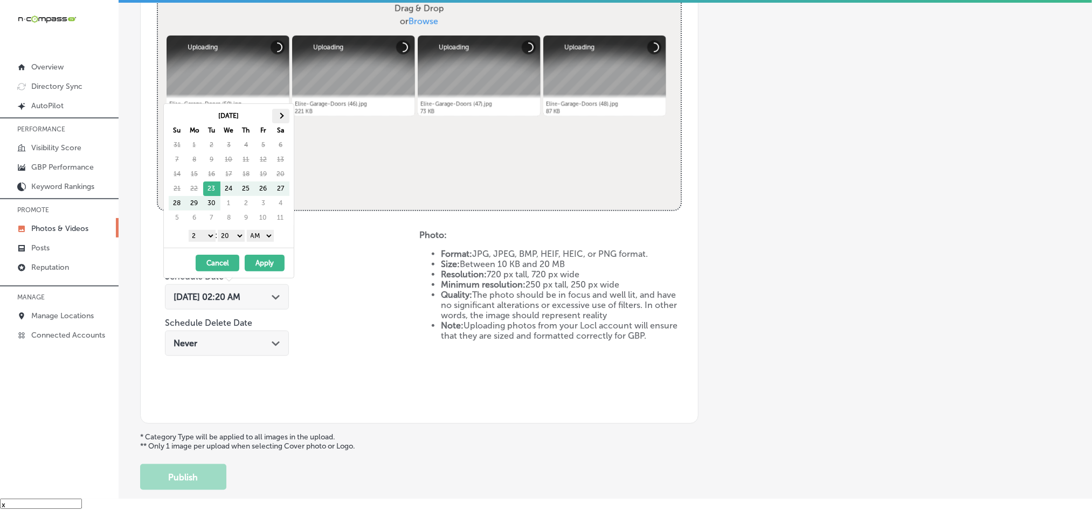
click at [278, 115] on th at bounding box center [280, 116] width 17 height 15
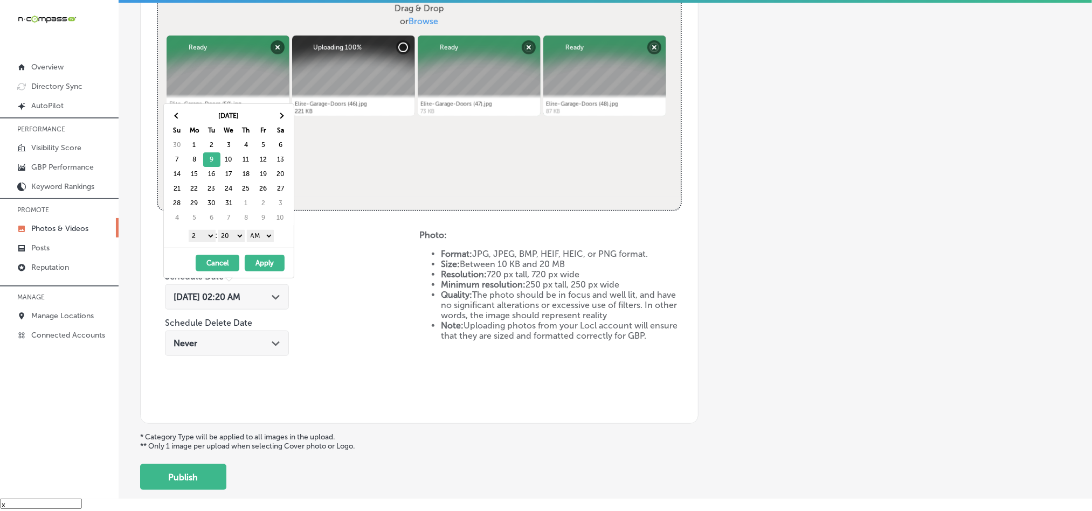
click at [199, 233] on select "1 2 3 4 5 6 7 8 9 10 11 12" at bounding box center [202, 236] width 27 height 12
click at [235, 233] on select "00 10 20 30 40 50" at bounding box center [231, 236] width 27 height 12
click at [262, 239] on select "AM PM" at bounding box center [260, 236] width 27 height 12
click at [260, 266] on button "Apply" at bounding box center [265, 263] width 40 height 17
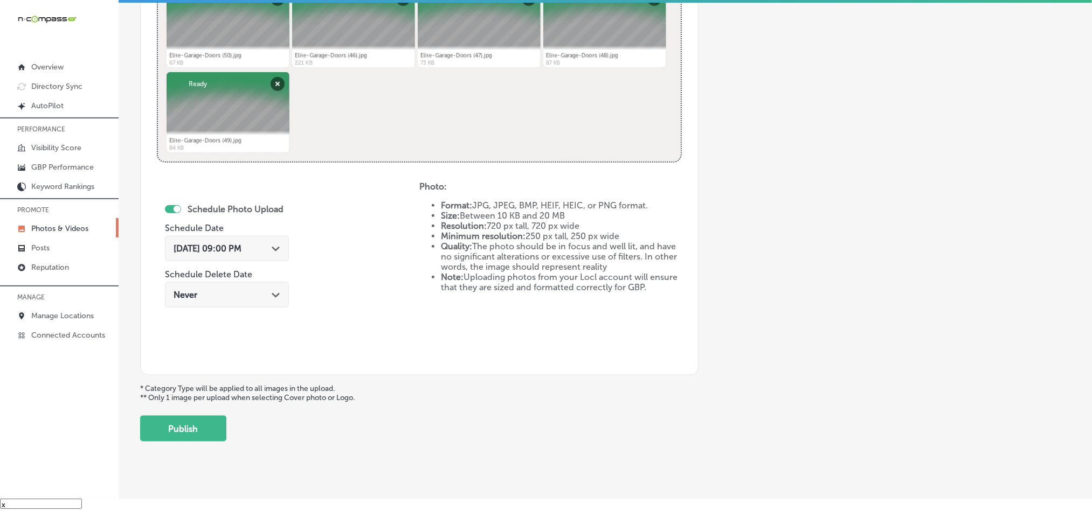
scroll to position [469, 0]
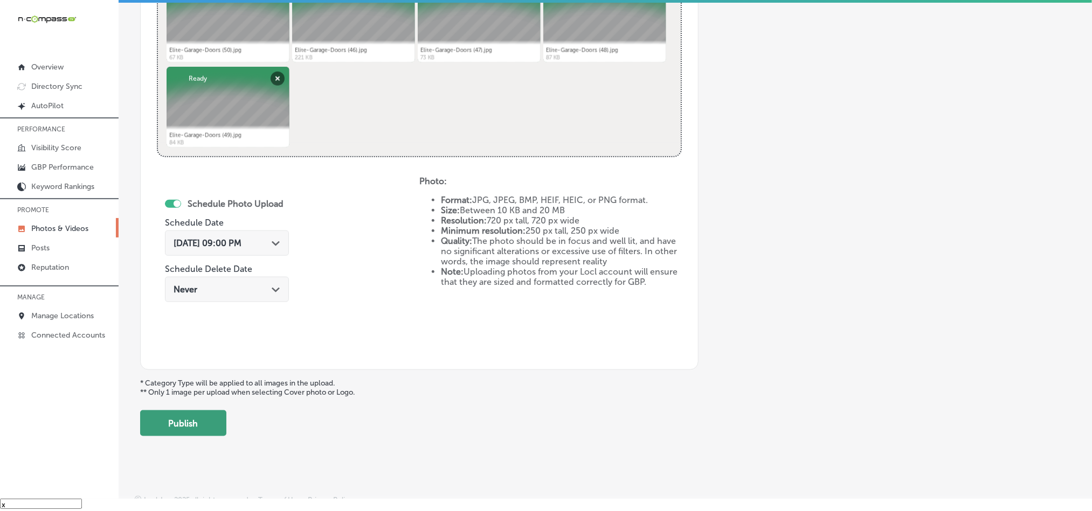
click at [183, 418] on button "Publish" at bounding box center [183, 424] width 86 height 26
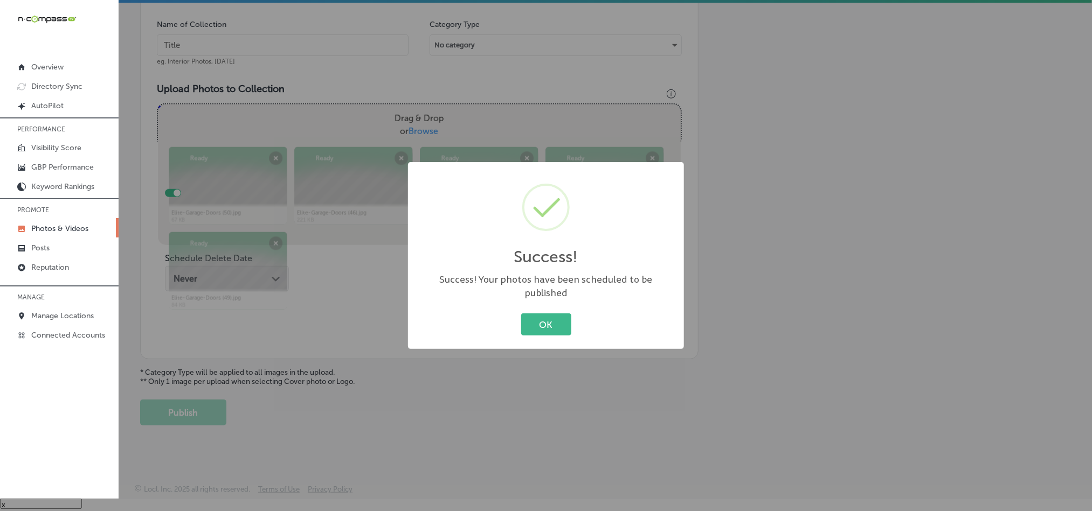
scroll to position [308, 0]
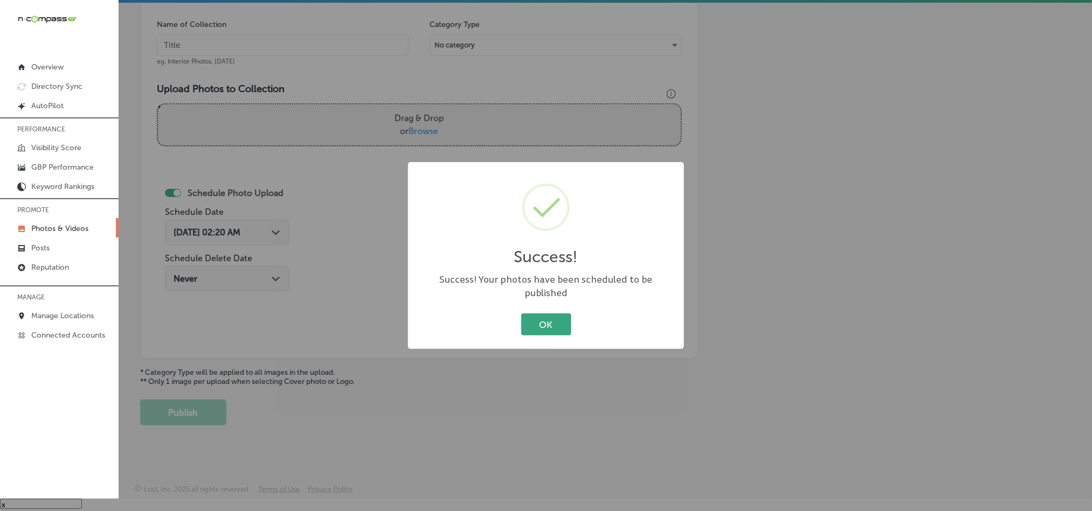
click at [552, 314] on button "OK" at bounding box center [546, 325] width 50 height 22
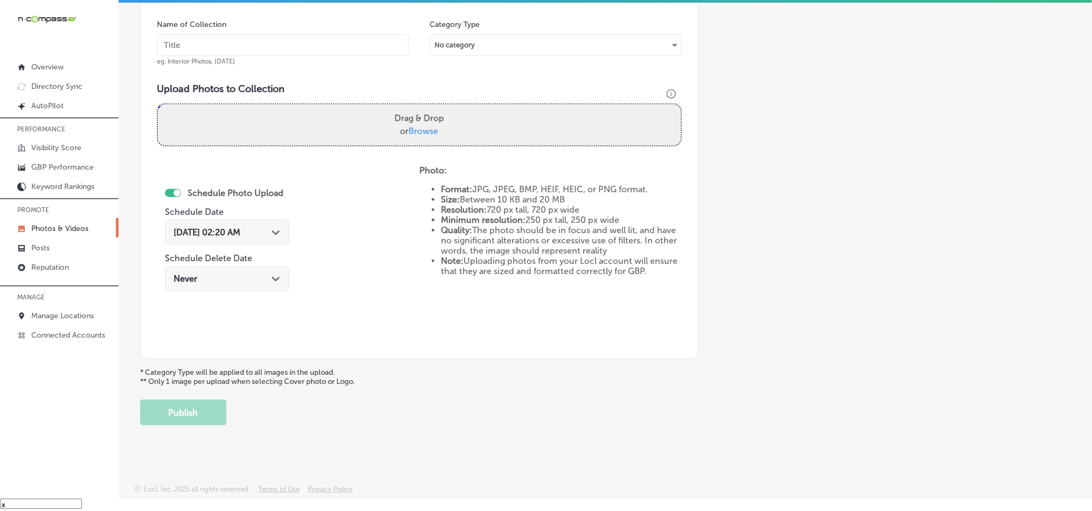
click at [358, 45] on input "text" at bounding box center [283, 45] width 252 height 22
paste input "Elite-Garage-Doors-Garage-door-repair"
type input "Elite-Garage-Doors-Garage-door-repair"
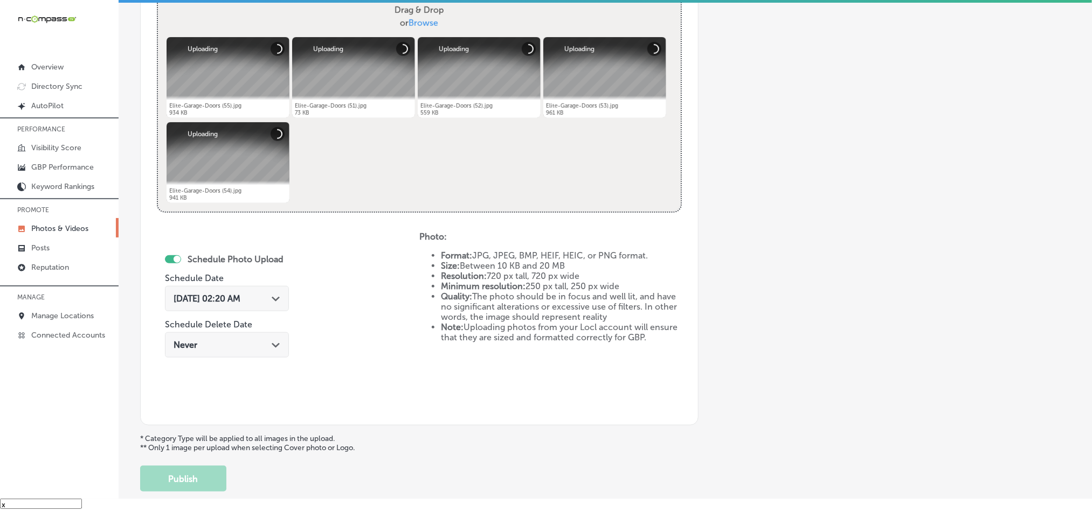
scroll to position [416, 0]
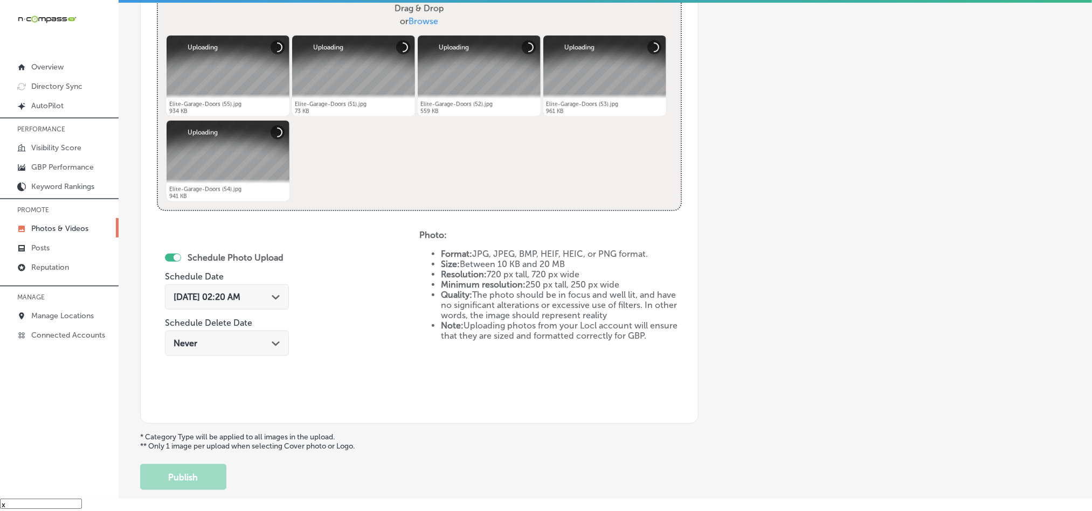
click at [275, 301] on div "Path Created with Sketch." at bounding box center [276, 296] width 9 height 9
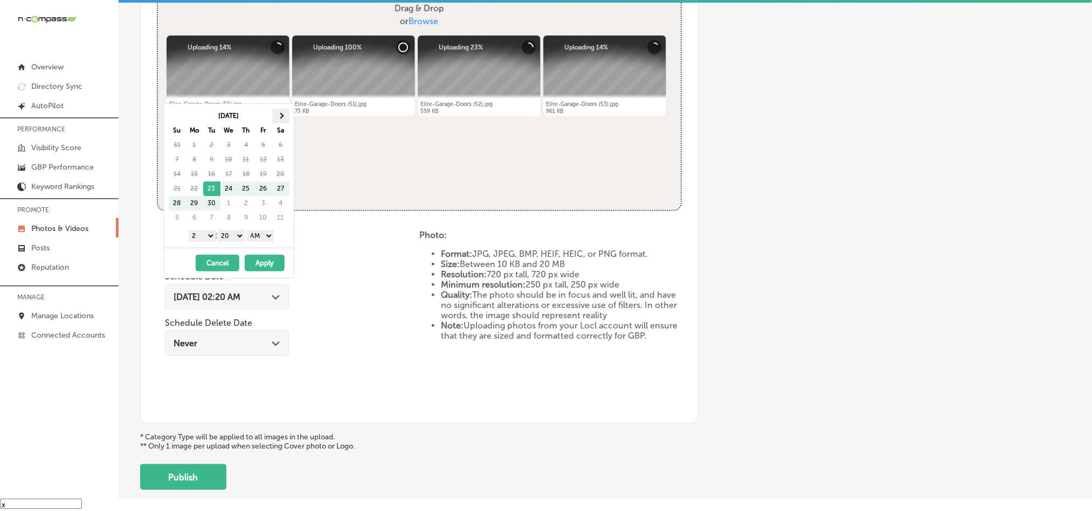
click at [283, 115] on th at bounding box center [280, 116] width 17 height 15
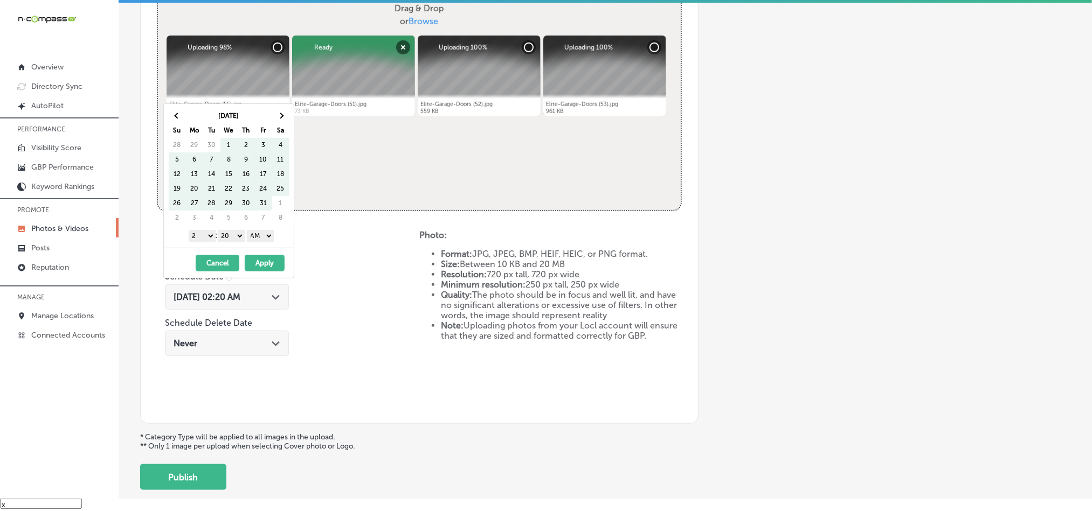
click at [283, 115] on th at bounding box center [280, 116] width 17 height 15
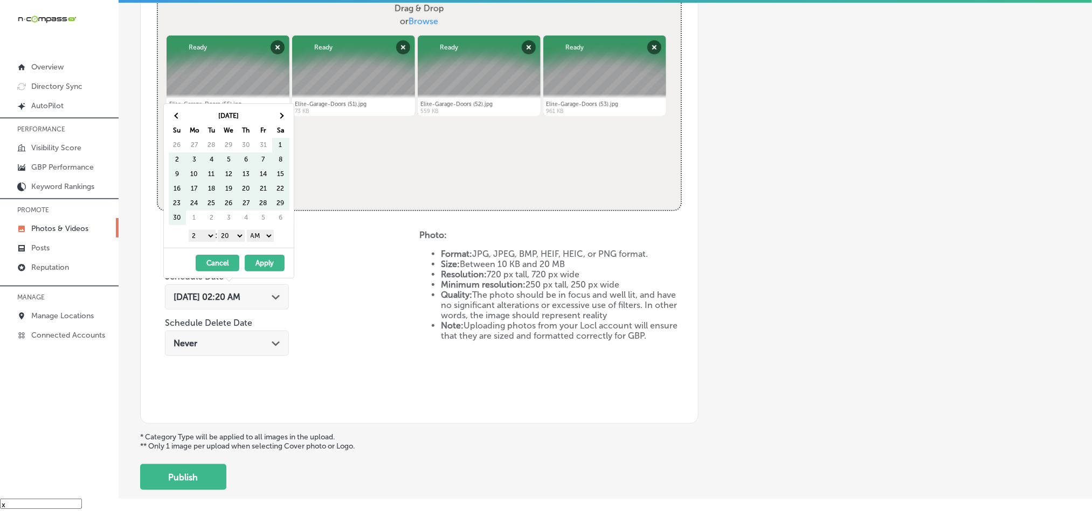
click at [283, 115] on th at bounding box center [280, 116] width 17 height 15
click at [202, 237] on select "1 2 3 4 5 6 7 8 9 10 11 12" at bounding box center [202, 236] width 27 height 12
click at [231, 236] on select "00 10 20 30 40 50" at bounding box center [231, 236] width 27 height 12
click at [259, 238] on select "AM PM" at bounding box center [260, 236] width 27 height 12
click at [262, 259] on button "Apply" at bounding box center [265, 263] width 40 height 17
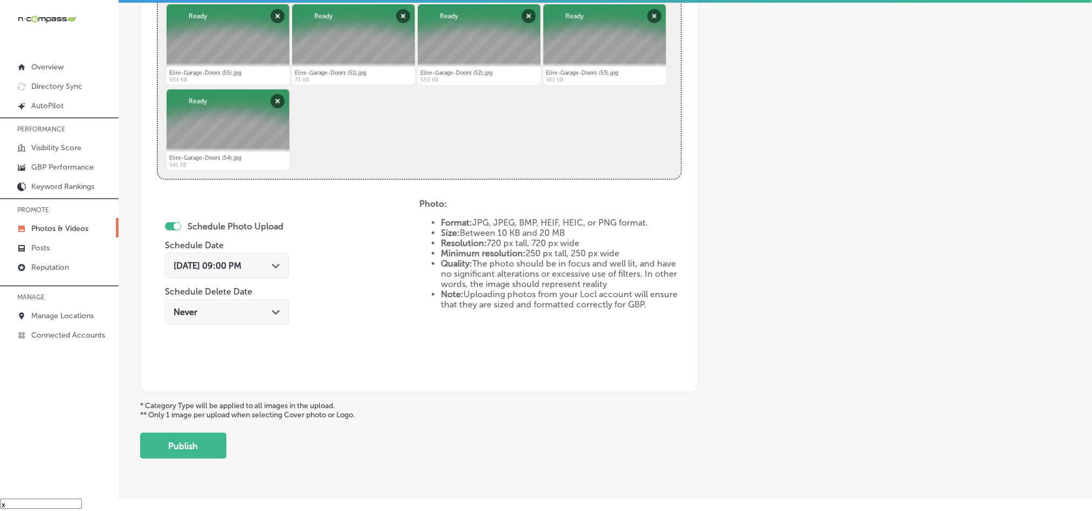
scroll to position [469, 0]
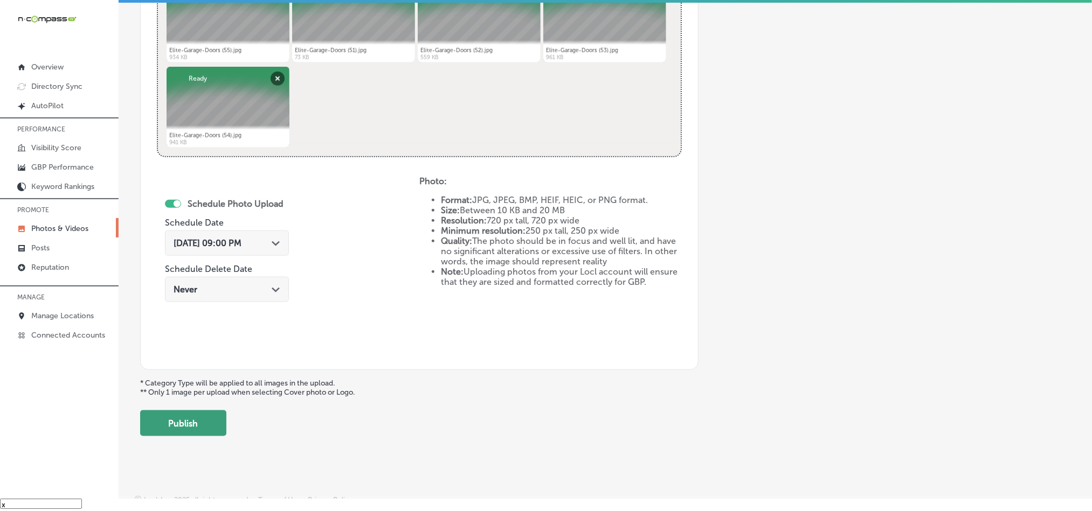
click at [200, 423] on button "Publish" at bounding box center [183, 424] width 86 height 26
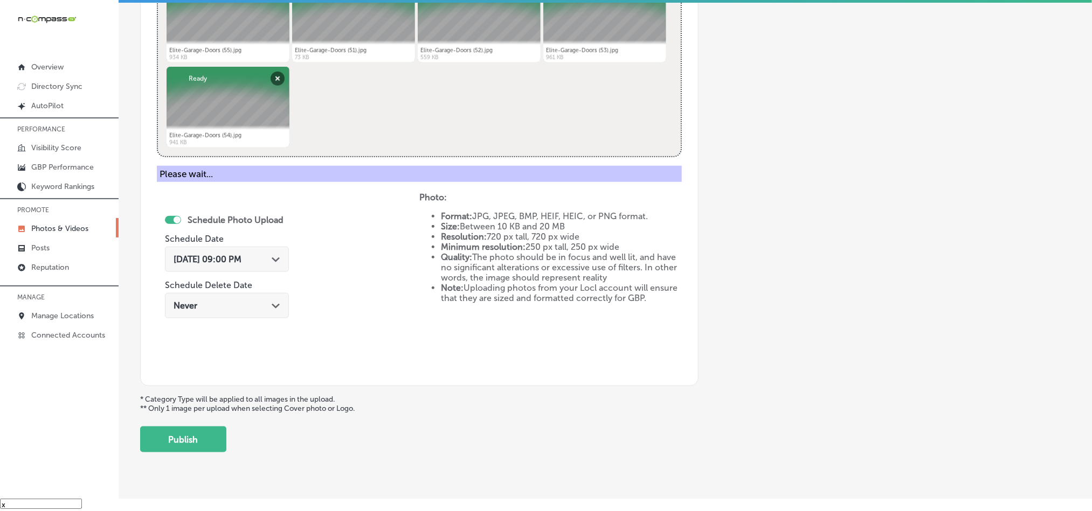
scroll to position [308, 0]
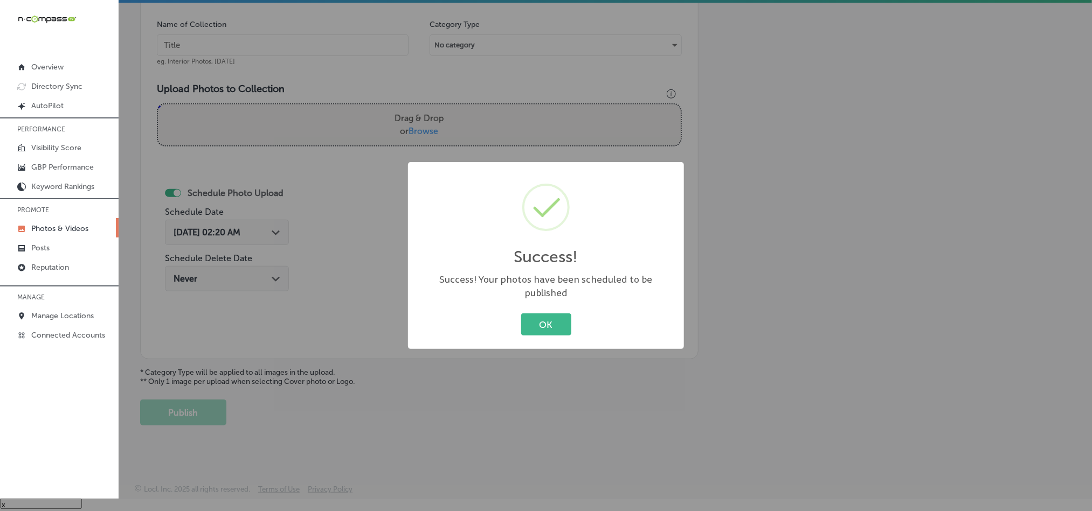
click at [545, 296] on div "Success! × Success! Your photos have been scheduled to be published OK Cancel" at bounding box center [546, 256] width 276 height 188
click at [543, 321] on button "OK" at bounding box center [546, 325] width 50 height 22
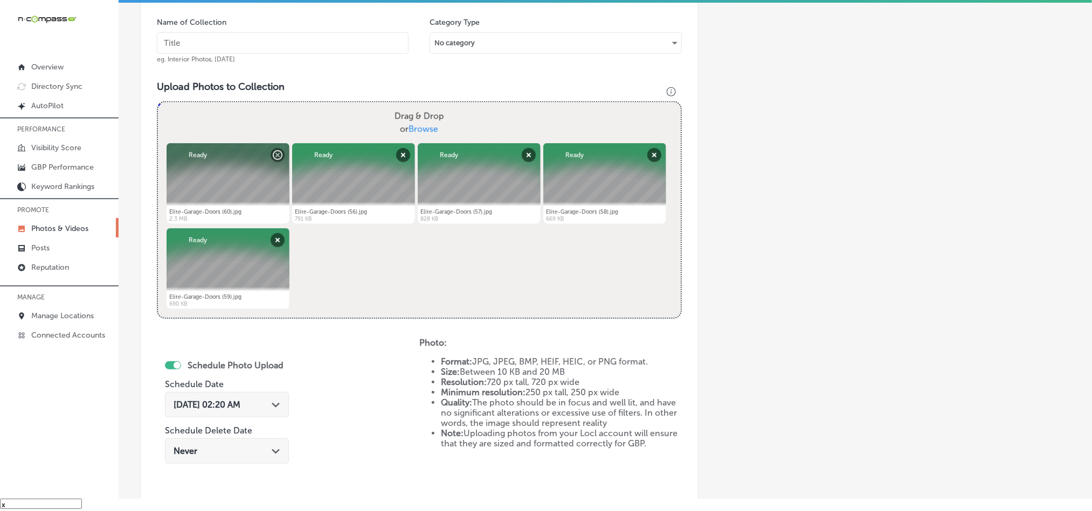
click at [228, 37] on input "text" at bounding box center [283, 43] width 252 height 22
paste input "Elite-Garage-Doors-Emergency-garage-door-repair"
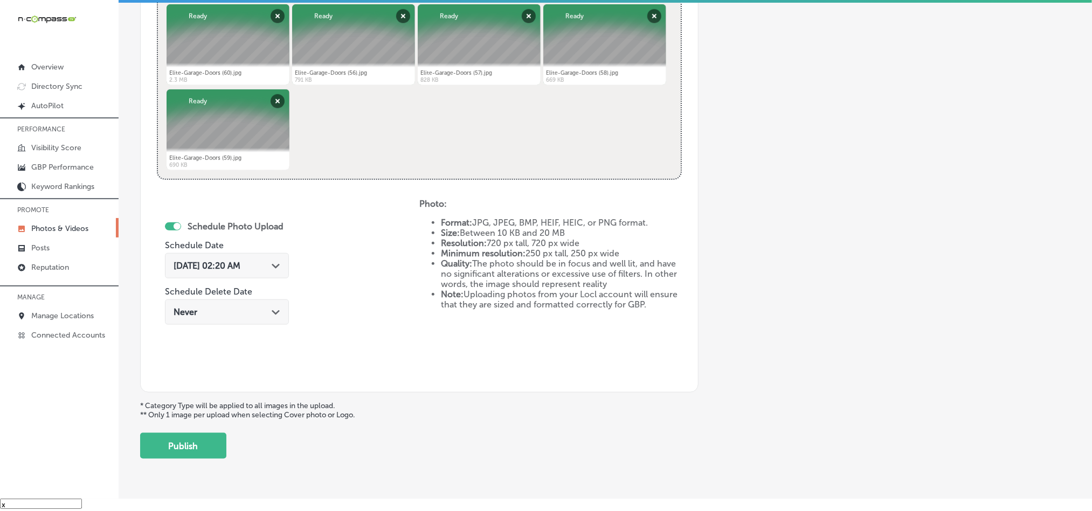
scroll to position [482, 0]
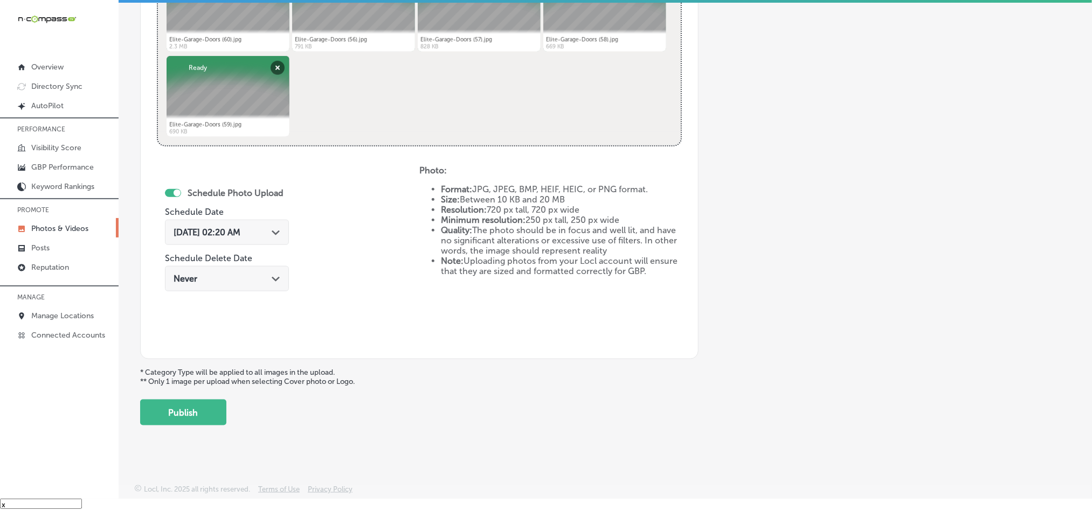
type input "Elite-Garage-Doors-Emergency-garage-door-repair"
click at [272, 230] on div "[DATE] 02:20 AM Path Created with Sketch." at bounding box center [227, 232] width 107 height 10
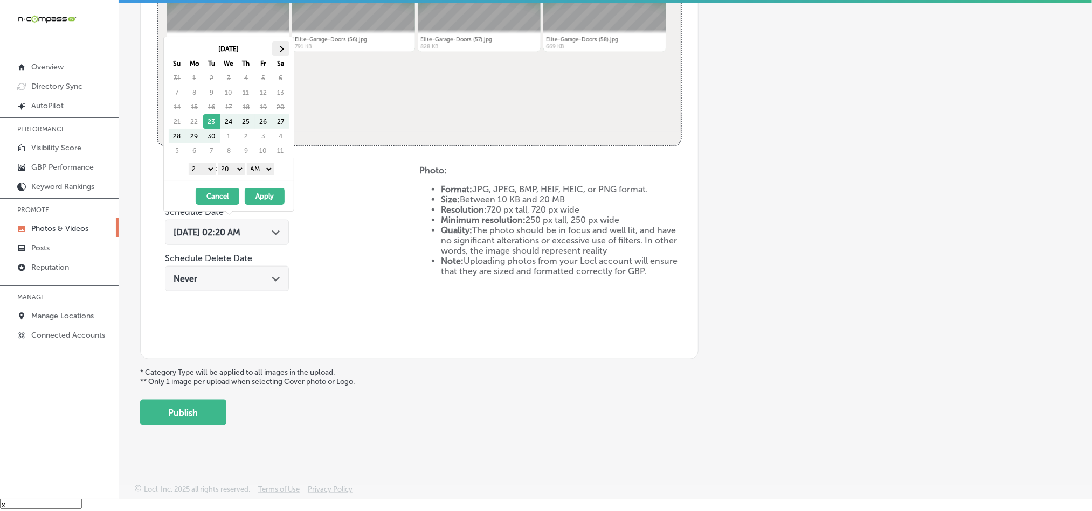
click at [286, 49] on th at bounding box center [280, 48] width 17 height 15
click at [205, 168] on select "1 2 3 4 5 6 7 8 9 10 11 12" at bounding box center [202, 169] width 27 height 12
click at [233, 170] on select "00 10 20 30 40 50" at bounding box center [231, 169] width 27 height 12
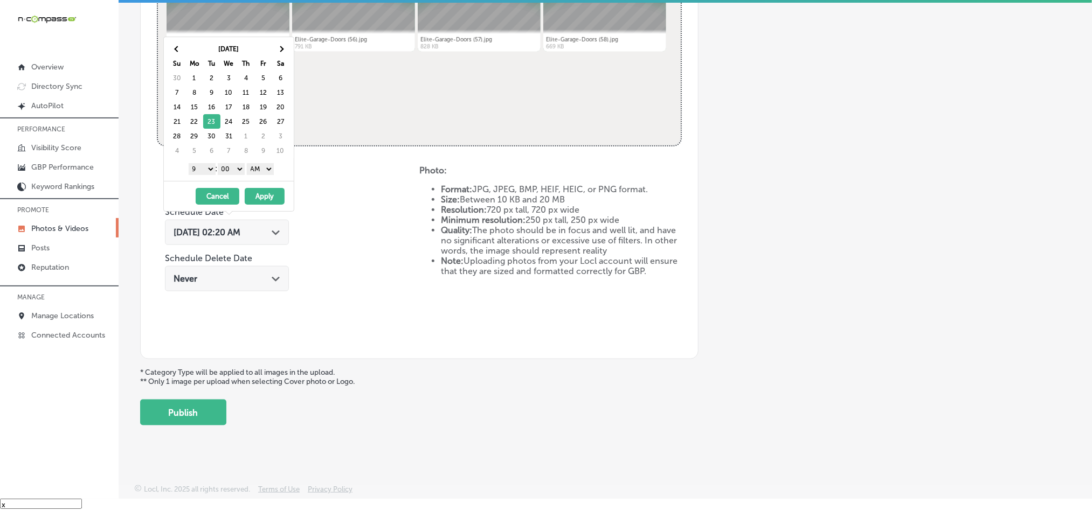
click at [259, 175] on select "AM PM" at bounding box center [260, 169] width 27 height 12
click at [260, 198] on button "Apply" at bounding box center [265, 196] width 40 height 17
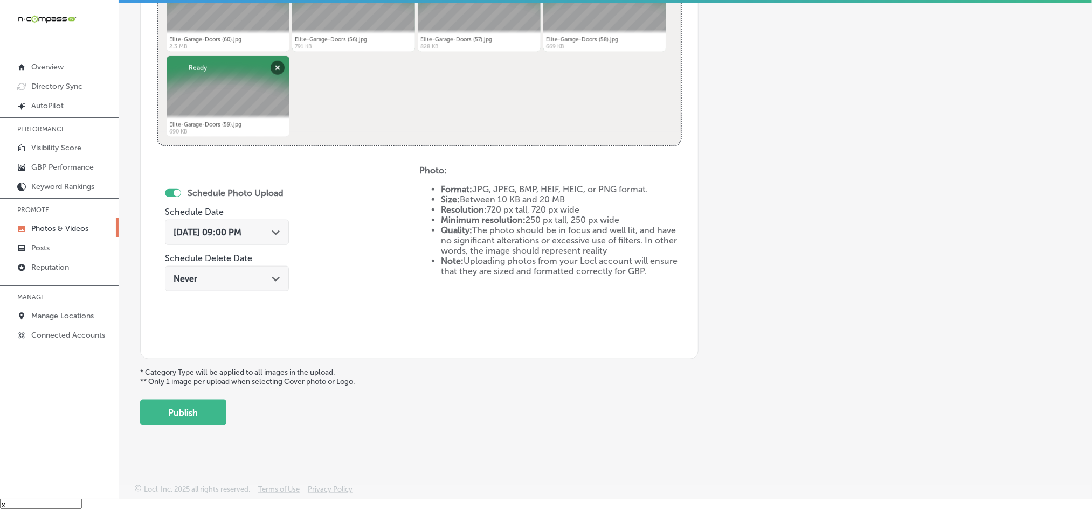
click at [181, 425] on button "Publish" at bounding box center [183, 413] width 86 height 26
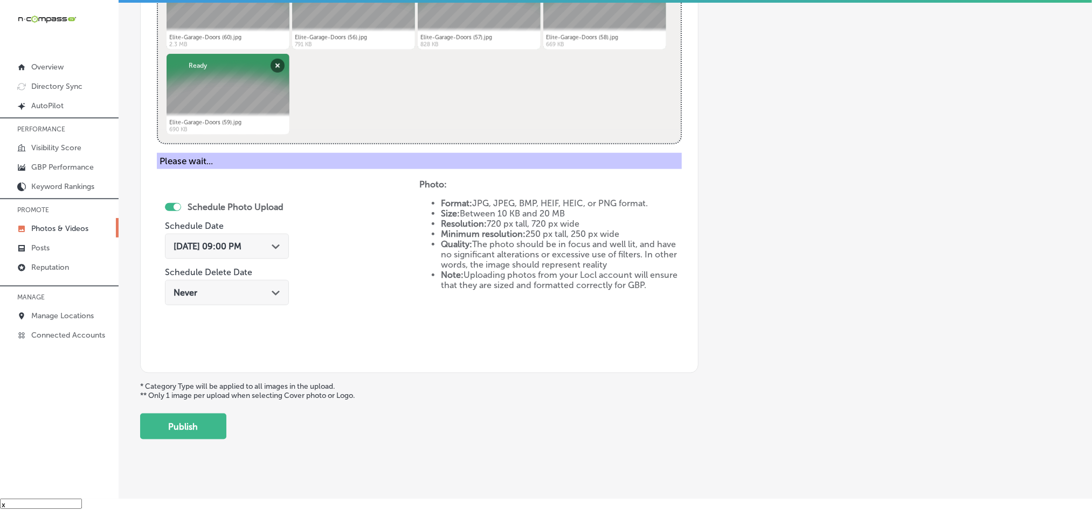
scroll to position [308, 0]
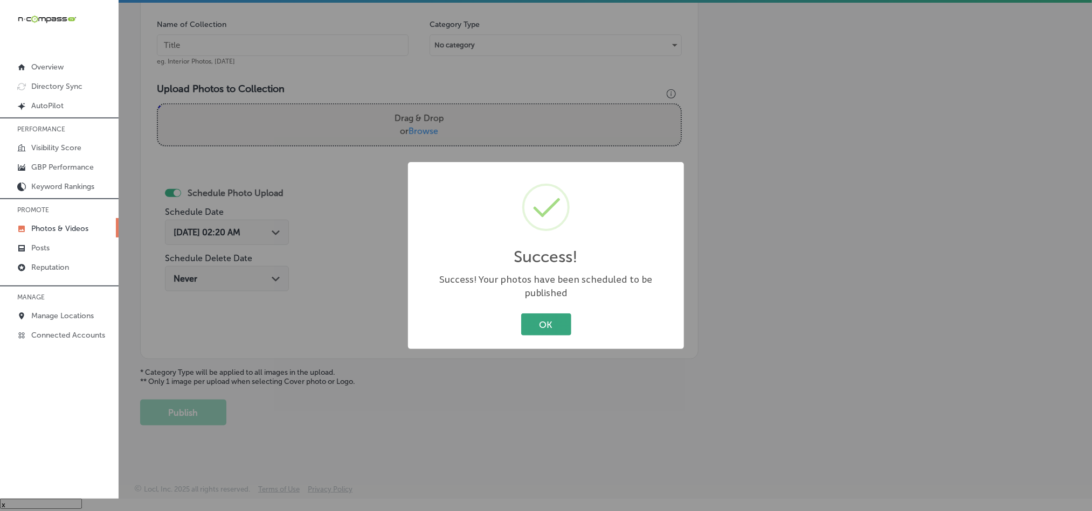
click at [536, 311] on div "OK Cancel" at bounding box center [546, 325] width 254 height 28
click at [536, 324] on button "OK" at bounding box center [546, 325] width 50 height 22
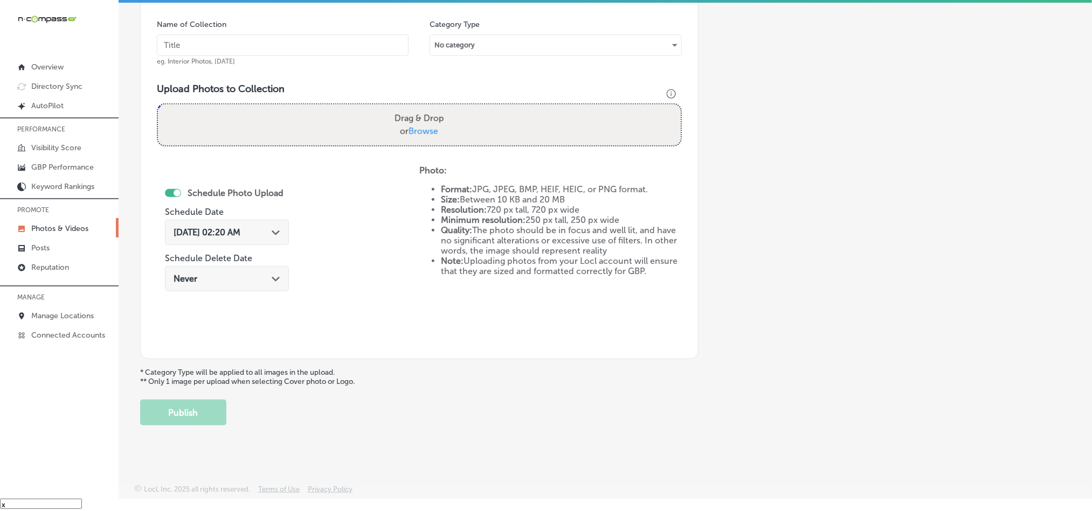
click at [273, 41] on input "text" at bounding box center [283, 45] width 252 height 22
paste input "Elite-Garage-Doors-Garage-door-installation"
type input "Elite-Garage-Doors-Garage-door-installation"
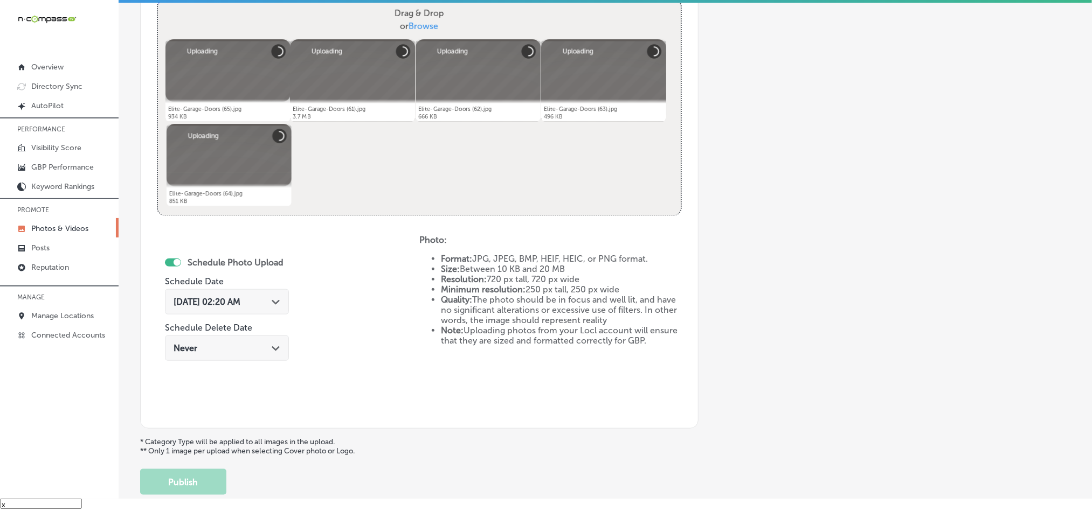
scroll to position [443, 0]
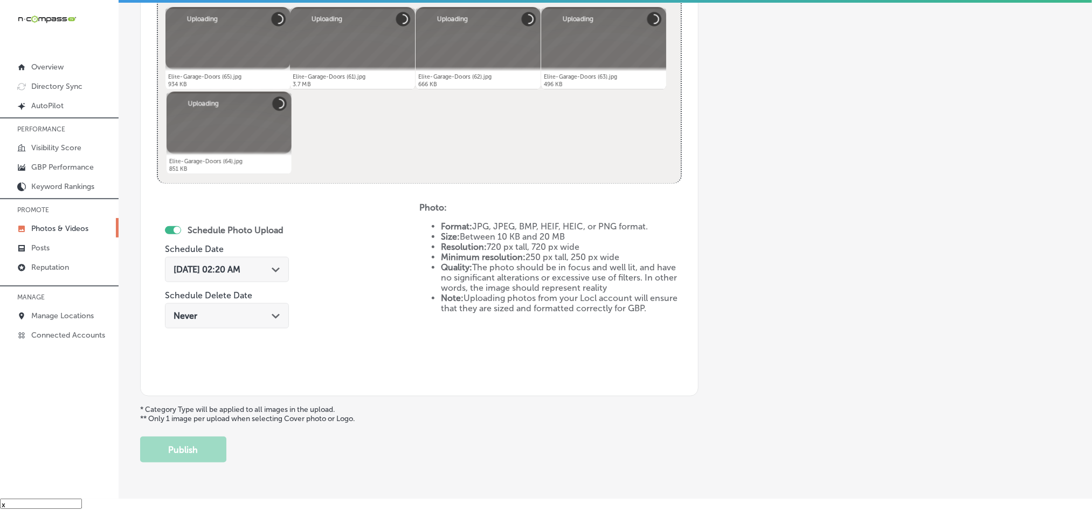
click at [274, 270] on div "[DATE] 02:20 AM Path Created with Sketch." at bounding box center [227, 270] width 107 height 10
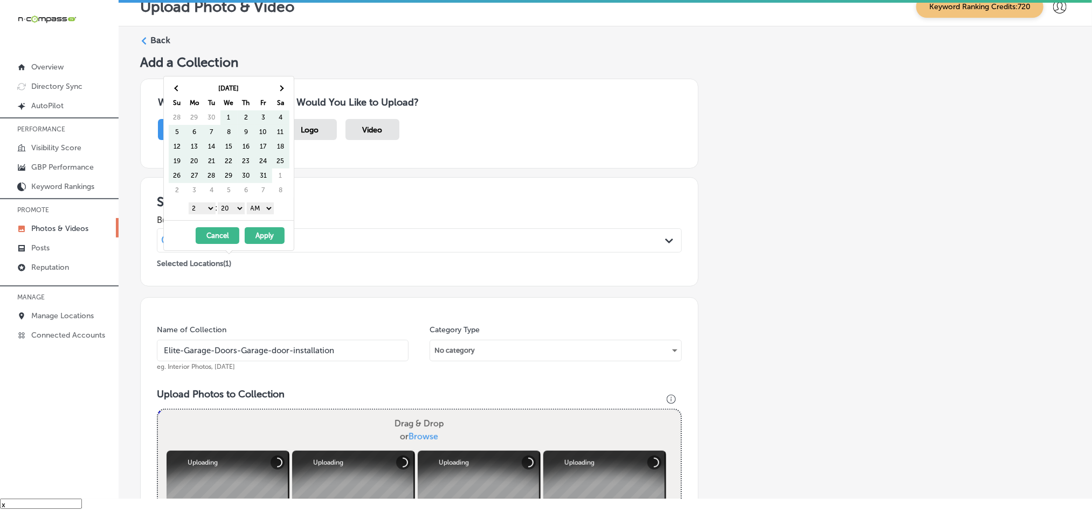
scroll to position [443, 0]
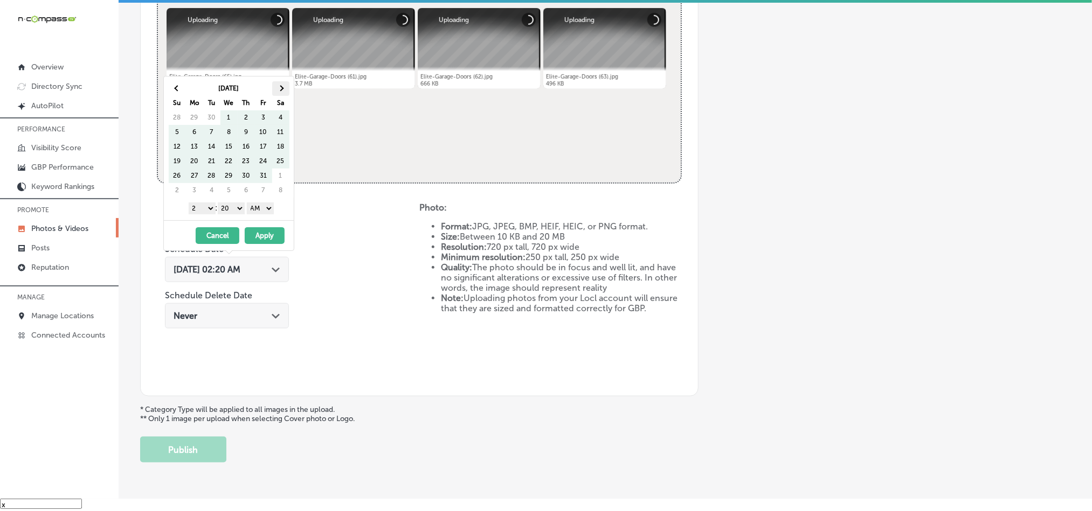
click at [280, 86] on th at bounding box center [280, 88] width 17 height 15
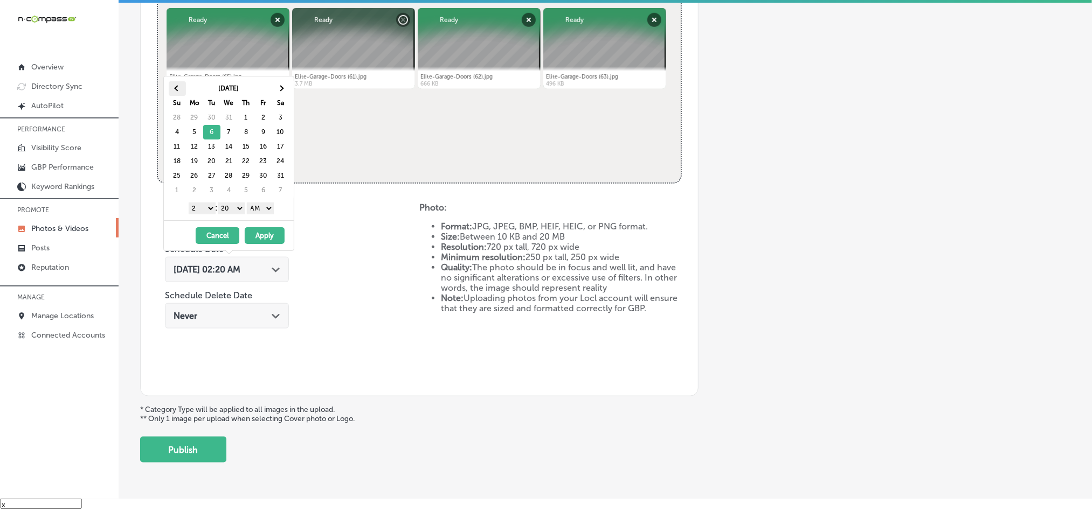
click at [178, 86] on th at bounding box center [177, 88] width 17 height 15
click at [204, 212] on select "1 2 3 4 5 6 7 8 9 10 11 12" at bounding box center [202, 209] width 27 height 12
click at [230, 211] on select "00 10 20 30 40 50" at bounding box center [231, 209] width 27 height 12
click at [260, 209] on select "AM PM" at bounding box center [260, 209] width 27 height 12
click at [259, 233] on button "Apply" at bounding box center [265, 235] width 40 height 17
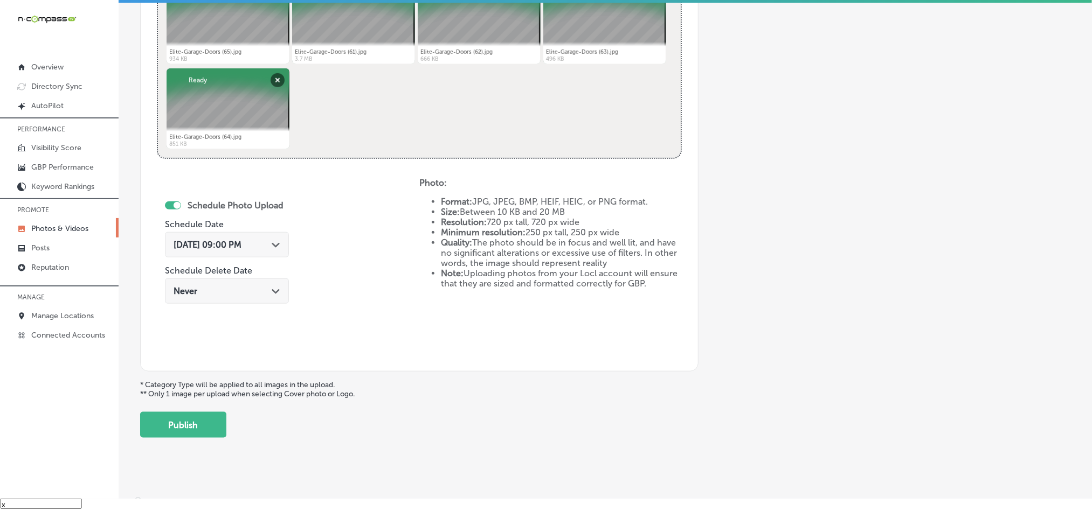
scroll to position [482, 0]
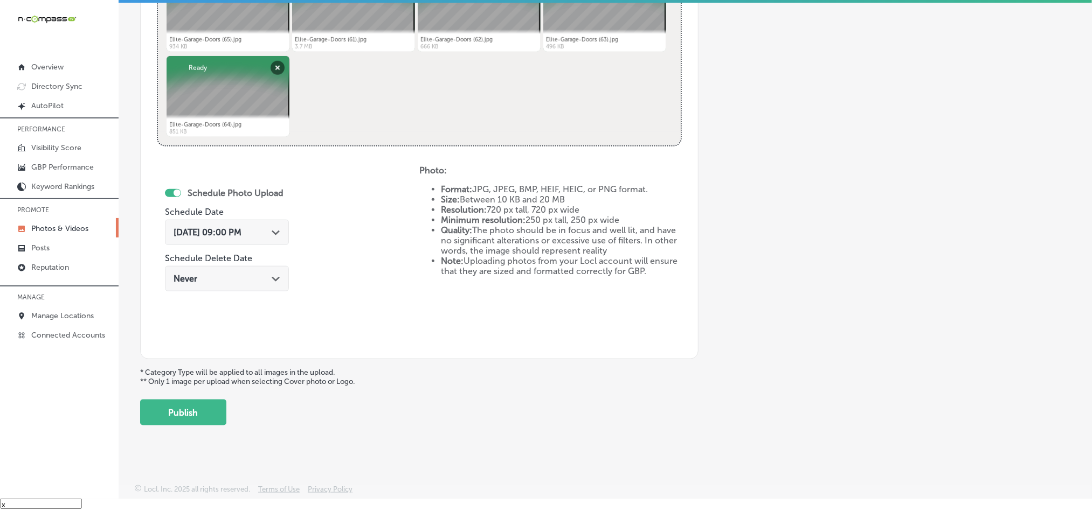
click at [194, 414] on button "Publish" at bounding box center [183, 413] width 86 height 26
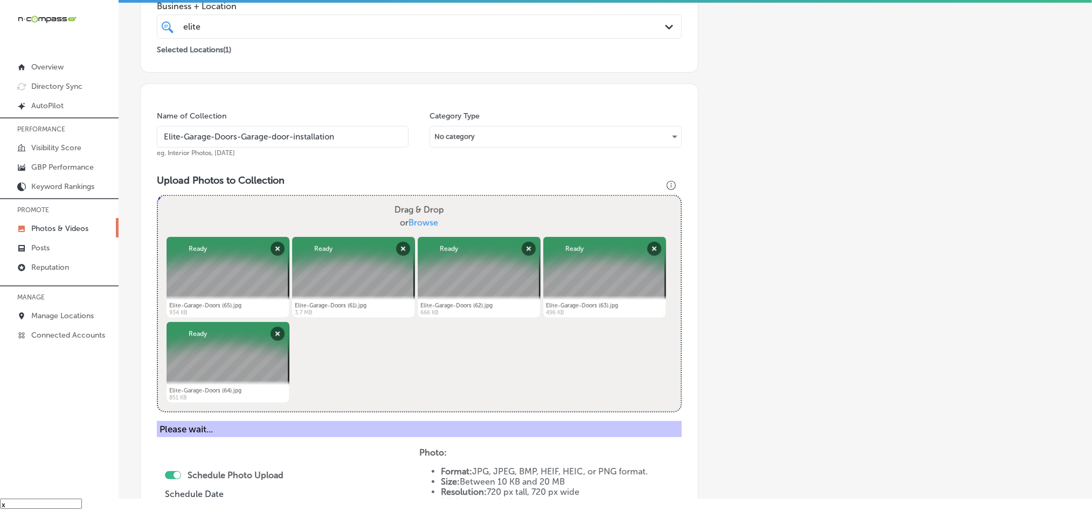
scroll to position [213, 0]
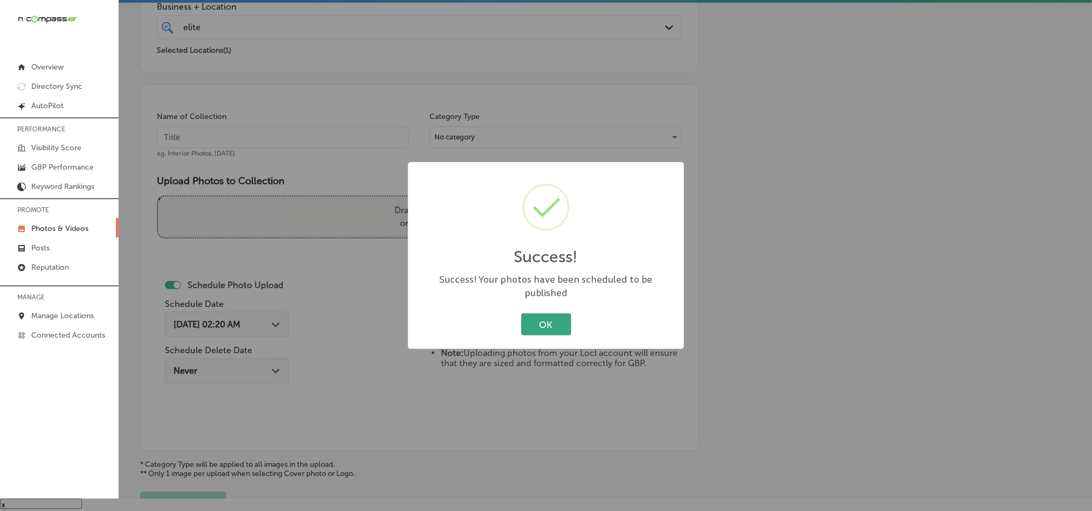
click at [534, 324] on button "OK" at bounding box center [546, 325] width 50 height 22
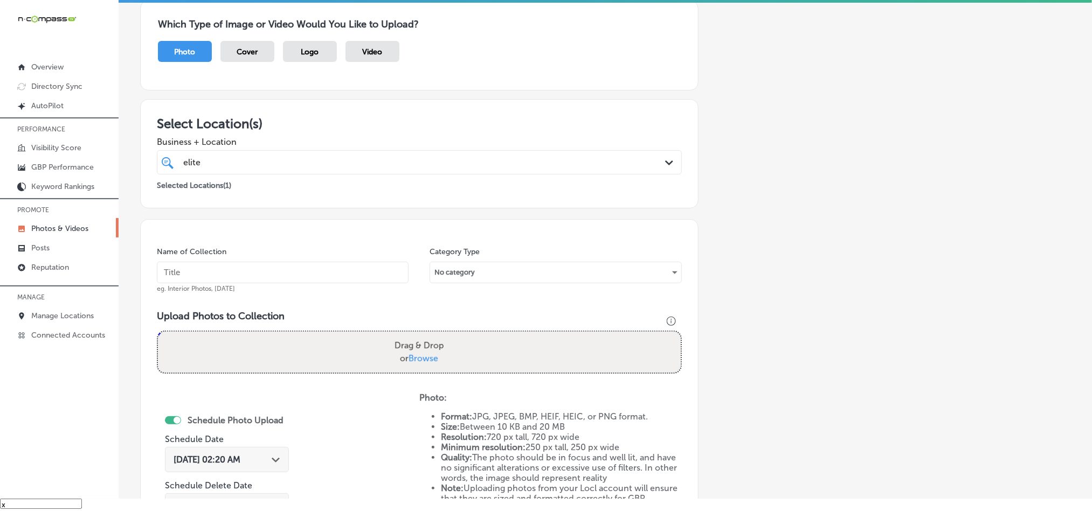
scroll to position [0, 0]
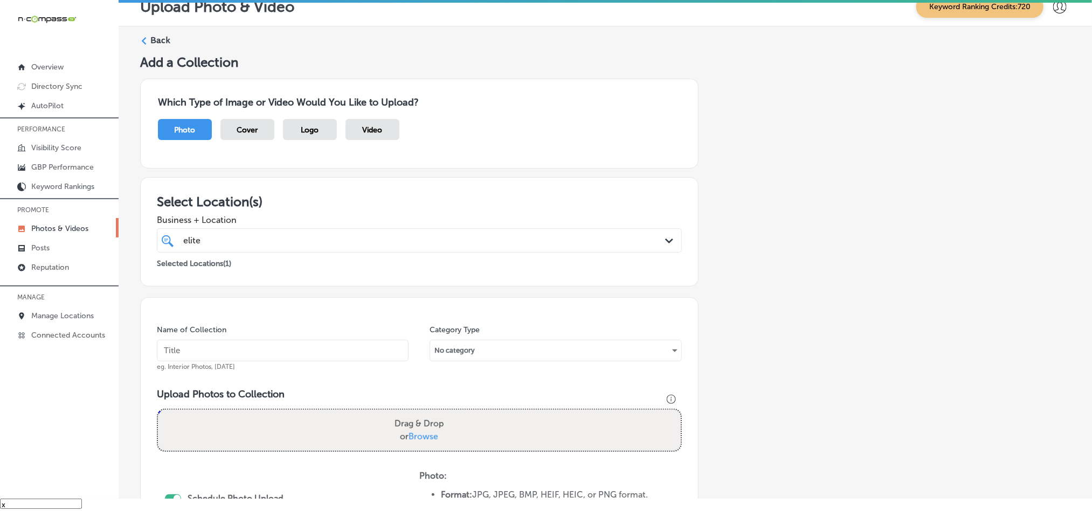
click at [154, 44] on label "Back" at bounding box center [160, 40] width 20 height 12
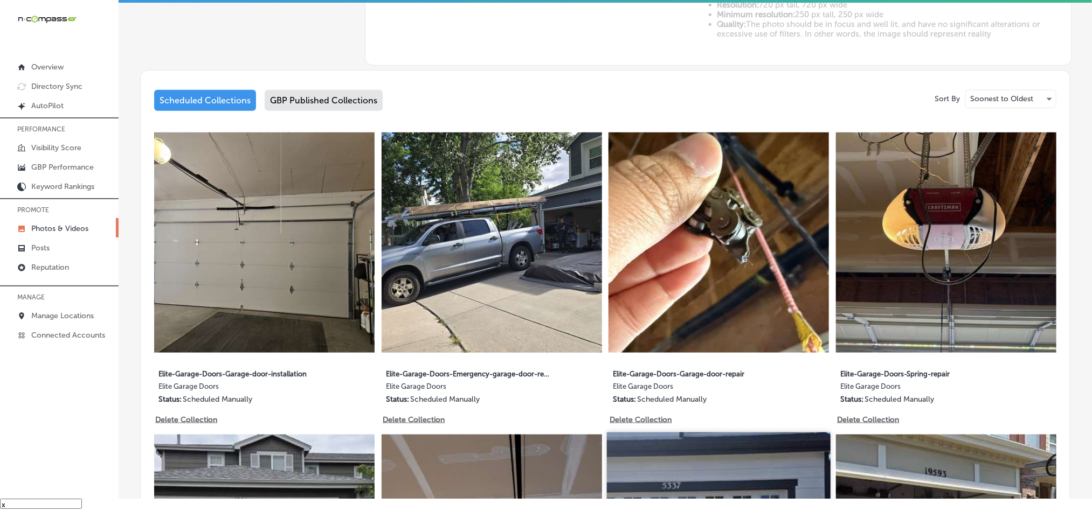
scroll to position [606, 0]
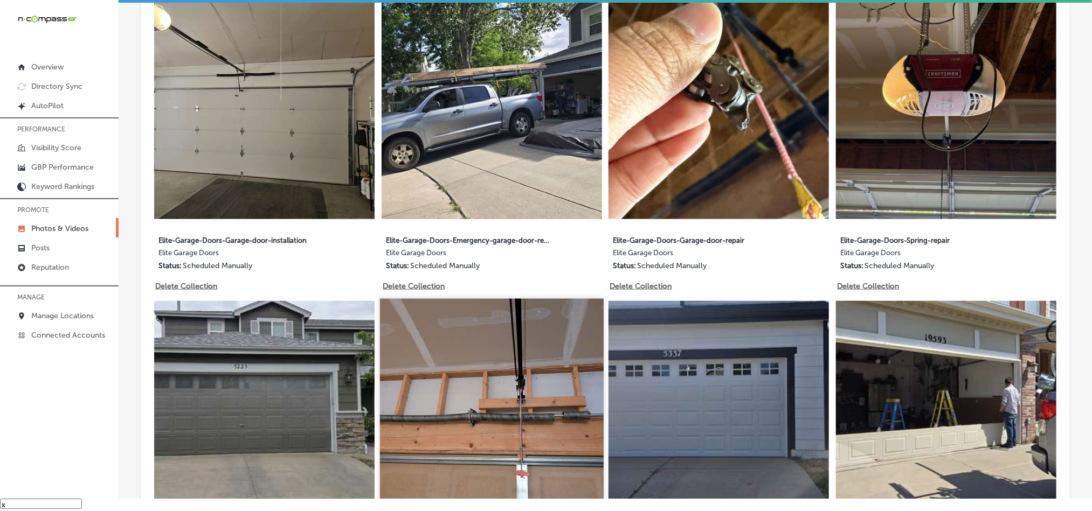
type input "5"
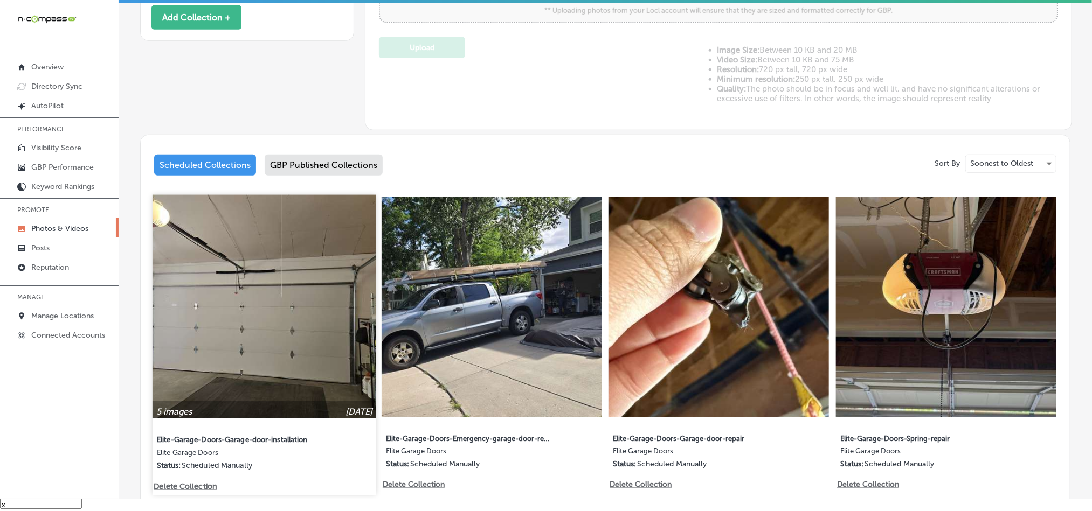
scroll to position [417, 0]
